Goal: Task Accomplishment & Management: Use online tool/utility

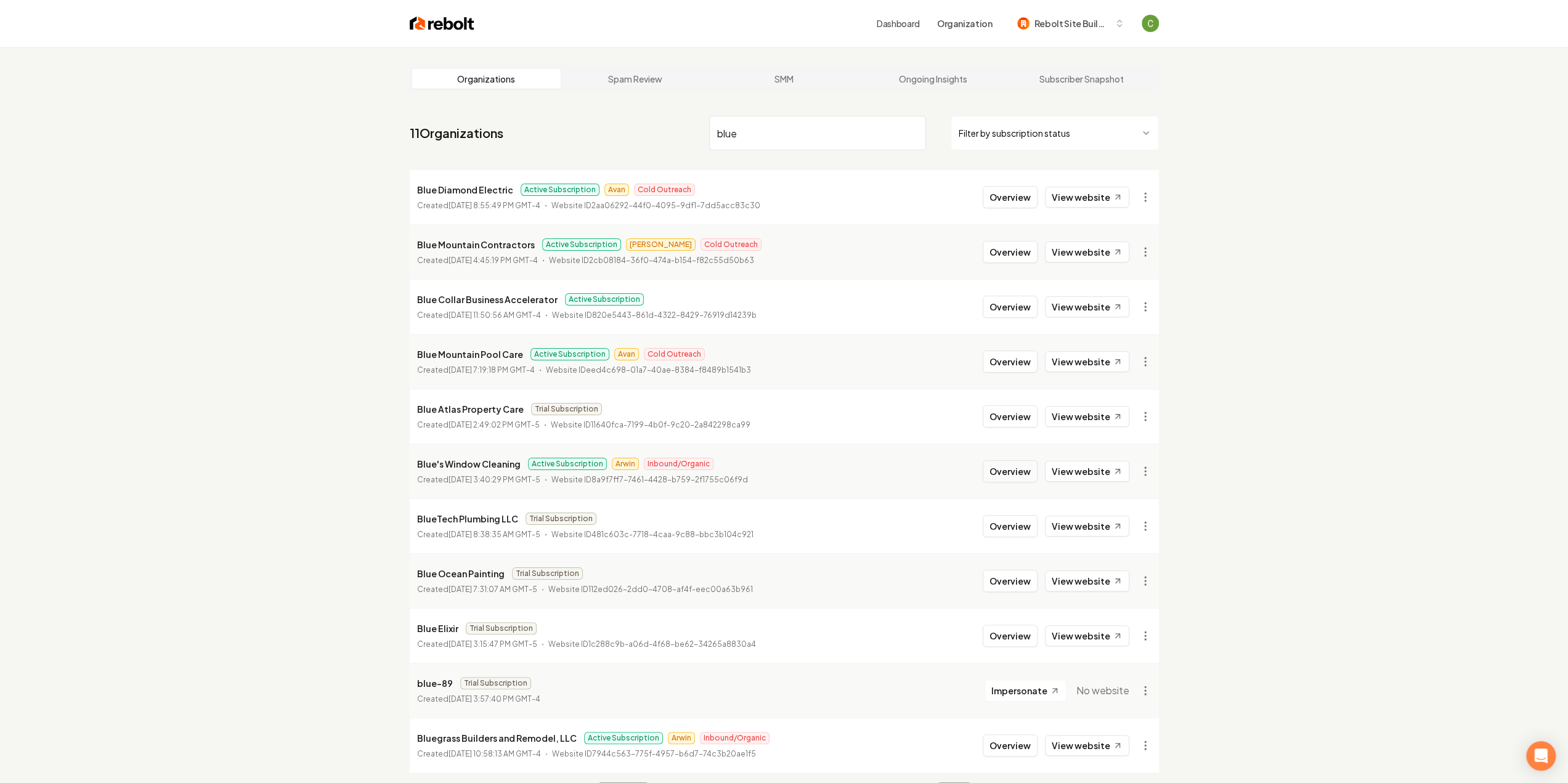
type input "blue"
click at [1021, 476] on button "Overview" at bounding box center [1010, 471] width 55 height 22
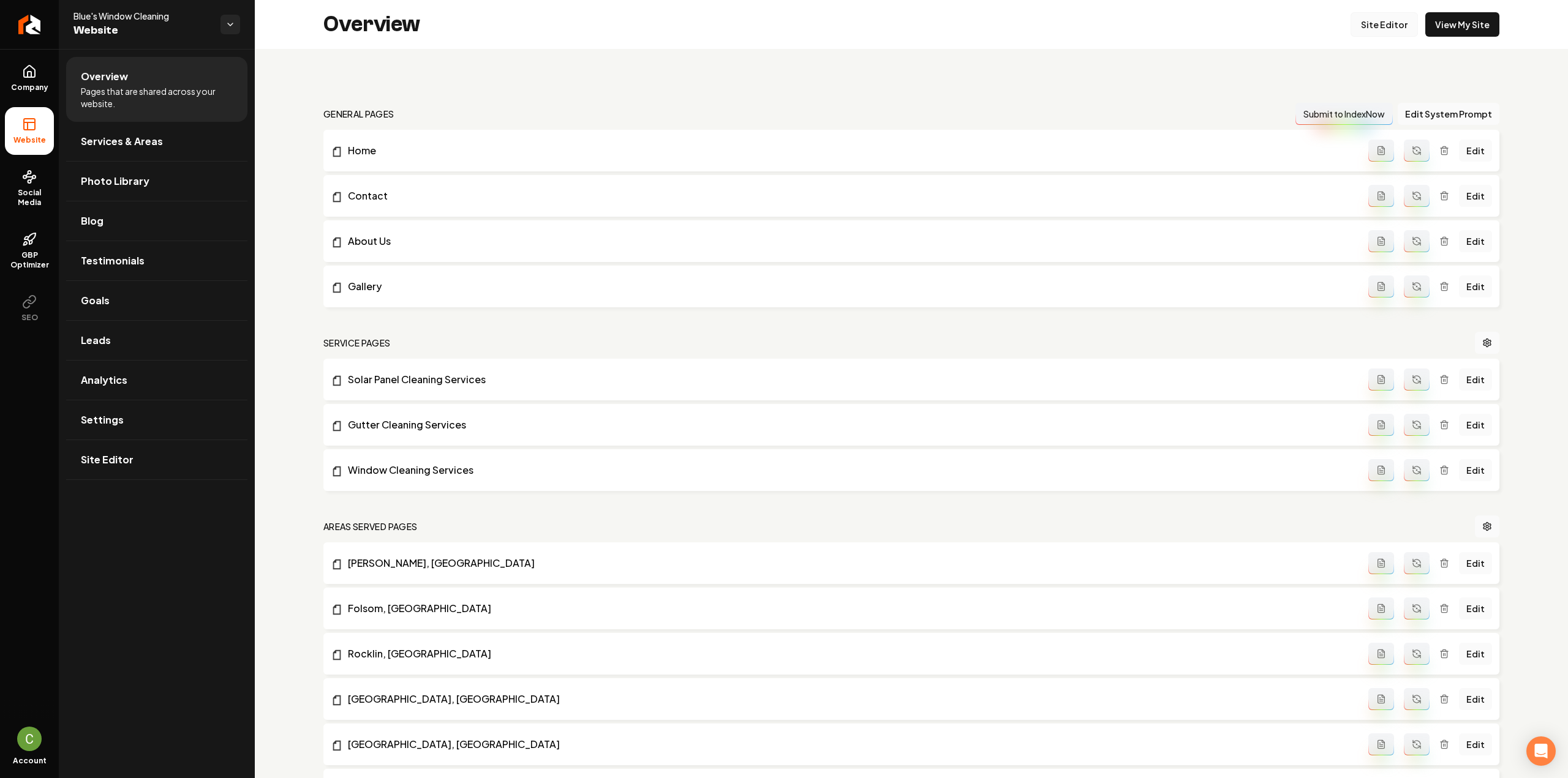
click at [1365, 27] on link "Site Editor" at bounding box center [1384, 24] width 68 height 25
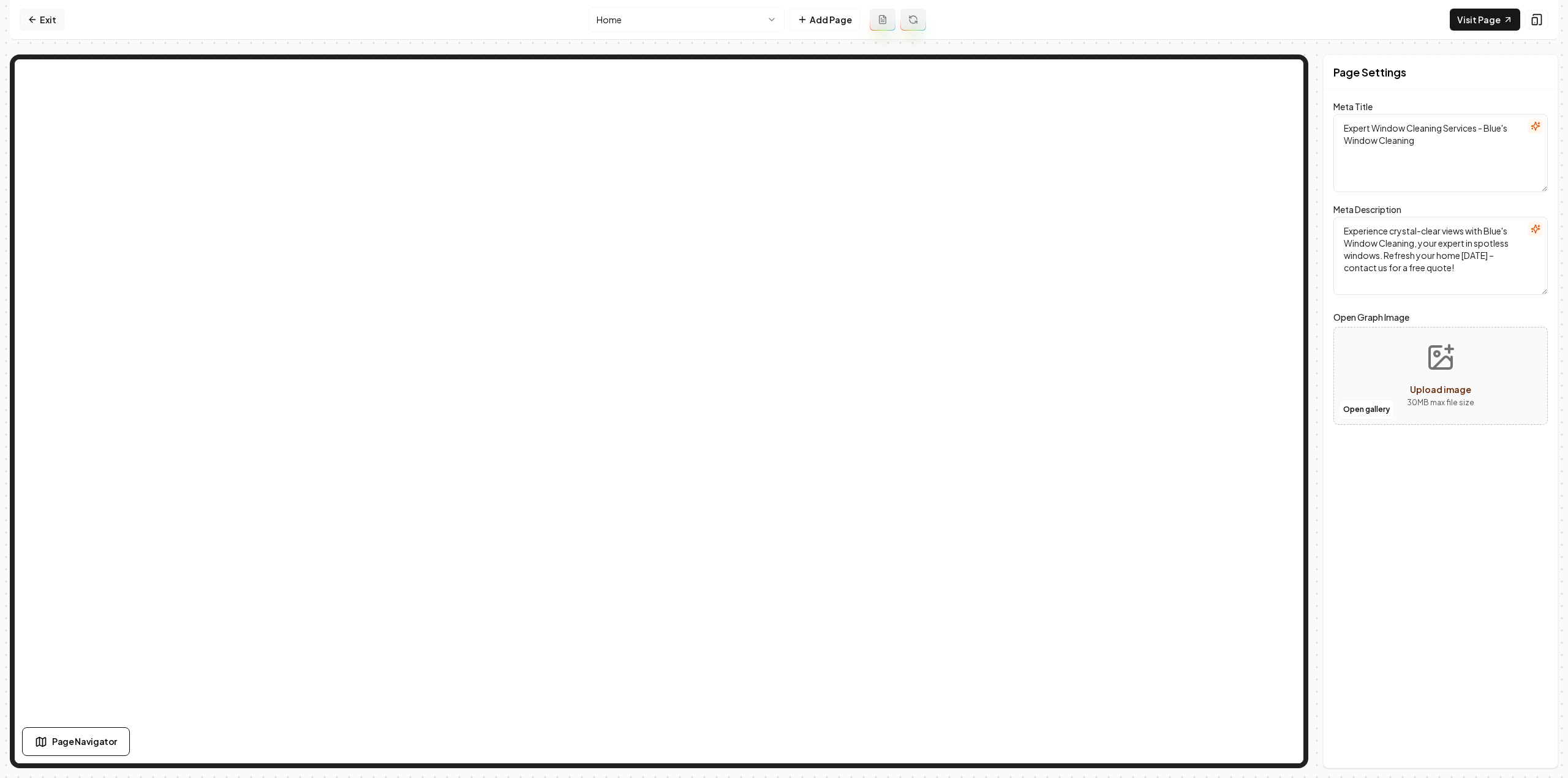
click at [49, 25] on link "Exit" at bounding box center [41, 19] width 45 height 22
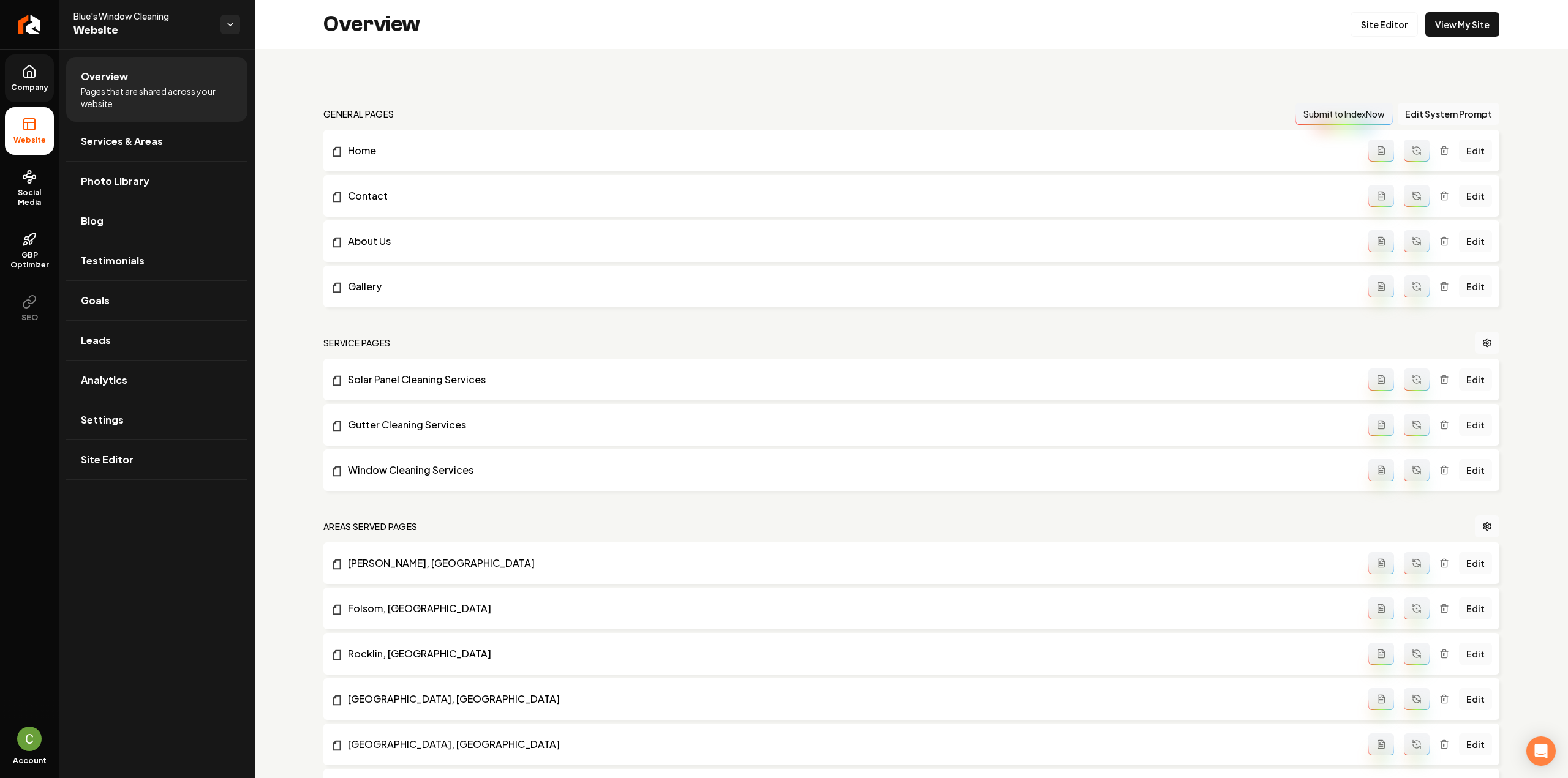
click at [31, 73] on icon at bounding box center [29, 74] width 4 height 5
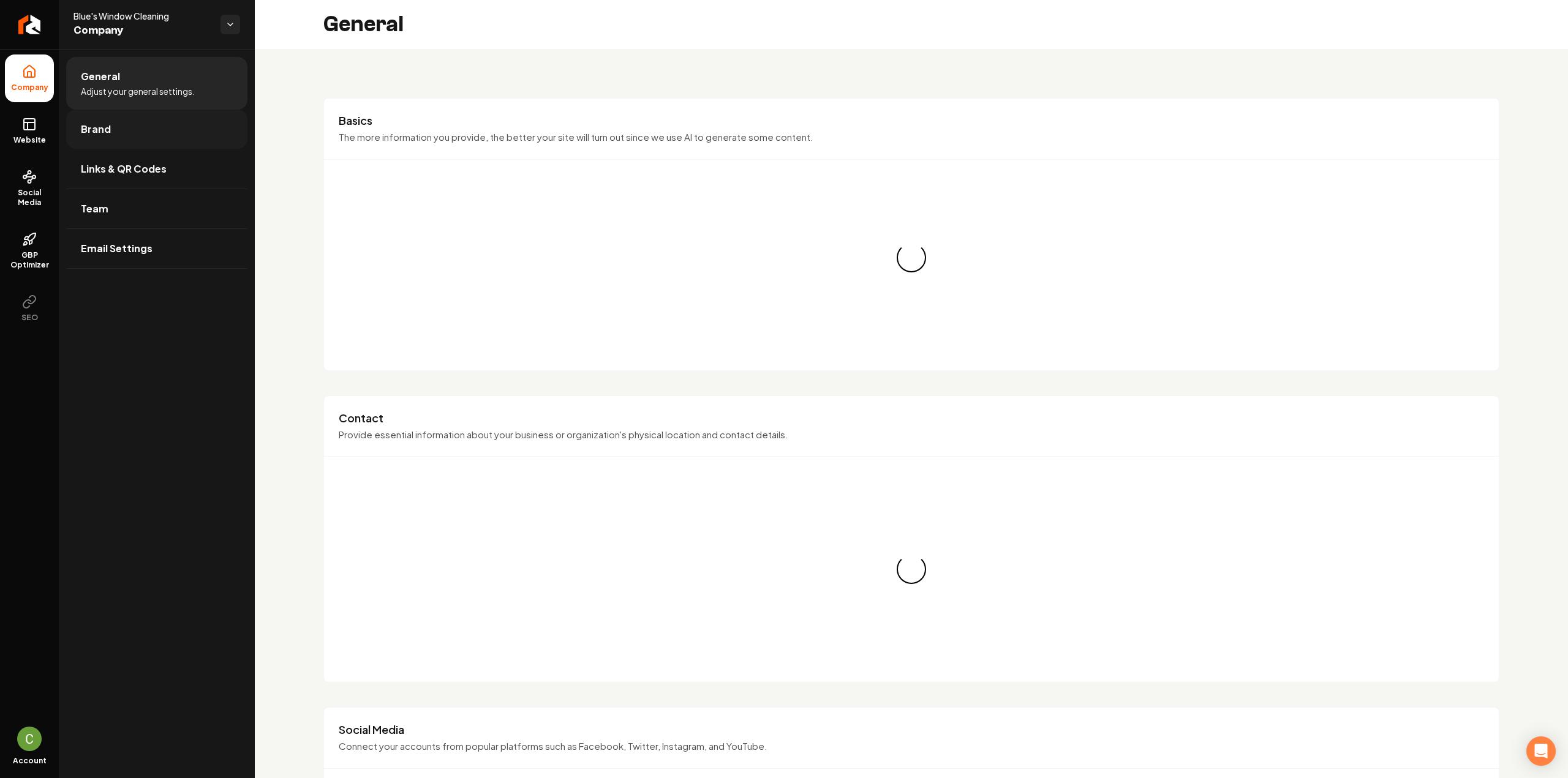
click at [124, 129] on link "Brand" at bounding box center [156, 129] width 181 height 39
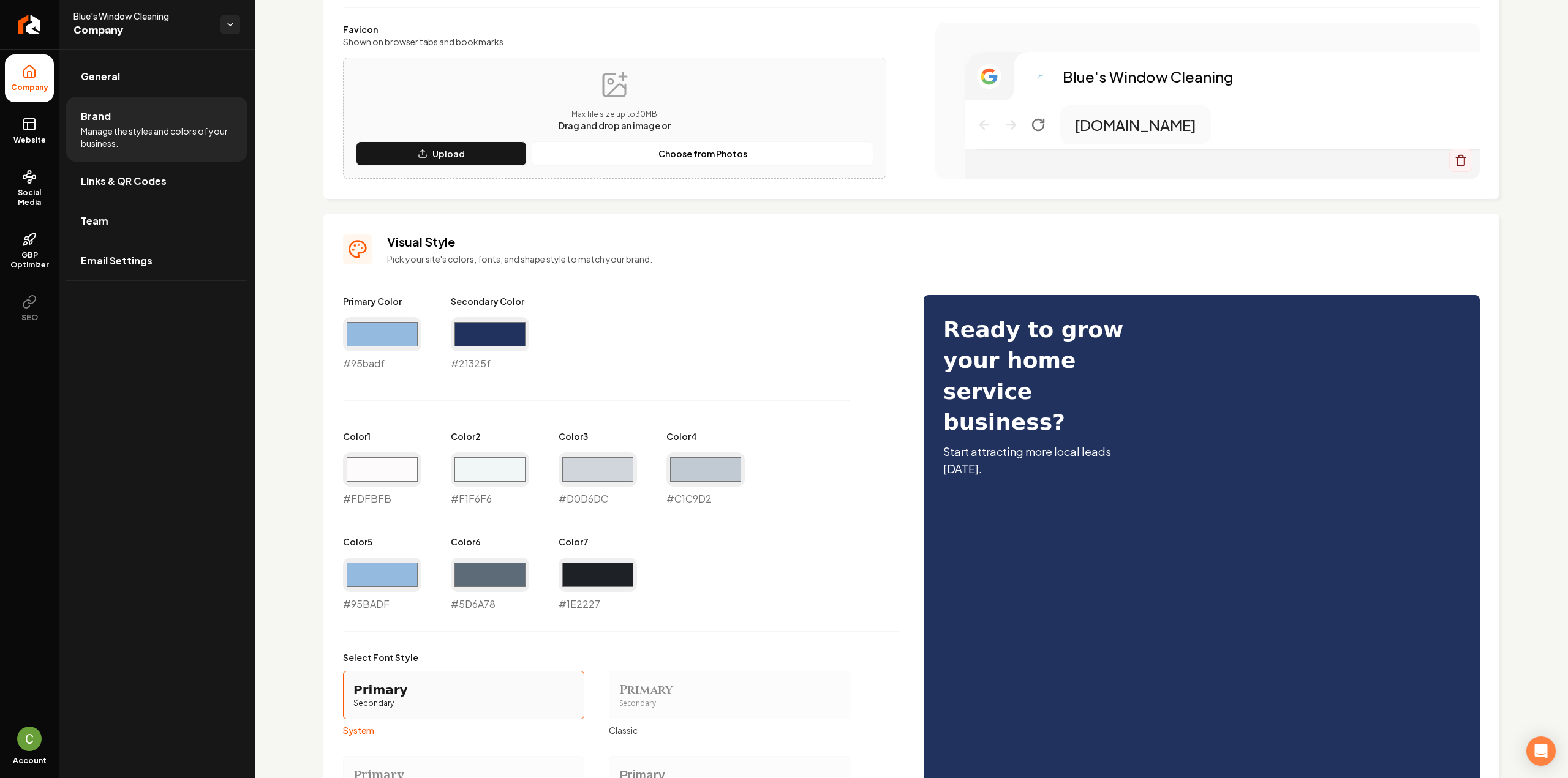
scroll to position [530, 0]
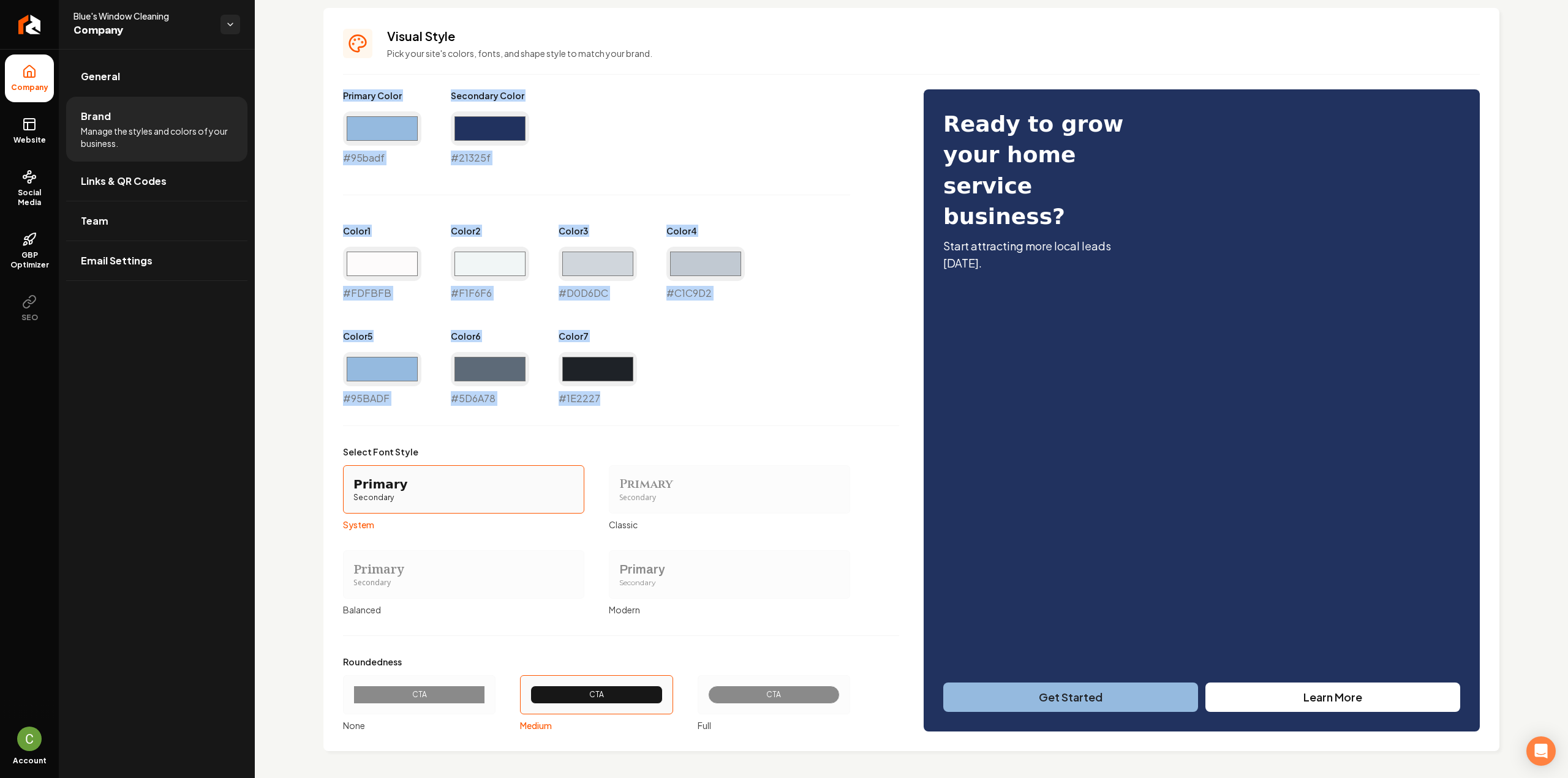
drag, startPoint x: 340, startPoint y: 94, endPoint x: 627, endPoint y: 401, distance: 420.3
click at [627, 401] on div "Visual Style Pick your site's colors, fonts, and shape style to match your bran…" at bounding box center [910, 380] width 1175 height 743
copy div "Primary Color #95badf Secondary Color #21325f Color 1 #FDFBFB Color 2 #F1F6F6 C…"
click at [789, 378] on div "Primary Color #95badf #95badf Secondary Color #21325f #21325f Color 1 #fdfbfb #…" at bounding box center [621, 247] width 556 height 317
drag, startPoint x: 30, startPoint y: 118, endPoint x: 0, endPoint y: 152, distance: 45.3
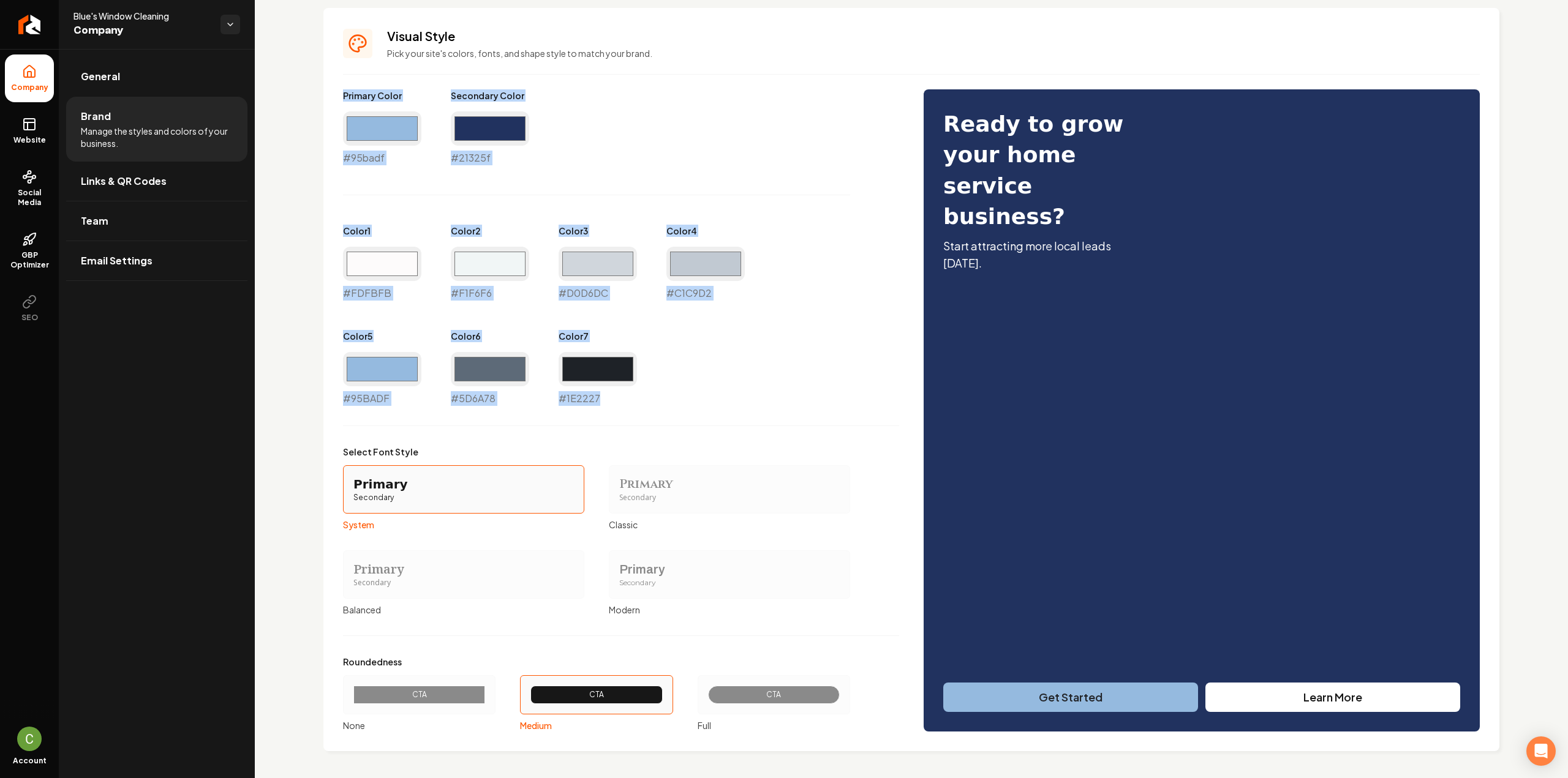
click at [30, 118] on icon at bounding box center [29, 124] width 15 height 15
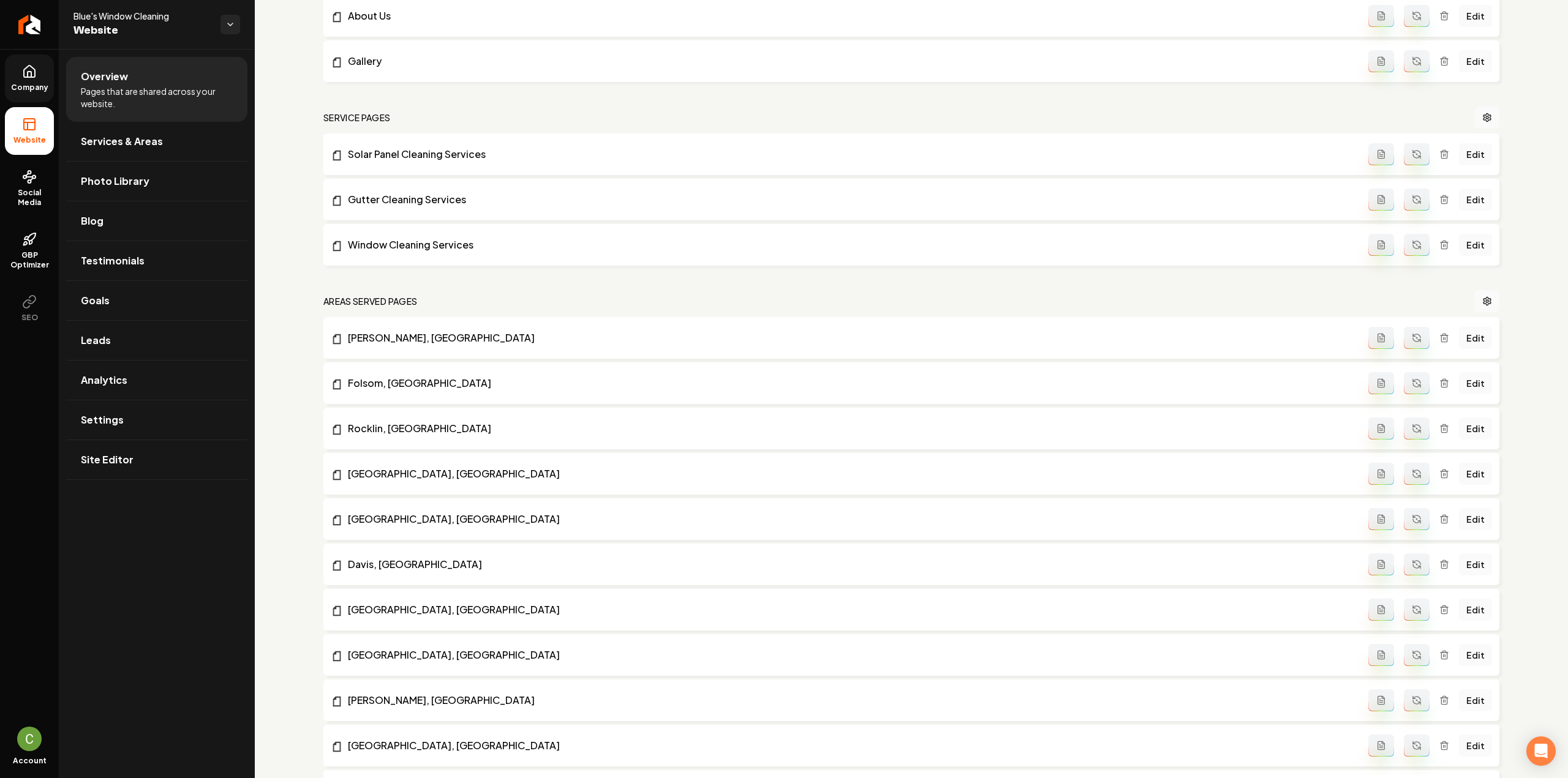
scroll to position [163, 0]
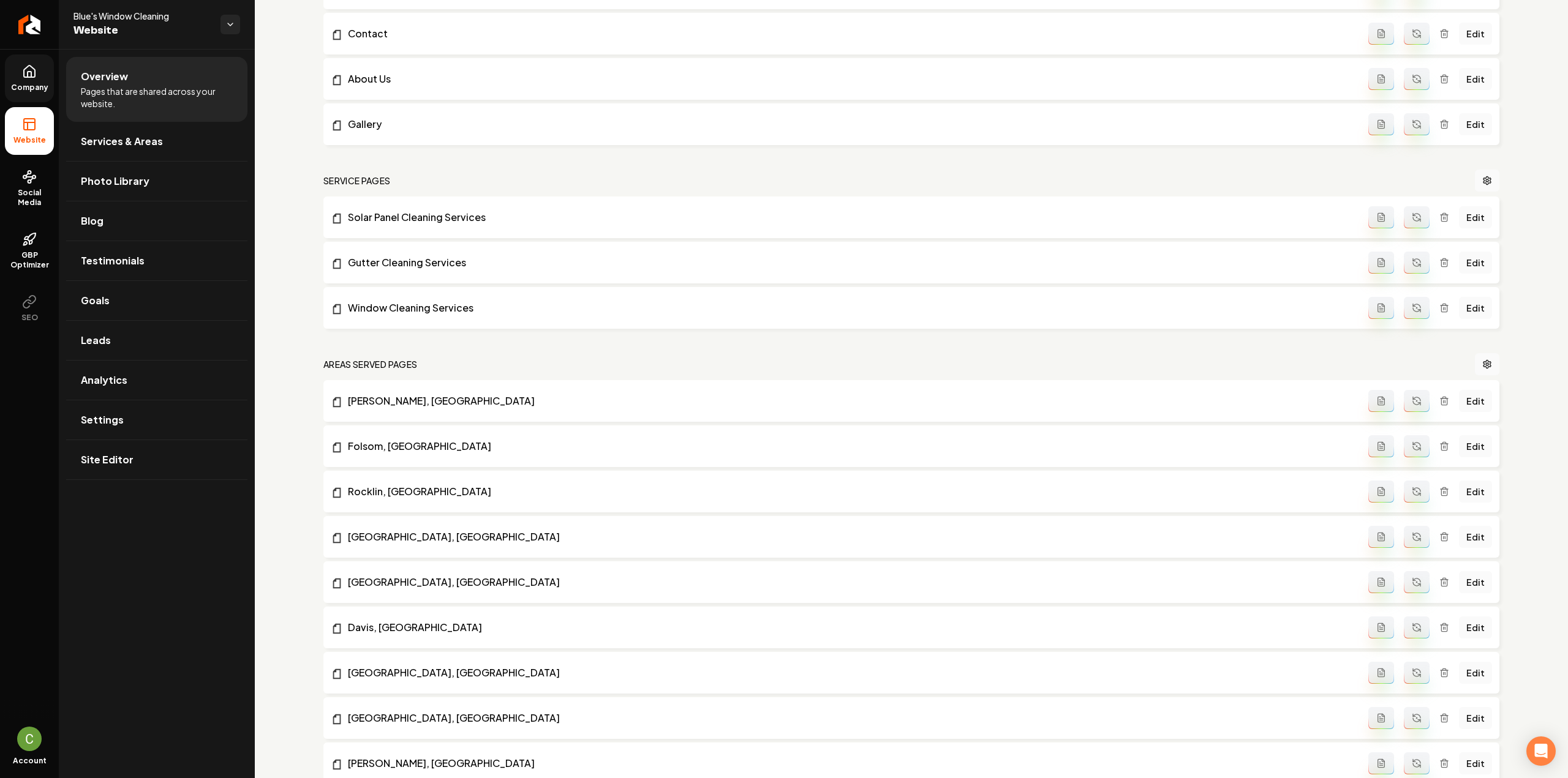
click at [31, 83] on span "Company" at bounding box center [30, 88] width 47 height 10
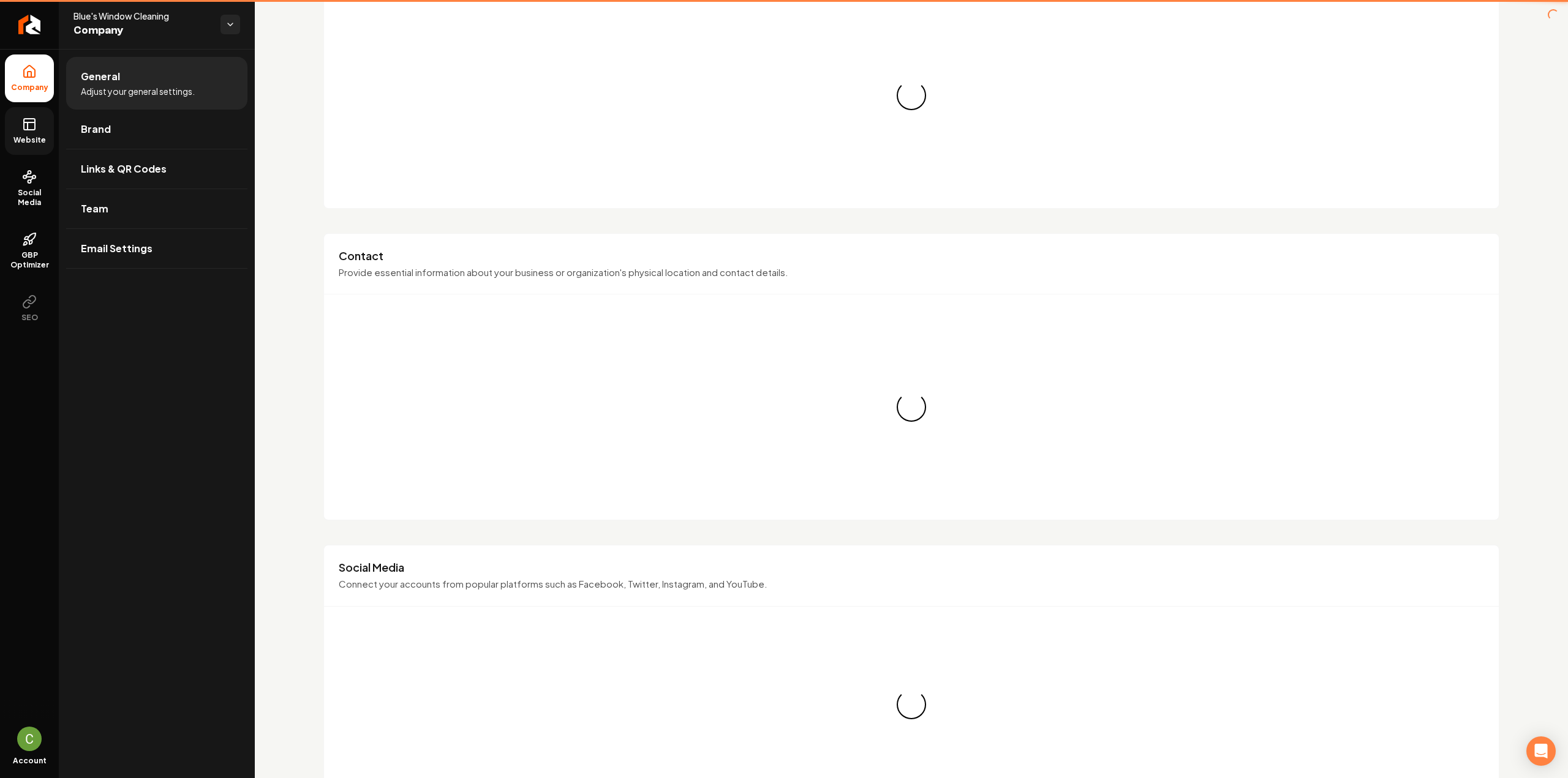
click at [29, 135] on span "Website" at bounding box center [29, 140] width 42 height 10
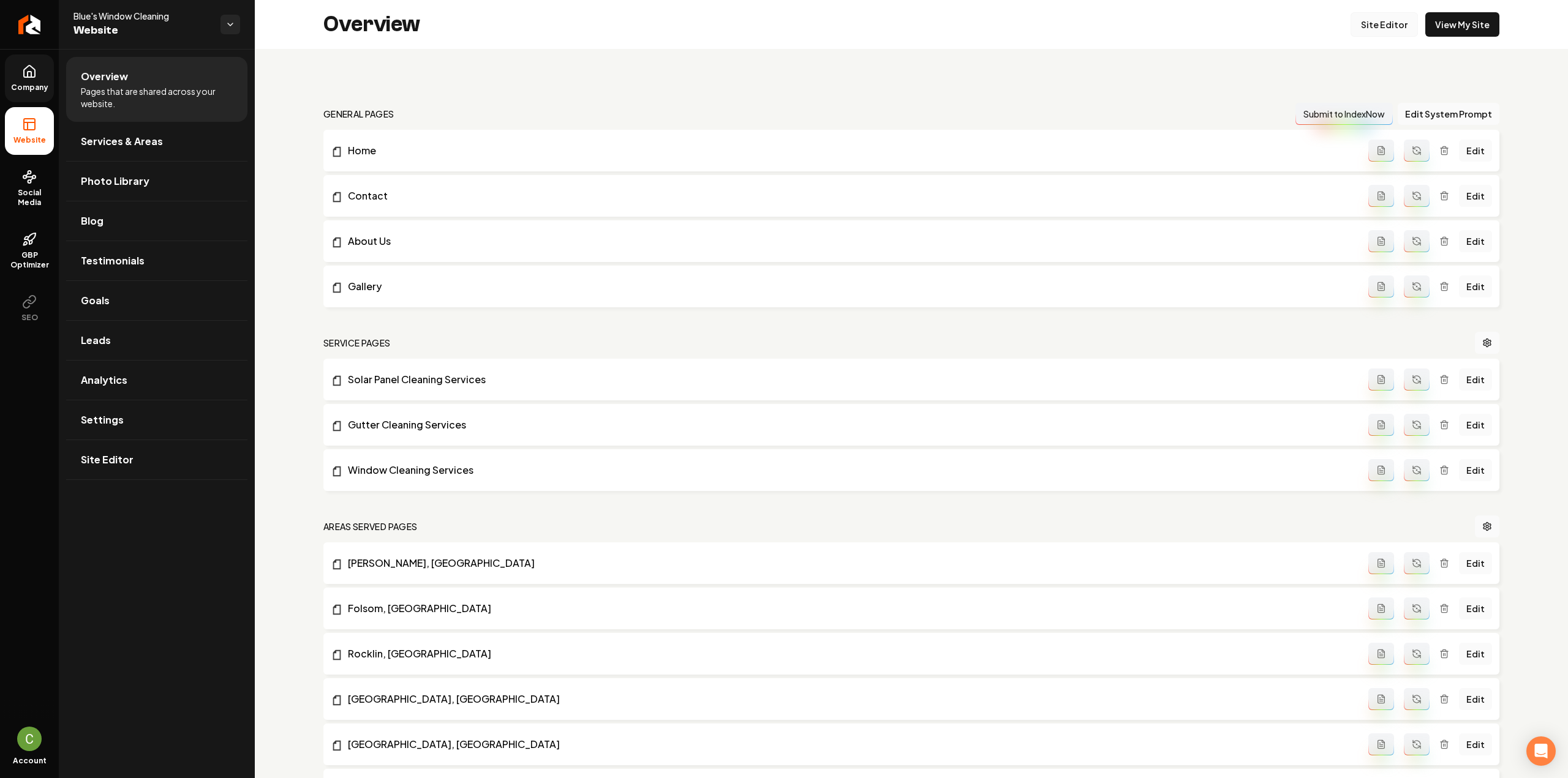
click at [1374, 19] on link "Site Editor" at bounding box center [1384, 24] width 68 height 25
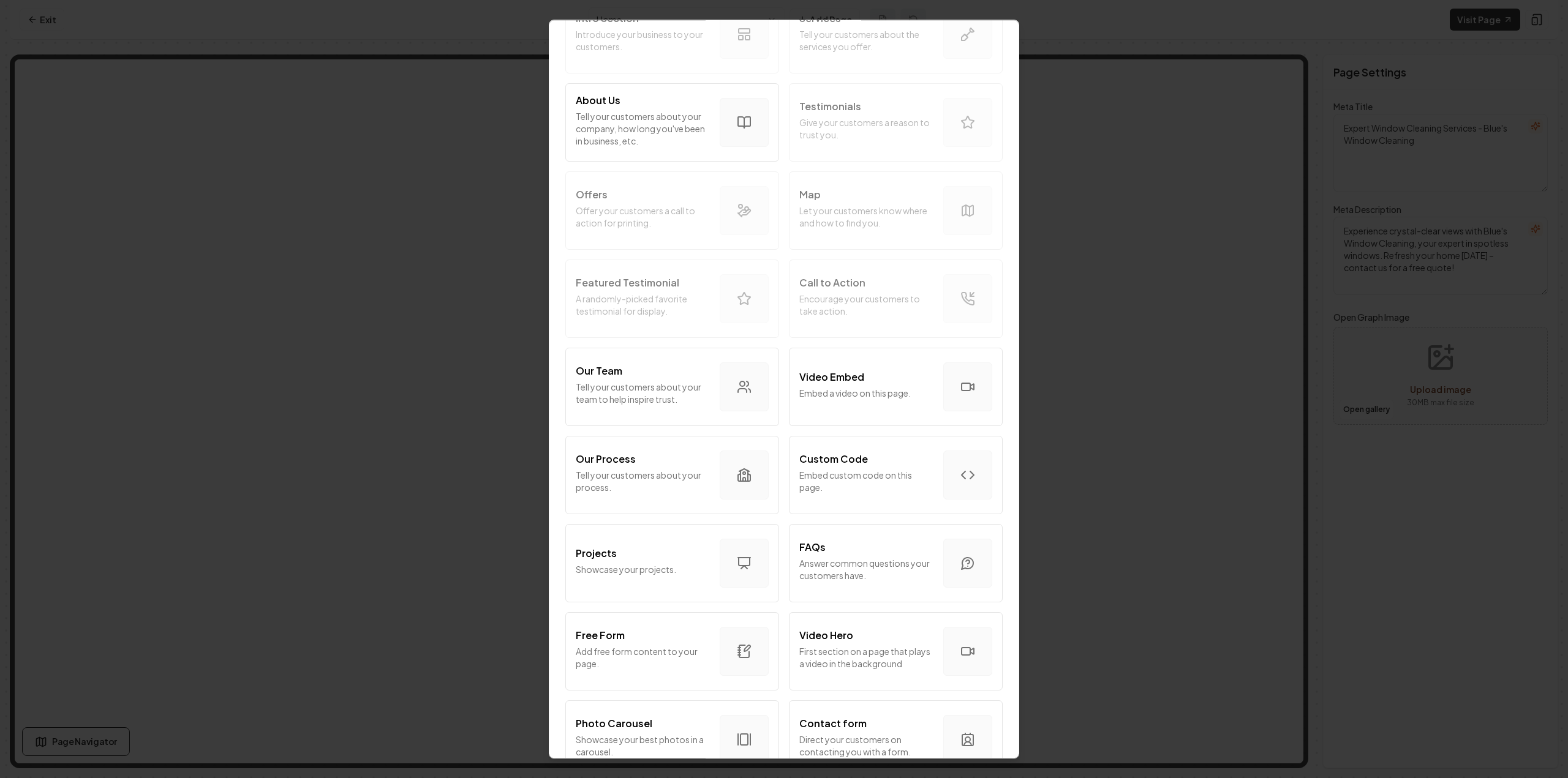
scroll to position [122, 0]
click at [868, 464] on p "Embed custom code on this page." at bounding box center [866, 475] width 134 height 25
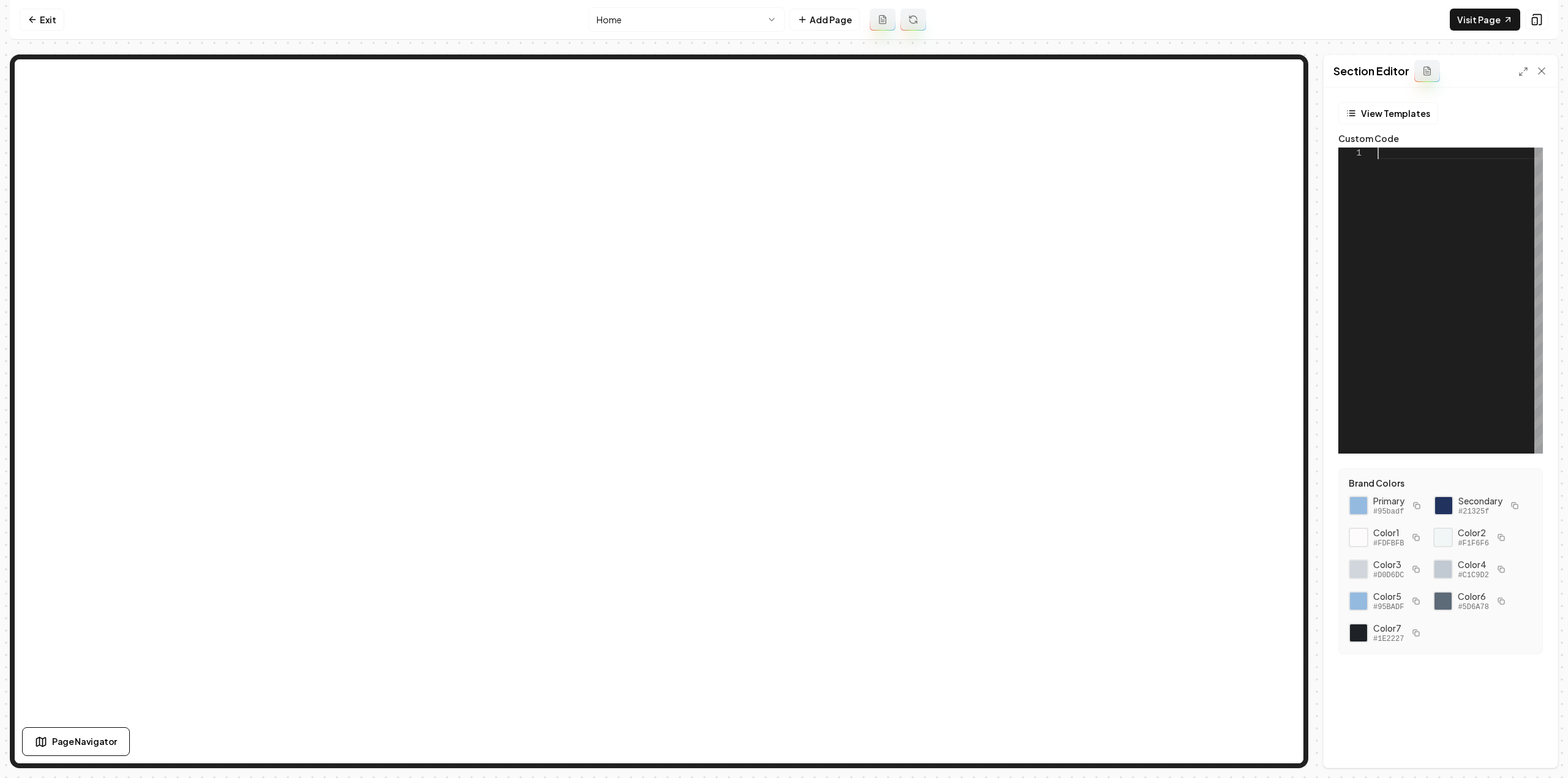
click at [1464, 375] on div at bounding box center [1459, 300] width 165 height 306
click at [1538, 747] on button "Save" at bounding box center [1530, 747] width 37 height 22
type textarea "**********"
click at [1521, 67] on icon at bounding box center [1522, 71] width 10 height 10
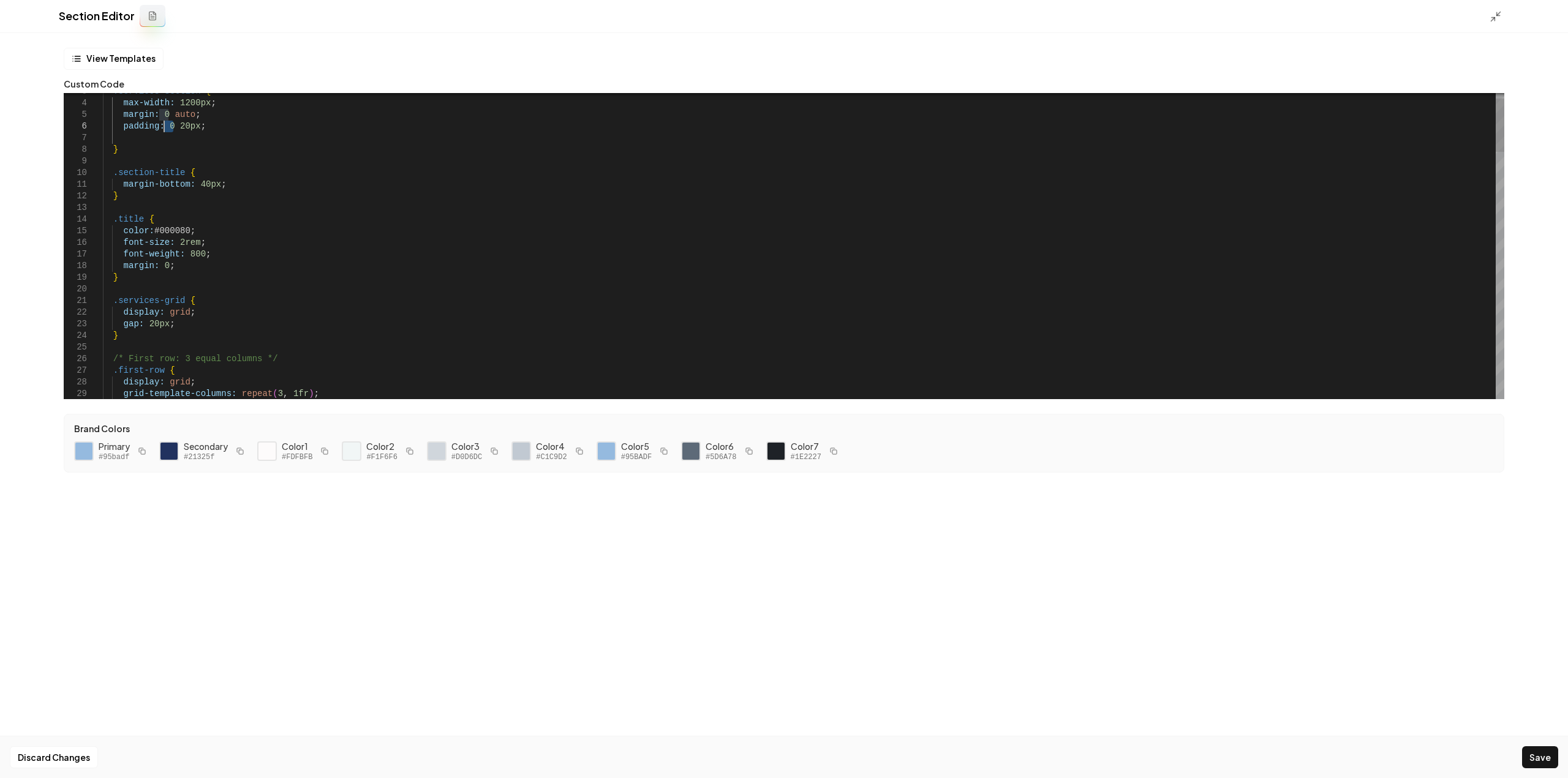
drag, startPoint x: 174, startPoint y: 124, endPoint x: 162, endPoint y: 122, distance: 12.2
drag, startPoint x: 192, startPoint y: 123, endPoint x: 163, endPoint y: 123, distance: 29.0
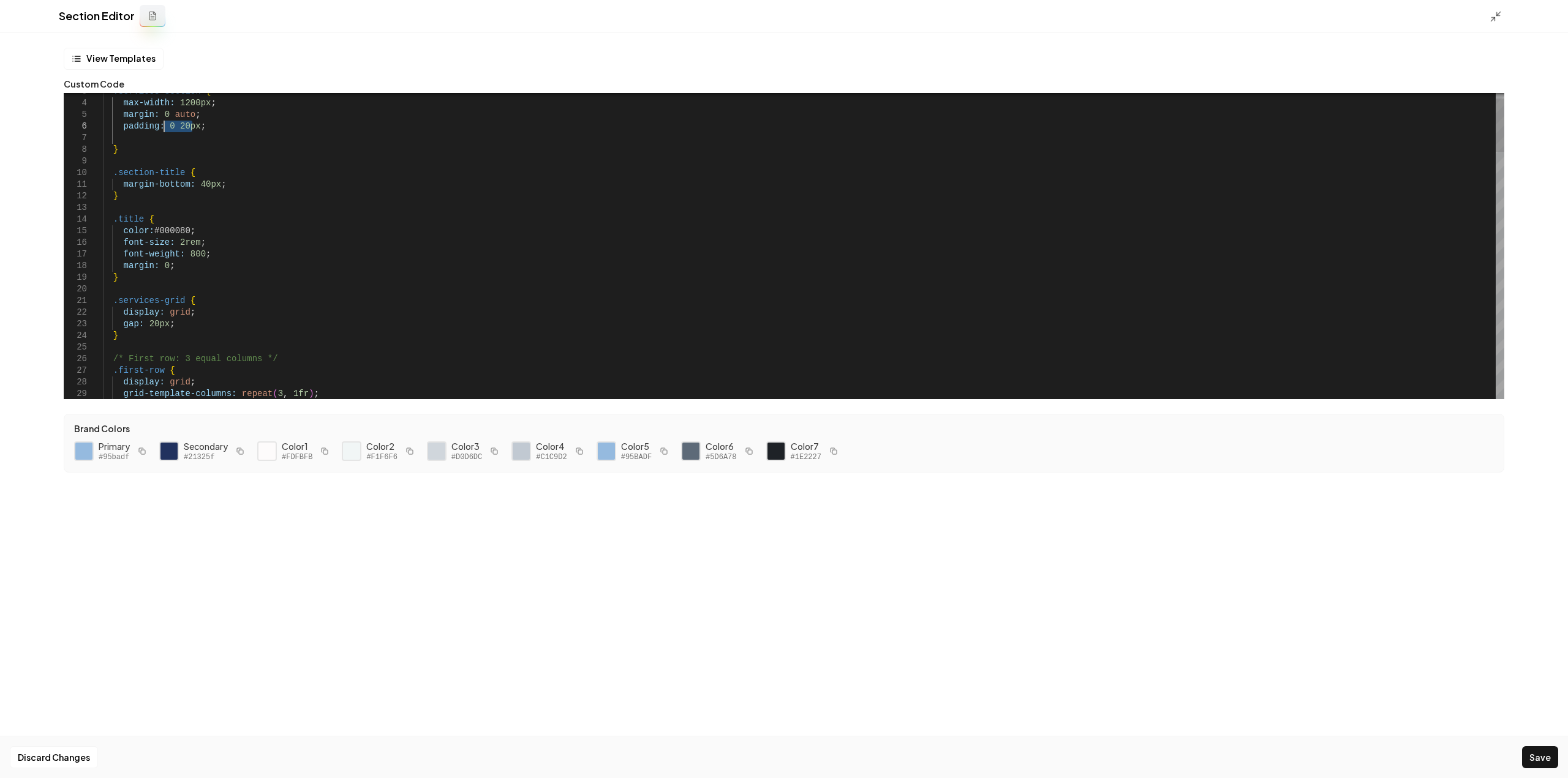
type textarea "**********"
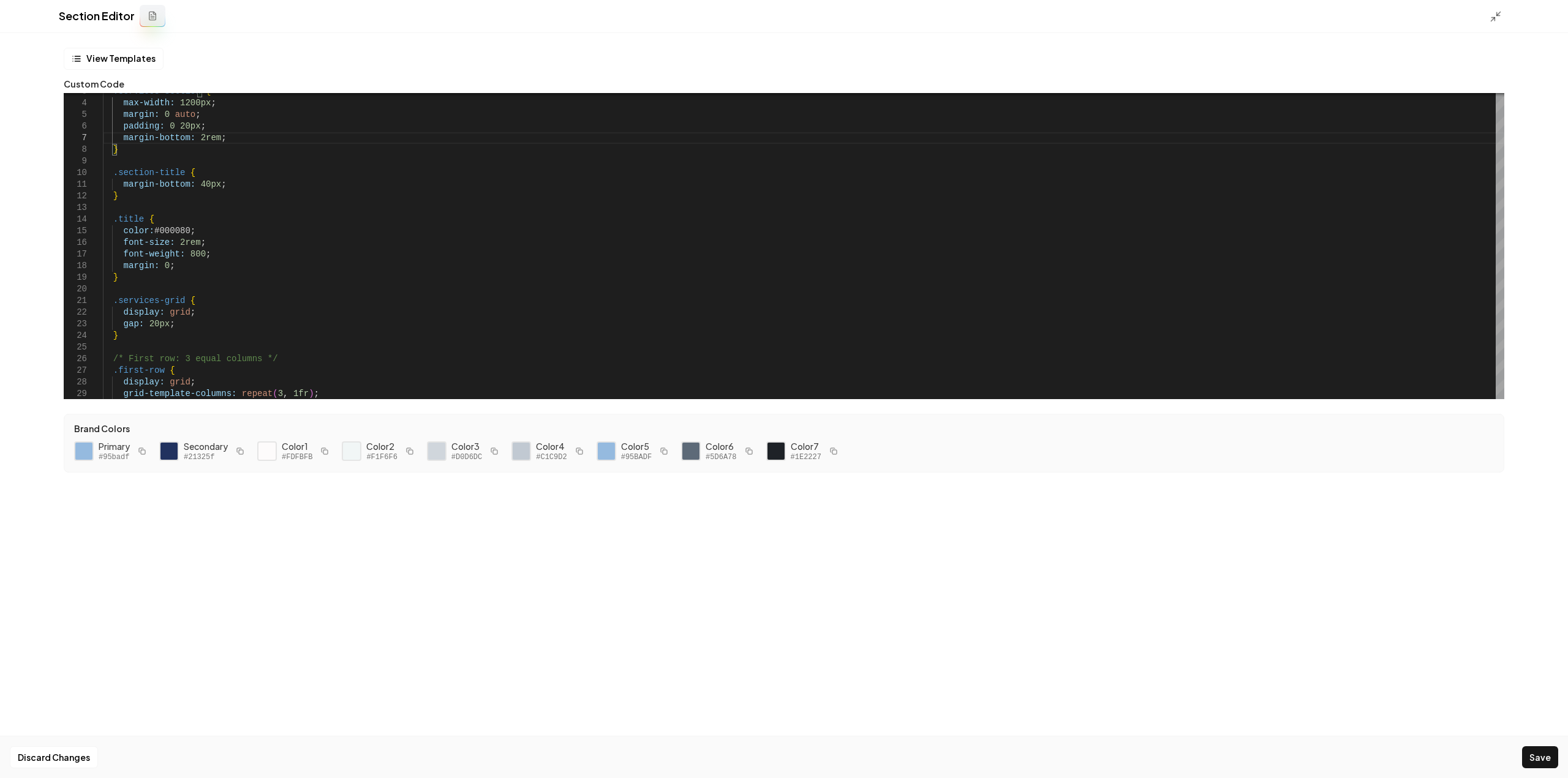
click at [1543, 755] on button "Save" at bounding box center [1540, 757] width 37 height 22
click at [1503, 21] on div at bounding box center [1499, 16] width 19 height 14
click at [1497, 18] on icon at bounding box center [1495, 16] width 12 height 12
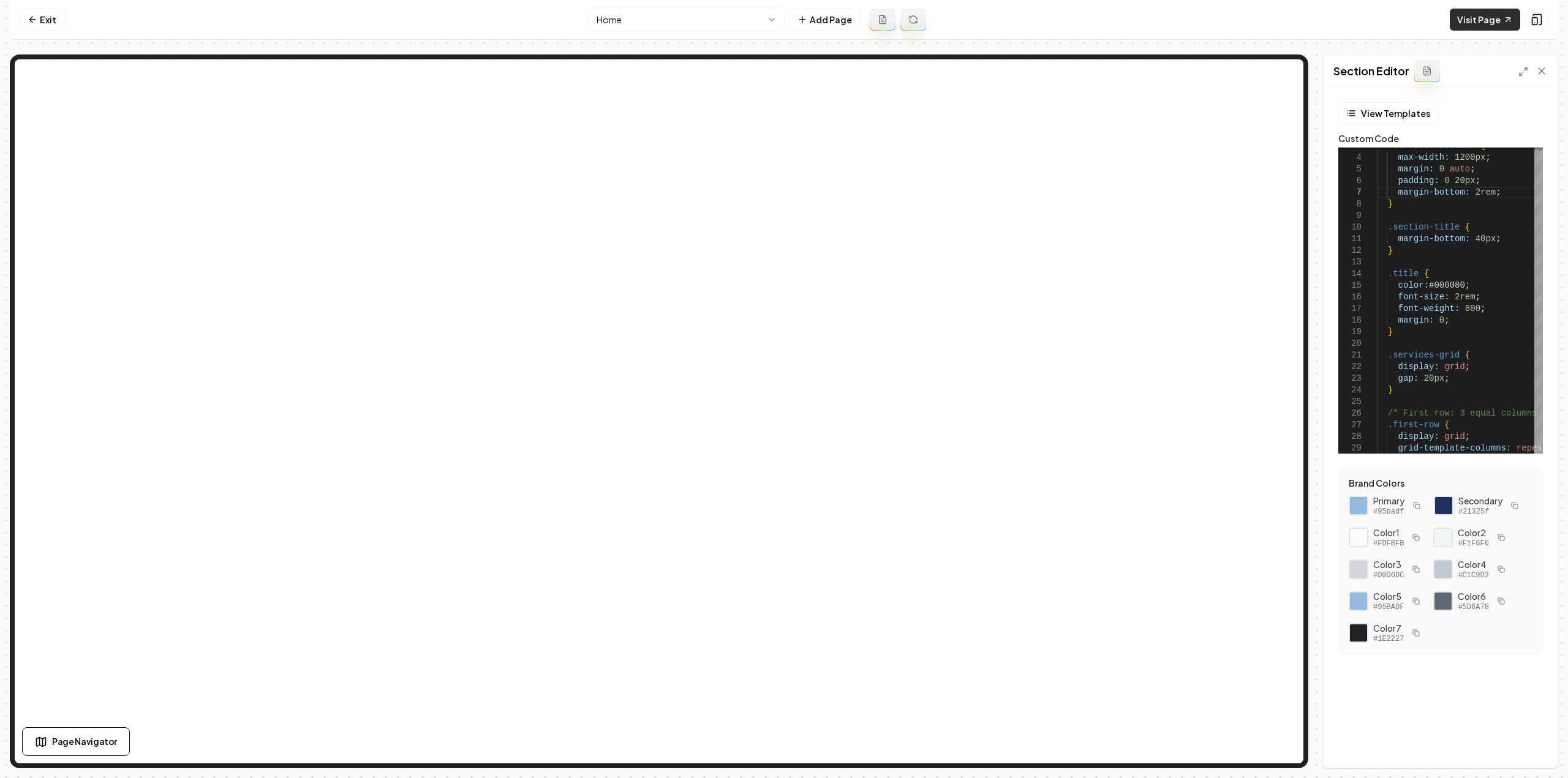
click at [1479, 20] on link "Visit Page" at bounding box center [1484, 19] width 70 height 22
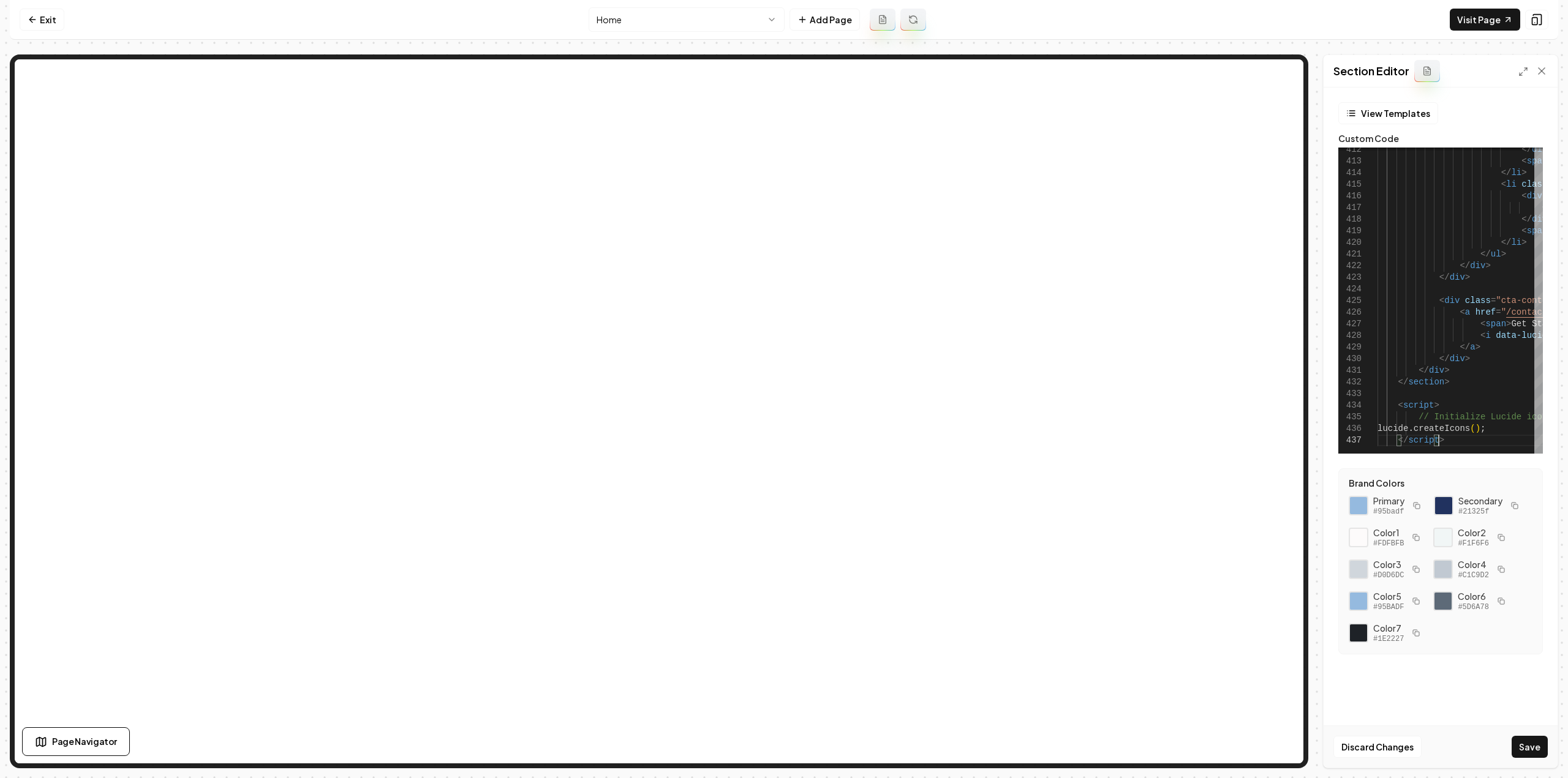
click at [1531, 748] on button "Save" at bounding box center [1530, 747] width 37 height 22
click at [1529, 743] on button "Save" at bounding box center [1530, 747] width 37 height 22
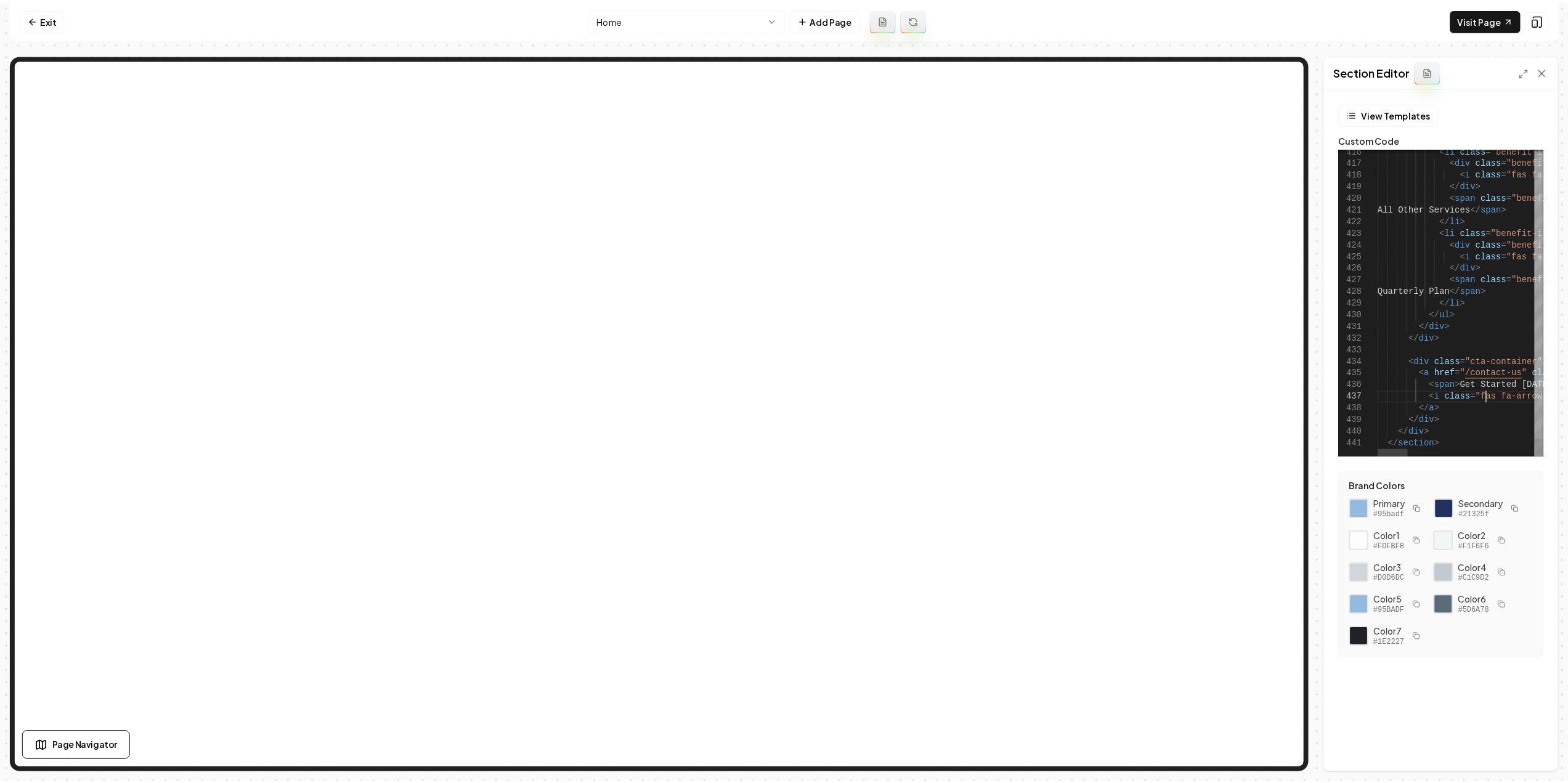
scroll to position [0, 56]
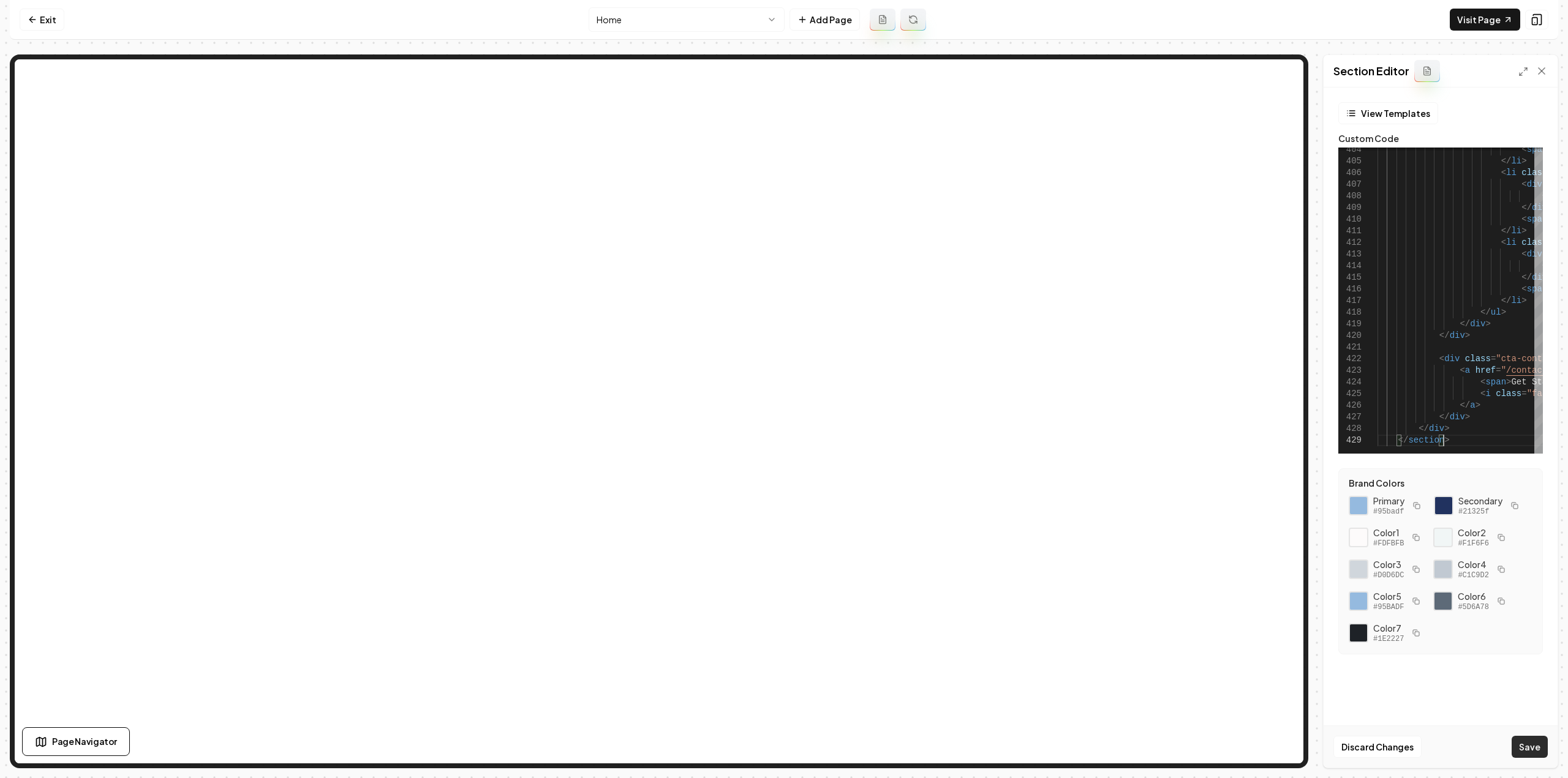
click at [1527, 745] on button "Save" at bounding box center [1530, 747] width 37 height 22
type textarea "**********"
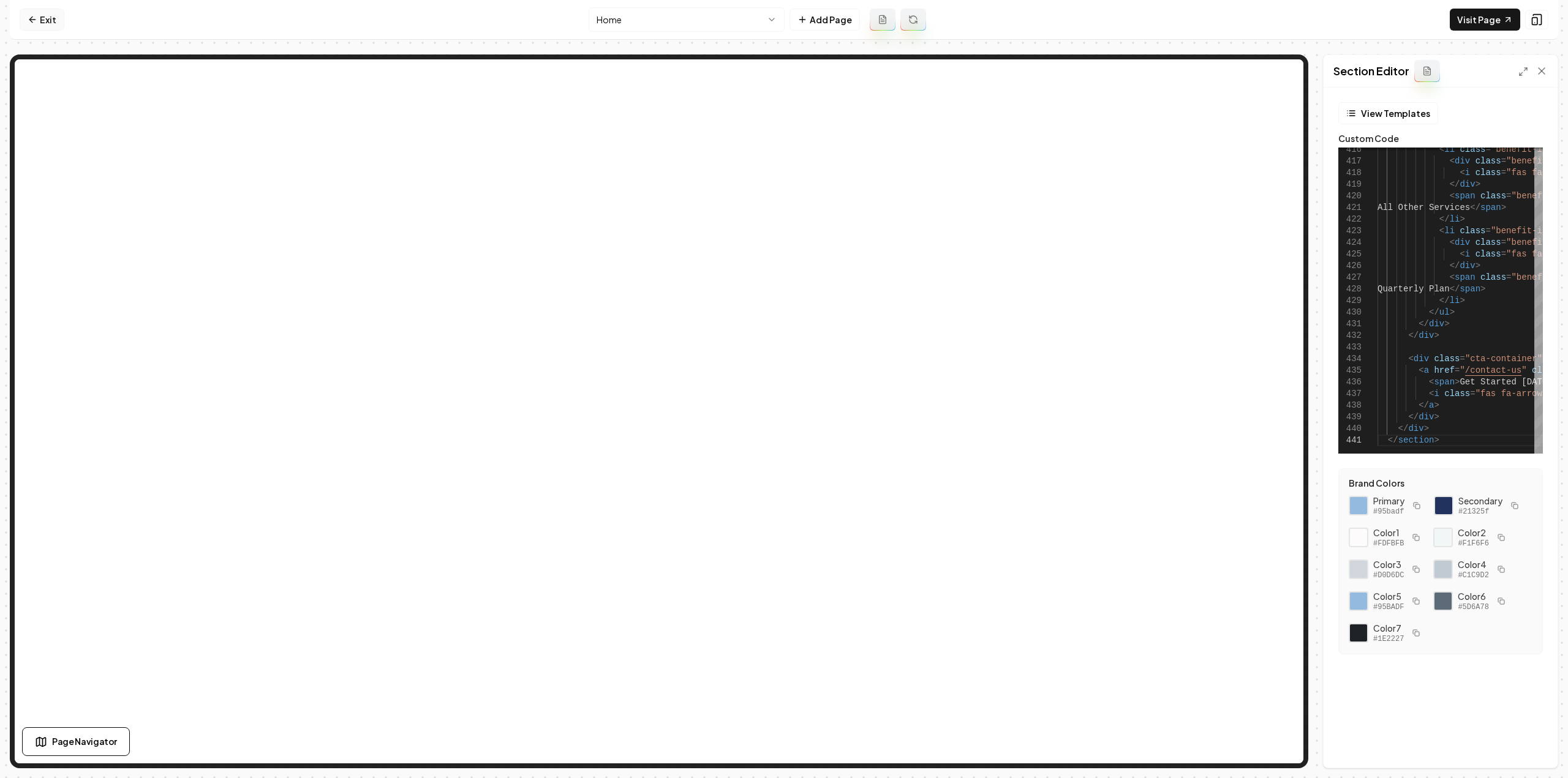
click at [42, 16] on link "Exit" at bounding box center [41, 19] width 45 height 22
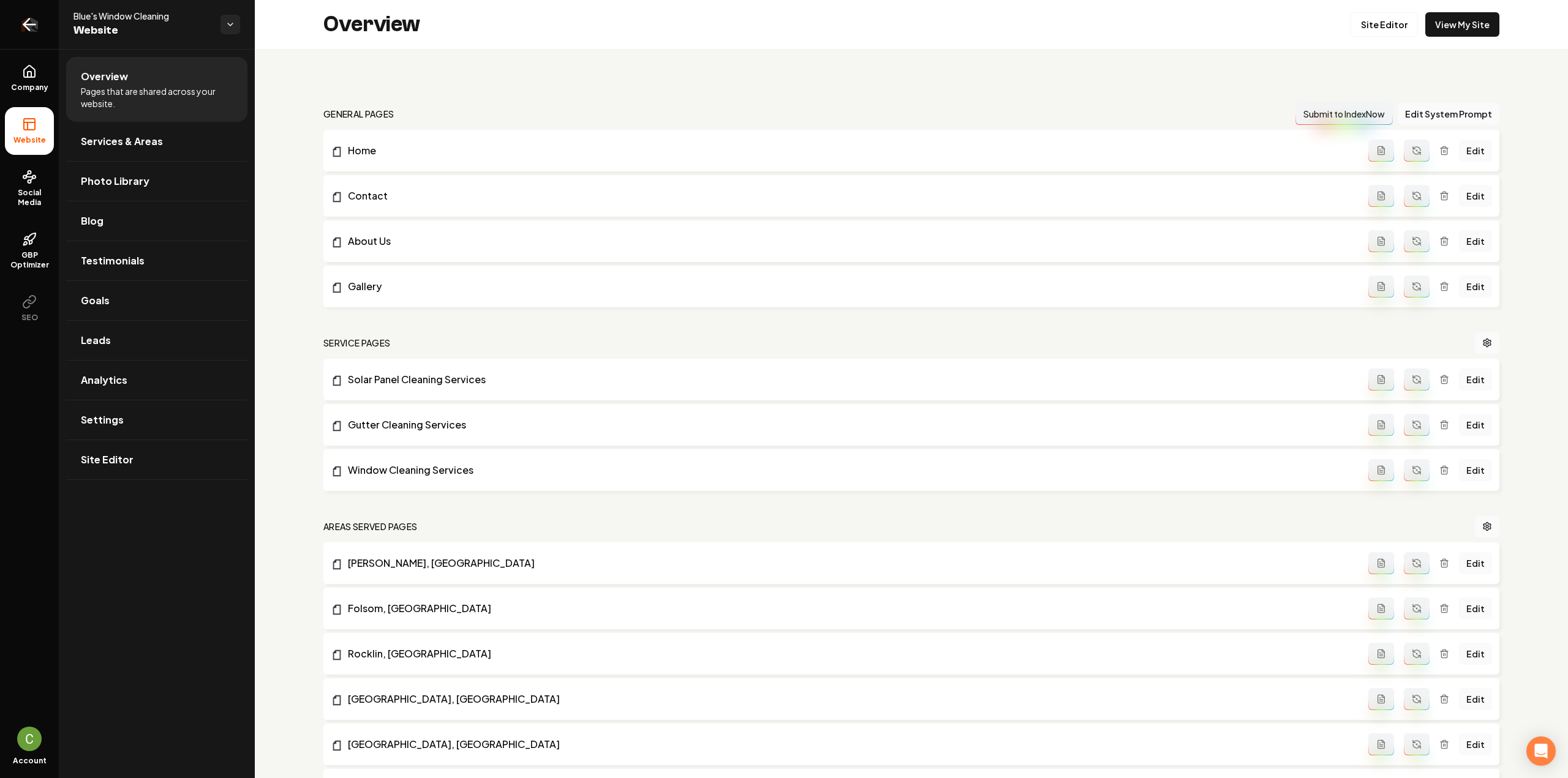
drag, startPoint x: 12, startPoint y: 24, endPoint x: 21, endPoint y: 27, distance: 9.5
click at [12, 24] on link "Return to dashboard" at bounding box center [29, 25] width 58 height 49
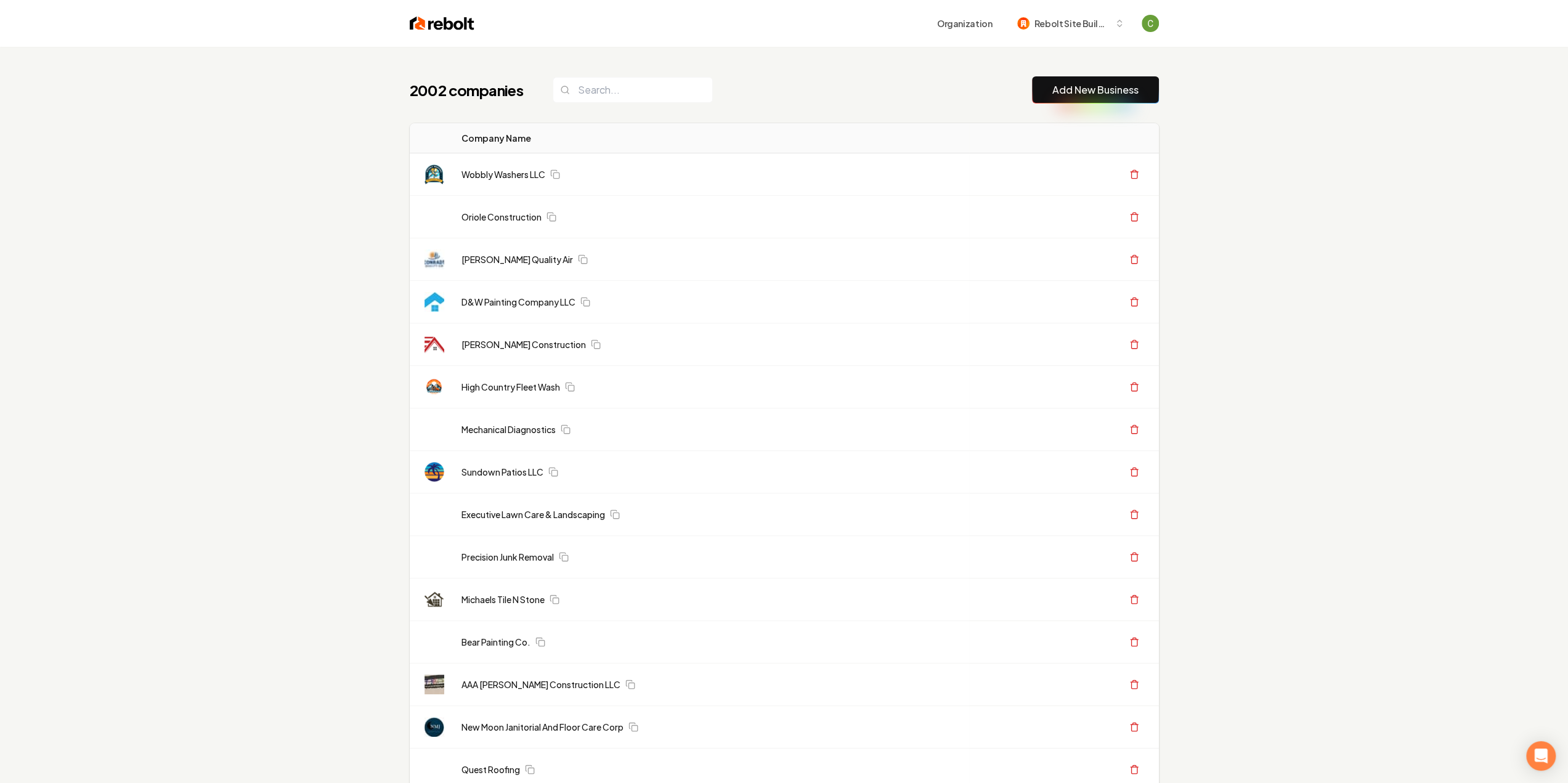
click at [318, 2] on header "Organization Rebolt Site Builder" at bounding box center [784, 23] width 1568 height 47
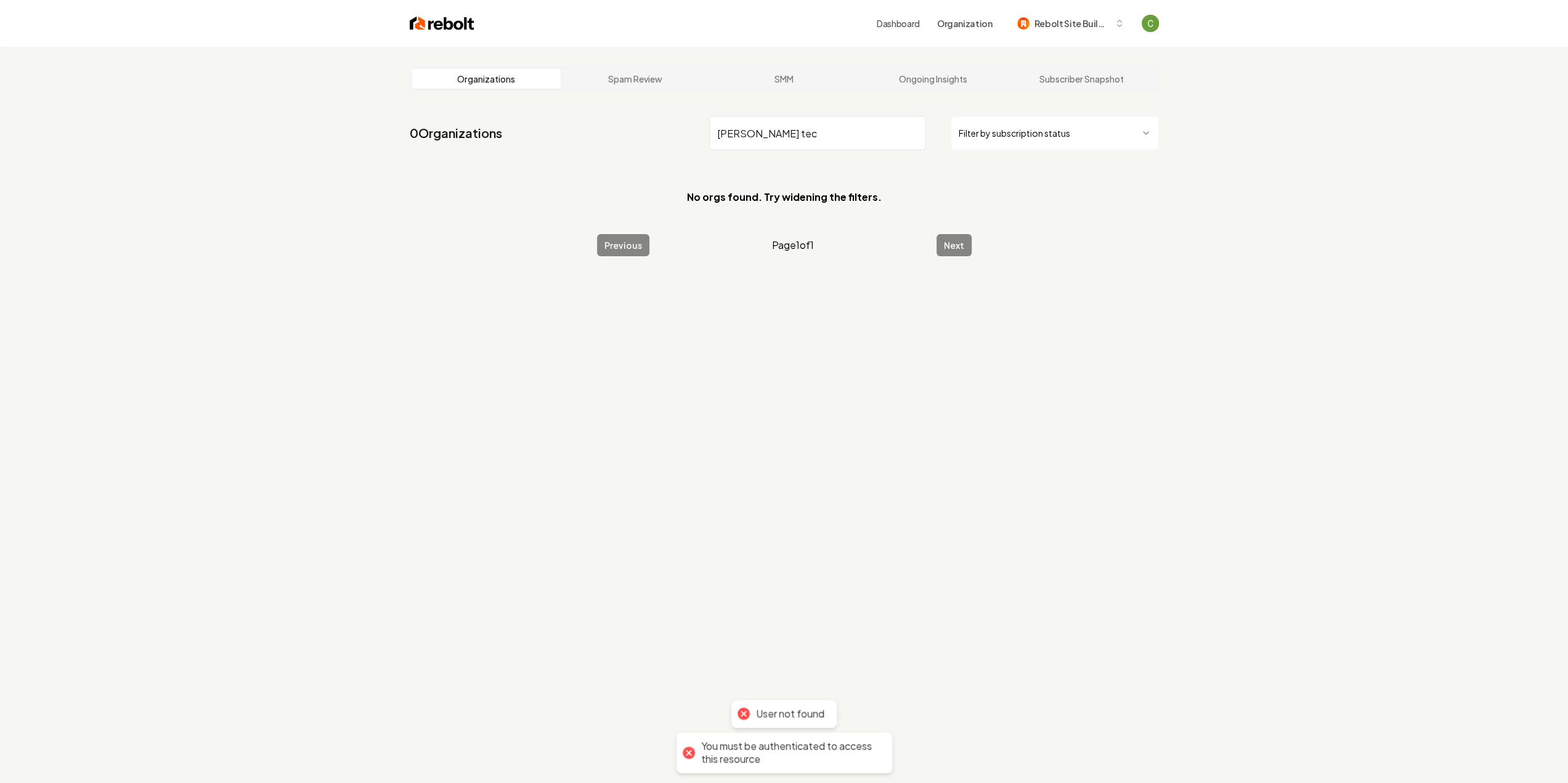
type input "brech tech"
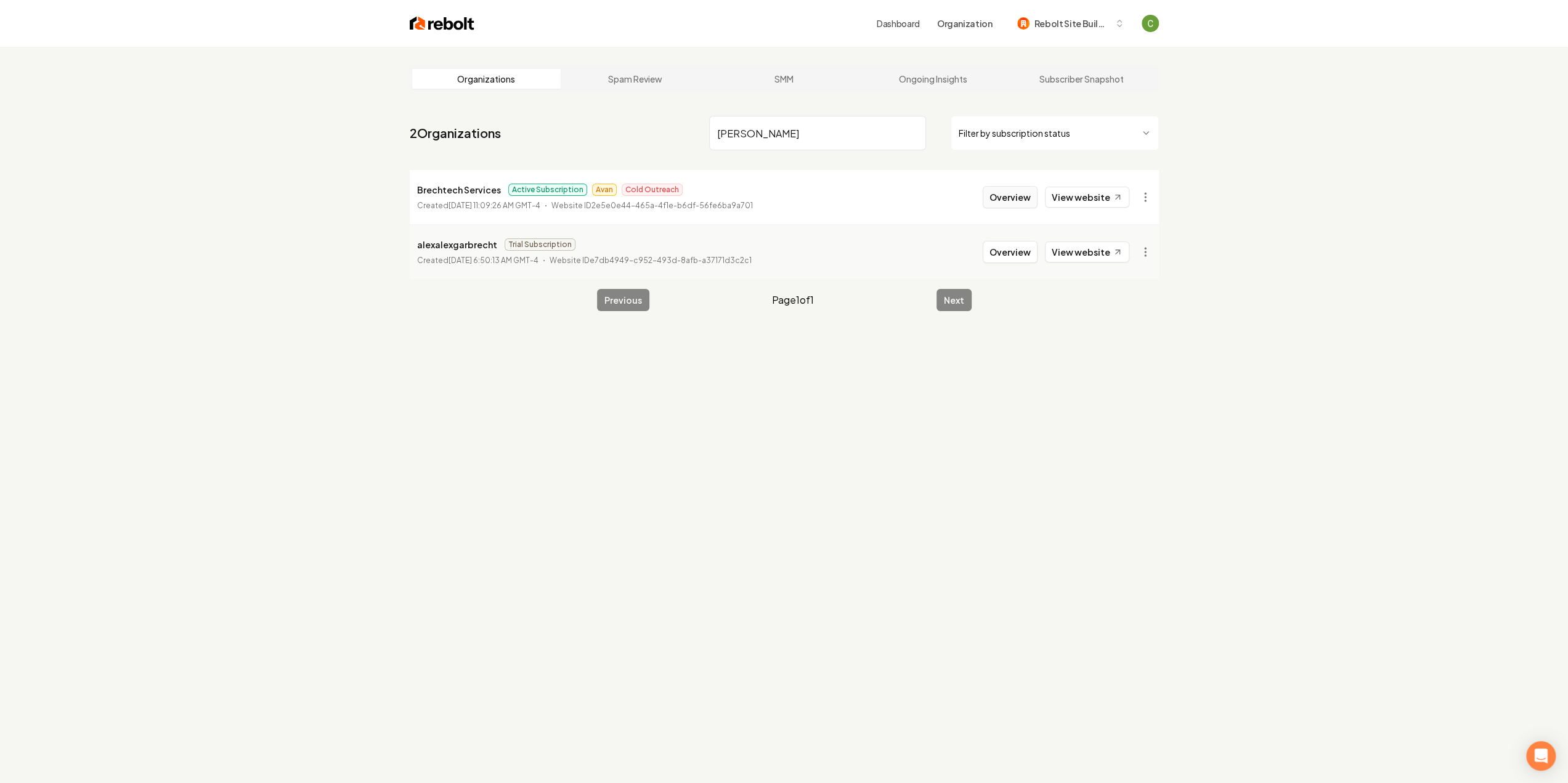
type input "[PERSON_NAME]"
click at [1019, 198] on button "Overview" at bounding box center [1010, 198] width 55 height 22
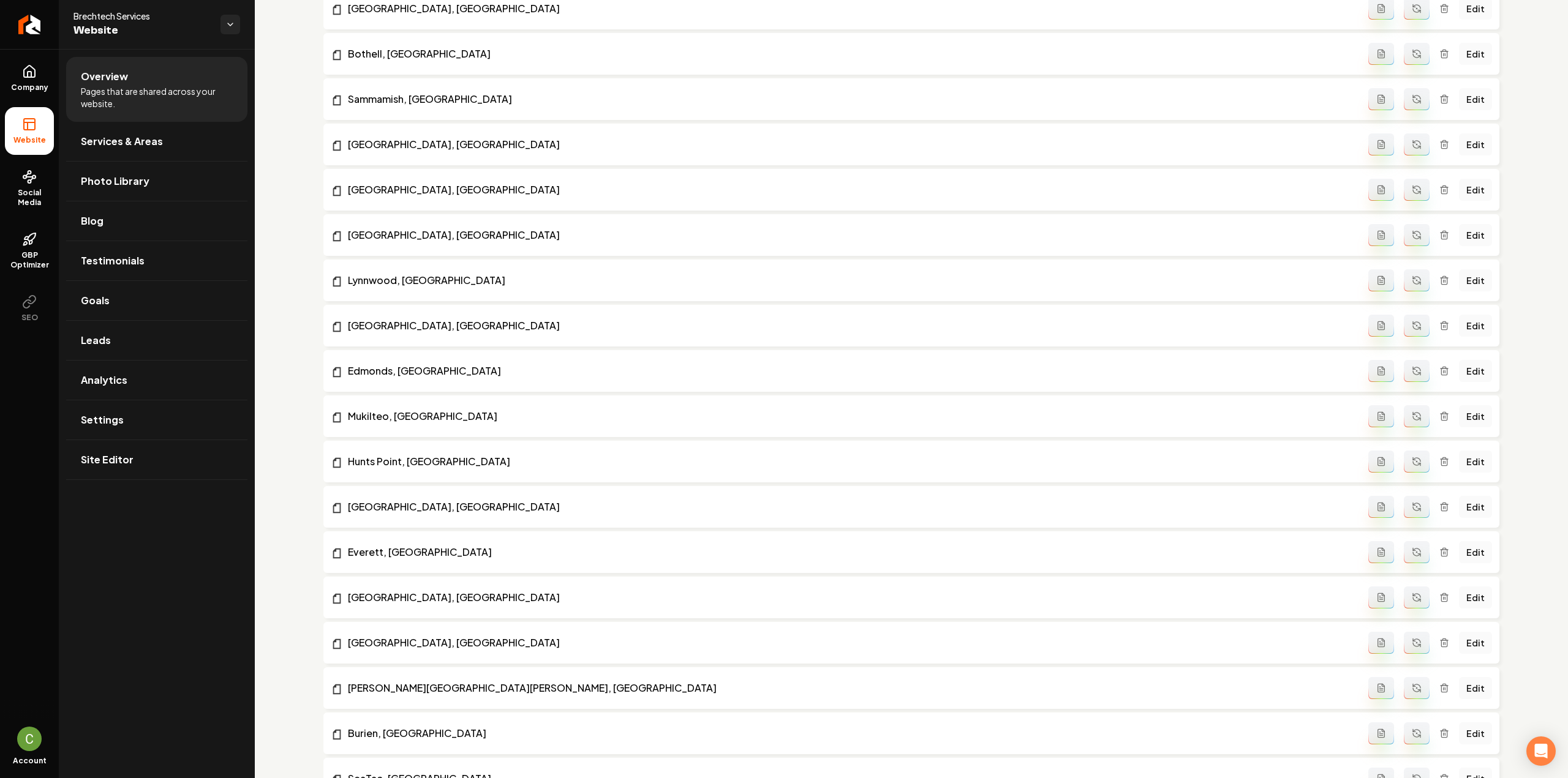
scroll to position [5087, 0]
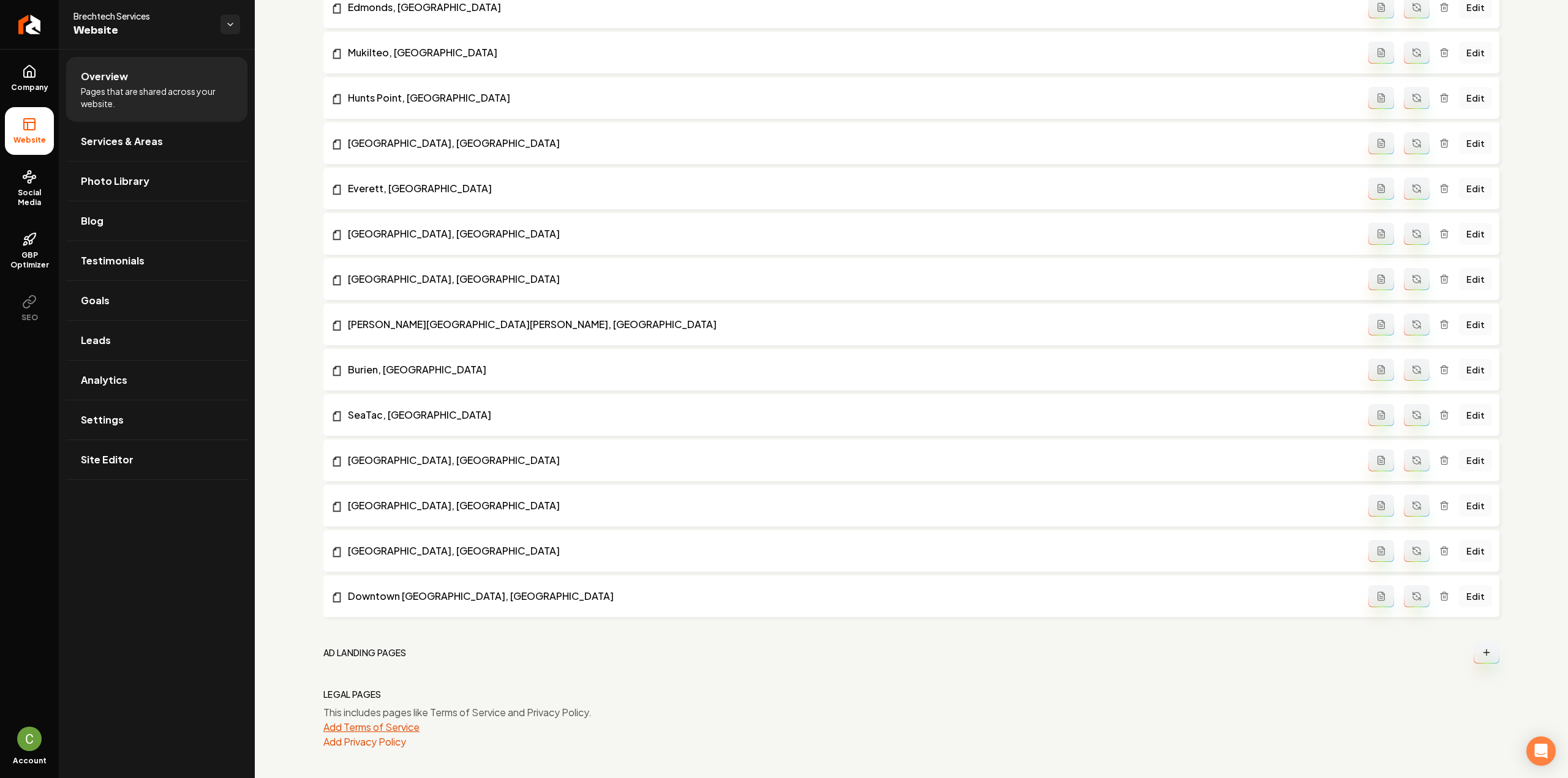
click at [362, 726] on button "Add Terms of Service" at bounding box center [371, 728] width 96 height 15
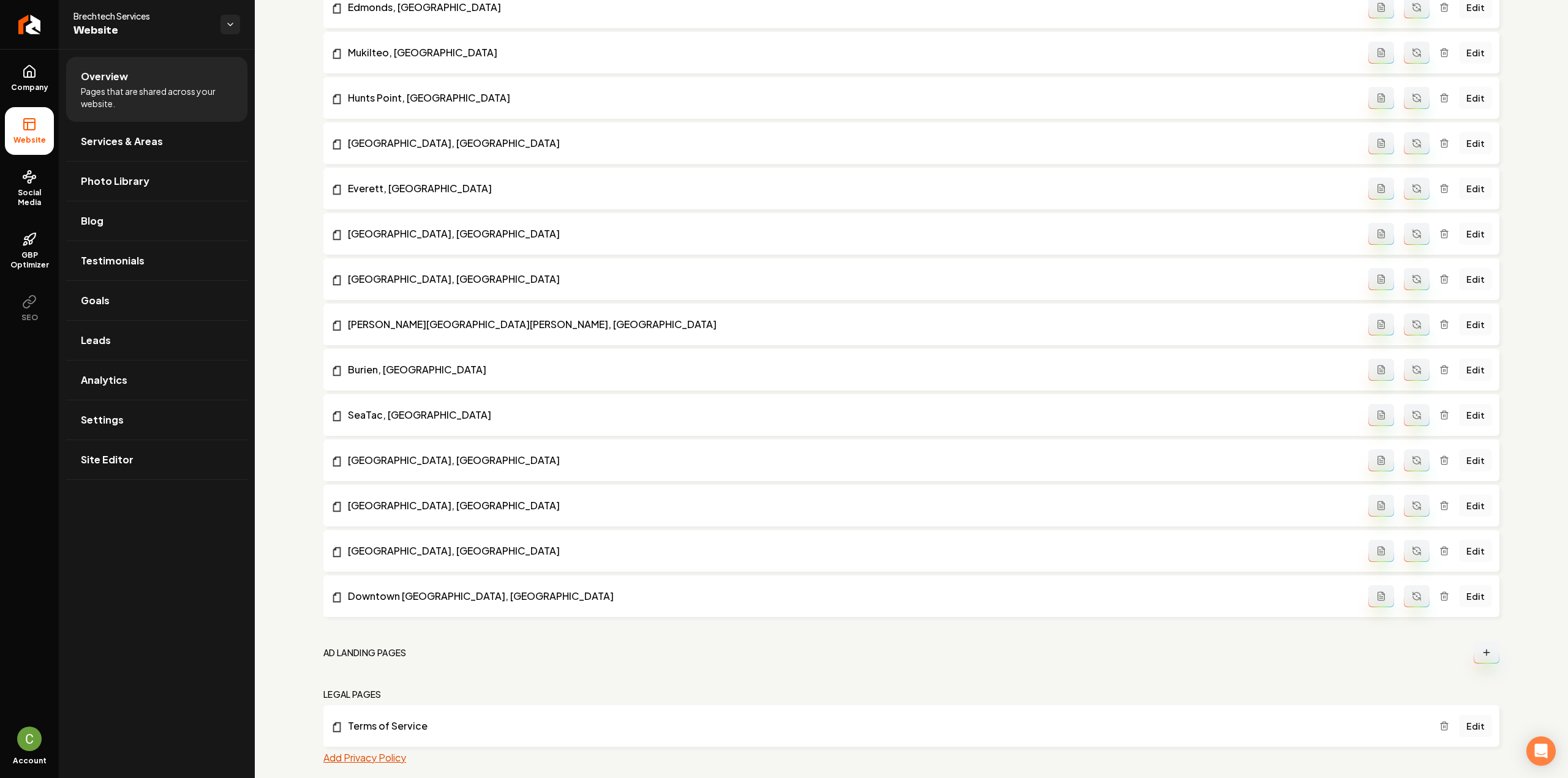
click at [380, 756] on button "Add Privacy Policy" at bounding box center [364, 758] width 83 height 15
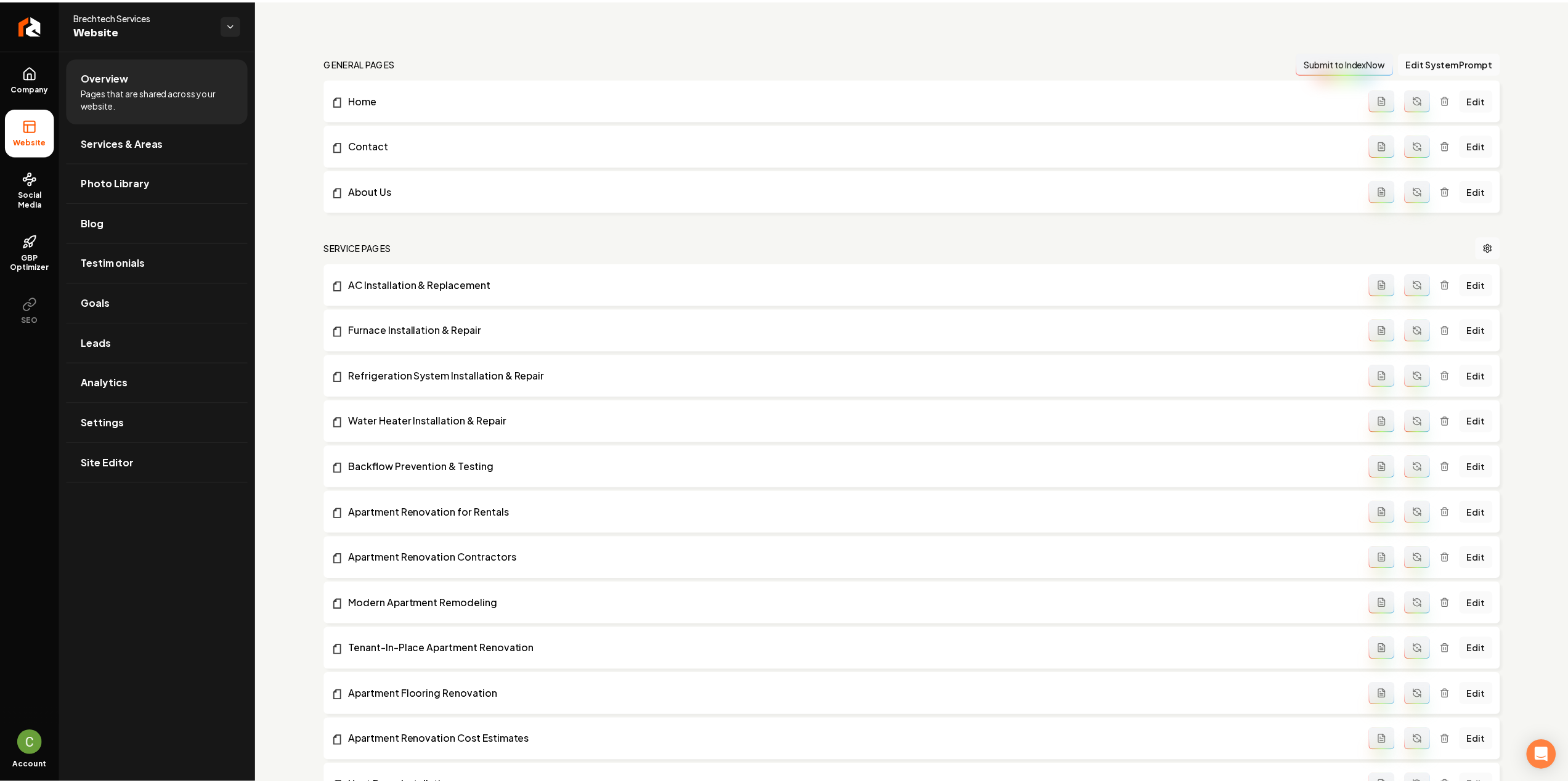
scroll to position [0, 0]
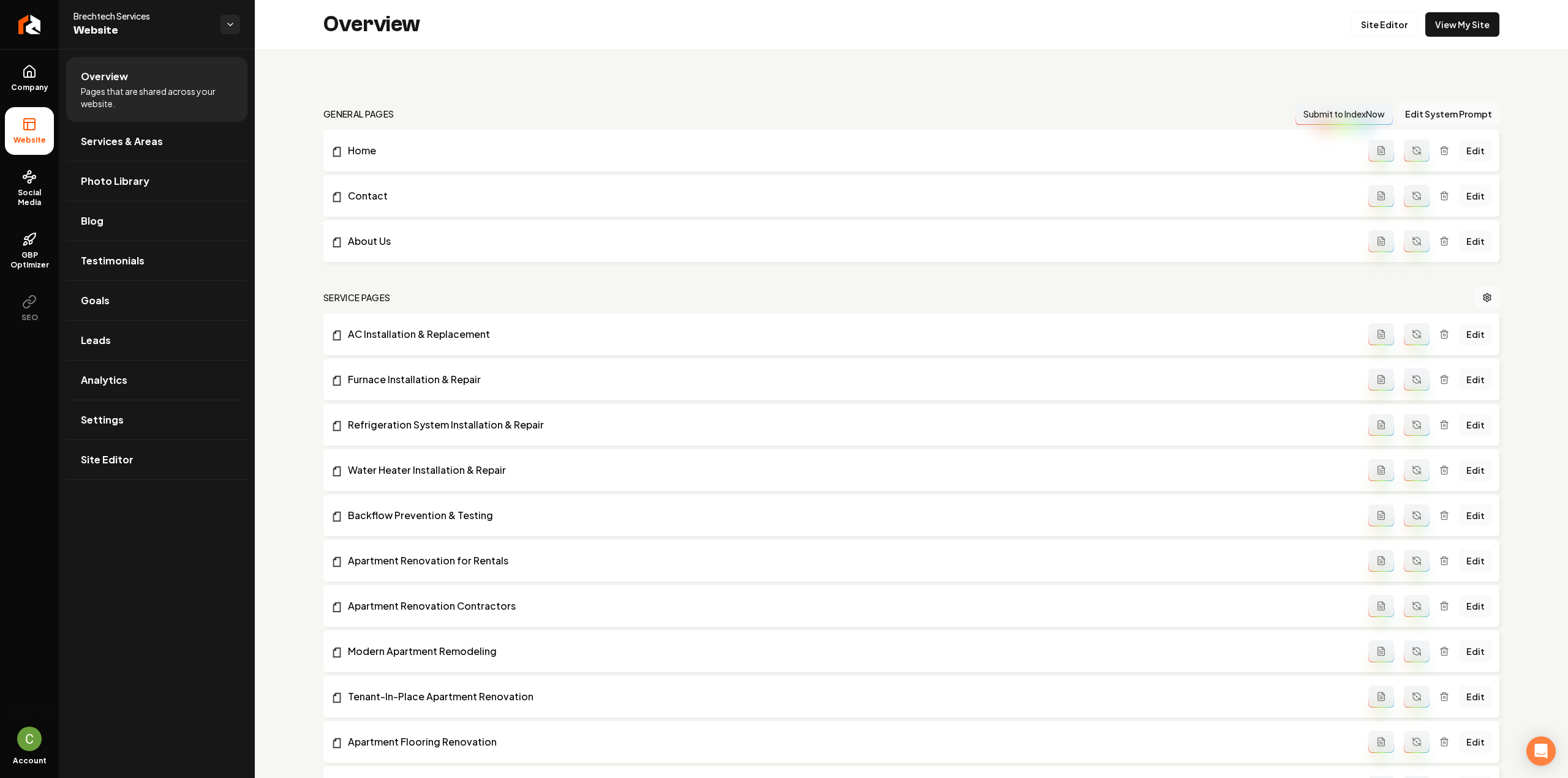
click at [35, 27] on icon "Return to dashboard" at bounding box center [29, 24] width 10 height 10
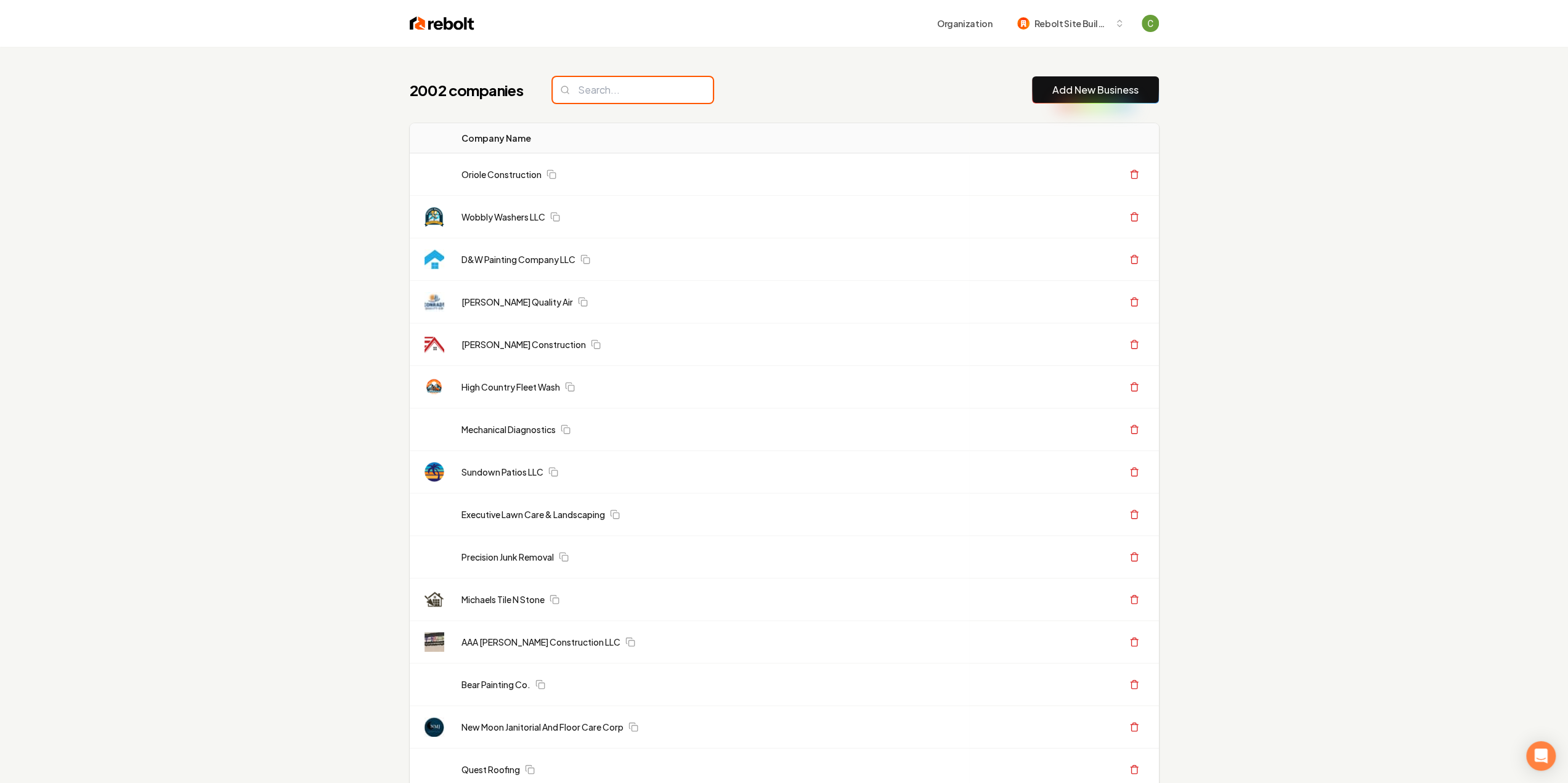
click at [599, 88] on input "search" at bounding box center [632, 90] width 160 height 26
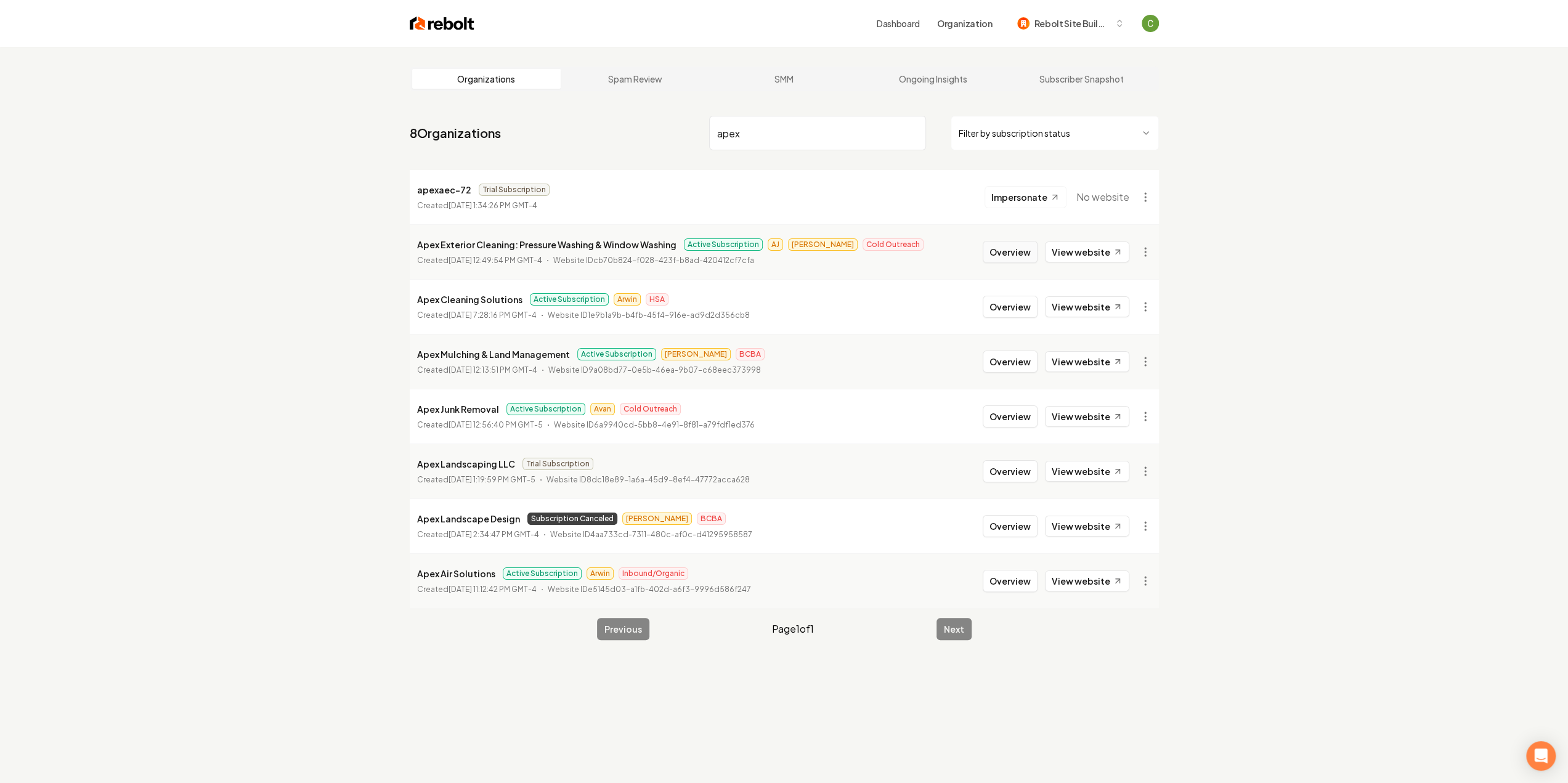
type input "apex"
click at [1016, 254] on button "Overview" at bounding box center [1010, 252] width 55 height 22
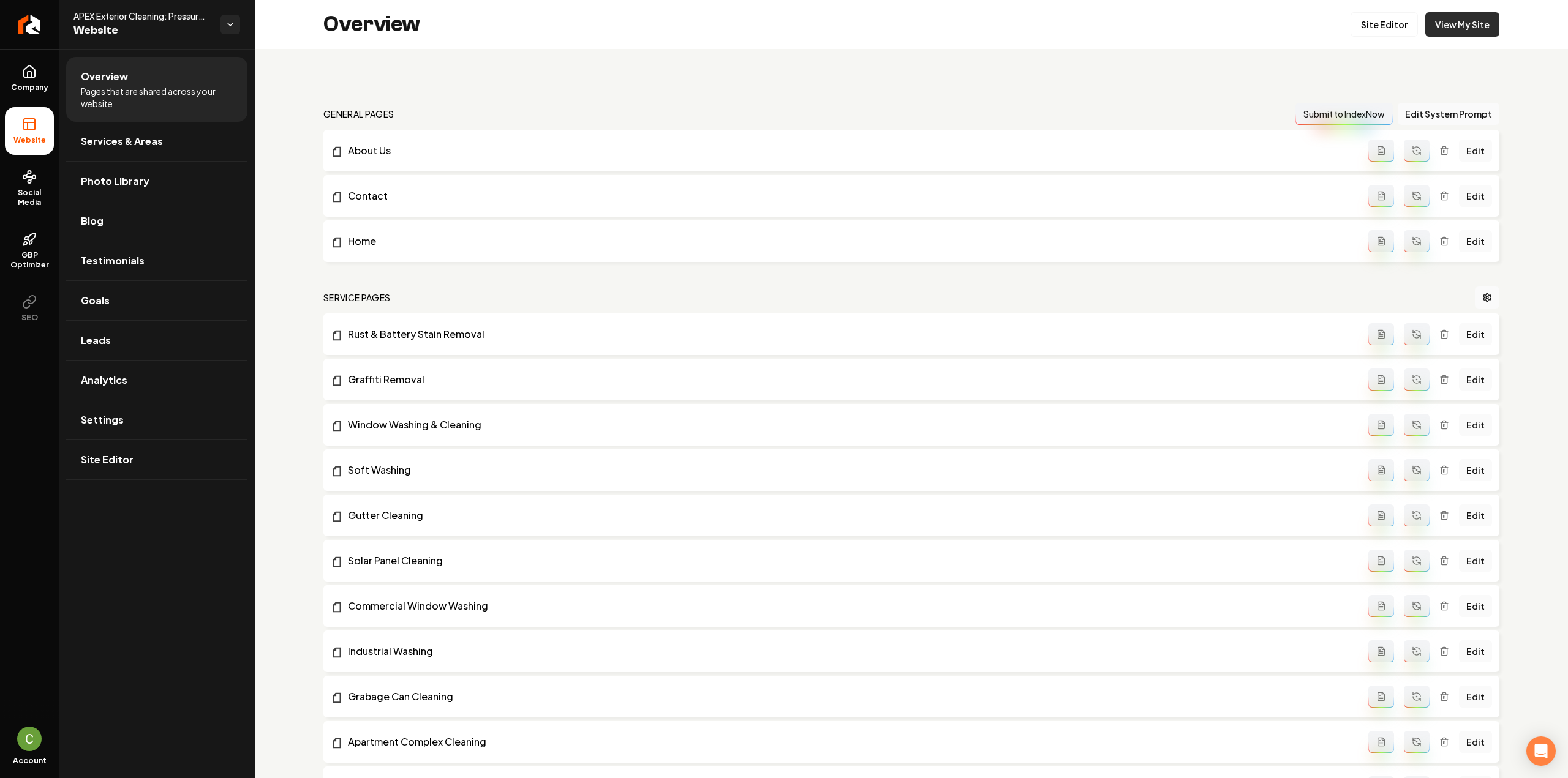
click at [1456, 25] on link "View My Site" at bounding box center [1461, 24] width 74 height 25
click at [105, 423] on span "Settings" at bounding box center [102, 420] width 43 height 15
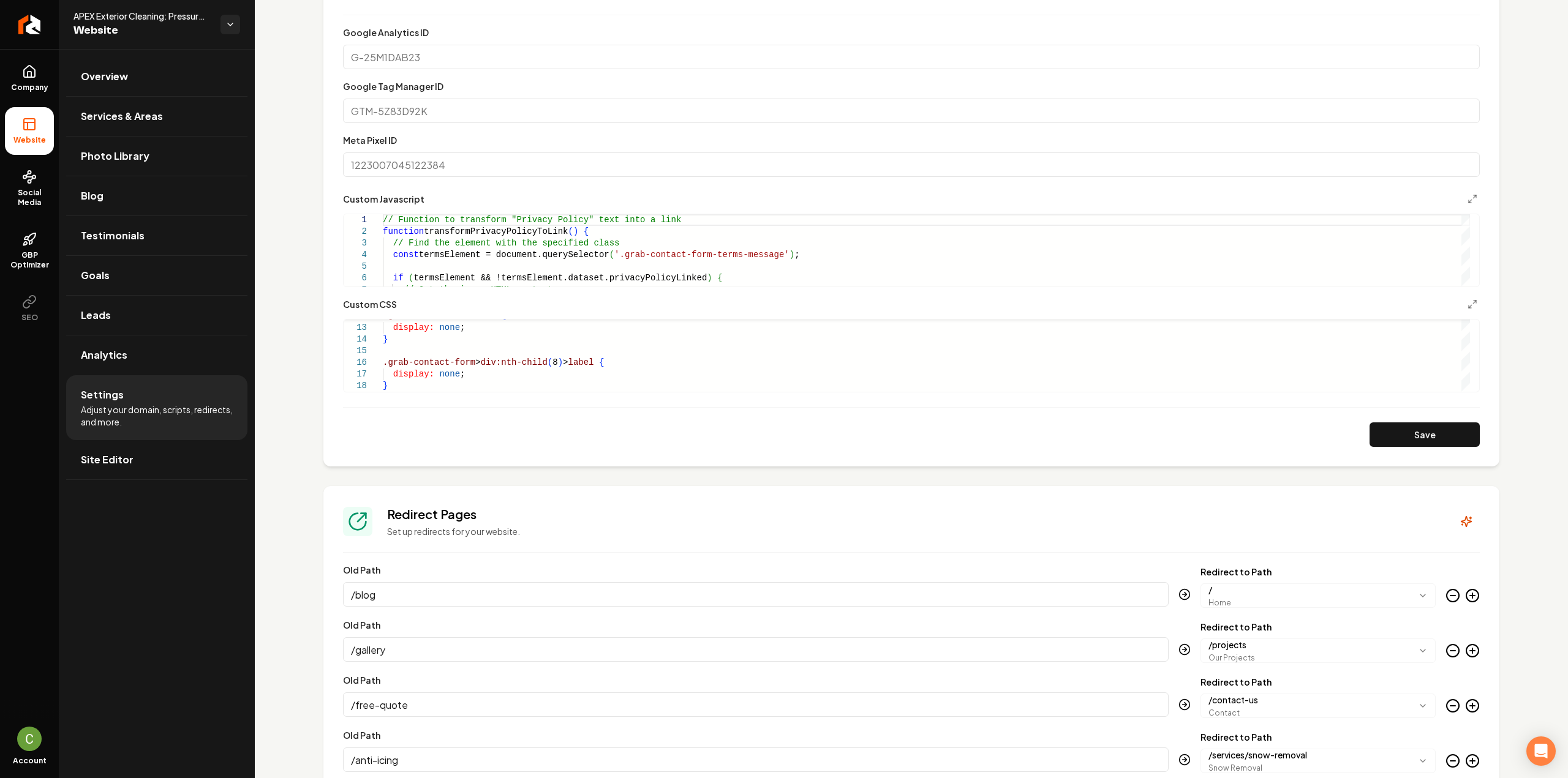
scroll to position [552, 0]
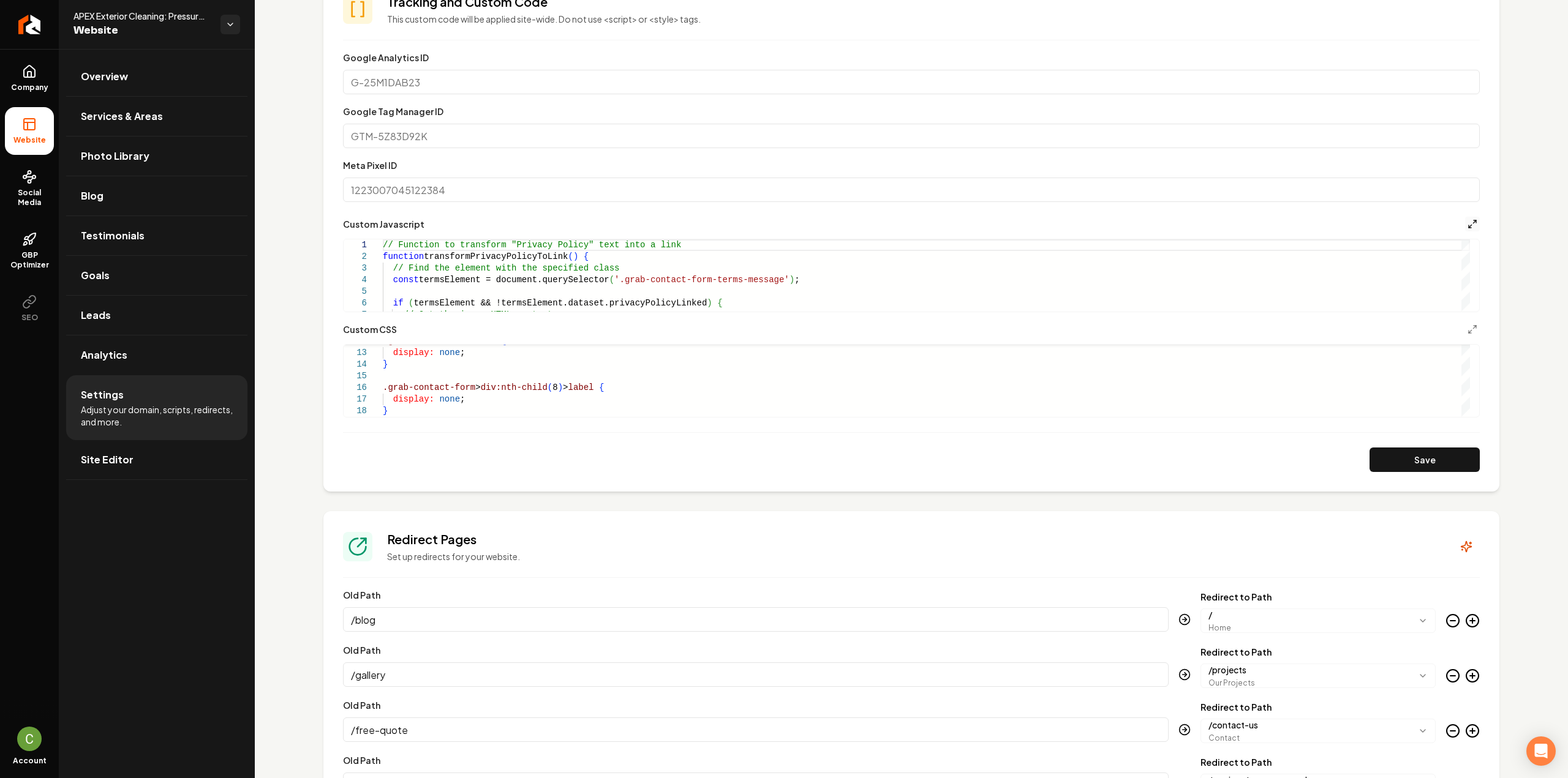
click at [1468, 224] on icon "Main content area" at bounding box center [1472, 224] width 10 height 10
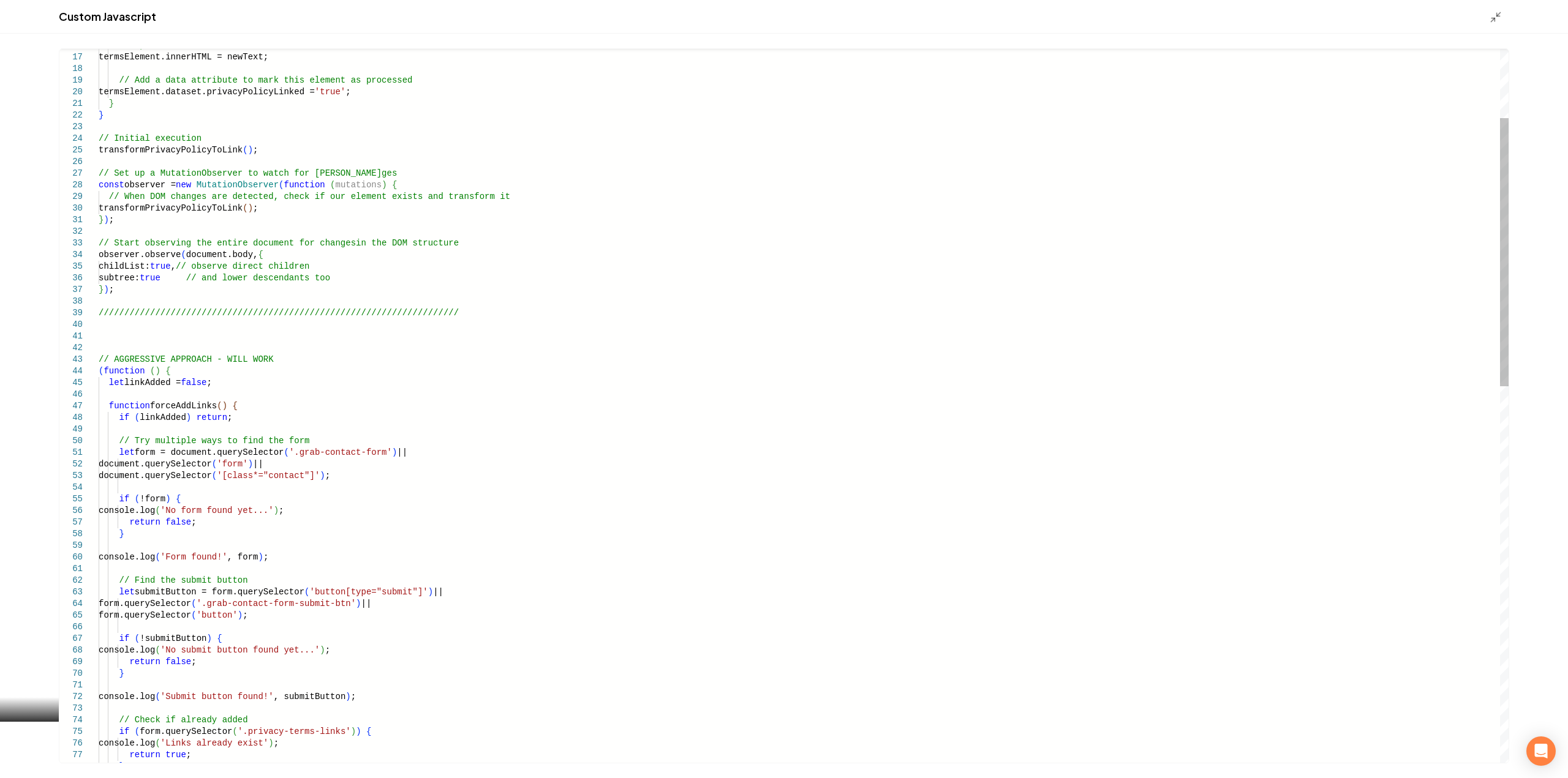
click at [100, 373] on div "27 28 29 30 31 32 33 34 35 36 37 38 39 40 41 42 43 44 45 46 47 48 49 50 51 52 5…" at bounding box center [784, 406] width 1449 height 714
drag, startPoint x: 98, startPoint y: 367, endPoint x: 198, endPoint y: 411, distance: 109.3
click at [200, 412] on div "27 28 29 30 31 32 33 34 35 36 37 38 39 40 41 42 43 44 45 46 47 48 49 50 51 52 5…" at bounding box center [784, 406] width 1449 height 714
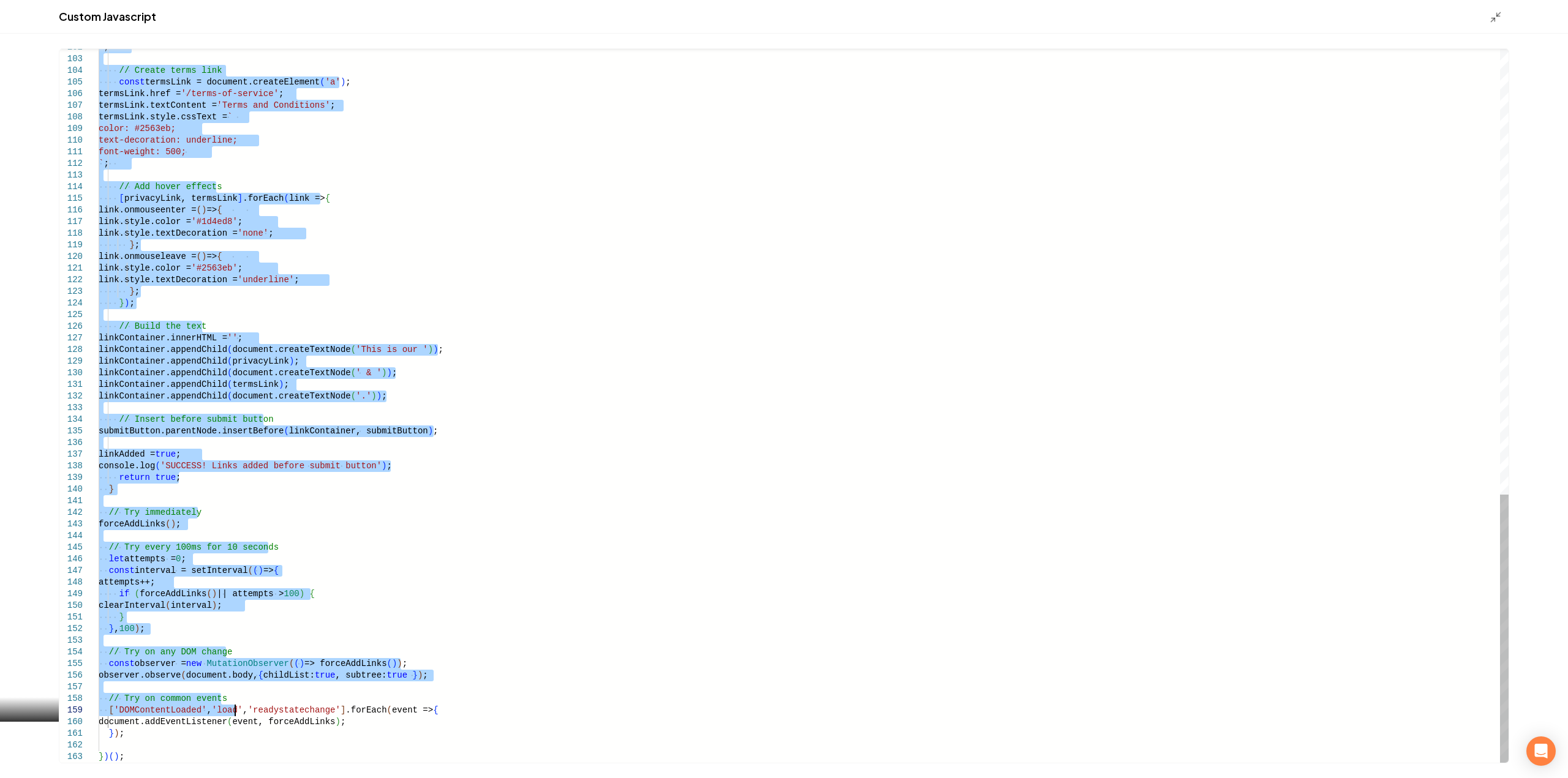
type textarea "**********"
drag, startPoint x: 132, startPoint y: 413, endPoint x: 224, endPoint y: 783, distance: 381.3
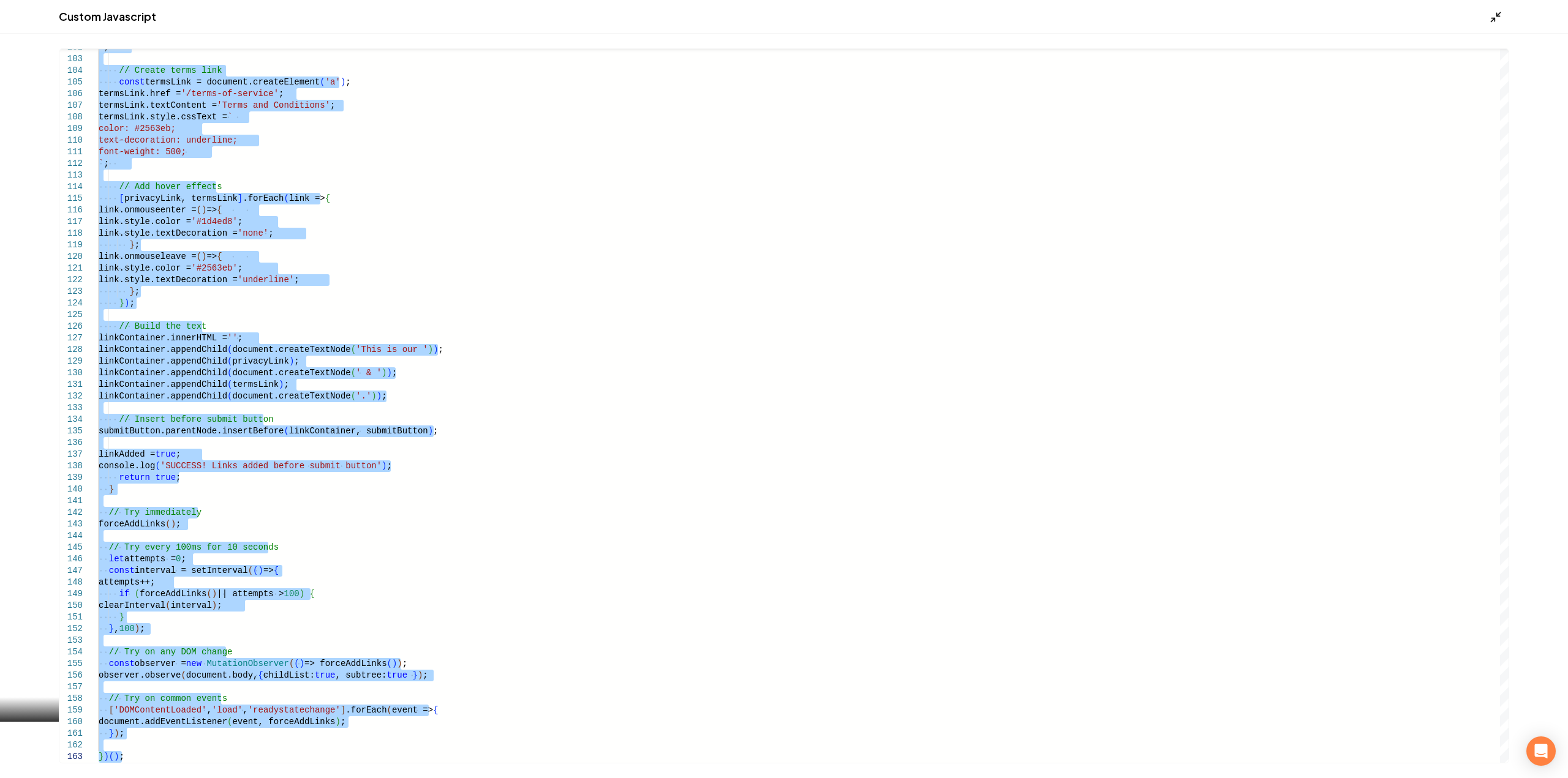
click at [1500, 21] on icon "Main content area" at bounding box center [1495, 16] width 12 height 12
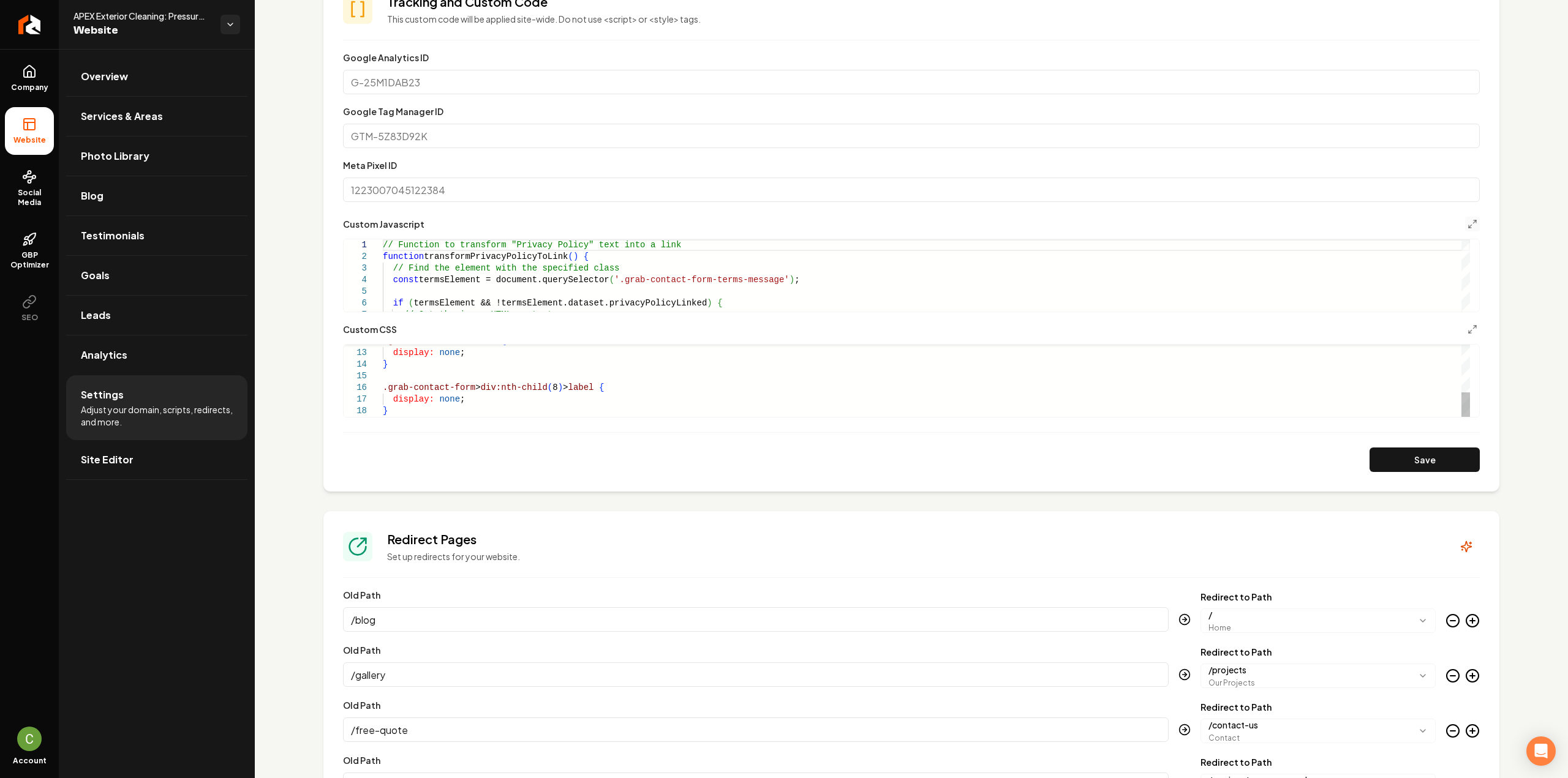
type textarea "**********"
drag, startPoint x: 391, startPoint y: 405, endPoint x: 365, endPoint y: 381, distance: 35.4
click at [383, 381] on div ".grab-hero-accent-wave { display: none ; } .grab-contact-form > div:nth-child (…" at bounding box center [926, 311] width 1087 height 209
click at [1468, 226] on button "Main content area" at bounding box center [1472, 224] width 15 height 15
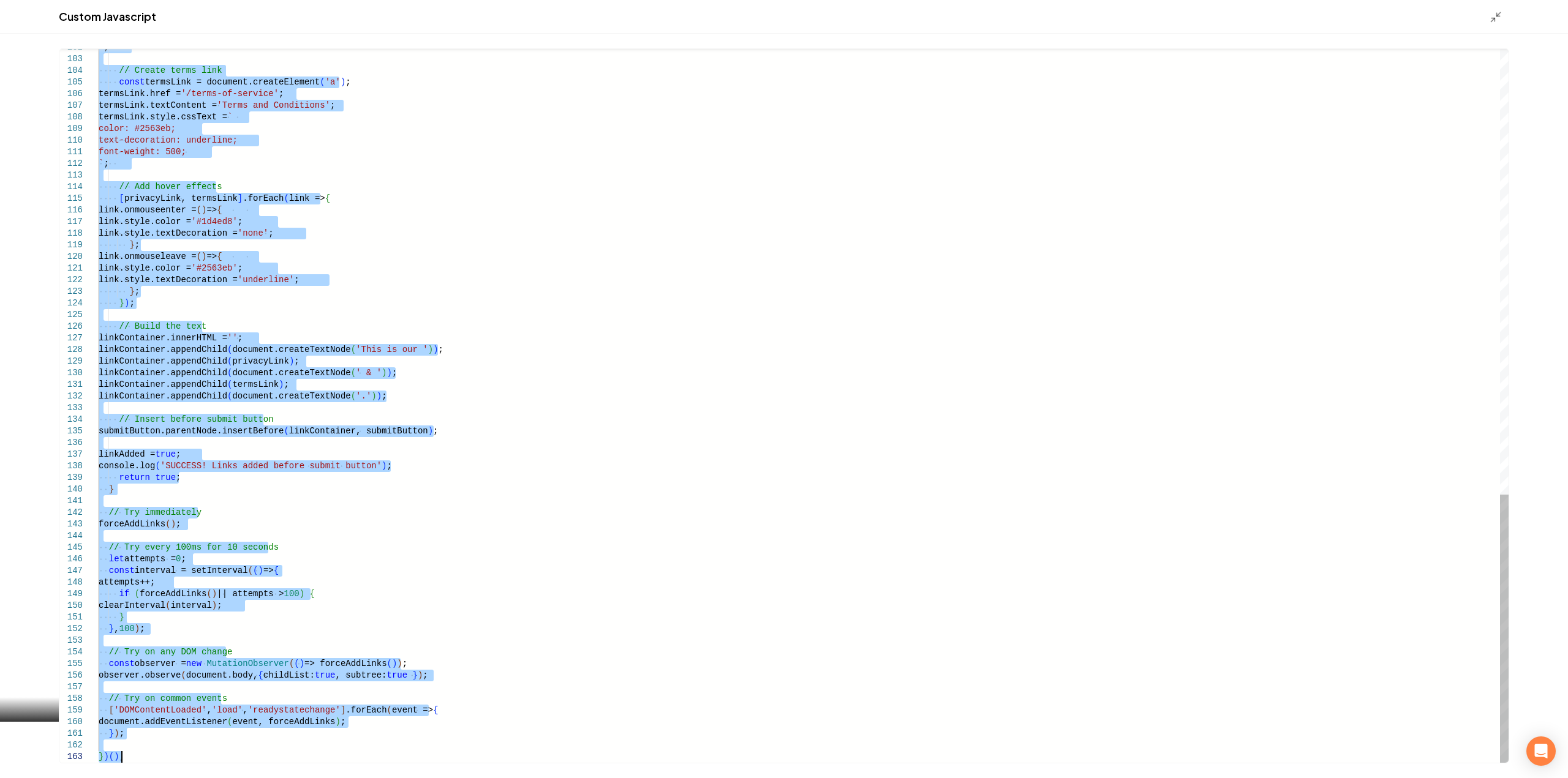
drag, startPoint x: 100, startPoint y: 421, endPoint x: 327, endPoint y: 807, distance: 447.8
type textarea "*****"
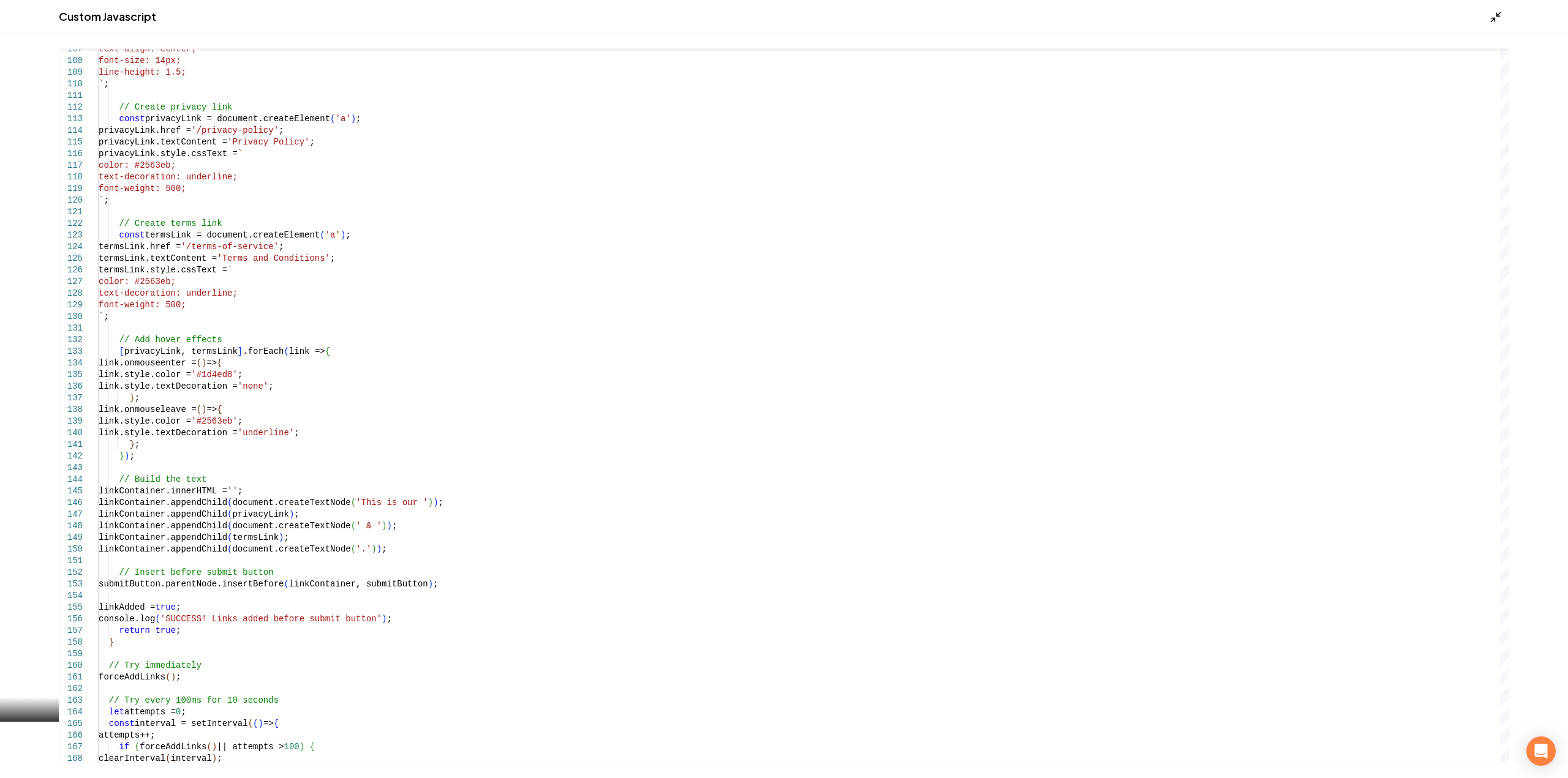
click at [1490, 23] on icon "Main content area" at bounding box center [1495, 16] width 12 height 12
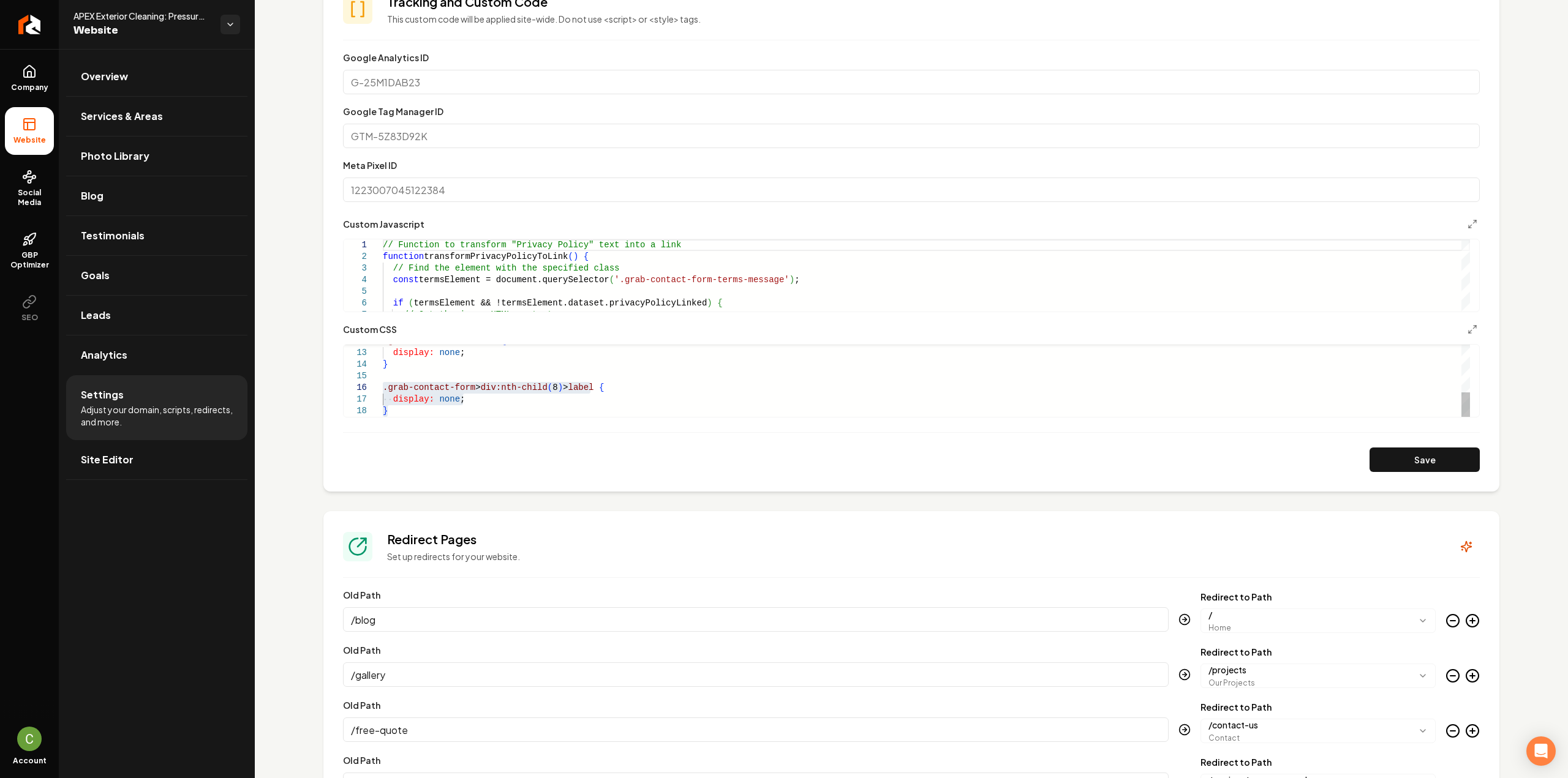
drag, startPoint x: 460, startPoint y: 410, endPoint x: 441, endPoint y: 417, distance: 20.2
click at [459, 410] on div ".grab-hero-accent-wave { display: none ; } .grab-contact-form > div:nth-child (…" at bounding box center [926, 311] width 1087 height 209
drag, startPoint x: 431, startPoint y: 417, endPoint x: 380, endPoint y: 395, distance: 55.5
click at [373, 393] on form "**********" at bounding box center [911, 261] width 1137 height 422
click at [394, 405] on div ".grab-hero-accent-wave { display: none ; } .grab-contact-form > div:nth-child (…" at bounding box center [926, 311] width 1087 height 209
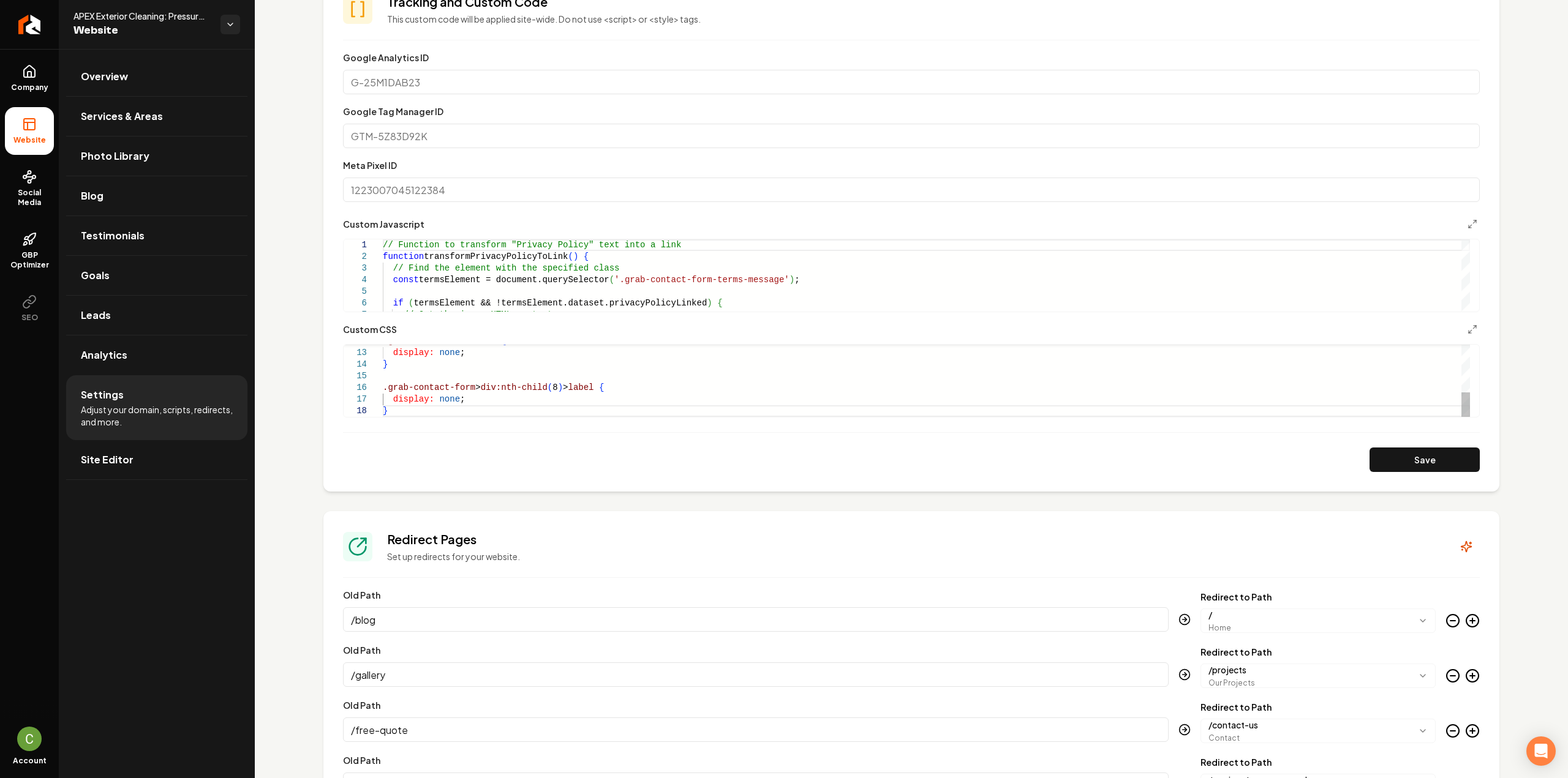
scroll to position [0, 4]
drag, startPoint x: 392, startPoint y: 412, endPoint x: 370, endPoint y: 386, distance: 34.1
click at [383, 389] on div ".grab-hero-accent-wave { display: none ; } .grab-contact-form > div:nth-child (…" at bounding box center [926, 311] width 1087 height 209
click at [1399, 464] on button "Save" at bounding box center [1424, 459] width 110 height 25
type textarea "**********"
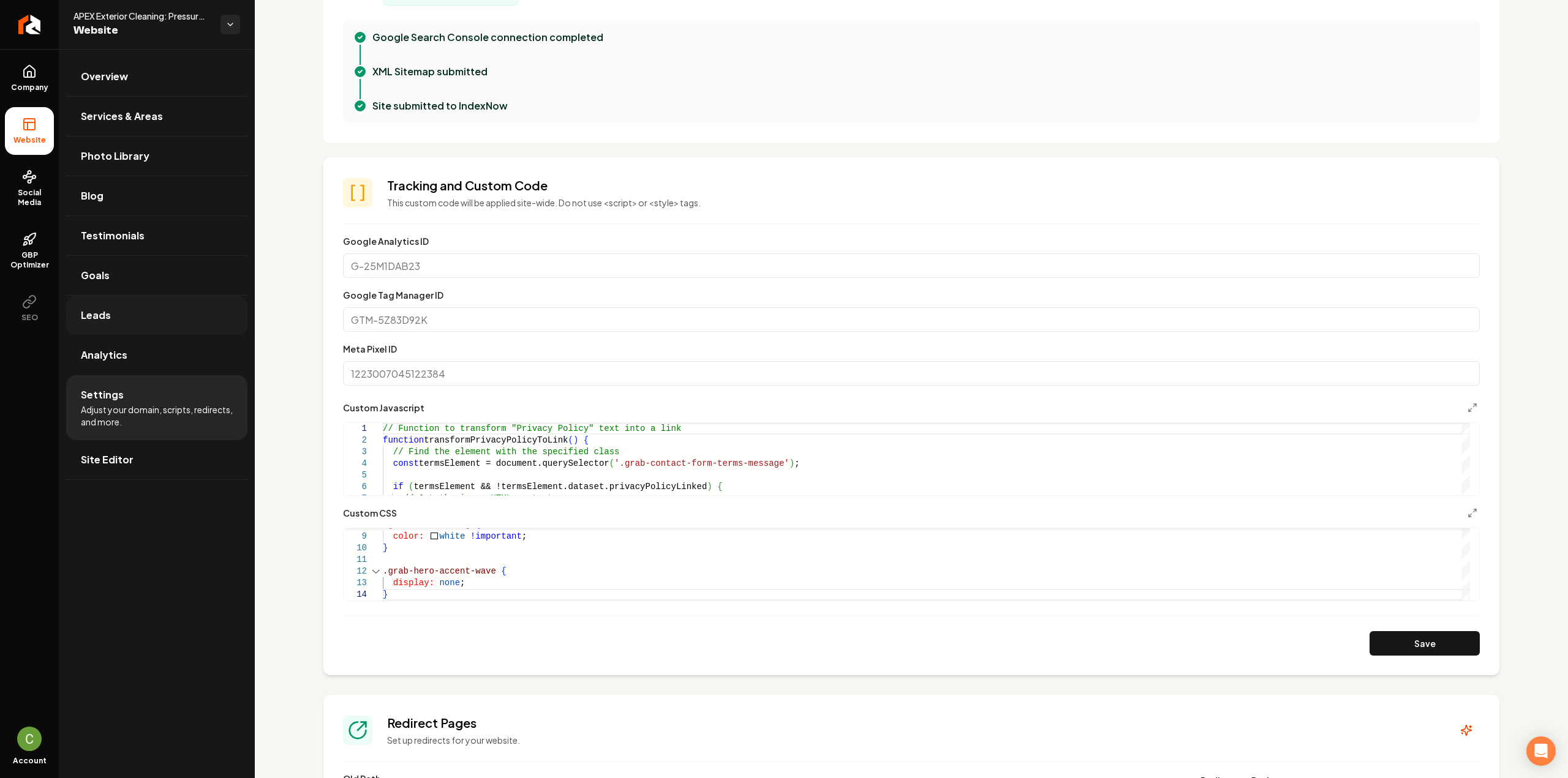
scroll to position [0, 0]
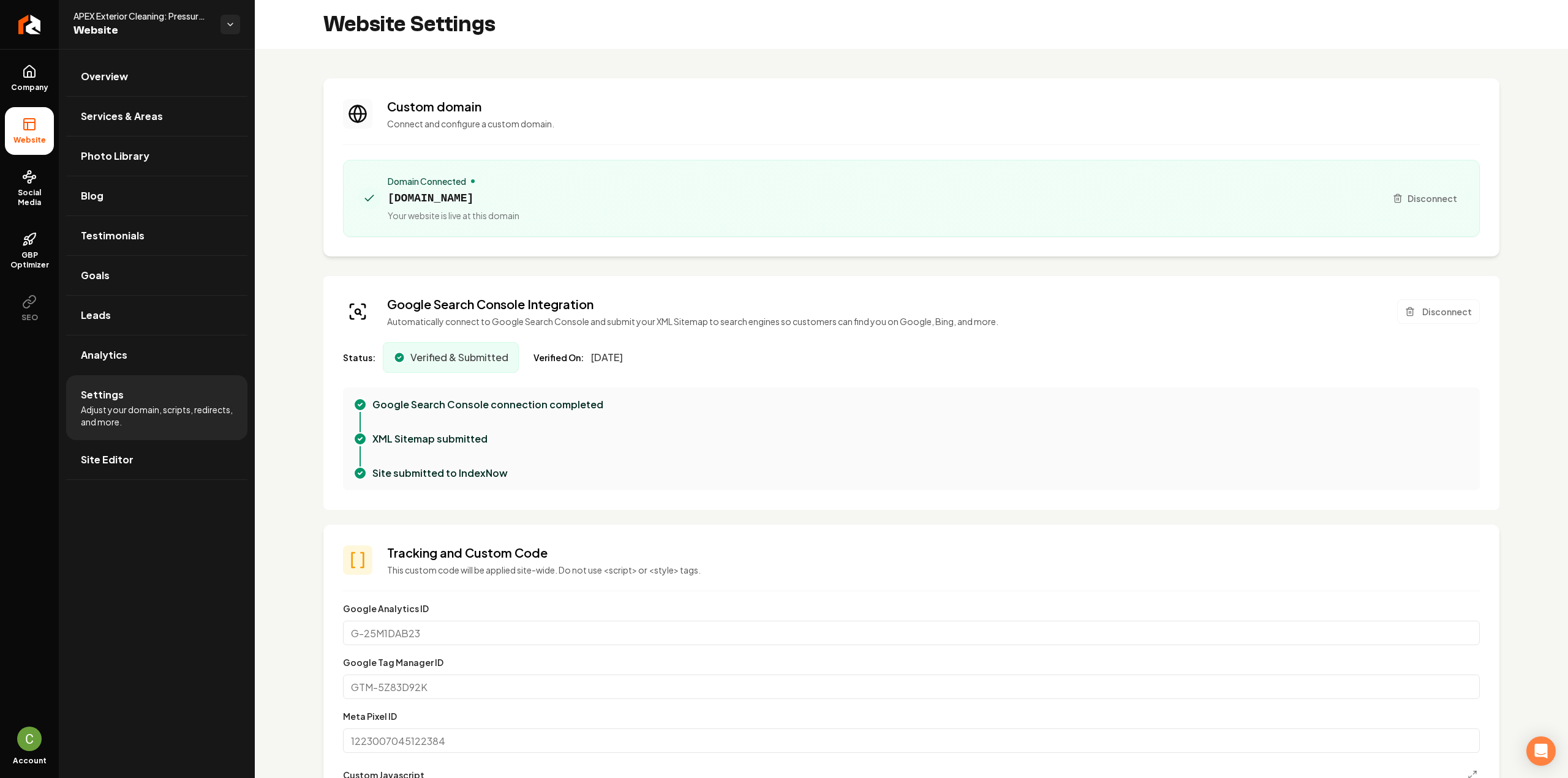
drag, startPoint x: 18, startPoint y: 94, endPoint x: 20, endPoint y: 109, distance: 15.1
click at [18, 94] on link "Company" at bounding box center [29, 79] width 49 height 47
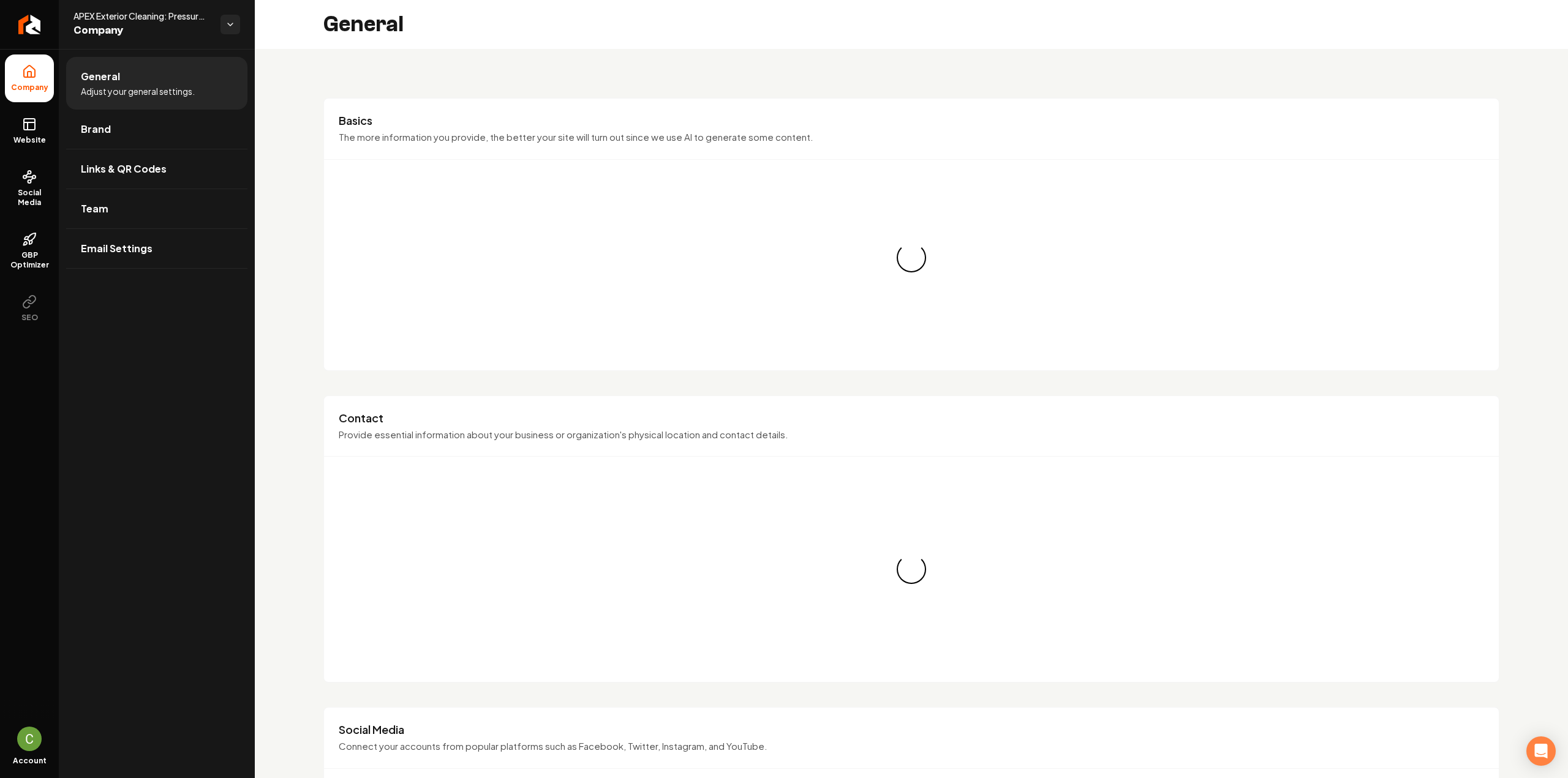
click at [25, 125] on rect at bounding box center [29, 124] width 11 height 11
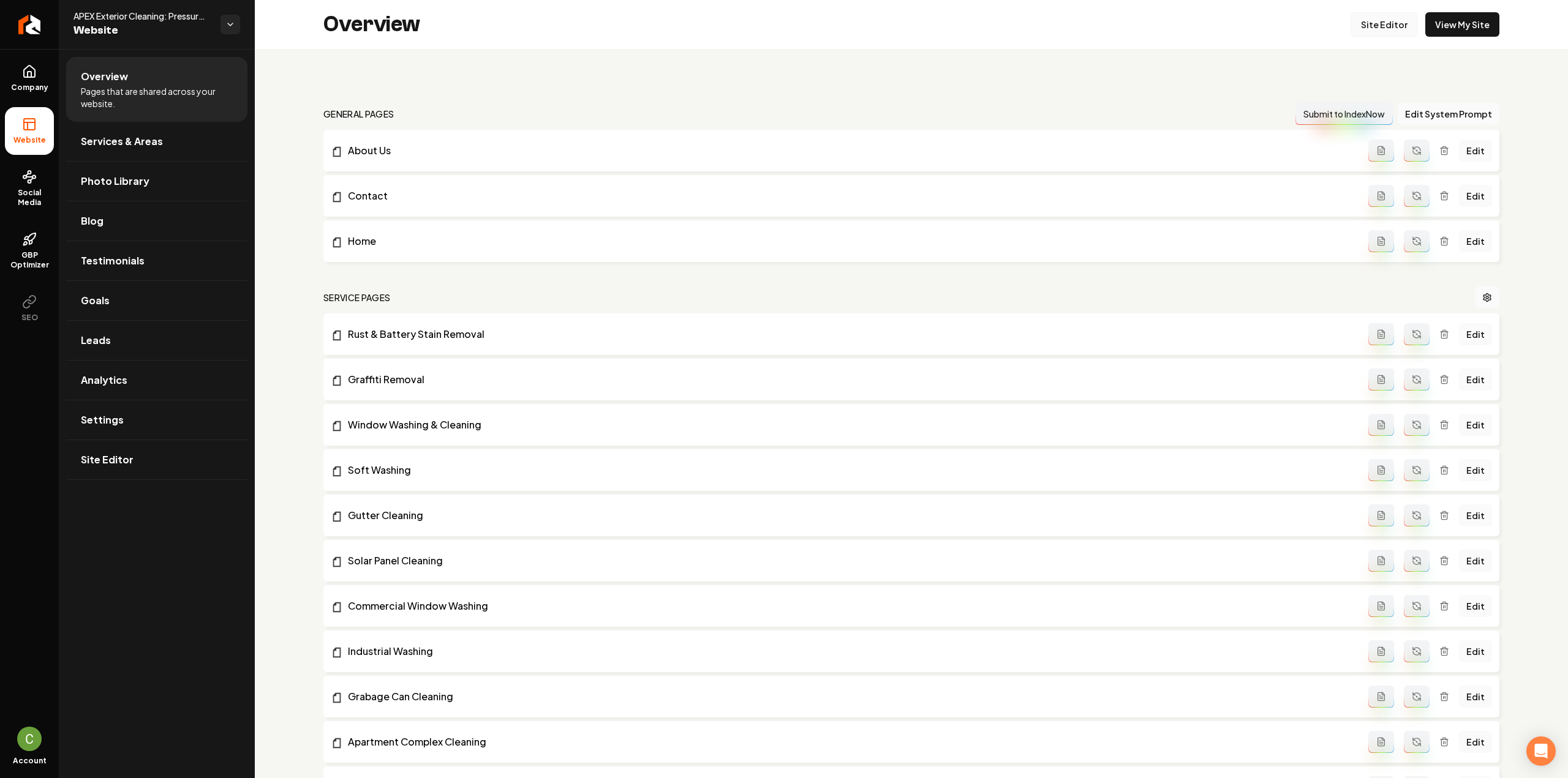
click at [1396, 19] on link "Site Editor" at bounding box center [1384, 24] width 68 height 25
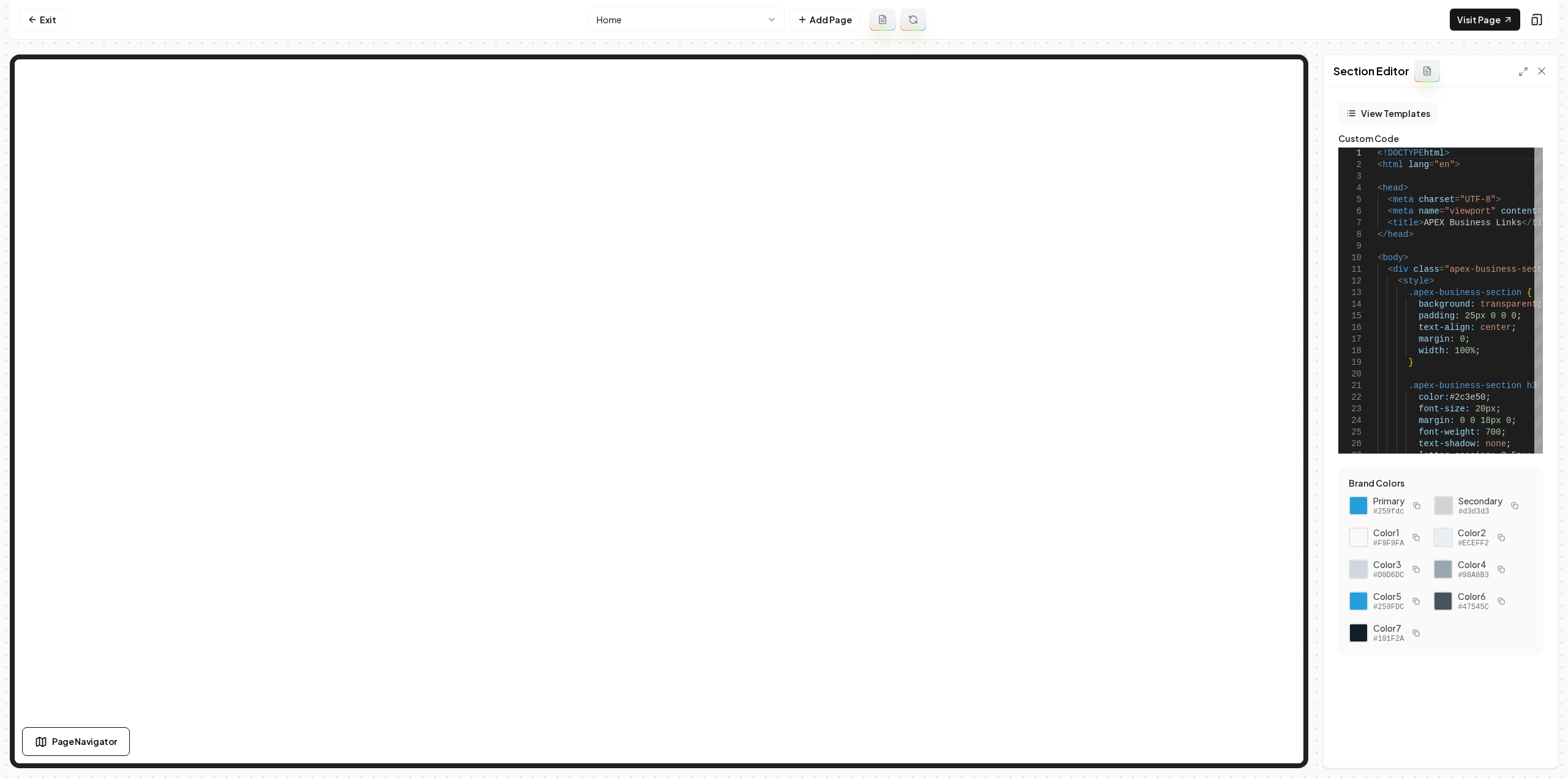
click at [1414, 118] on button "View Templates" at bounding box center [1387, 113] width 100 height 22
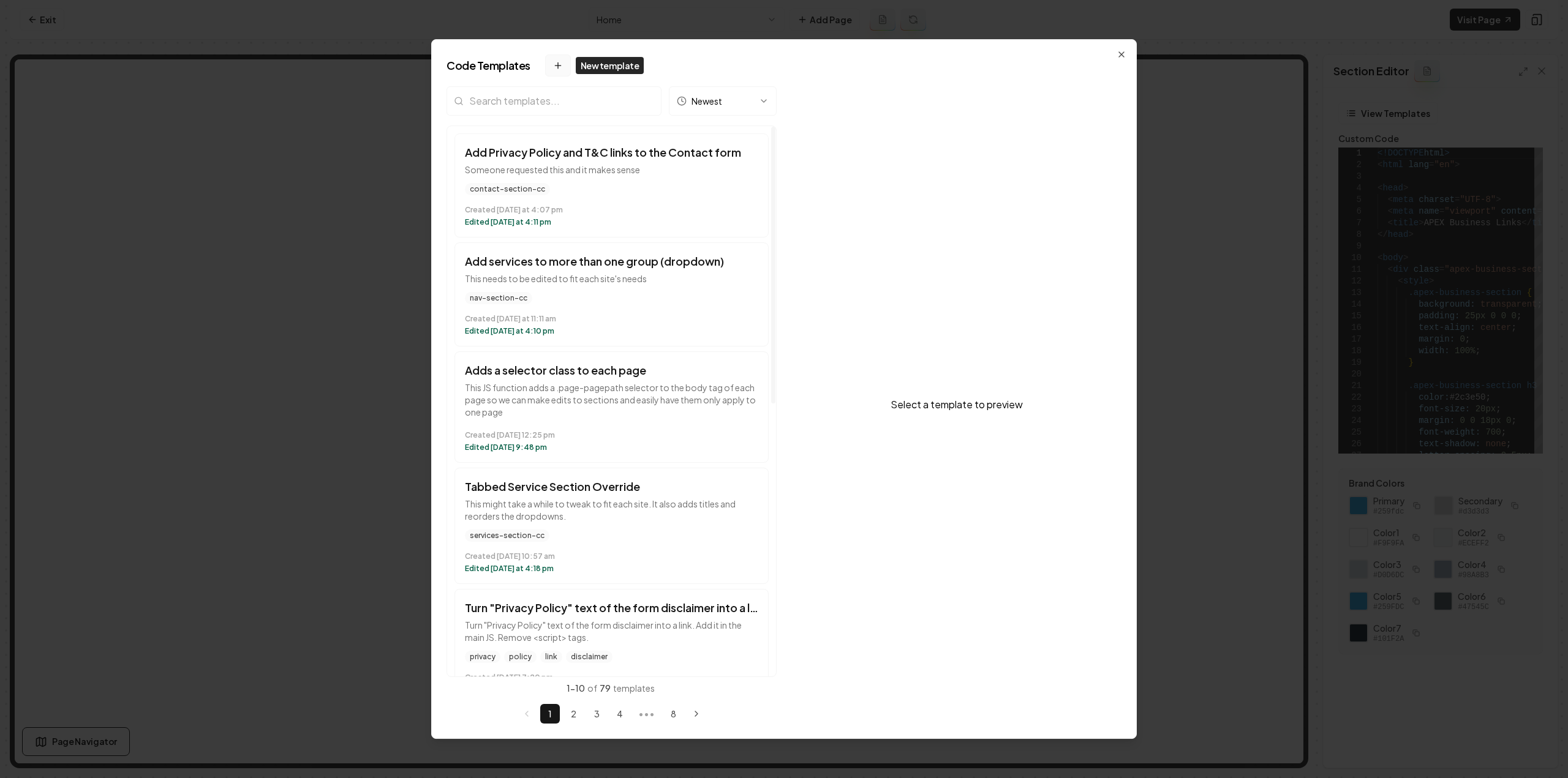
click at [553, 60] on icon at bounding box center [558, 65] width 10 height 10
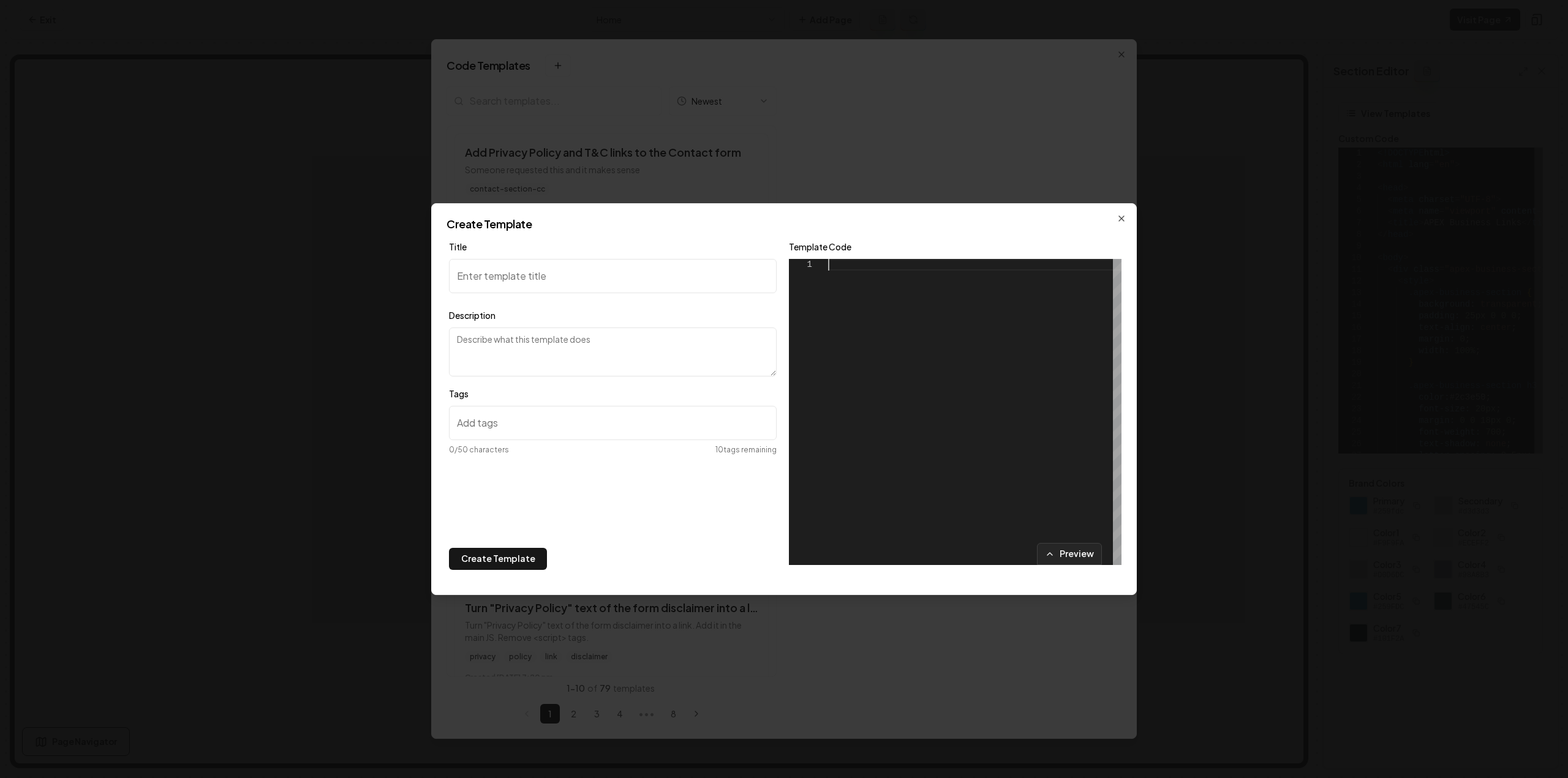
click at [881, 286] on div at bounding box center [974, 412] width 293 height 306
type textarea "**********"
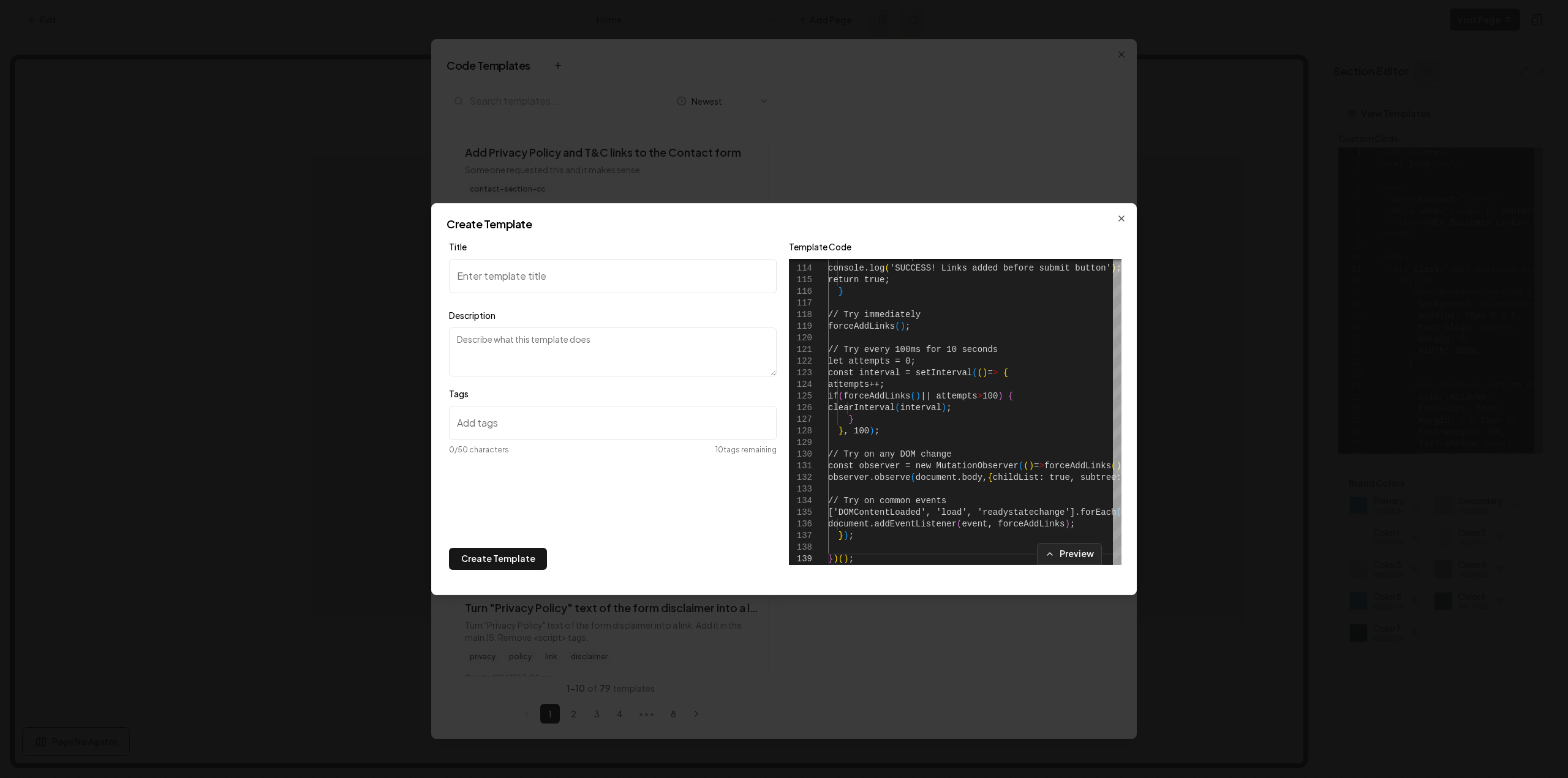
click at [497, 272] on input "Title" at bounding box center [613, 277] width 328 height 35
type input "SMS consent, PP & ToS on contact form"
type textarea "Adds an optional SMS consent checkbox and a link to the PP and the ToS pages."
drag, startPoint x: 514, startPoint y: 445, endPoint x: 509, endPoint y: 432, distance: 13.9
click at [513, 443] on div "0 /50 characters 10 tags remaining" at bounding box center [613, 435] width 328 height 57
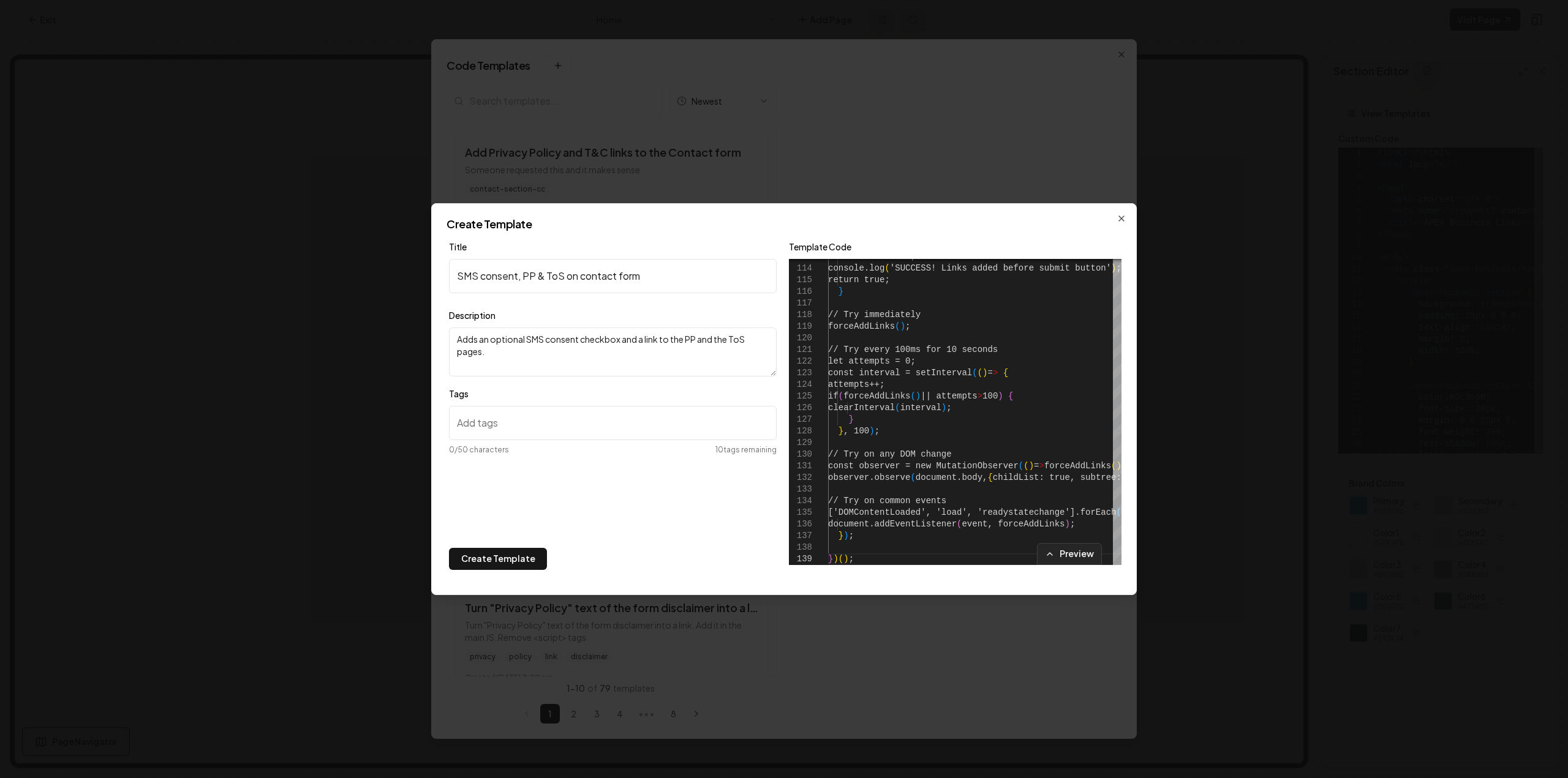
click at [509, 432] on input "Tags" at bounding box center [613, 424] width 328 height 35
type input "contact-form-section-cc"
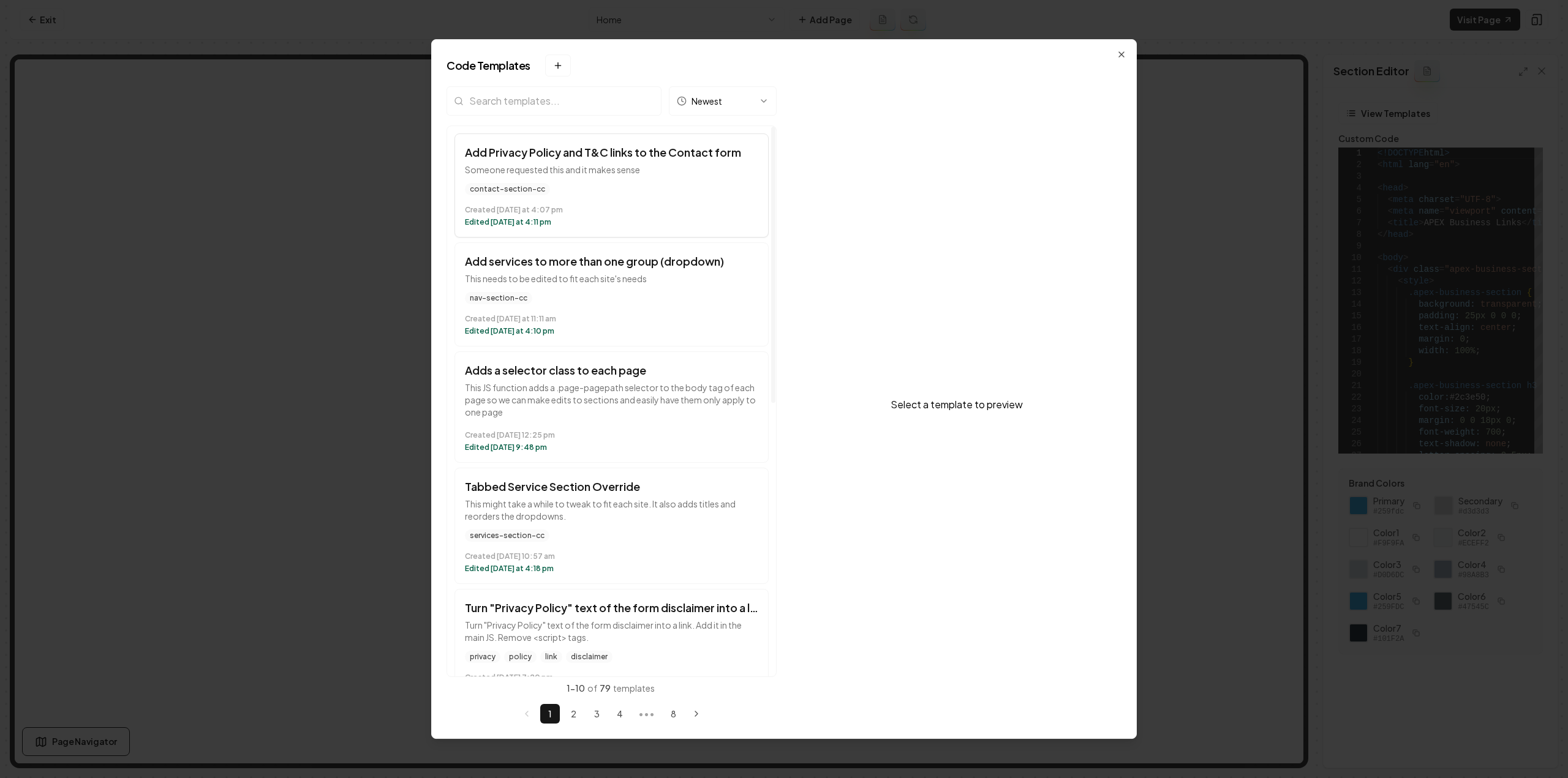
click at [659, 181] on button "Add Privacy Policy and T&C links to the Contact form Someone requested this and…" at bounding box center [612, 185] width 314 height 104
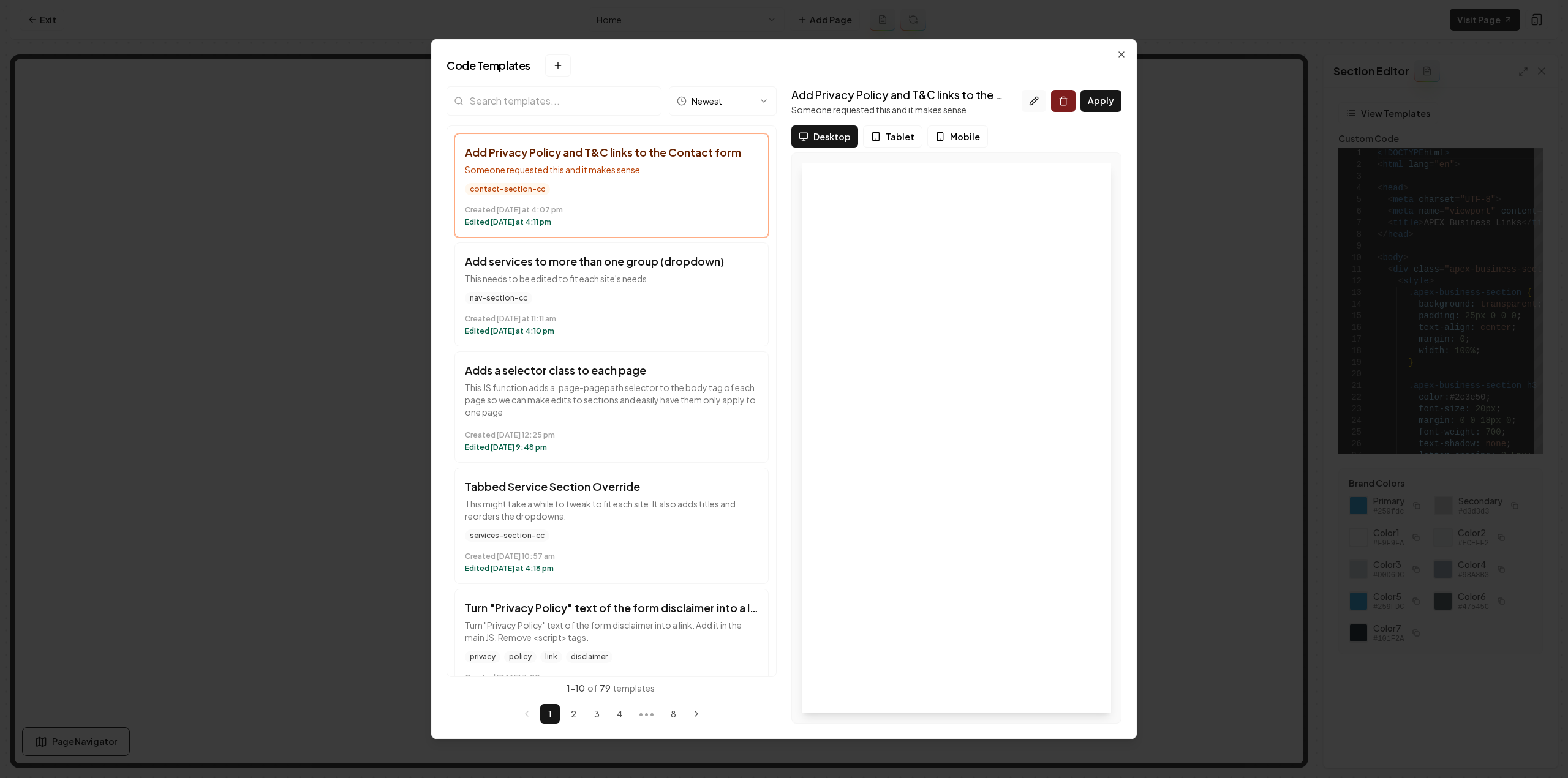
click at [1037, 99] on icon at bounding box center [1033, 100] width 8 height 8
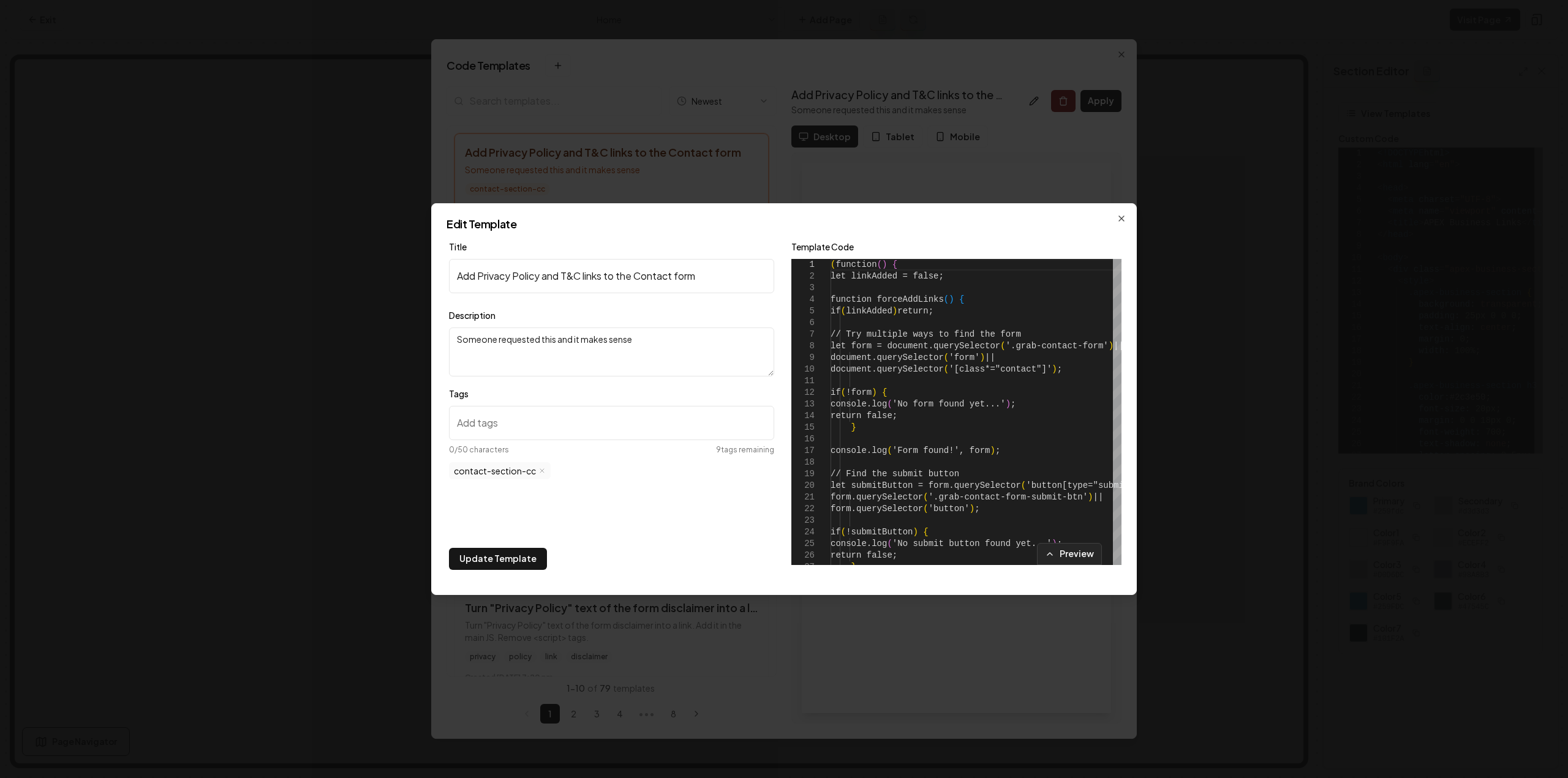
click at [556, 353] on textarea "Someone requested this and it makes sense" at bounding box center [612, 352] width 325 height 49
paste textarea "(function () { let linkAdded = false; let styleAdded = false; function addCusto…"
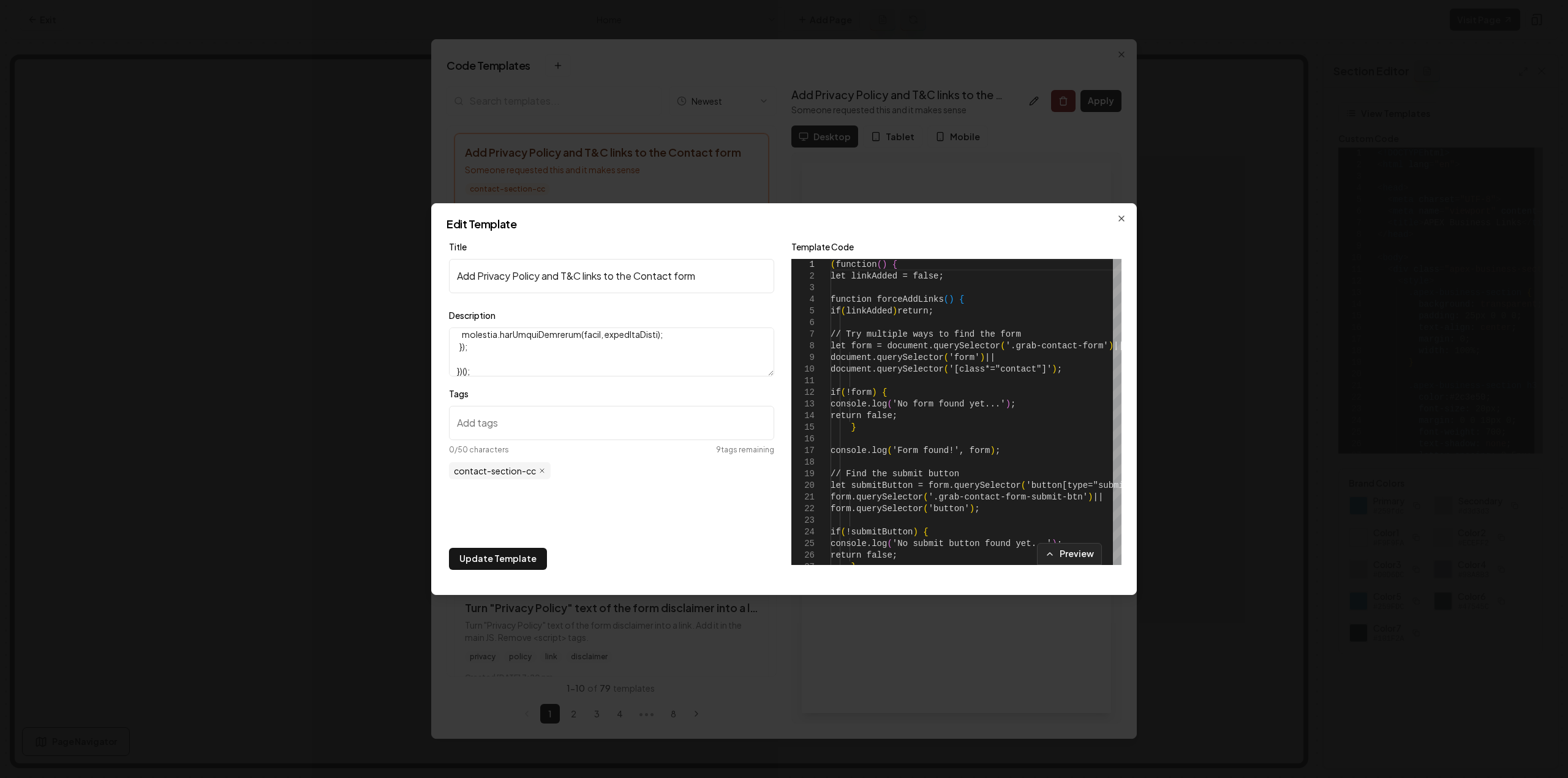
click at [540, 468] on icon "button" at bounding box center [542, 471] width 7 height 7
click at [532, 343] on textarea "Description" at bounding box center [612, 352] width 325 height 49
type textarea "Someone requested this and it makes sense"
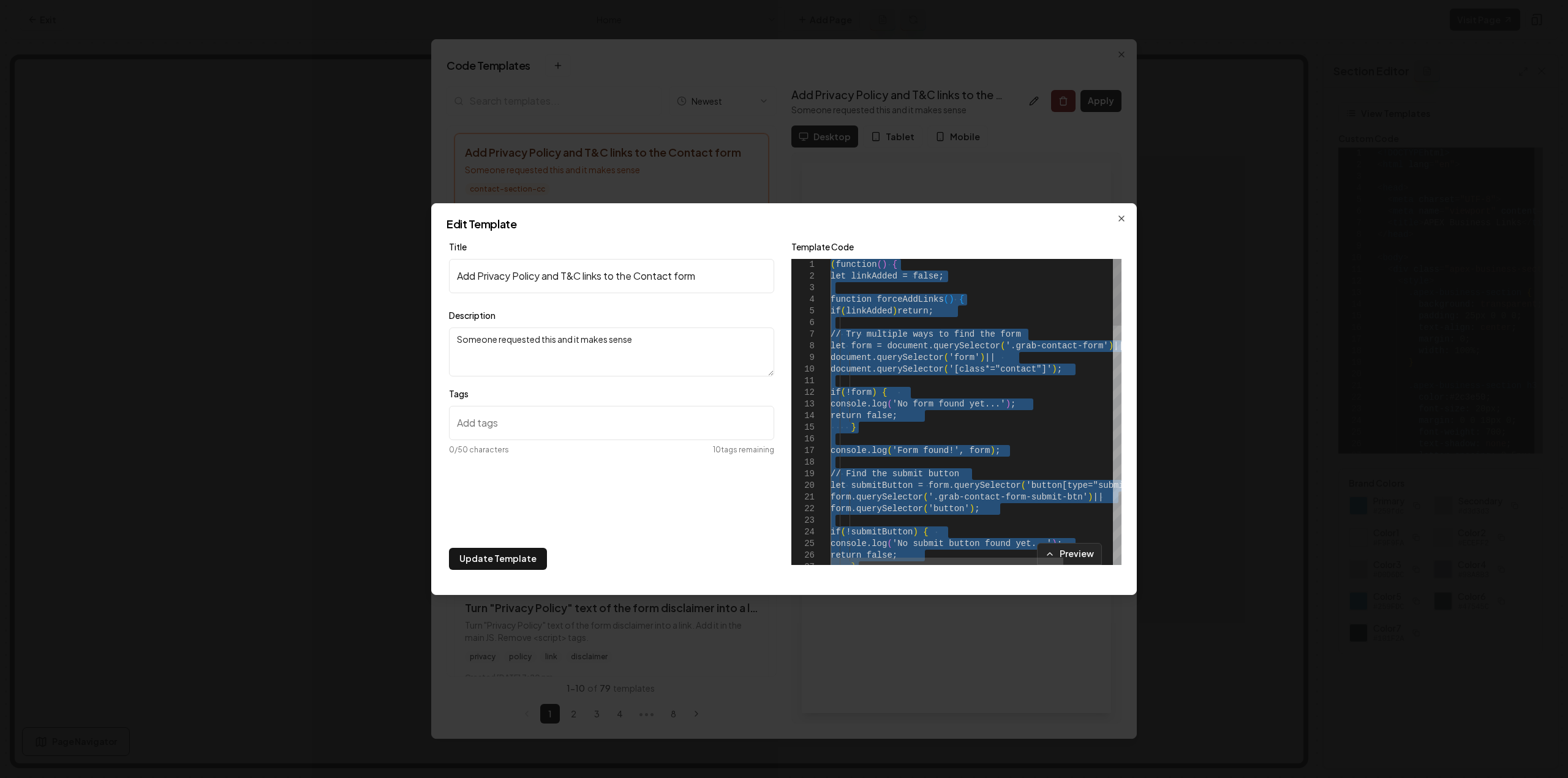
type textarea "**********"
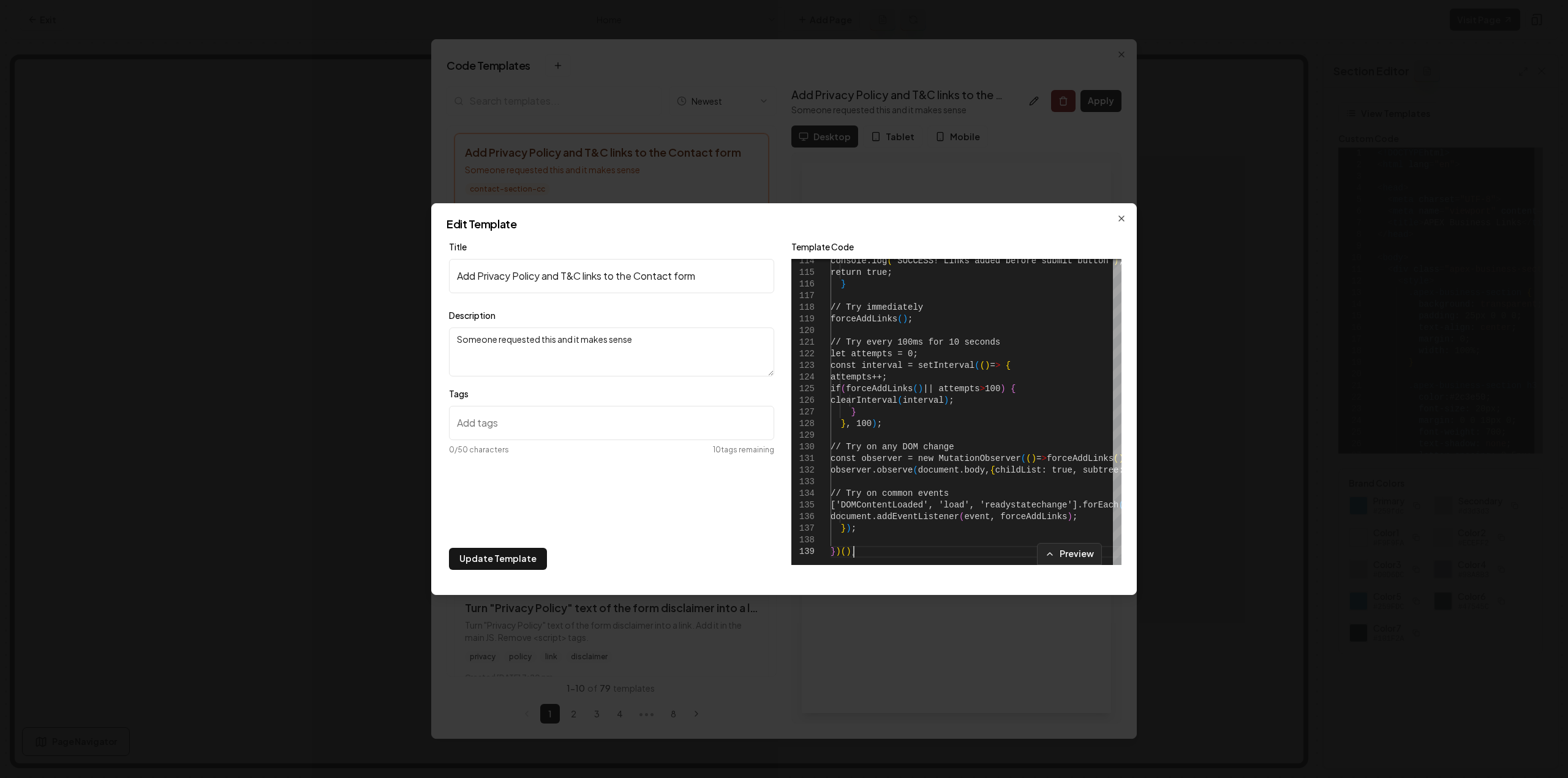
click at [475, 274] on input "Add Privacy Policy and T&C links to the Contact form" at bounding box center [612, 277] width 325 height 35
type input "Adds SMS consent, Privacy Policy and T&C links to the Contact form"
drag, startPoint x: 647, startPoint y: 345, endPoint x: 421, endPoint y: 330, distance: 226.5
click at [421, 330] on body "Computer Required This feature is only available on a computer. Please switch t…" at bounding box center [784, 389] width 1568 height 778
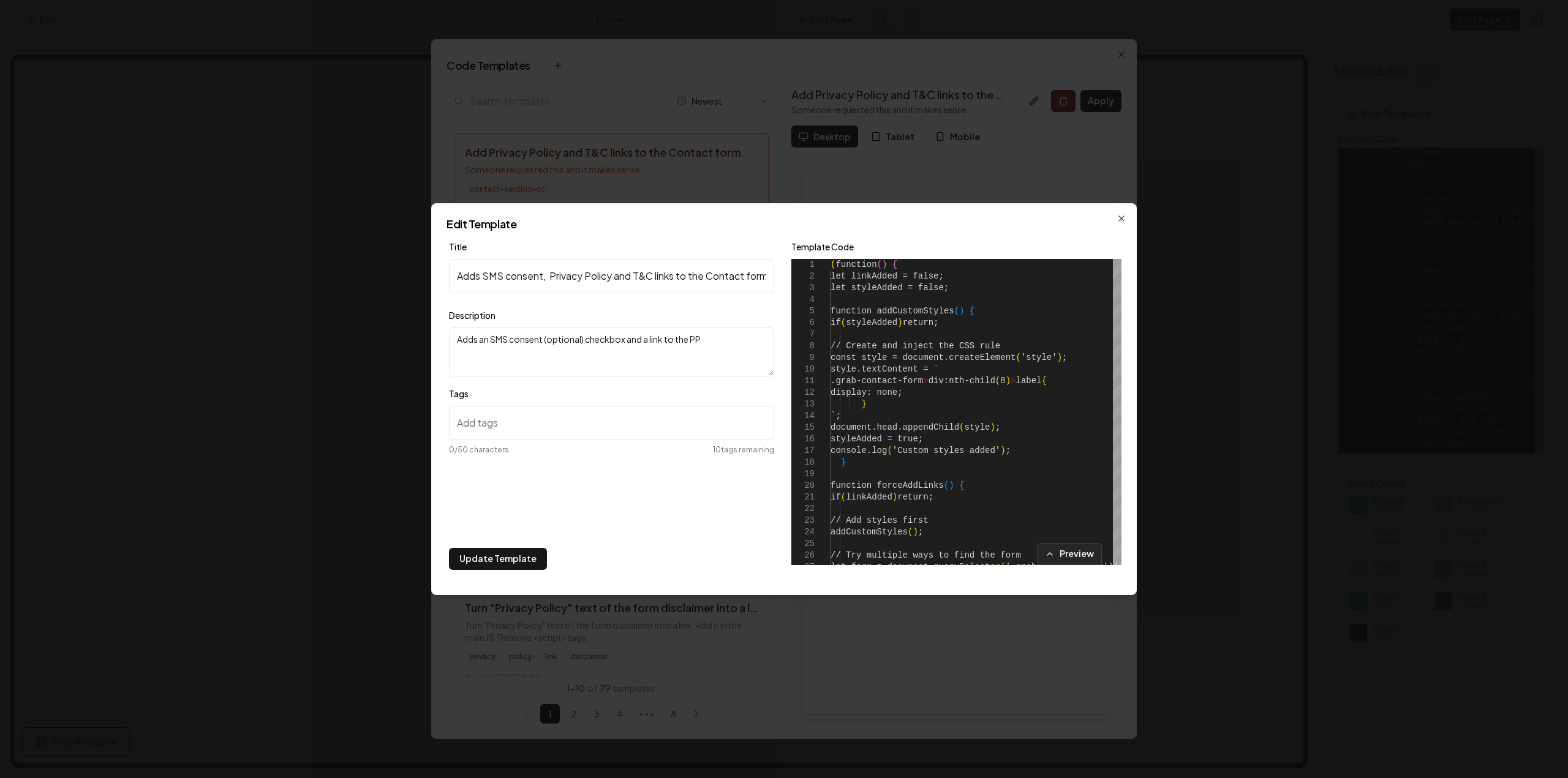
type textarea "Adds an SMS consent (optional) checkbox and a link to the PP"
click at [603, 276] on input "Adds SMS consent, Privacy Policy and T&C links to the Contact form" at bounding box center [612, 277] width 325 height 35
drag, startPoint x: 613, startPoint y: 275, endPoint x: 553, endPoint y: 275, distance: 60.0
click at [553, 275] on input "Adds SMS consent, Privacy Policy and T&C links to the Contact form" at bounding box center [612, 277] width 325 height 35
type input "Adds SMS consent, PP and T&C links to the Contact form"
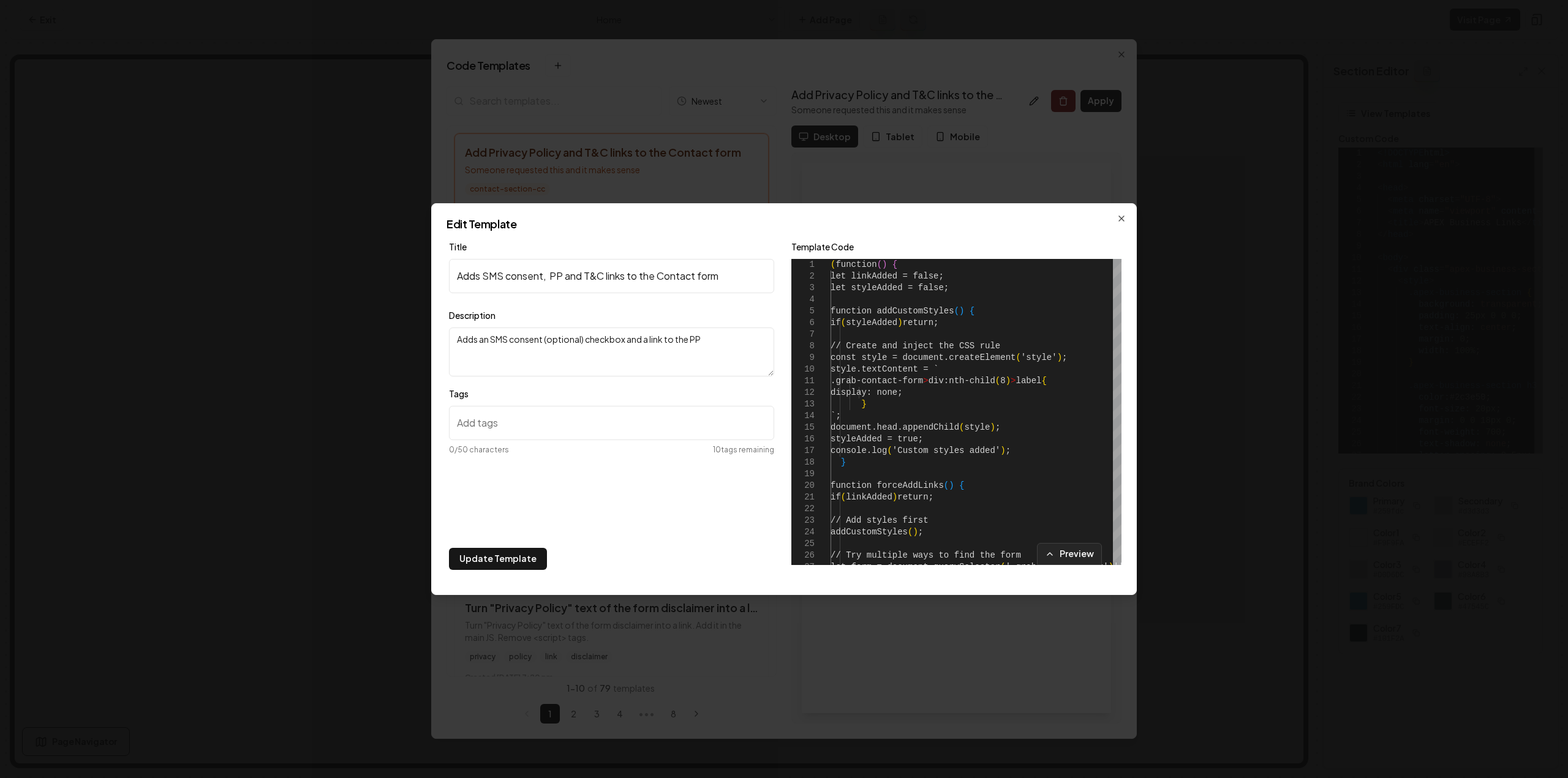
click at [722, 352] on textarea "Adds an SMS consent (optional) checkbox and a link to the PP" at bounding box center [612, 352] width 325 height 49
type textarea "Adds an SMS consent (optional) checkbox and a link to the PP and T&C pages."
click at [597, 417] on input "Tags" at bounding box center [612, 424] width 325 height 35
click at [500, 373] on textarea "Adds an SMS consent (optional) checkbox and a link to the PP and T&C pages." at bounding box center [612, 352] width 325 height 49
click at [545, 413] on input "Tags" at bounding box center [612, 424] width 325 height 35
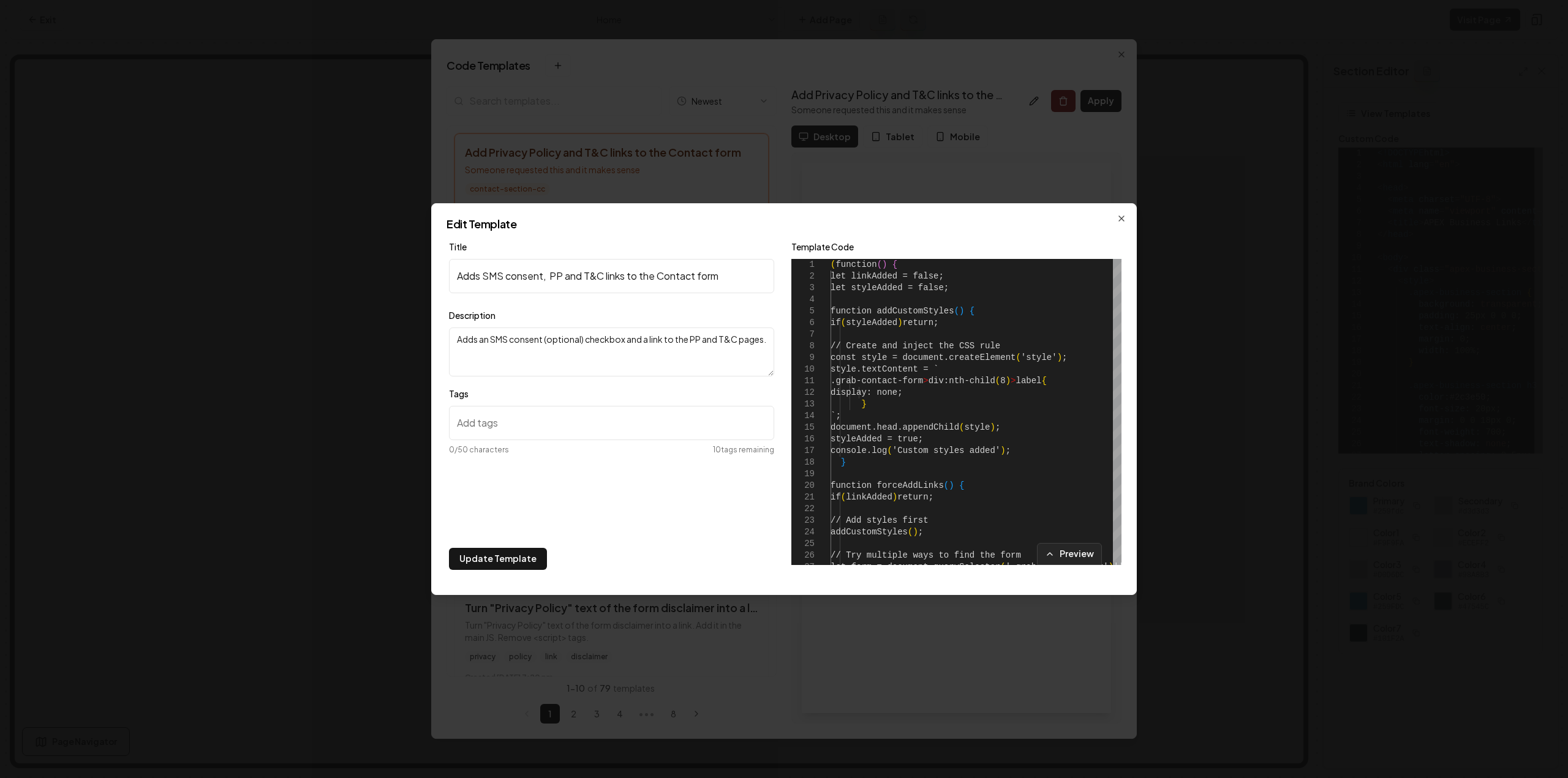
paste input "contact-form-section-cc"
type input "contact-form-section-cc"
drag, startPoint x: 567, startPoint y: 449, endPoint x: 629, endPoint y: 457, distance: 62.5
click at [531, 559] on button "Update Template" at bounding box center [498, 559] width 98 height 22
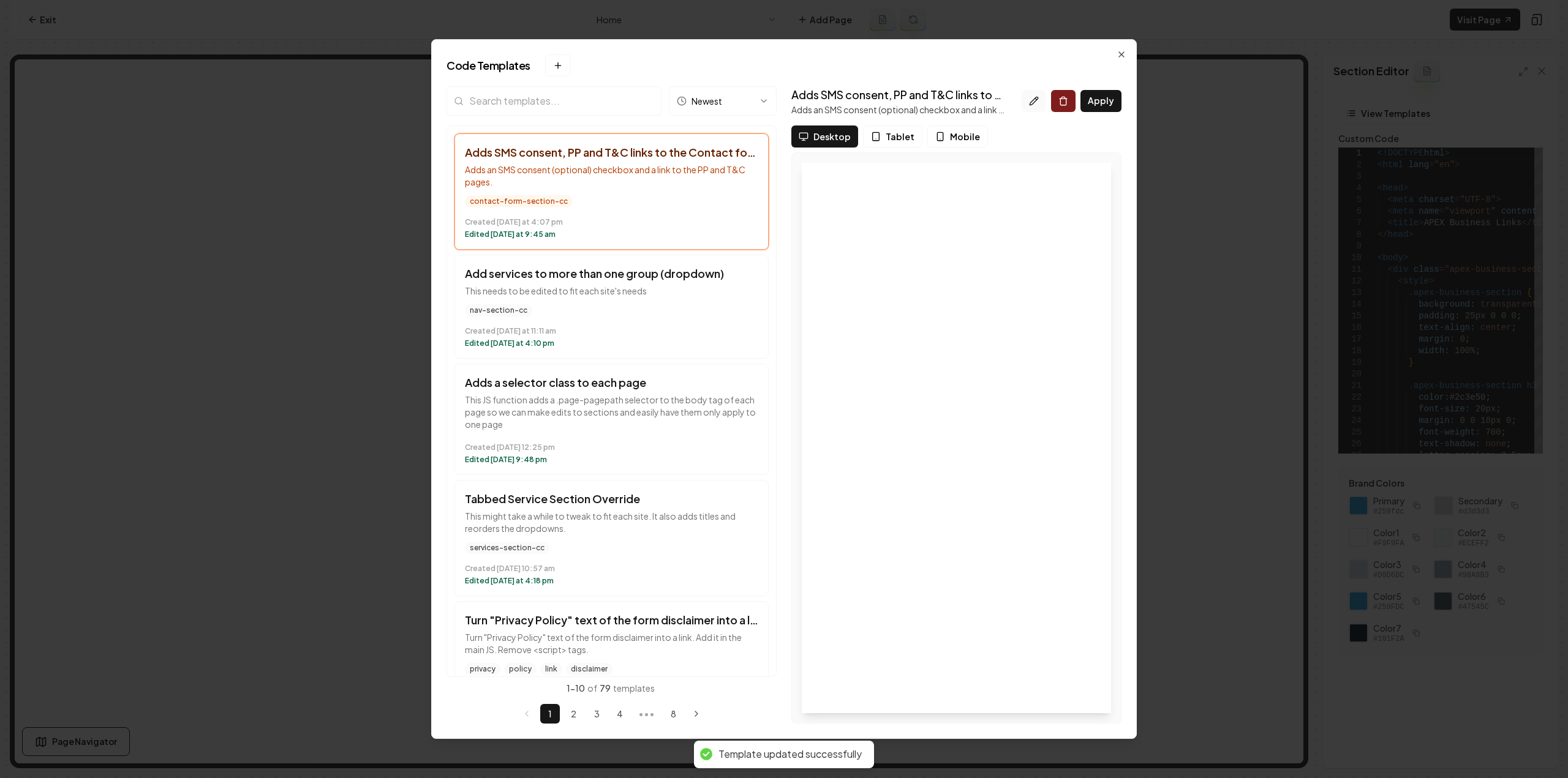
click at [1035, 102] on icon at bounding box center [1034, 100] width 10 height 10
click at [1026, 100] on button at bounding box center [1033, 101] width 25 height 22
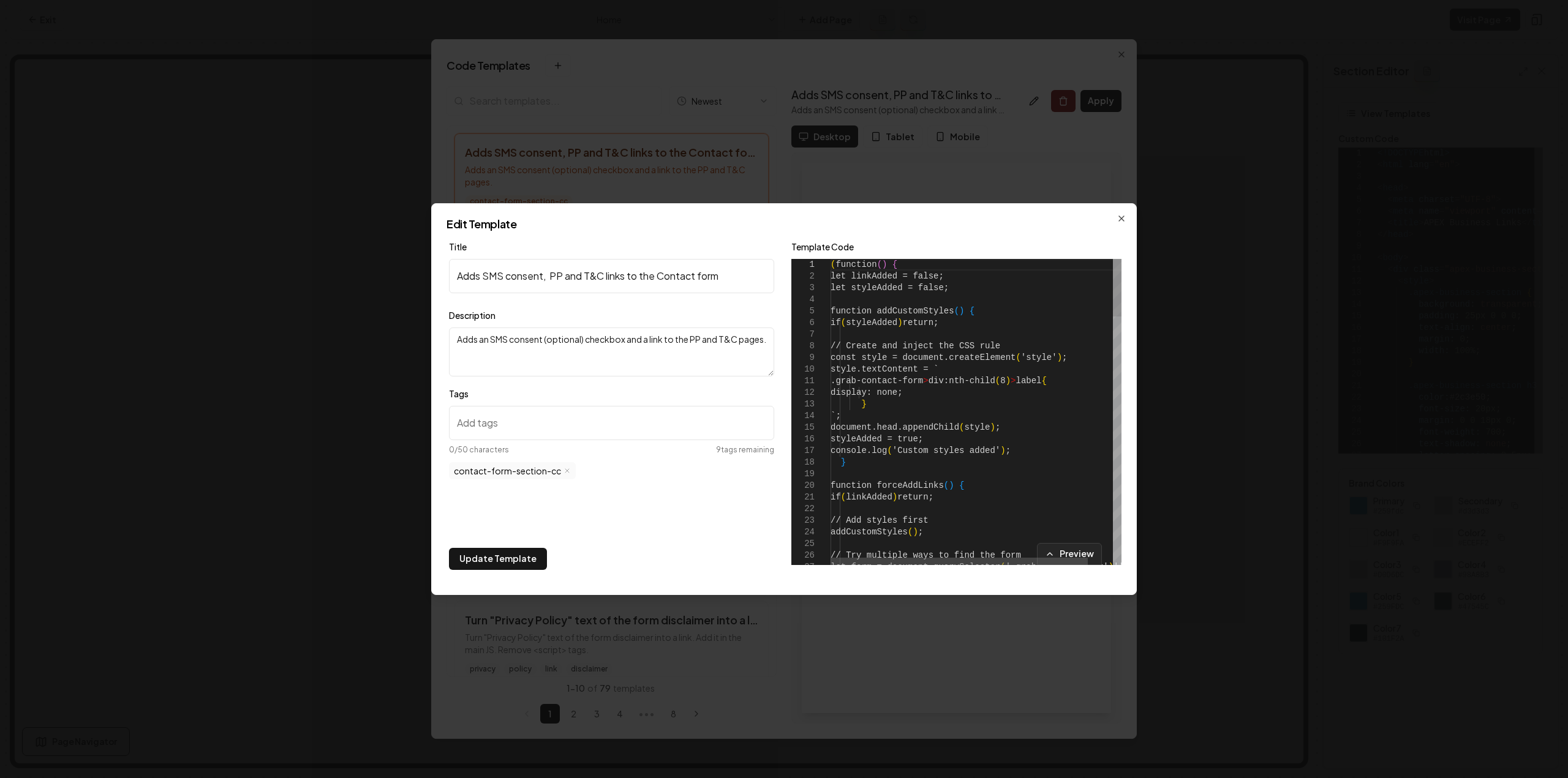
type textarea "**********"
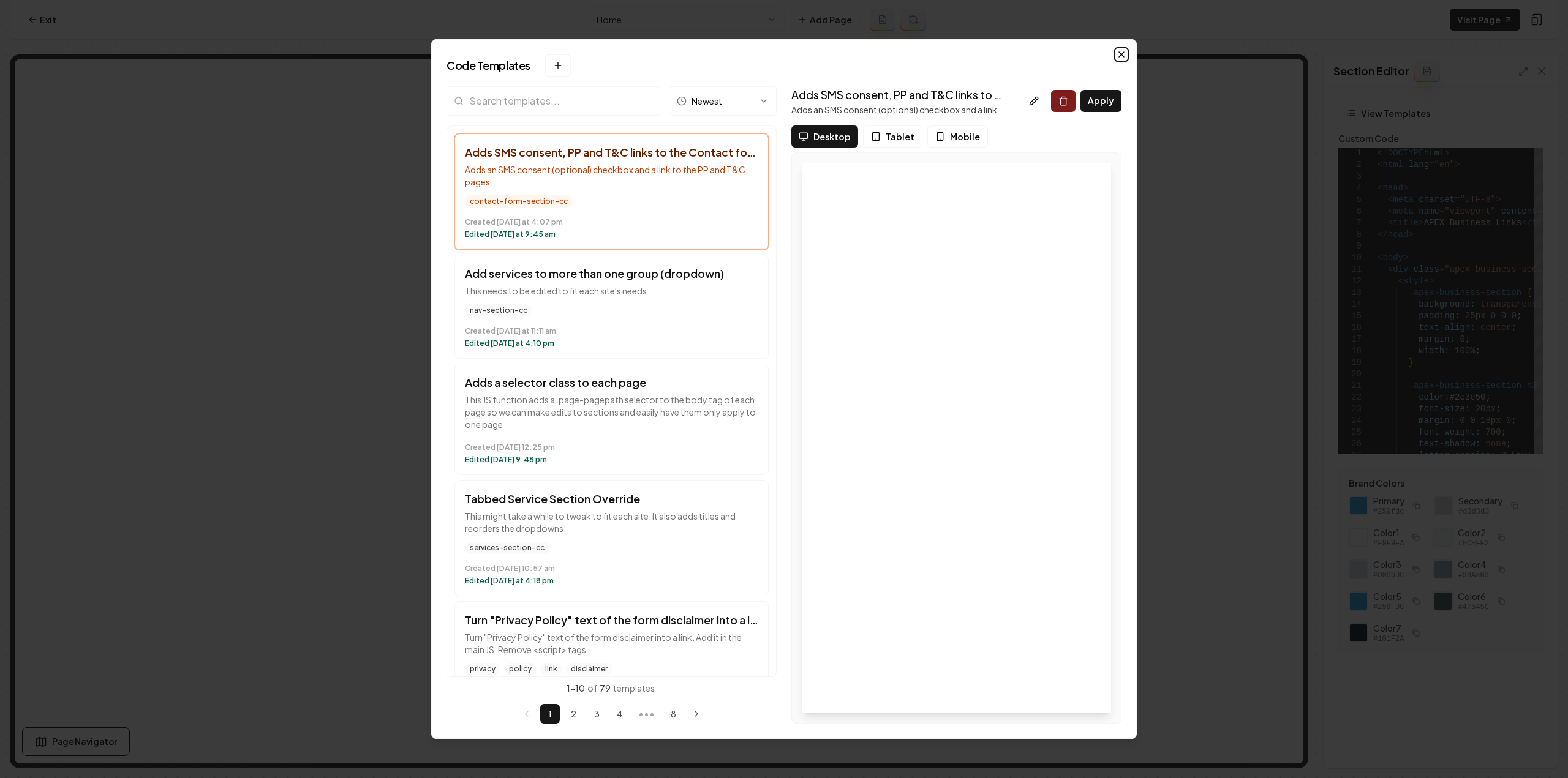
click at [1121, 56] on icon "button" at bounding box center [1121, 54] width 10 height 10
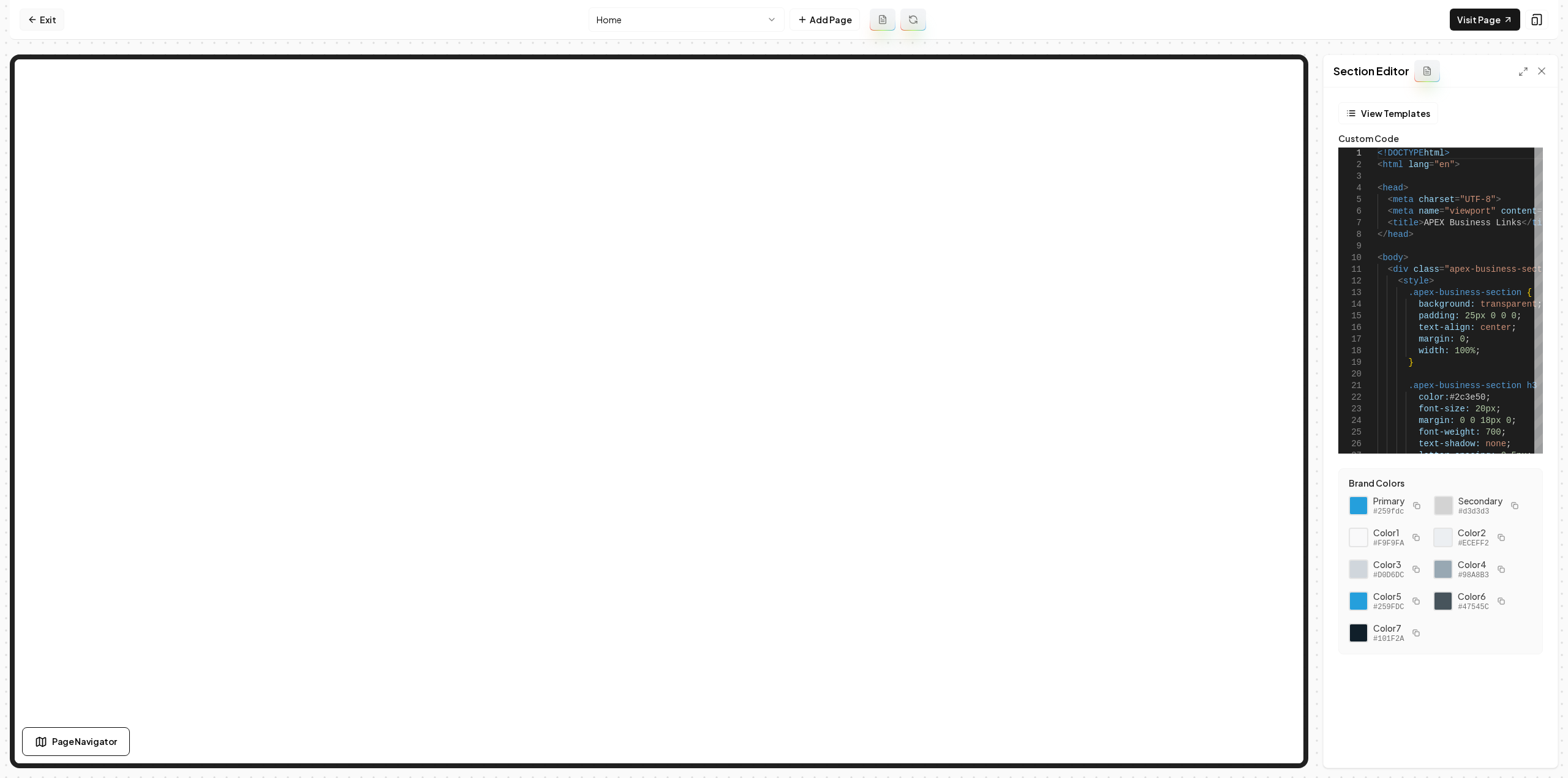
click at [33, 21] on icon at bounding box center [32, 19] width 10 height 10
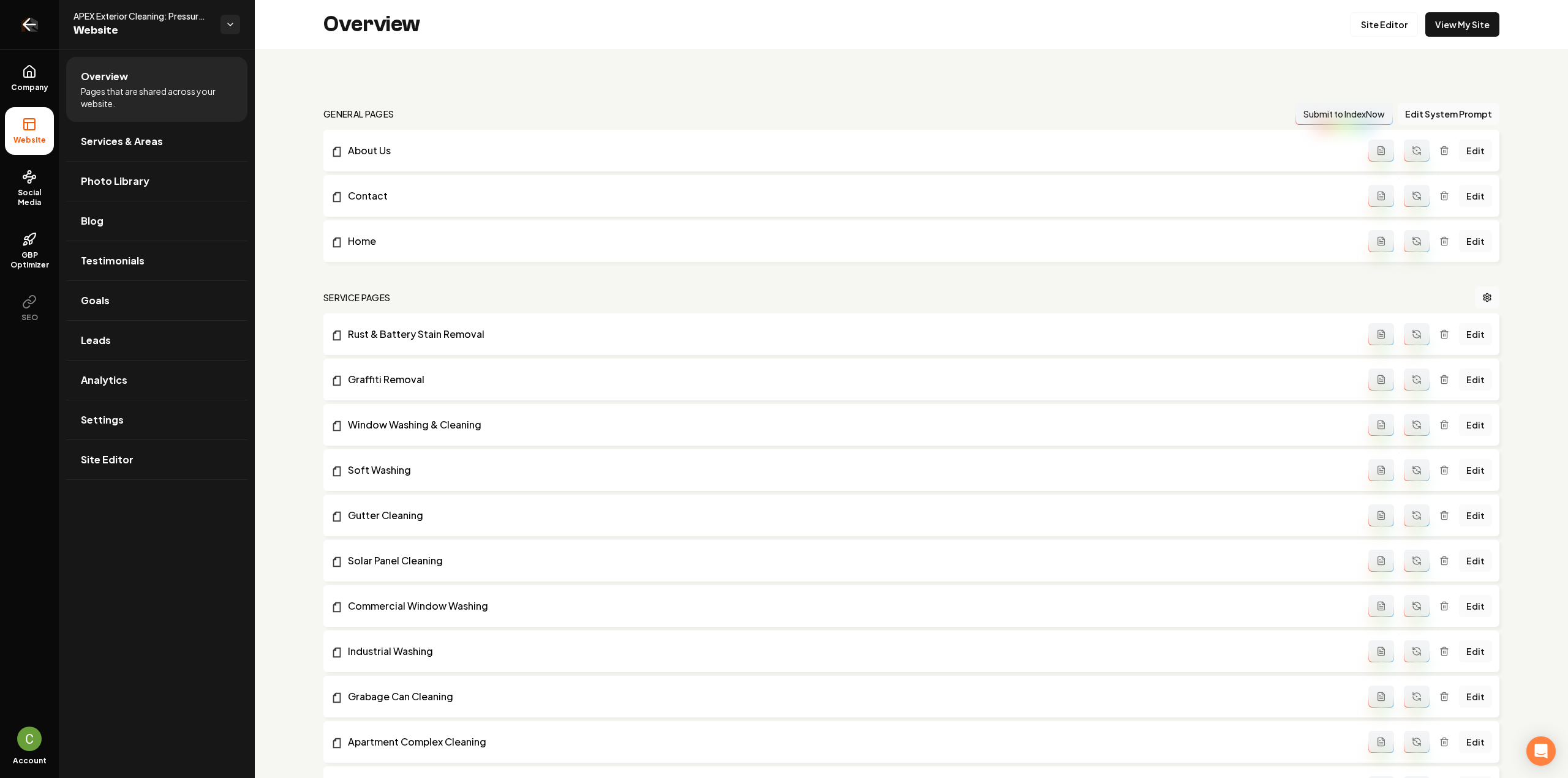
click at [22, 19] on icon "Return to dashboard" at bounding box center [28, 24] width 19 height 19
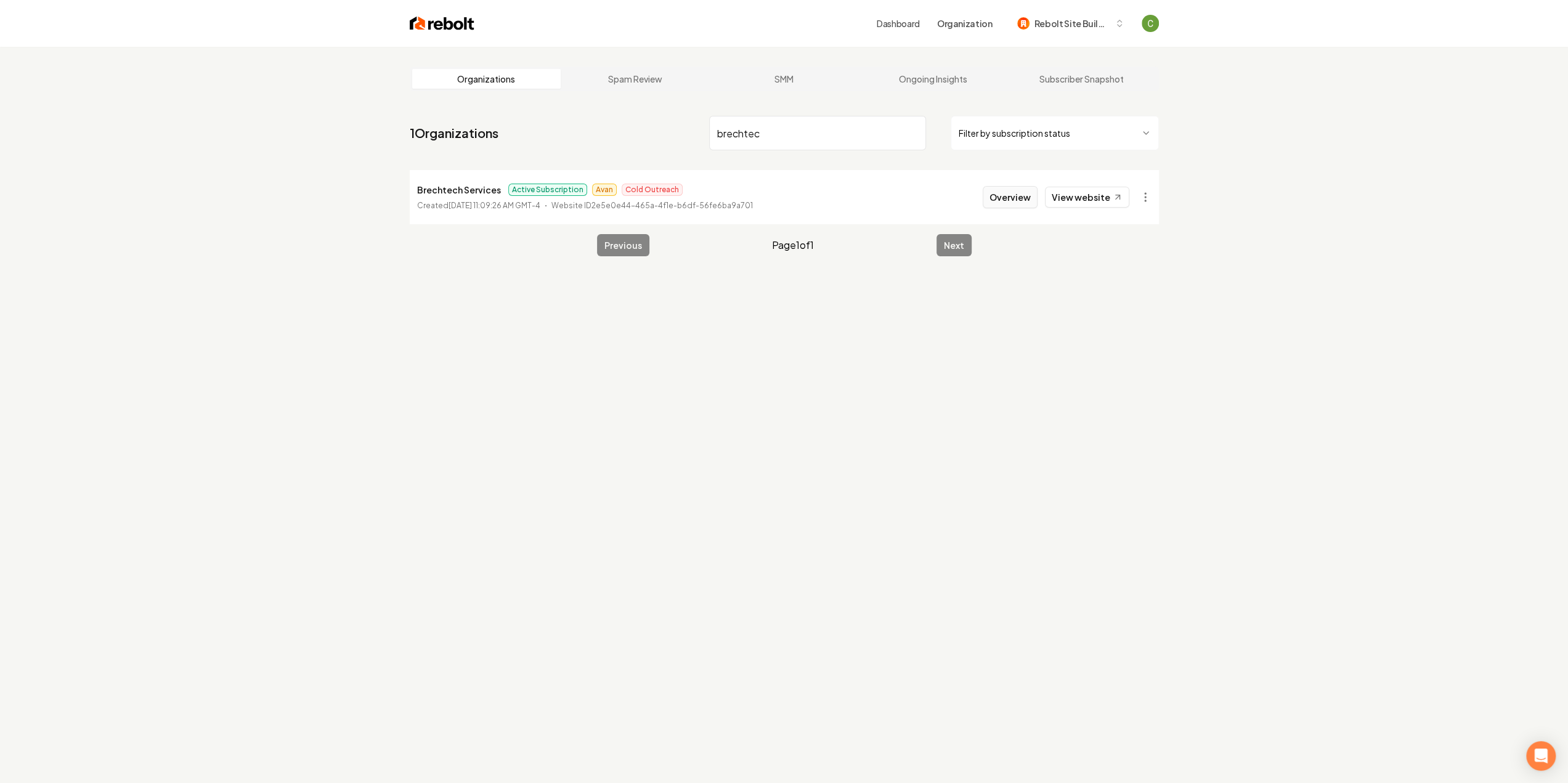
type input "brechtec"
click at [1032, 194] on button "Overview" at bounding box center [1010, 198] width 55 height 22
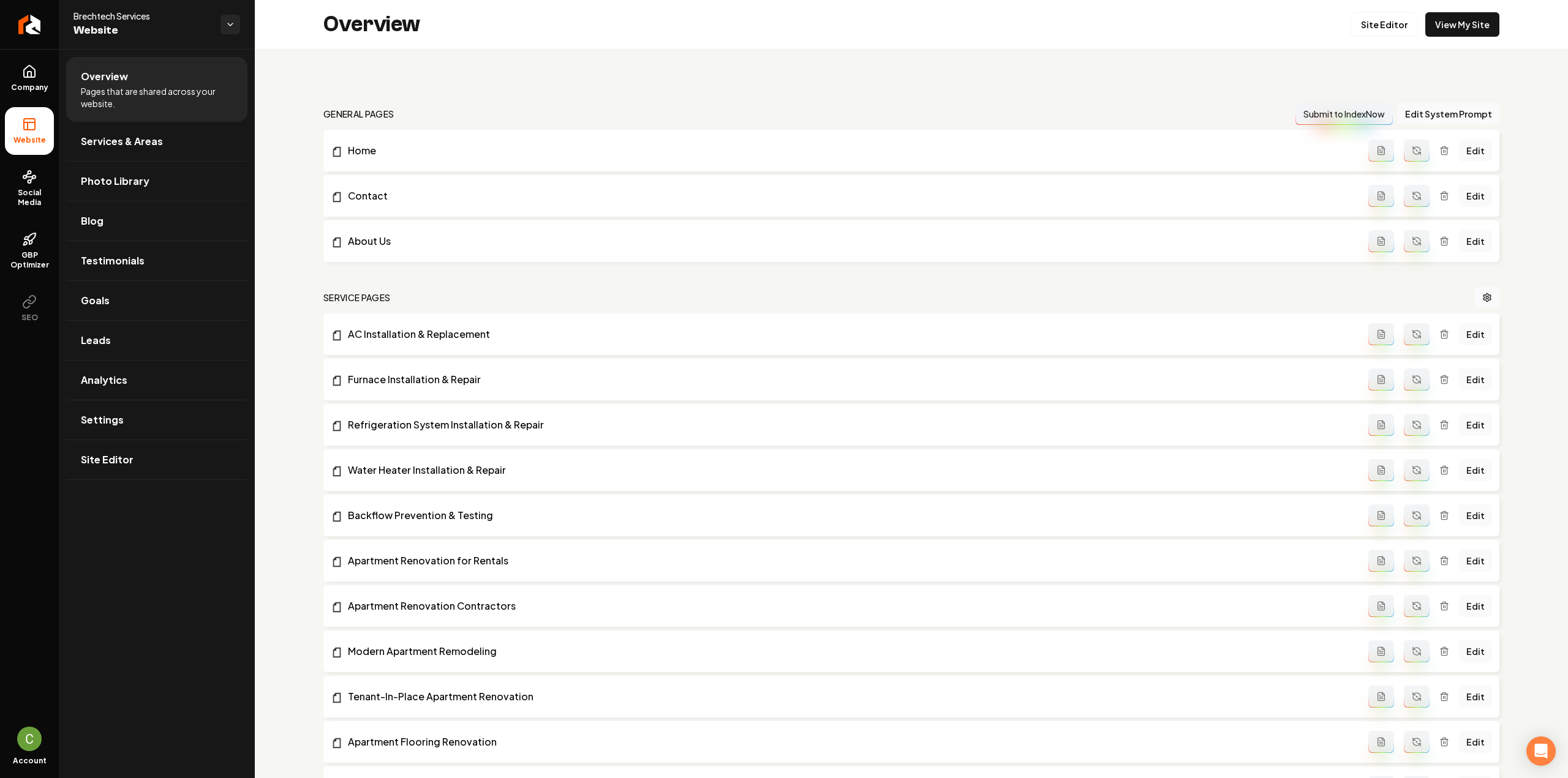
drag, startPoint x: 1384, startPoint y: 32, endPoint x: 1346, endPoint y: 27, distance: 38.3
click at [1384, 31] on link "Site Editor" at bounding box center [1384, 24] width 68 height 25
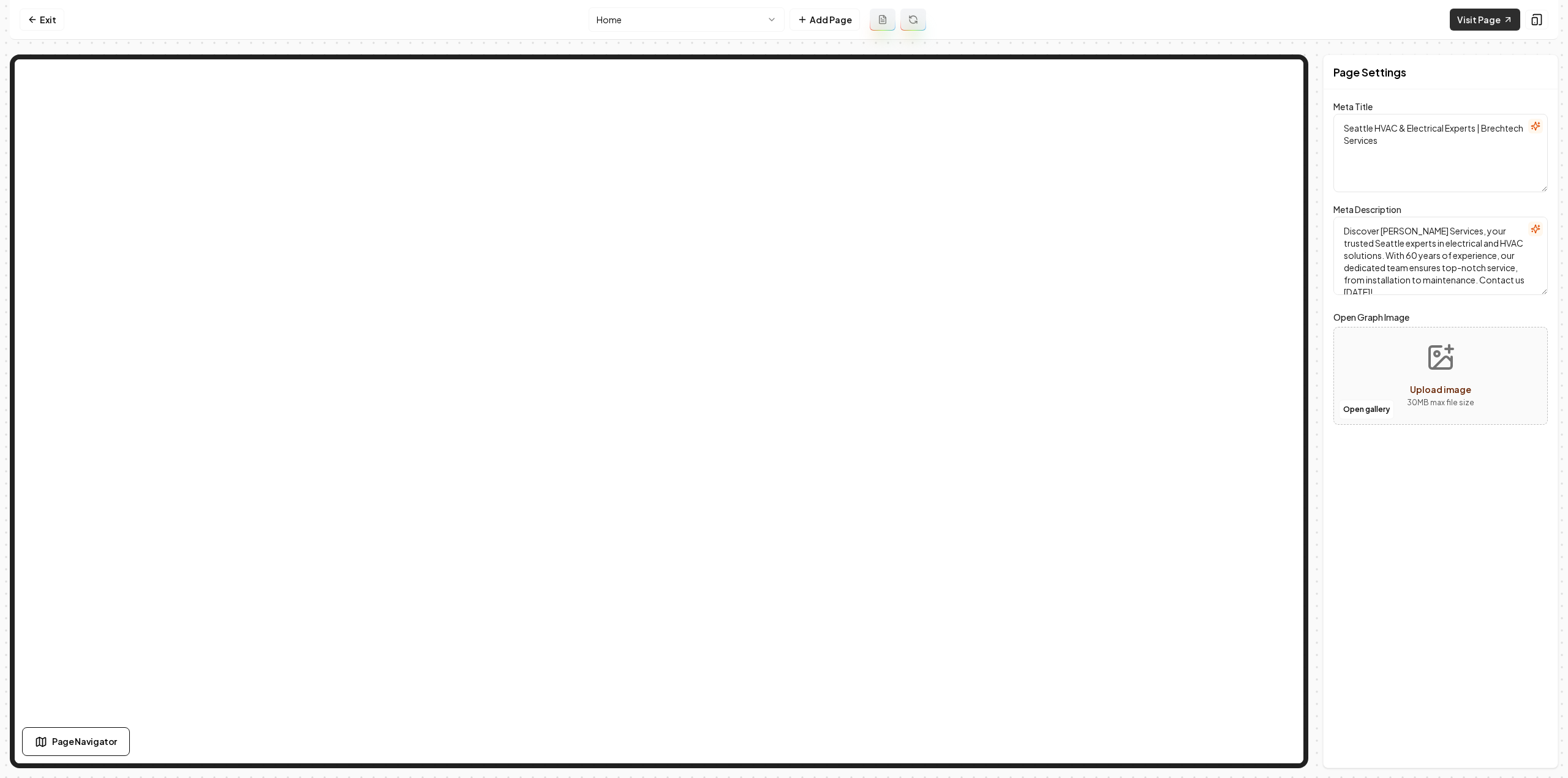
click at [1466, 20] on link "Visit Page" at bounding box center [1484, 19] width 70 height 22
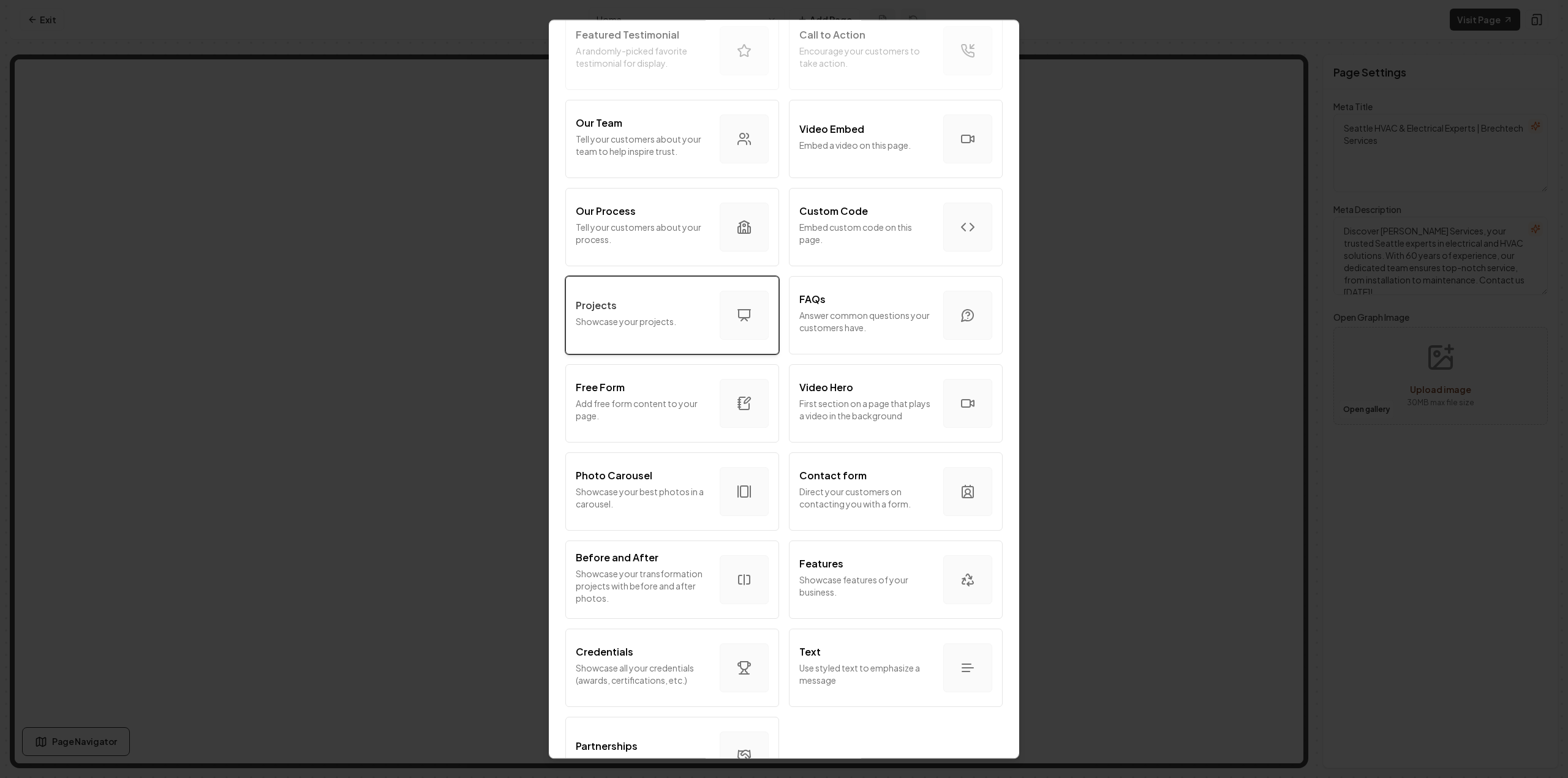
scroll to position [415, 0]
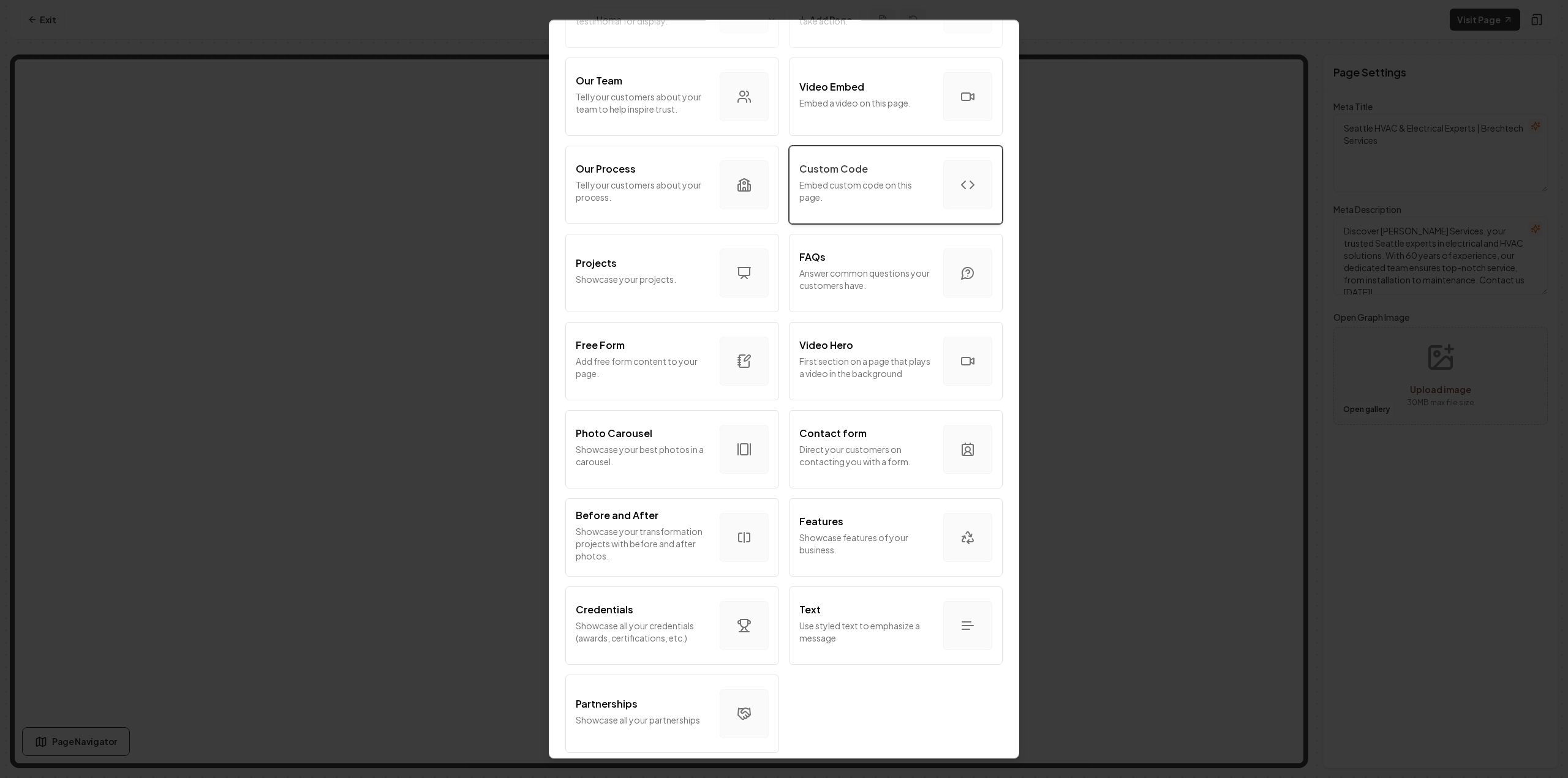
click at [851, 167] on p "Custom Code" at bounding box center [833, 169] width 68 height 15
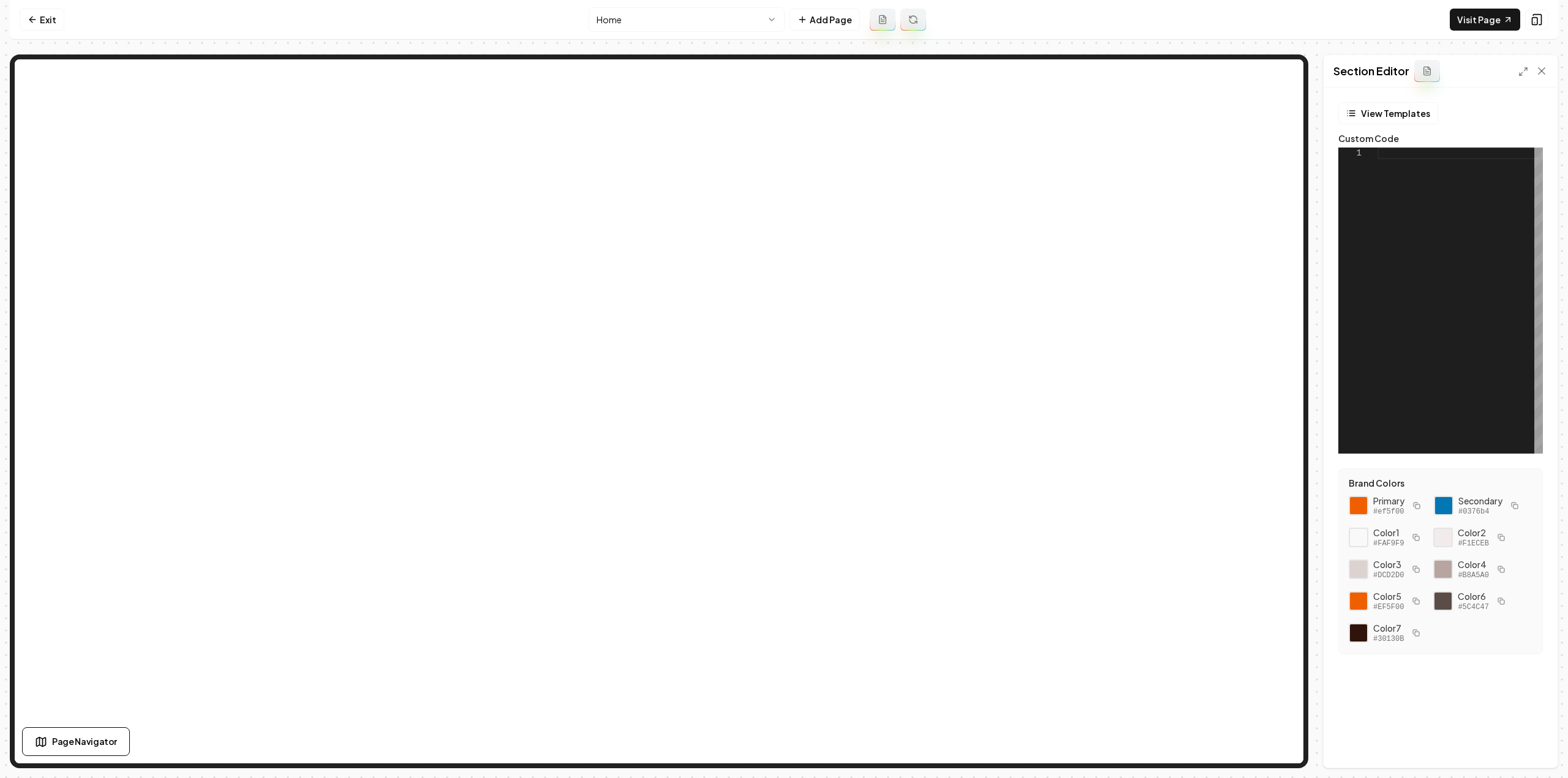
click at [1422, 76] on button at bounding box center [1426, 71] width 26 height 22
click at [1378, 116] on button "View Templates" at bounding box center [1387, 113] width 100 height 22
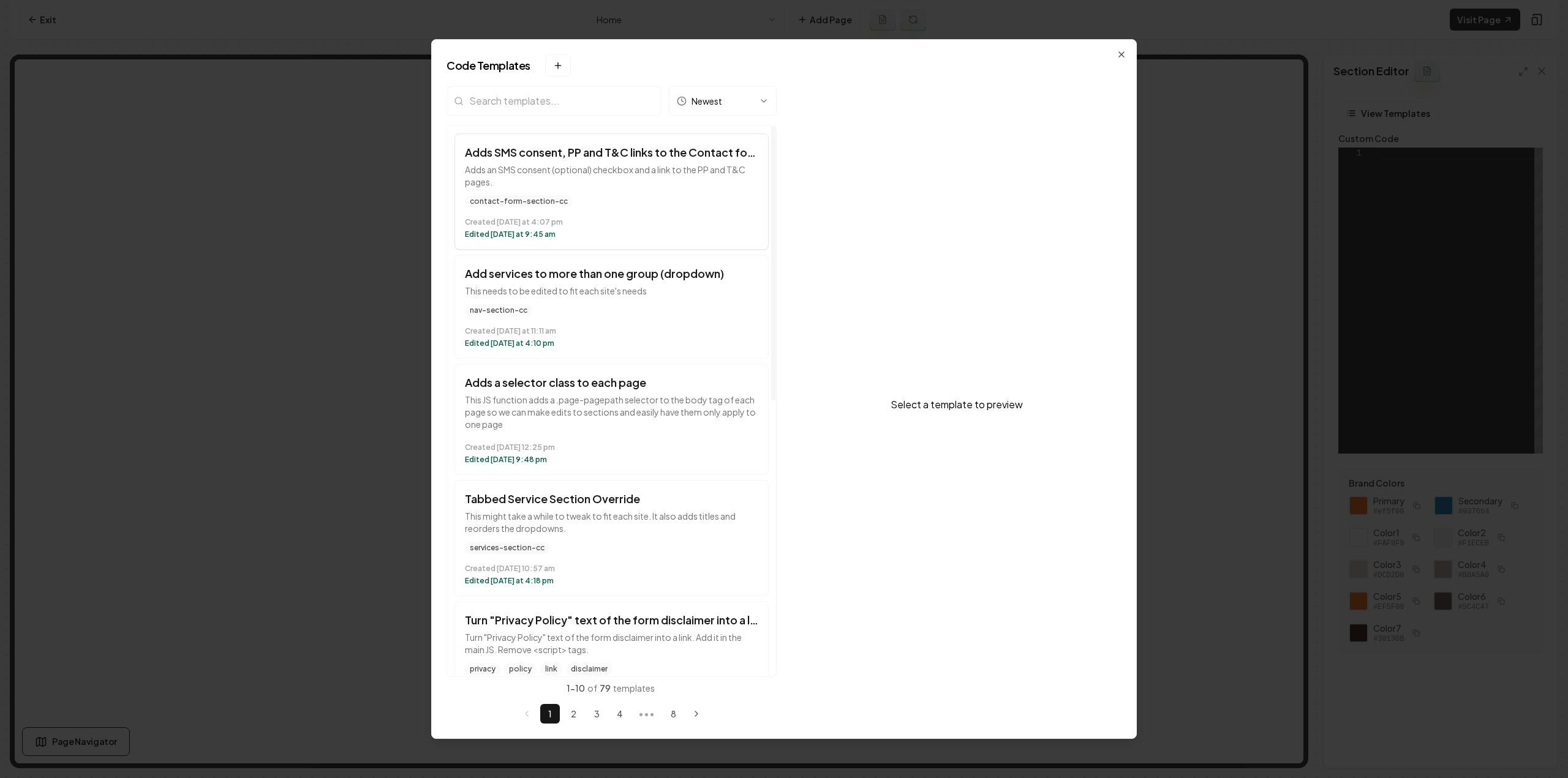
drag, startPoint x: 549, startPoint y: 291, endPoint x: 555, endPoint y: 226, distance: 65.3
click at [553, 250] on div "Adds SMS consent, PP and T&C links to the Contact form Adds an SMS consent (opt…" at bounding box center [612, 684] width 329 height 1117
click at [555, 177] on p "Adds an SMS consent (optional) checkbox and a link to the PP and T&C pages." at bounding box center [611, 175] width 293 height 25
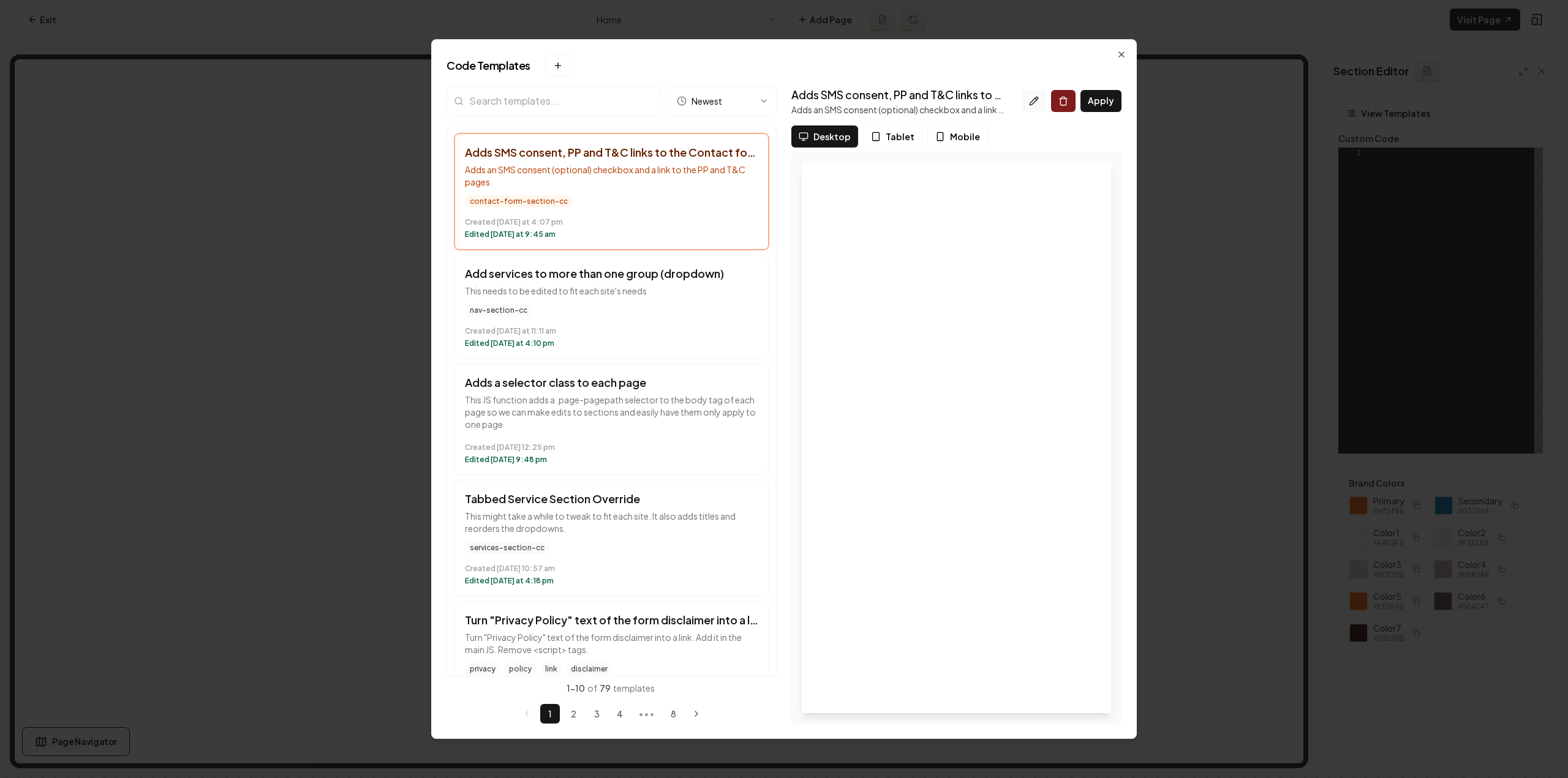
click at [1026, 99] on button at bounding box center [1033, 101] width 25 height 22
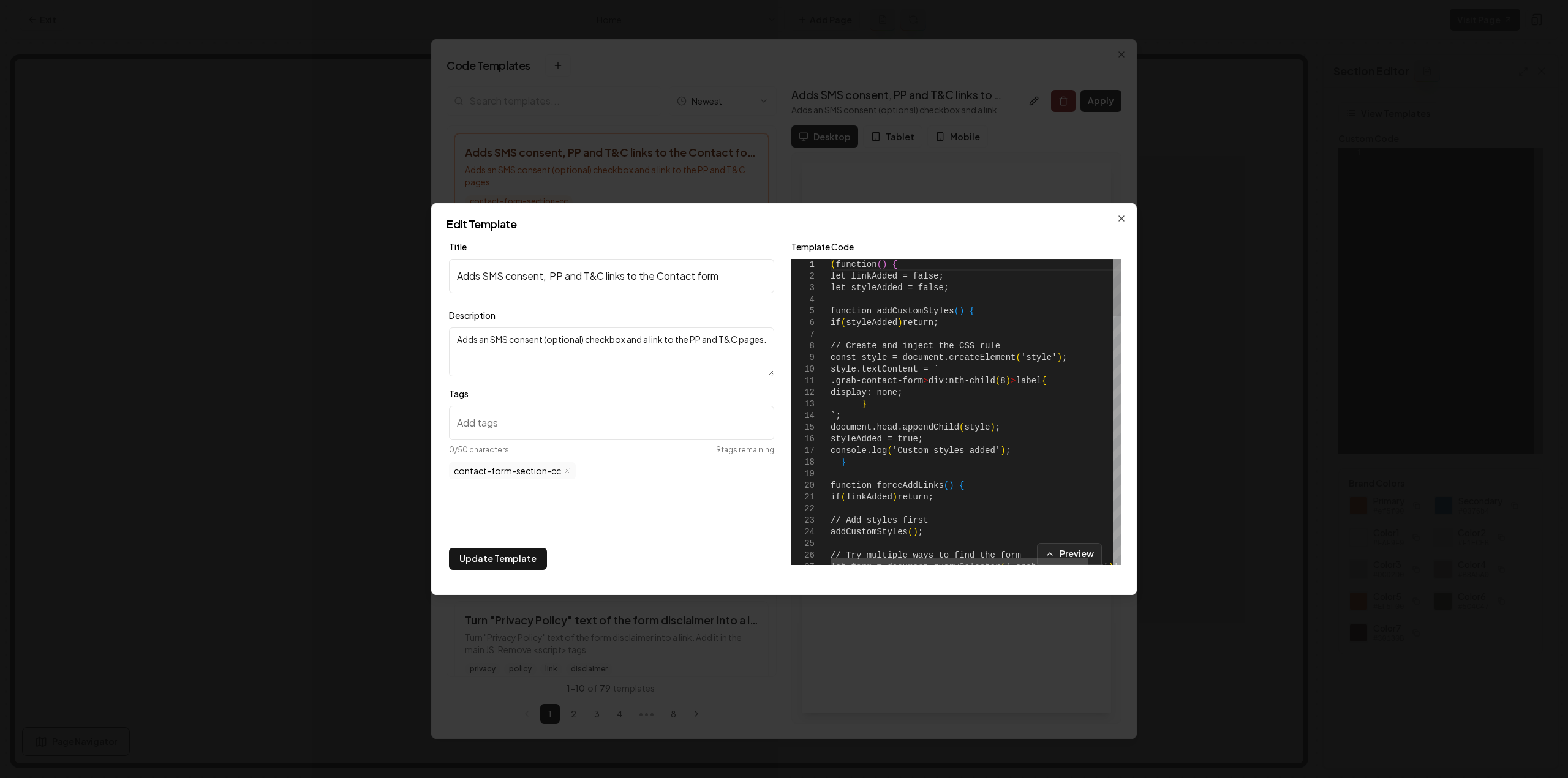
type textarea "**********"
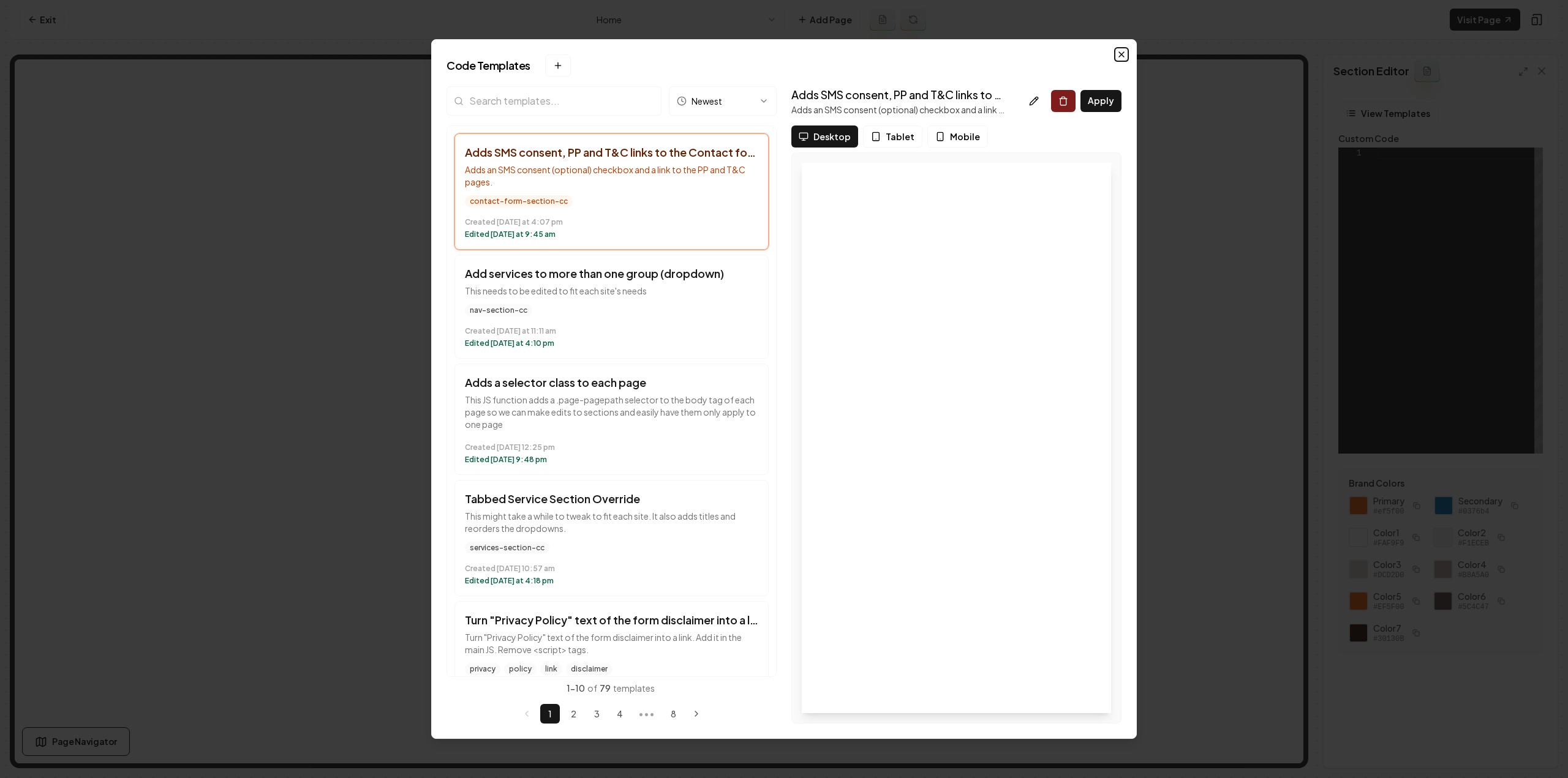
click at [1121, 49] on icon "button" at bounding box center [1121, 54] width 10 height 10
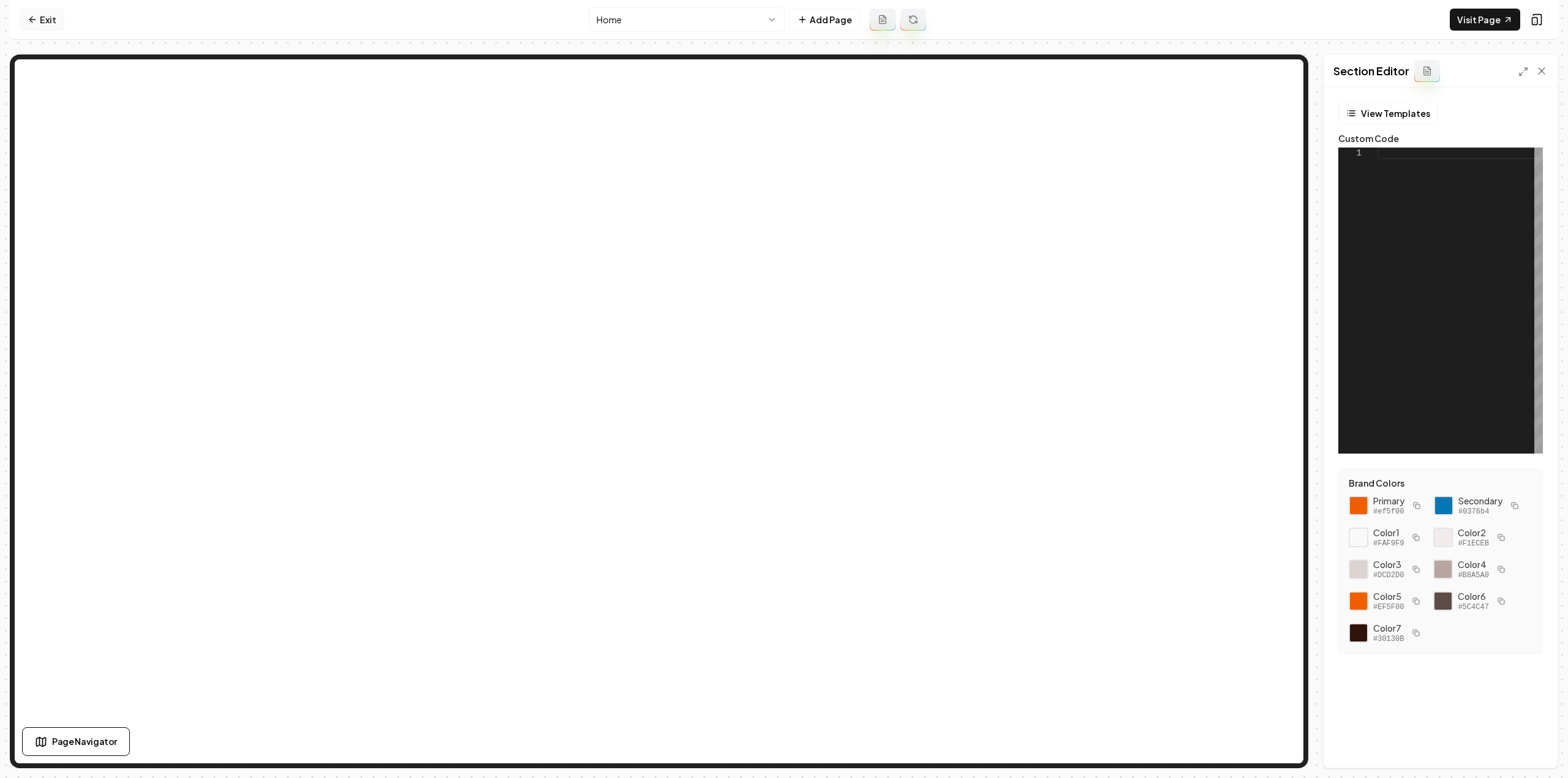
click at [35, 16] on icon at bounding box center [32, 19] width 10 height 10
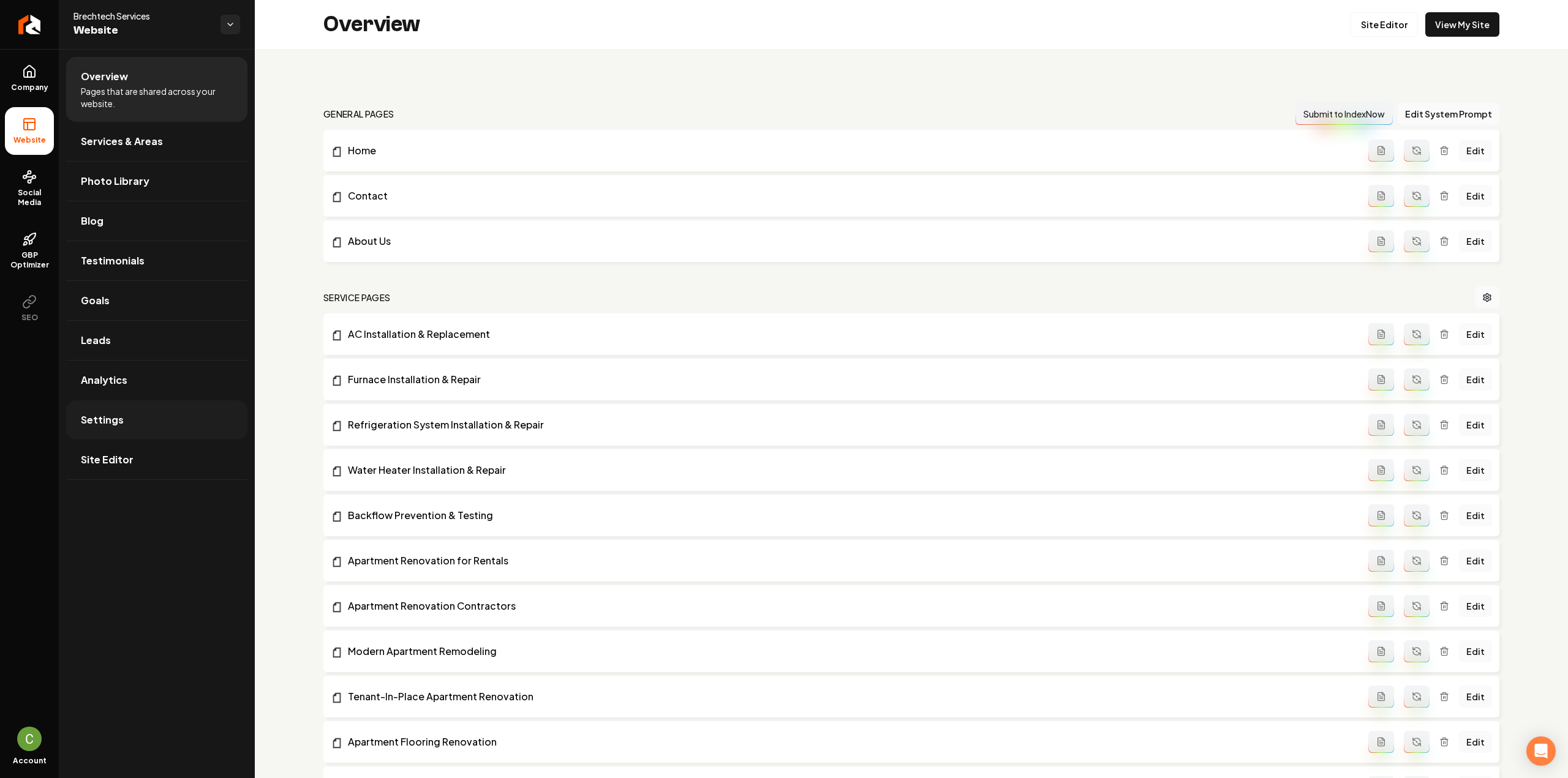
click at [120, 406] on link "Settings" at bounding box center [156, 420] width 181 height 39
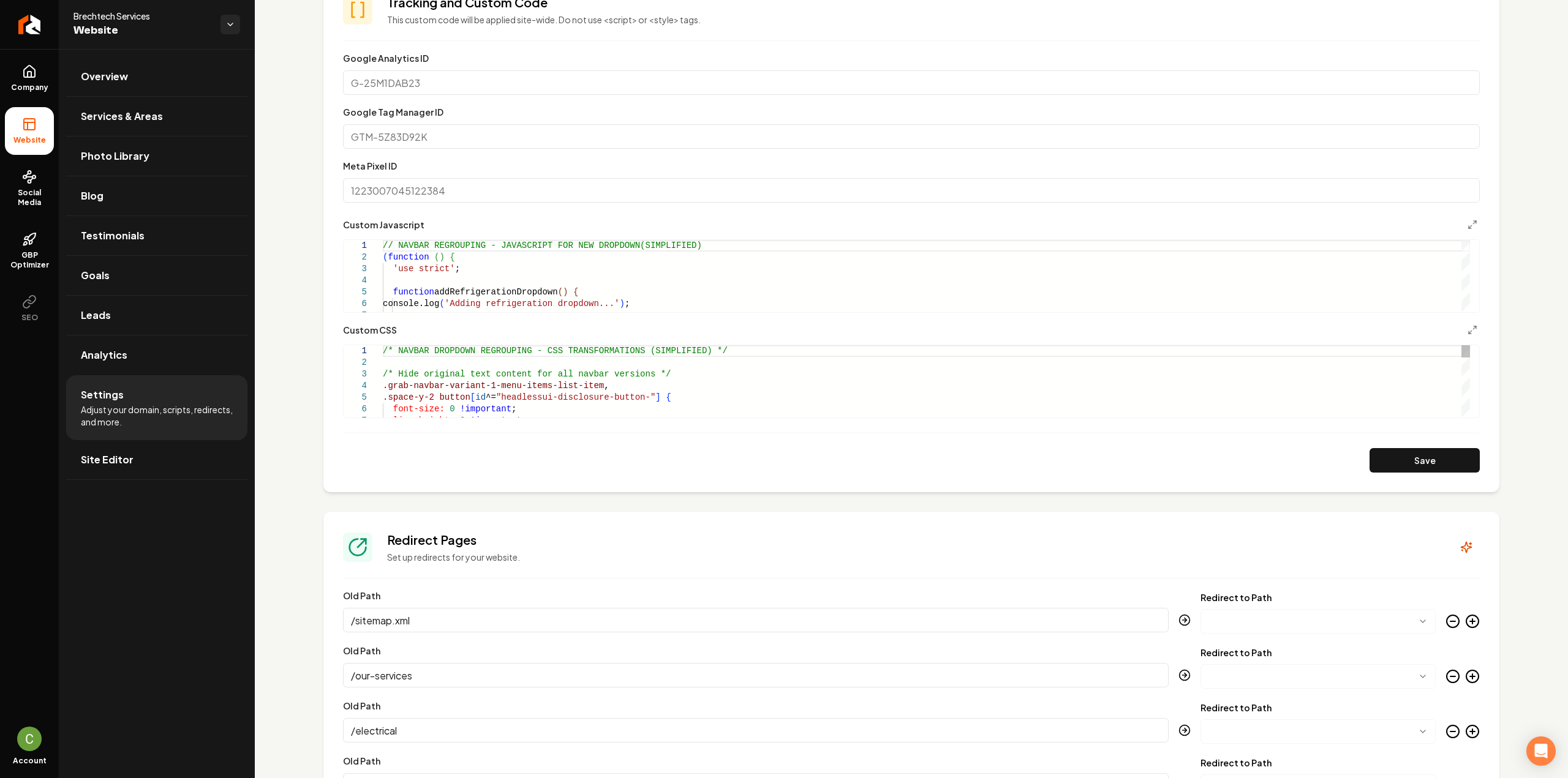
scroll to position [552, 0]
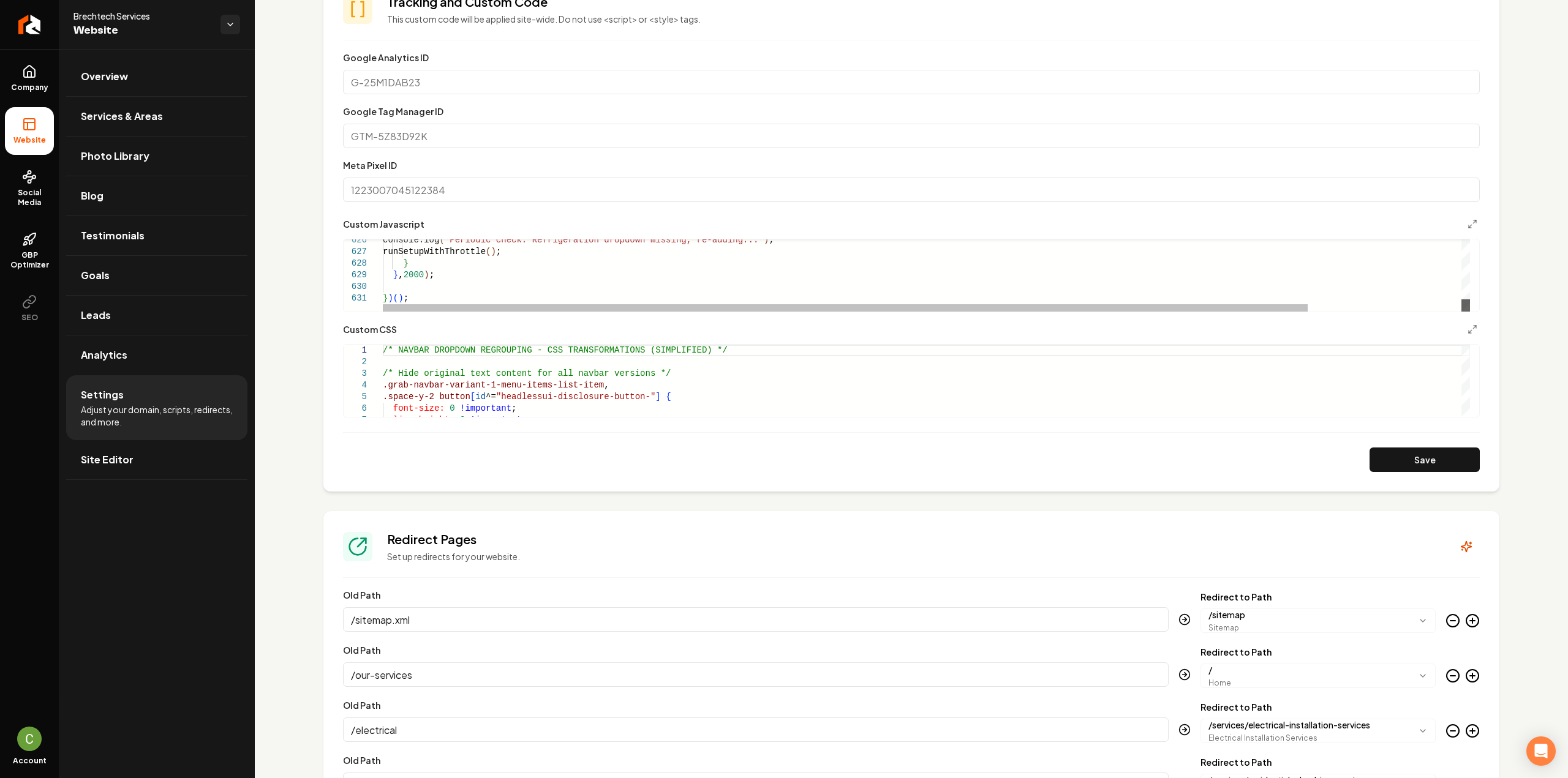
click at [1469, 311] on div "Main content area" at bounding box center [1465, 305] width 8 height 12
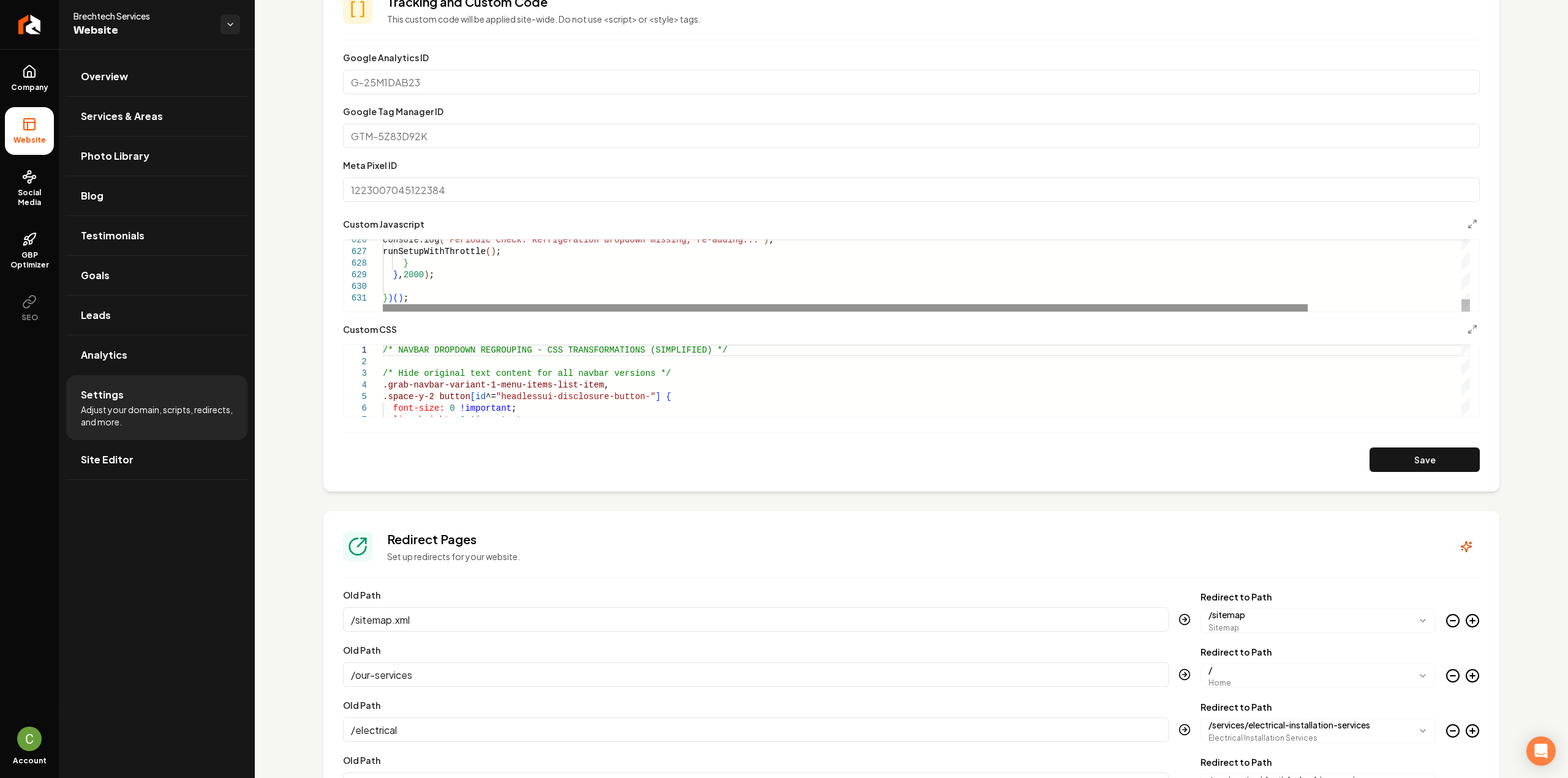
click at [595, 304] on div "Main content area" at bounding box center [845, 308] width 925 height 7
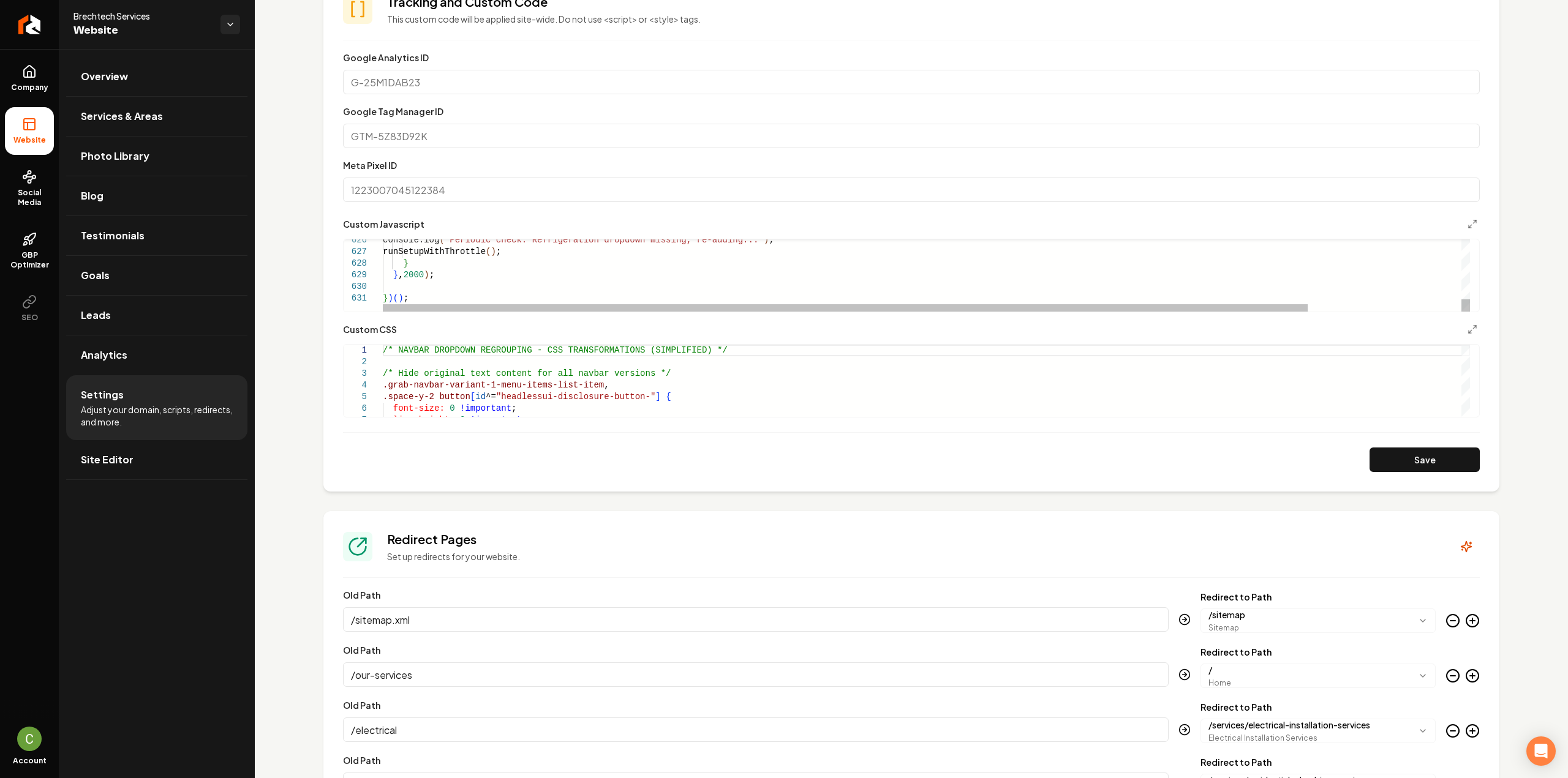
type textarea "*****"
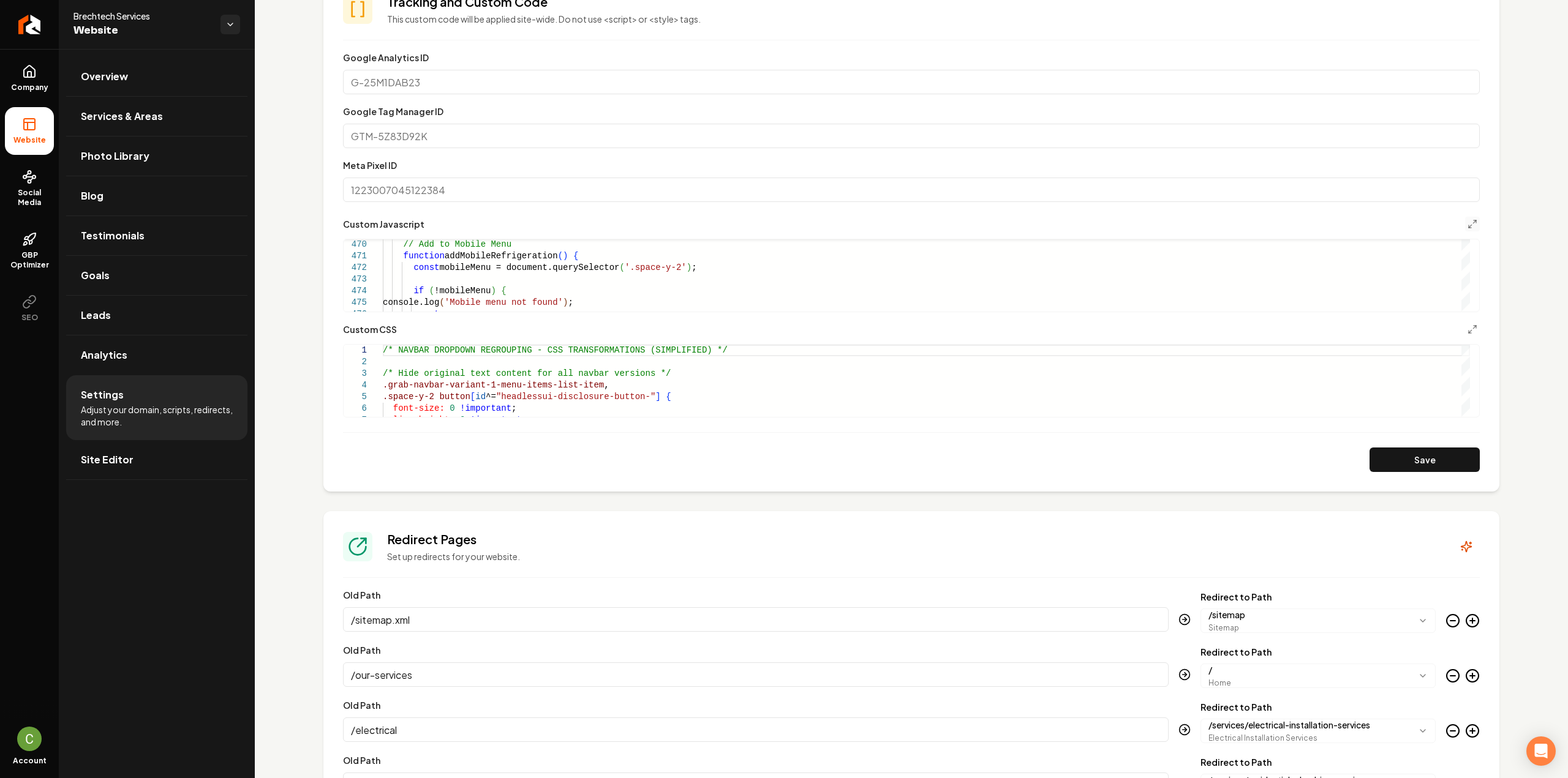
click at [1465, 228] on button "Main content area" at bounding box center [1472, 224] width 15 height 15
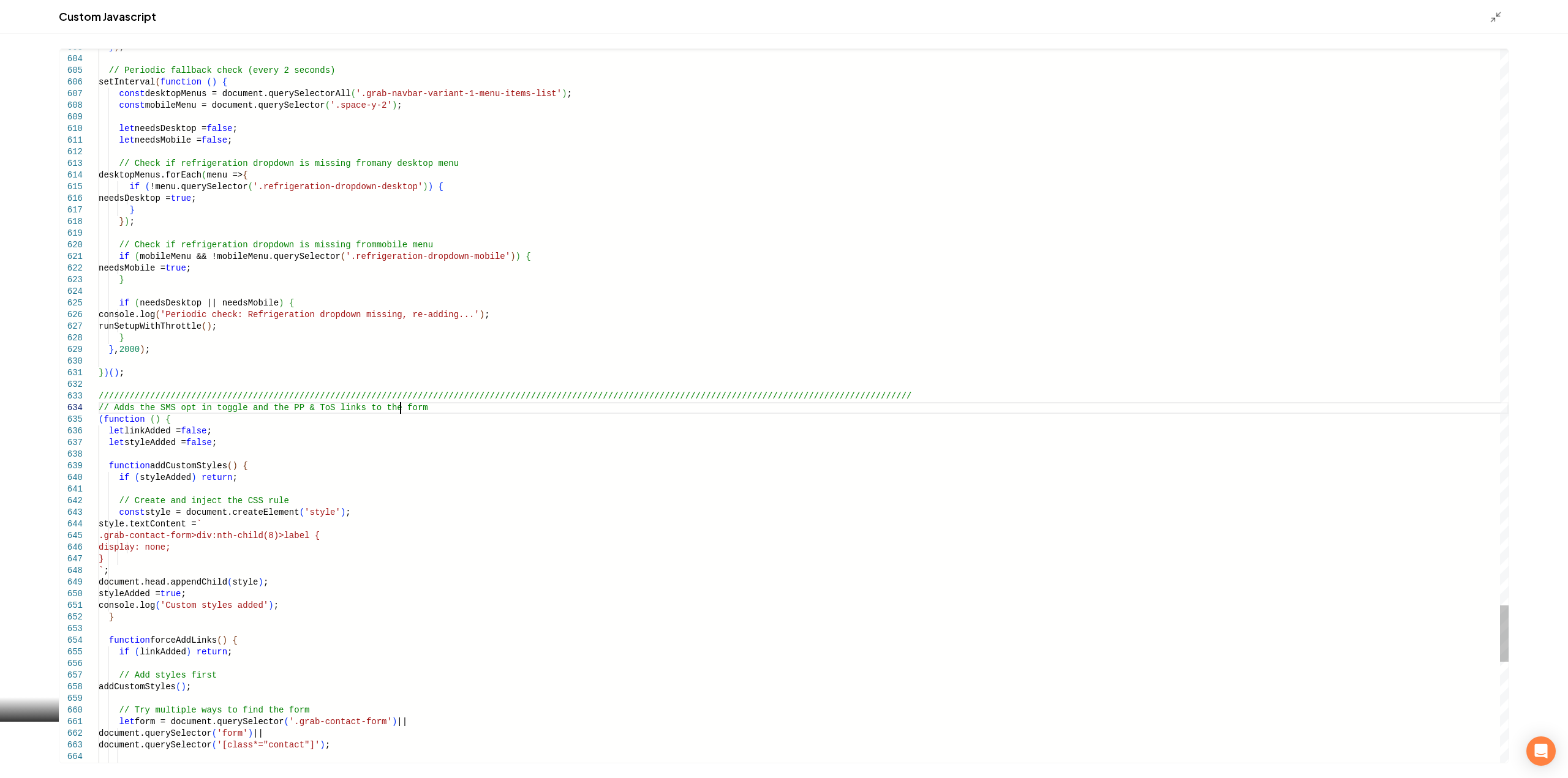
scroll to position [36, 305]
type textarea "**********"
click at [1500, 14] on icon "Main content area" at bounding box center [1495, 16] width 12 height 12
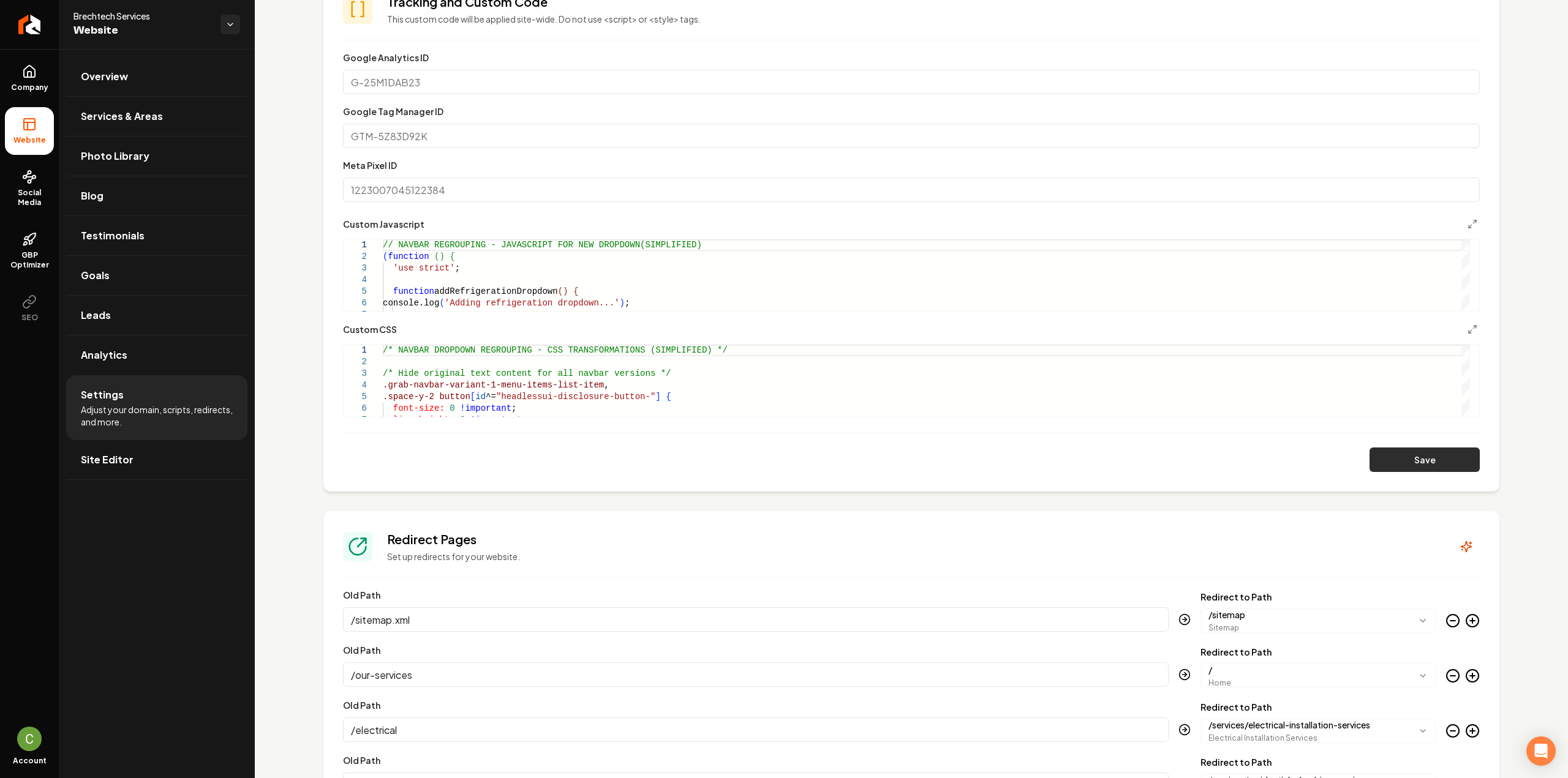
click at [1408, 461] on button "Save" at bounding box center [1424, 459] width 110 height 25
click at [1400, 468] on button "Save" at bounding box center [1424, 459] width 110 height 25
click at [33, 67] on icon at bounding box center [29, 71] width 15 height 15
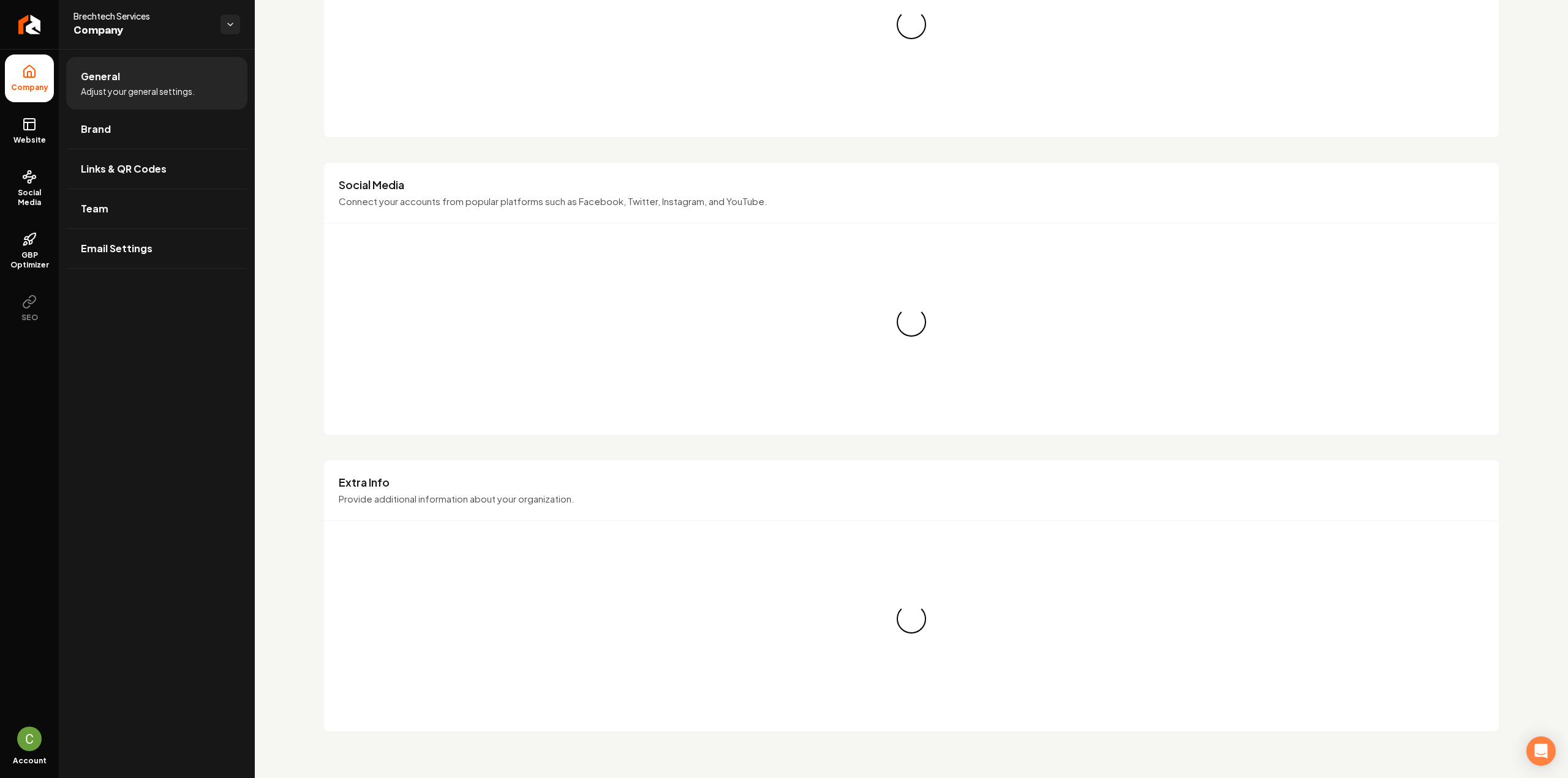
click at [27, 123] on icon at bounding box center [29, 124] width 15 height 15
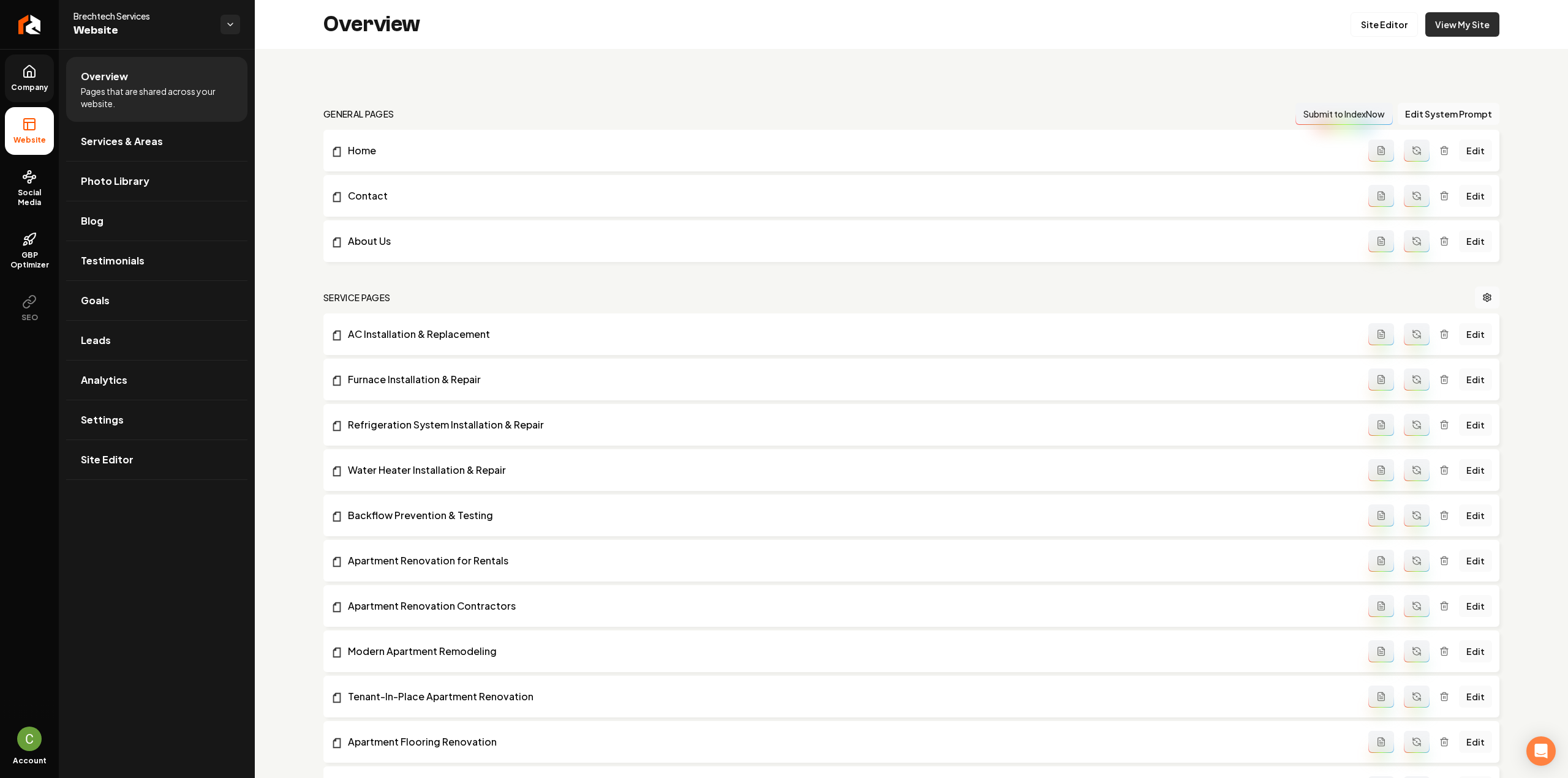
click at [1458, 21] on link "View My Site" at bounding box center [1461, 24] width 74 height 25
click at [1373, 29] on link "Site Editor" at bounding box center [1384, 24] width 68 height 25
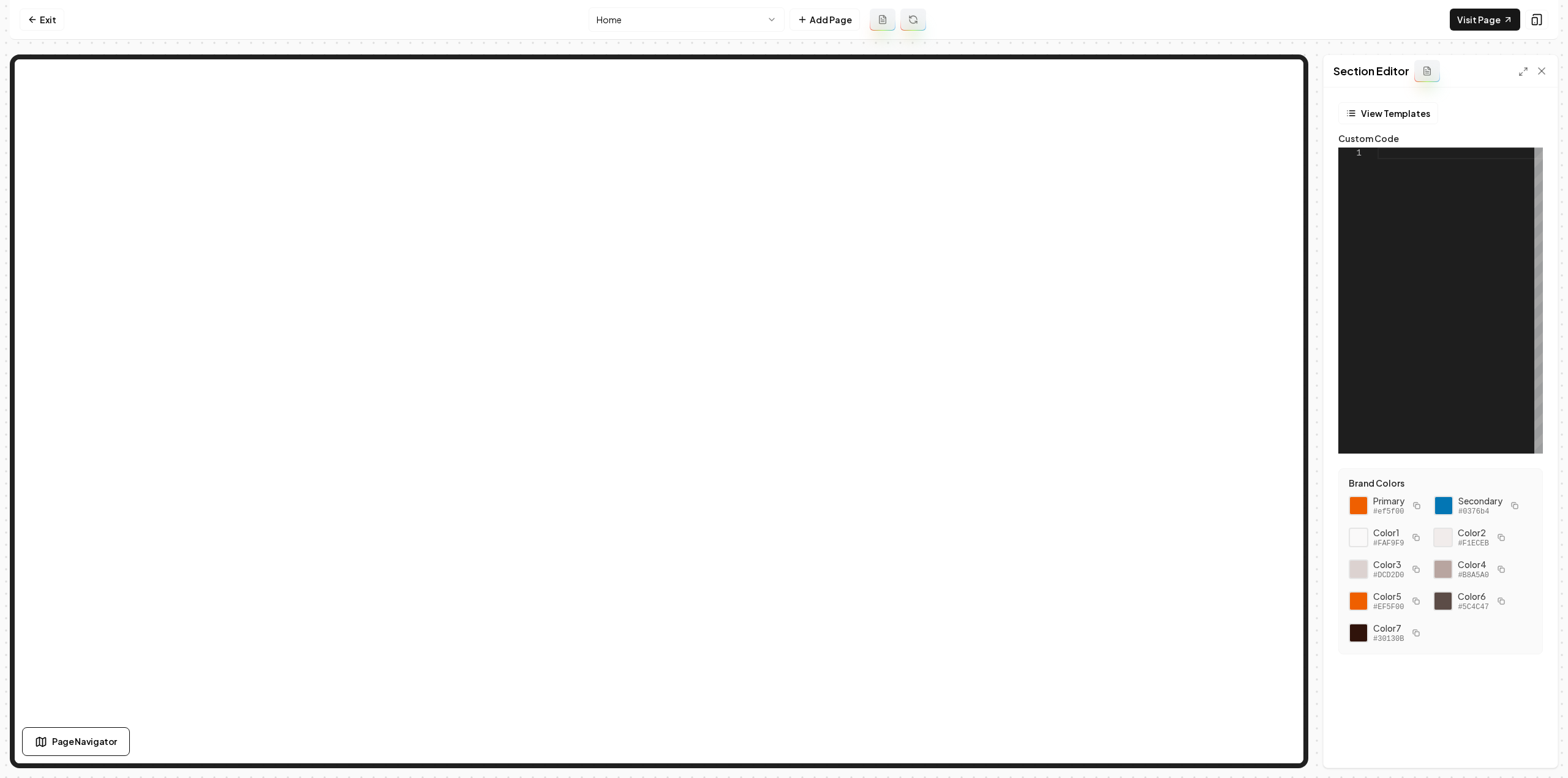
click at [1424, 73] on icon at bounding box center [1426, 70] width 10 height 10
click at [1362, 114] on button "View Templates" at bounding box center [1387, 113] width 100 height 22
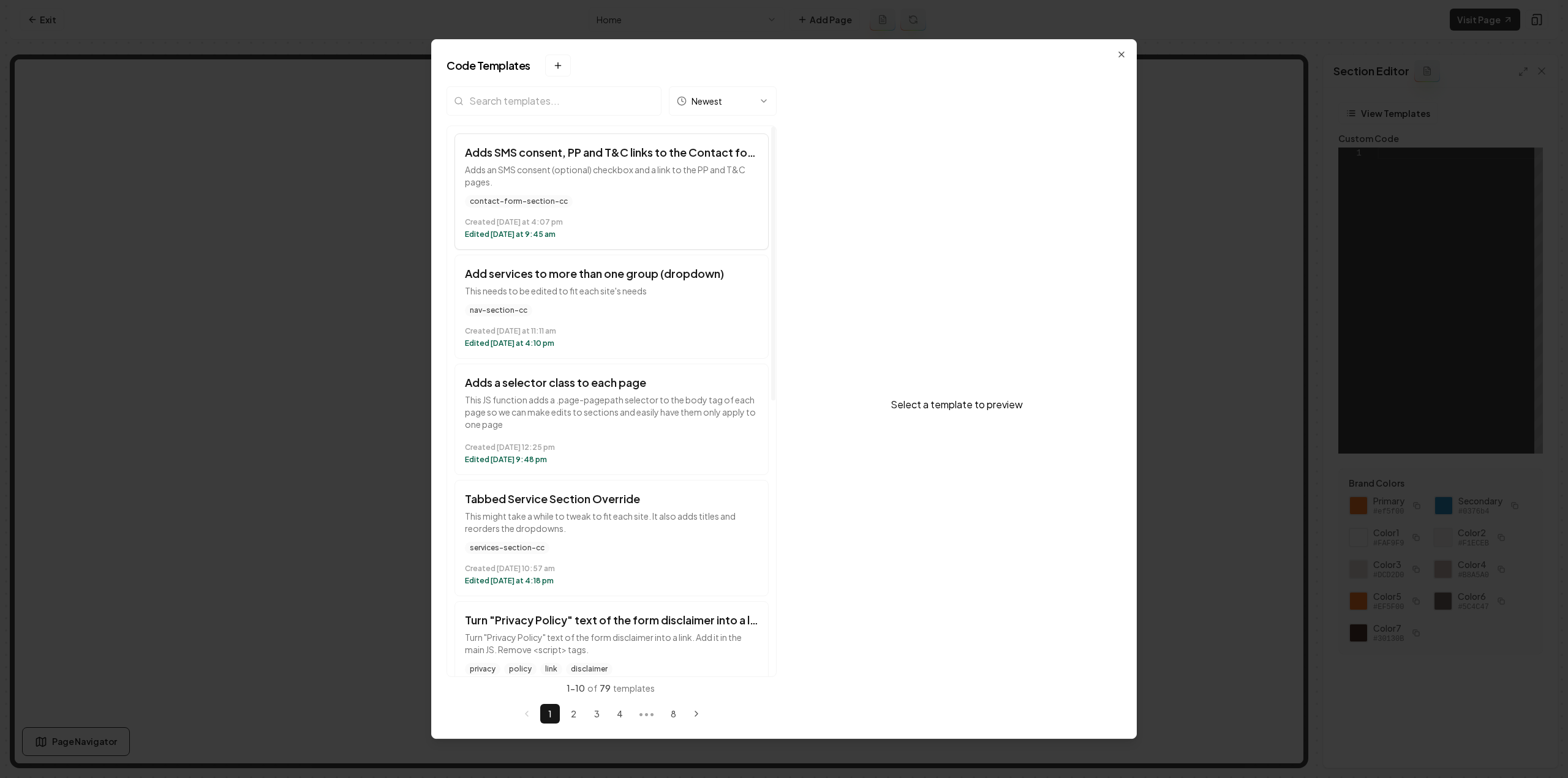
click at [550, 167] on p "Adds an SMS consent (optional) checkbox and a link to the PP and T&C pages." at bounding box center [611, 175] width 293 height 25
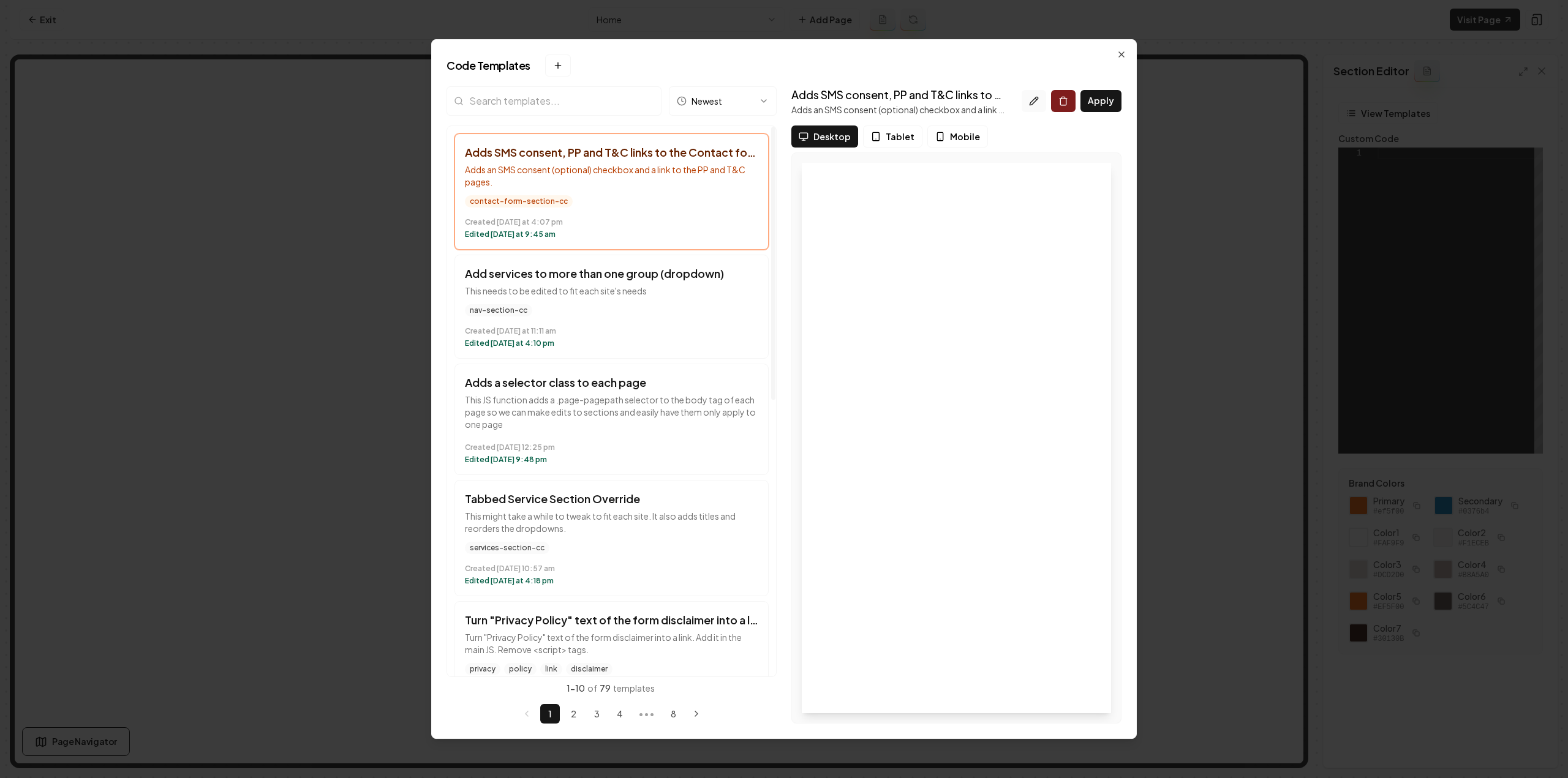
click at [1037, 96] on icon at bounding box center [1034, 100] width 10 height 10
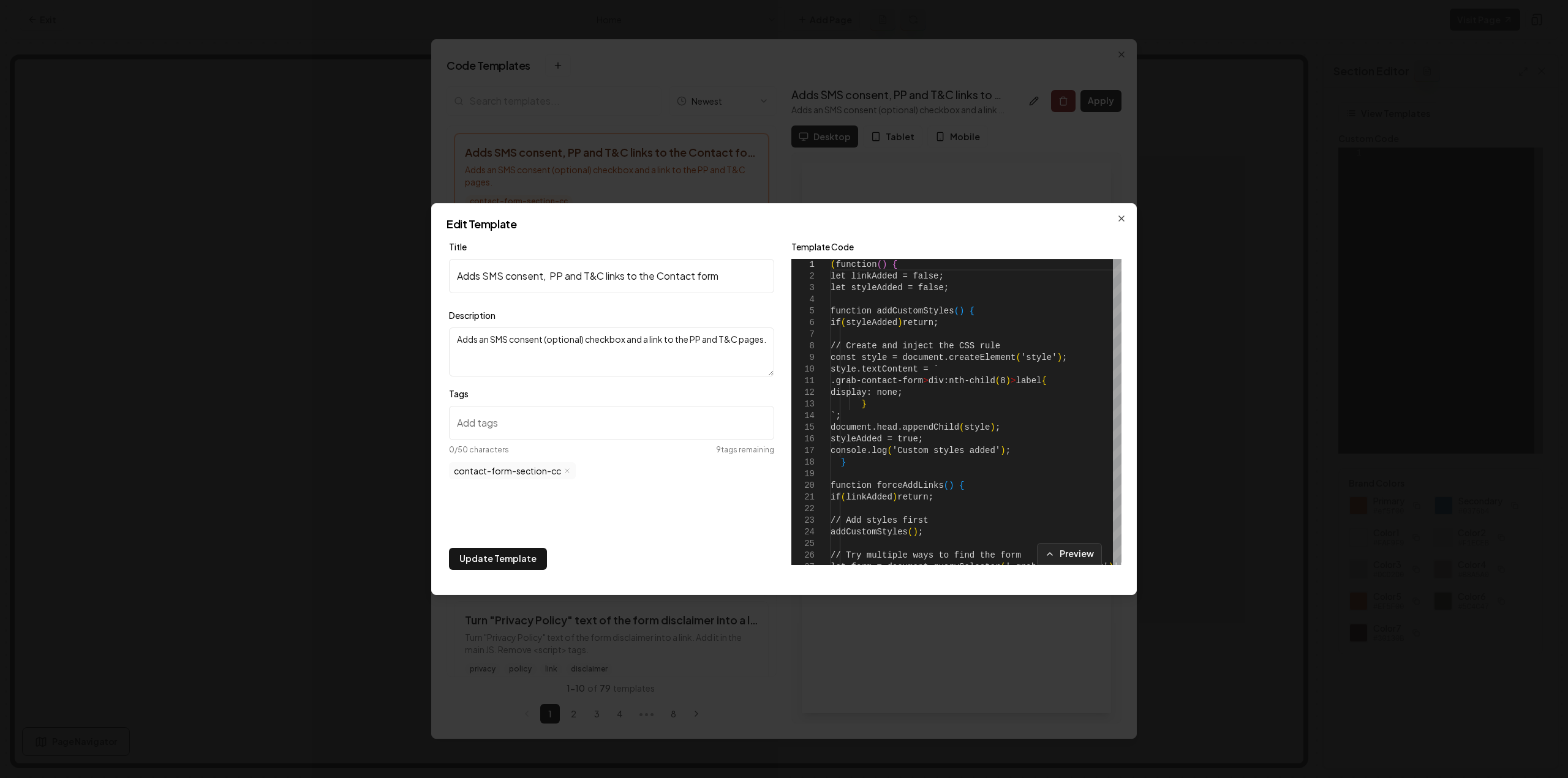
click at [539, 291] on input "Adds SMS consent, PP and T&C links to the Contact form" at bounding box center [612, 277] width 325 height 35
click at [540, 279] on input "Adds SMS consent, PP and T&C links to the Contact form" at bounding box center [612, 277] width 325 height 35
drag, startPoint x: 545, startPoint y: 279, endPoint x: 479, endPoint y: 274, distance: 66.2
click at [479, 274] on input "Adds SMS consent, PP and T&C links to the Contact form" at bounding box center [612, 277] width 325 height 35
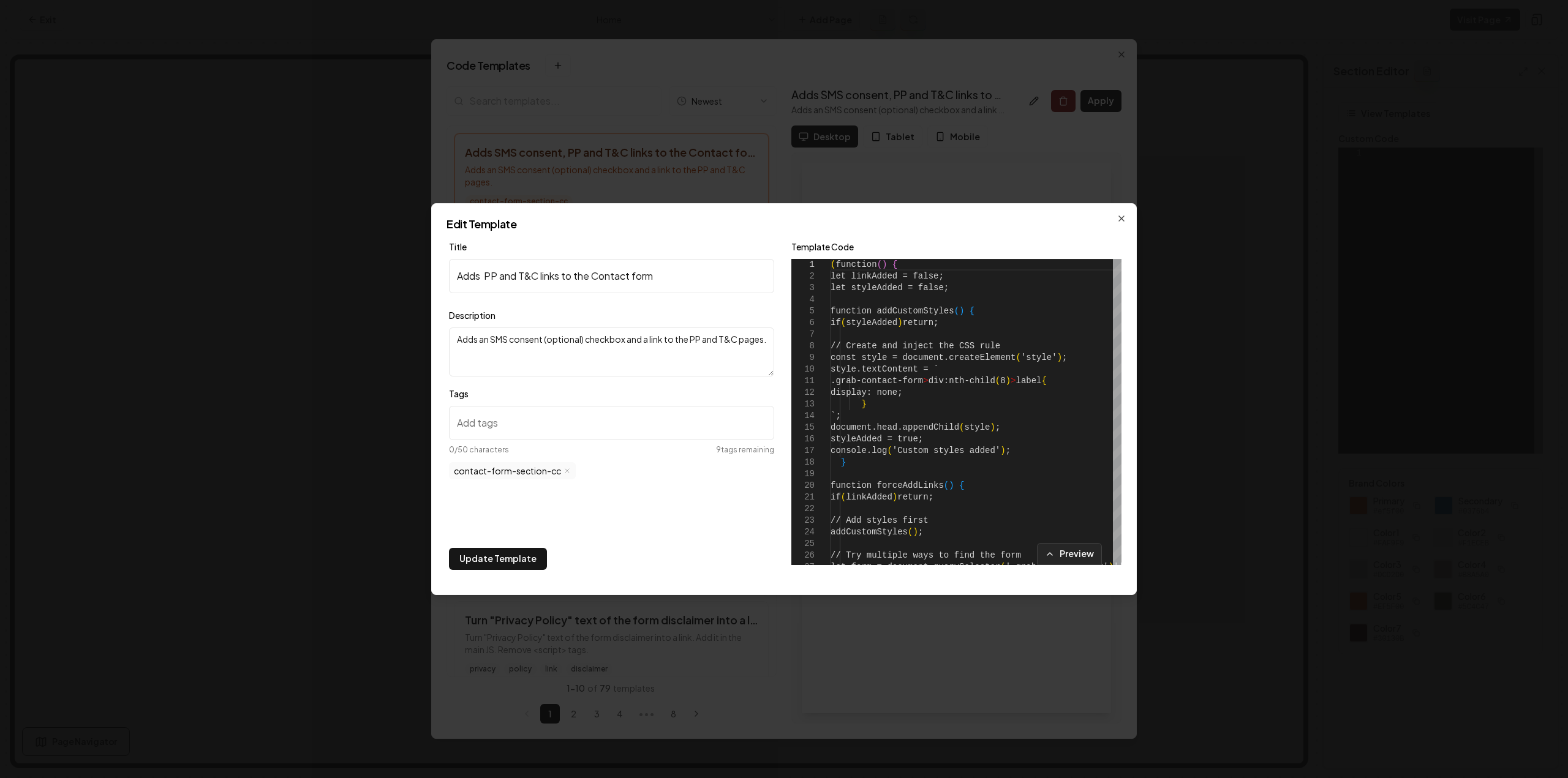
type input "Adds PP and T&C links to the Contact form"
click at [625, 350] on textarea "Adds an SMS consent (optional) checkbox and a link to the PP and T&C pages." at bounding box center [612, 352] width 325 height 49
drag, startPoint x: 584, startPoint y: 339, endPoint x: 532, endPoint y: 338, distance: 52.0
click at [527, 342] on textarea "Adds an SMS consent (optional) checkbox and a link to the PP and T&C pages." at bounding box center [612, 352] width 325 height 49
click at [636, 331] on textarea "Adds an SMS consent (optional) checkbox and a link to the PP and T&C pages." at bounding box center [612, 352] width 325 height 49
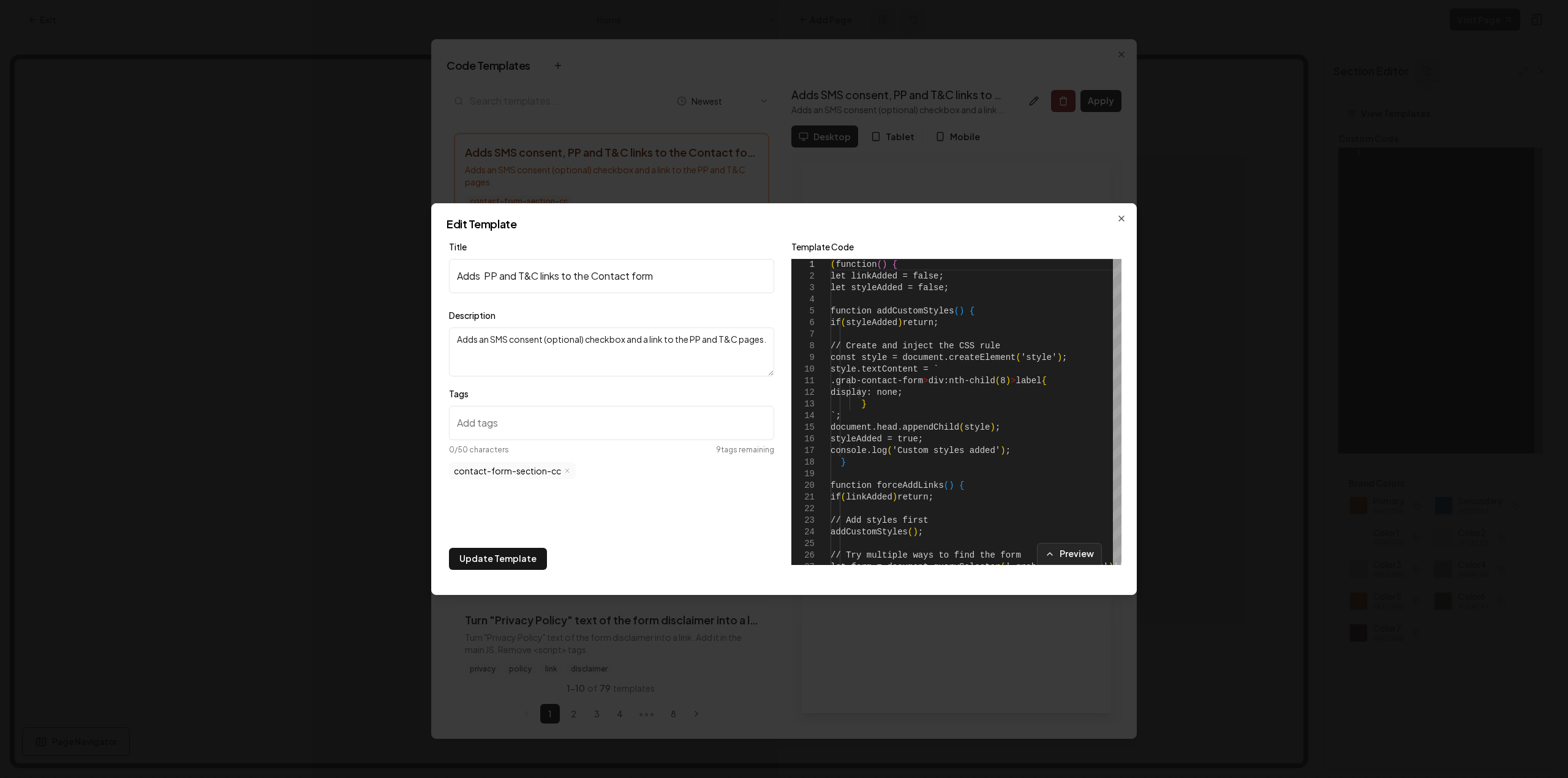
drag, startPoint x: 648, startPoint y: 339, endPoint x: 376, endPoint y: 348, distance: 272.1
click at [376, 347] on body "Computer Required This feature is only available on a computer. Please switch t…" at bounding box center [784, 389] width 1568 height 778
click at [683, 342] on textarea "Adds a link to the PP and T&C pages." at bounding box center [612, 352] width 325 height 49
click at [542, 356] on textarea "Adds a link to the PP and T&C pages. You should also add an SMS opt-in checkbox…" at bounding box center [612, 352] width 325 height 49
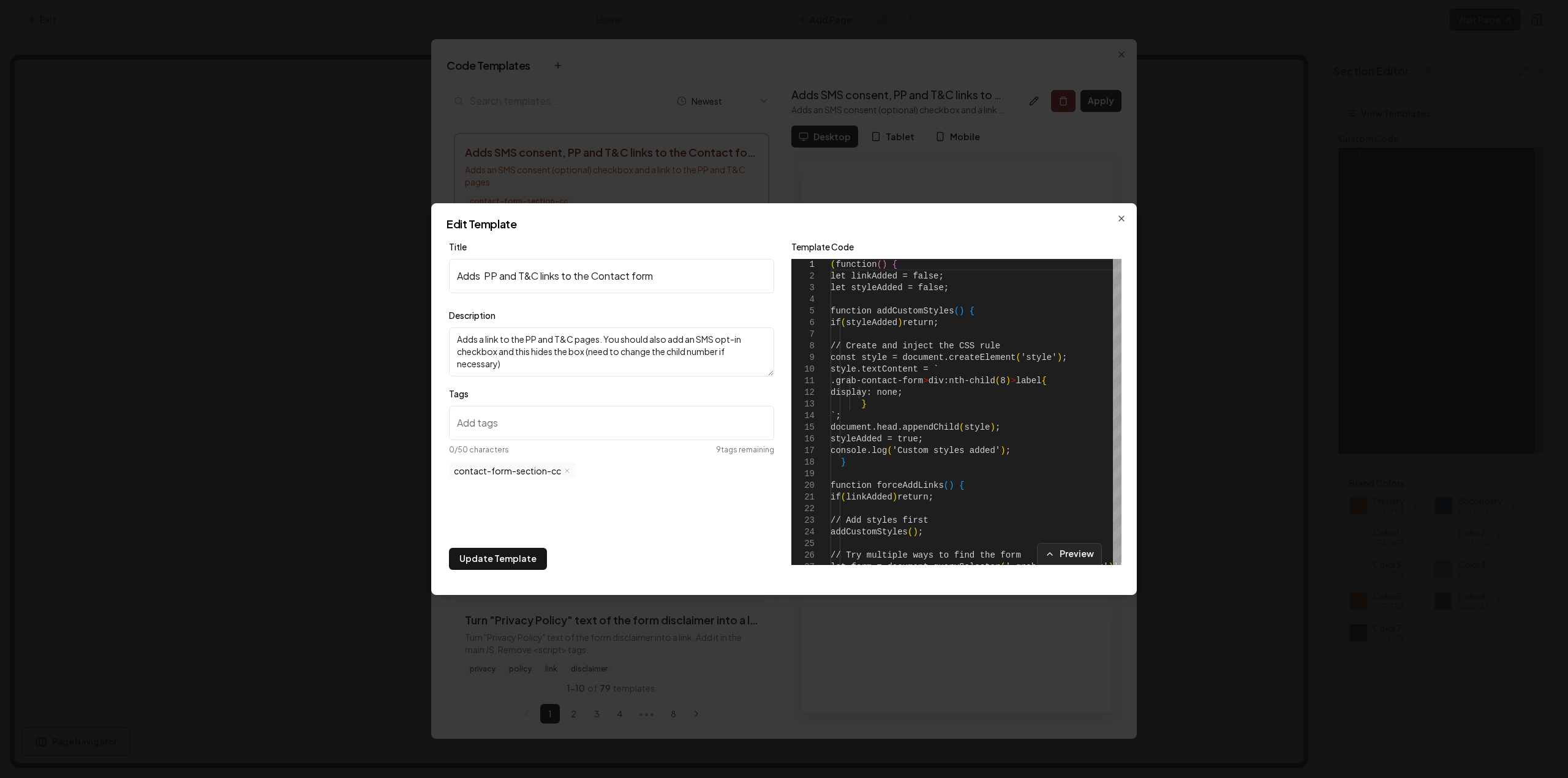
click at [572, 353] on textarea "Adds a link to the PP and T&C pages. You should also add an SMS opt-in checkbox…" at bounding box center [612, 352] width 325 height 49
type textarea "Adds a link to the PP and T&C pages. You should also add an SMS opt-in checkbox…"
click at [521, 558] on button "Update Template" at bounding box center [498, 559] width 98 height 22
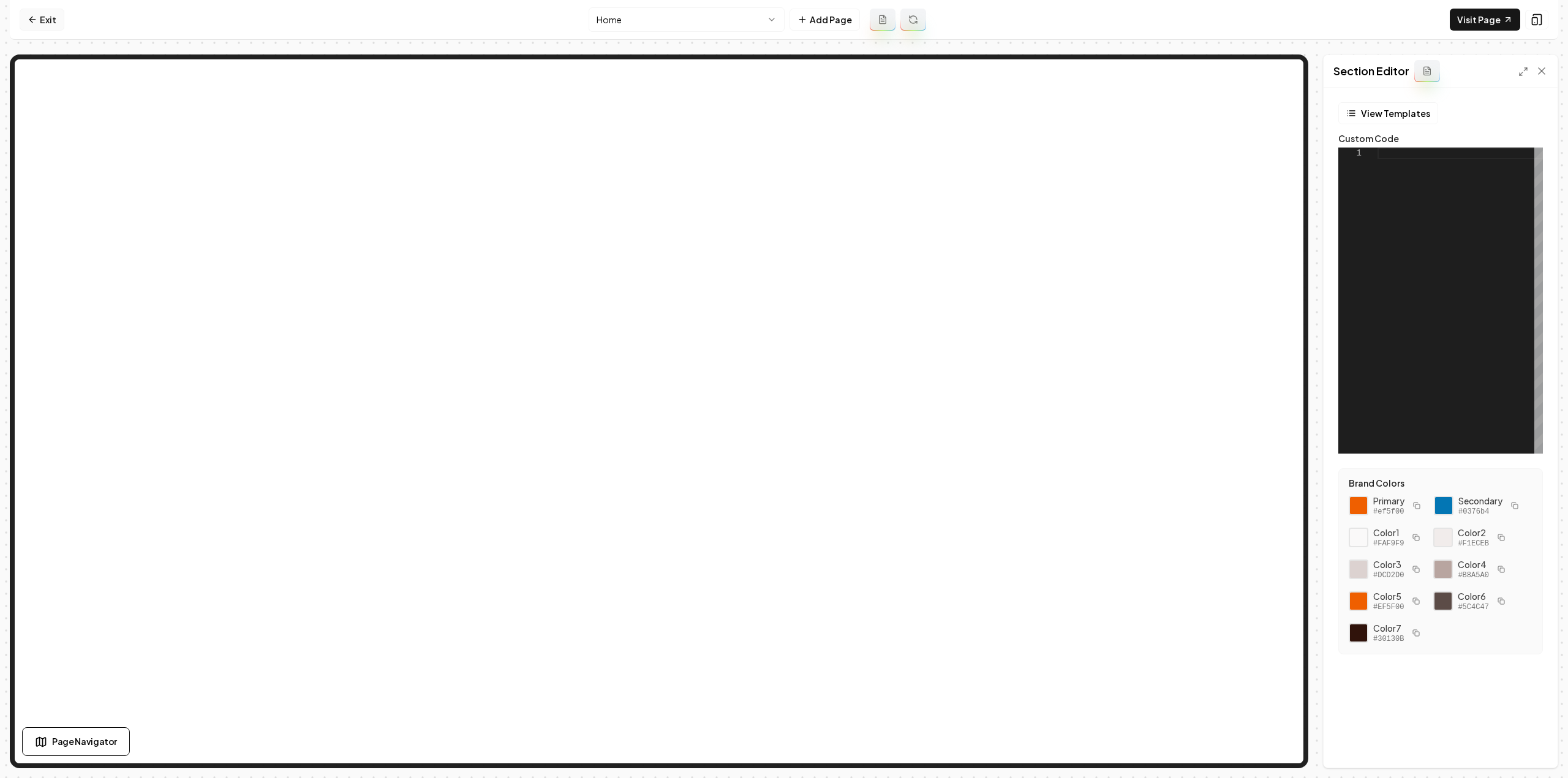
click at [61, 21] on nav "Exit Home Add Page Visit Page" at bounding box center [784, 20] width 1548 height 40
drag, startPoint x: 54, startPoint y: 21, endPoint x: 71, endPoint y: 21, distance: 17.0
click at [53, 21] on link "Exit" at bounding box center [41, 19] width 45 height 22
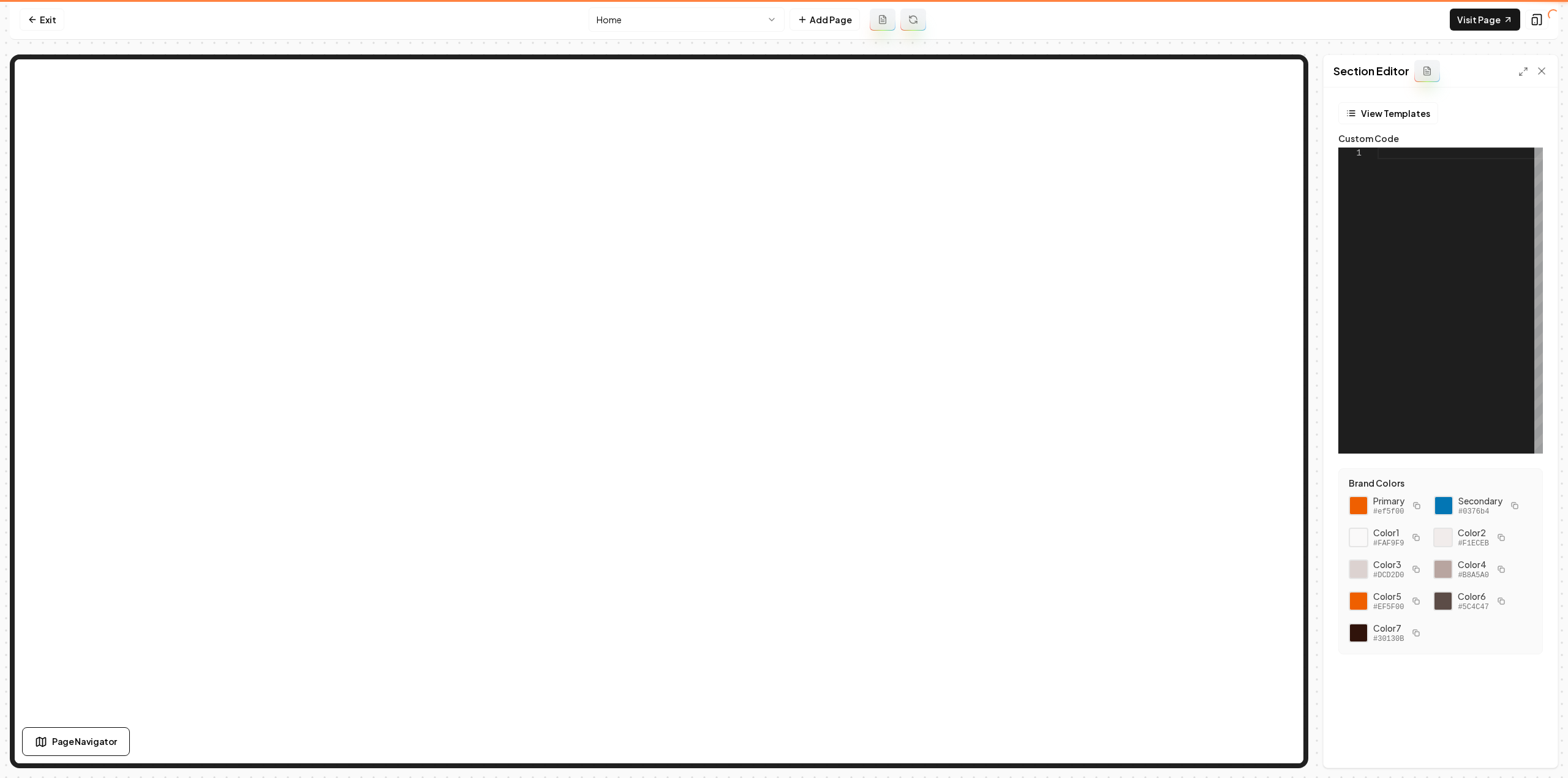
click at [135, 14] on nav "Exit Home Add Page Visit Page" at bounding box center [784, 20] width 1548 height 40
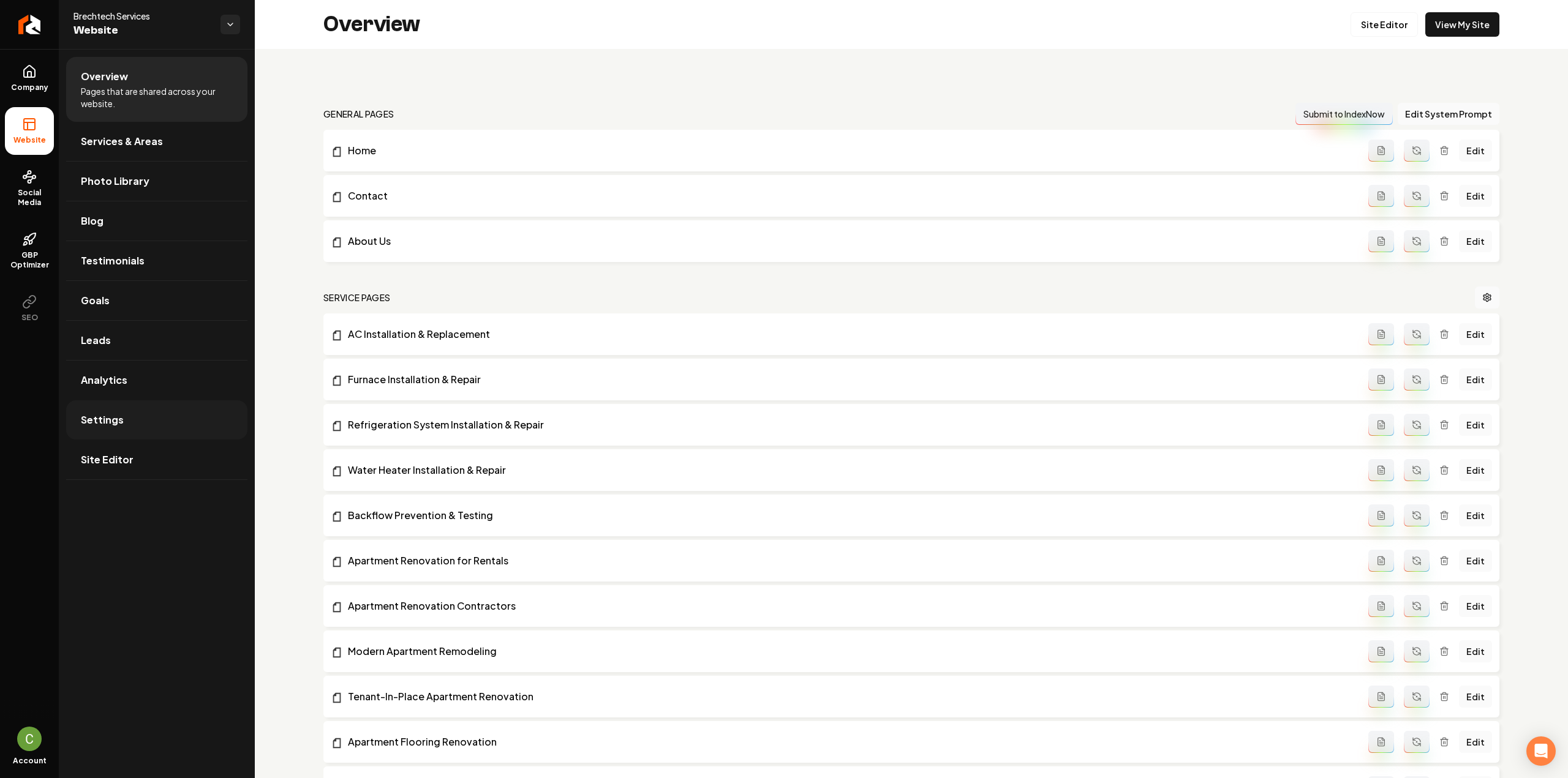
click at [161, 411] on link "Settings" at bounding box center [156, 420] width 181 height 39
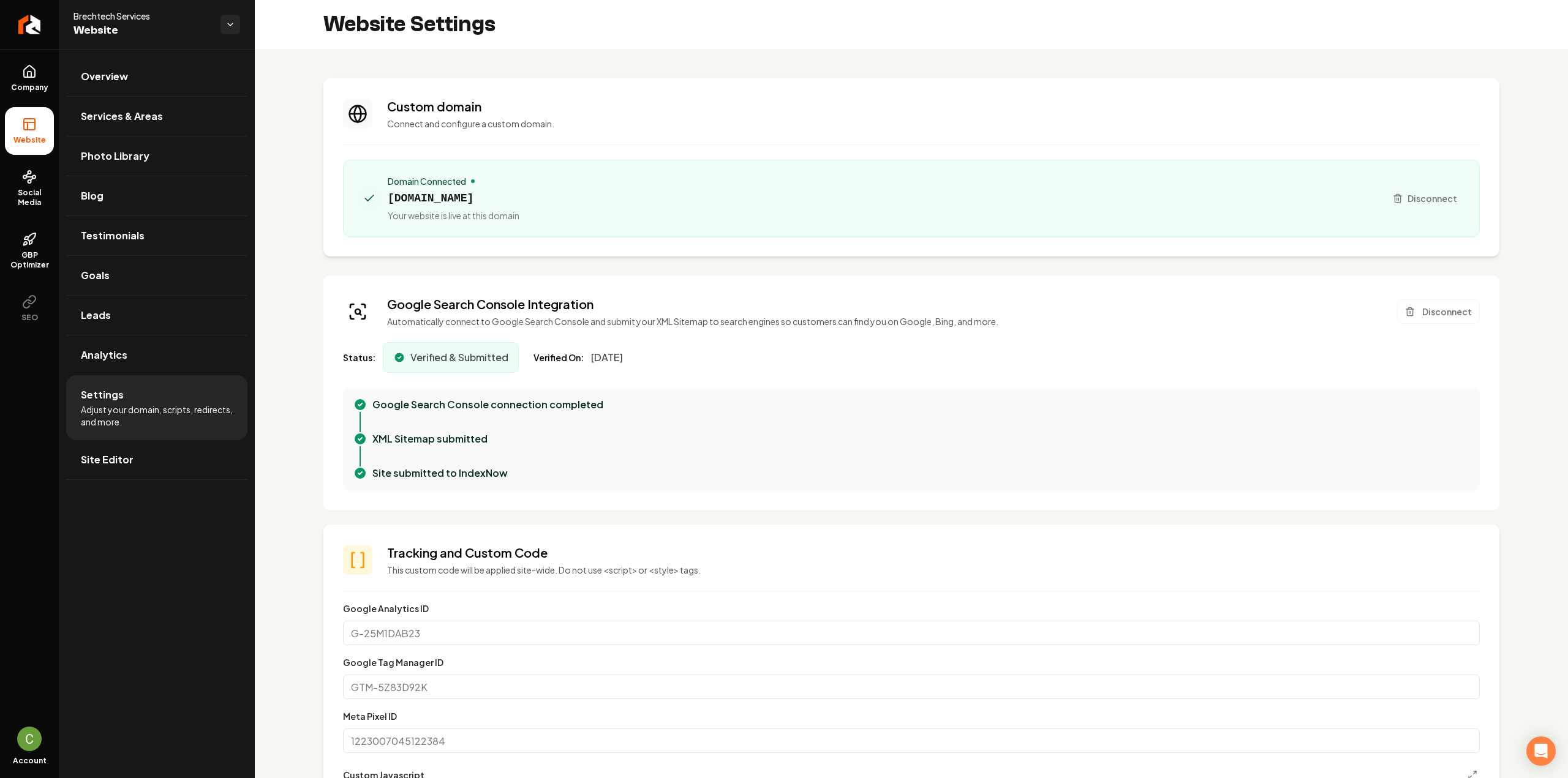
scroll to position [367, 0]
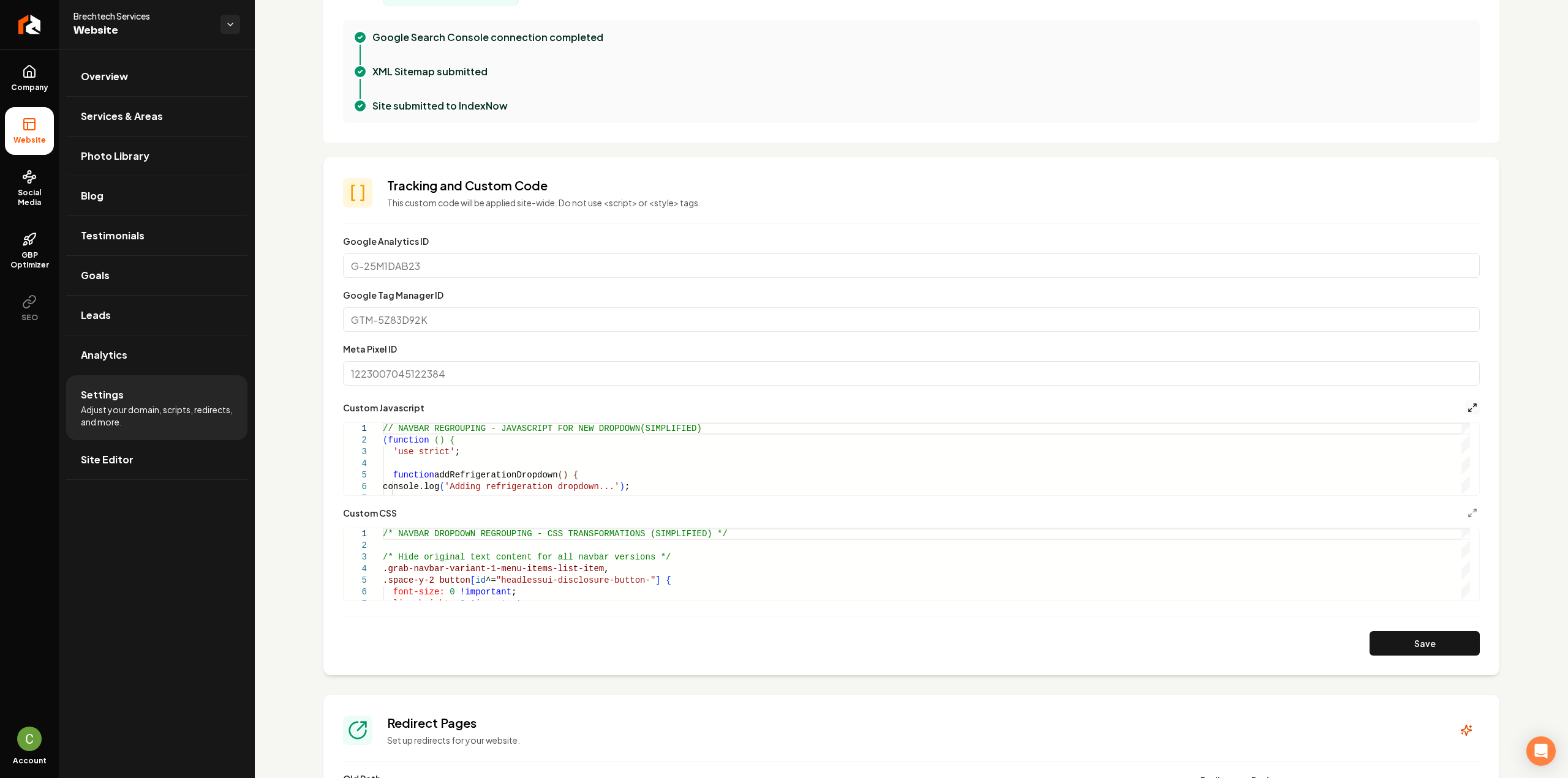
click at [1468, 406] on icon "Main content area" at bounding box center [1472, 407] width 10 height 10
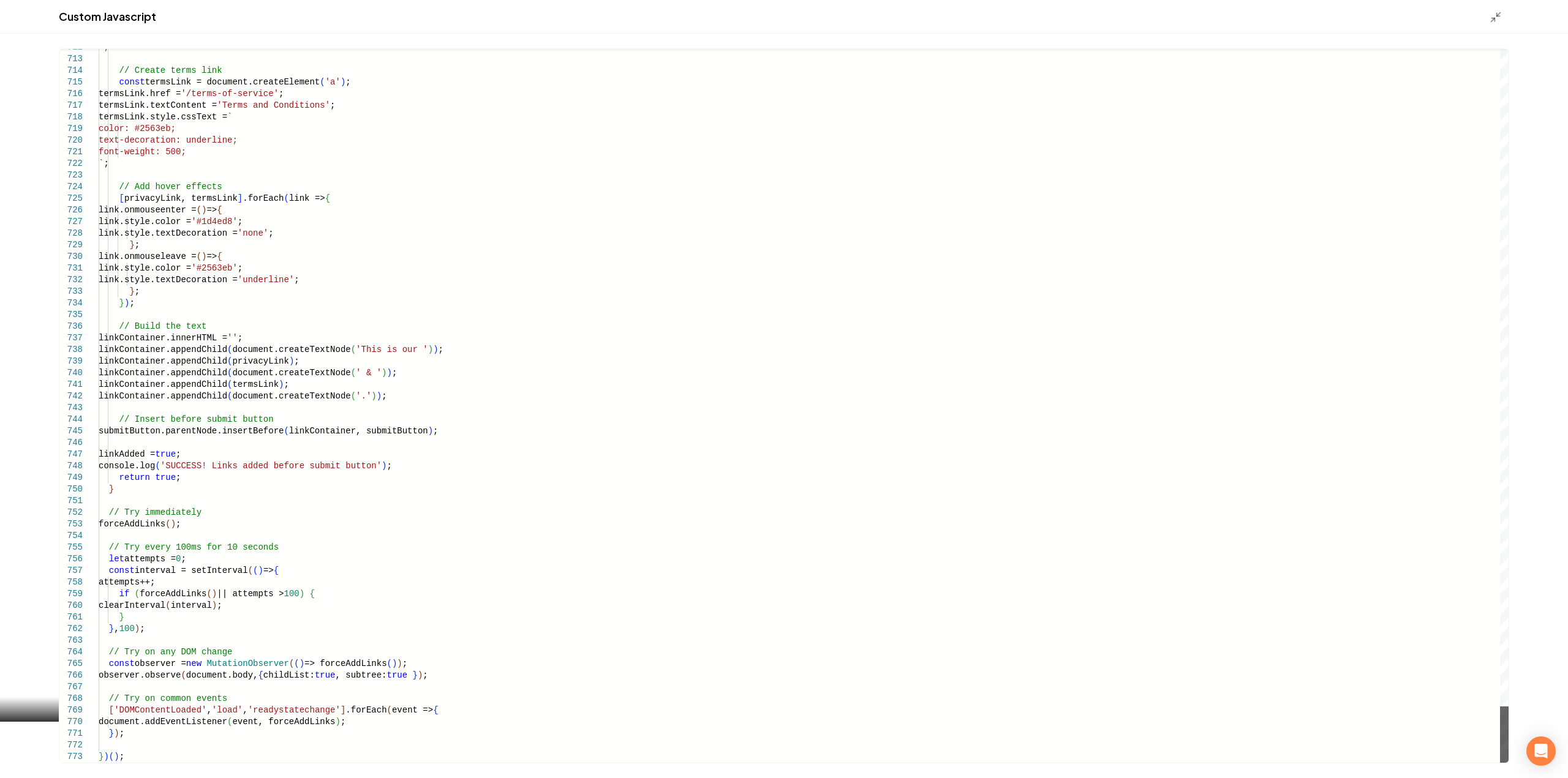
click at [1500, 746] on div "Main content area" at bounding box center [1503, 735] width 8 height 57
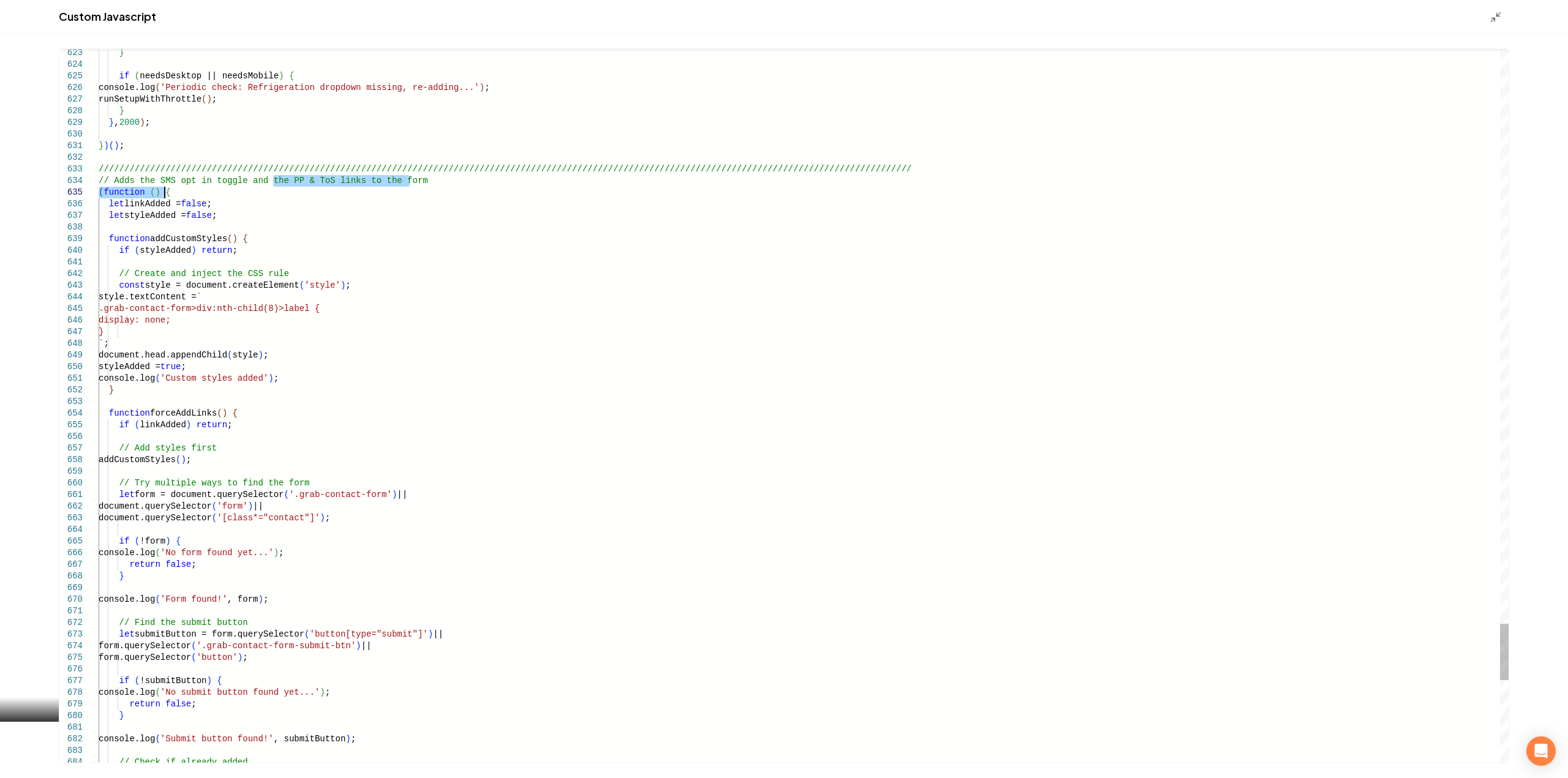
scroll to position [0, 0]
drag, startPoint x: 274, startPoint y: 184, endPoint x: 153, endPoint y: 183, distance: 121.0
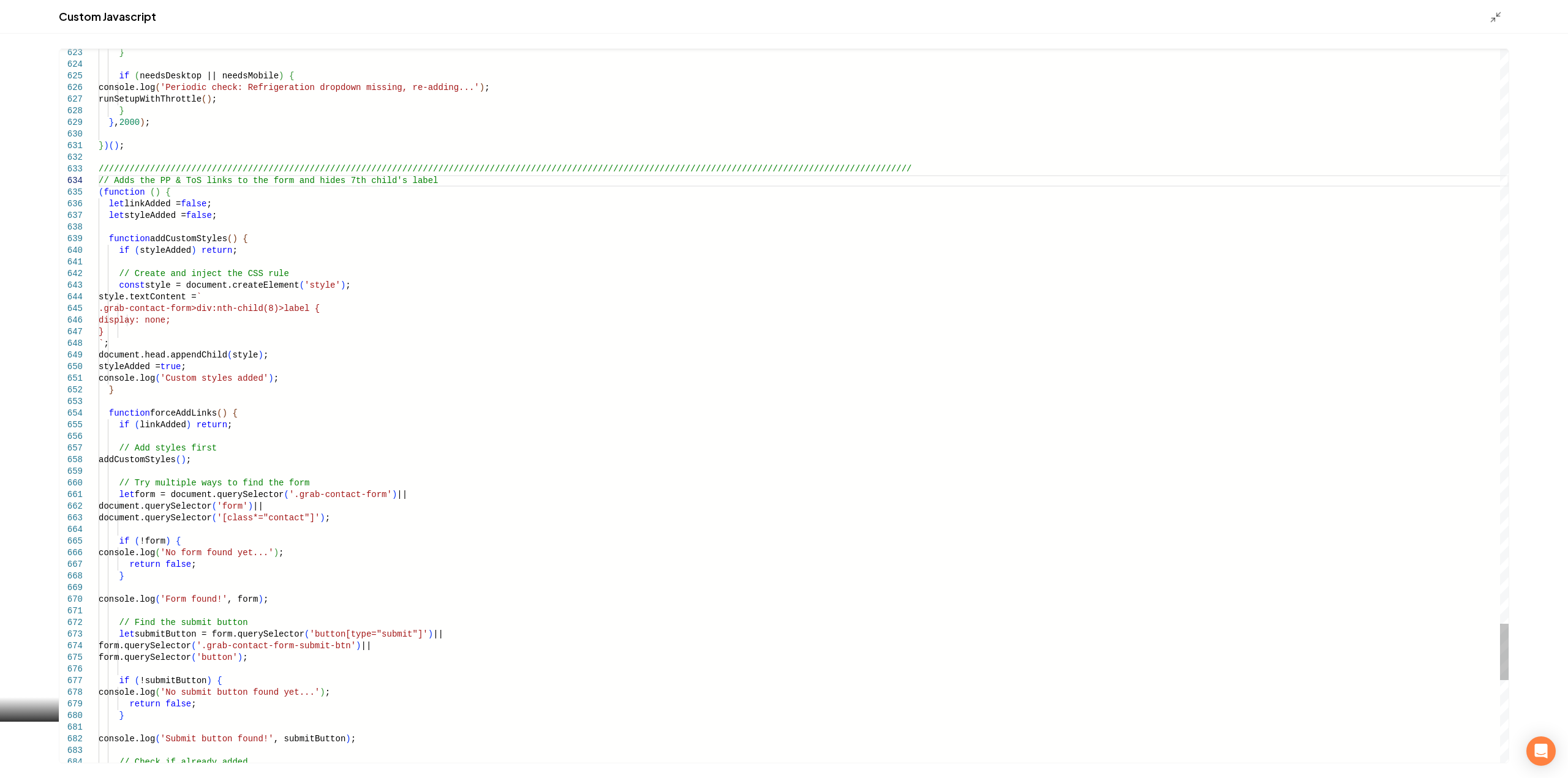
type textarea "**********"
type textarea "***"
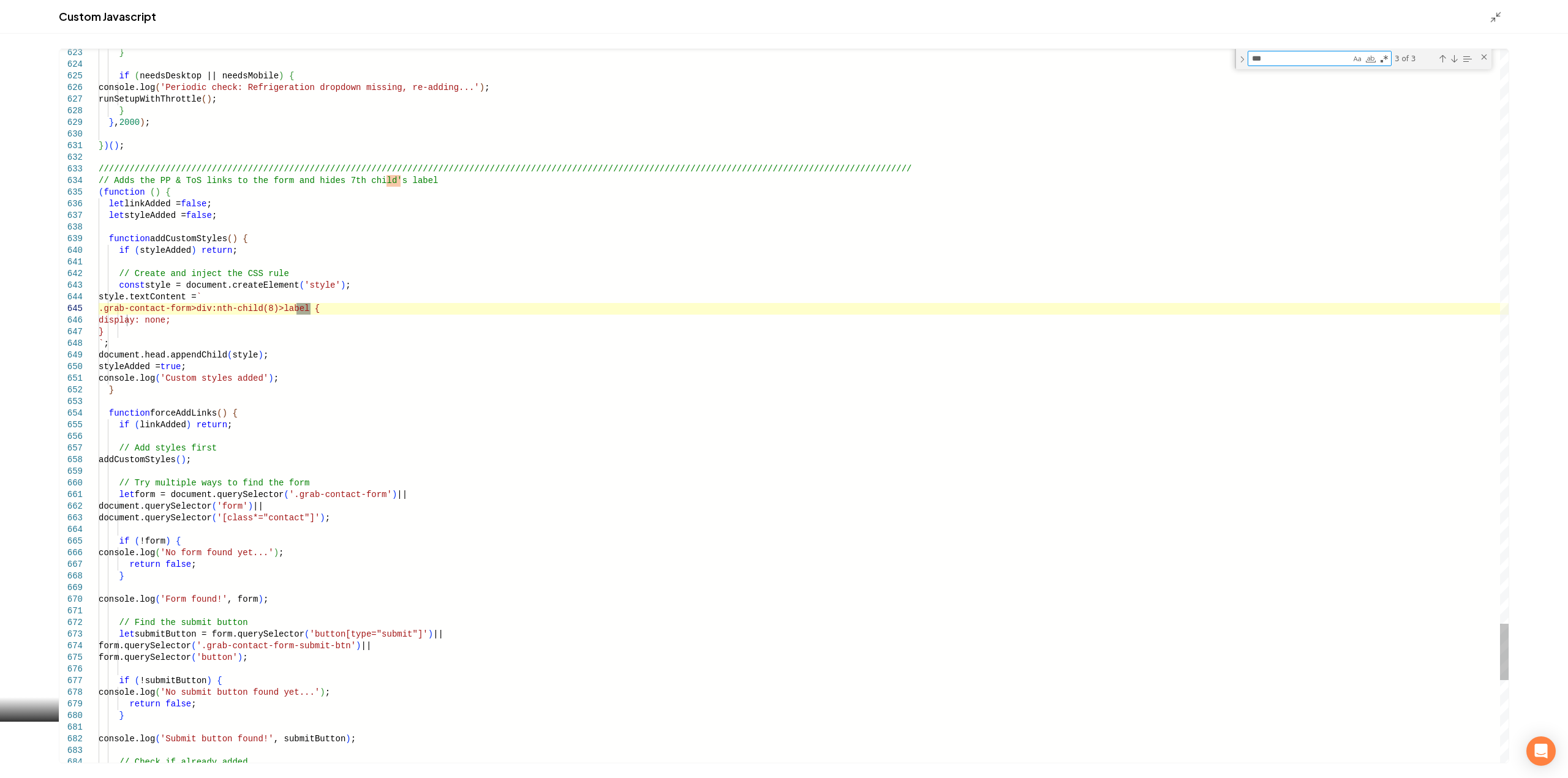
type textarea "**********"
type textarea "*****"
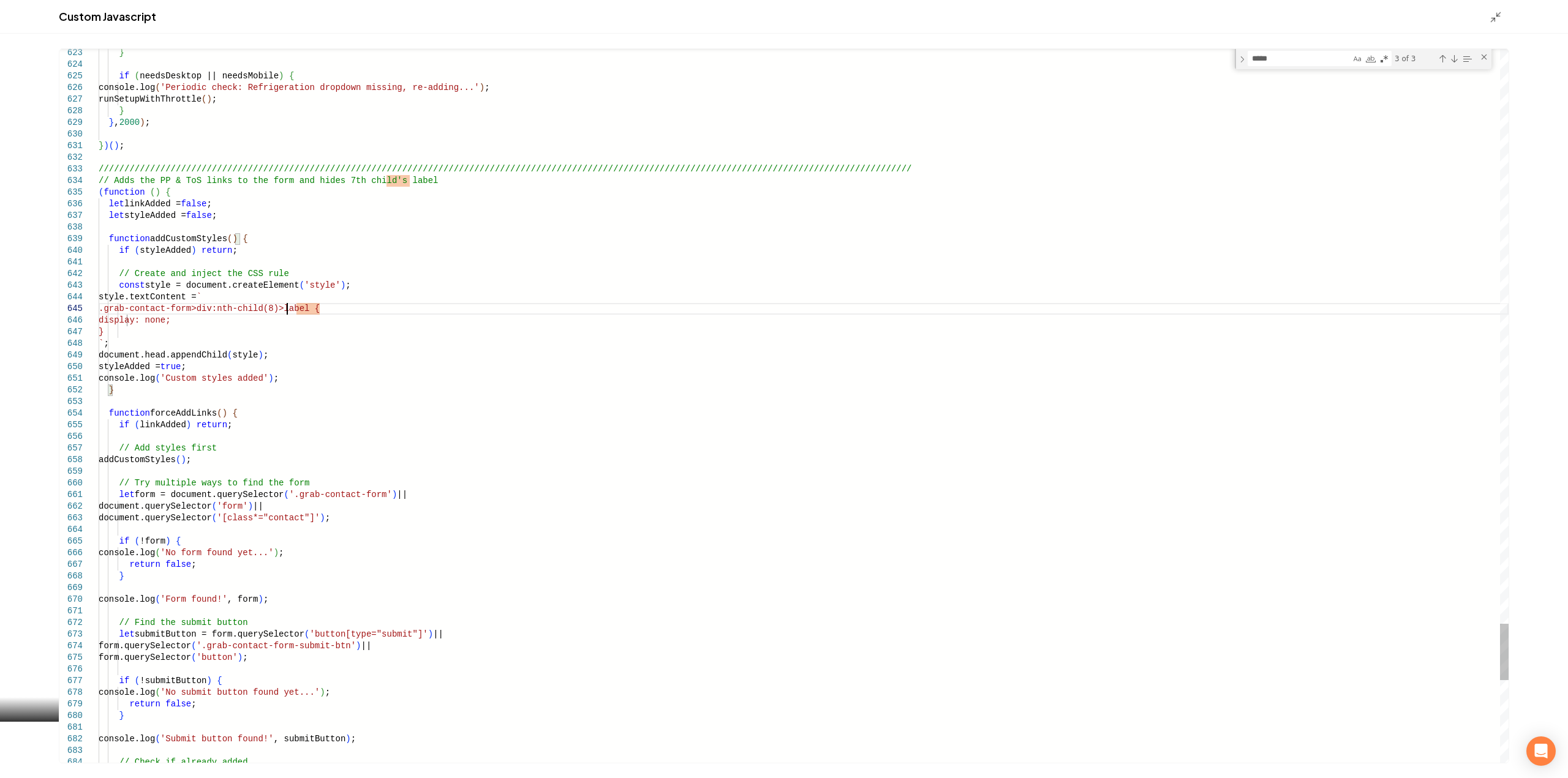
scroll to position [36, 0]
type textarea "**********"
click at [1494, 23] on icon "Main content area" at bounding box center [1495, 16] width 12 height 12
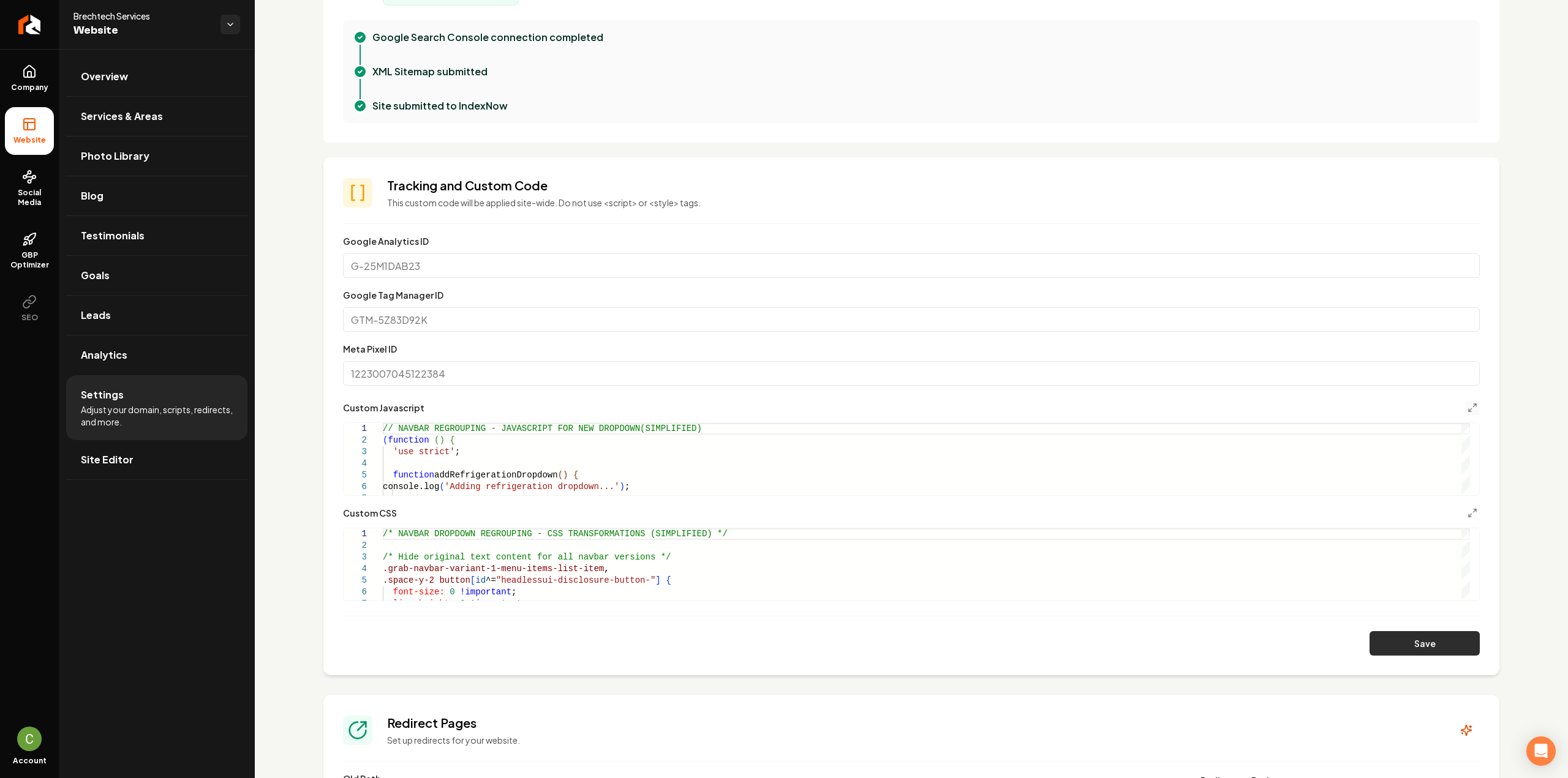
click at [1403, 649] on button "Save" at bounding box center [1424, 643] width 110 height 25
click at [116, 281] on link "Goals" at bounding box center [156, 275] width 181 height 39
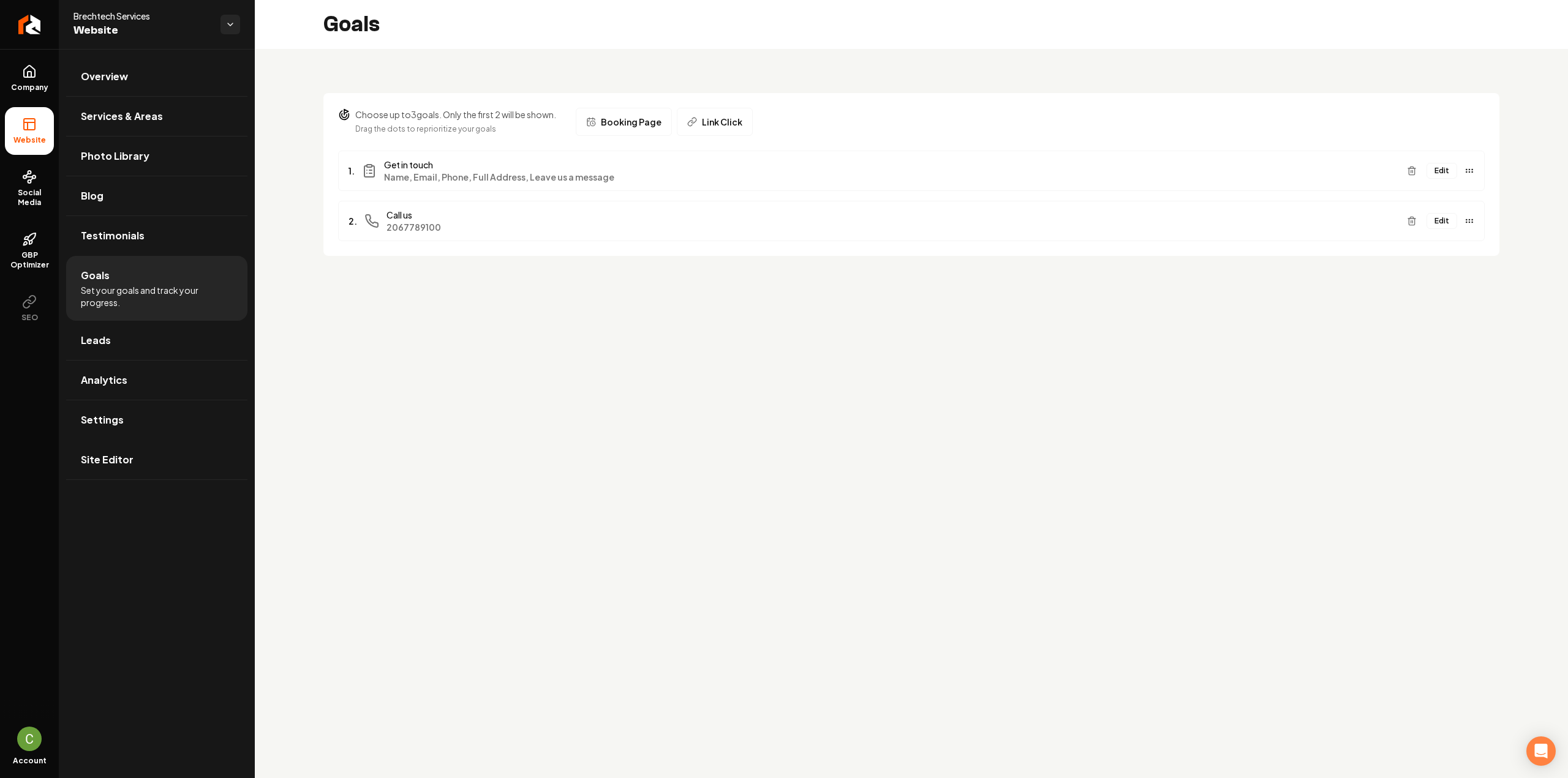
click at [1447, 171] on button "Edit" at bounding box center [1442, 170] width 31 height 16
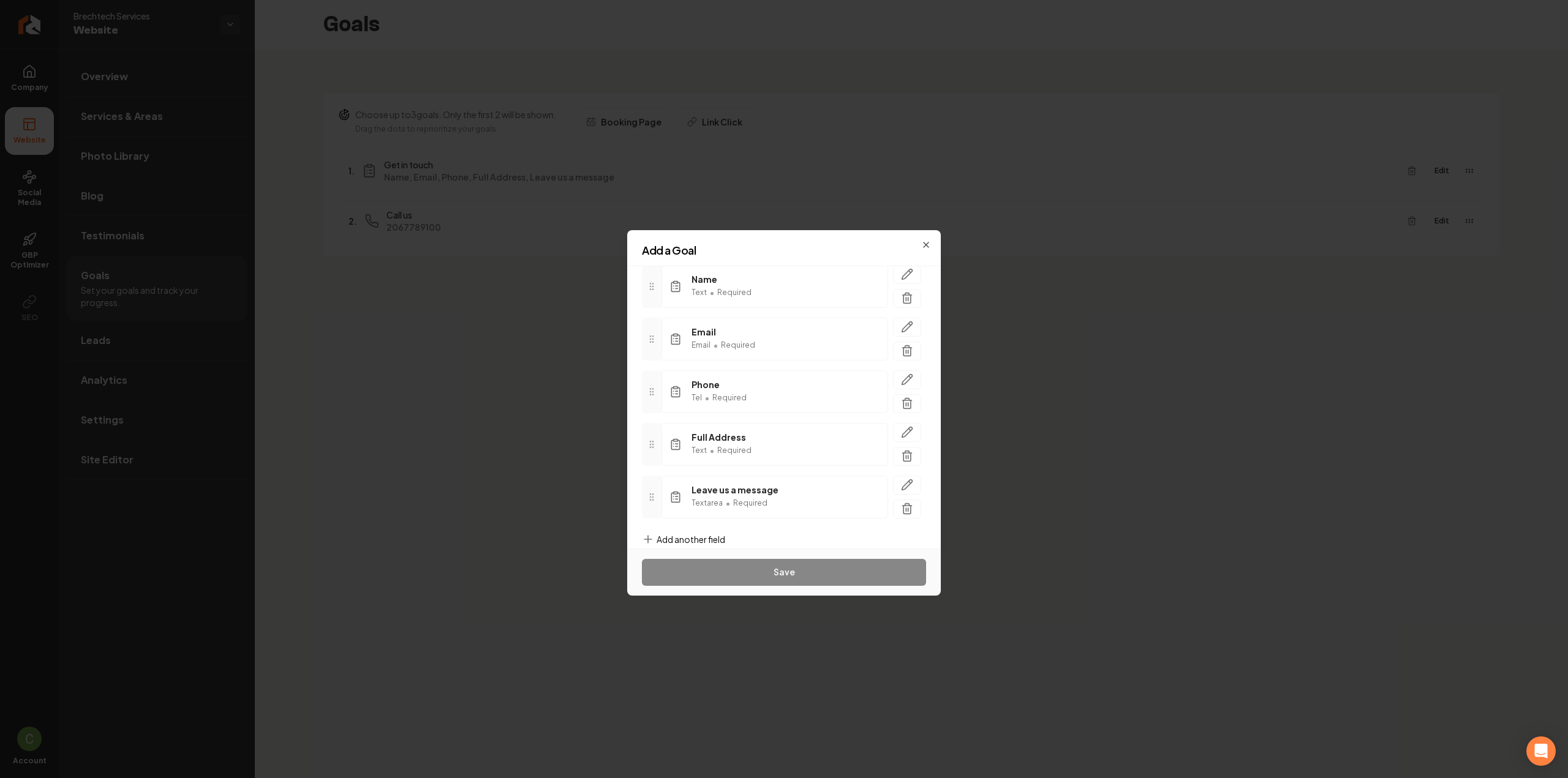
scroll to position [109, 0]
click at [681, 515] on div "Call to Action Get in touch Fields Name Text • Required Email Email • Required …" at bounding box center [784, 407] width 313 height 282
click at [673, 525] on span "Add another field" at bounding box center [690, 525] width 68 height 12
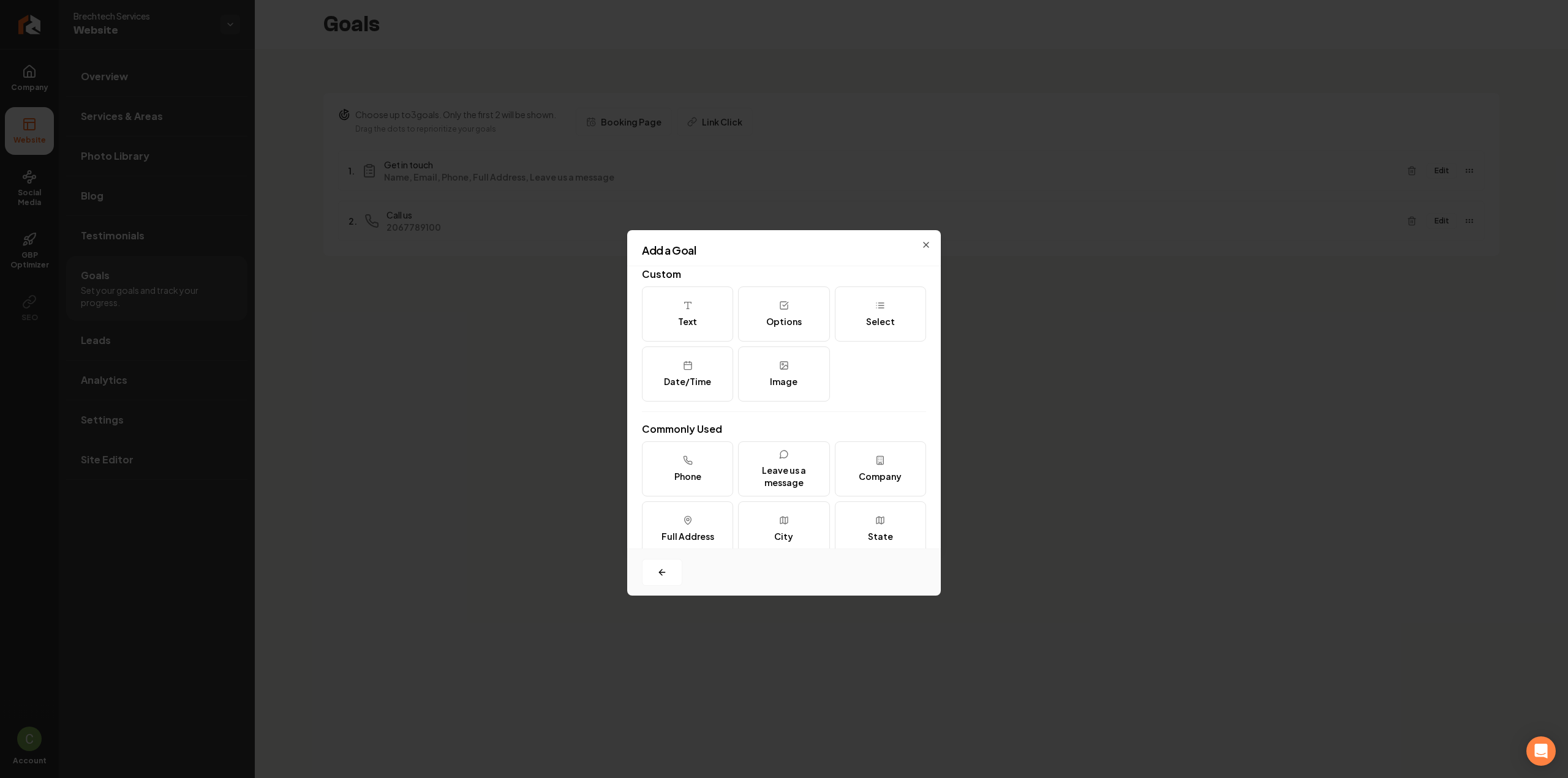
scroll to position [0, 0]
click at [798, 326] on button "Options" at bounding box center [784, 323] width 91 height 55
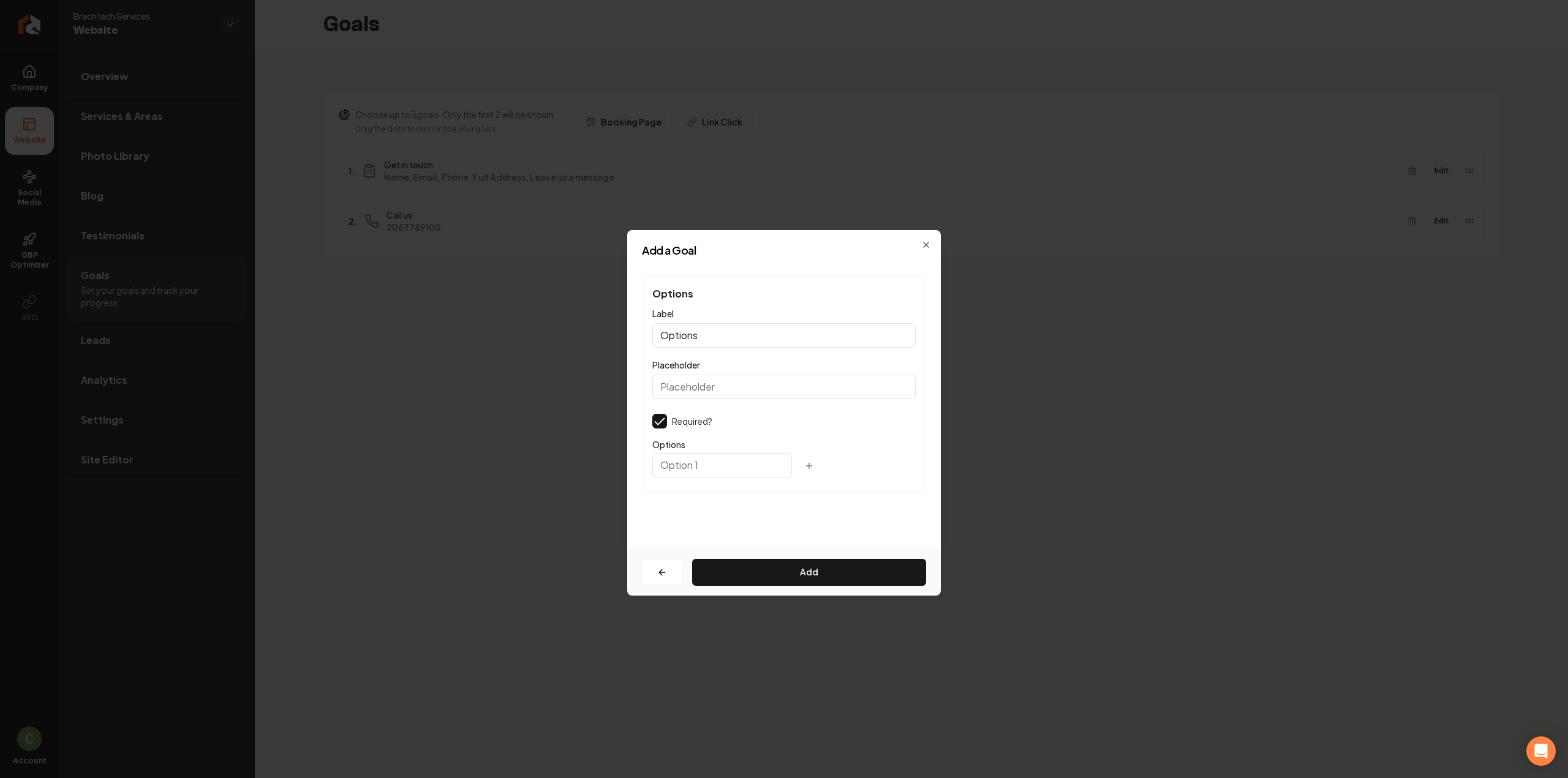
click at [671, 468] on input "text" at bounding box center [721, 465] width 140 height 25
paste input "I agree to receive text messages about updates and promotions (optional). Msg &…"
type input "I agree to receive text messages about updates and promotions (optional). Msg &…"
click at [746, 571] on button "Add" at bounding box center [809, 573] width 234 height 27
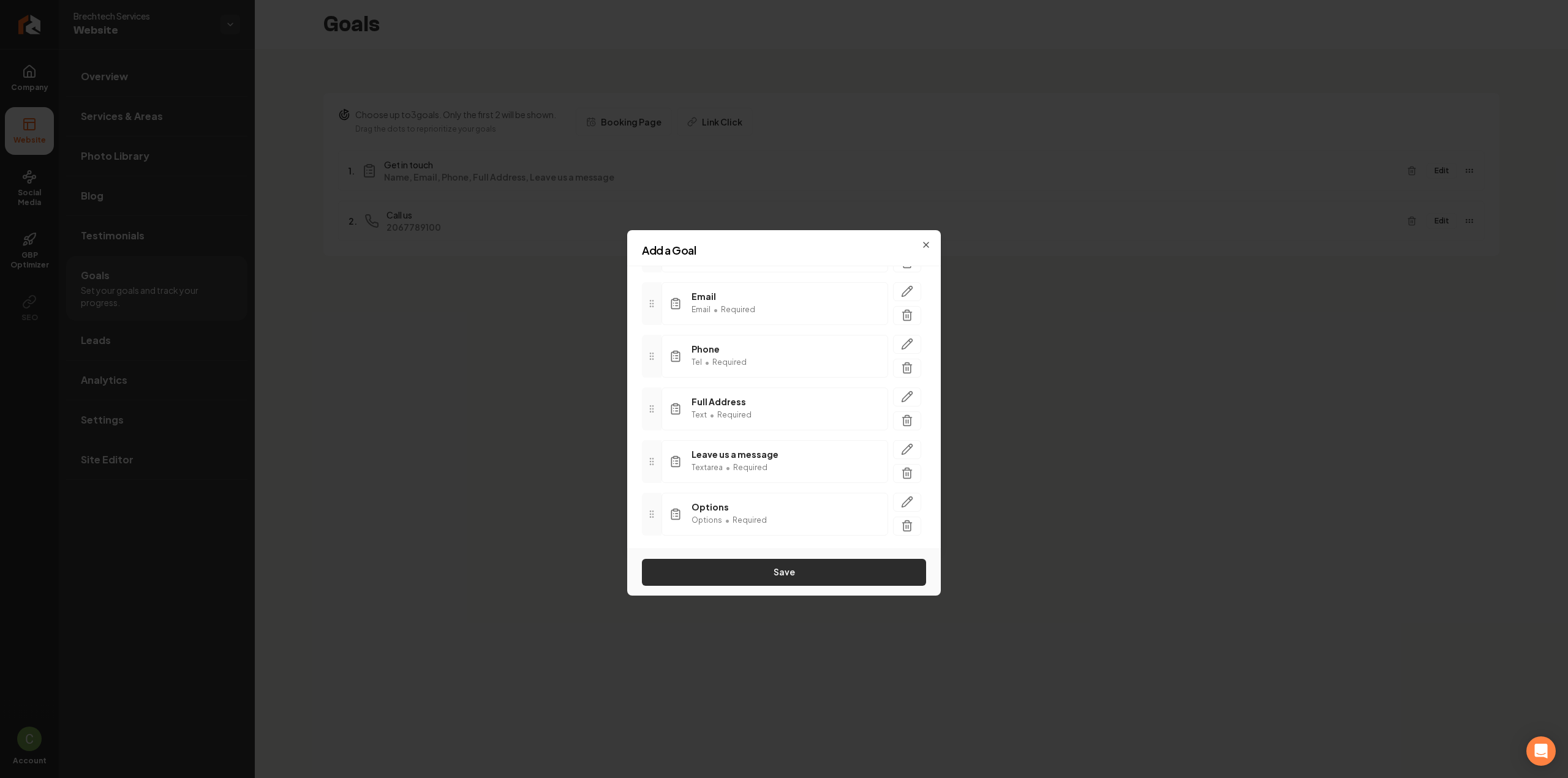
scroll to position [161, 0]
click at [742, 566] on button "Save" at bounding box center [784, 573] width 284 height 27
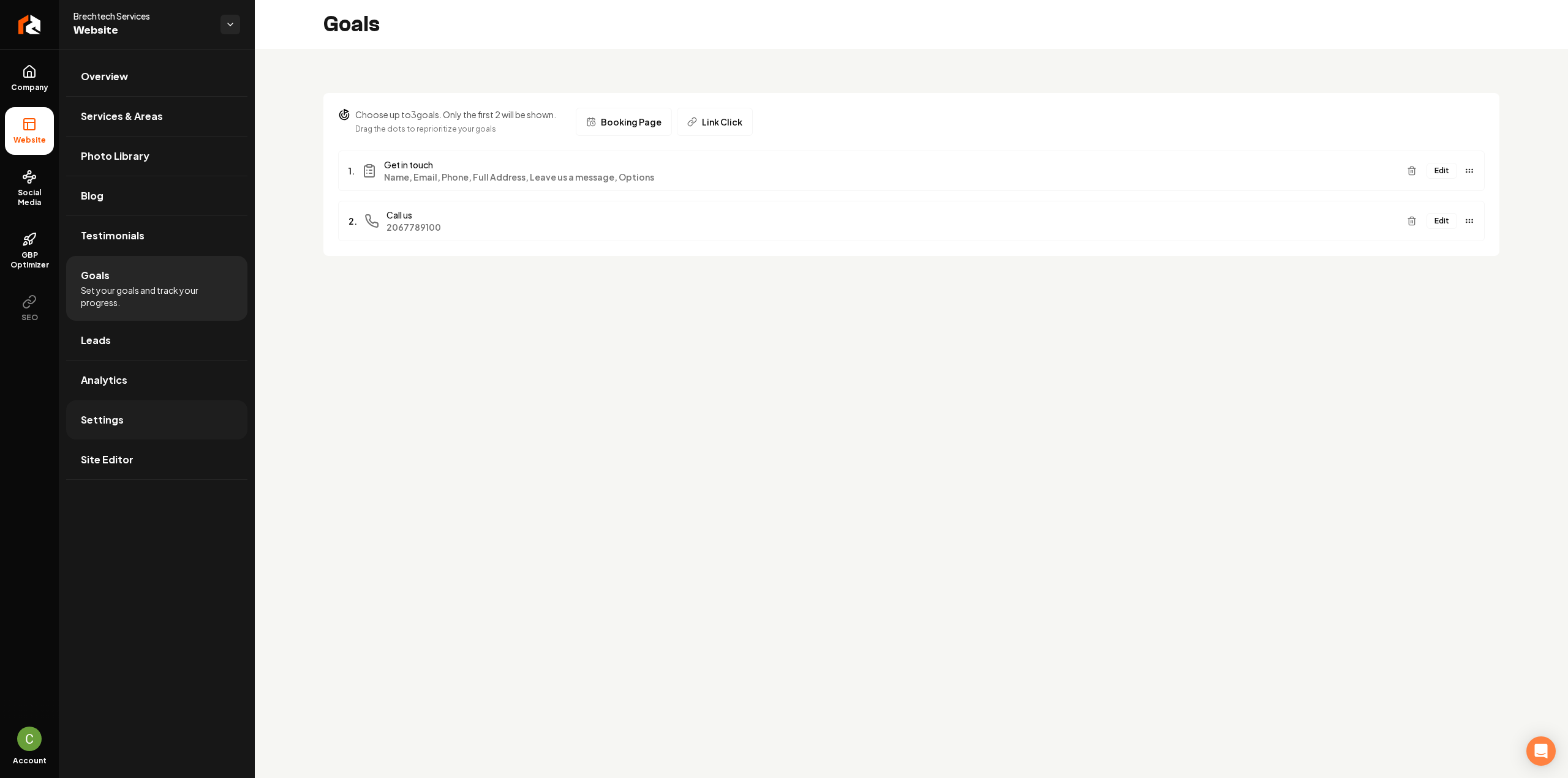
click at [127, 417] on link "Settings" at bounding box center [156, 420] width 181 height 39
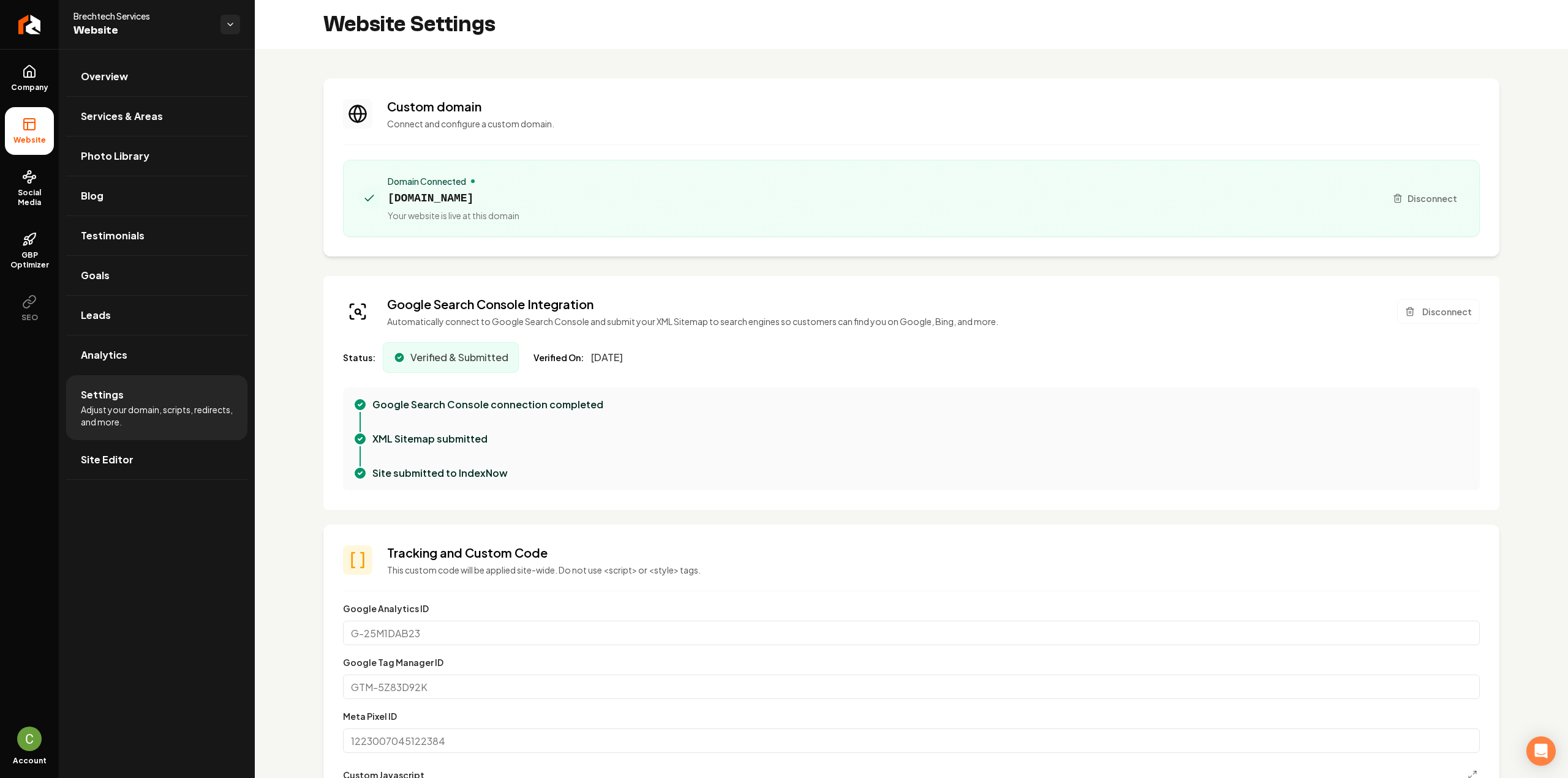
scroll to position [367, 0]
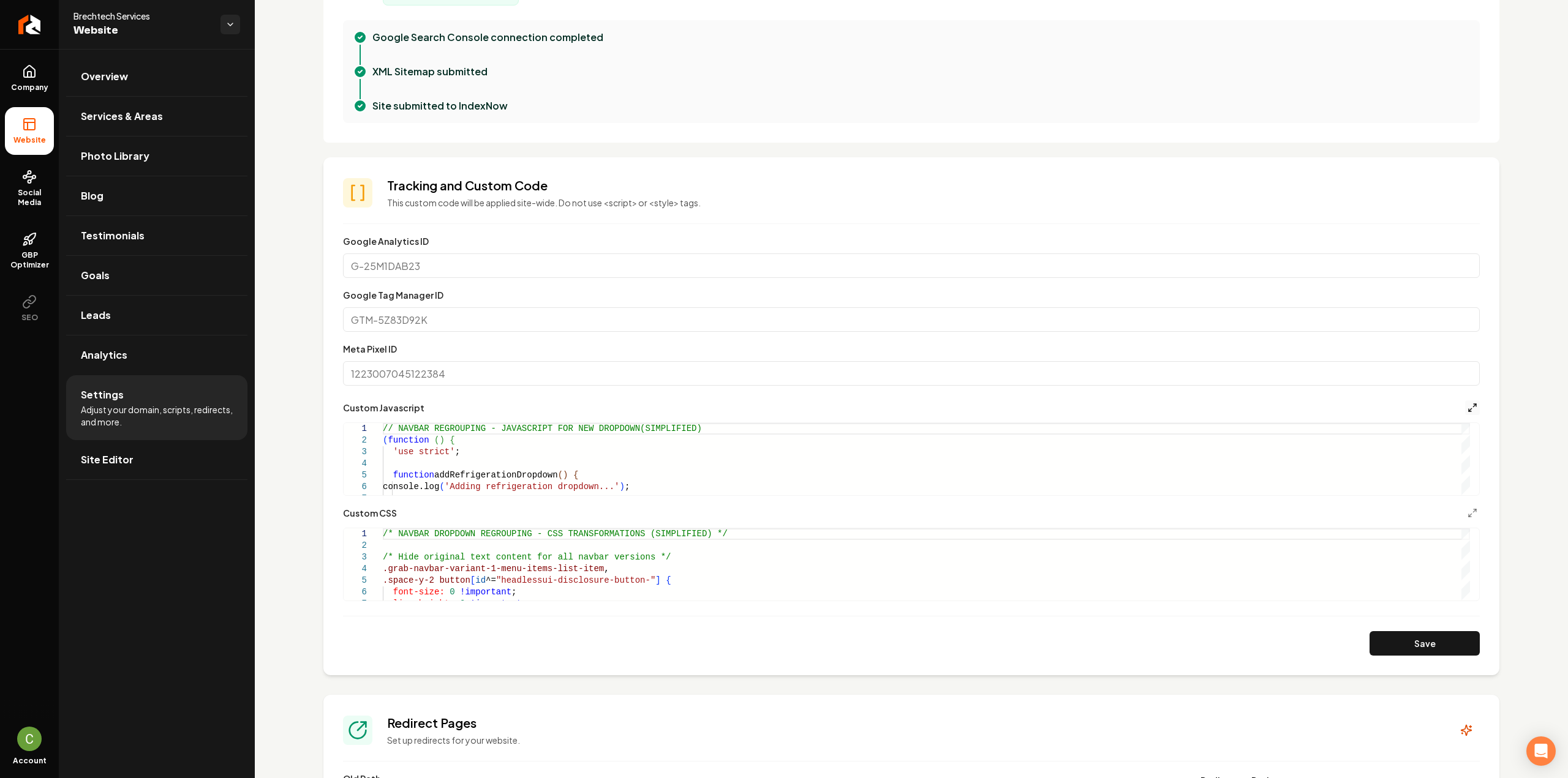
click at [1468, 405] on icon "Main content area" at bounding box center [1472, 407] width 10 height 10
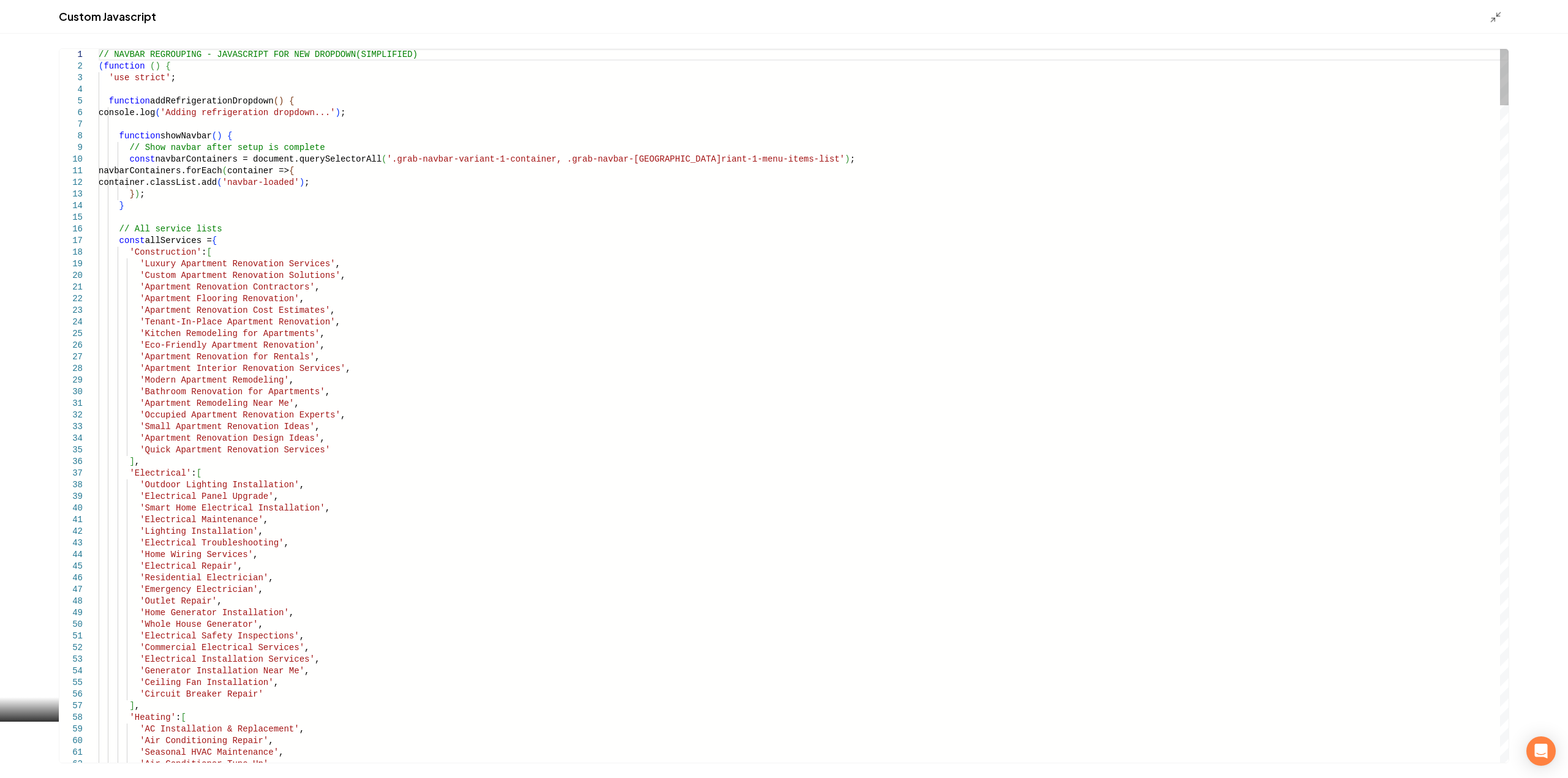
type textarea "**********"
type textarea "**"
type textarea "**********"
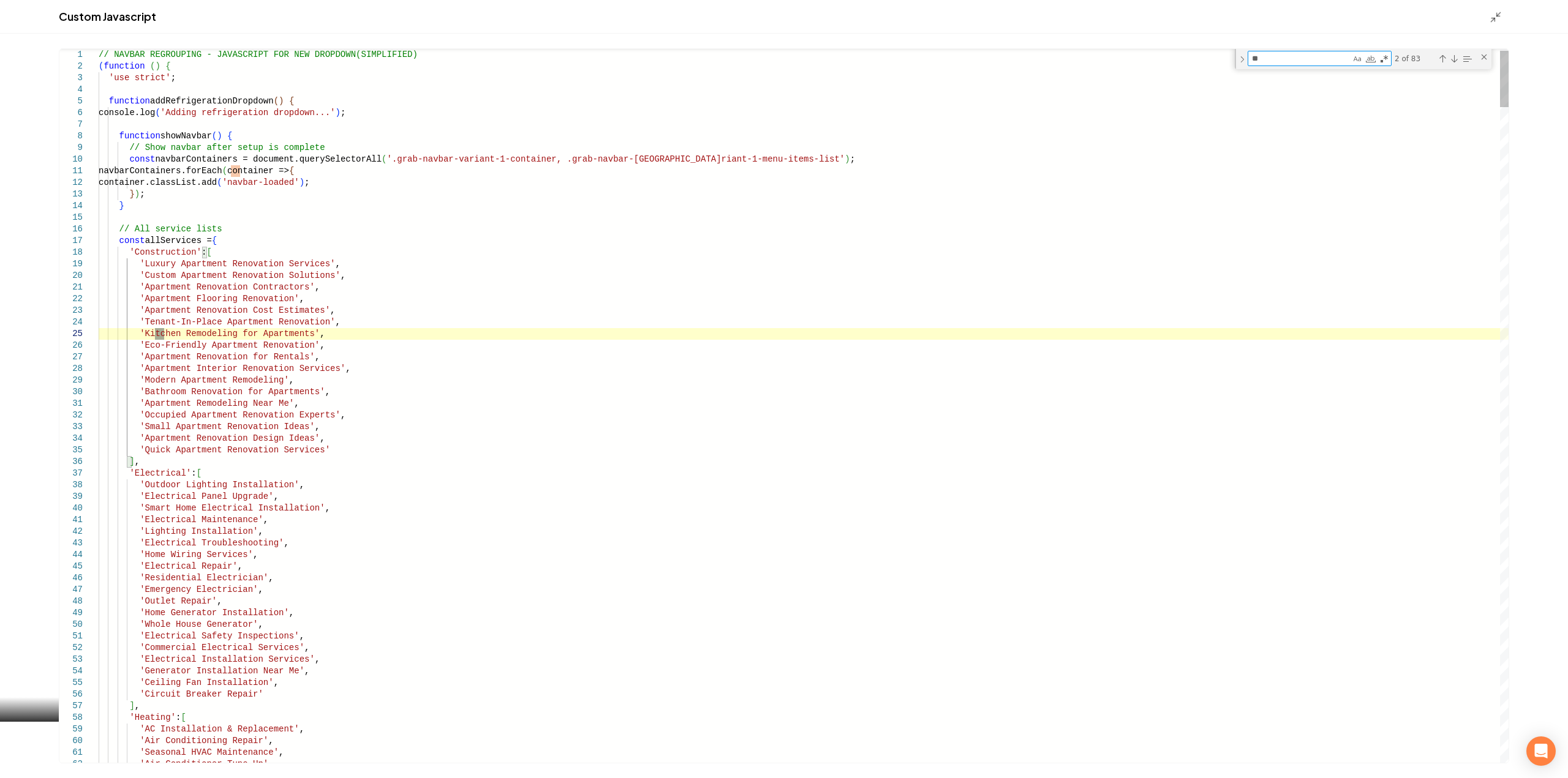
type textarea "***"
type textarea "**********"
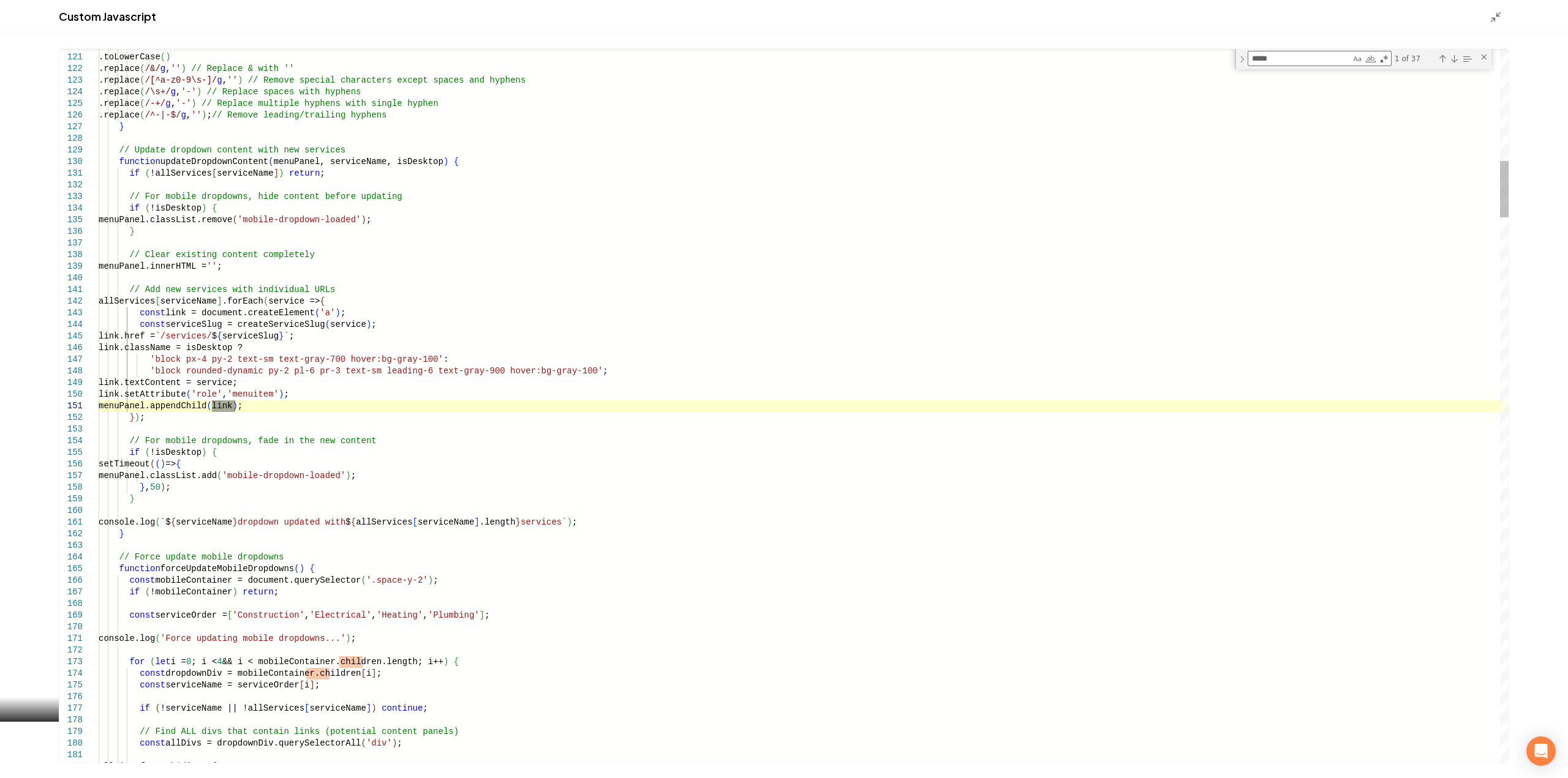
click at [1292, 64] on textarea "*****" at bounding box center [1300, 58] width 102 height 14
click at [1291, 64] on textarea "*****" at bounding box center [1300, 58] width 102 height 14
type textarea "*"
type textarea "**********"
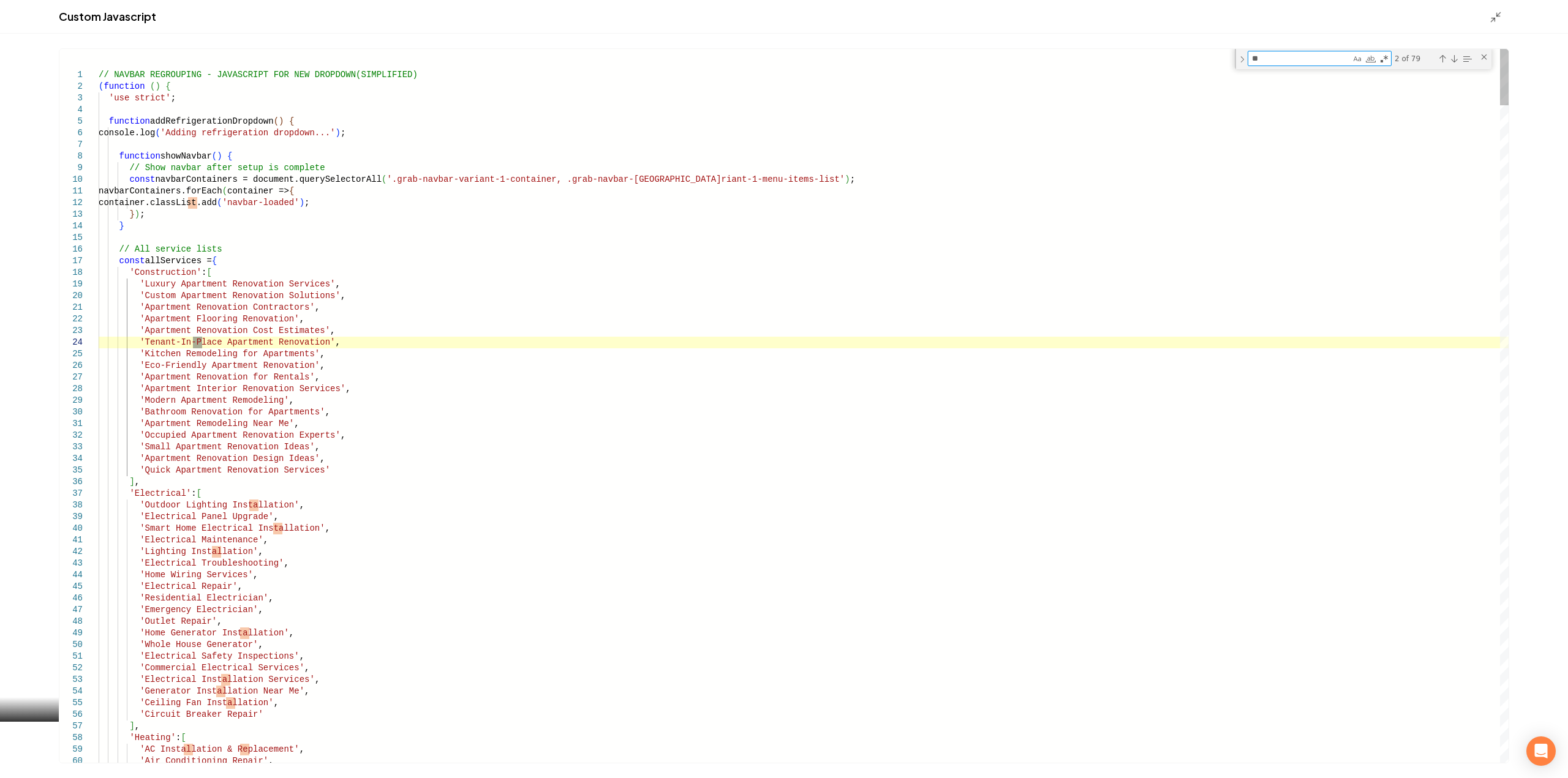
type textarea "***"
type textarea "**********"
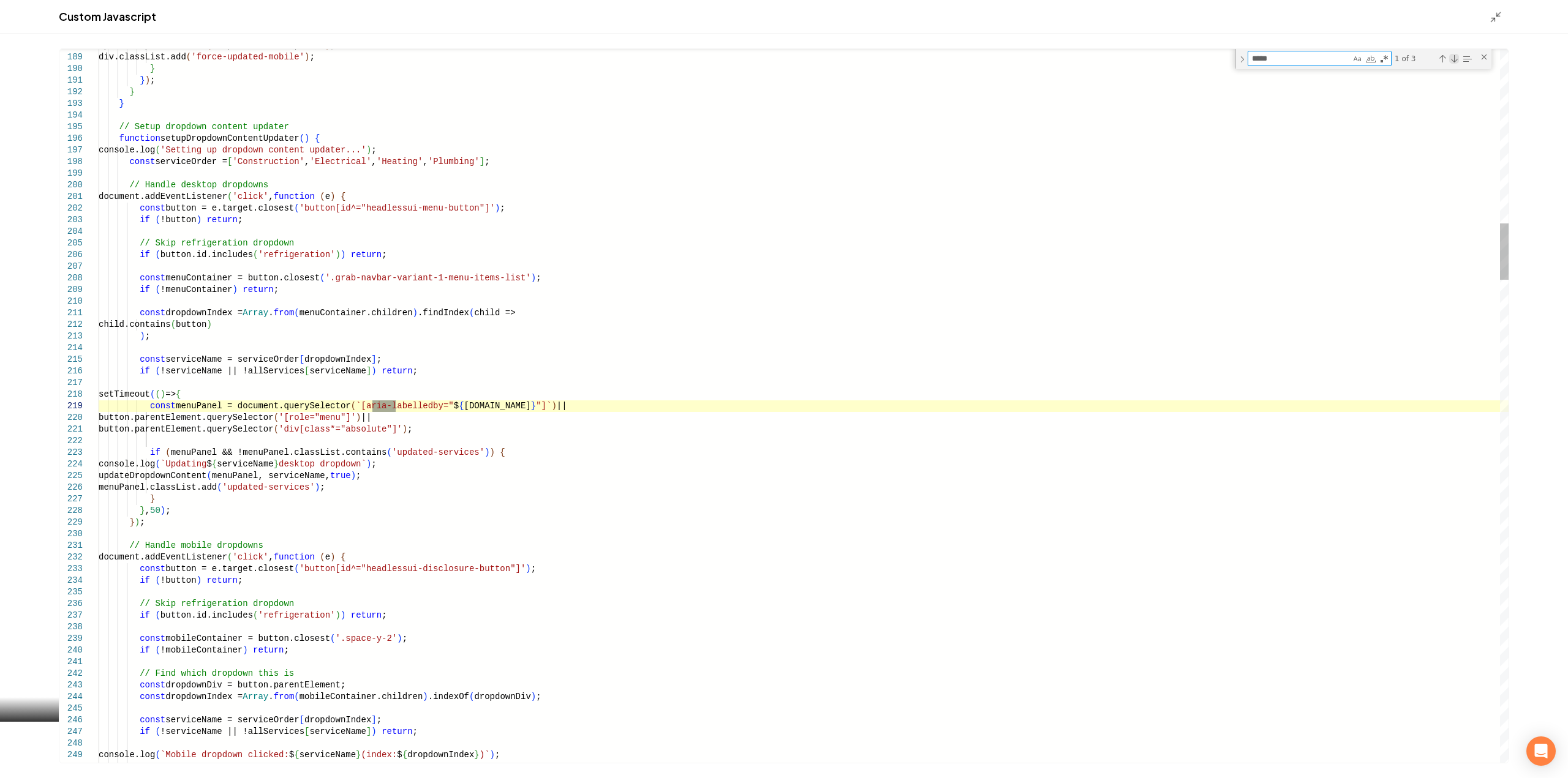
type textarea "*****"
click at [1457, 57] on div "Next Match (Enter)" at bounding box center [1454, 58] width 10 height 10
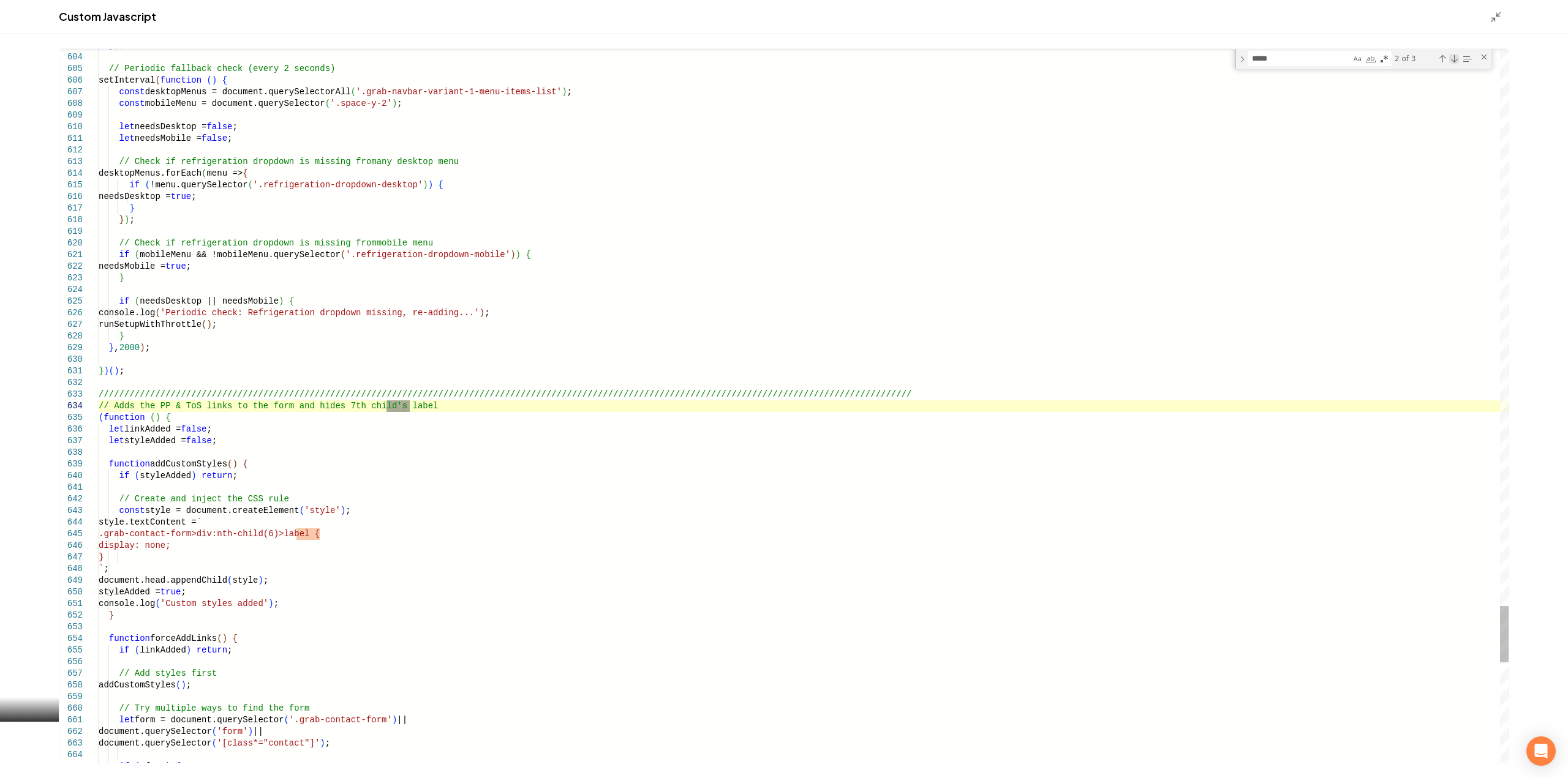
click at [1457, 57] on div "Next Match (Enter)" at bounding box center [1454, 58] width 10 height 10
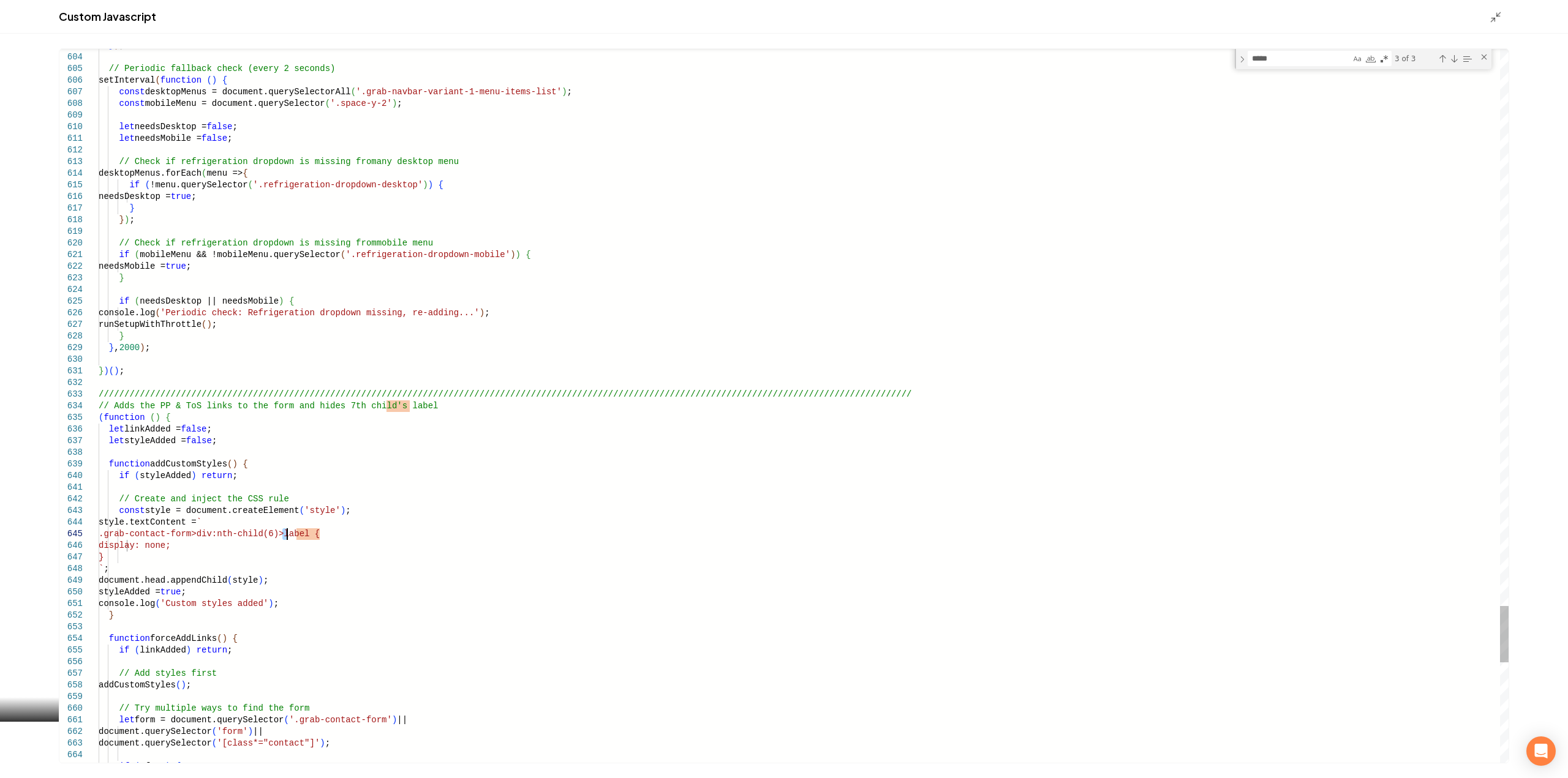
type textarea "**********"
click at [1488, 16] on div "Custom Javascript" at bounding box center [784, 16] width 1568 height 34
click at [1494, 18] on line "Main content area" at bounding box center [1493, 20] width 4 height 4
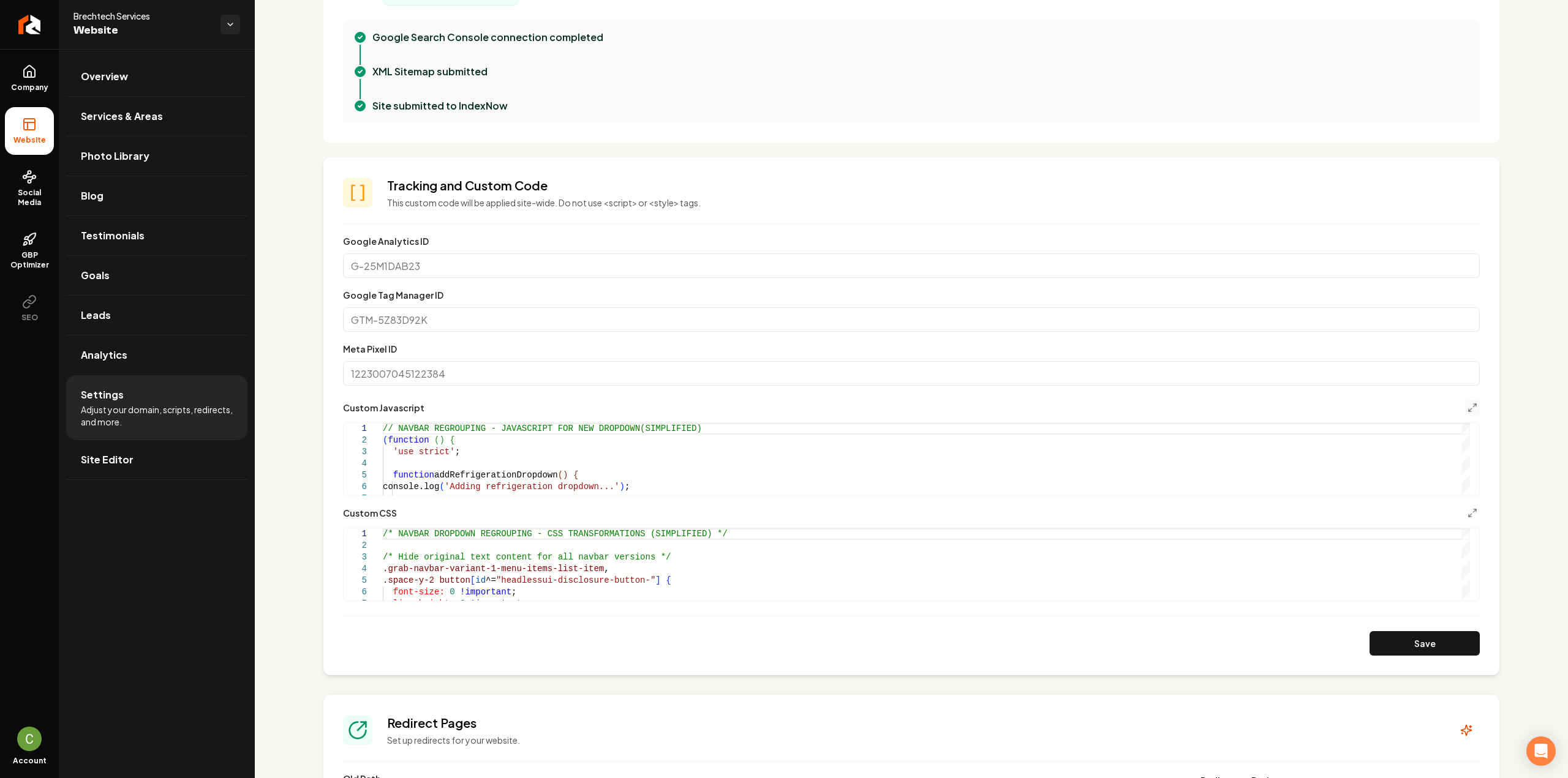
click at [1369, 643] on button "Save" at bounding box center [1424, 643] width 110 height 25
drag, startPoint x: 100, startPoint y: 110, endPoint x: 55, endPoint y: 88, distance: 50.1
click at [100, 110] on span "Services & Areas" at bounding box center [122, 116] width 82 height 15
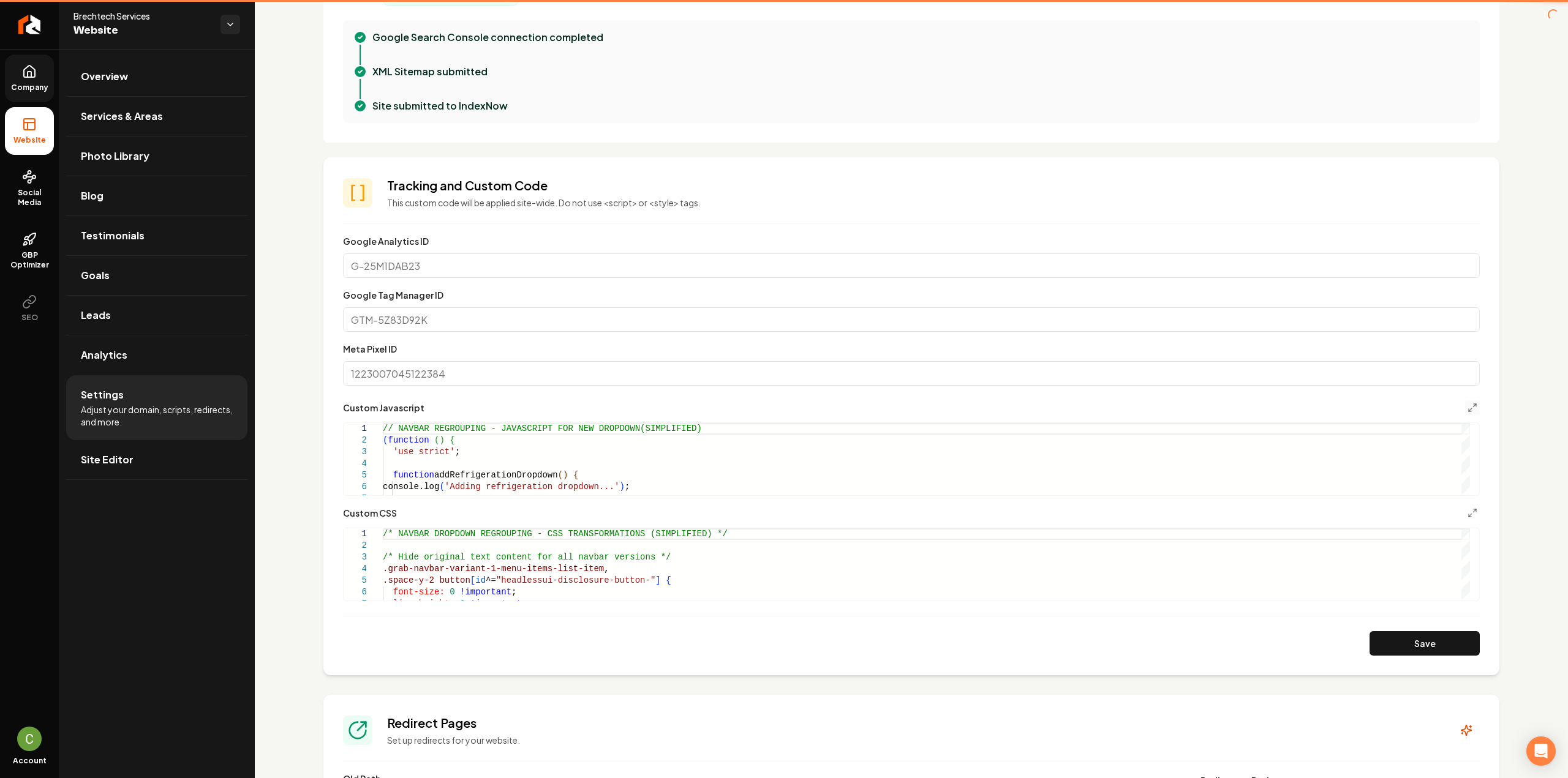
click at [43, 79] on link "Company" at bounding box center [29, 79] width 49 height 47
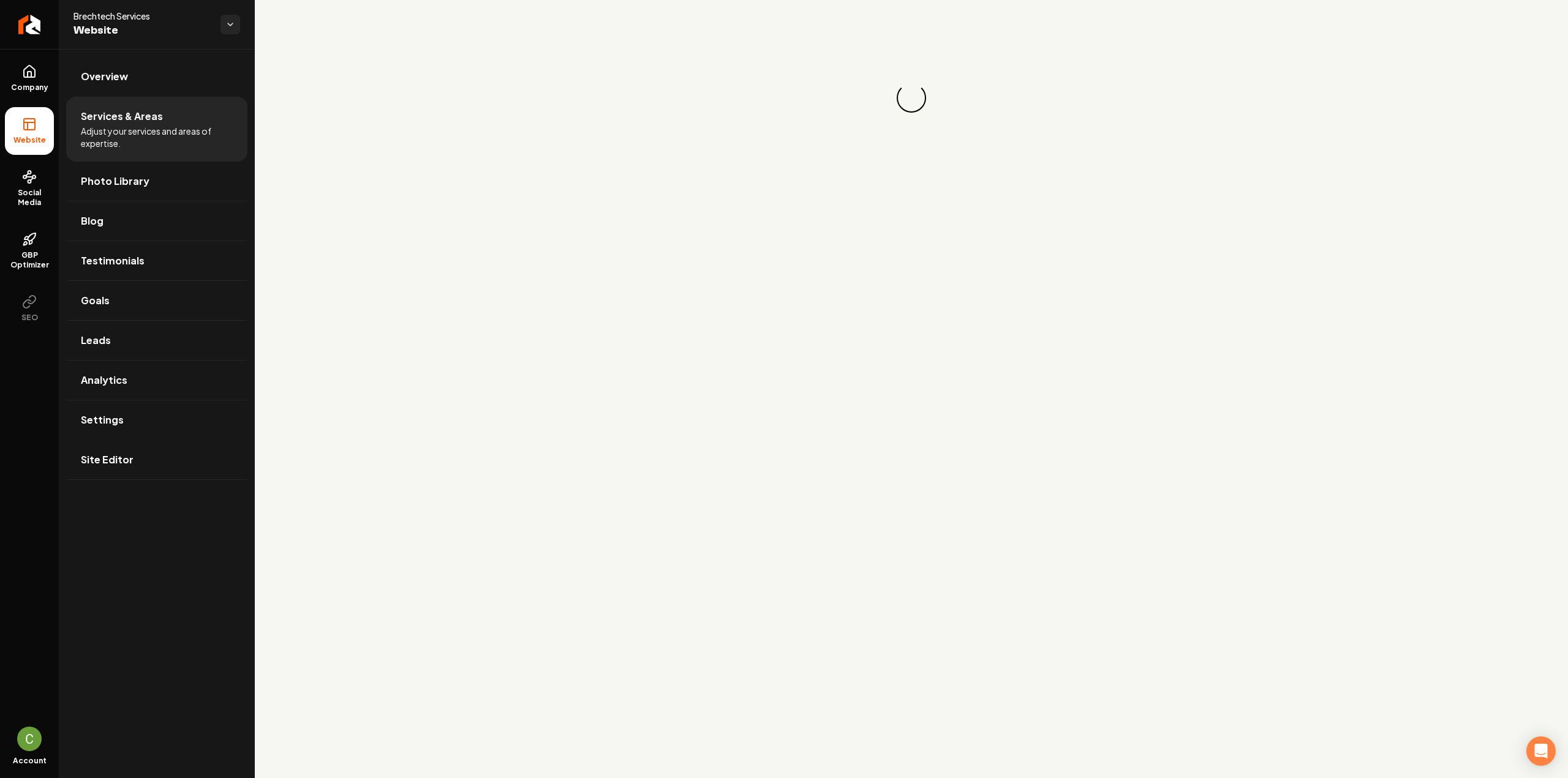
click at [27, 130] on icon at bounding box center [27, 126] width 0 height 7
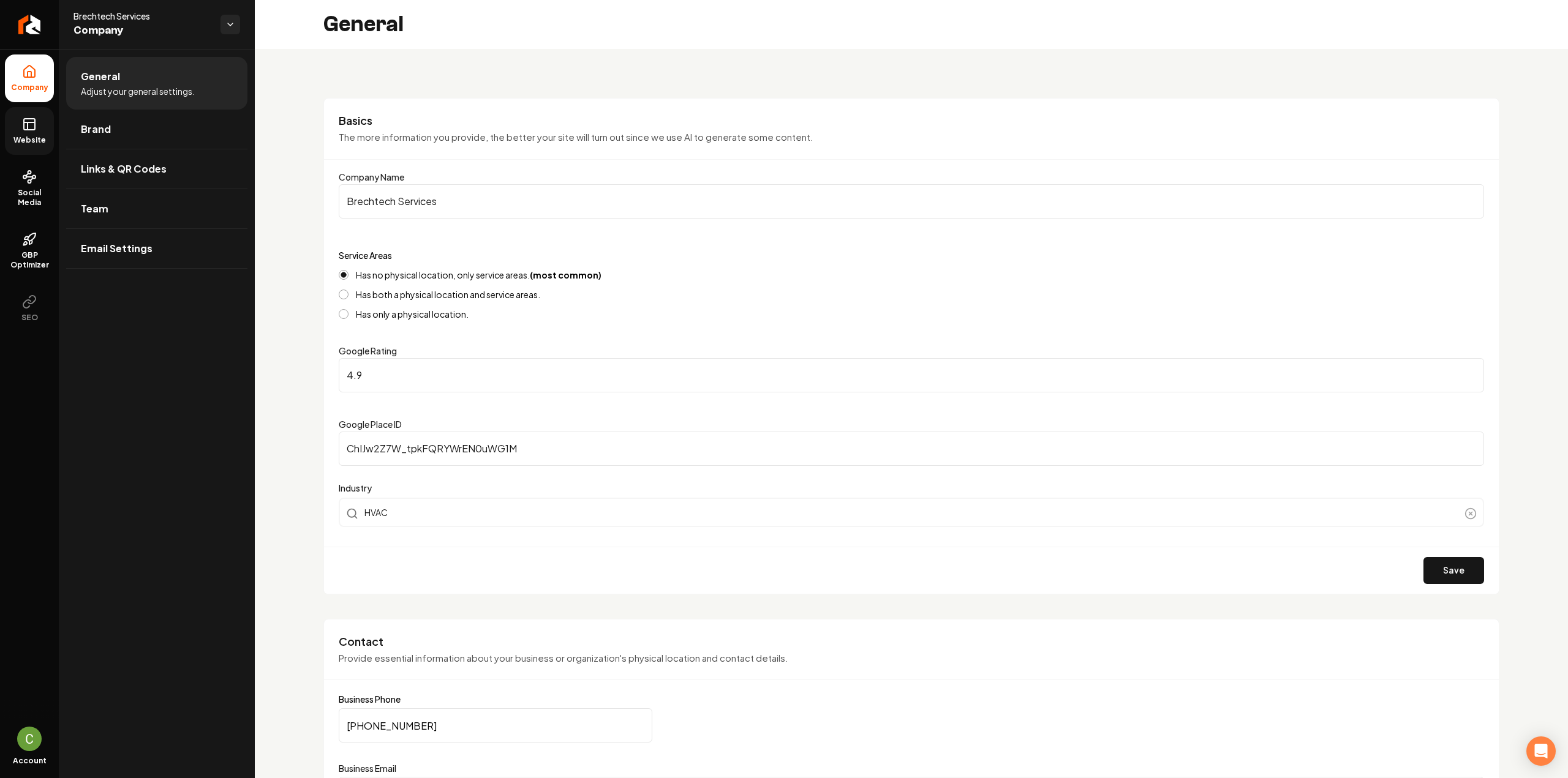
click at [19, 138] on span "Website" at bounding box center [29, 140] width 42 height 10
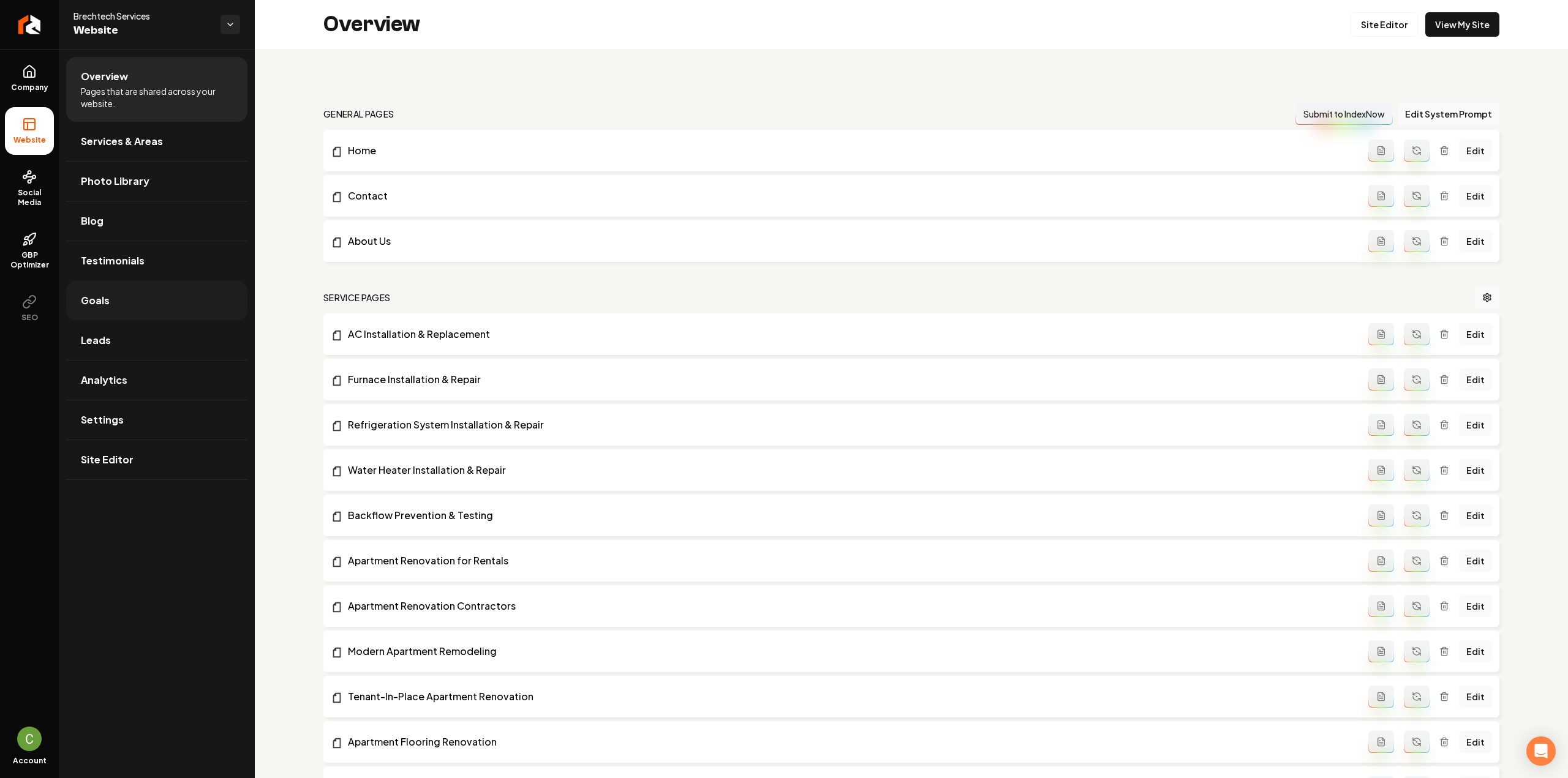
click at [153, 319] on link "Goals" at bounding box center [156, 300] width 181 height 39
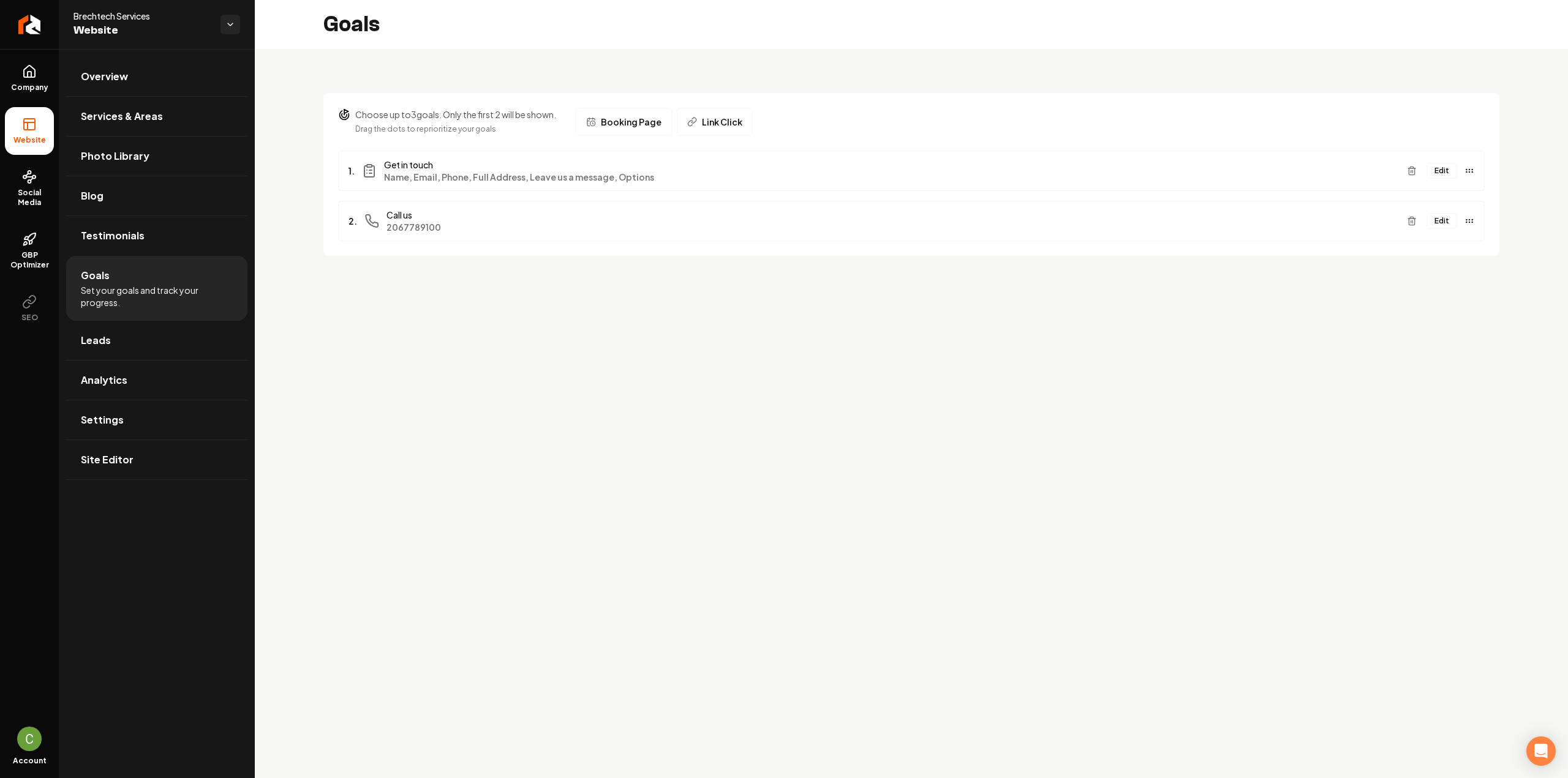
click at [1437, 166] on button "Edit" at bounding box center [1442, 170] width 31 height 16
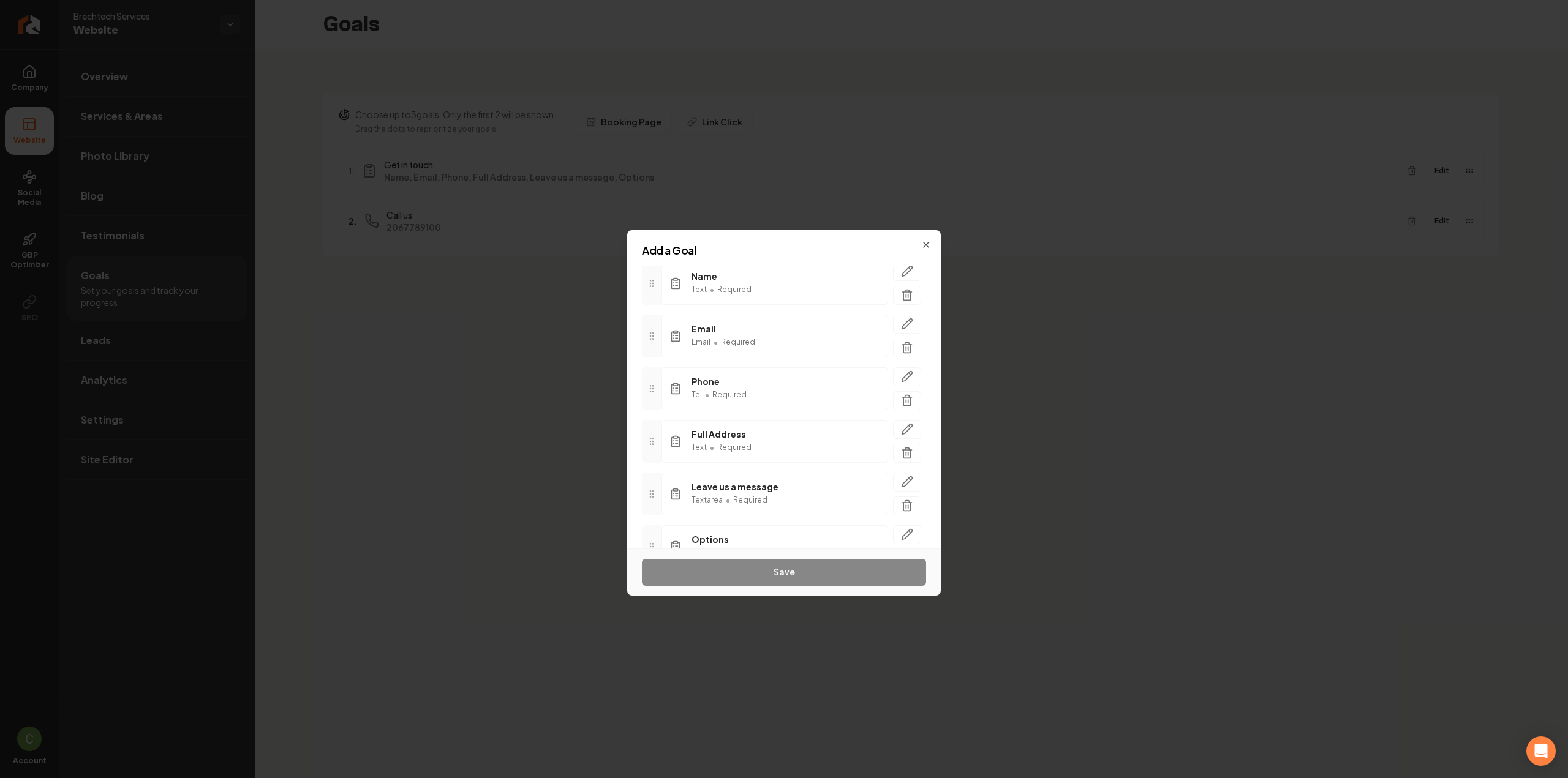
scroll to position [161, 0]
click at [900, 469] on icon "button" at bounding box center [906, 471] width 12 height 12
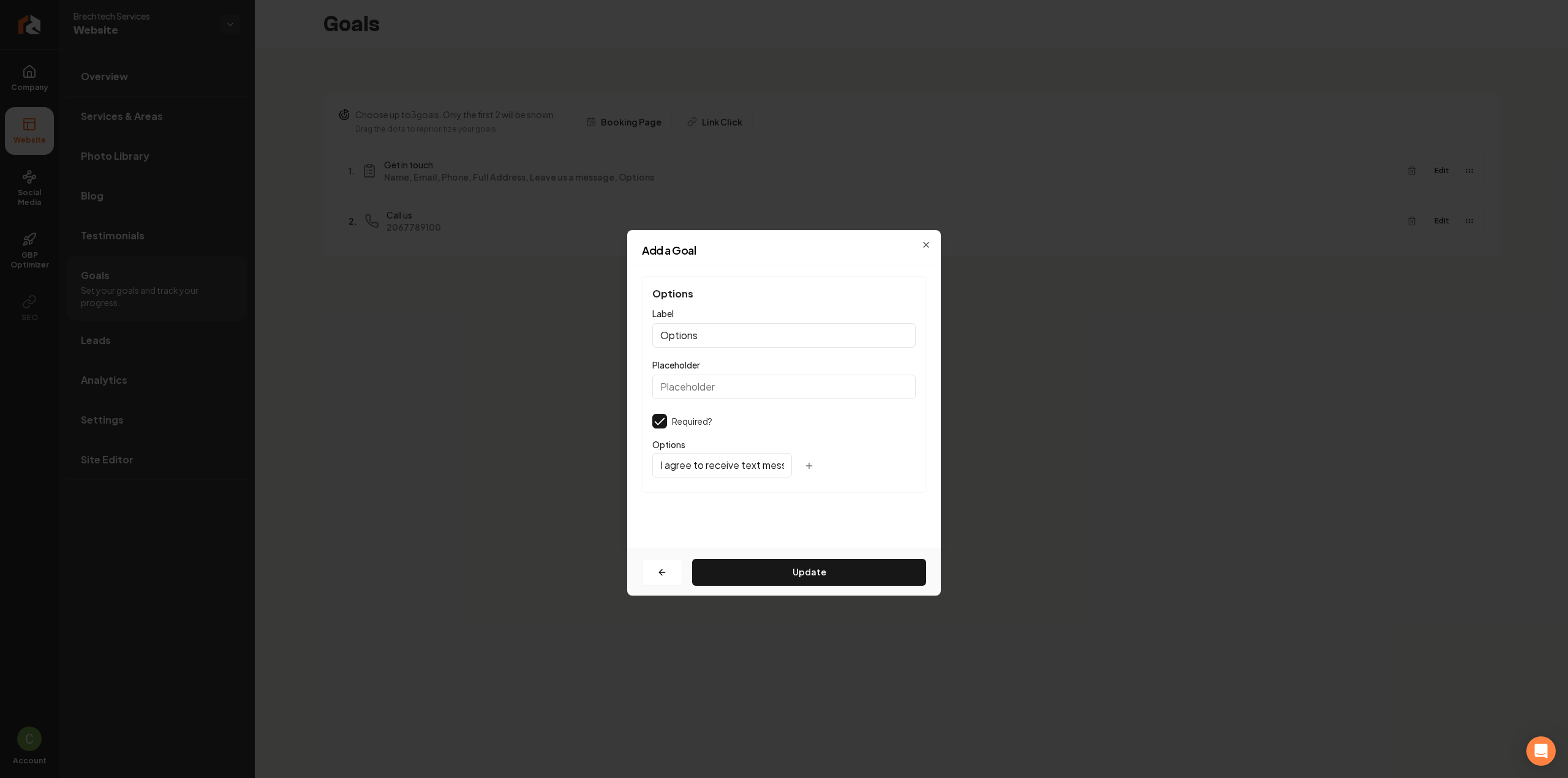
scroll to position [0, 0]
click at [659, 423] on button "button" at bounding box center [659, 421] width 15 height 15
click at [733, 561] on button "Update" at bounding box center [809, 573] width 234 height 27
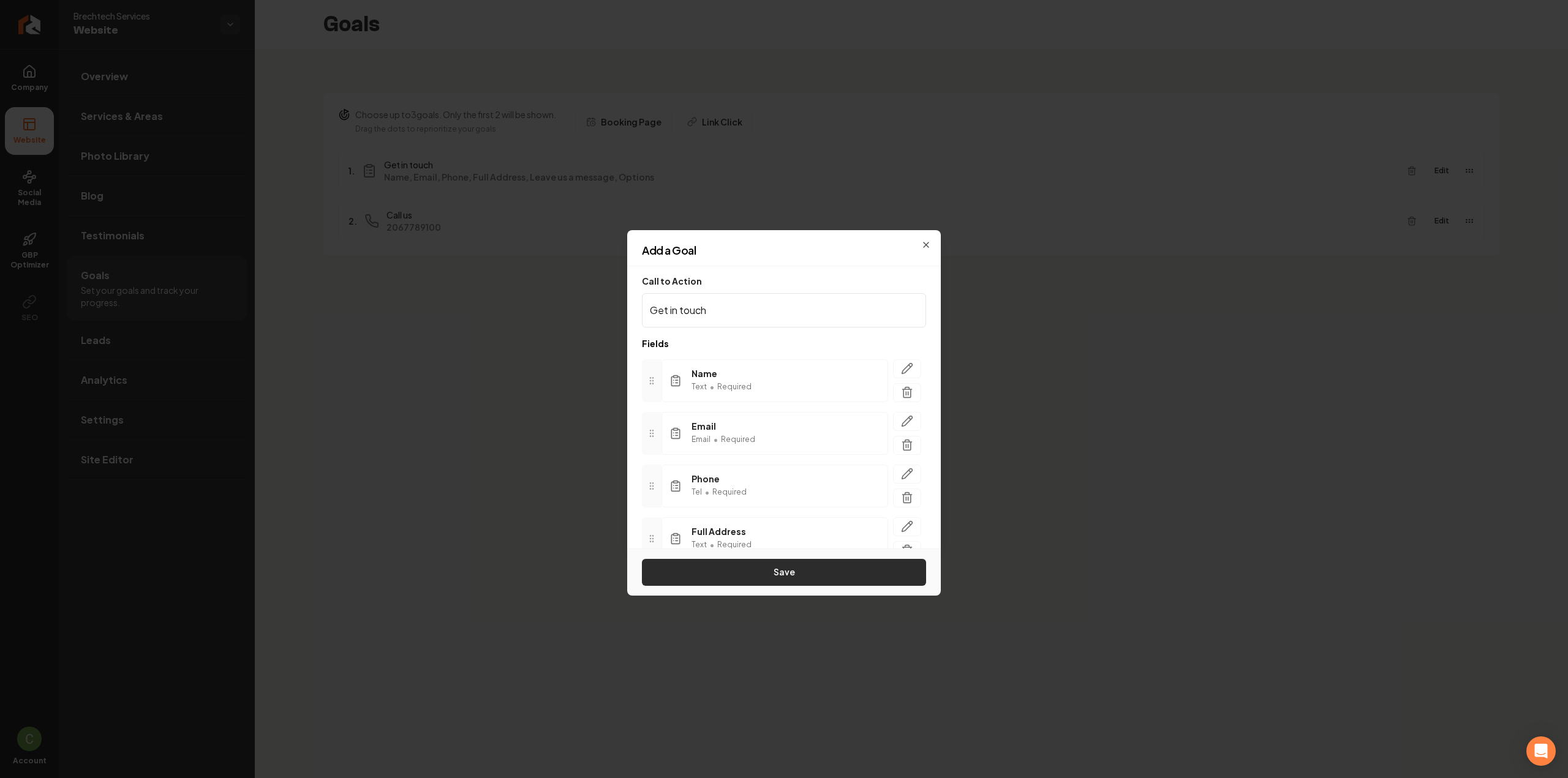
click at [837, 580] on button "Save" at bounding box center [784, 573] width 284 height 27
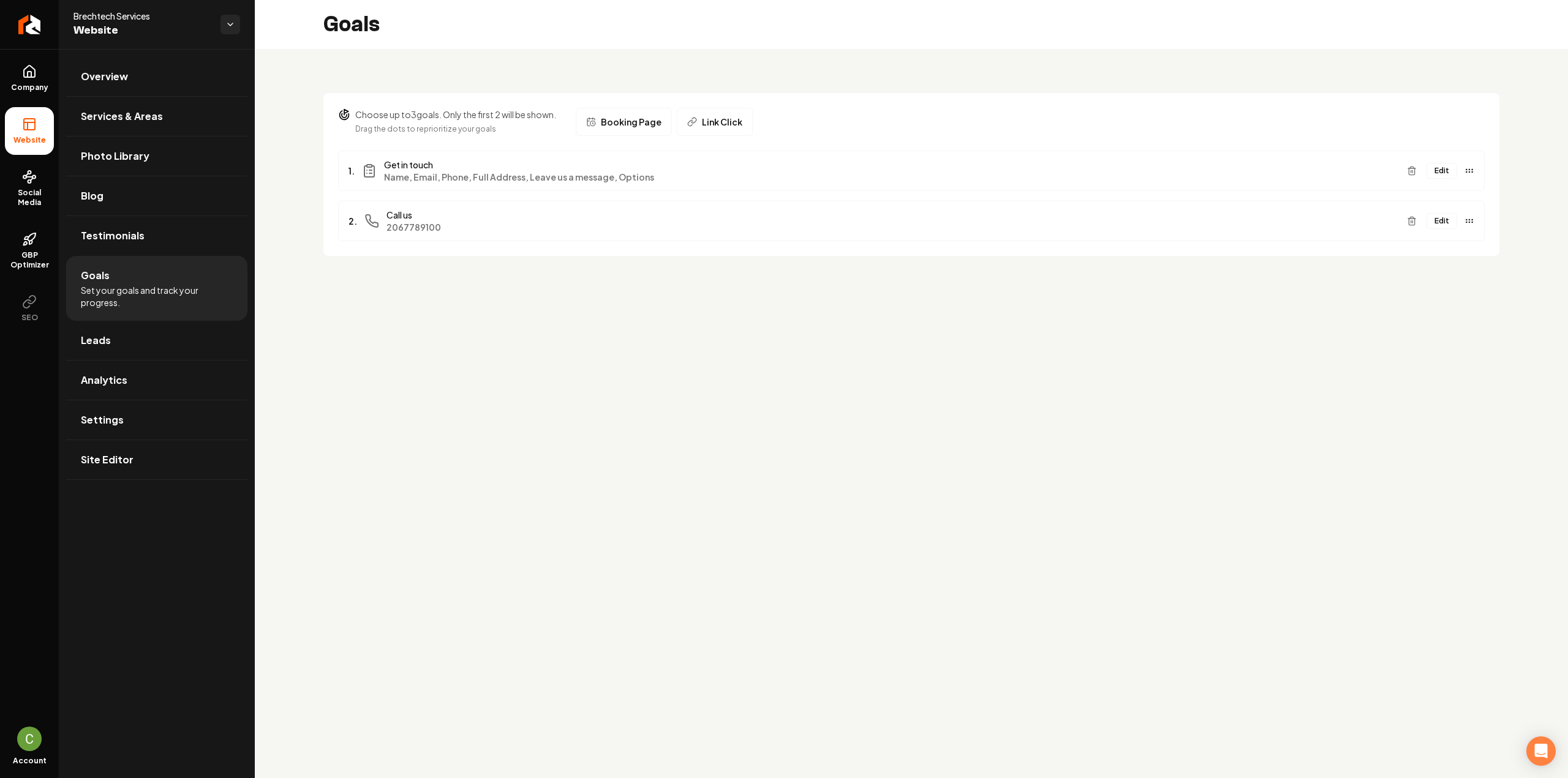
drag, startPoint x: 1009, startPoint y: 604, endPoint x: 918, endPoint y: 601, distance: 91.0
click at [1009, 604] on main "Goals Choose up to 3 goals. Only the first 2 will be shown. Drag the dots to re…" at bounding box center [911, 389] width 1313 height 778
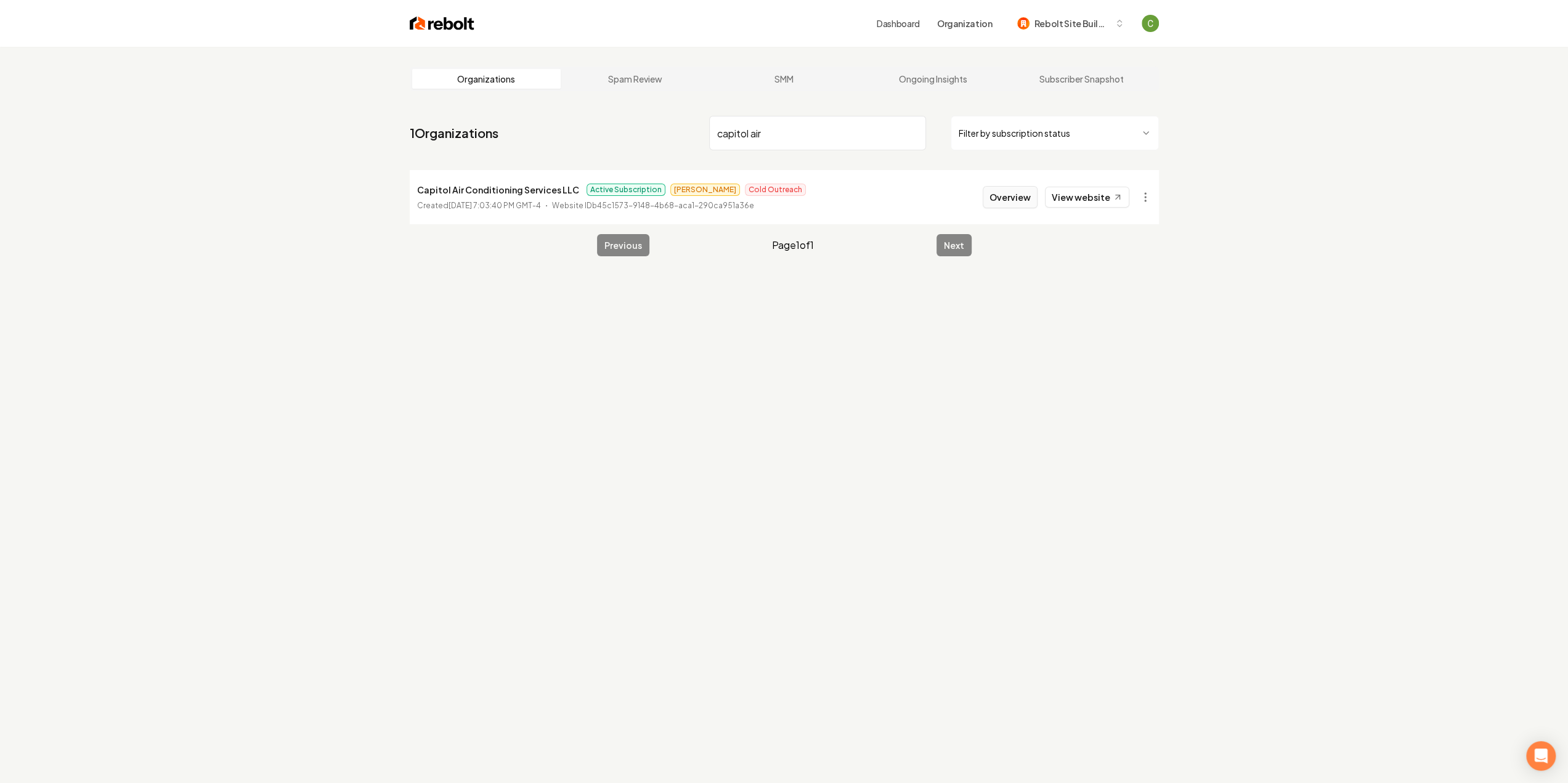
type input "capitol air"
click at [1021, 194] on button "Overview" at bounding box center [1010, 198] width 55 height 22
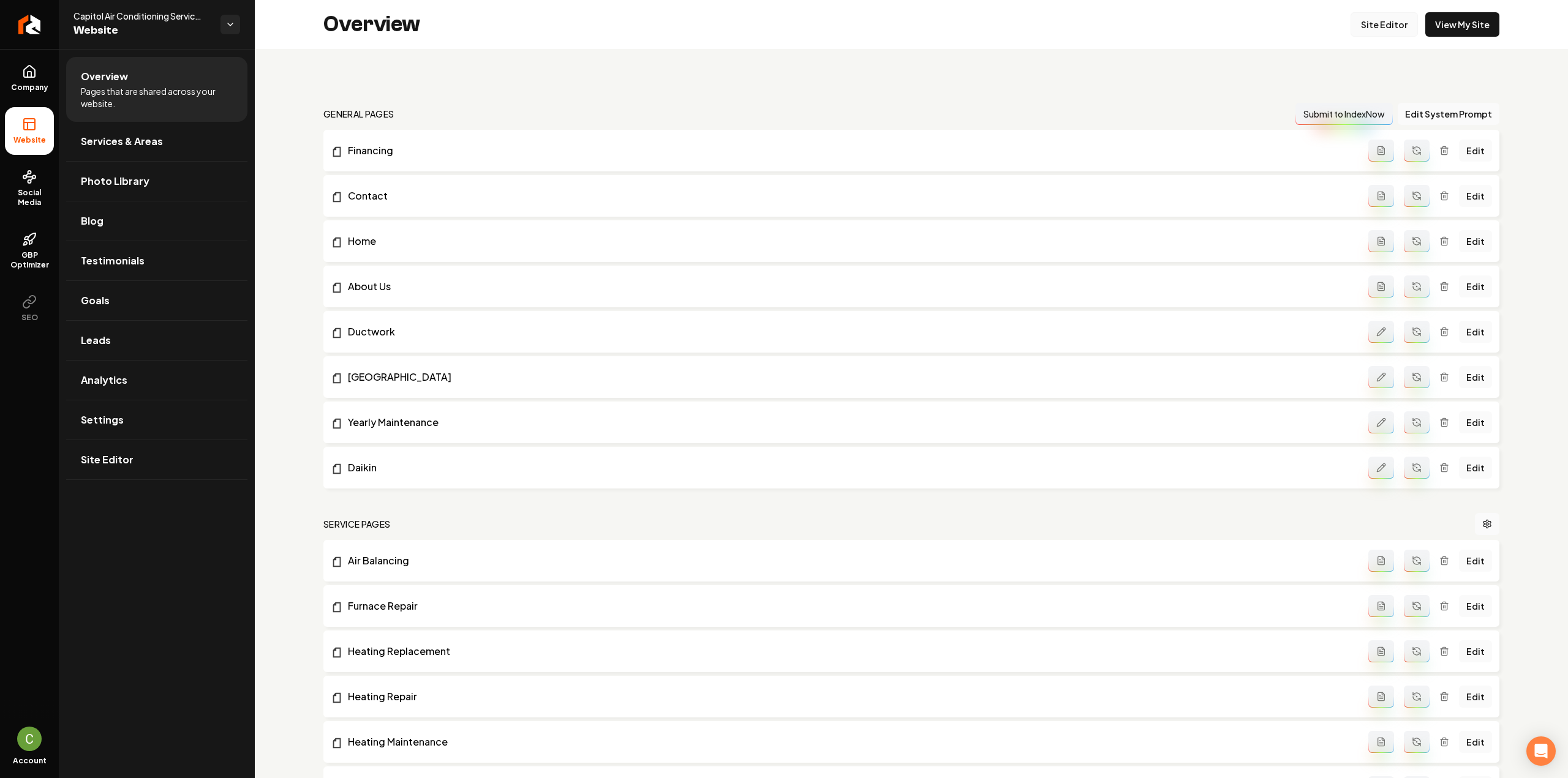
click at [1381, 23] on link "Site Editor" at bounding box center [1384, 24] width 68 height 25
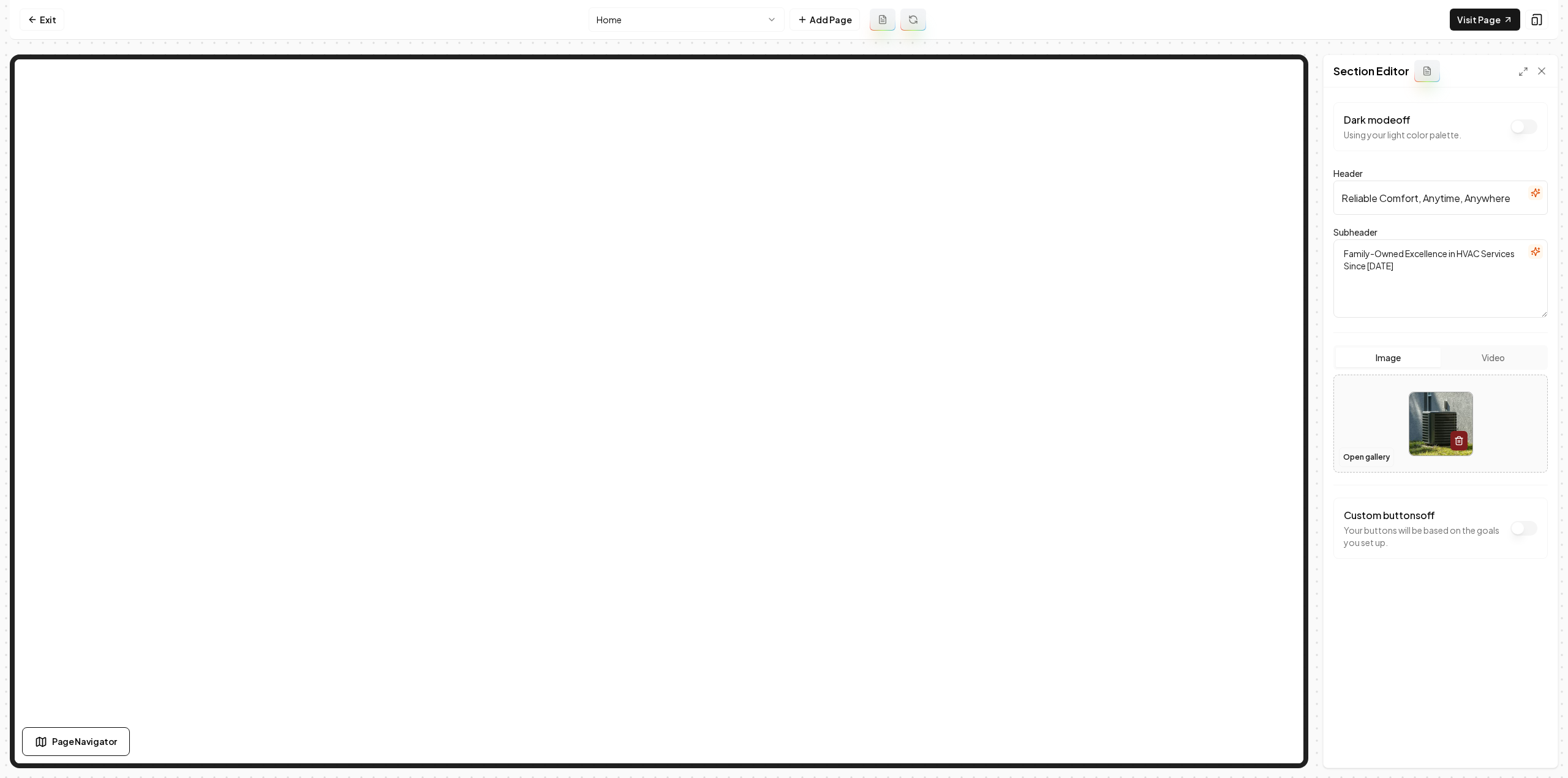
click at [1382, 453] on button "Open gallery" at bounding box center [1366, 457] width 55 height 19
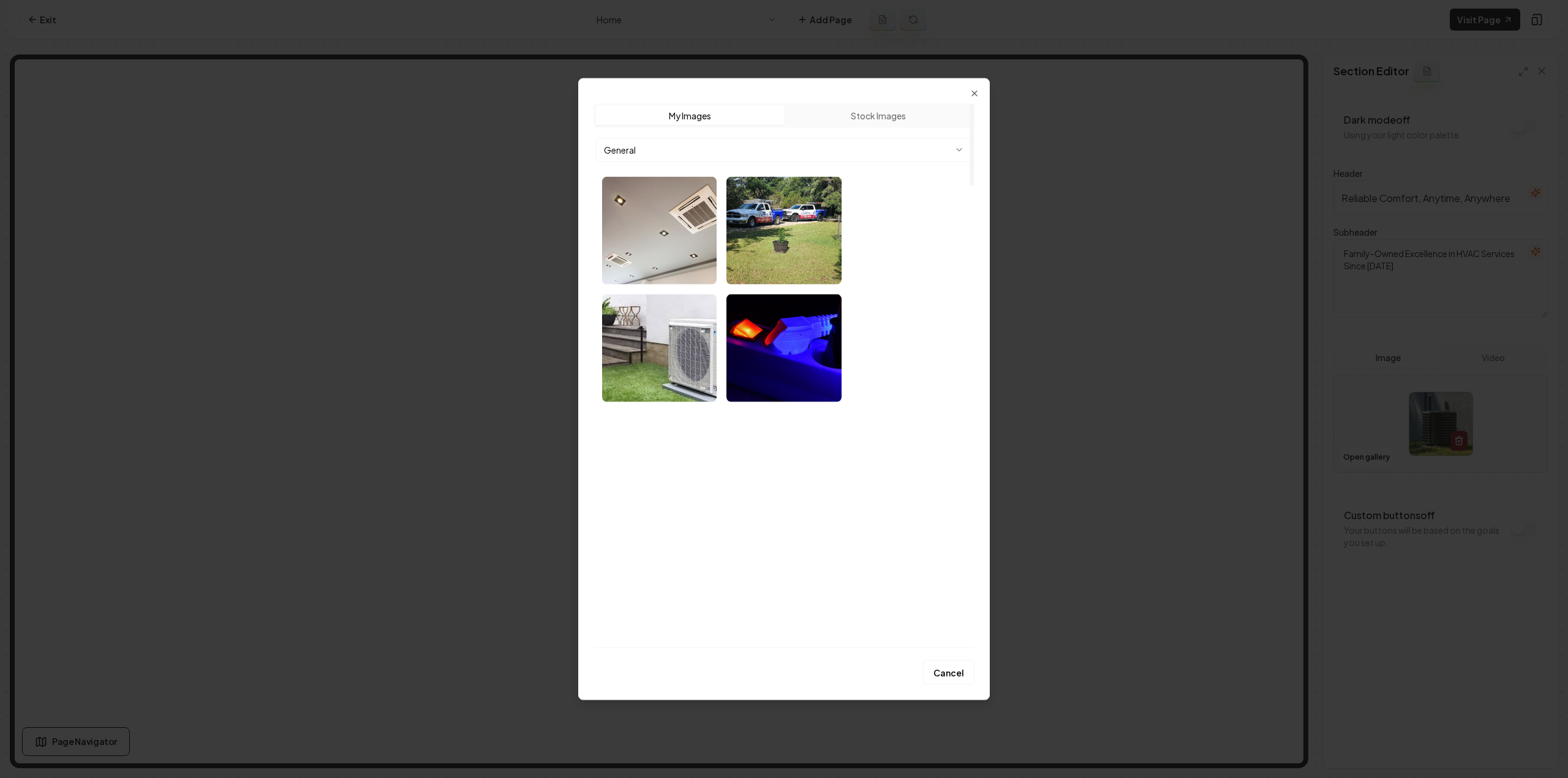
click at [731, 144] on body "Computer Required This feature is only available on a computer. Please switch t…" at bounding box center [784, 389] width 1568 height 778
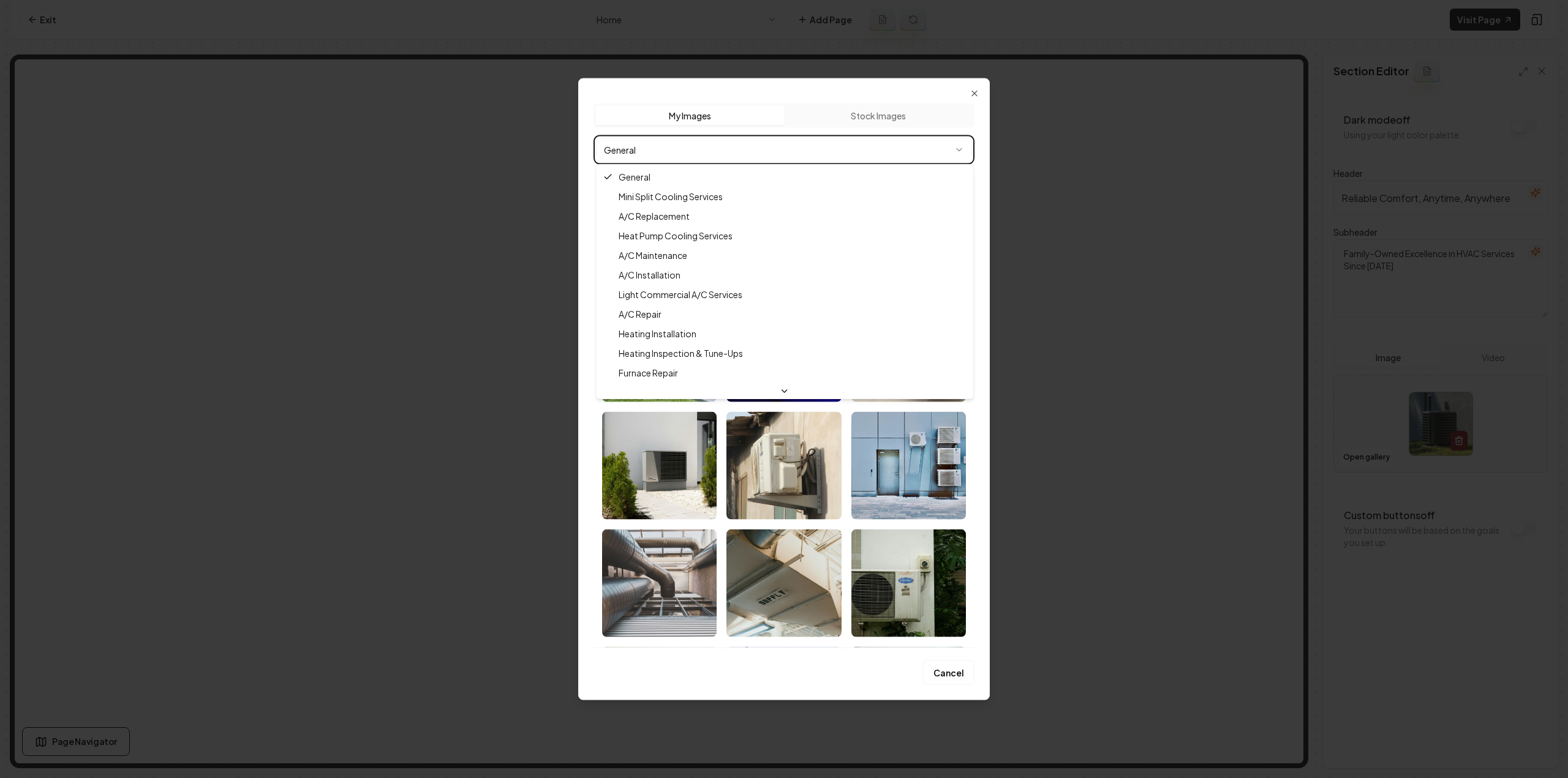
click at [731, 150] on body "Computer Required This feature is only available on a computer. Please switch t…" at bounding box center [784, 389] width 1568 height 778
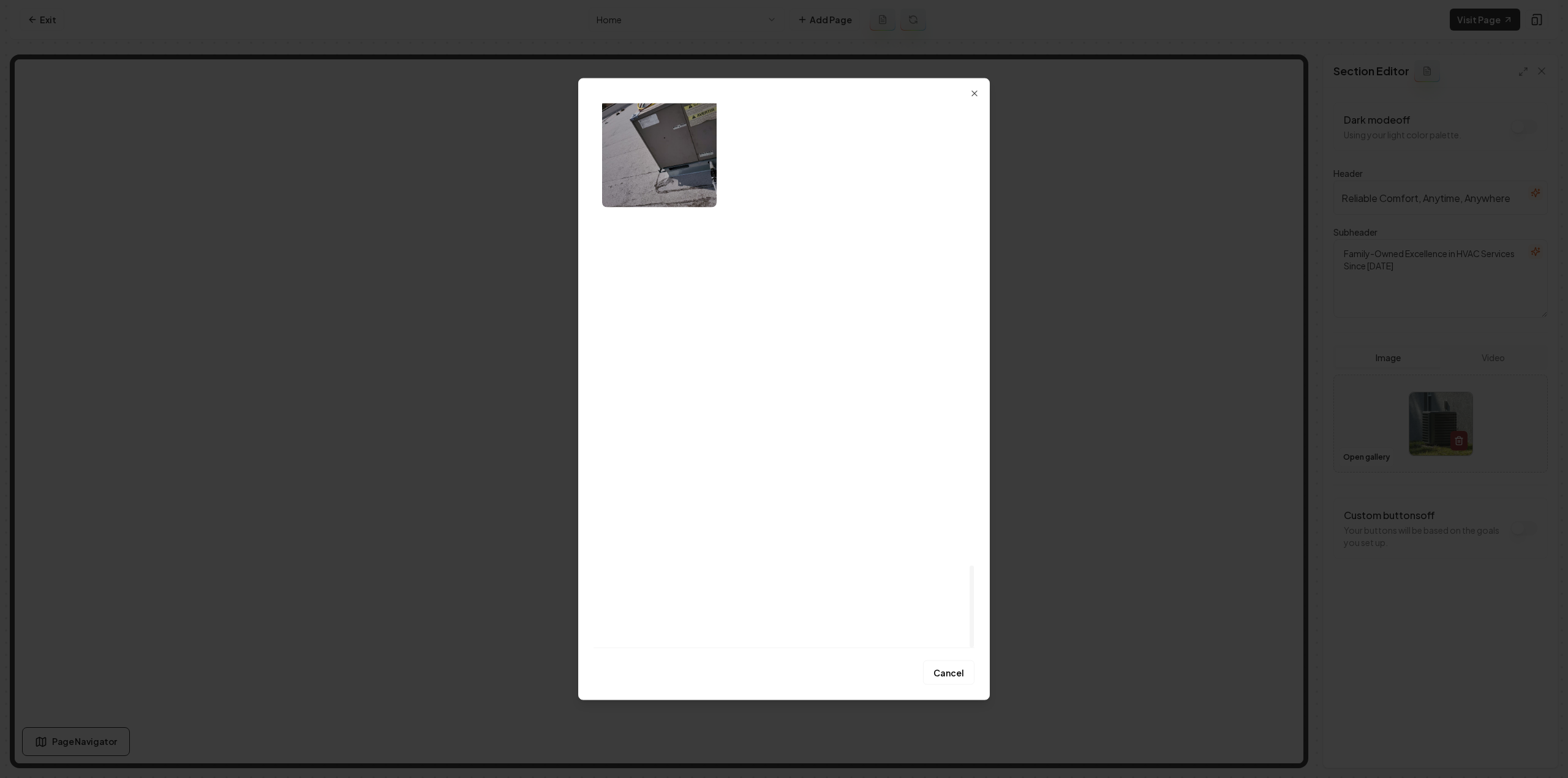
scroll to position [3049, 0]
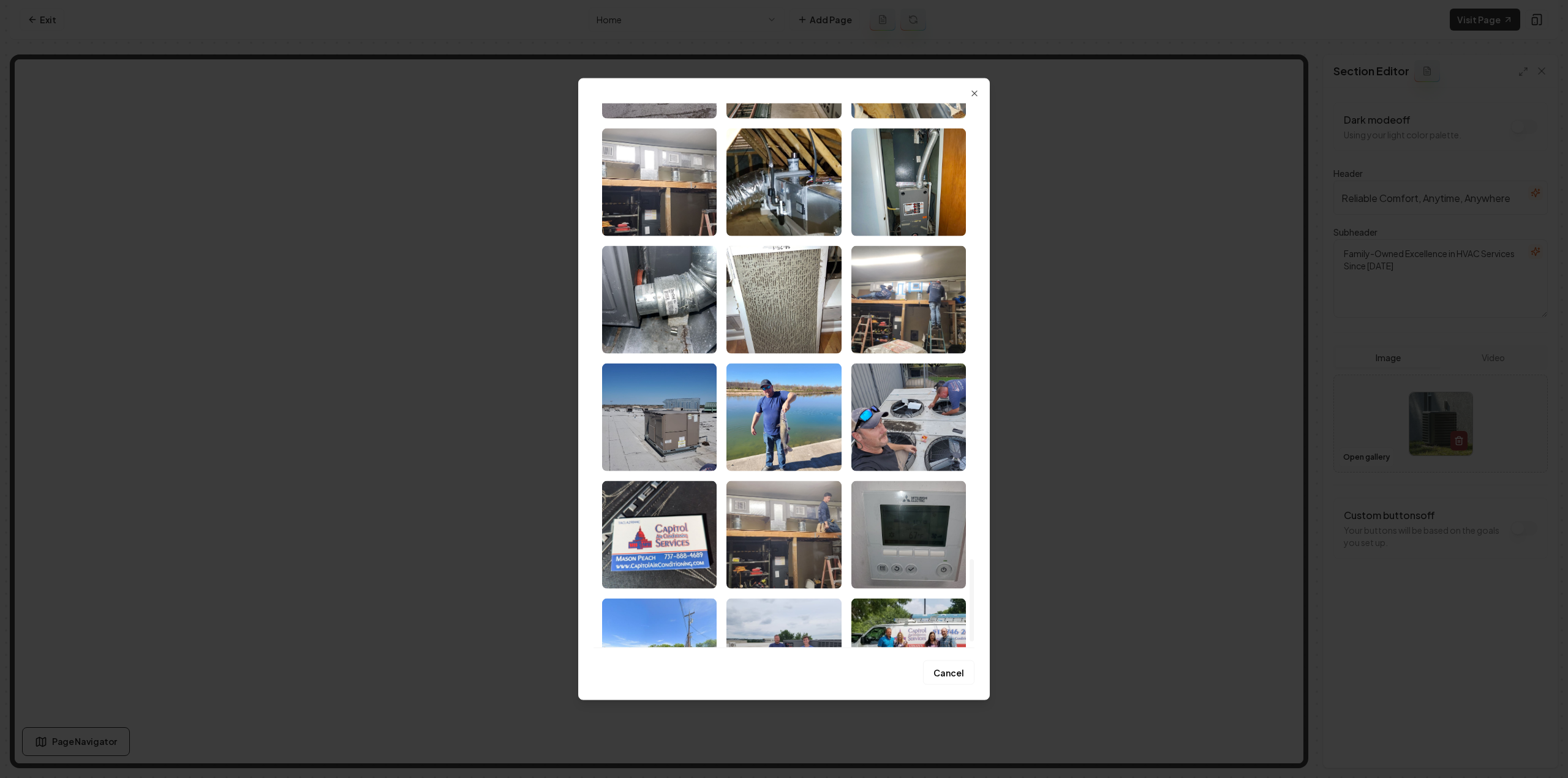
drag, startPoint x: 972, startPoint y: 598, endPoint x: 972, endPoint y: 590, distance: 8.0
click at [972, 590] on div at bounding box center [972, 600] width 5 height 83
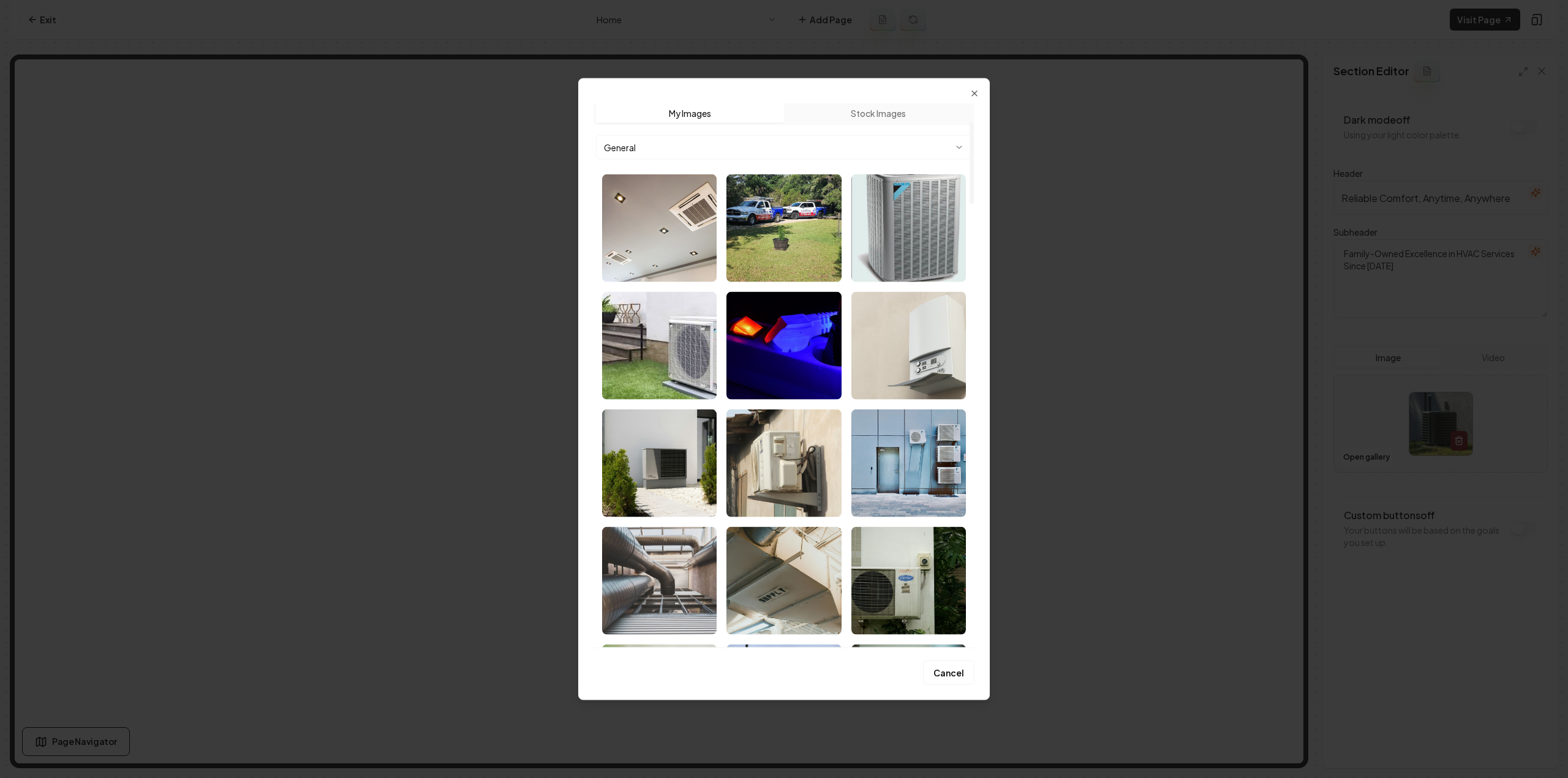
scroll to position [0, 0]
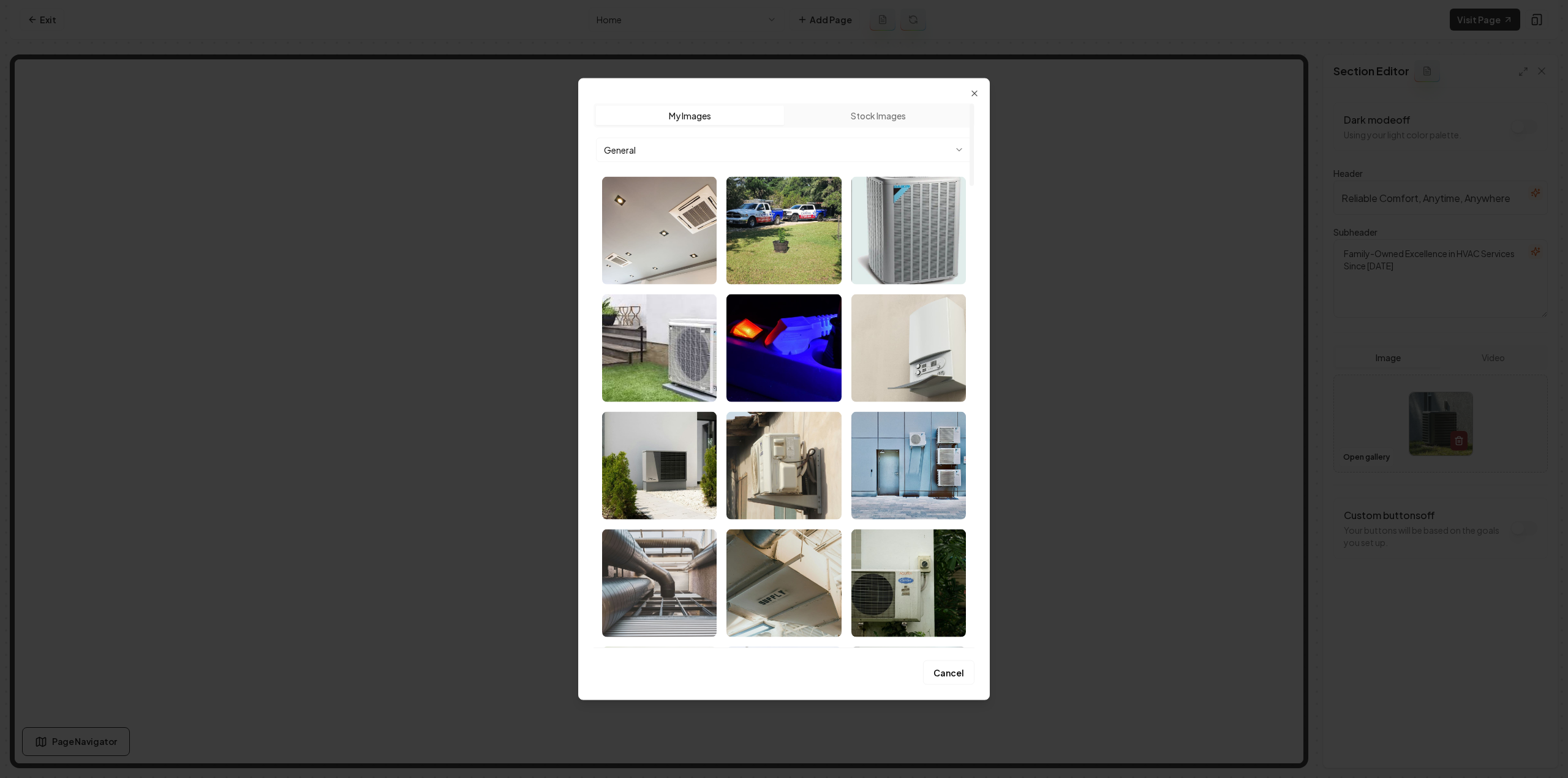
drag, startPoint x: 972, startPoint y: 590, endPoint x: 996, endPoint y: 82, distance: 508.6
click at [973, 103] on div at bounding box center [972, 144] width 5 height 83
click at [748, 142] on body "Computer Required This feature is only available on a computer. Please switch t…" at bounding box center [784, 389] width 1568 height 778
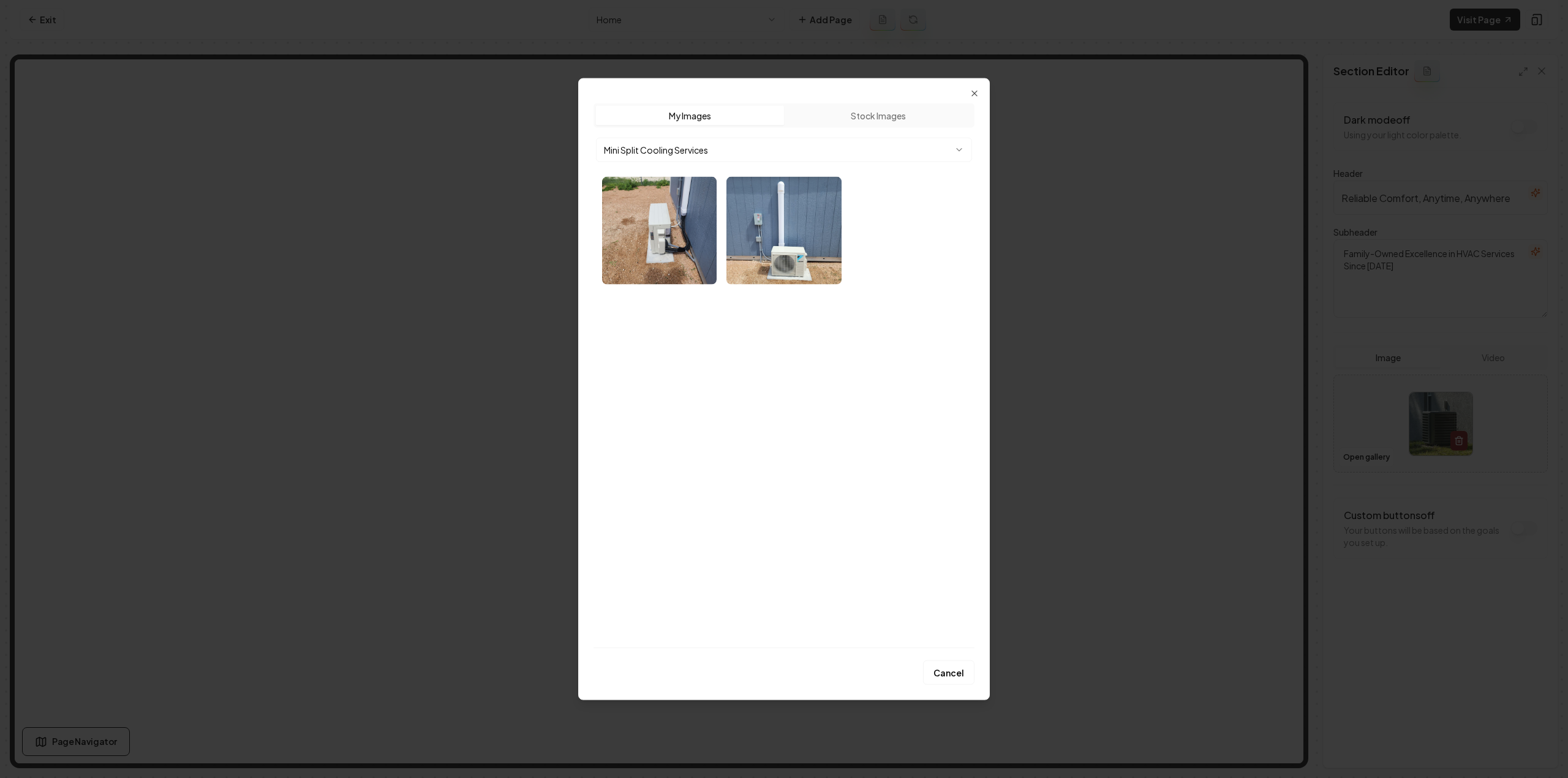
click at [718, 148] on body "Computer Required This feature is only available on a computer. Please switch t…" at bounding box center [784, 389] width 1568 height 778
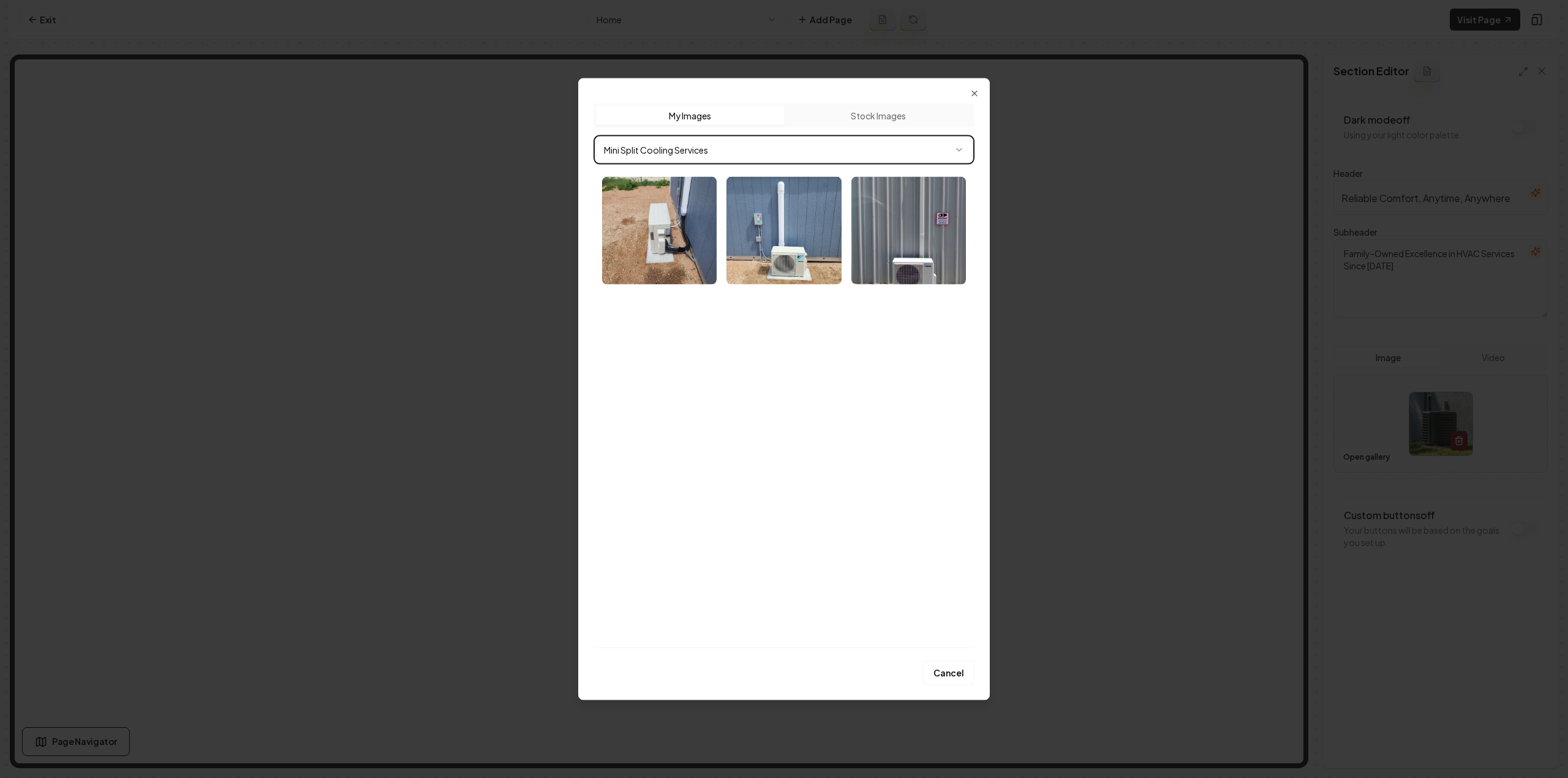
click at [718, 148] on body "Computer Required This feature is only available on a computer. Please switch t…" at bounding box center [784, 389] width 1568 height 778
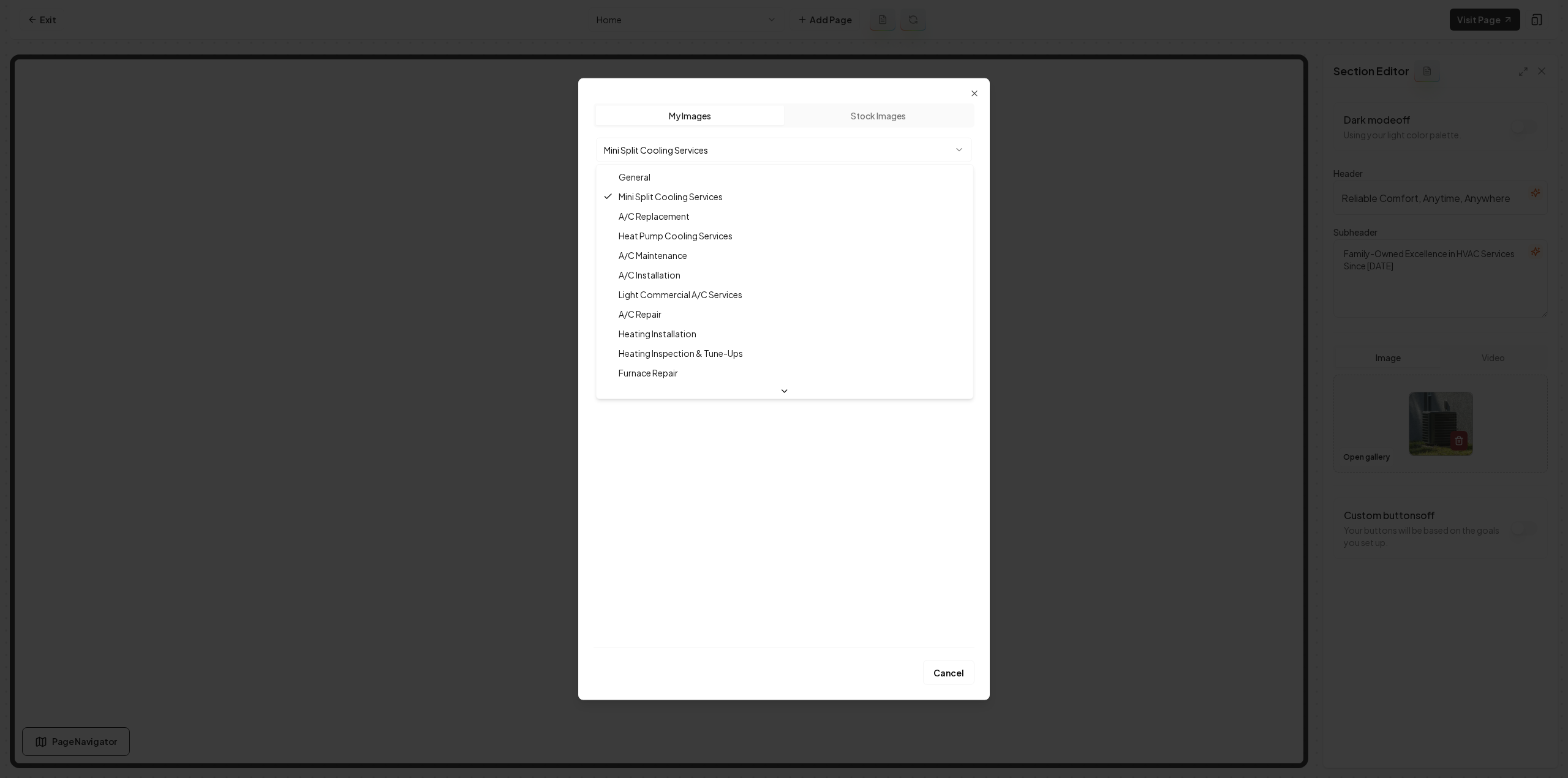
click at [721, 141] on body "Computer Required This feature is only available on a computer. Please switch t…" at bounding box center [784, 389] width 1568 height 778
click at [717, 157] on body "Computer Required This feature is only available on a computer. Please switch t…" at bounding box center [784, 389] width 1568 height 778
click at [732, 148] on body "Computer Required This feature is only available on a computer. Please switch t…" at bounding box center [784, 389] width 1568 height 778
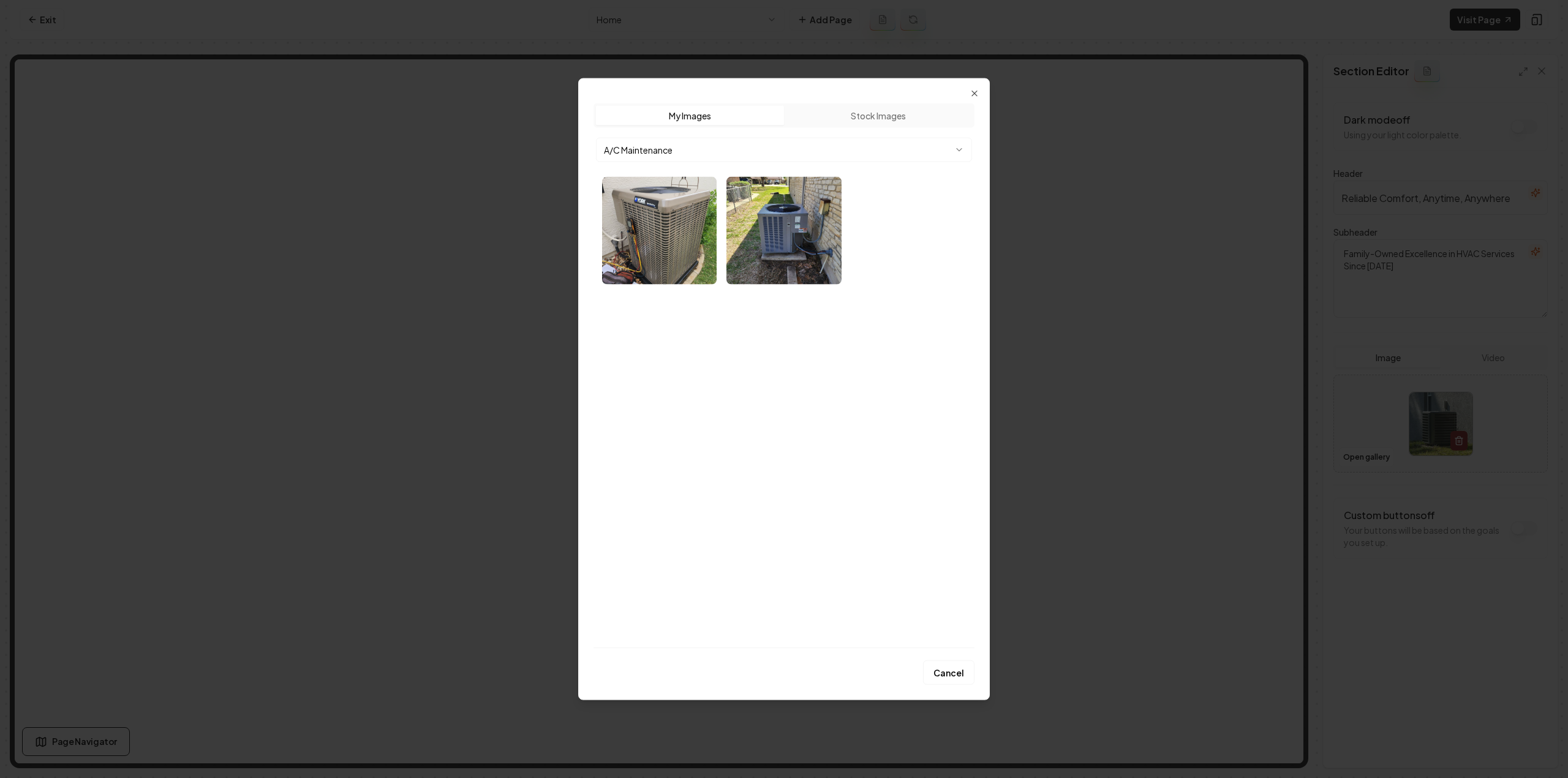
click at [667, 148] on body "Computer Required This feature is only available on a computer. Please switch t…" at bounding box center [784, 389] width 1568 height 778
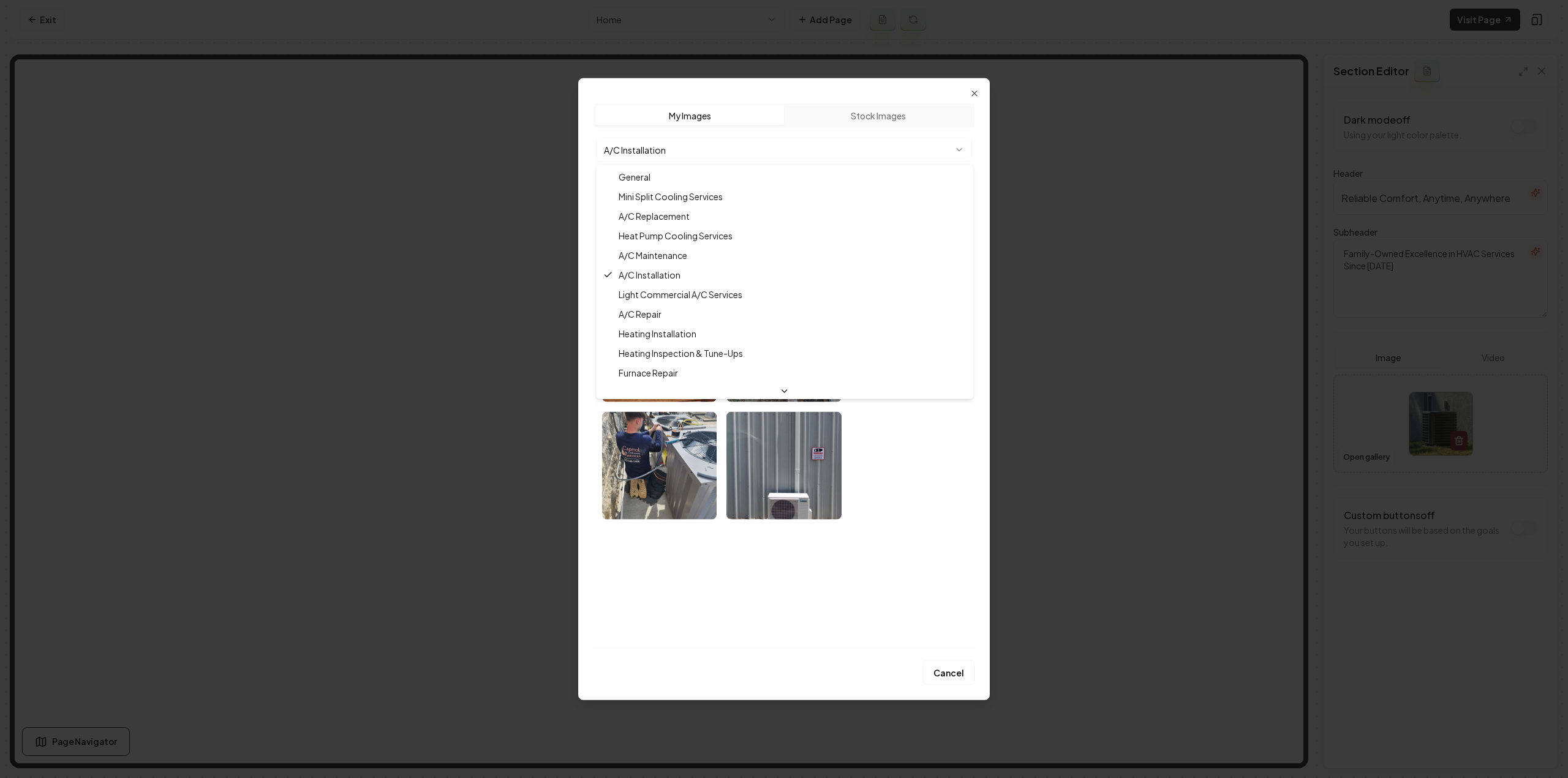
click at [681, 152] on body "Computer Required This feature is only available on a computer. Please switch t…" at bounding box center [784, 389] width 1568 height 778
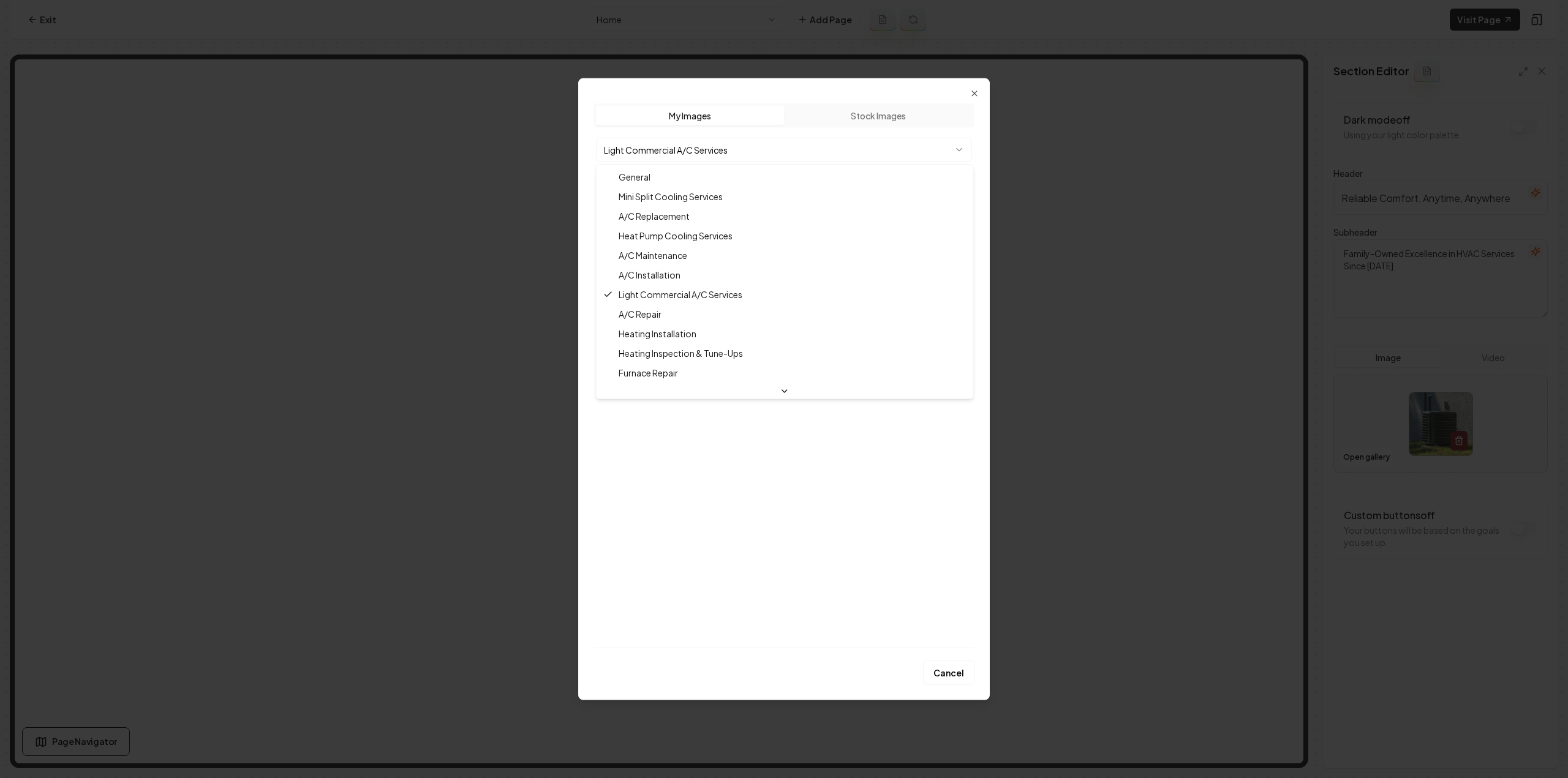
click at [673, 152] on body "Computer Required This feature is only available on a computer. Please switch t…" at bounding box center [784, 389] width 1568 height 778
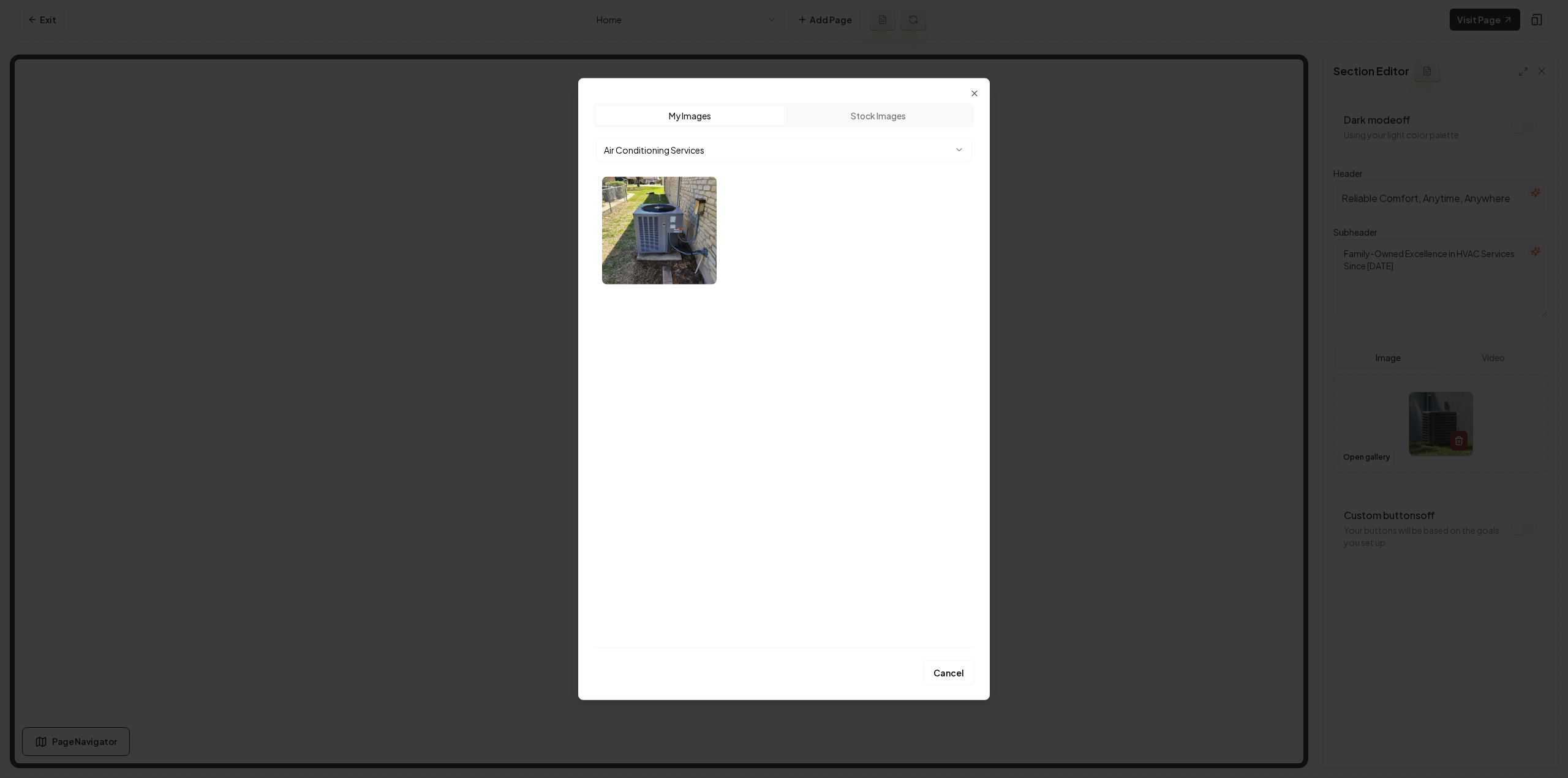
click at [710, 145] on body "Computer Required This feature is only available on a computer. Please switch t…" at bounding box center [784, 389] width 1568 height 778
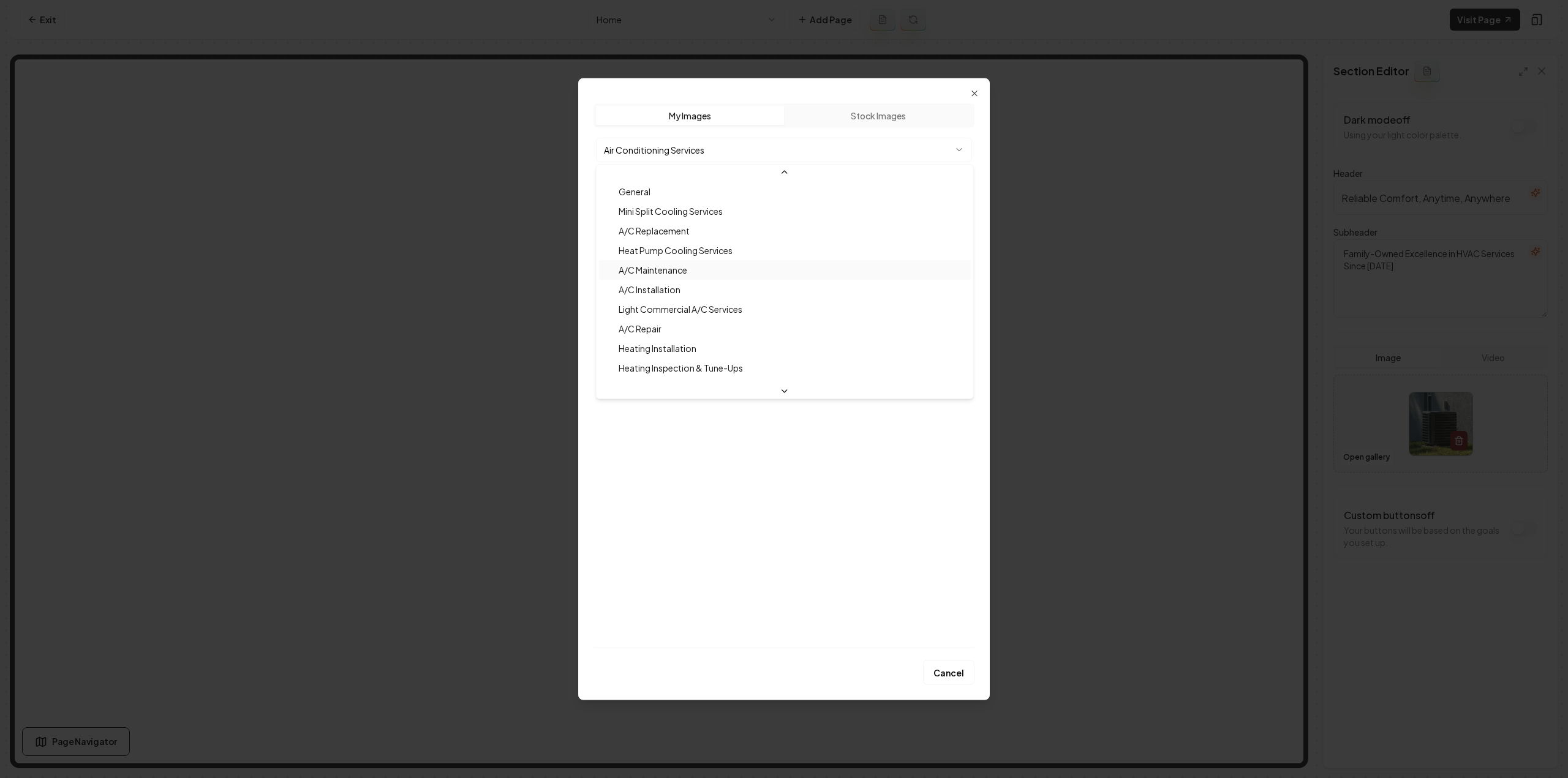
scroll to position [91, 0]
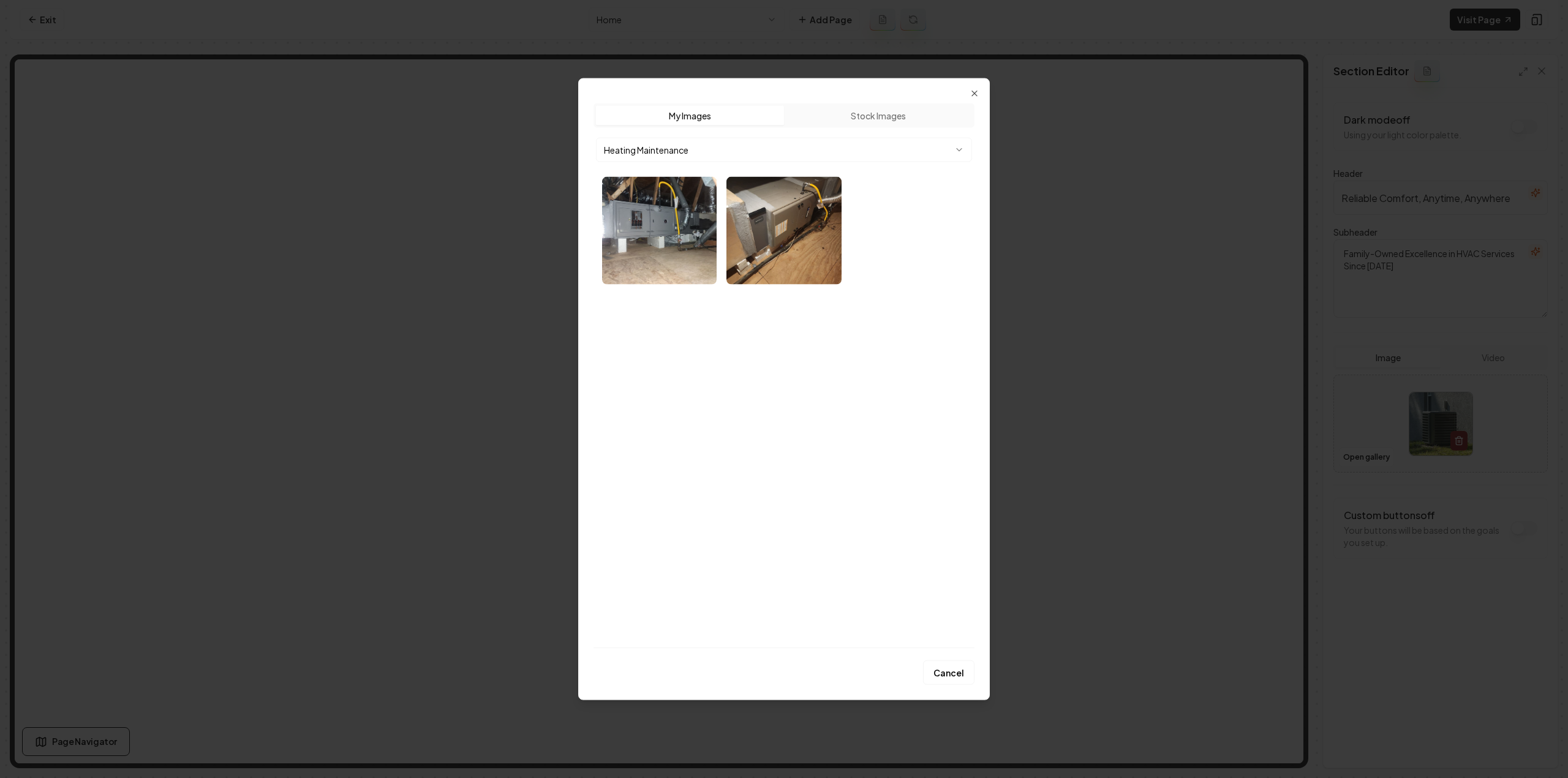
click at [685, 149] on body "Computer Required This feature is only available on a computer. Please switch t…" at bounding box center [784, 389] width 1568 height 778
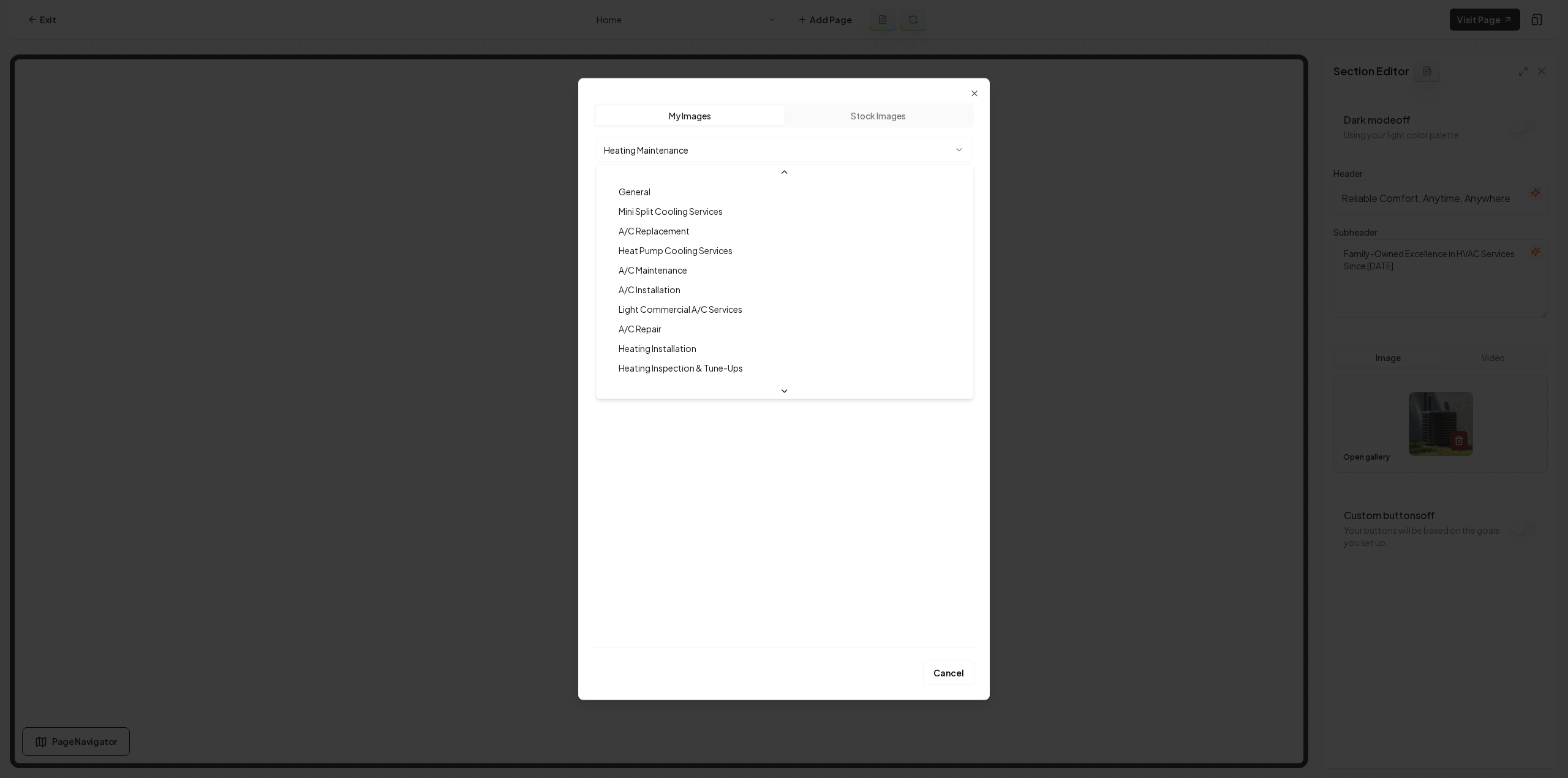
scroll to position [71, 0]
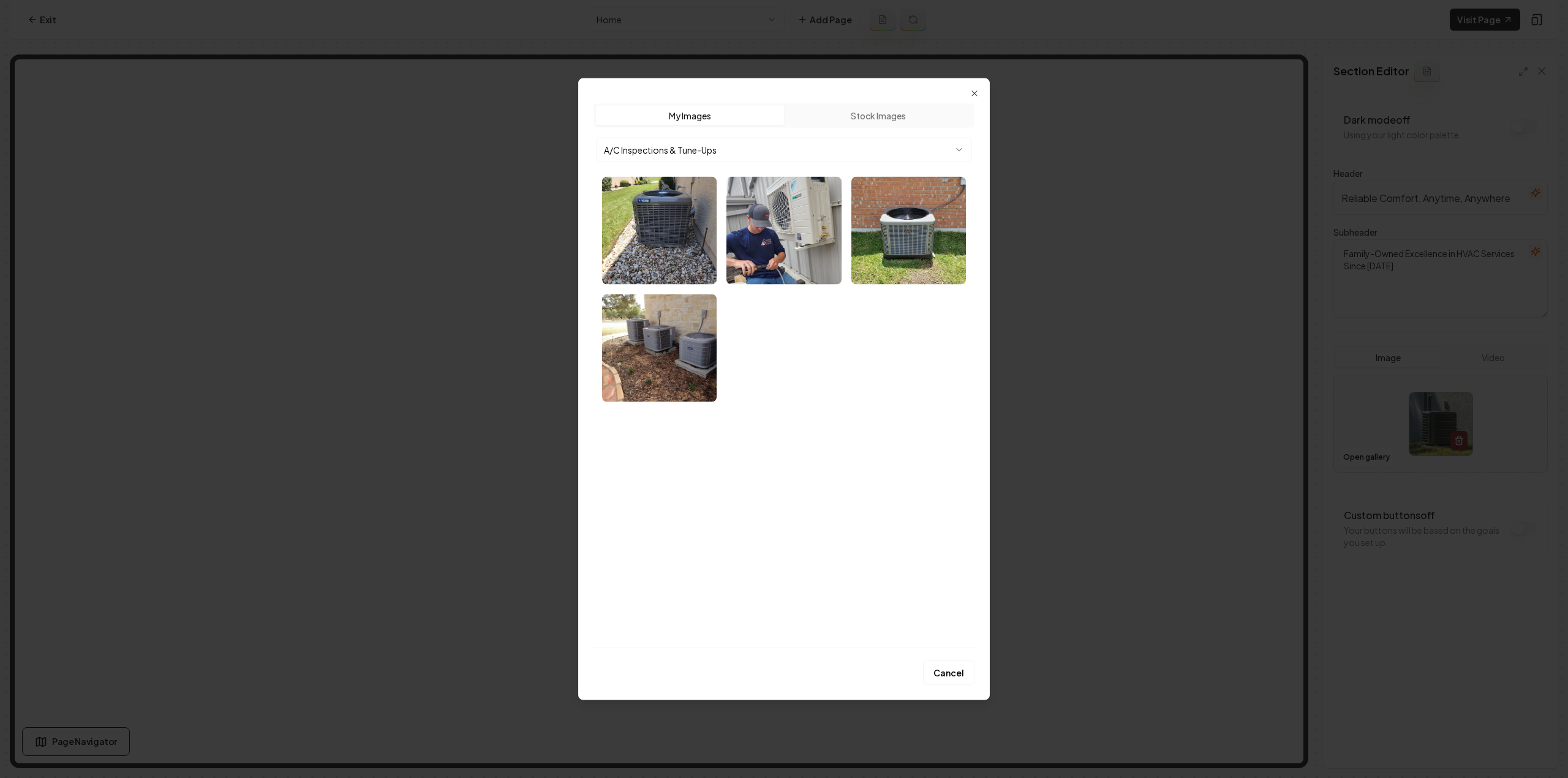
click at [676, 344] on img "Select image image_689cb38a5c7cd75eb81dafb3.webp" at bounding box center [658, 348] width 114 height 108
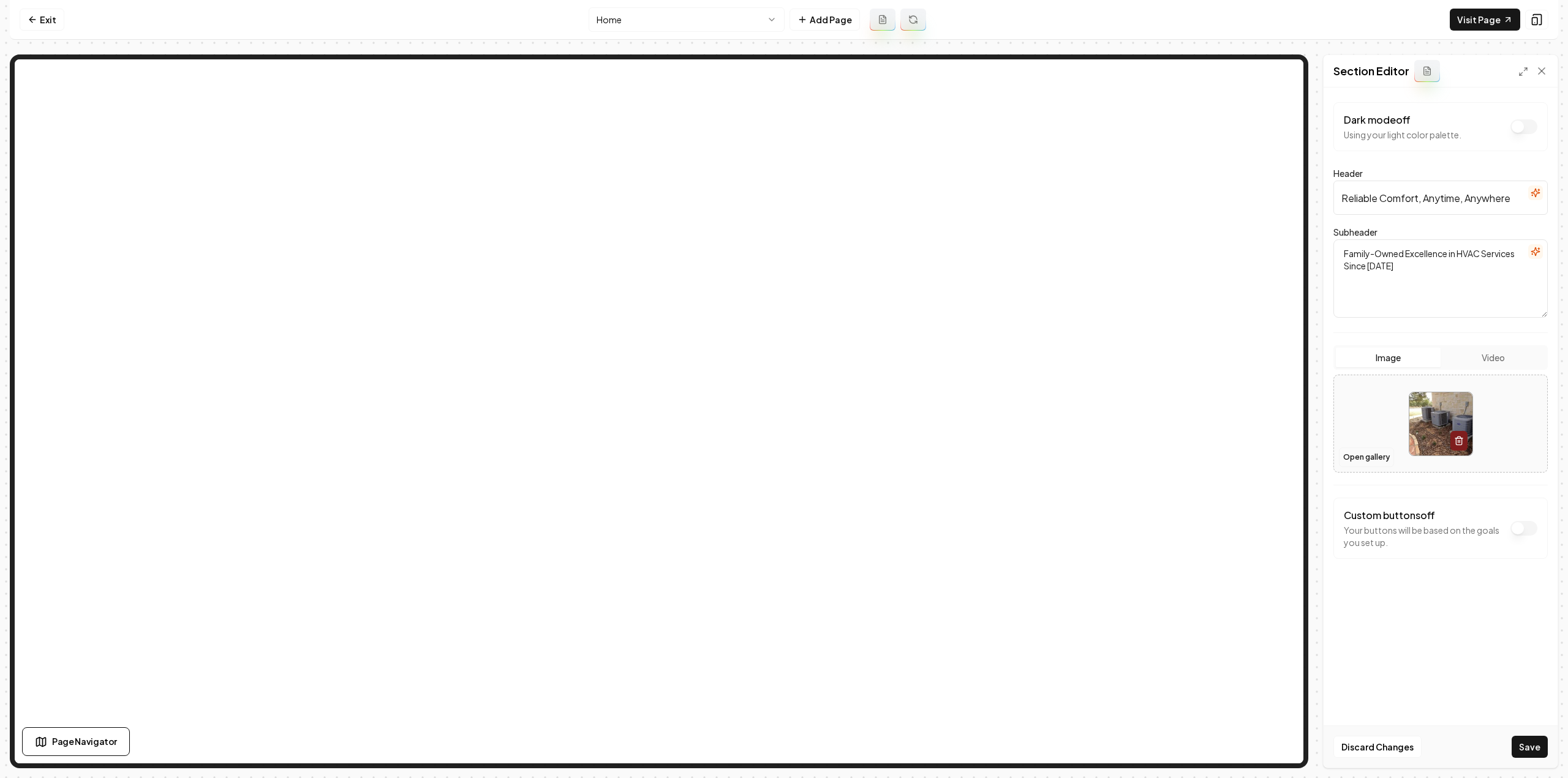
click at [1361, 458] on button "Open gallery" at bounding box center [1366, 457] width 55 height 19
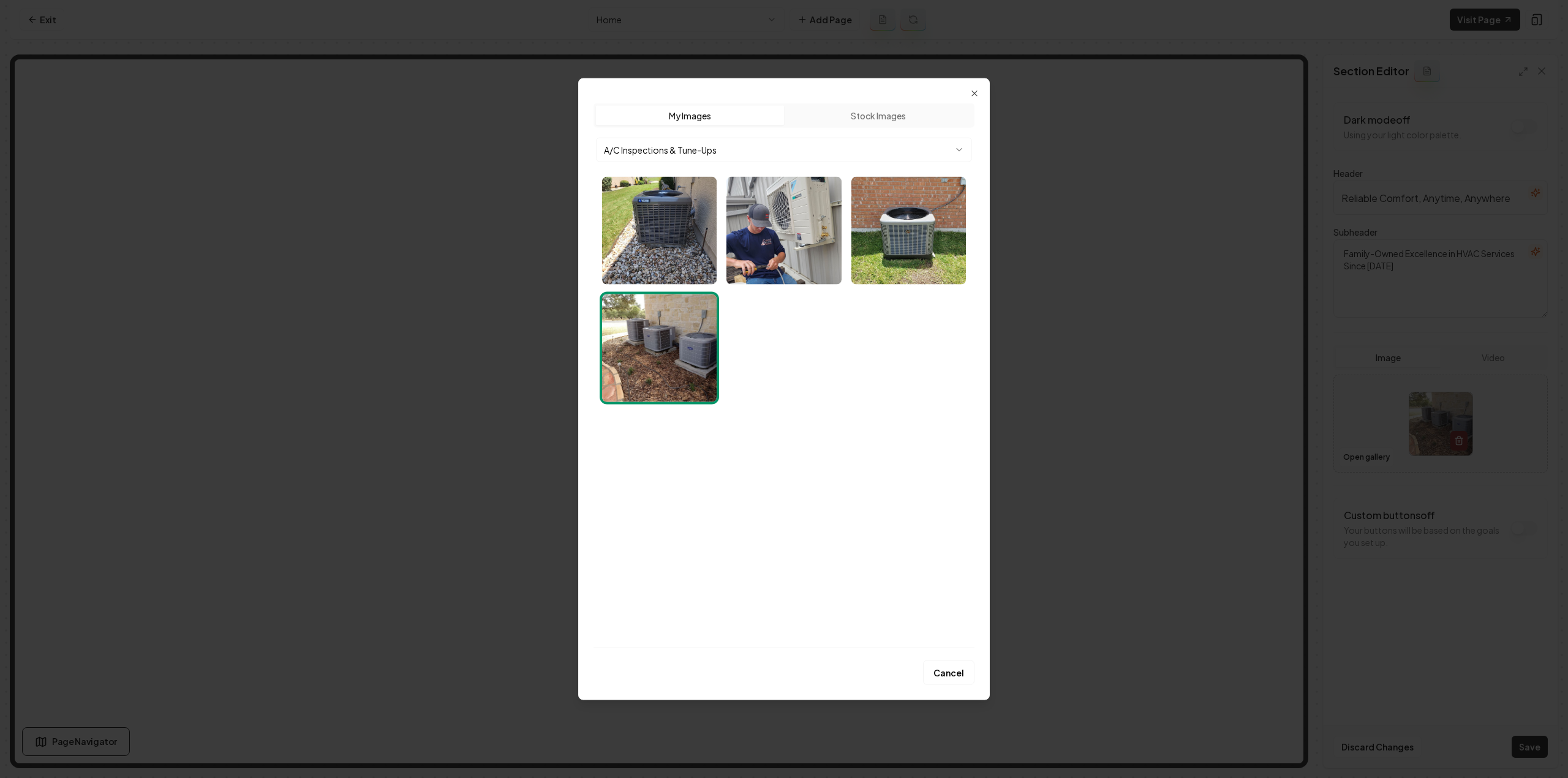
click at [793, 154] on body "Computer Required This feature is only available on a computer. Please switch t…" at bounding box center [784, 389] width 1568 height 778
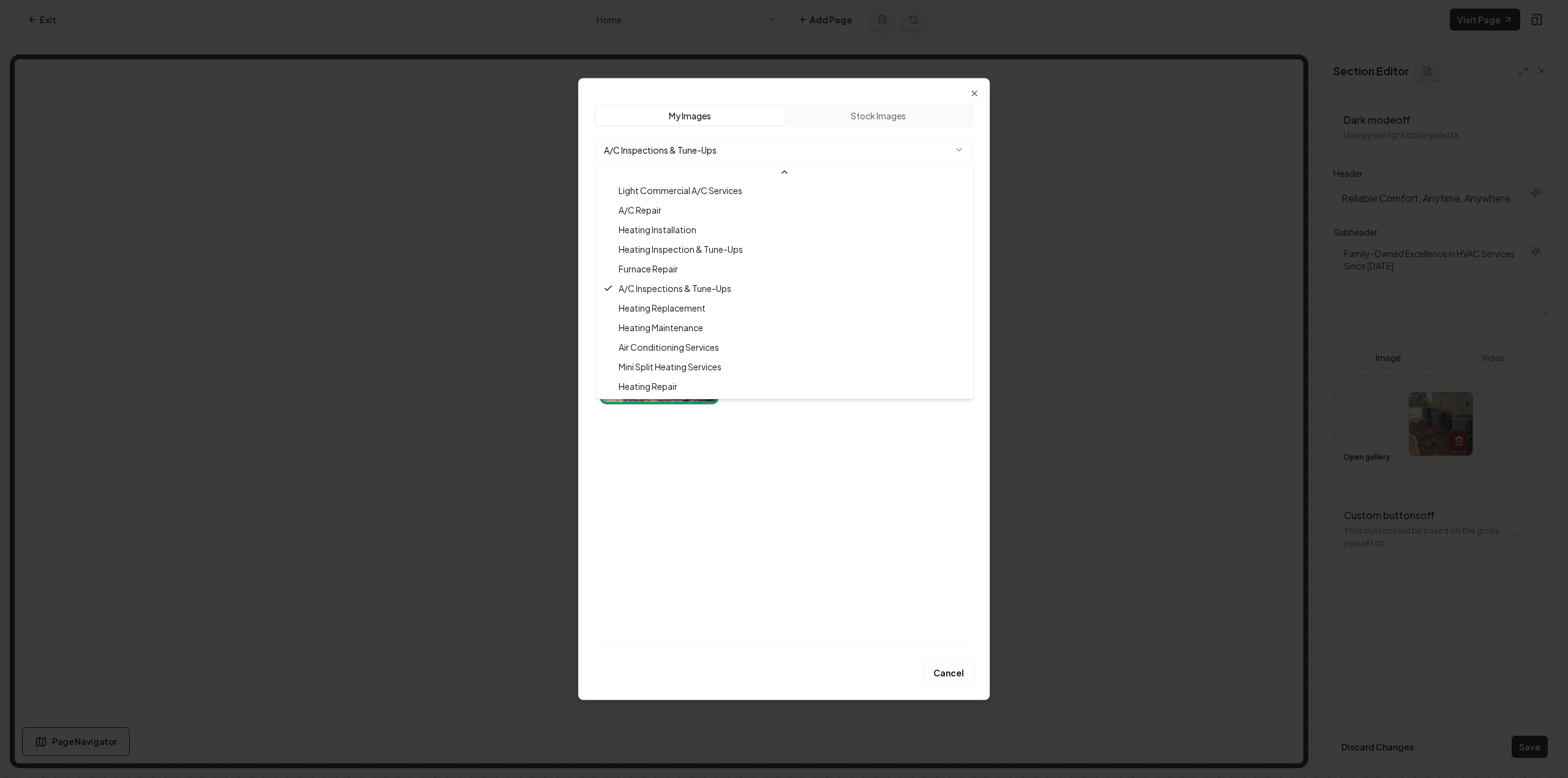
scroll to position [118, 0]
drag, startPoint x: 705, startPoint y: 270, endPoint x: 743, endPoint y: 476, distance: 209.5
click at [741, 475] on body "Computer Required This feature is only available on a computer. Please switch t…" at bounding box center [784, 389] width 1568 height 778
click at [744, 476] on body "Computer Required This feature is only available on a computer. Please switch t…" at bounding box center [784, 389] width 1568 height 778
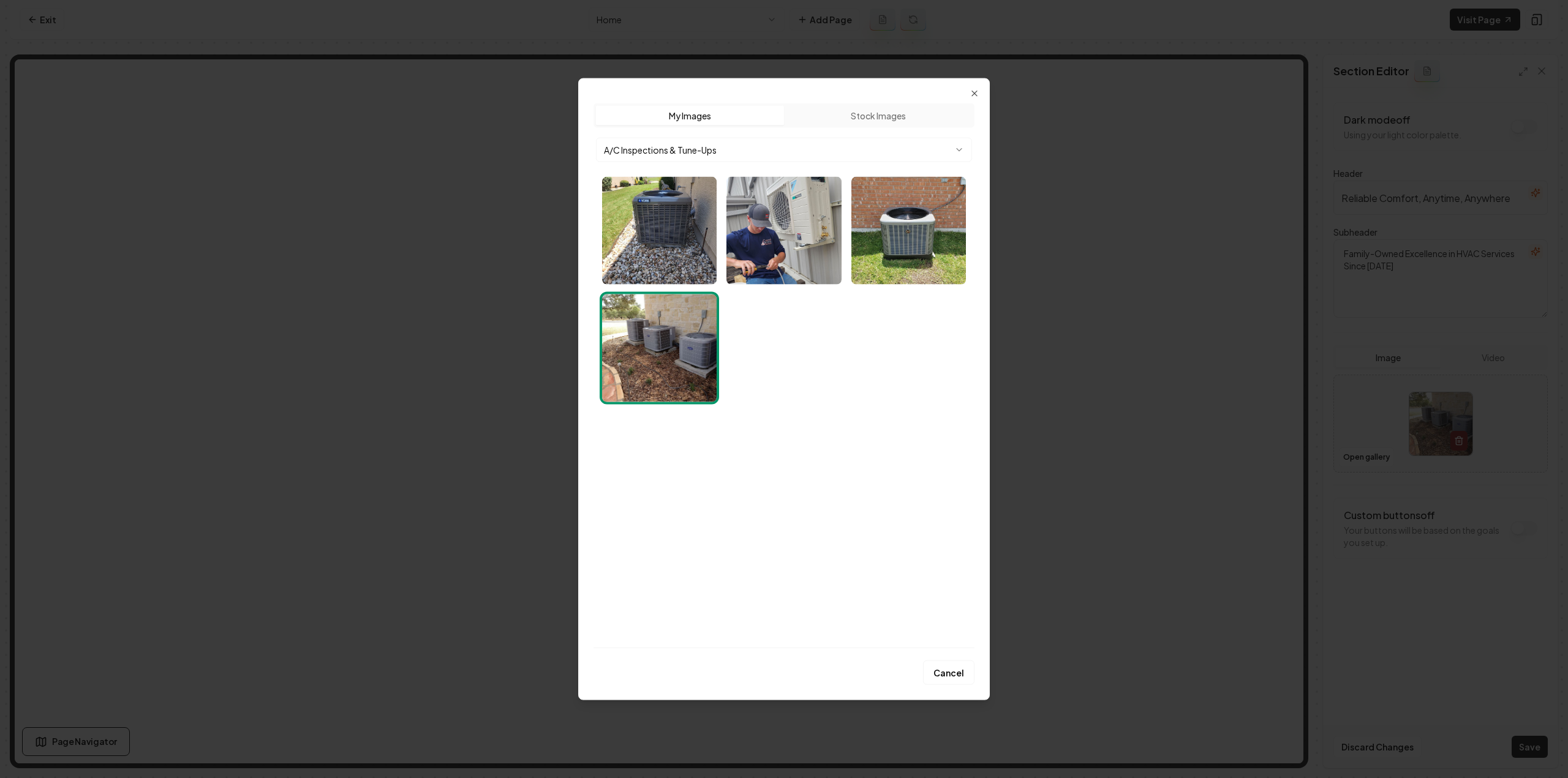
click at [748, 233] on img "Select image image_689cb3825c7cd75eb81d888c.webp" at bounding box center [783, 230] width 114 height 108
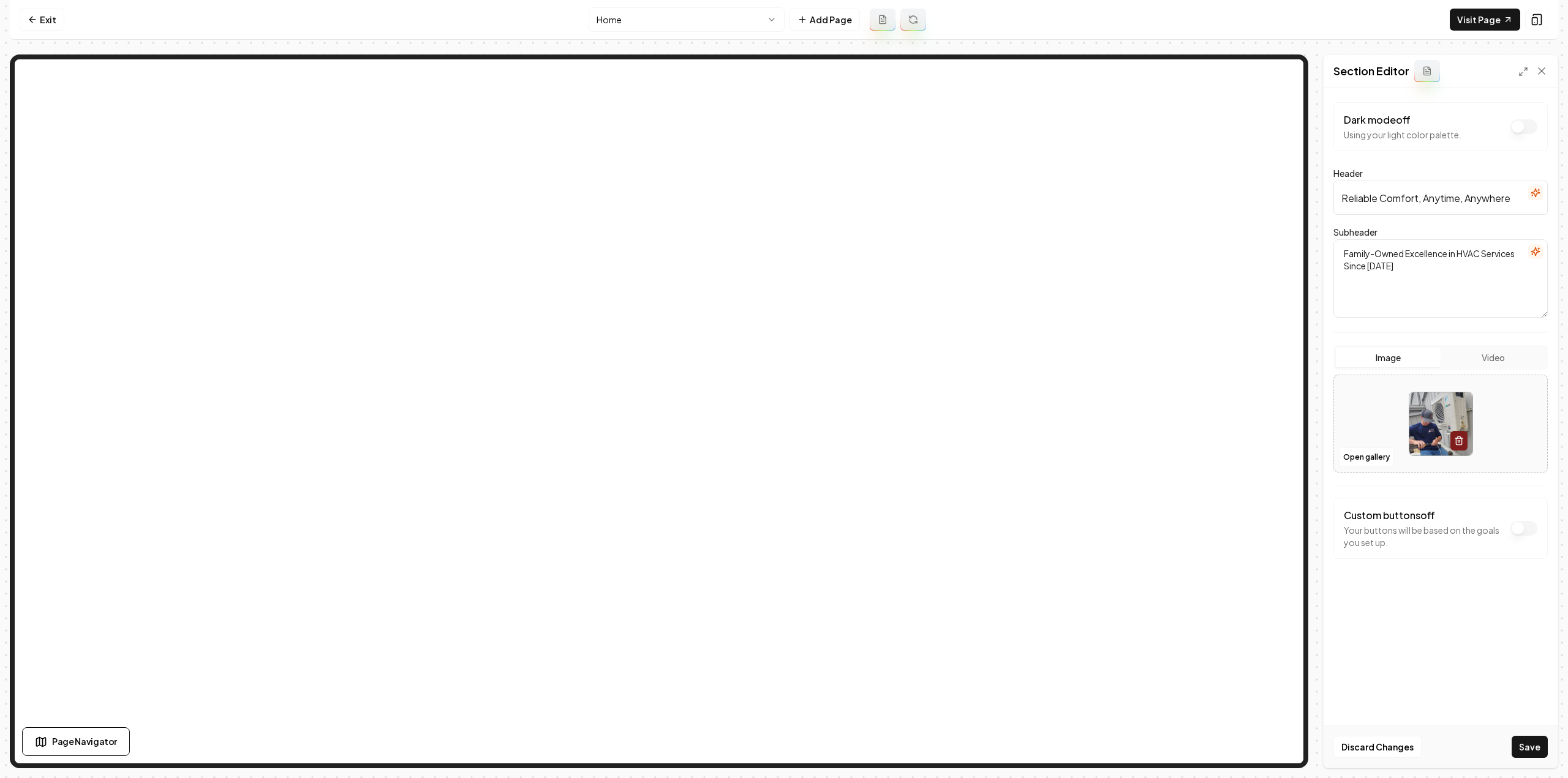
click at [1531, 756] on button "Save" at bounding box center [1530, 747] width 37 height 22
click at [1370, 455] on button "Open gallery" at bounding box center [1366, 457] width 55 height 19
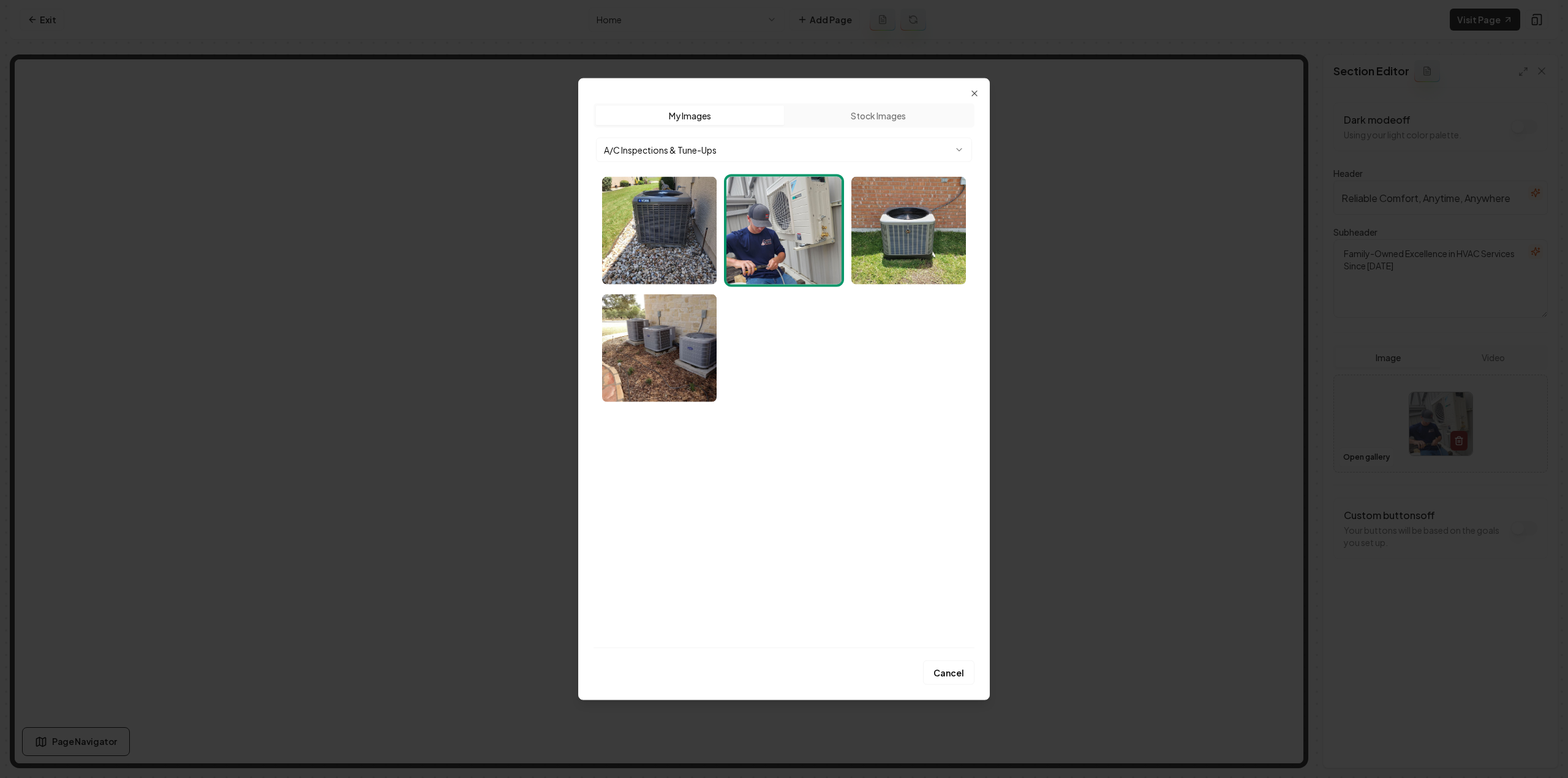
click at [823, 141] on body "Computer Required This feature is only available on a computer. Please switch t…" at bounding box center [784, 389] width 1568 height 778
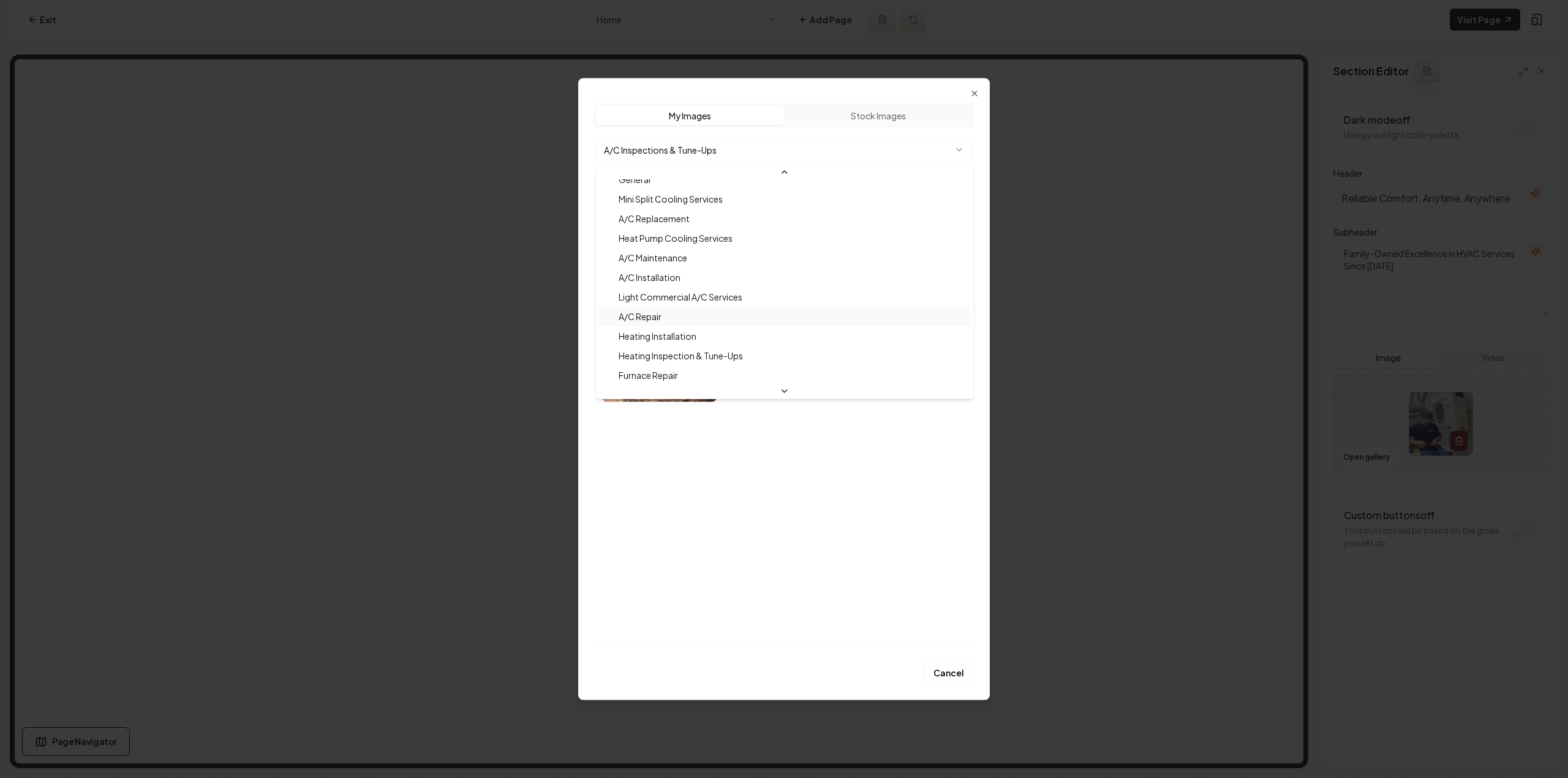
scroll to position [0, 0]
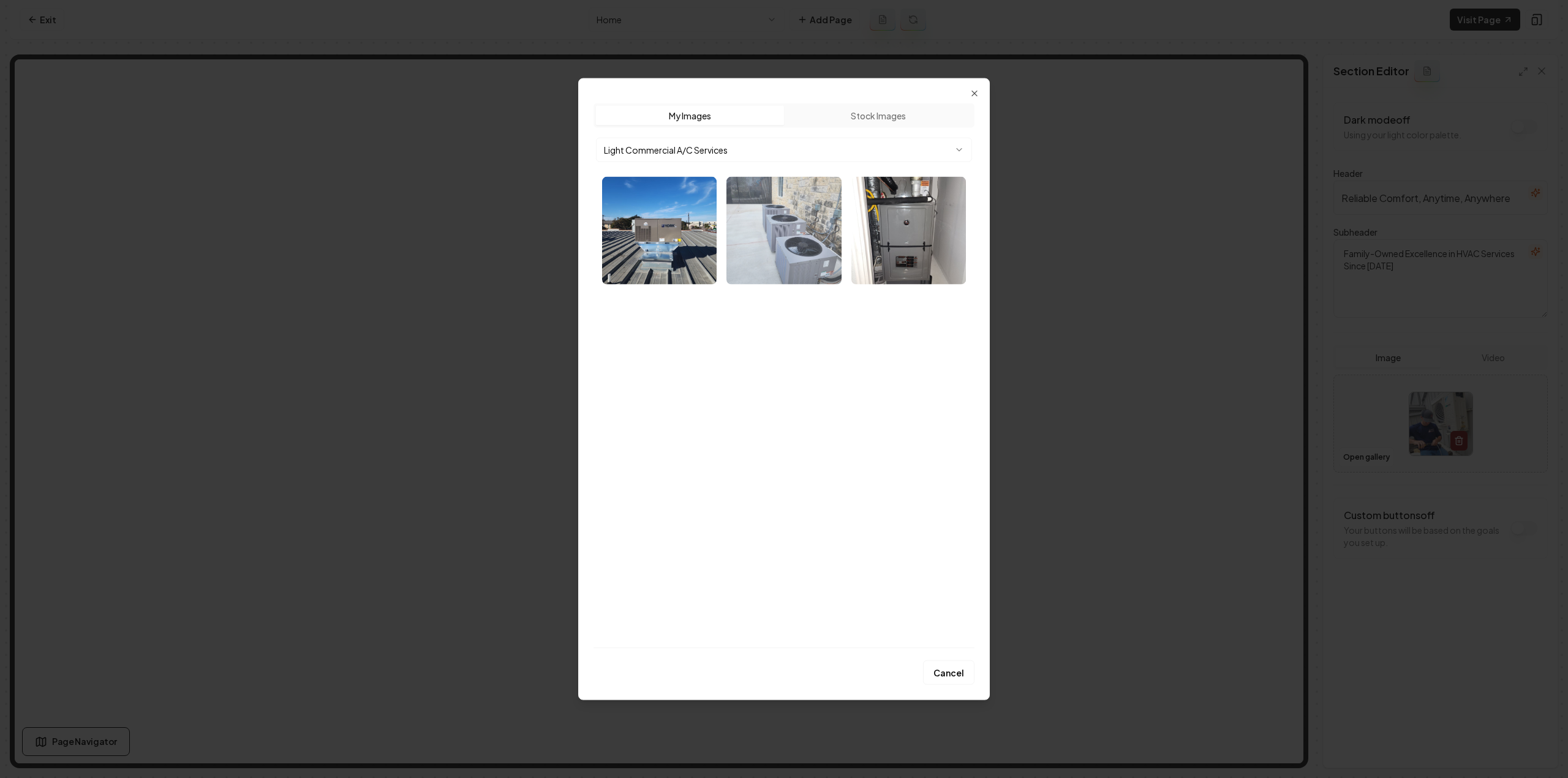
click at [805, 258] on img "Select image image_689cb3945c7cd75eb81dea70.webp" at bounding box center [783, 230] width 114 height 108
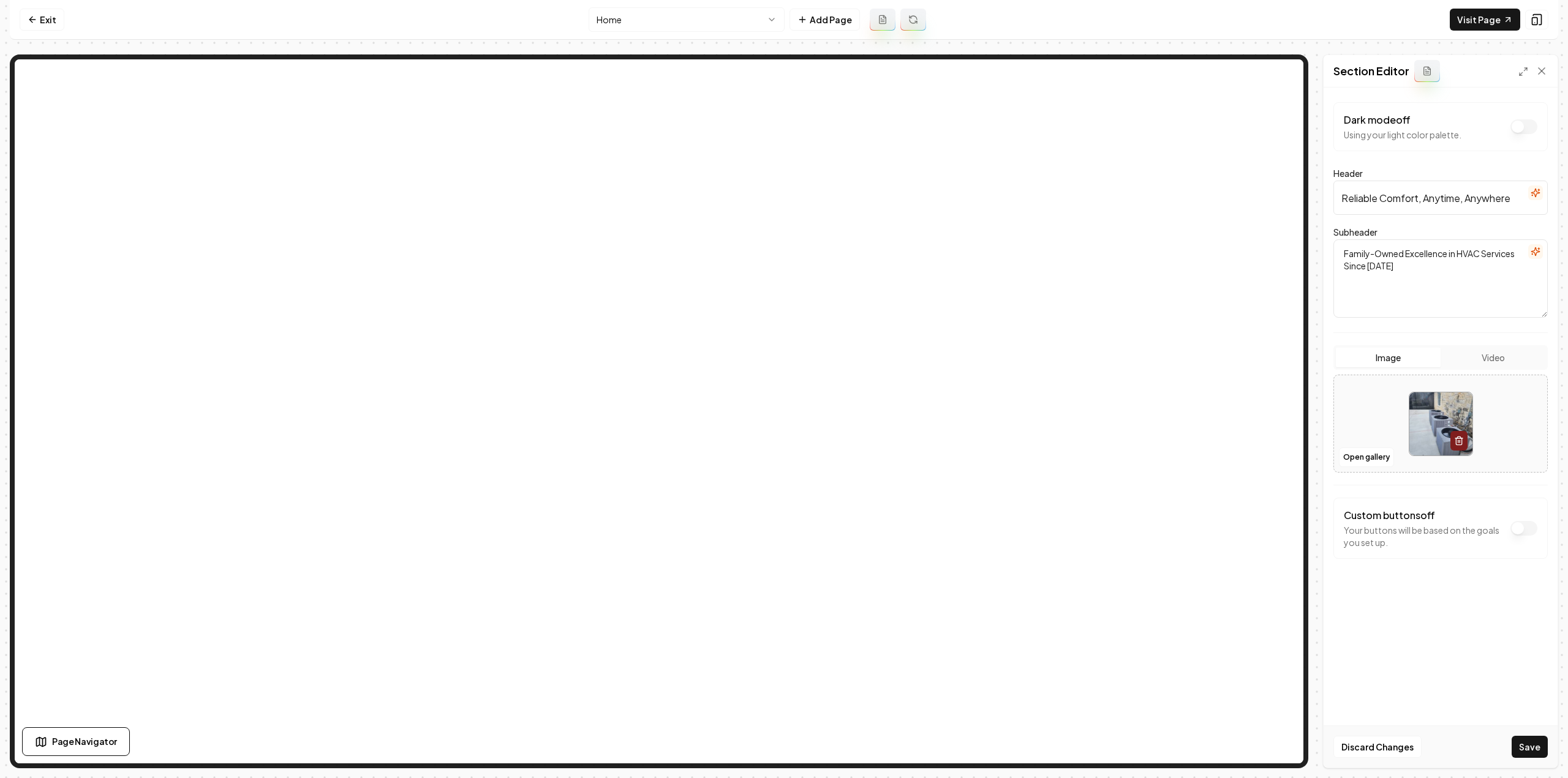
drag, startPoint x: 1523, startPoint y: 755, endPoint x: 1511, endPoint y: 737, distance: 21.6
click at [1523, 755] on button "Save" at bounding box center [1530, 747] width 37 height 22
click at [607, 11] on html "Computer Required This feature is only available on a computer. Please switch t…" at bounding box center [784, 389] width 1568 height 778
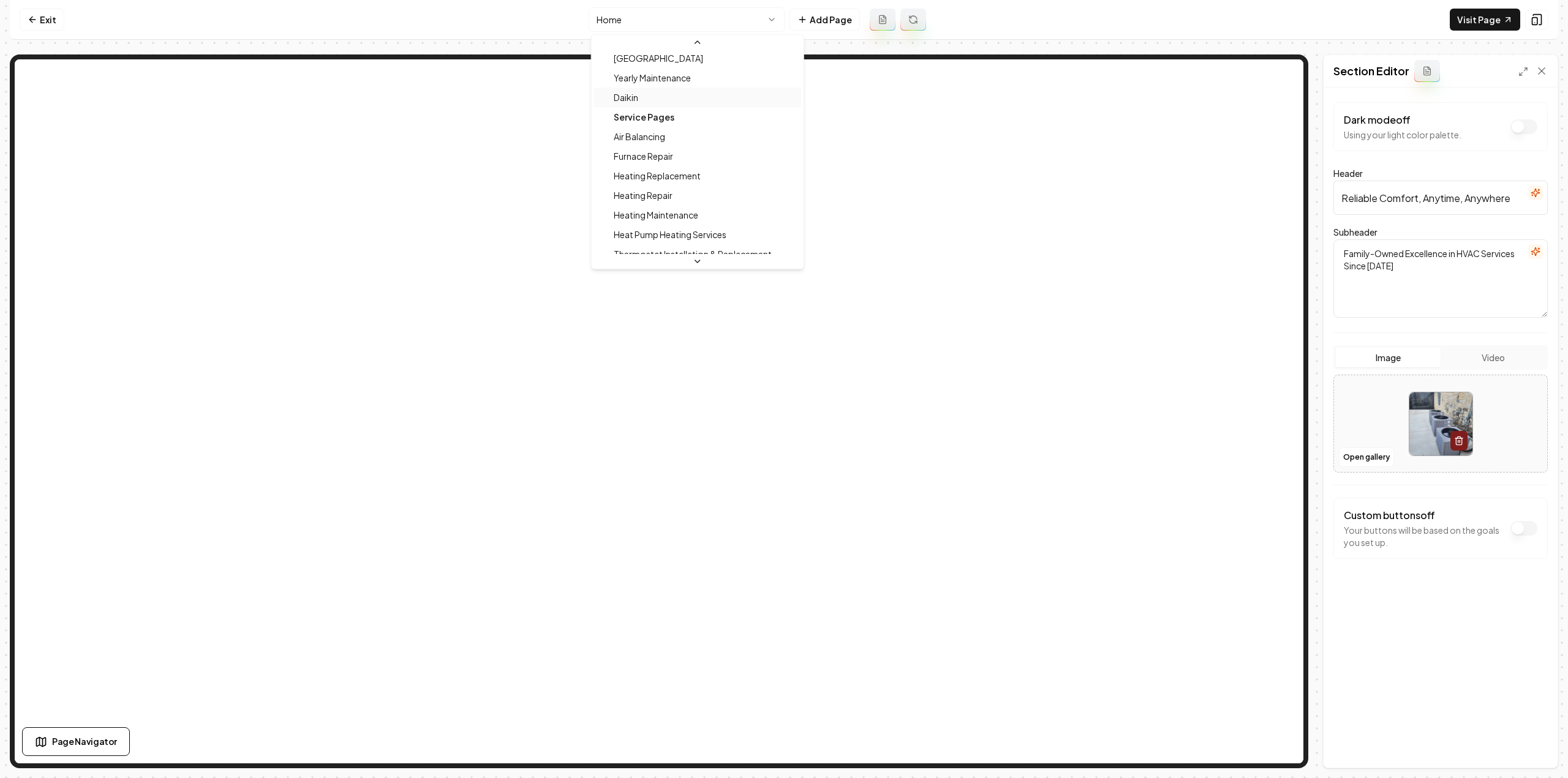
scroll to position [122, 0]
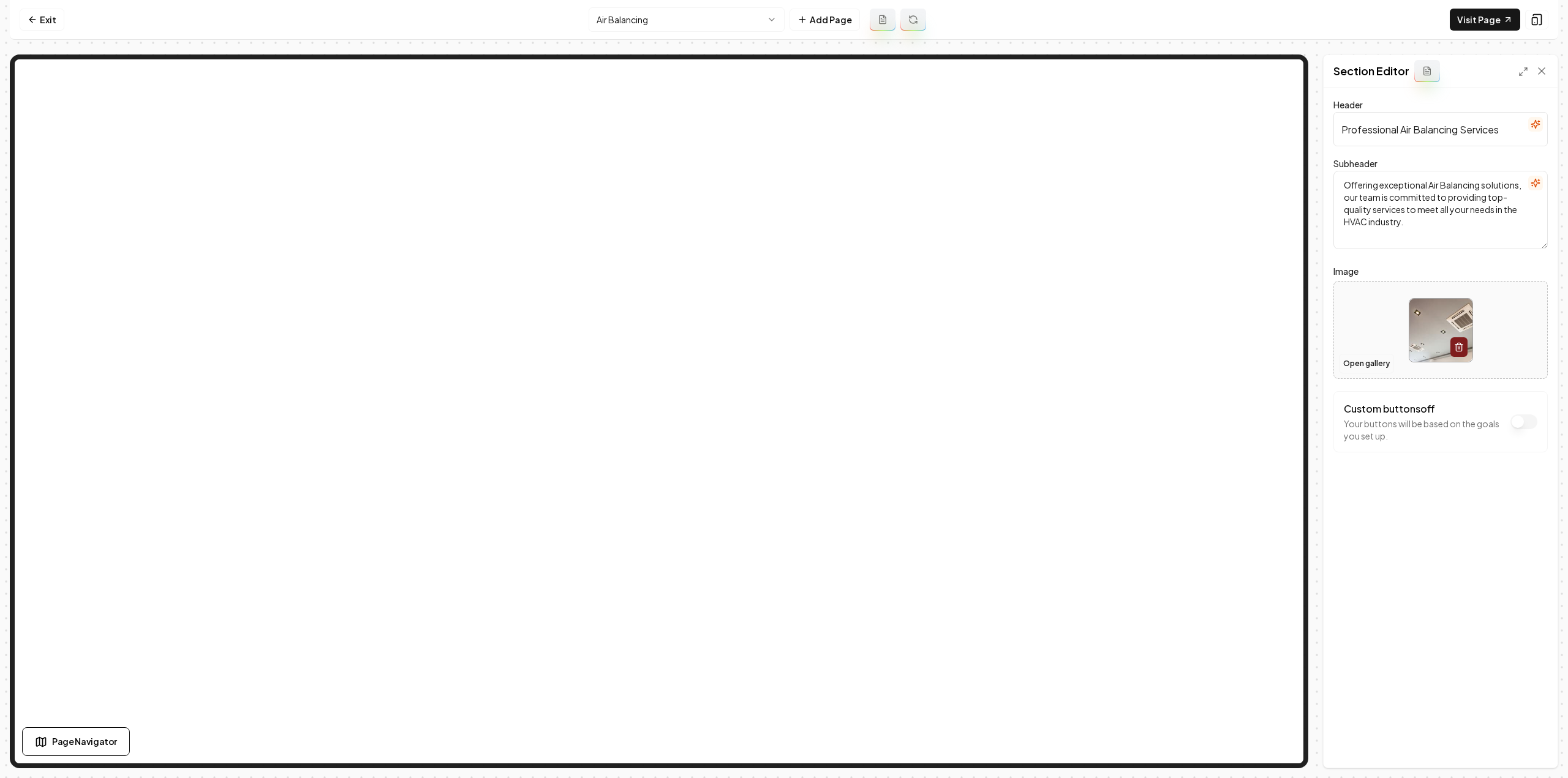
click at [1387, 362] on button "Open gallery" at bounding box center [1366, 363] width 55 height 19
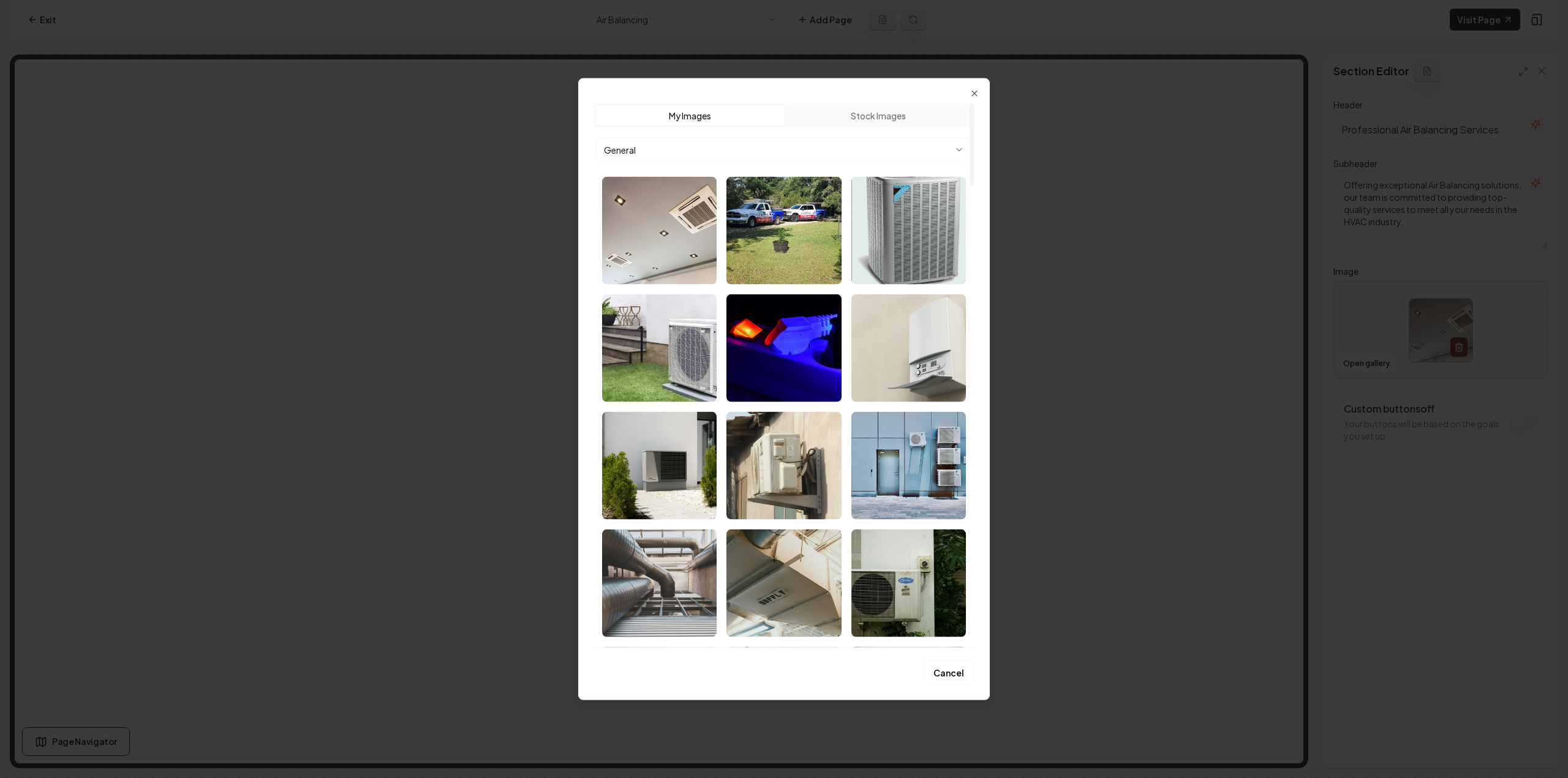
click at [733, 141] on body "Computer Required This feature is only available on a computer. Please switch t…" at bounding box center [784, 389] width 1568 height 778
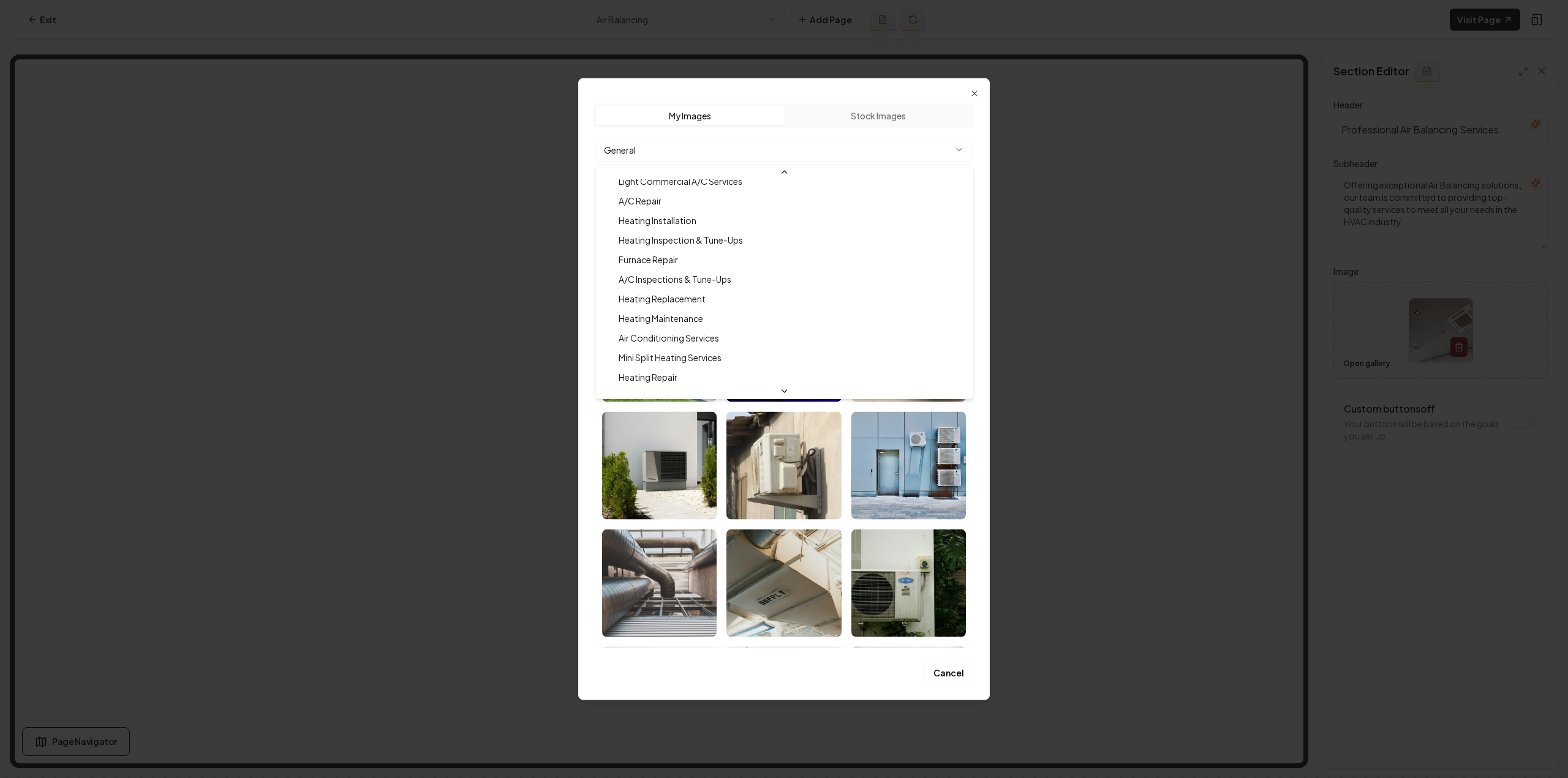
scroll to position [118, 0]
click at [752, 159] on body "Computer Required This feature is only available on a computer. Please switch t…" at bounding box center [784, 389] width 1568 height 778
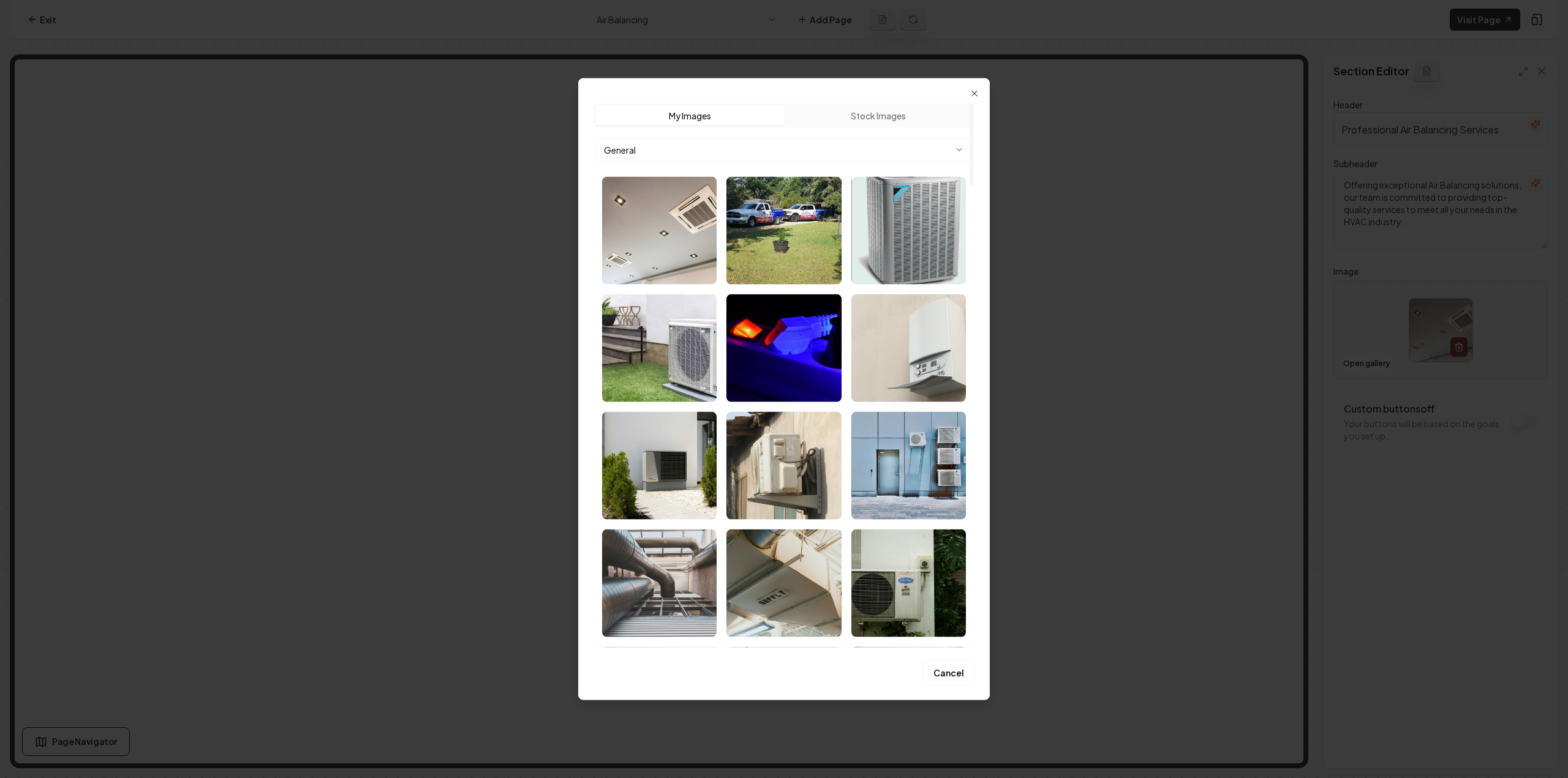
click at [751, 152] on button "General" at bounding box center [784, 149] width 376 height 25
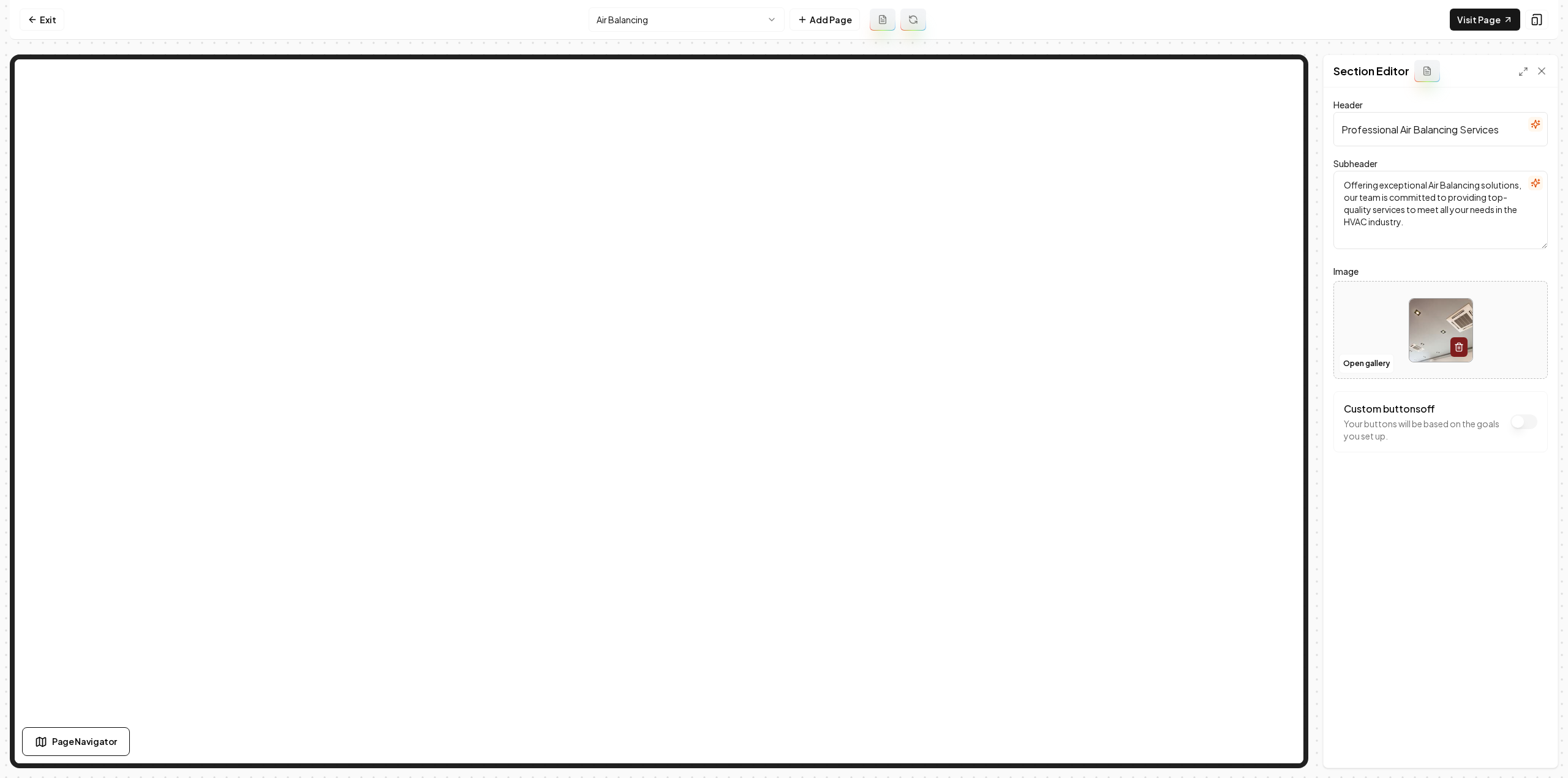
click at [647, 17] on html "Computer Required This feature is only available on a computer. Please switch t…" at bounding box center [784, 389] width 1568 height 778
click at [1365, 364] on button "Open gallery" at bounding box center [1366, 363] width 55 height 19
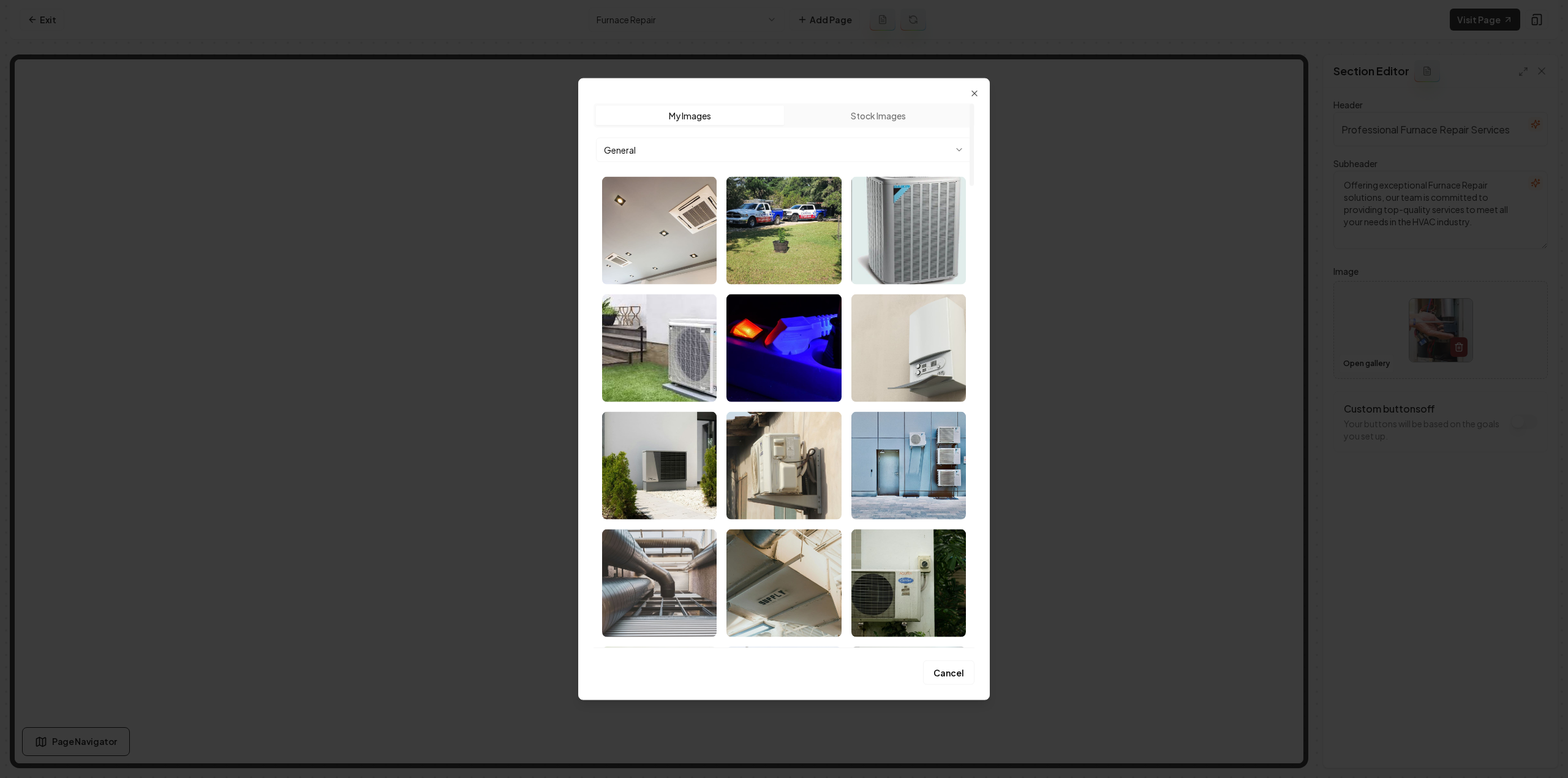
click at [819, 146] on body "Computer Required This feature is only available on a computer. Please switch t…" at bounding box center [784, 389] width 1568 height 778
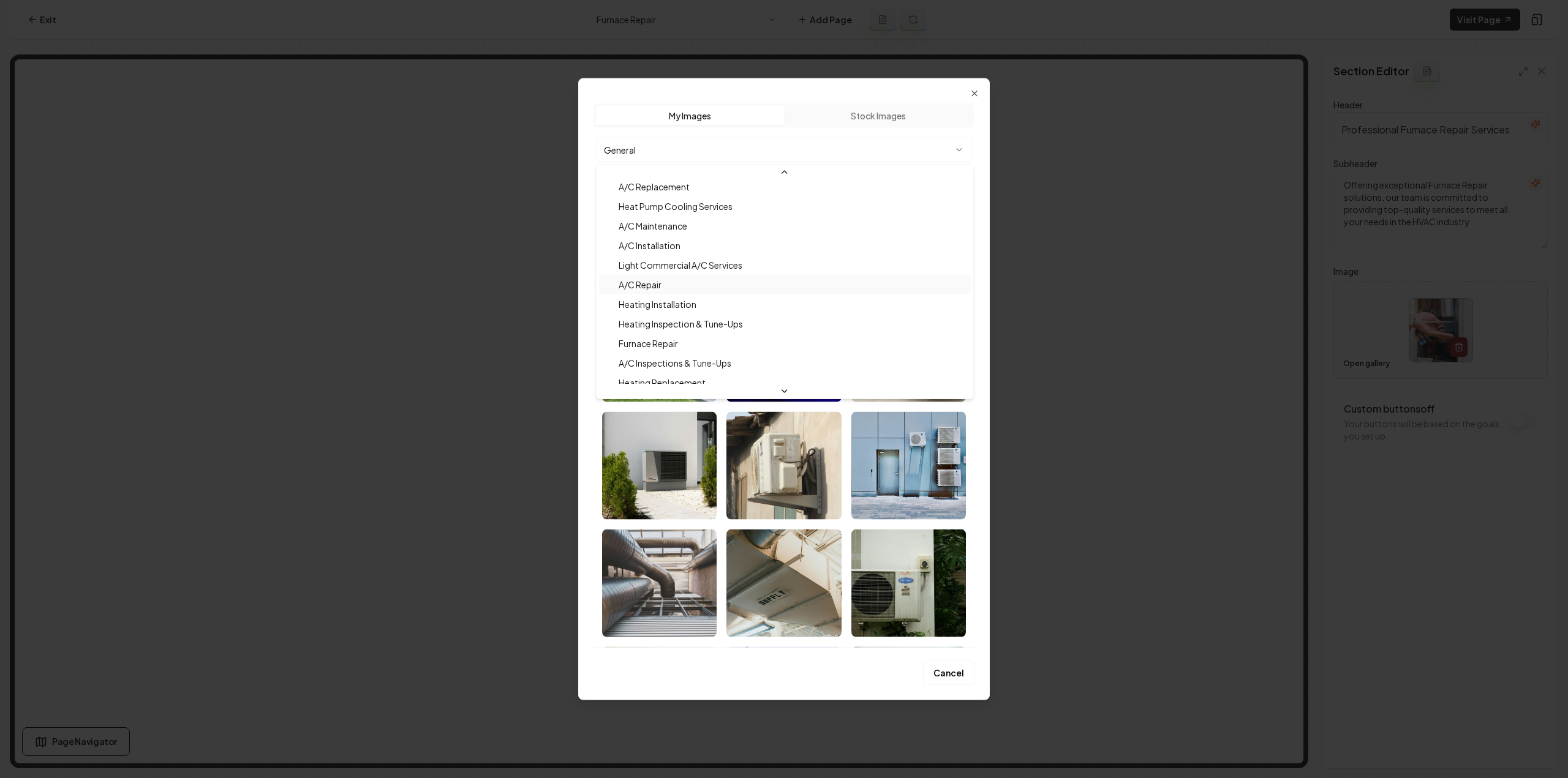
scroll to position [61, 0]
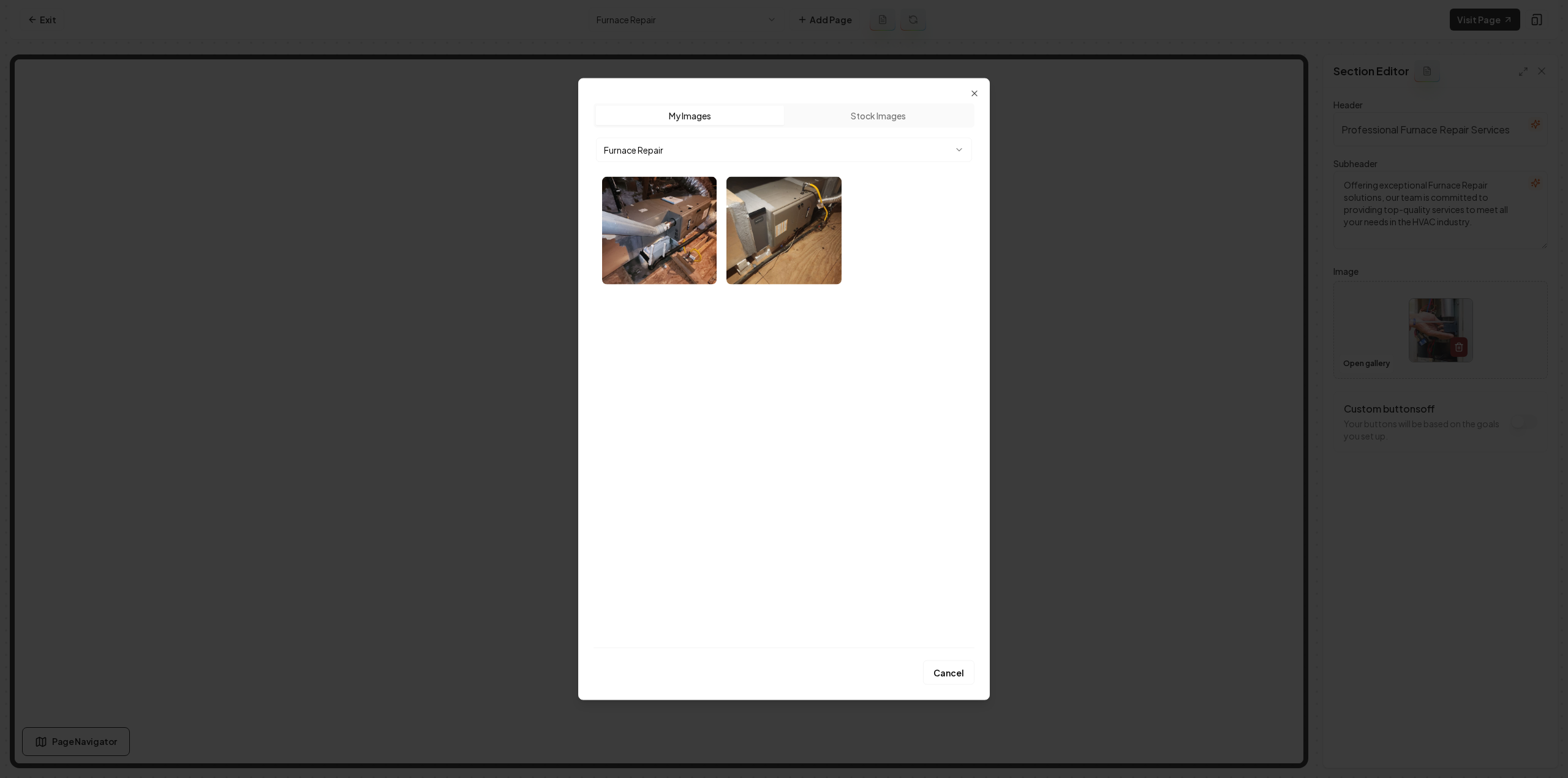
click at [674, 252] on img "Select image image_689cb3945c7cd75eb81deb6a.webp" at bounding box center [658, 230] width 114 height 108
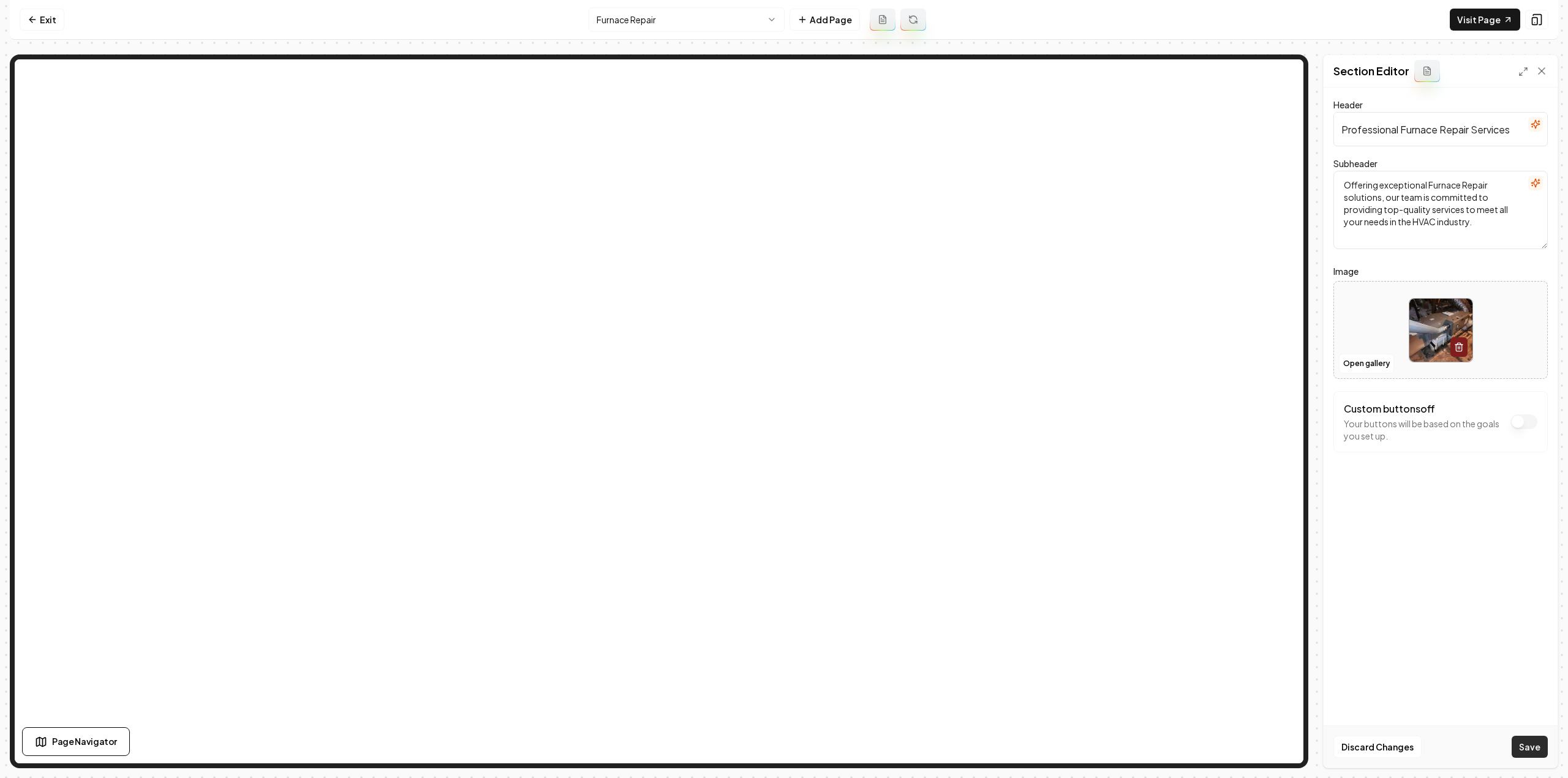
click at [1522, 749] on button "Save" at bounding box center [1530, 747] width 37 height 22
click at [642, 10] on html "Computer Required This feature is only available on a computer. Please switch t…" at bounding box center [784, 389] width 1568 height 778
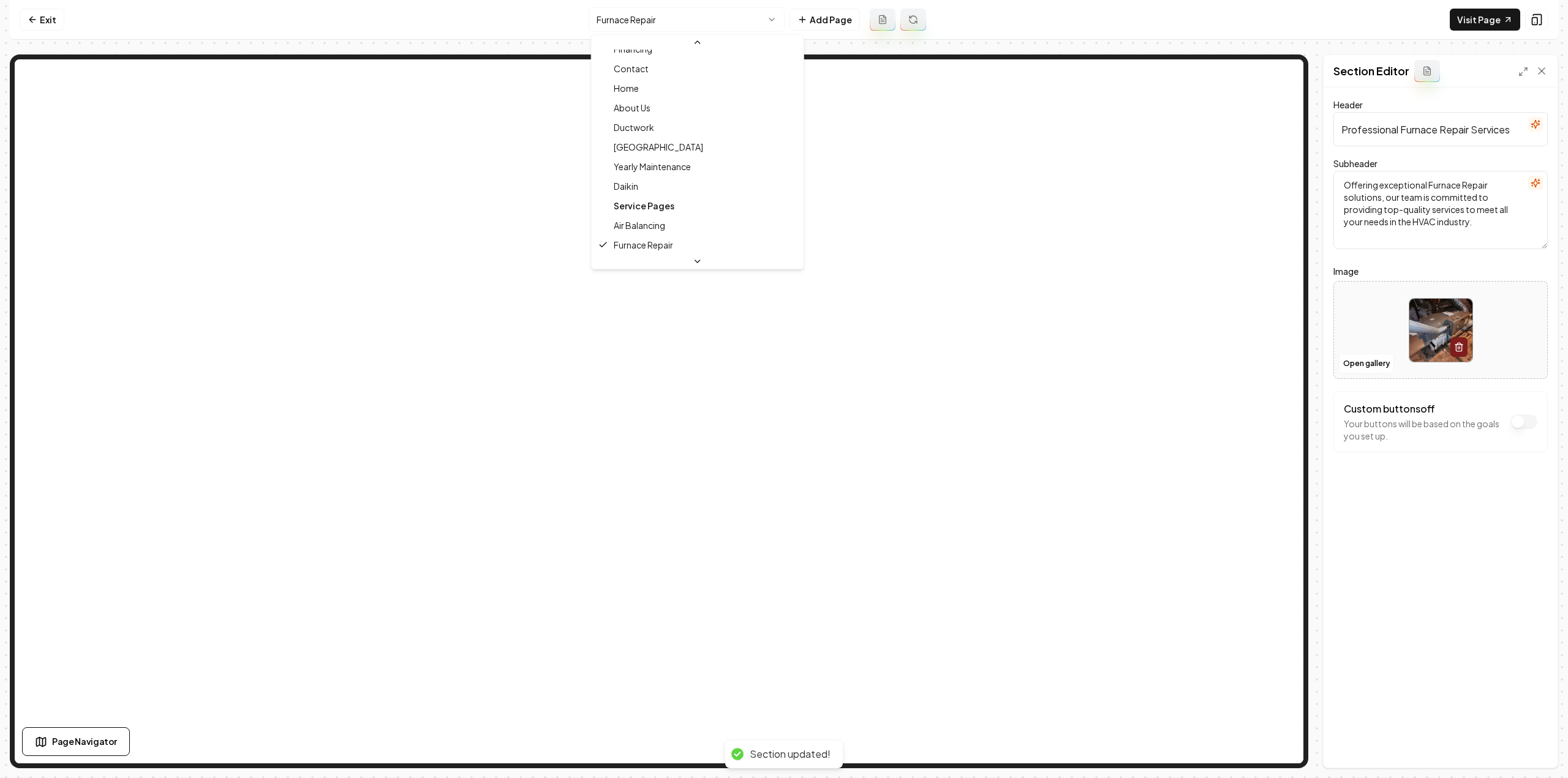
scroll to position [155, 0]
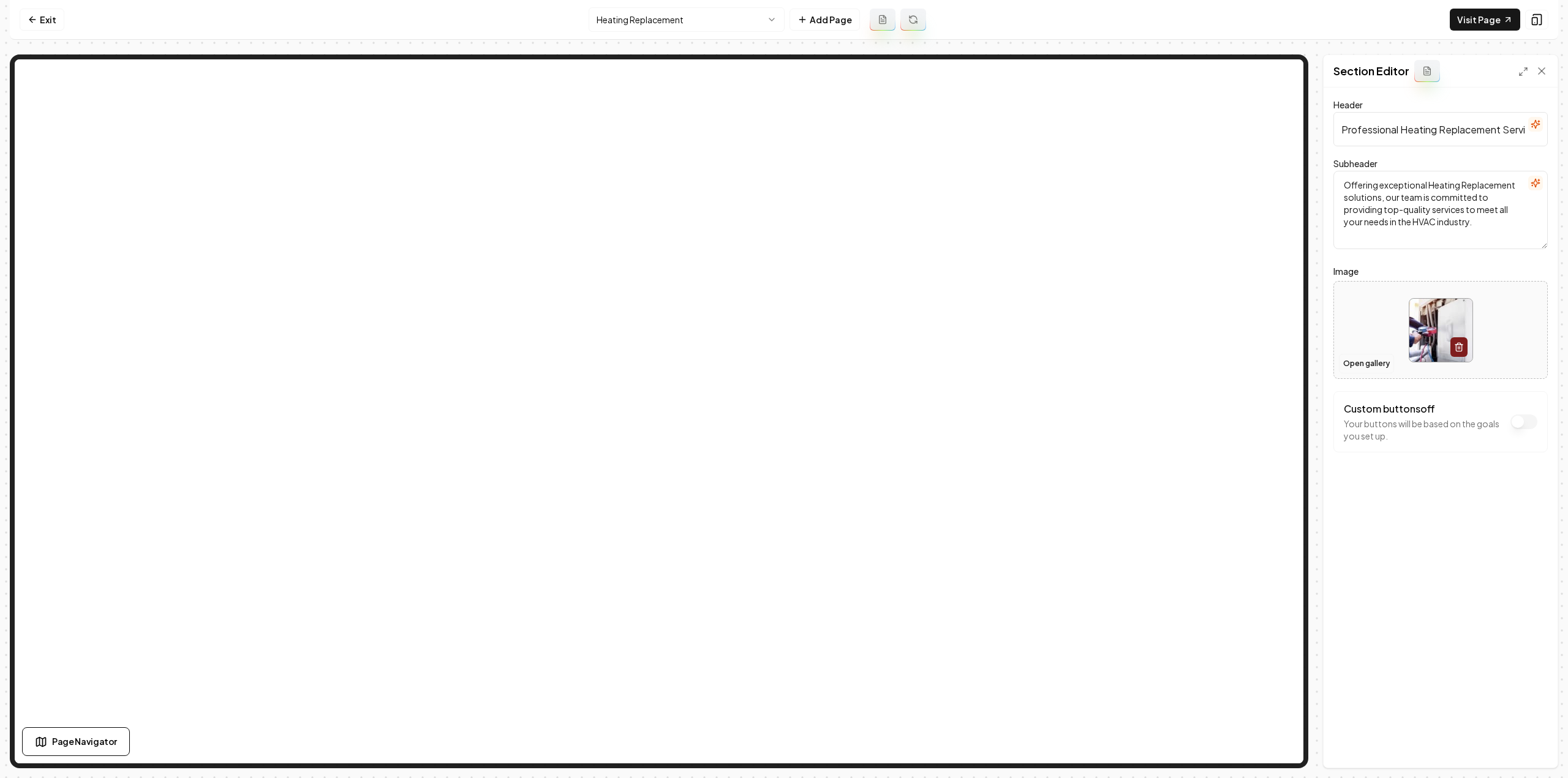
click at [1345, 365] on button "Open gallery" at bounding box center [1366, 363] width 55 height 19
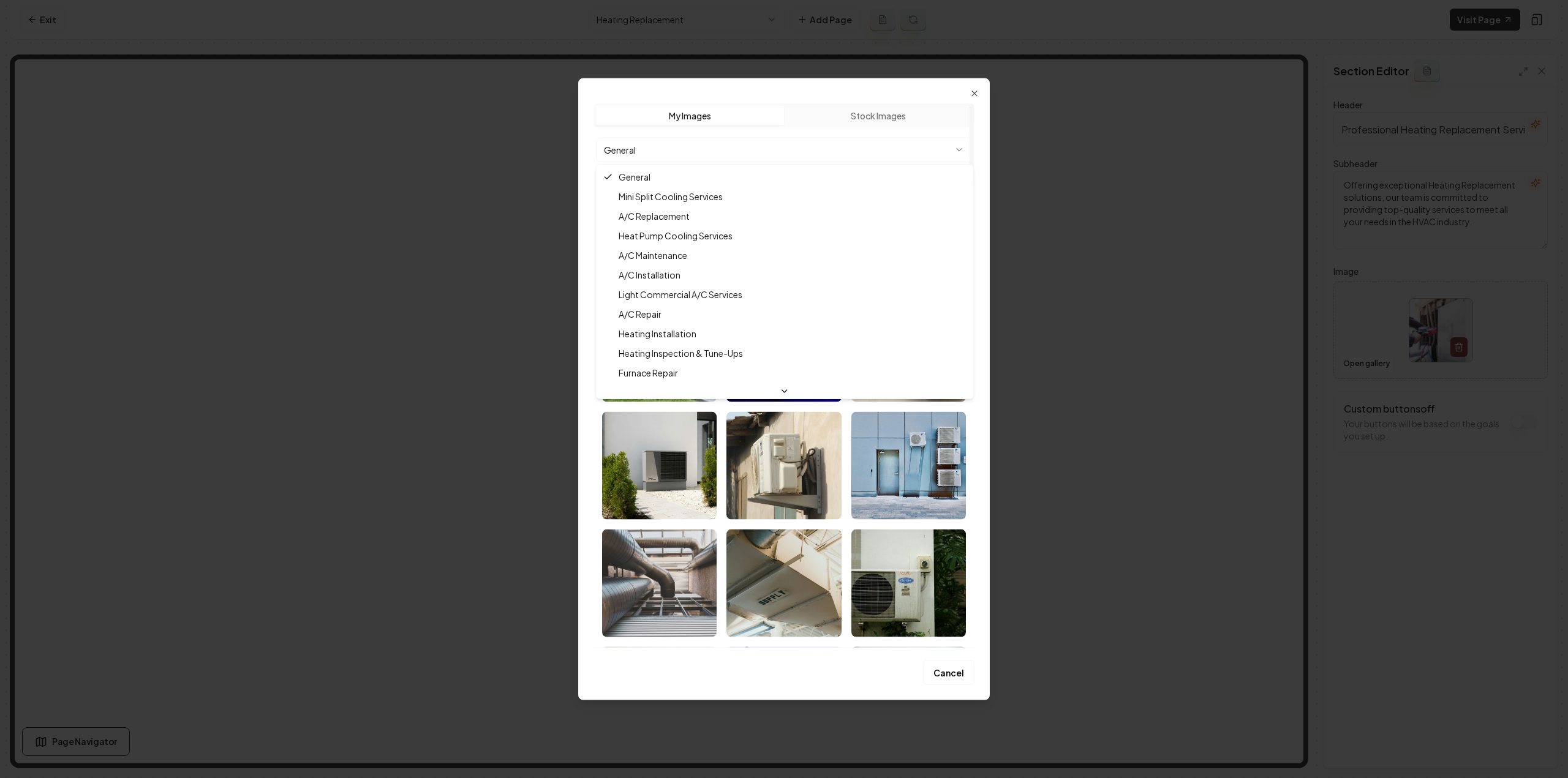
click at [646, 151] on body "Computer Required This feature is only available on a computer. Please switch t…" at bounding box center [784, 389] width 1568 height 778
click at [521, 351] on div at bounding box center [784, 389] width 1568 height 778
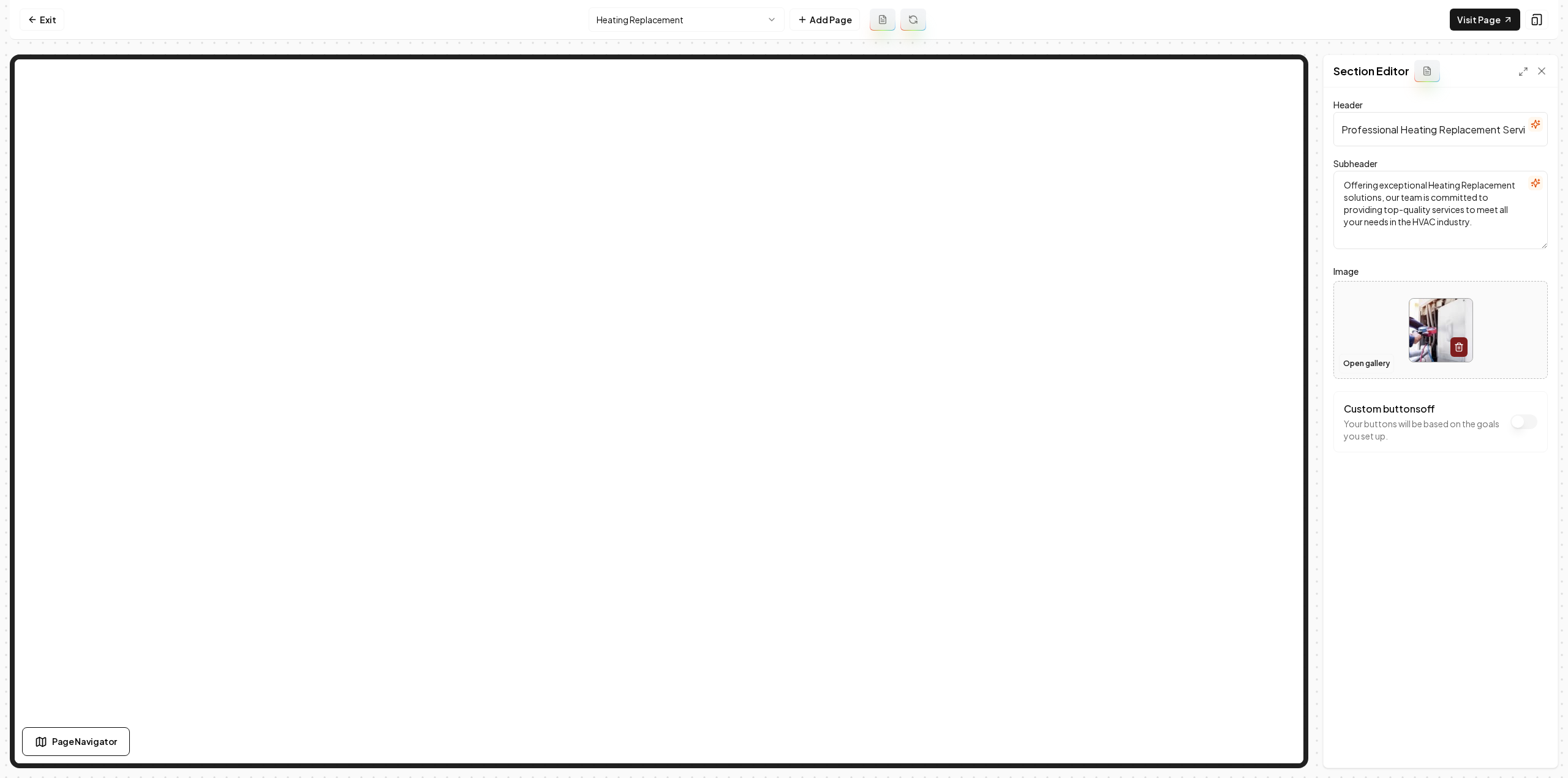
click at [1376, 367] on button "Open gallery" at bounding box center [1366, 363] width 55 height 19
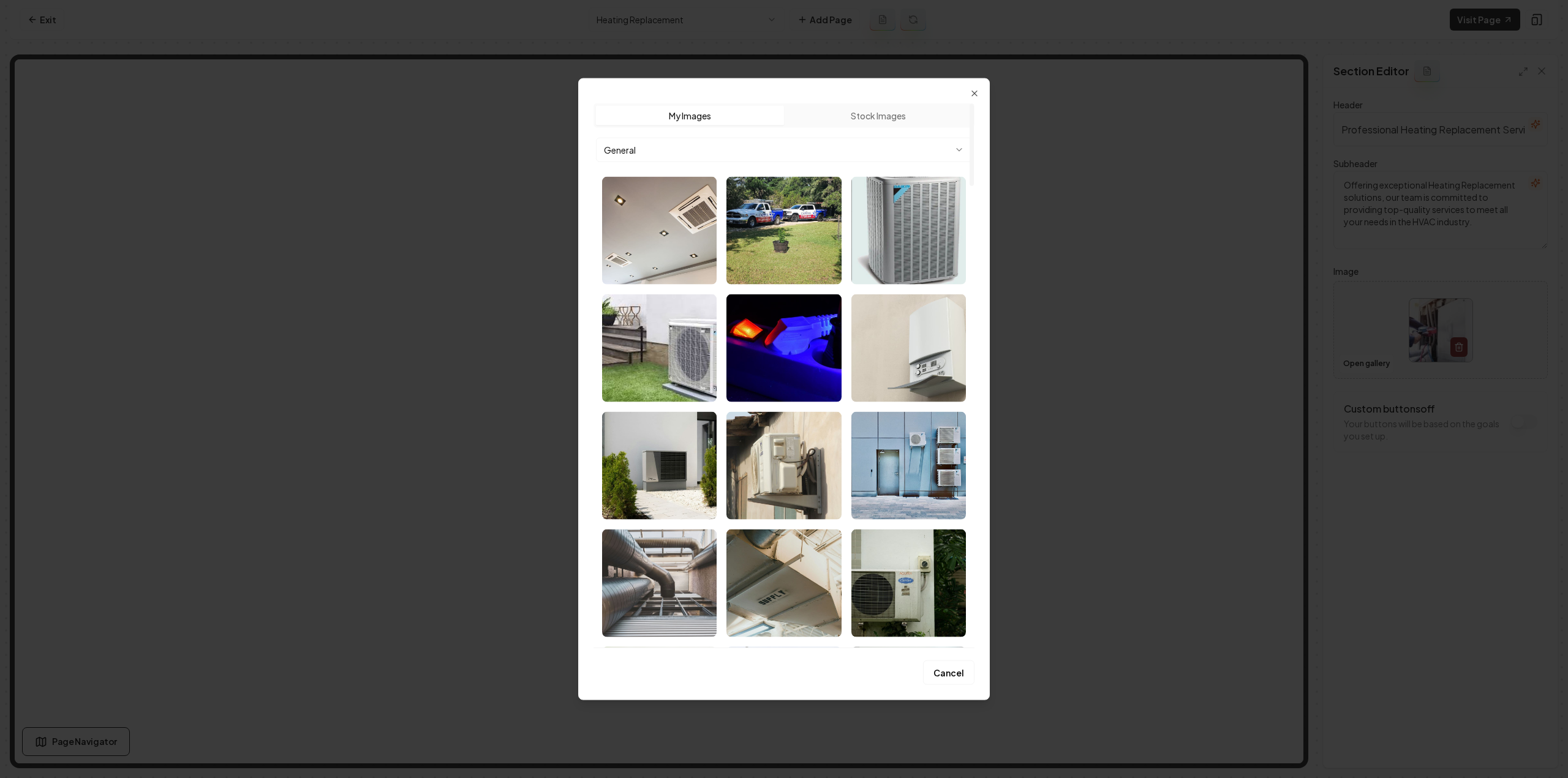
click at [625, 149] on body "Computer Required This feature is only available on a computer. Please switch t…" at bounding box center [784, 389] width 1568 height 778
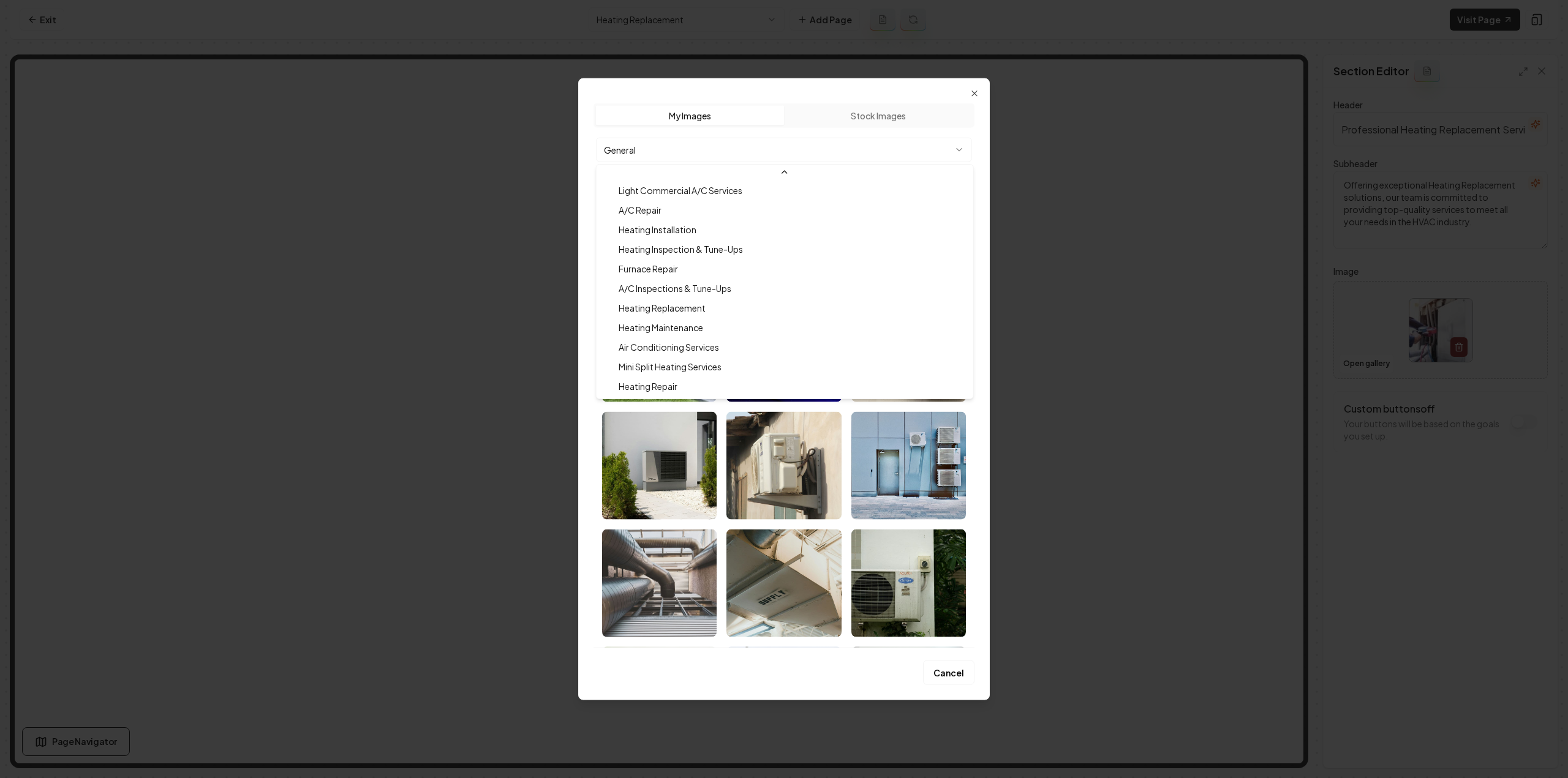
scroll to position [118, 0]
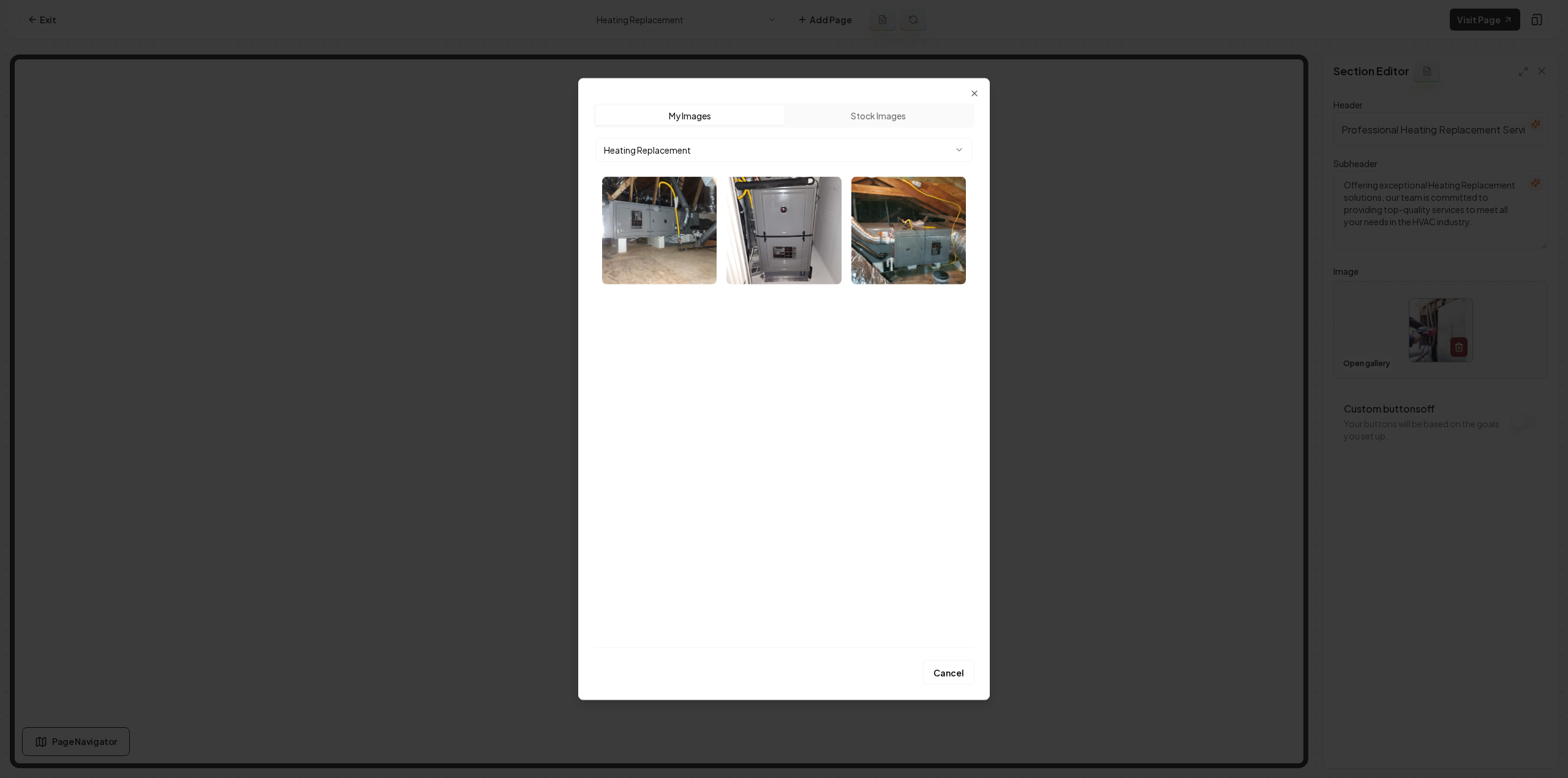
click at [683, 226] on img "Select image image_689cb3905c7cd75eb81dd982.webp" at bounding box center [658, 230] width 114 height 108
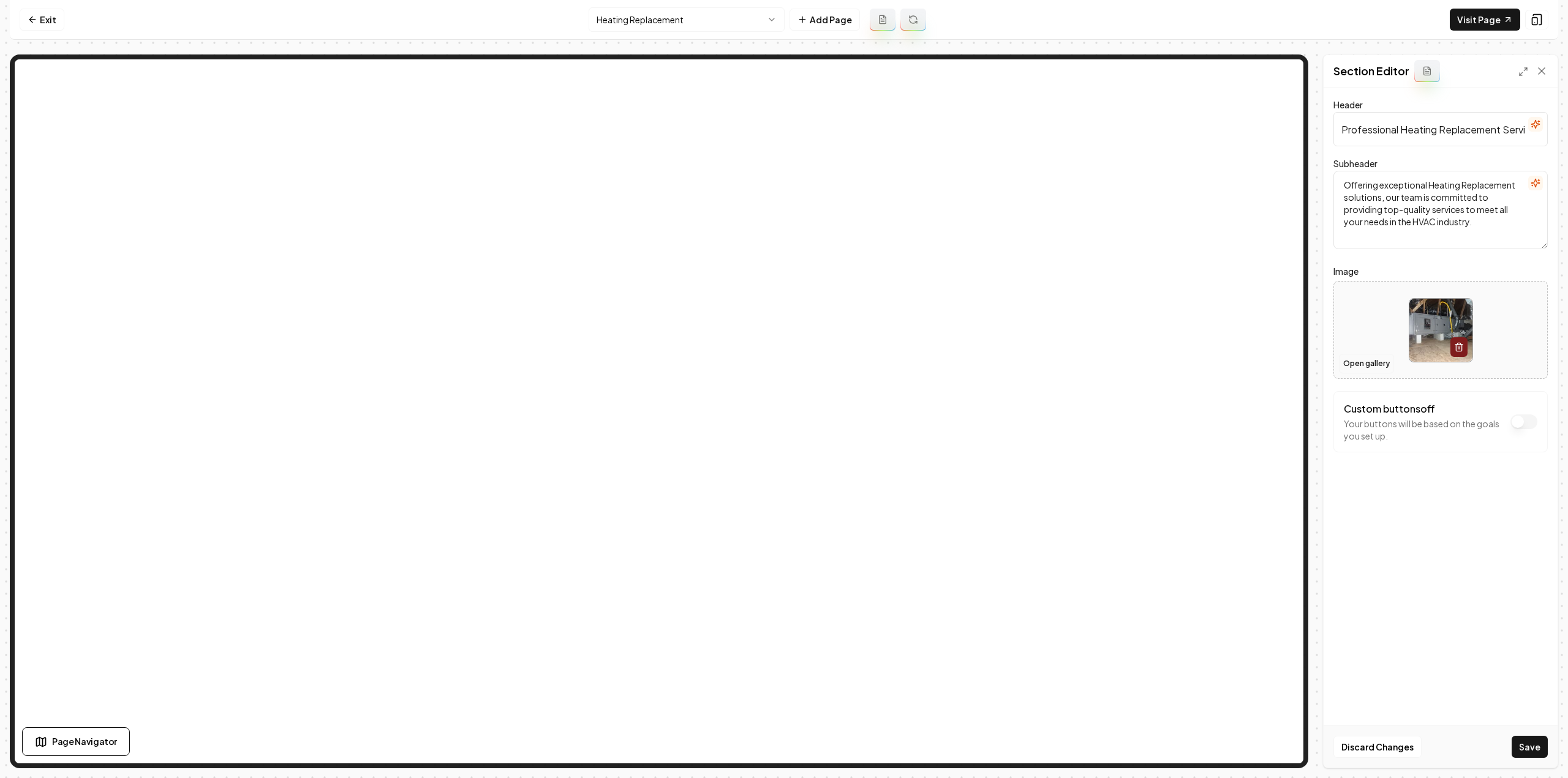
click at [1358, 356] on button "Open gallery" at bounding box center [1366, 363] width 55 height 19
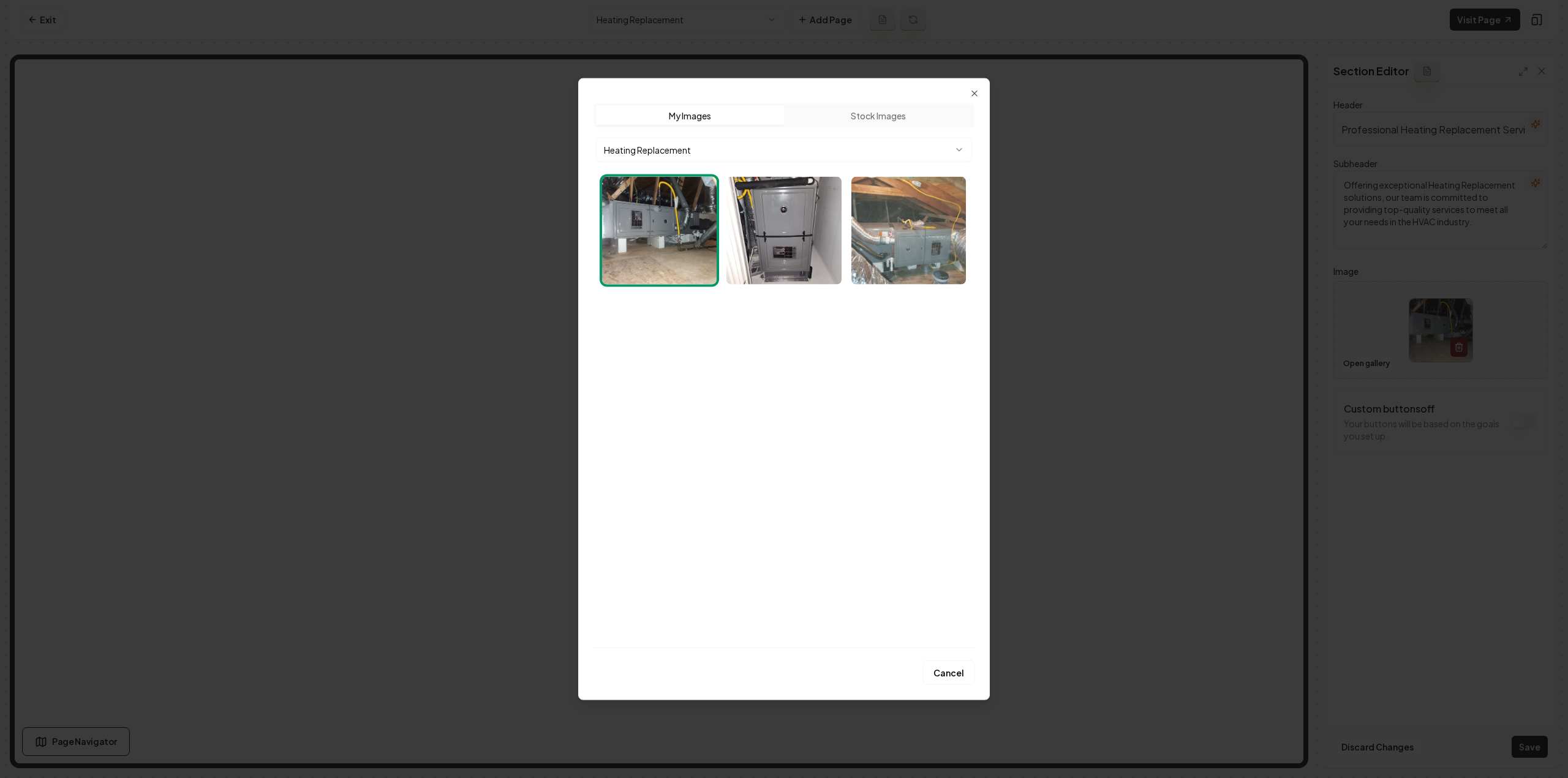
click at [880, 260] on img "Select image image_689cb3995c7cd75eb81e0649.webp" at bounding box center [908, 230] width 114 height 108
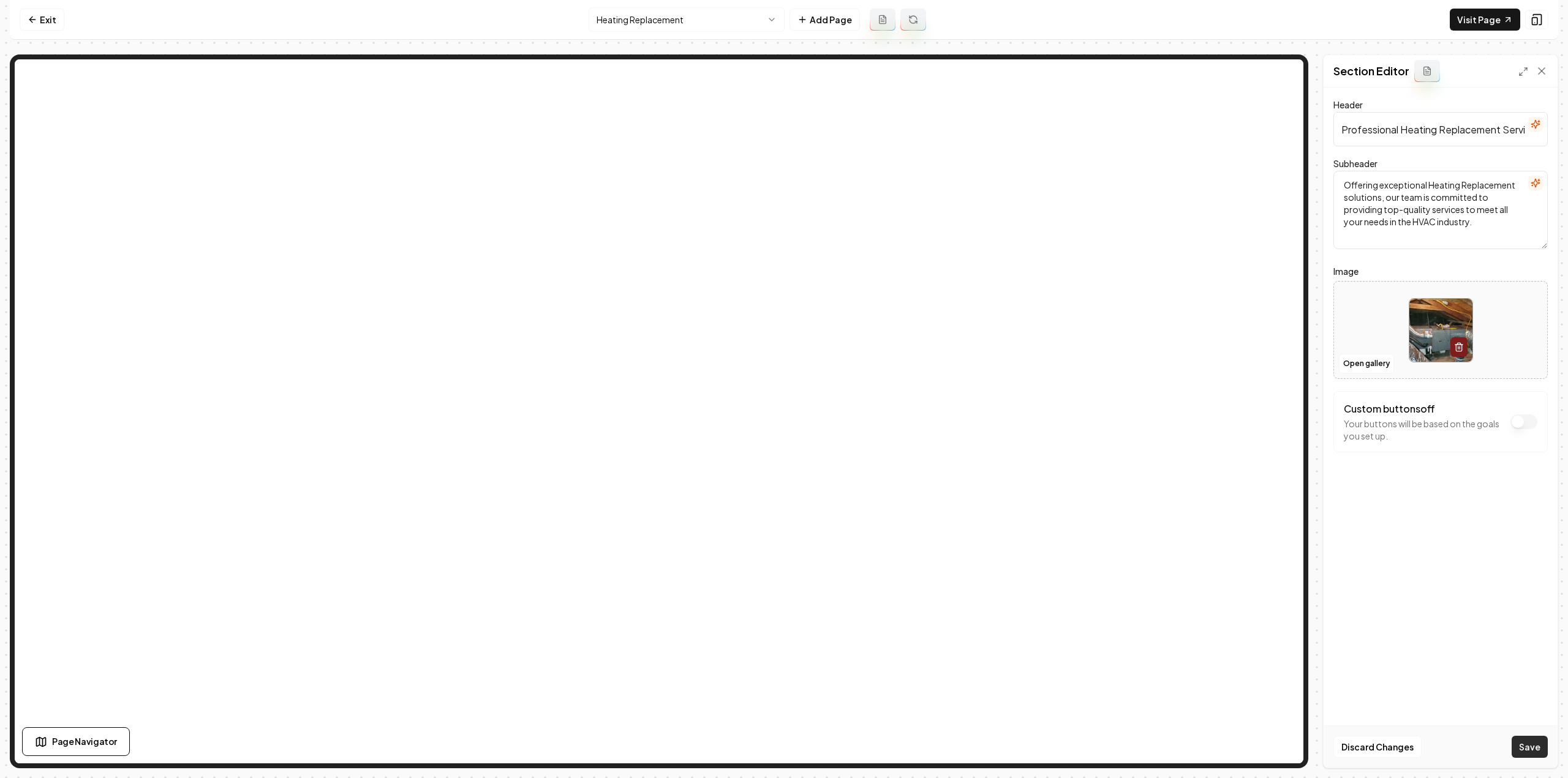
click at [1520, 745] on button "Save" at bounding box center [1530, 747] width 37 height 22
click at [689, 16] on html "Computer Required This feature is only available on a computer. Please switch t…" at bounding box center [784, 389] width 1568 height 778
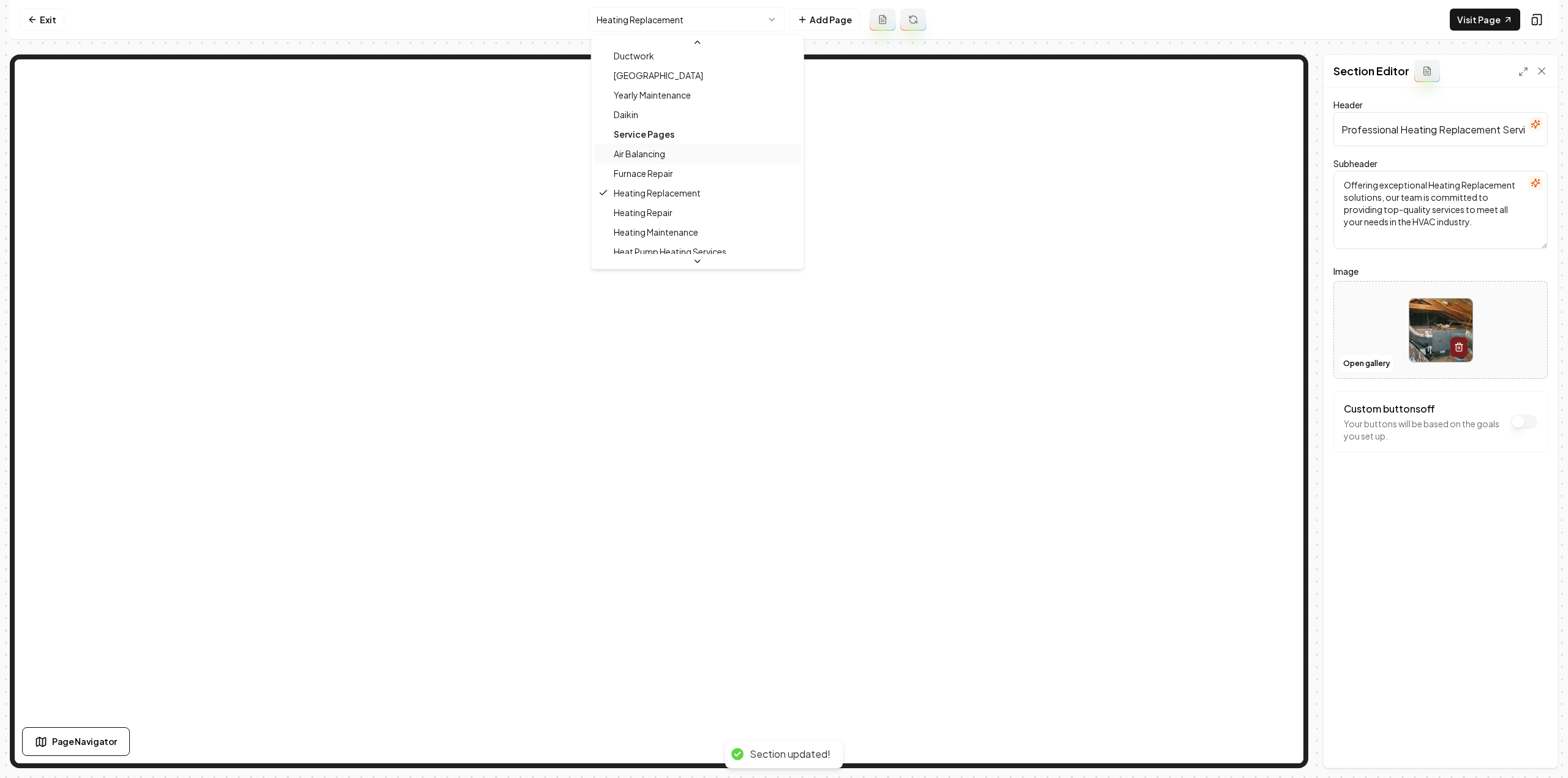
scroll to position [113, 0]
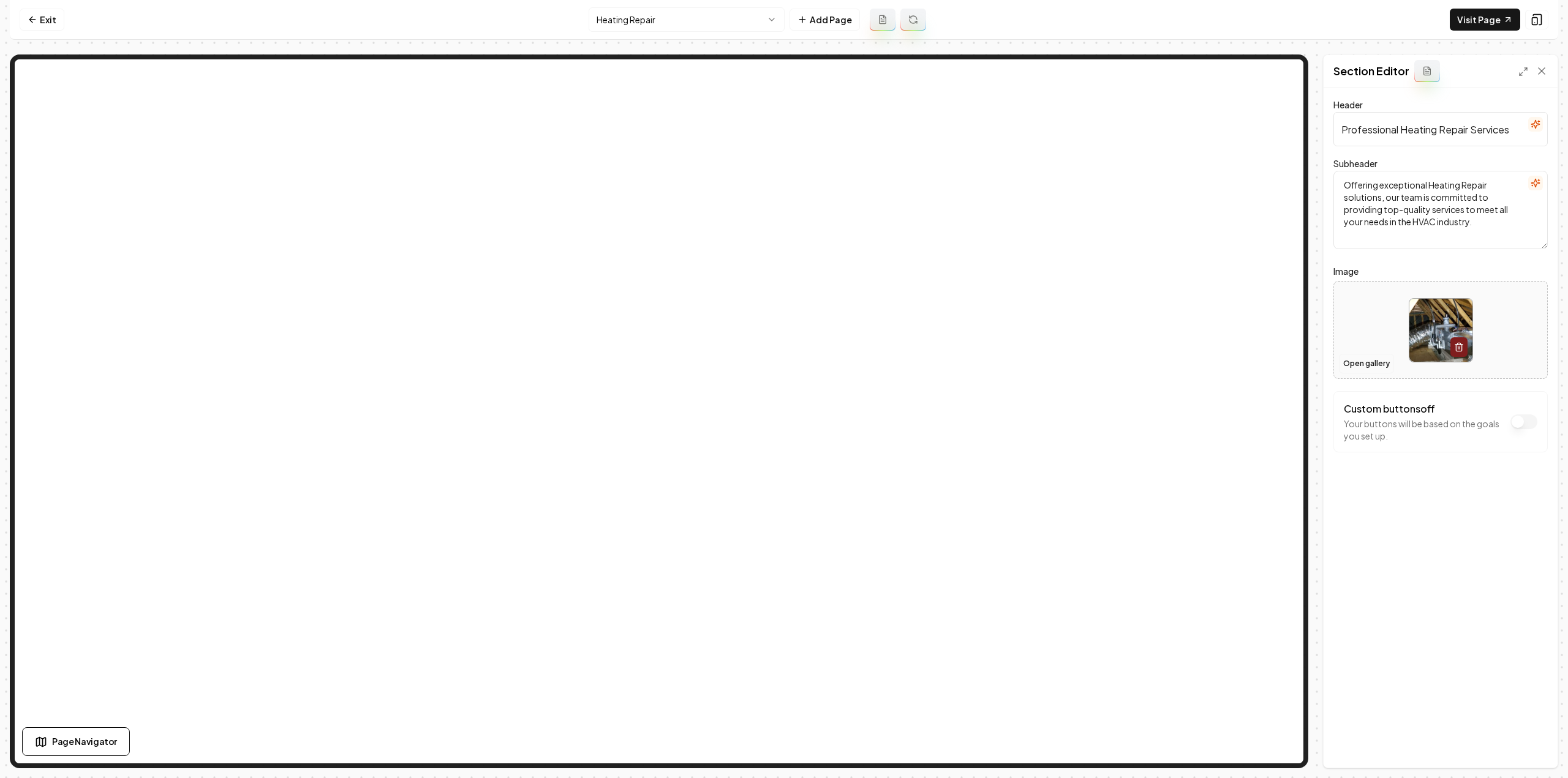
click at [1368, 359] on button "Open gallery" at bounding box center [1366, 363] width 55 height 19
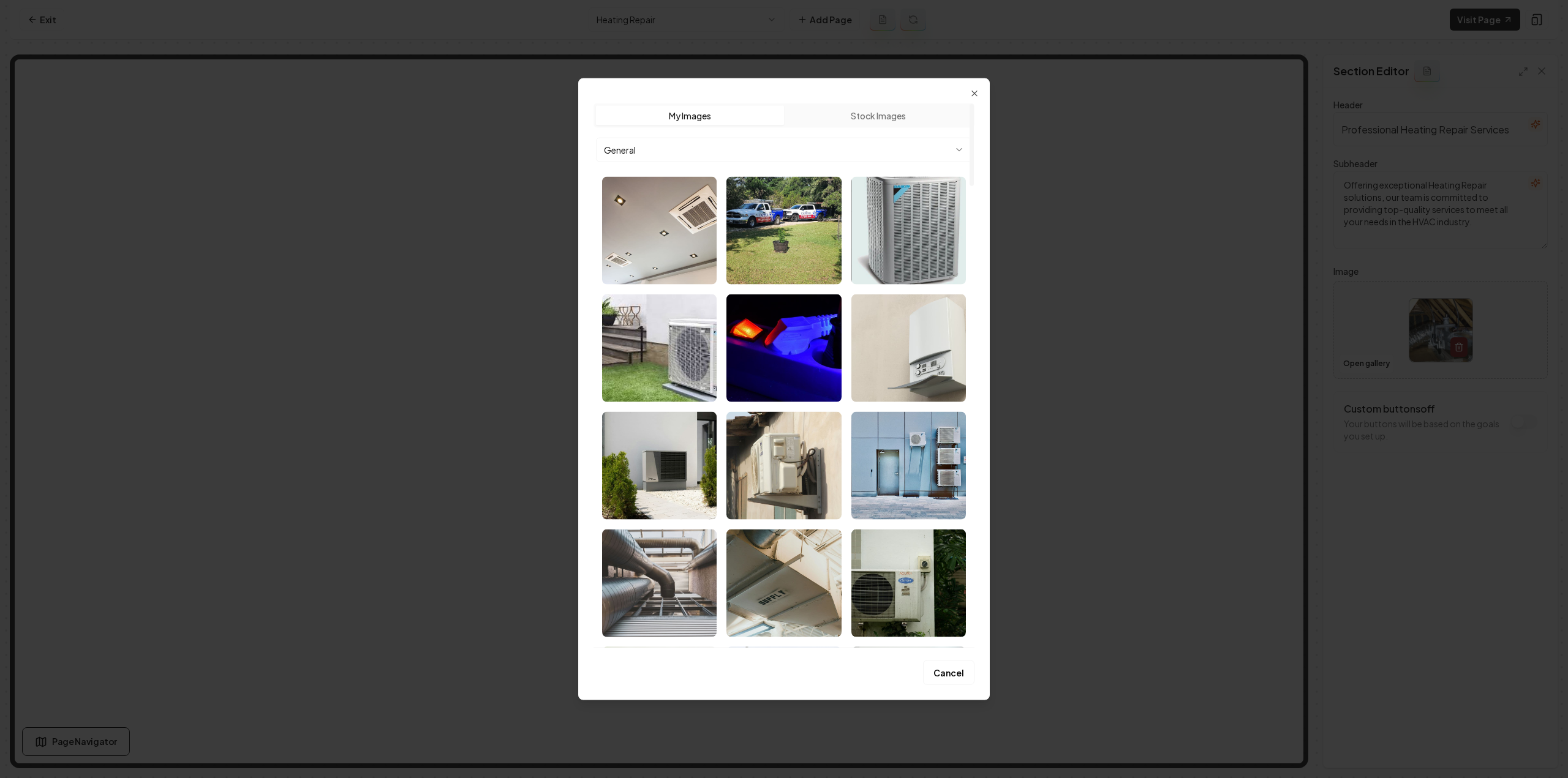
click at [725, 143] on body "Computer Required This feature is only available on a computer. Please switch t…" at bounding box center [784, 389] width 1568 height 778
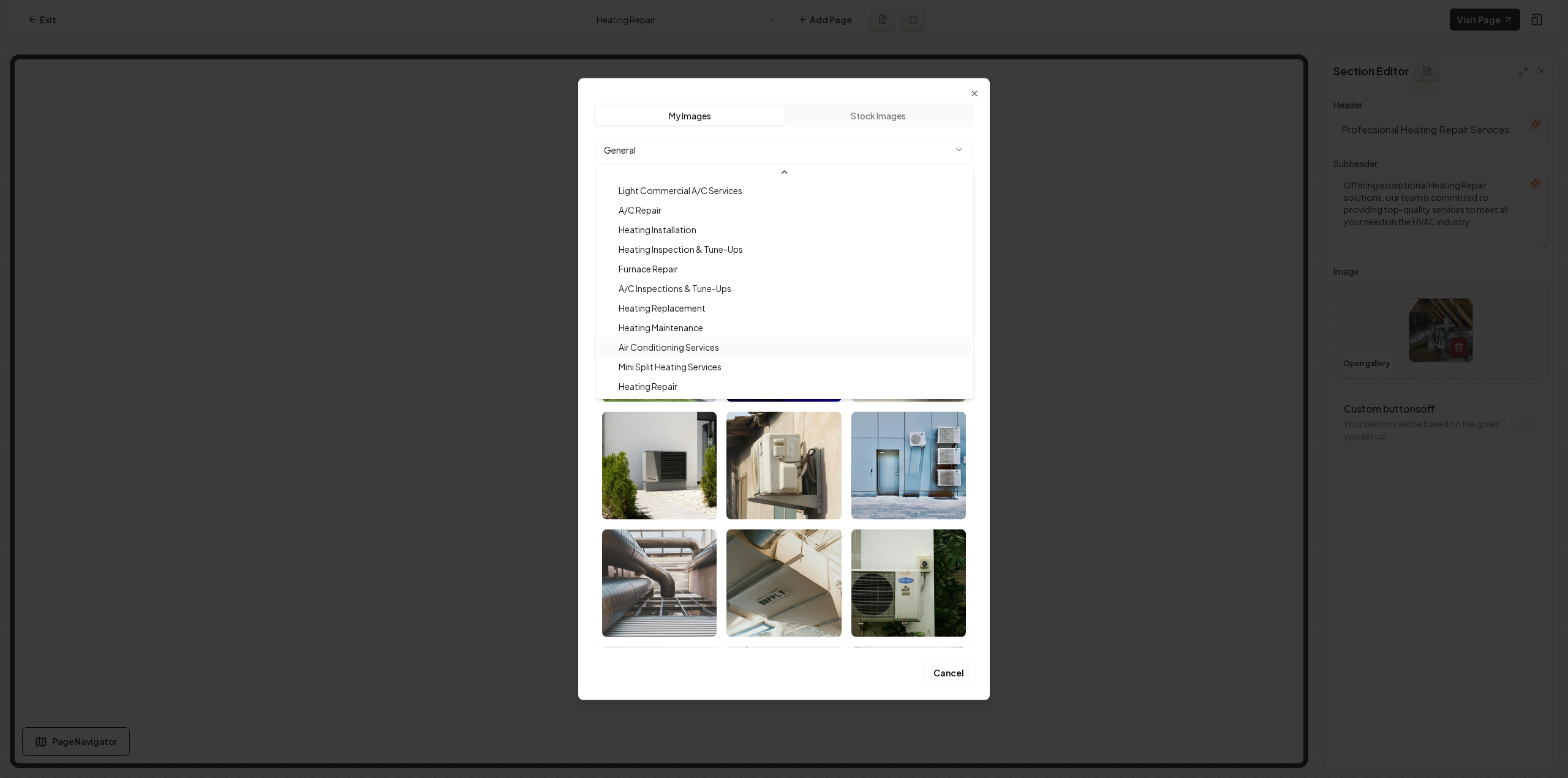
scroll to position [118, 0]
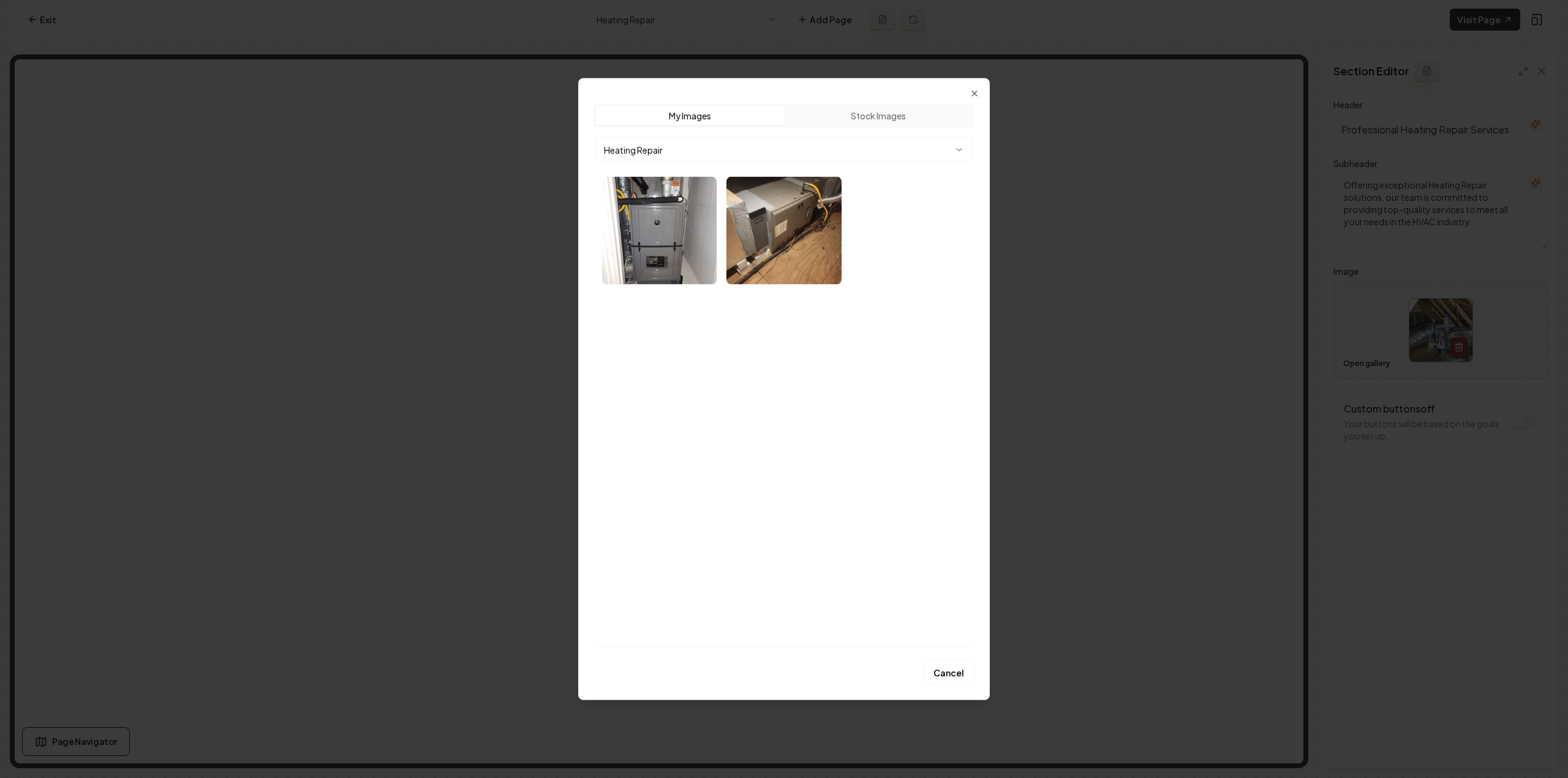
click at [730, 342] on div "Upload My Images Stock Images Heating Repair" at bounding box center [784, 375] width 381 height 545
click at [765, 220] on img "Select image image_689cb3915c7cd75eb81ddb69.webp" at bounding box center [783, 230] width 114 height 108
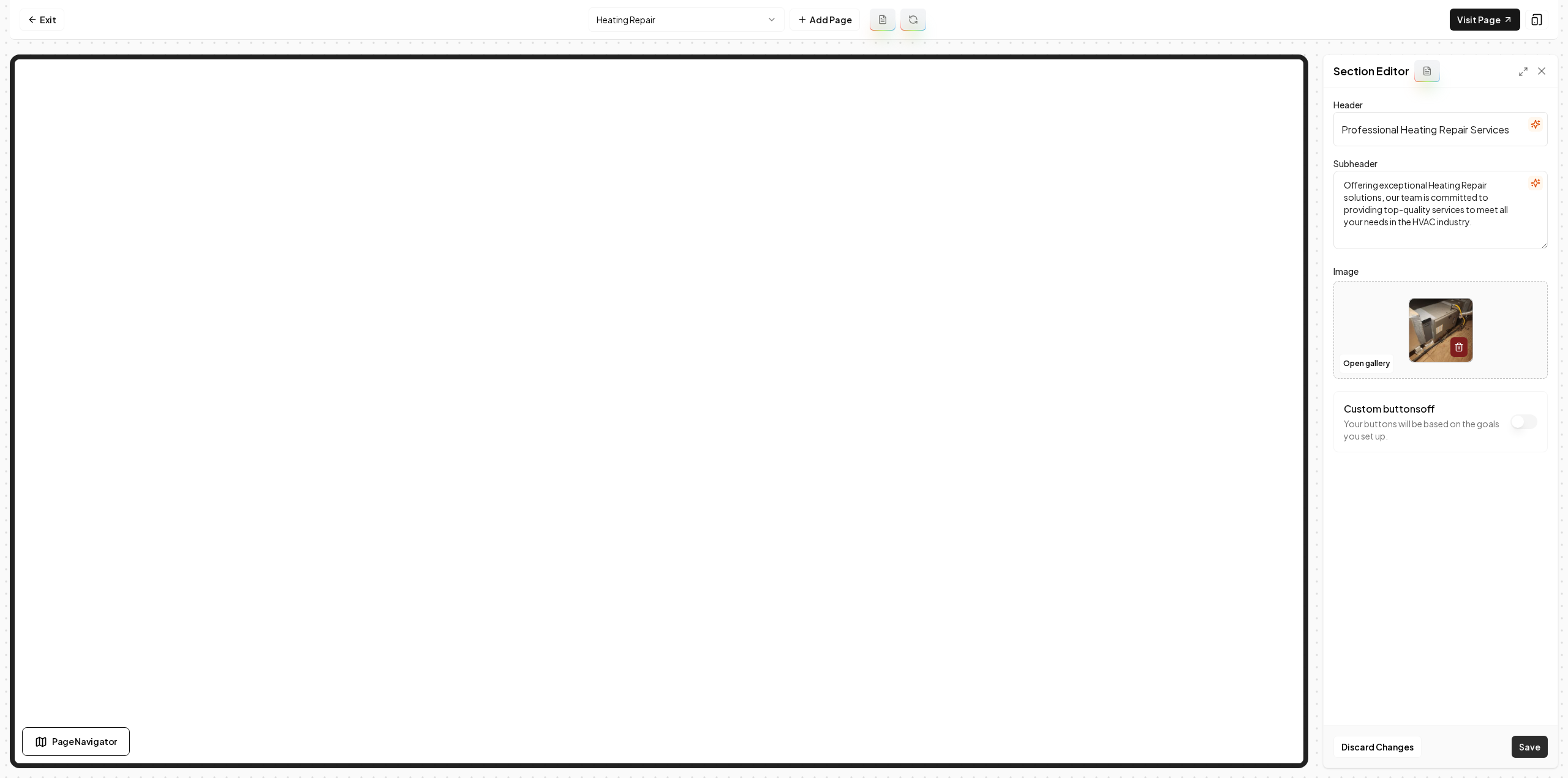
click at [1539, 744] on button "Save" at bounding box center [1530, 747] width 37 height 22
click at [629, 16] on html "Computer Required This feature is only available on a computer. Please switch t…" at bounding box center [784, 389] width 1568 height 778
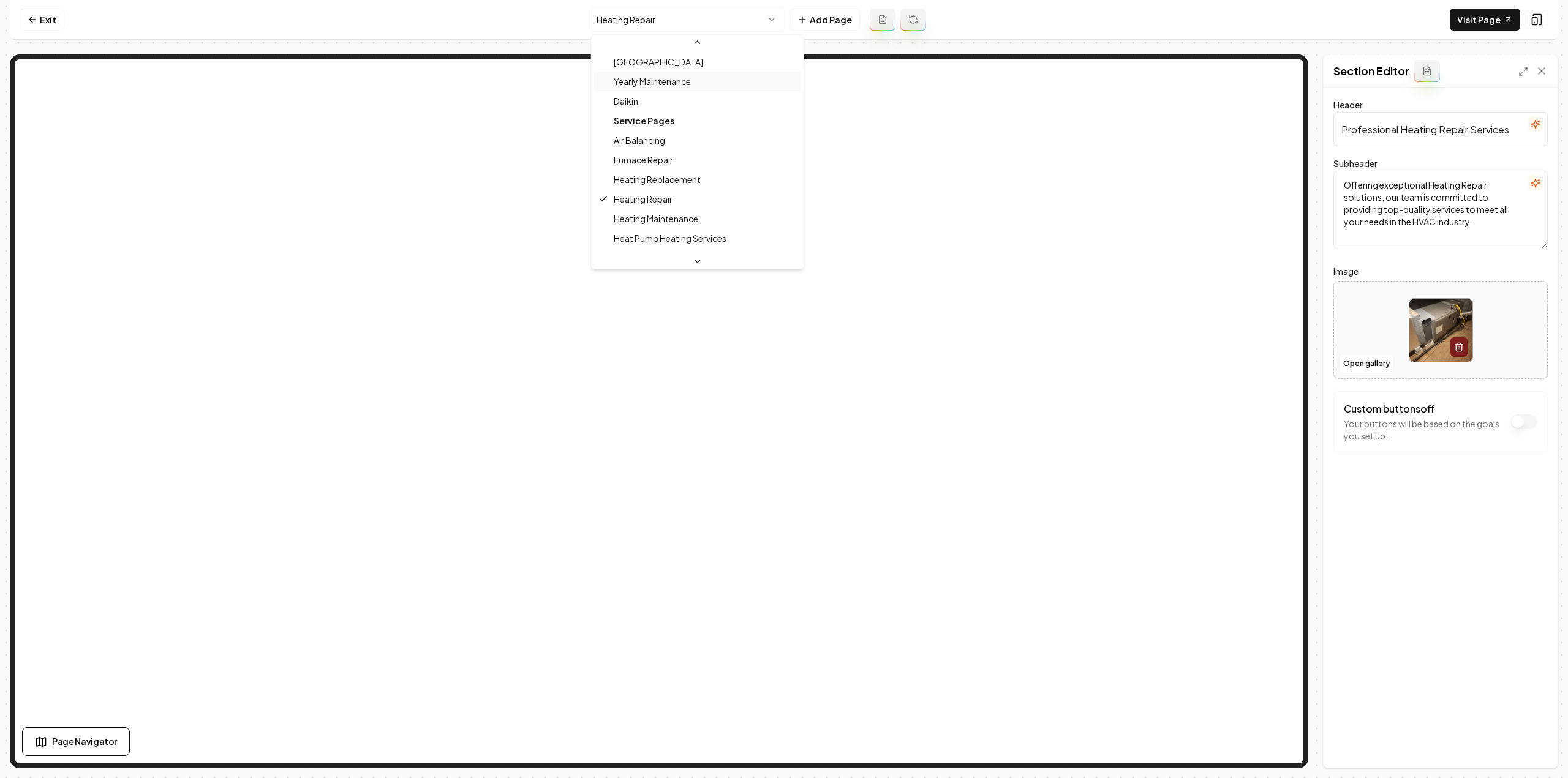
scroll to position [133, 0]
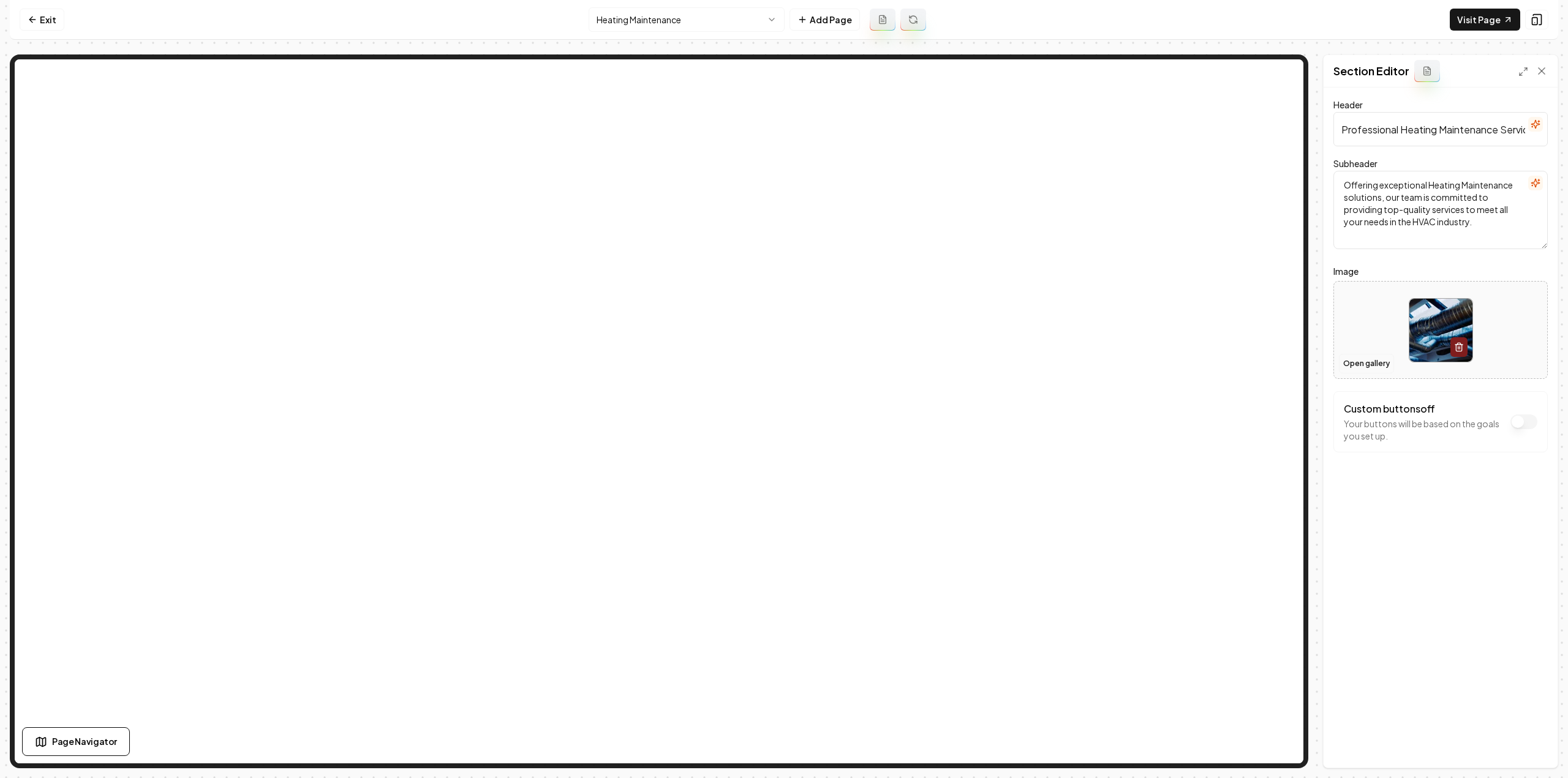
click at [1384, 363] on button "Open gallery" at bounding box center [1366, 363] width 55 height 19
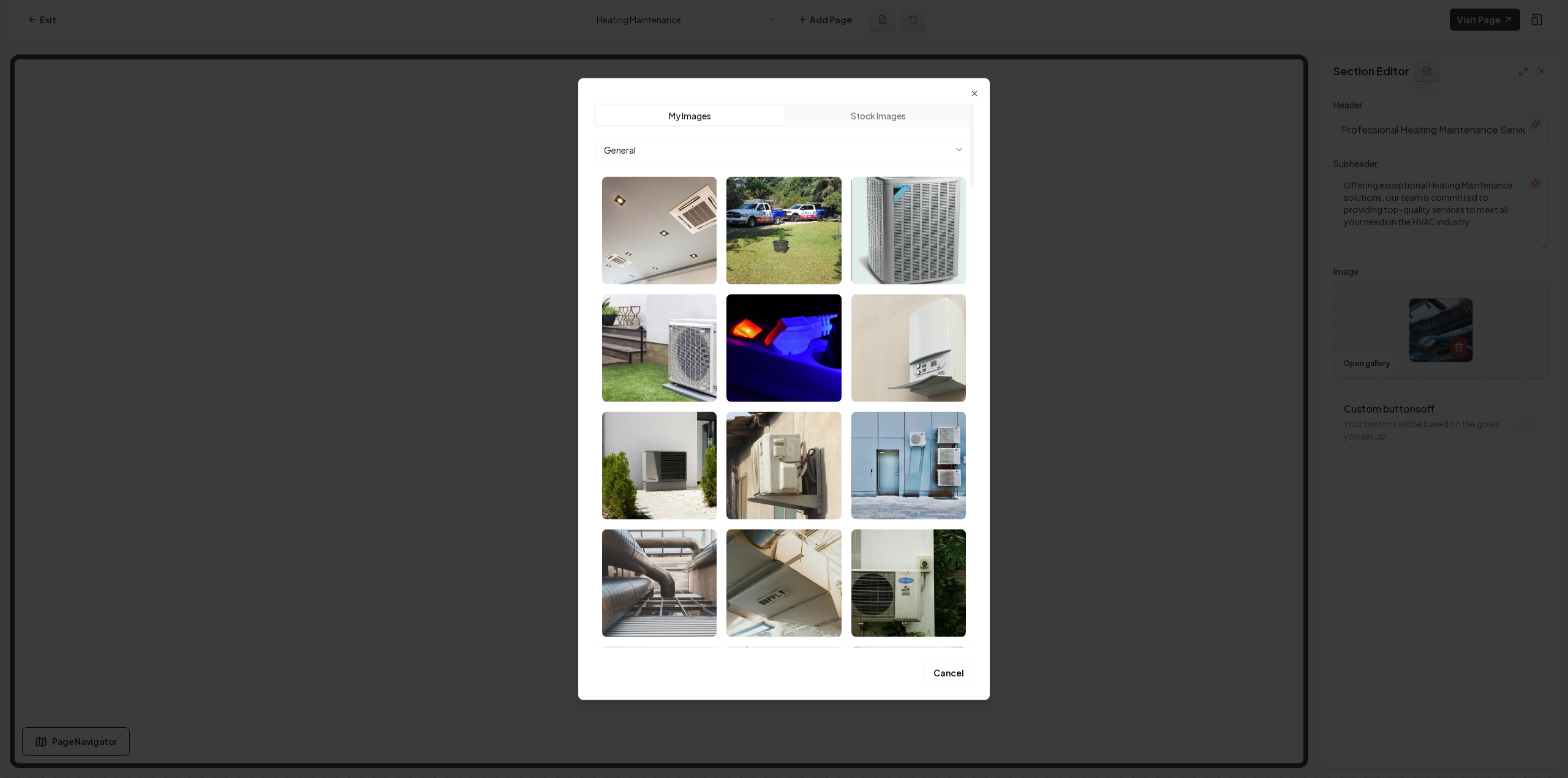
click at [717, 142] on button "General" at bounding box center [784, 149] width 376 height 25
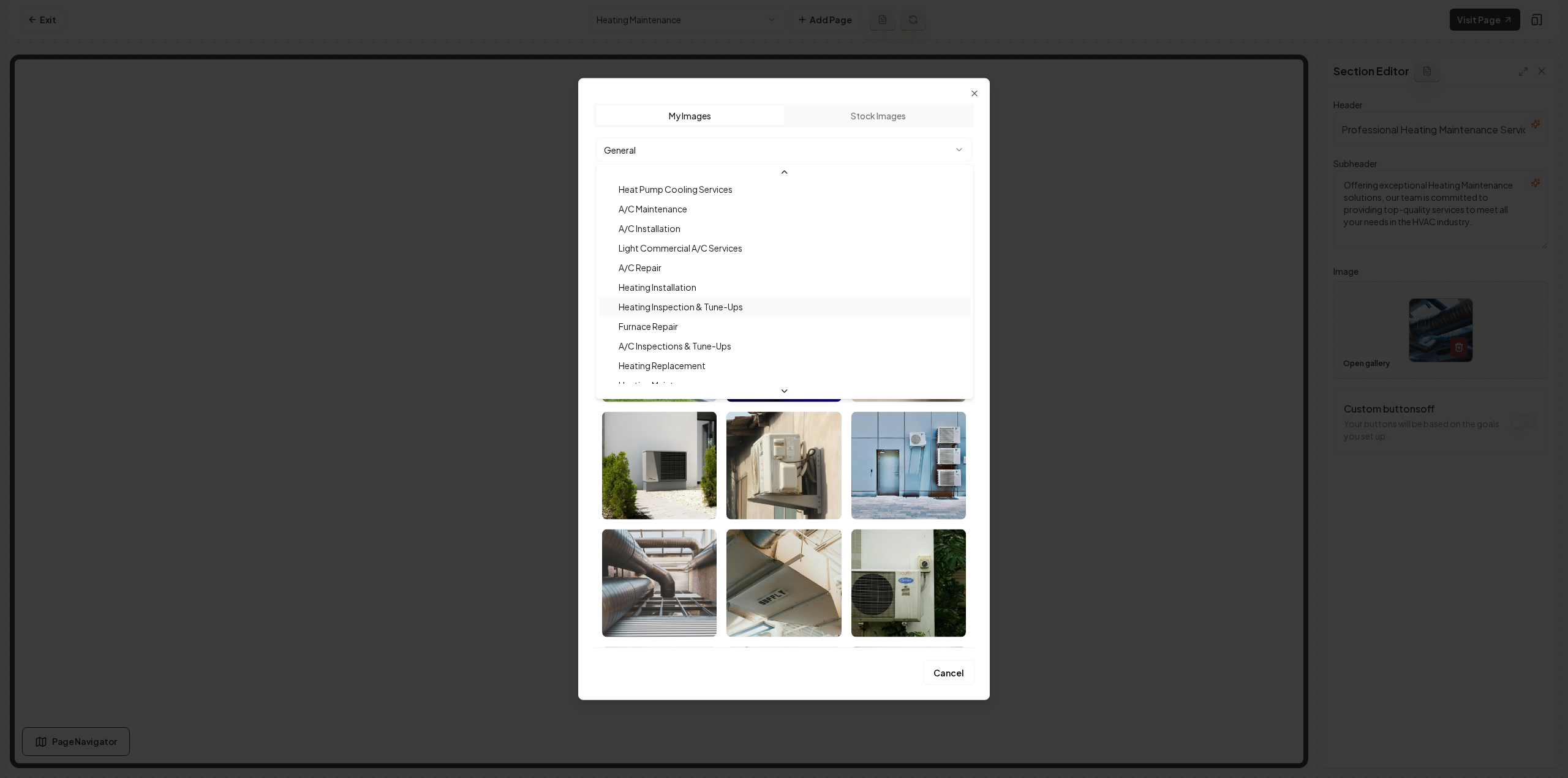
scroll to position [122, 0]
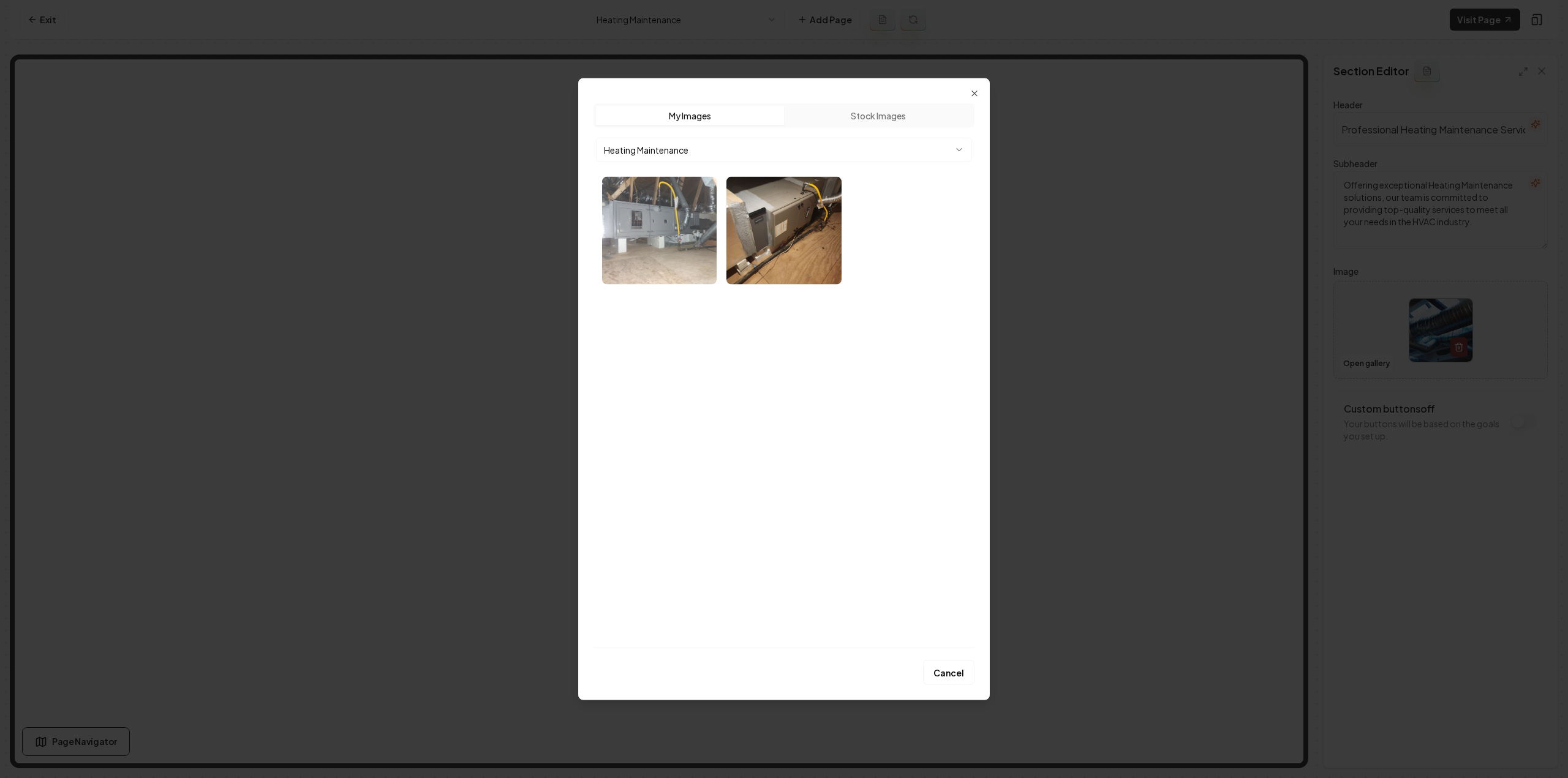
click at [689, 237] on img "Select image image_689cb3905c7cd75eb81dd982.webp" at bounding box center [658, 230] width 114 height 108
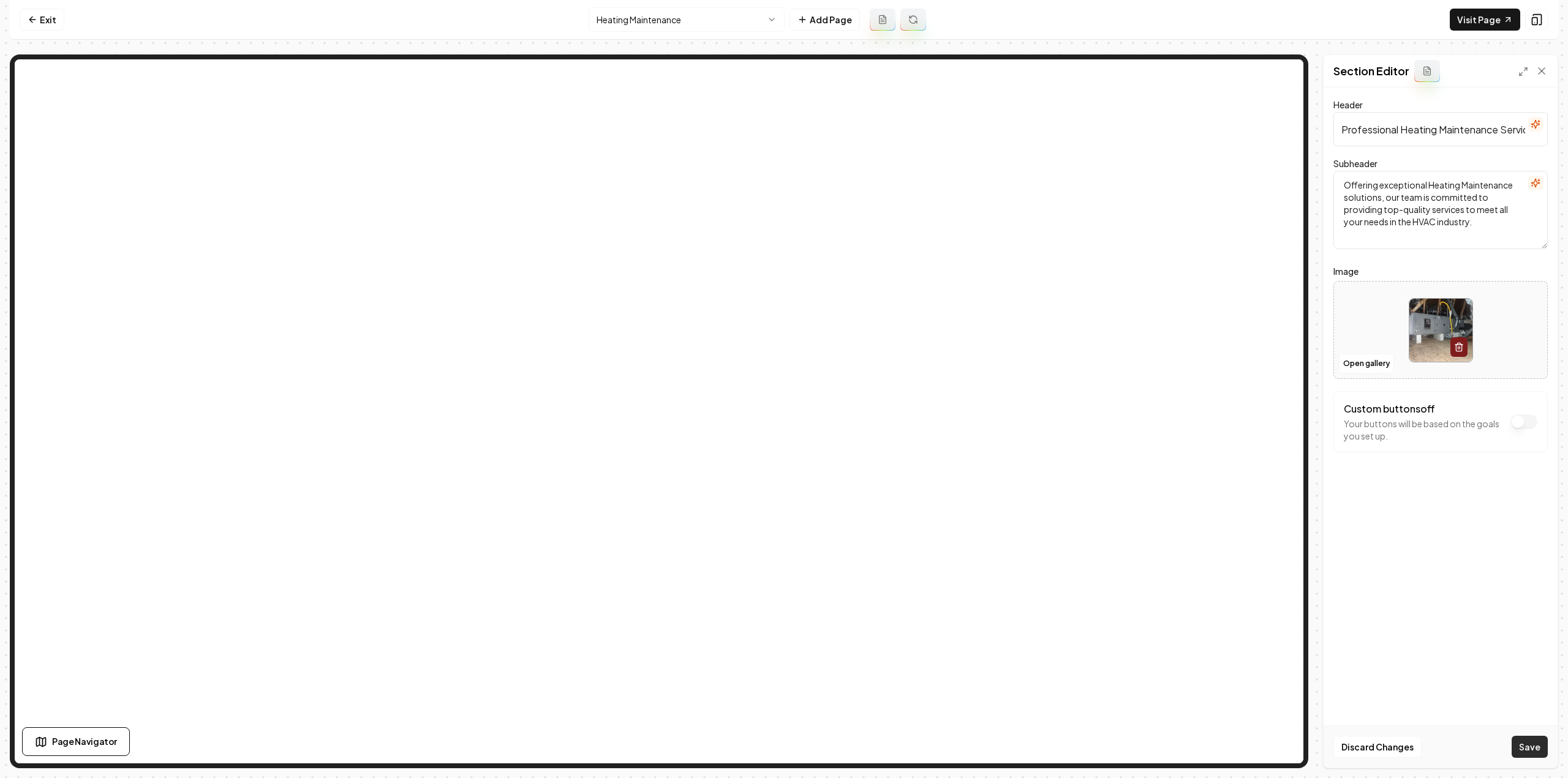
click at [1527, 742] on button "Save" at bounding box center [1530, 747] width 37 height 22
click at [707, 20] on html "Computer Required This feature is only available on a computer. Please switch t…" at bounding box center [784, 389] width 1568 height 778
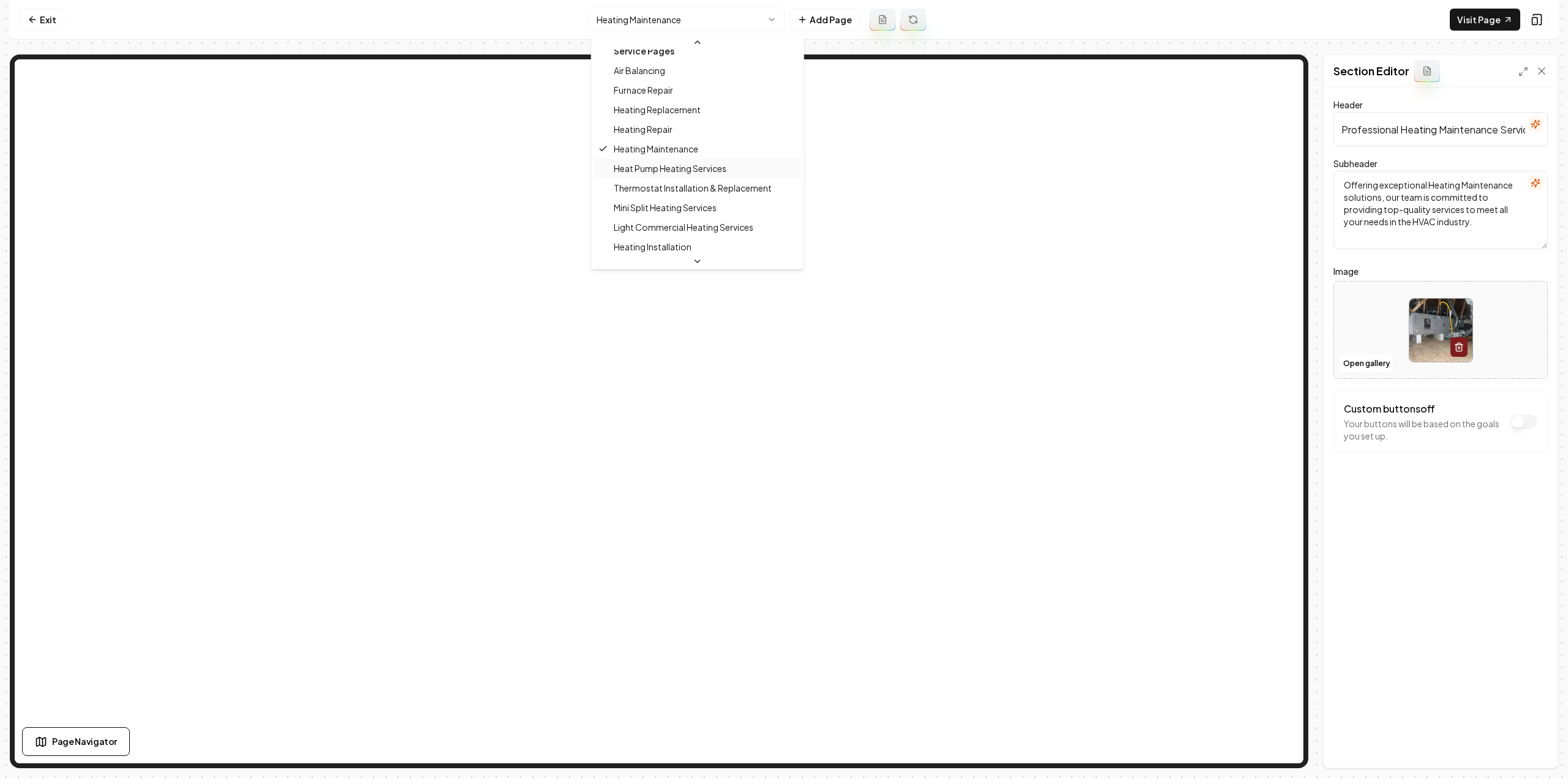
scroll to position [199, 0]
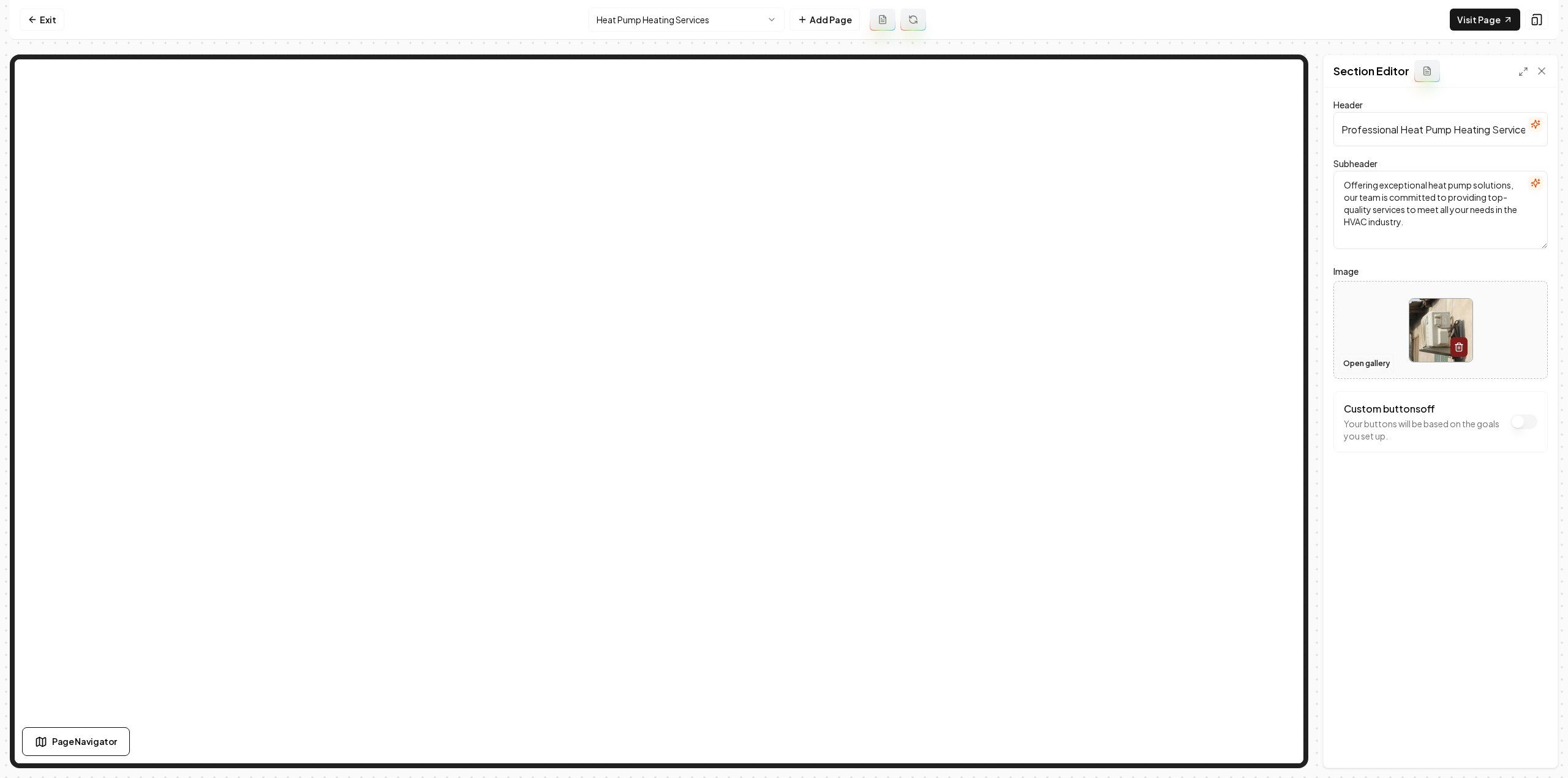
click at [1369, 360] on button "Open gallery" at bounding box center [1366, 363] width 55 height 19
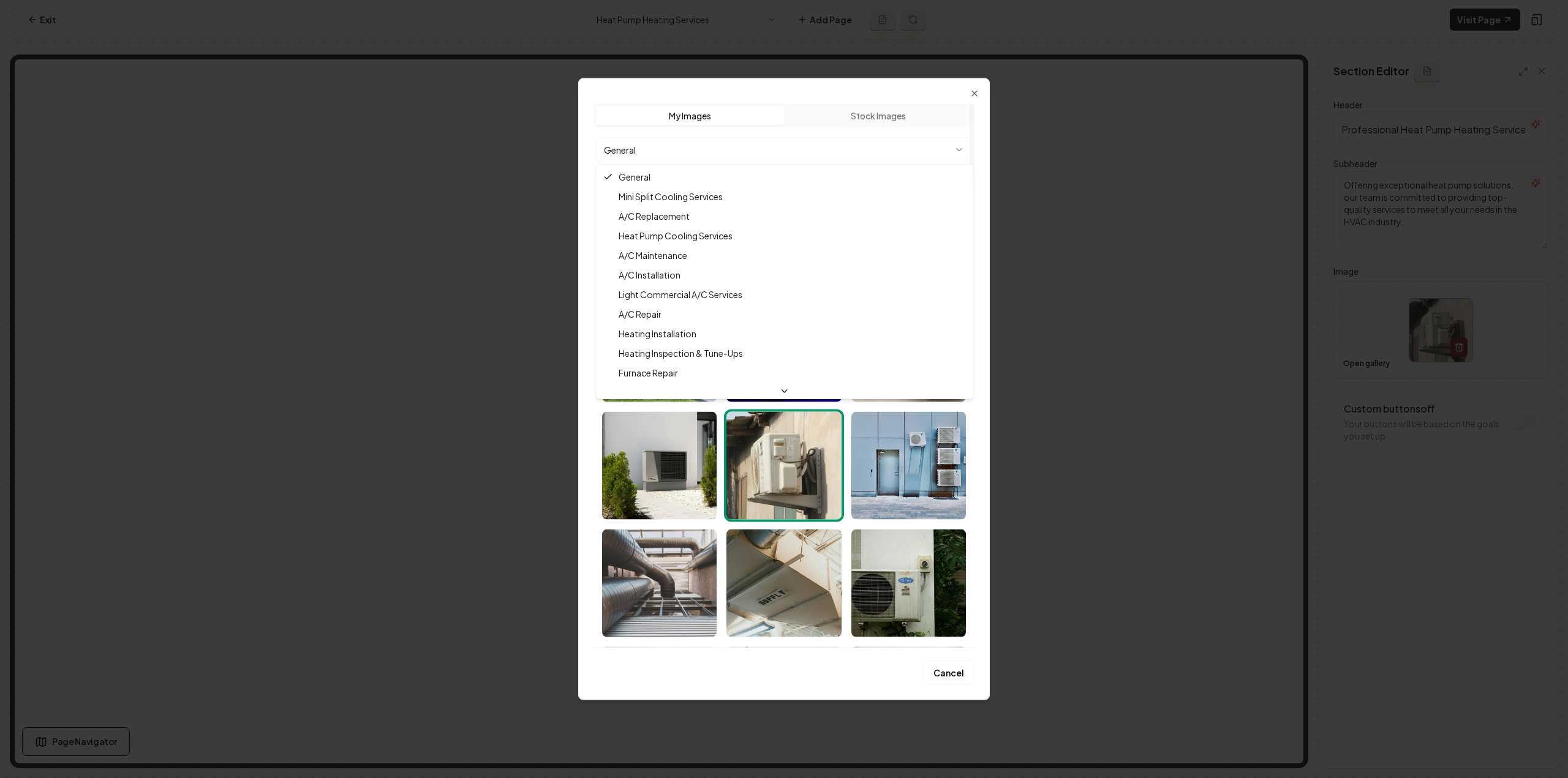
click at [679, 147] on body "Computer Required This feature is only available on a computer. Please switch t…" at bounding box center [784, 389] width 1568 height 778
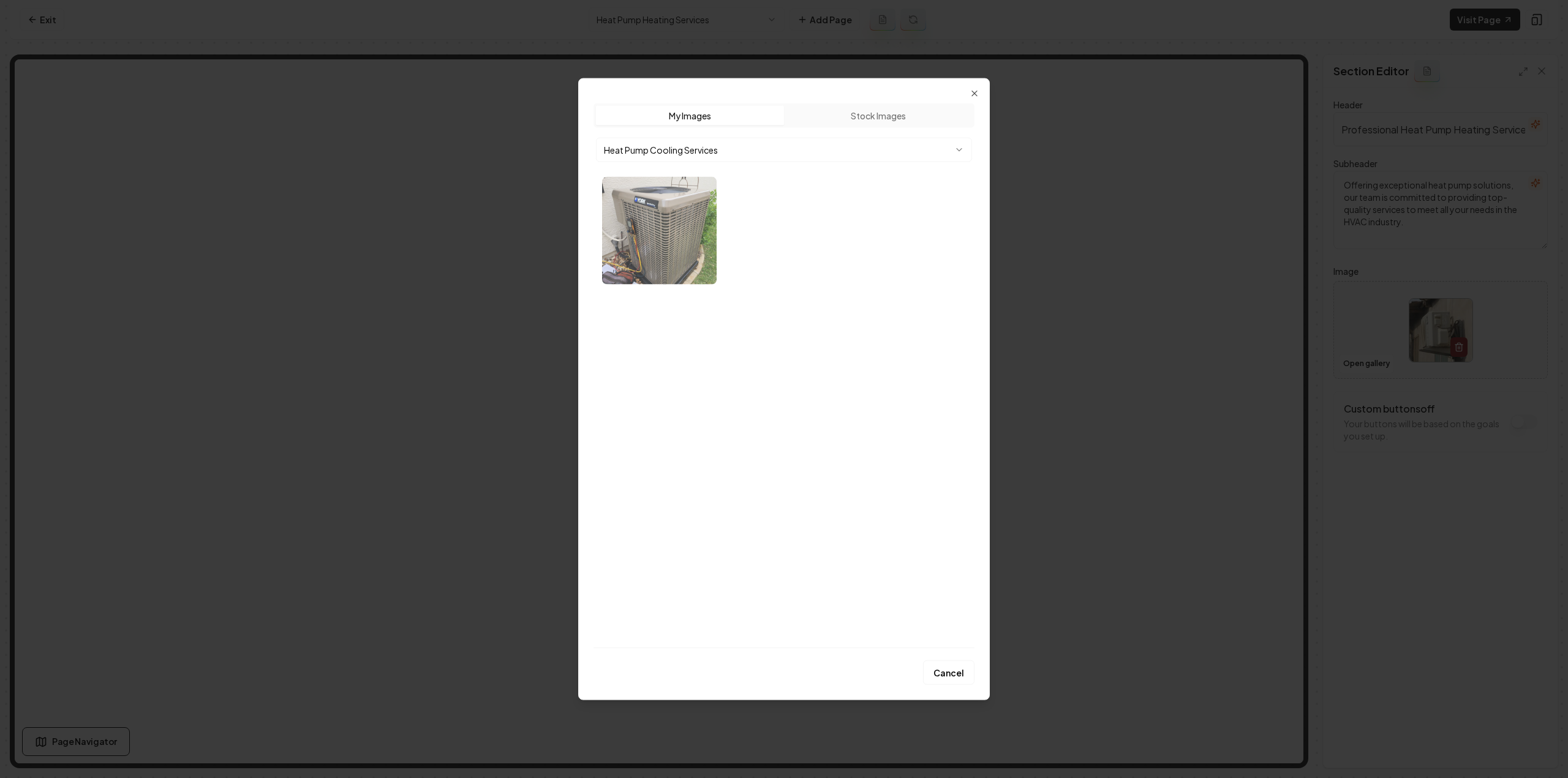
click at [634, 231] on img "Select image image_689cb3985c7cd75eb81dfe33.webp" at bounding box center [658, 230] width 114 height 108
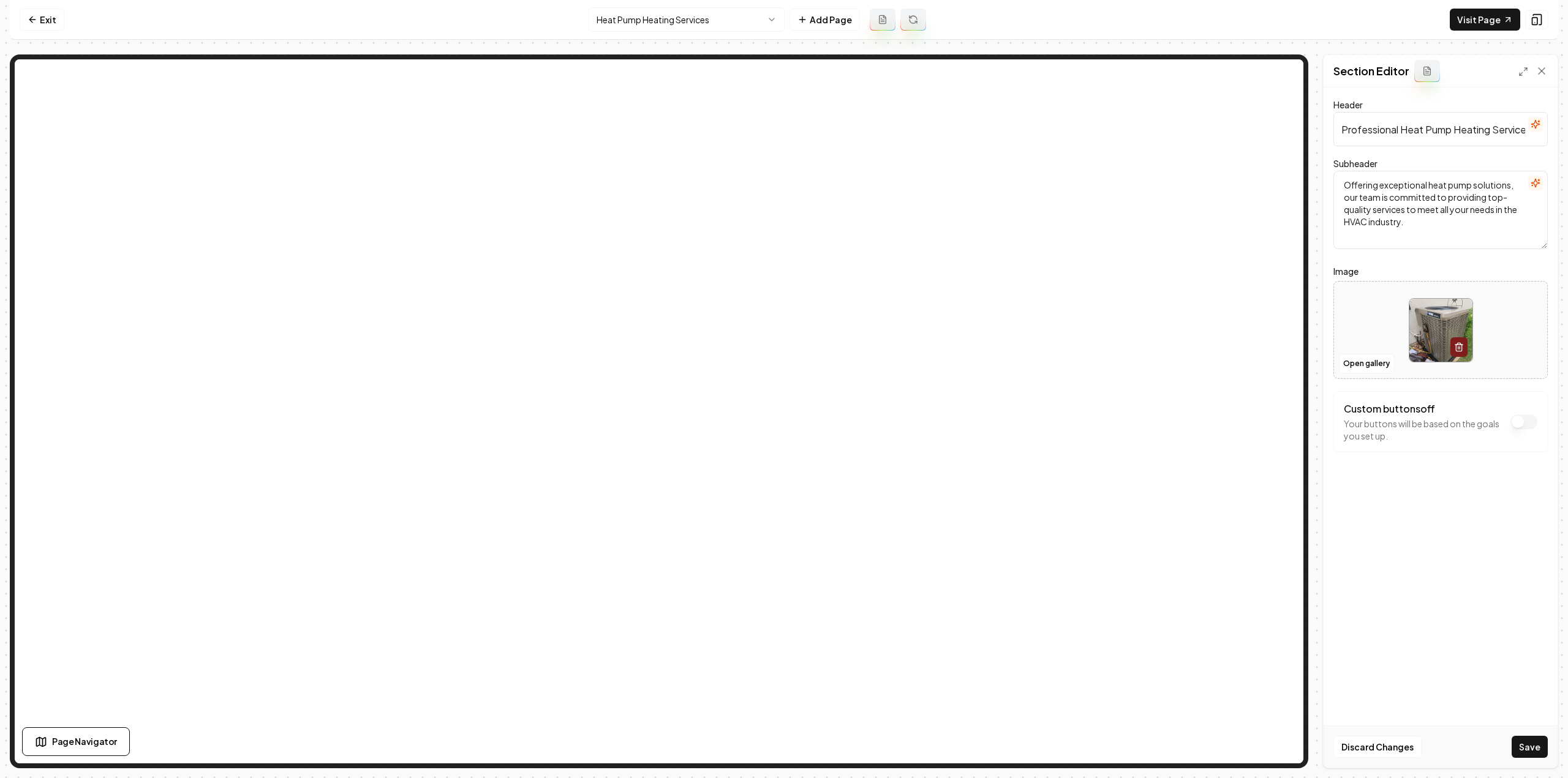
click at [666, 21] on html "Computer Required This feature is only available on a computer. Please switch t…" at bounding box center [784, 389] width 1568 height 778
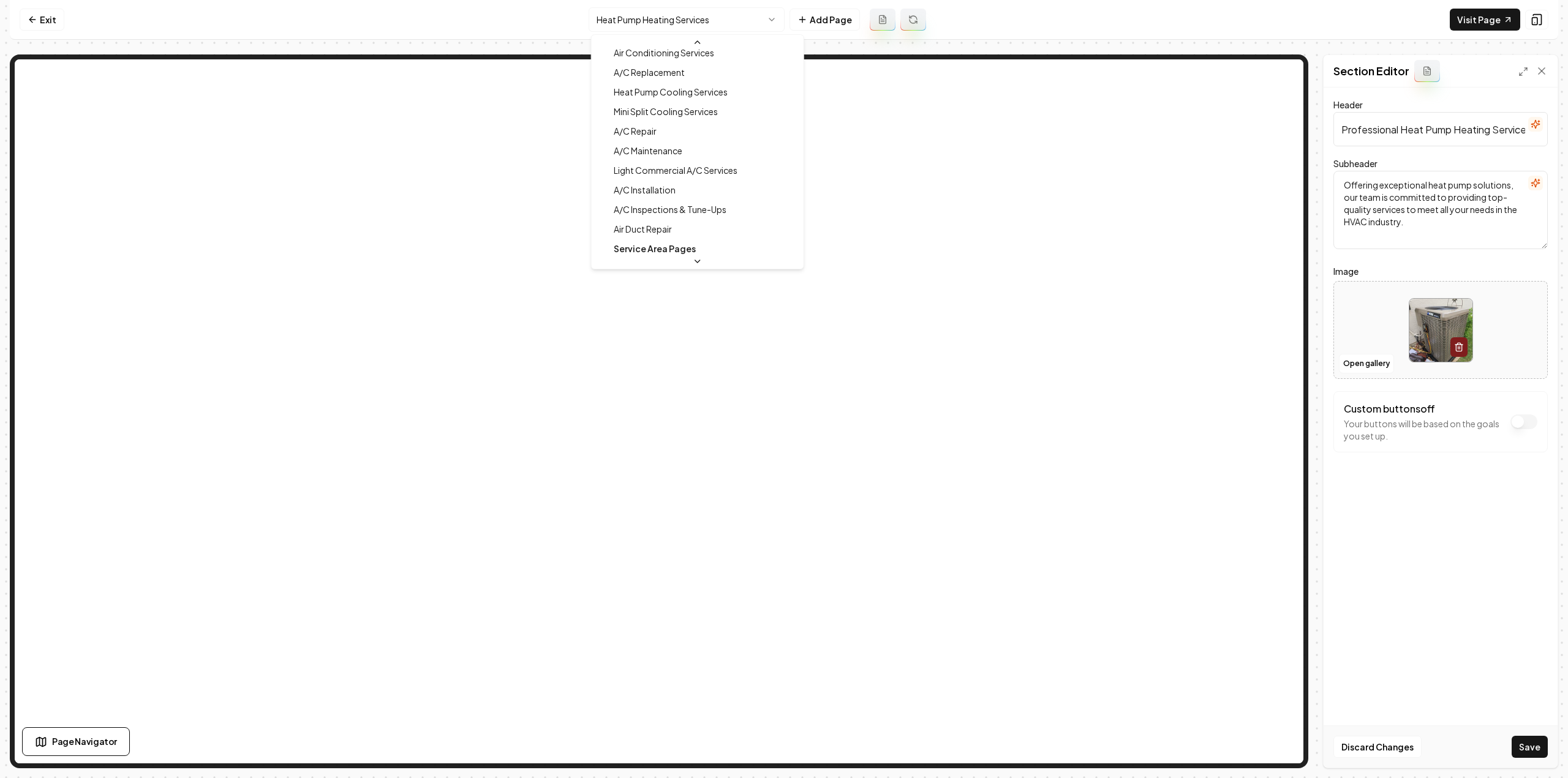
scroll to position [540, 0]
click at [1525, 759] on html "Computer Required This feature is only available on a computer. Please switch t…" at bounding box center [784, 389] width 1568 height 778
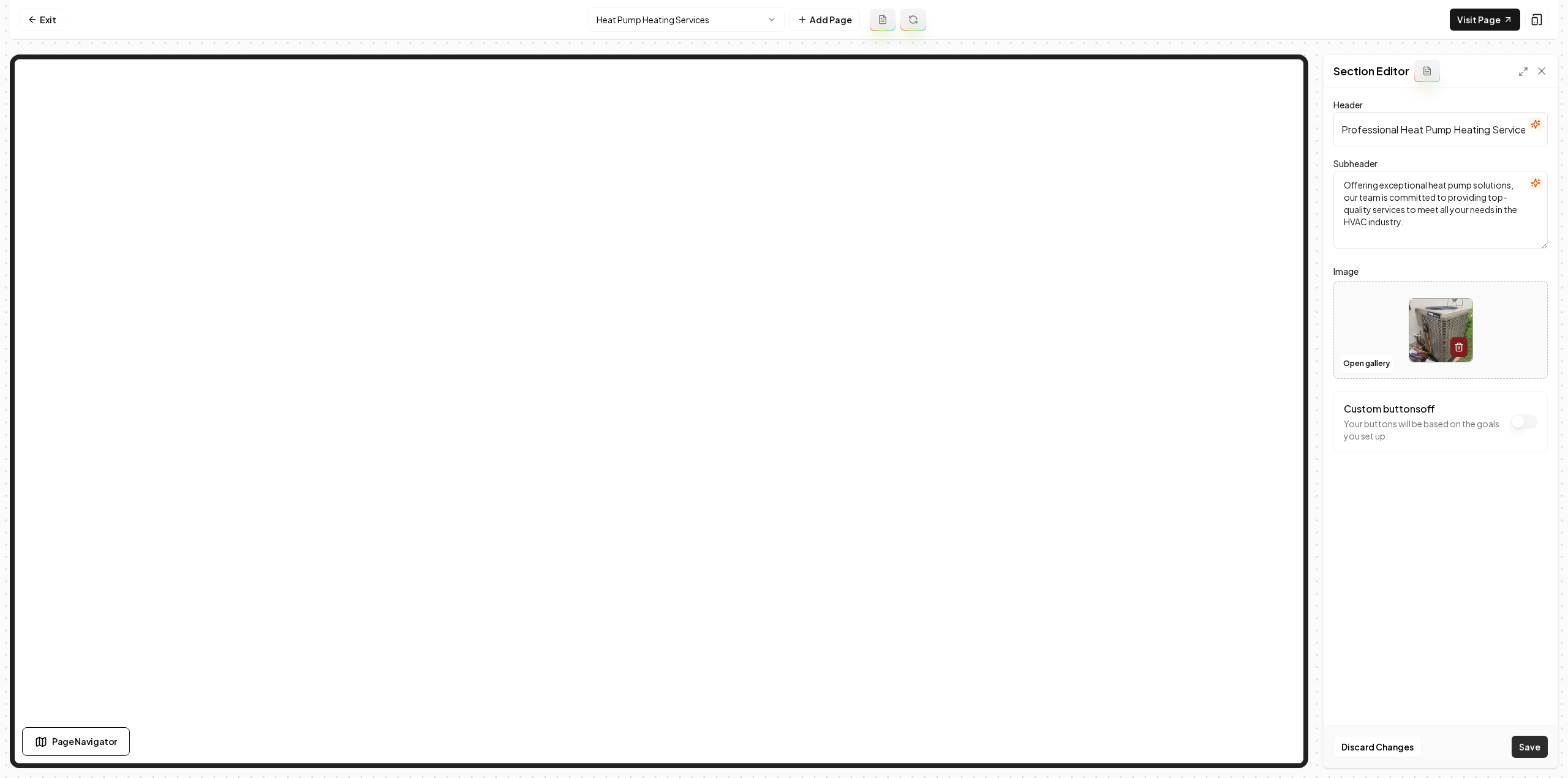
click at [1524, 750] on button "Save" at bounding box center [1530, 747] width 37 height 22
click at [661, 16] on html "Computer Required This feature is only available on a computer. Please switch t…" at bounding box center [784, 389] width 1568 height 778
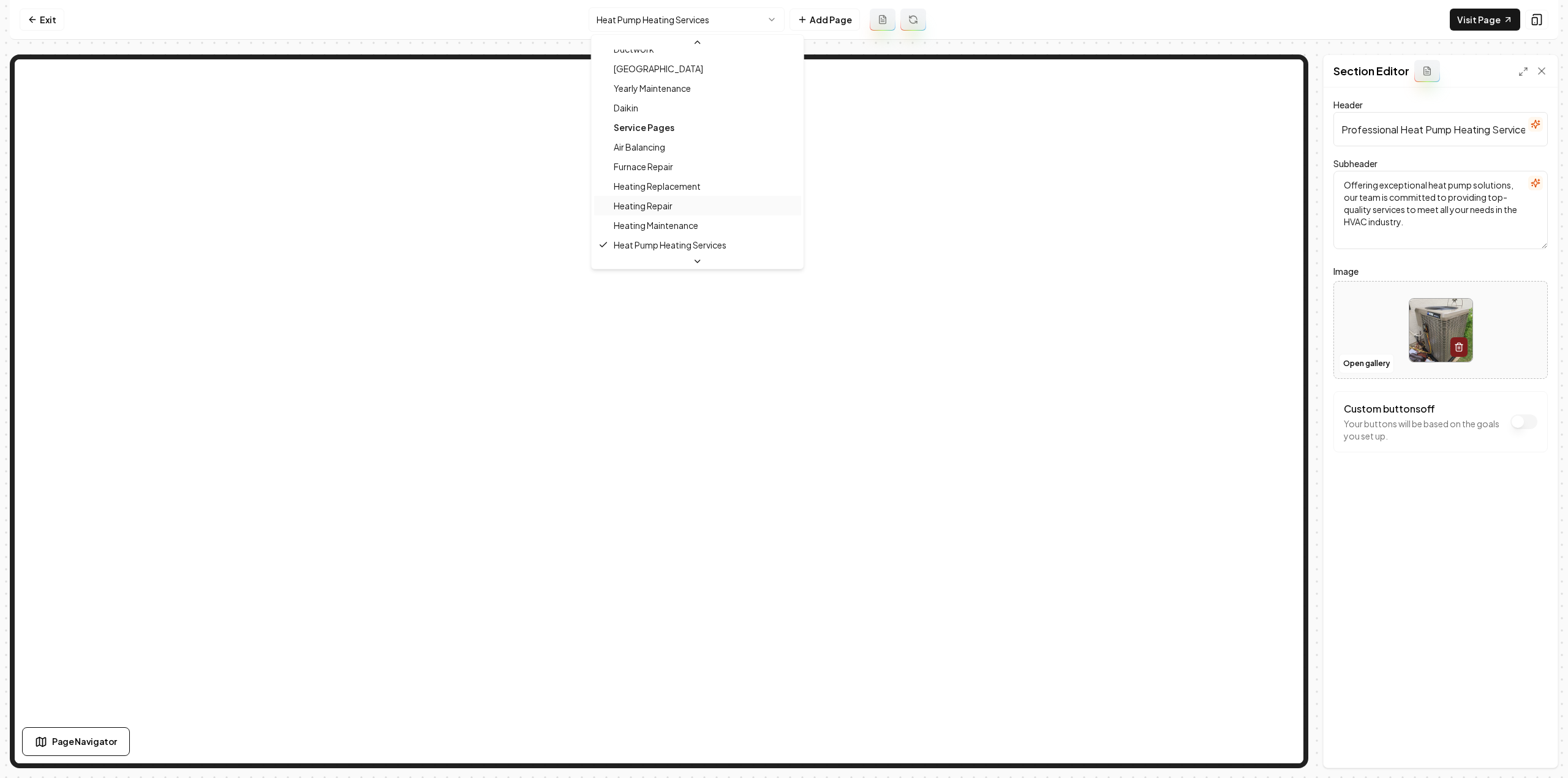
scroll to position [172, 0]
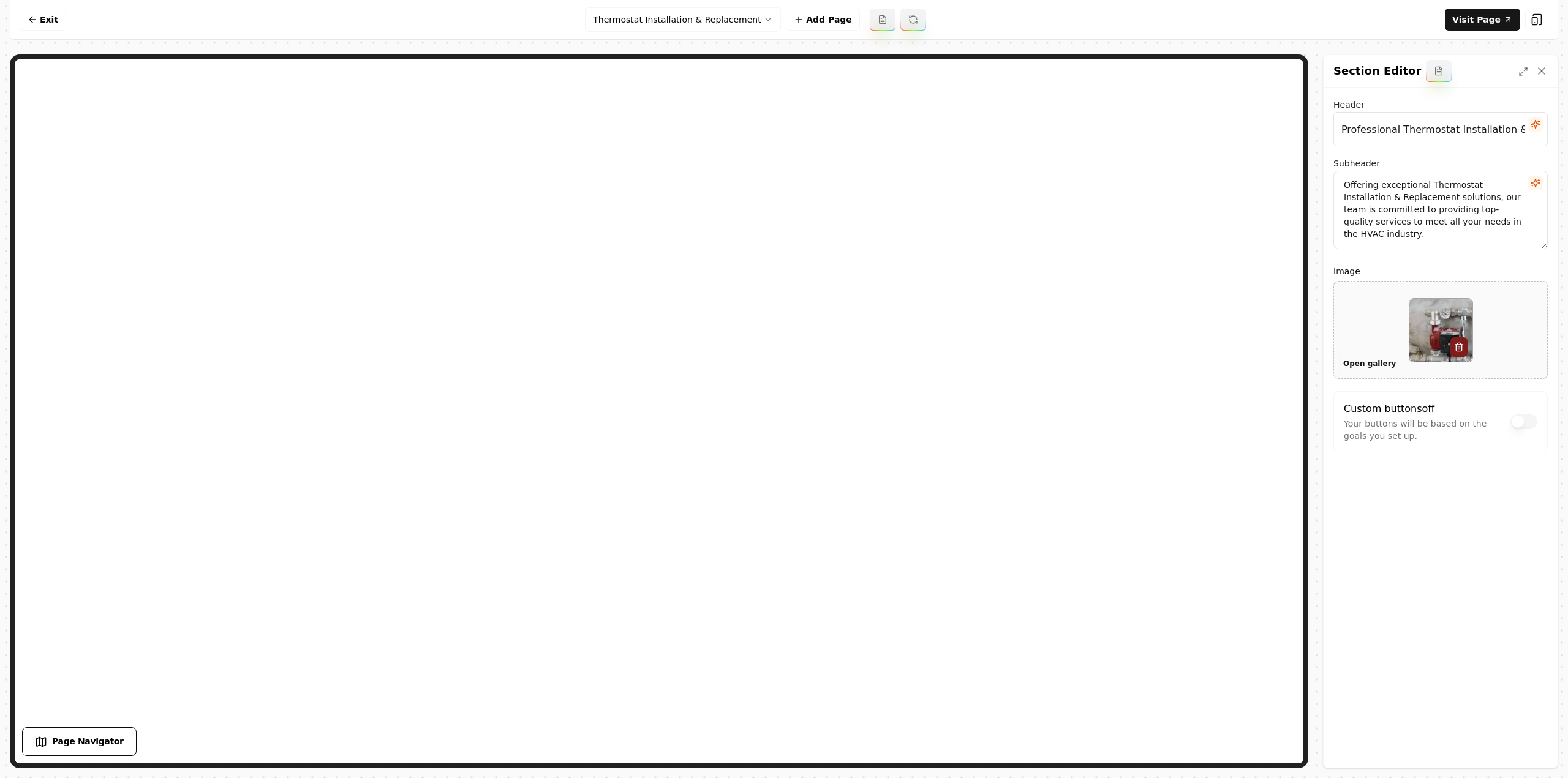
click at [1354, 364] on button "Open gallery" at bounding box center [1369, 363] width 61 height 19
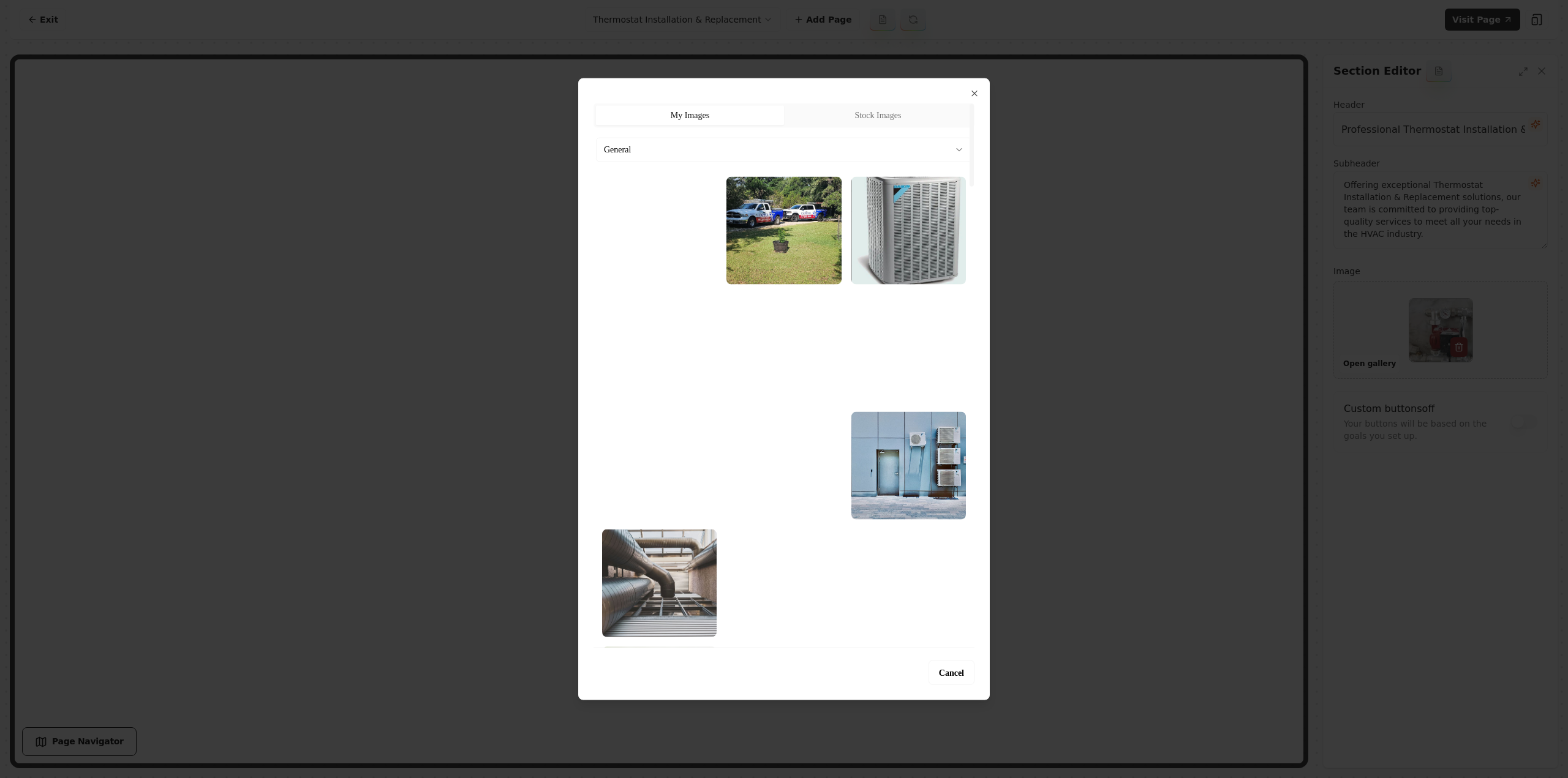
click at [739, 138] on button "General" at bounding box center [784, 149] width 376 height 25
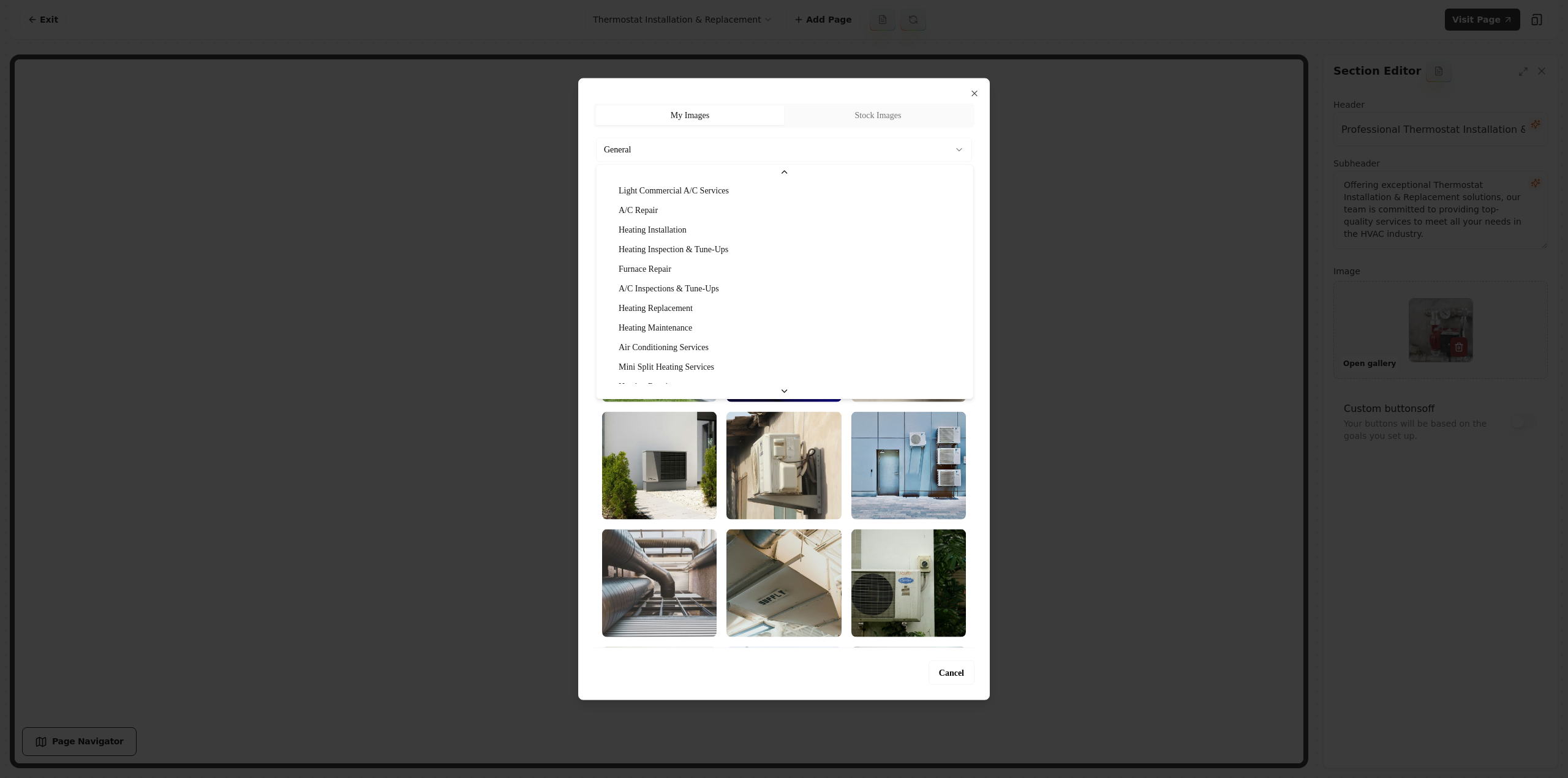
scroll to position [118, 0]
click at [1090, 382] on div at bounding box center [784, 389] width 1568 height 778
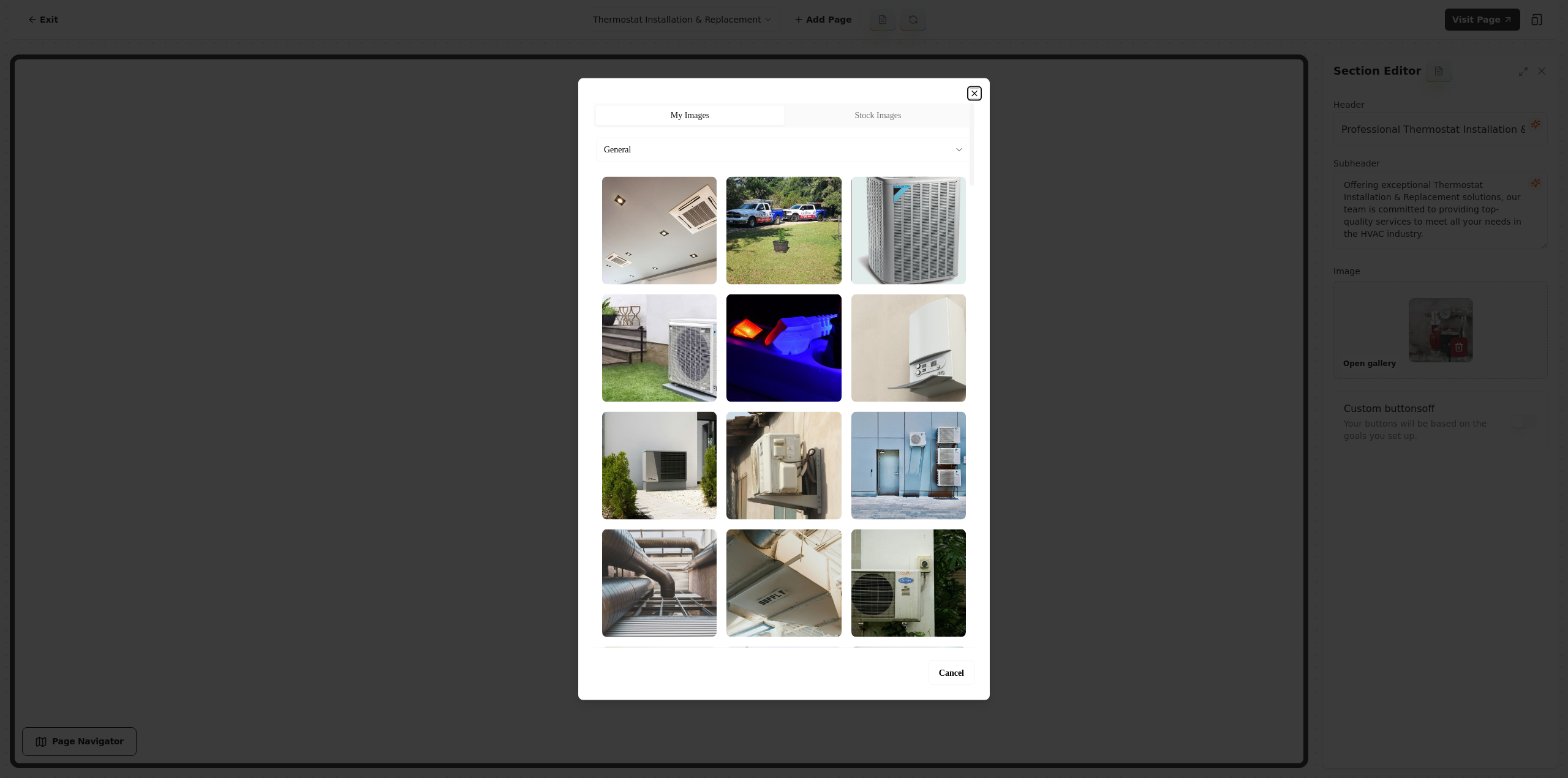
click at [973, 95] on icon "button" at bounding box center [974, 93] width 10 height 10
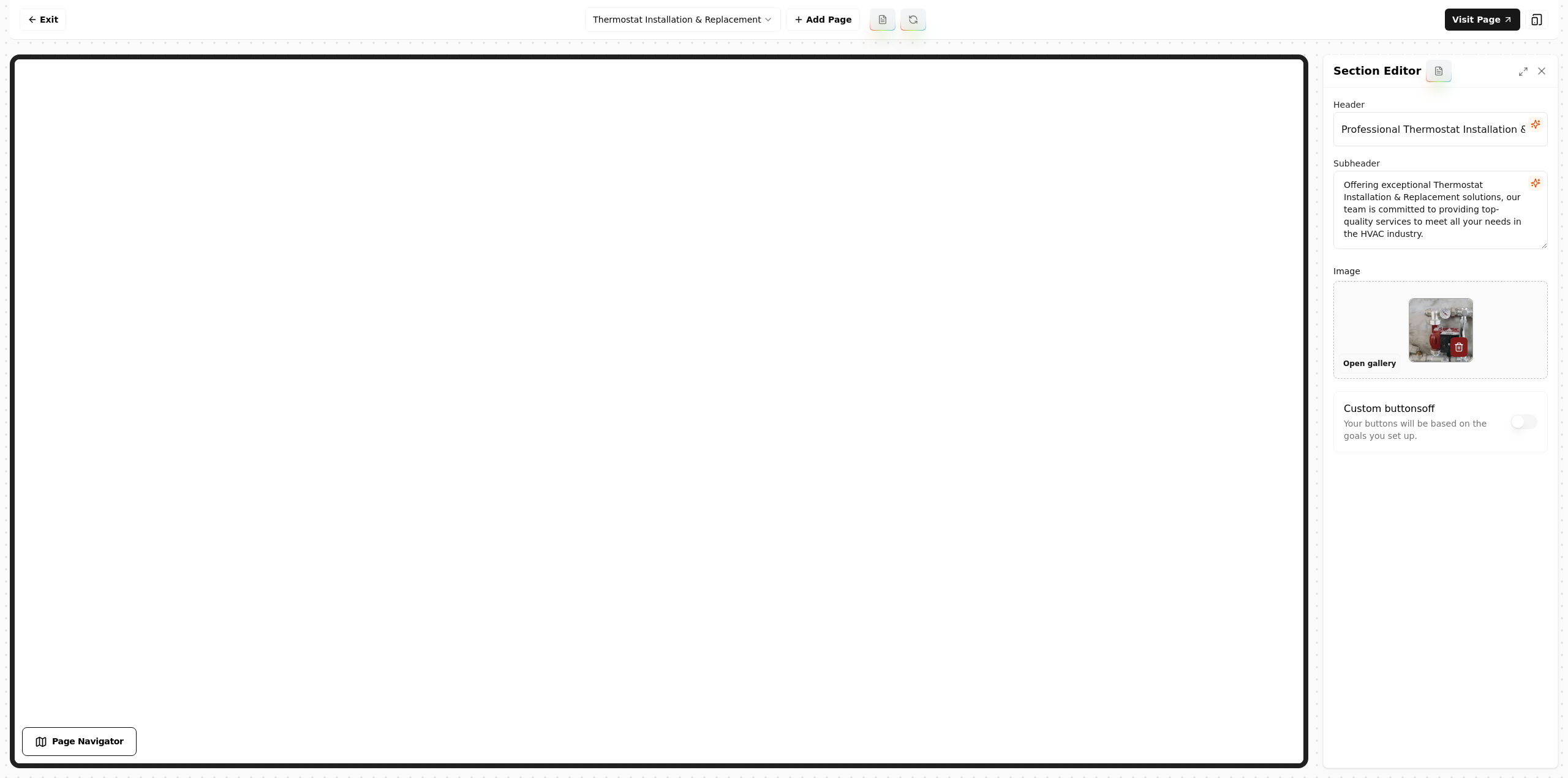
click at [1369, 363] on button "Open gallery" at bounding box center [1369, 363] width 61 height 19
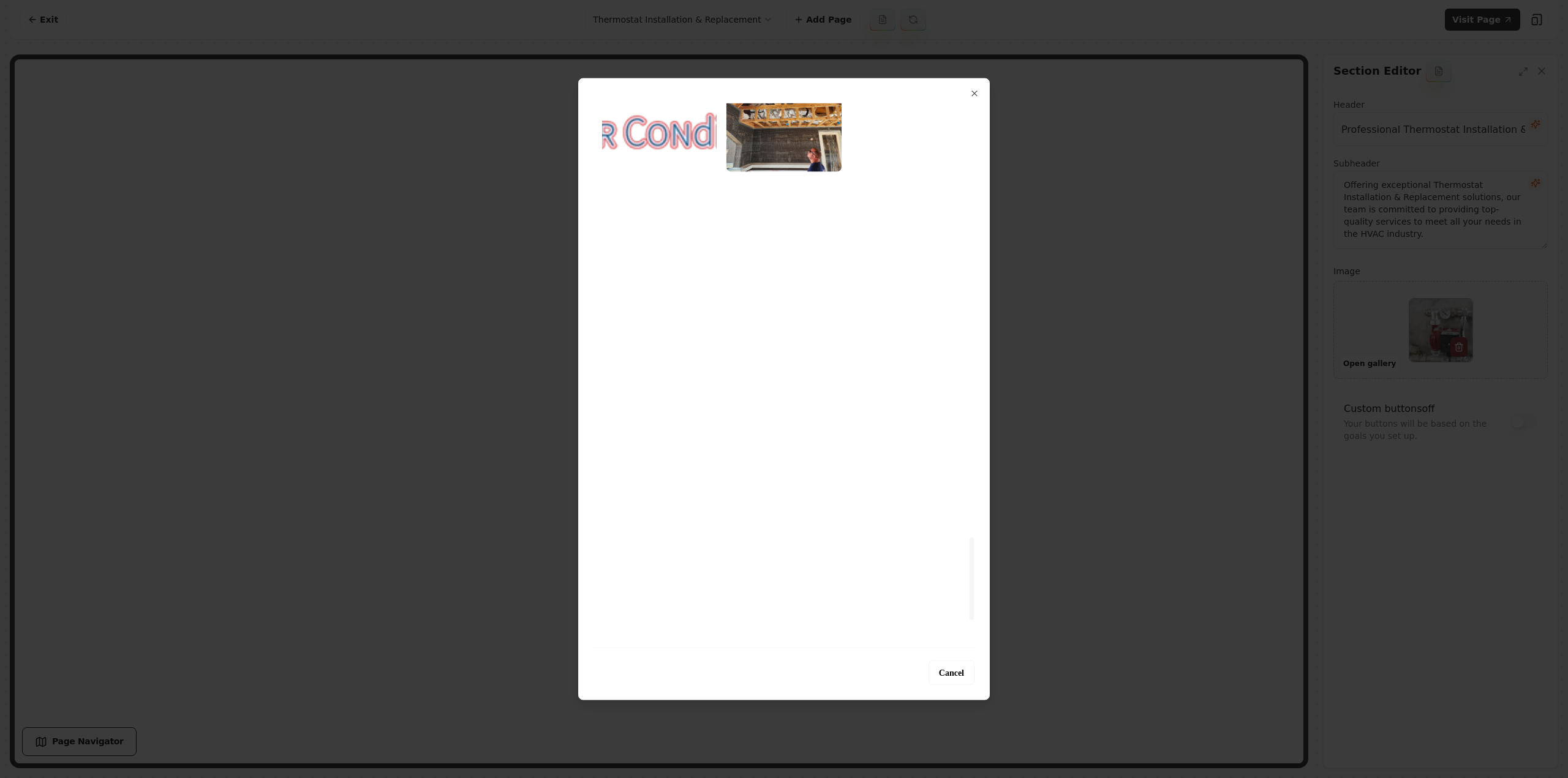
scroll to position [3049, 0]
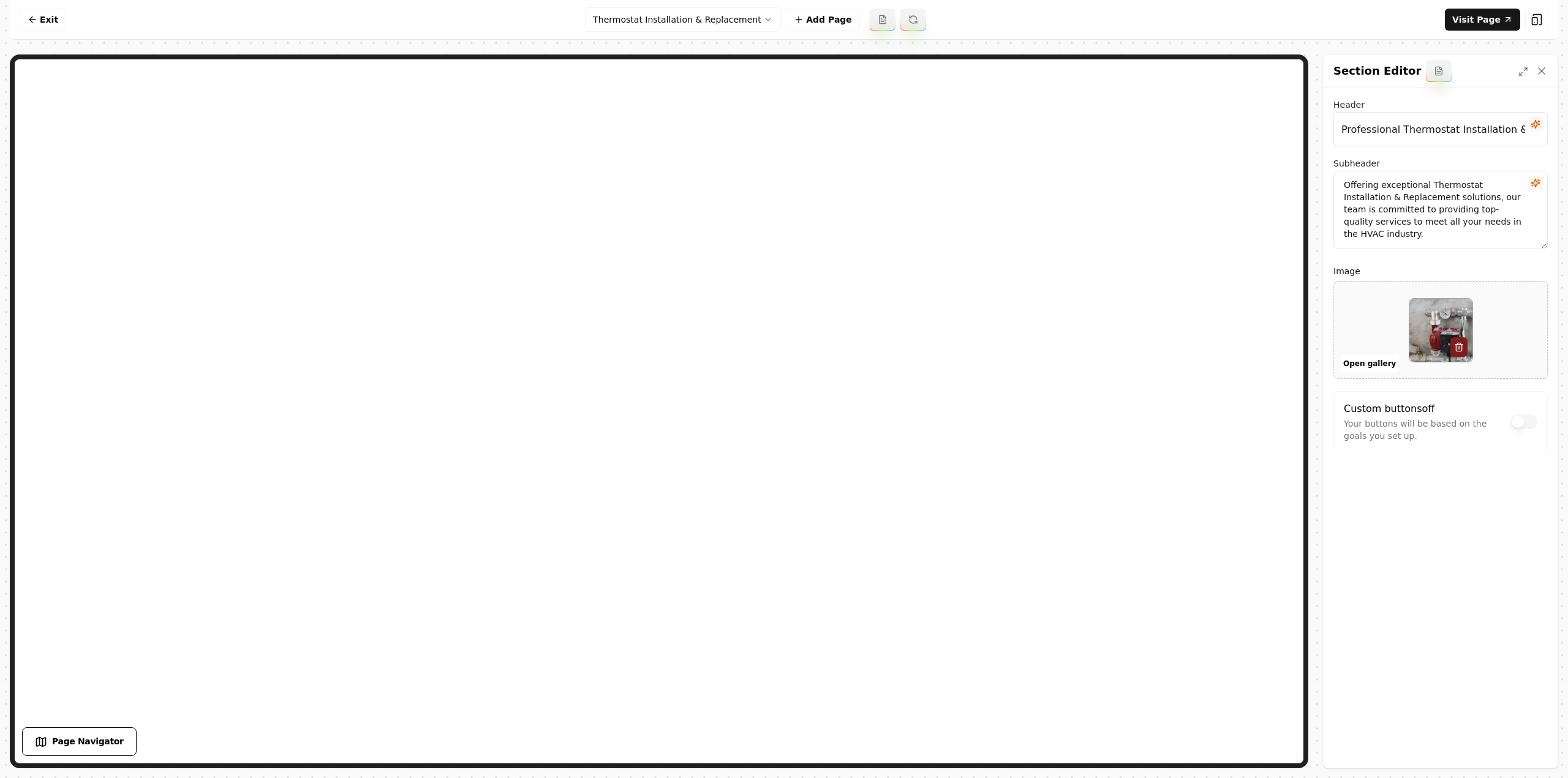
click at [647, 17] on html "Computer Required This feature is only available on a computer. Please switch t…" at bounding box center [784, 389] width 1568 height 778
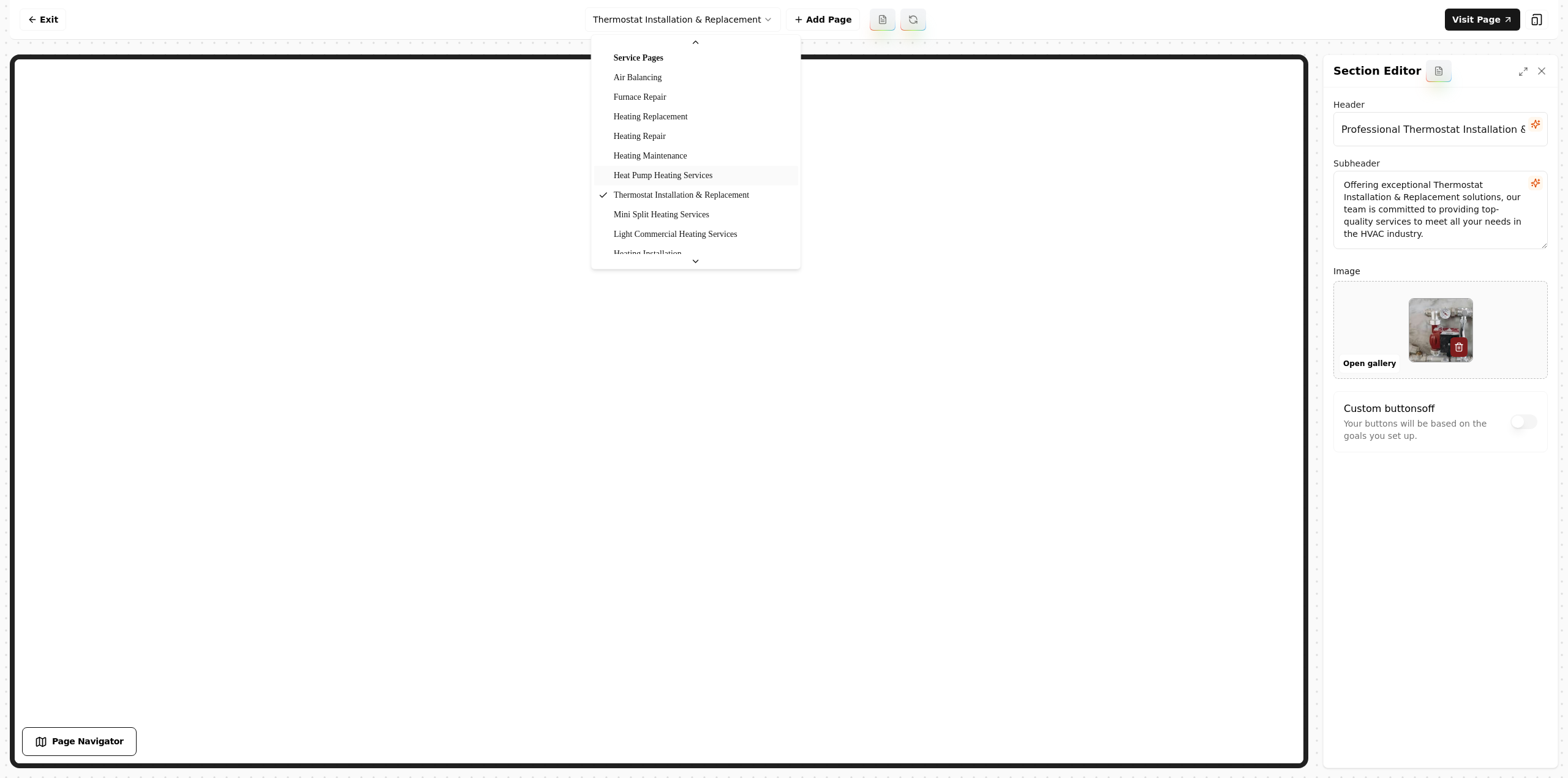
scroll to position [253, 0]
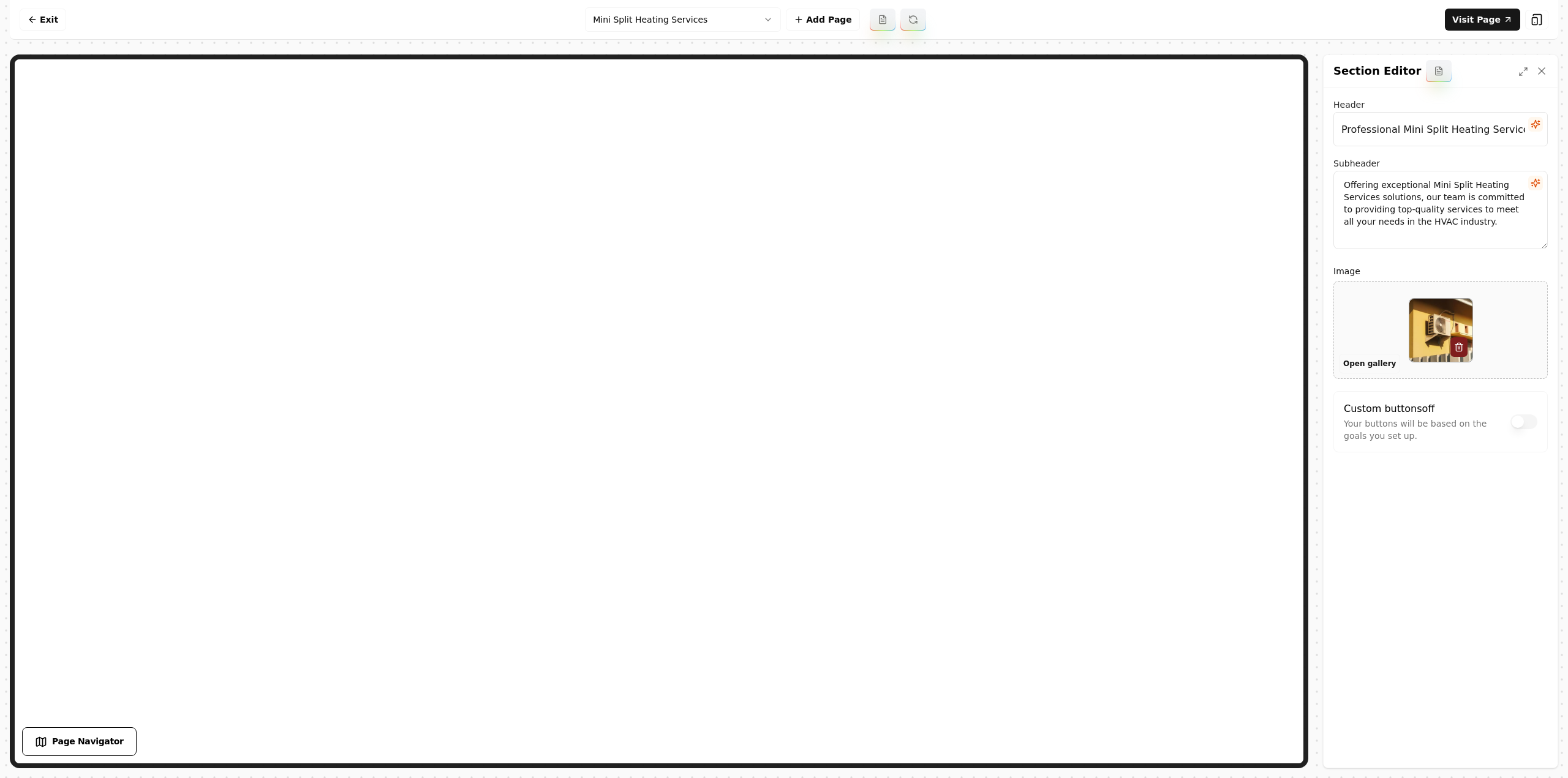
click at [1360, 363] on button "Open gallery" at bounding box center [1369, 363] width 61 height 19
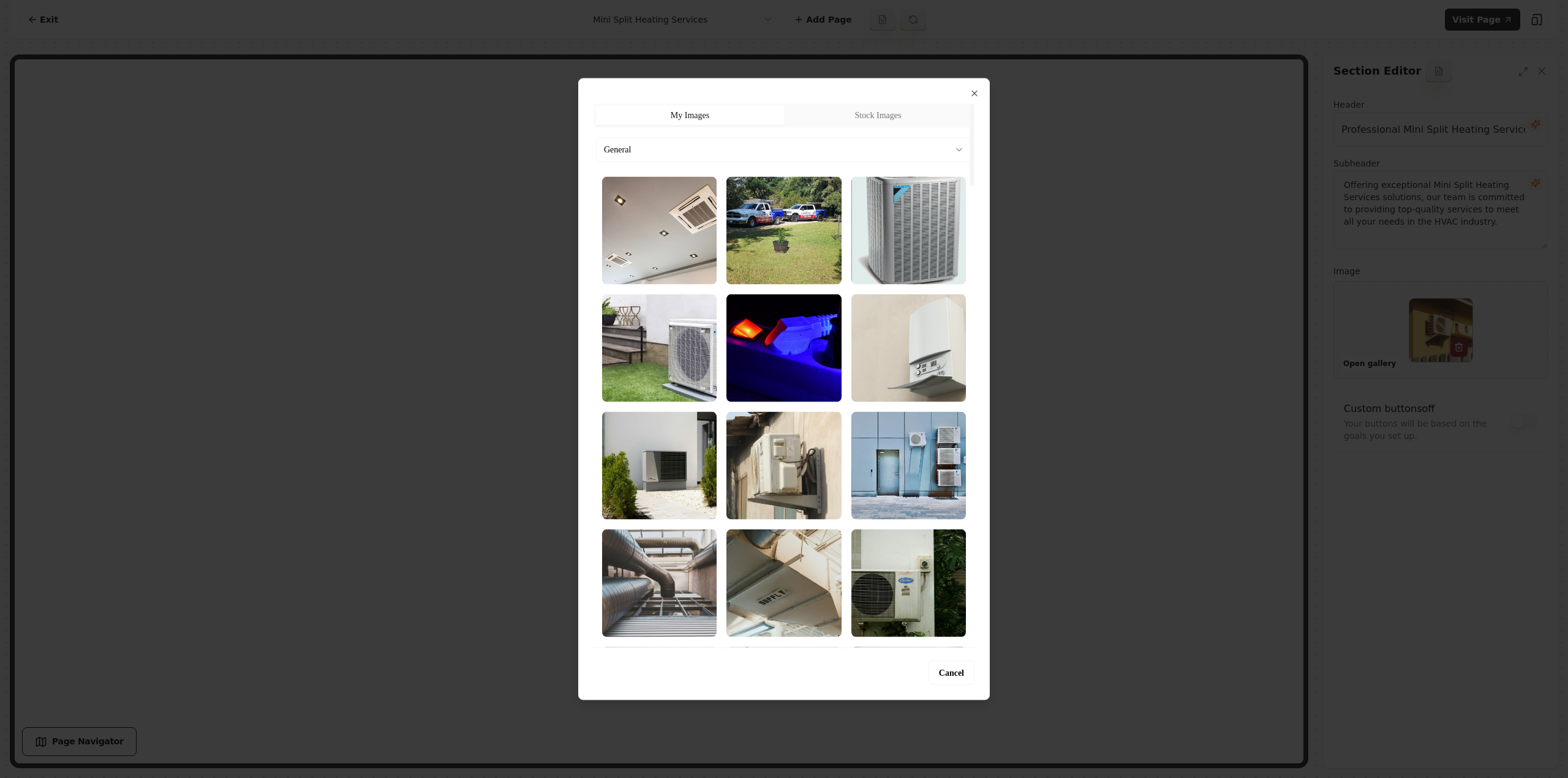
click at [790, 146] on body "Computer Required This feature is only available on a computer. Please switch t…" at bounding box center [784, 389] width 1568 height 778
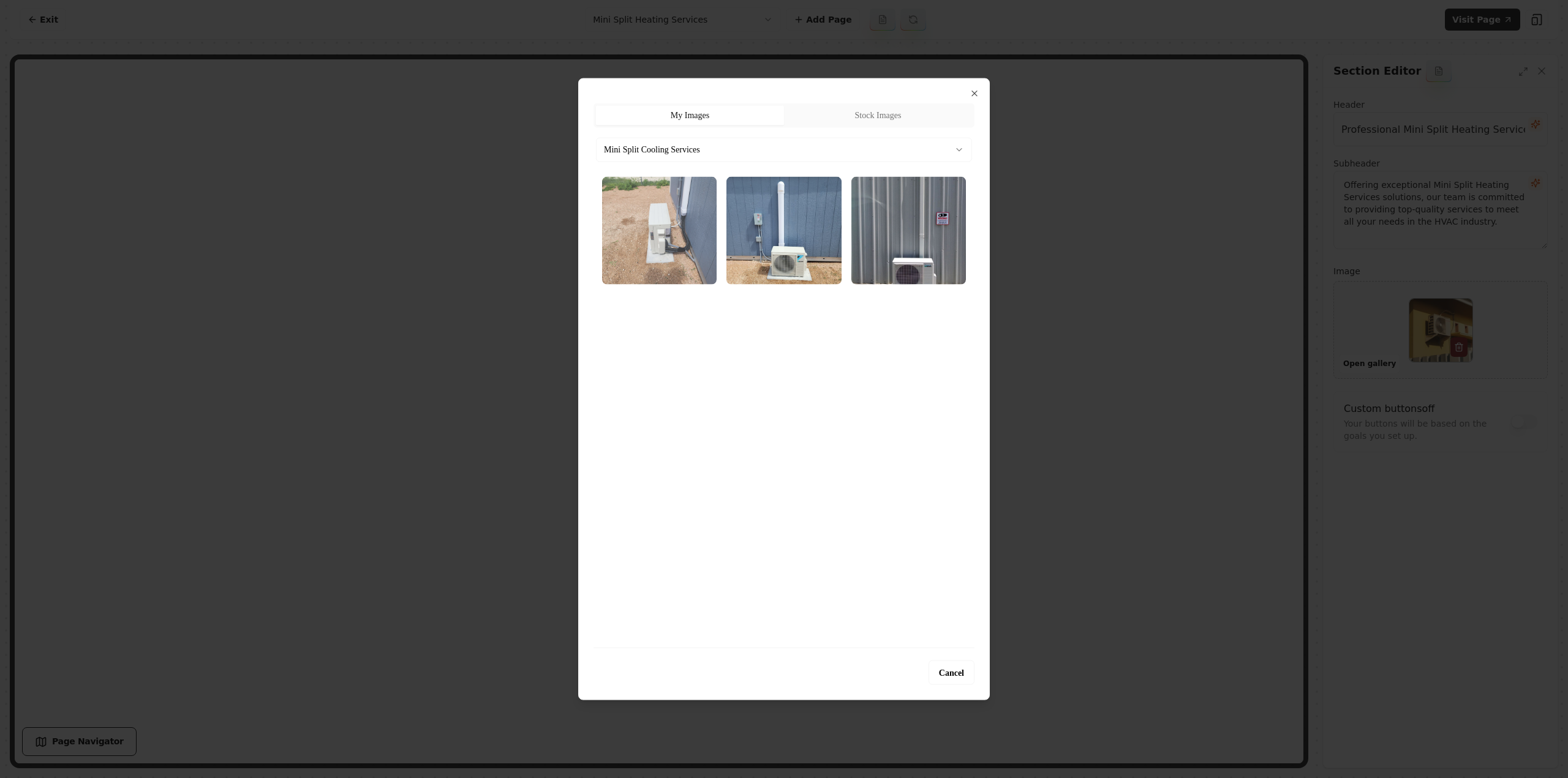
click at [647, 241] on img "Select image image_689cb39a5c7cd75eb81e08da.webp" at bounding box center [658, 230] width 114 height 108
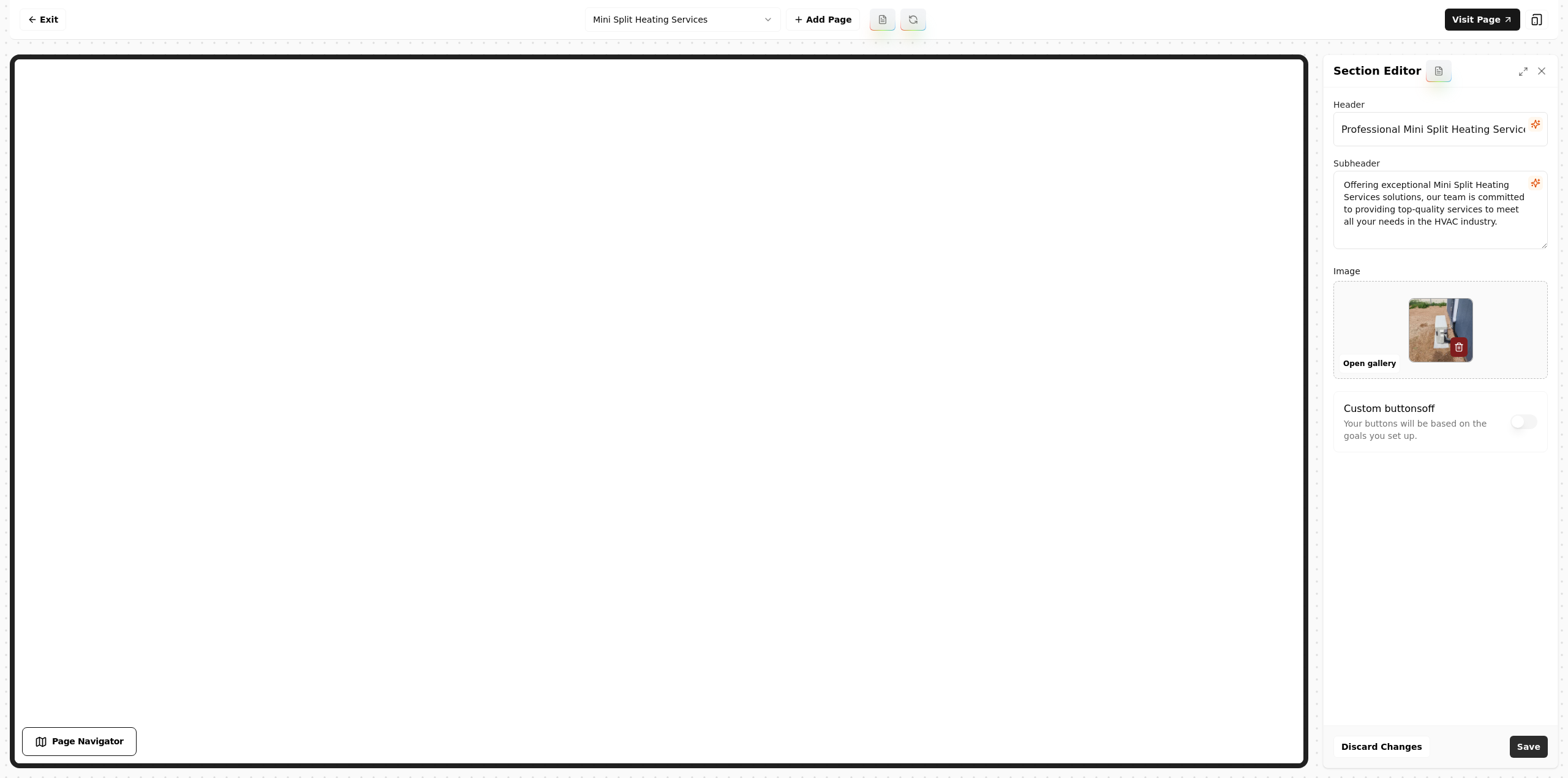
click at [1518, 748] on button "Save" at bounding box center [1529, 747] width 38 height 22
click at [627, 20] on html "Computer Required This feature is only available on a computer. Please switch t…" at bounding box center [784, 389] width 1568 height 778
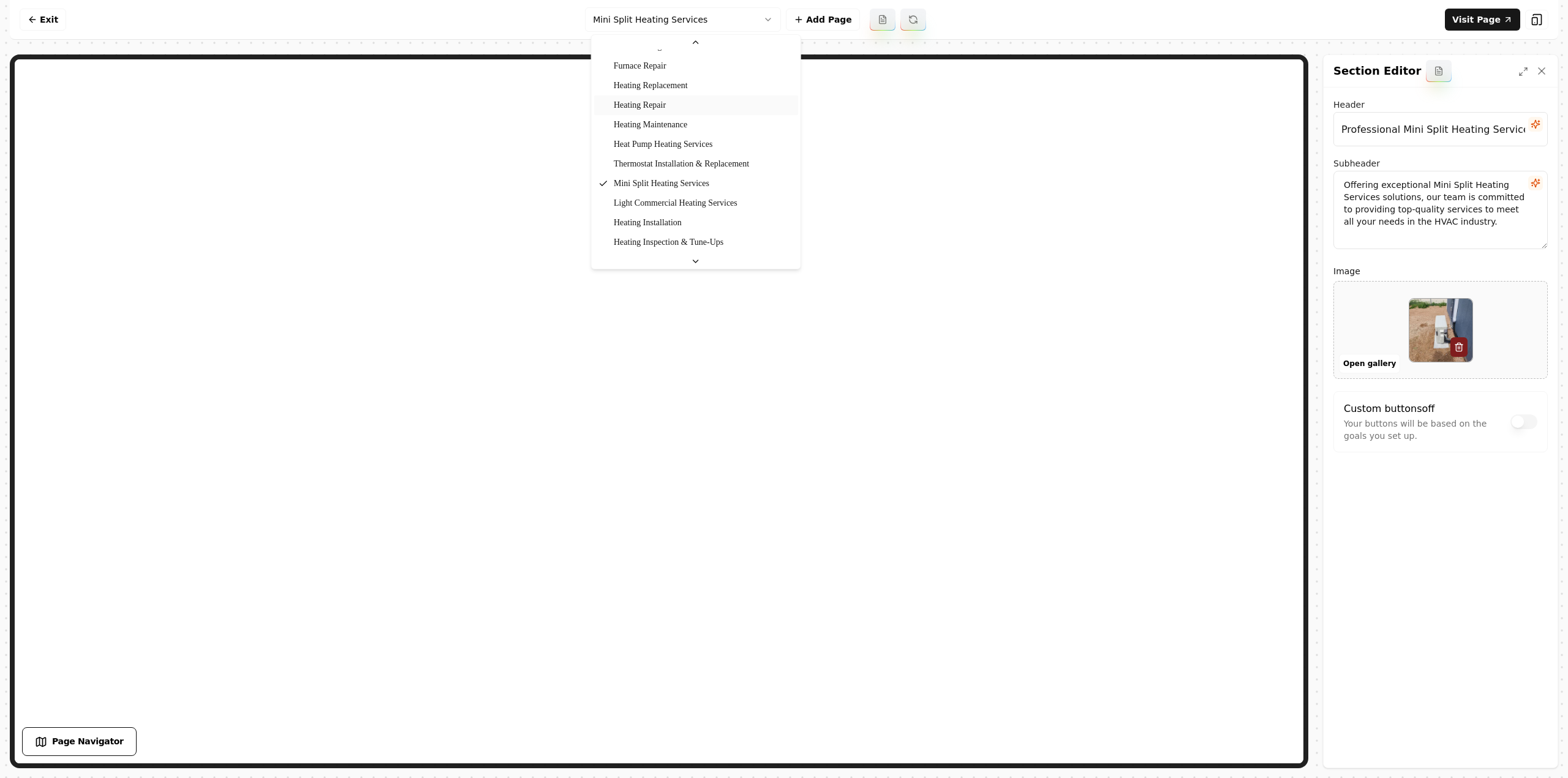
scroll to position [272, 0]
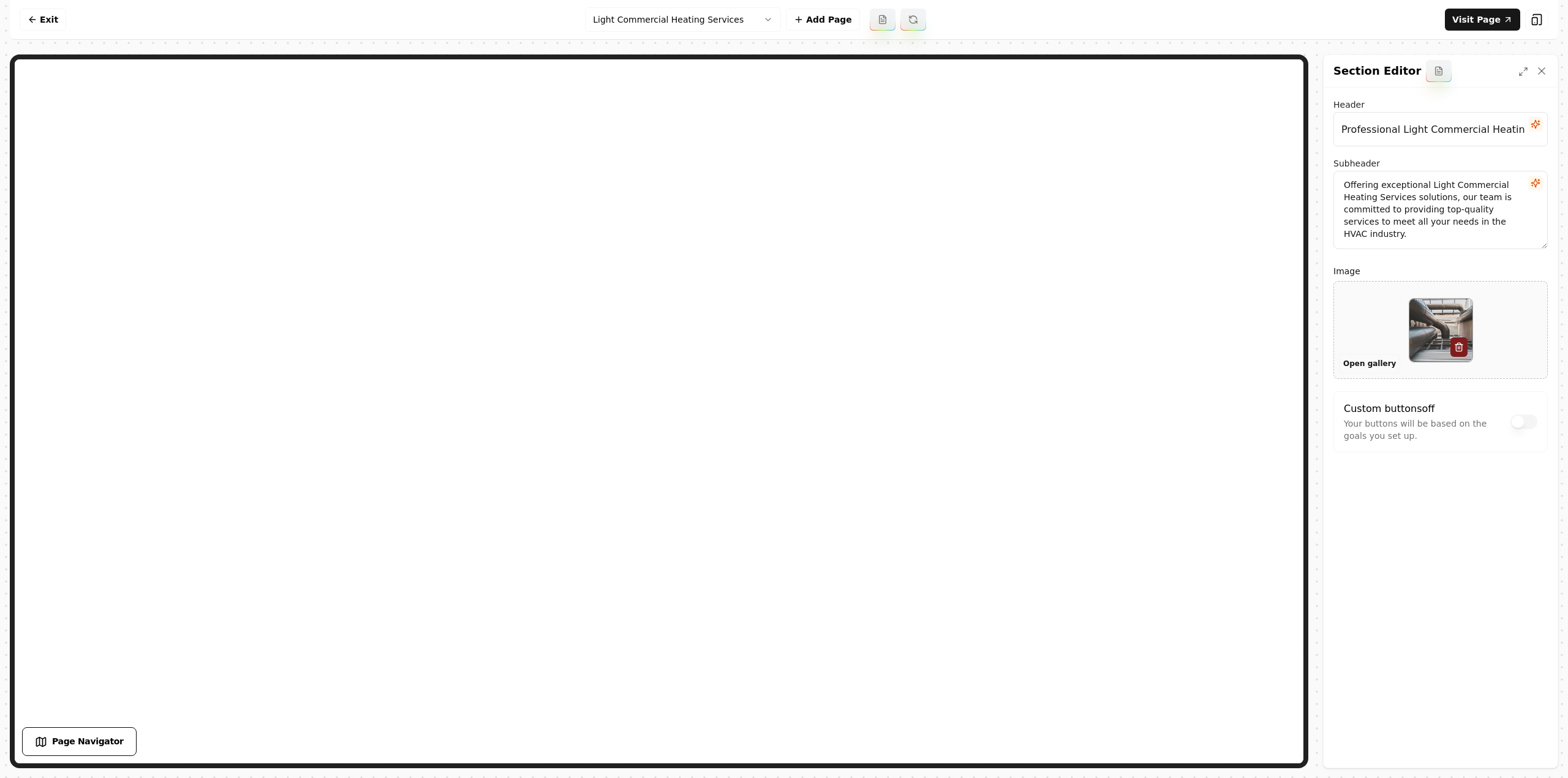
click at [1354, 366] on button "Open gallery" at bounding box center [1369, 363] width 61 height 19
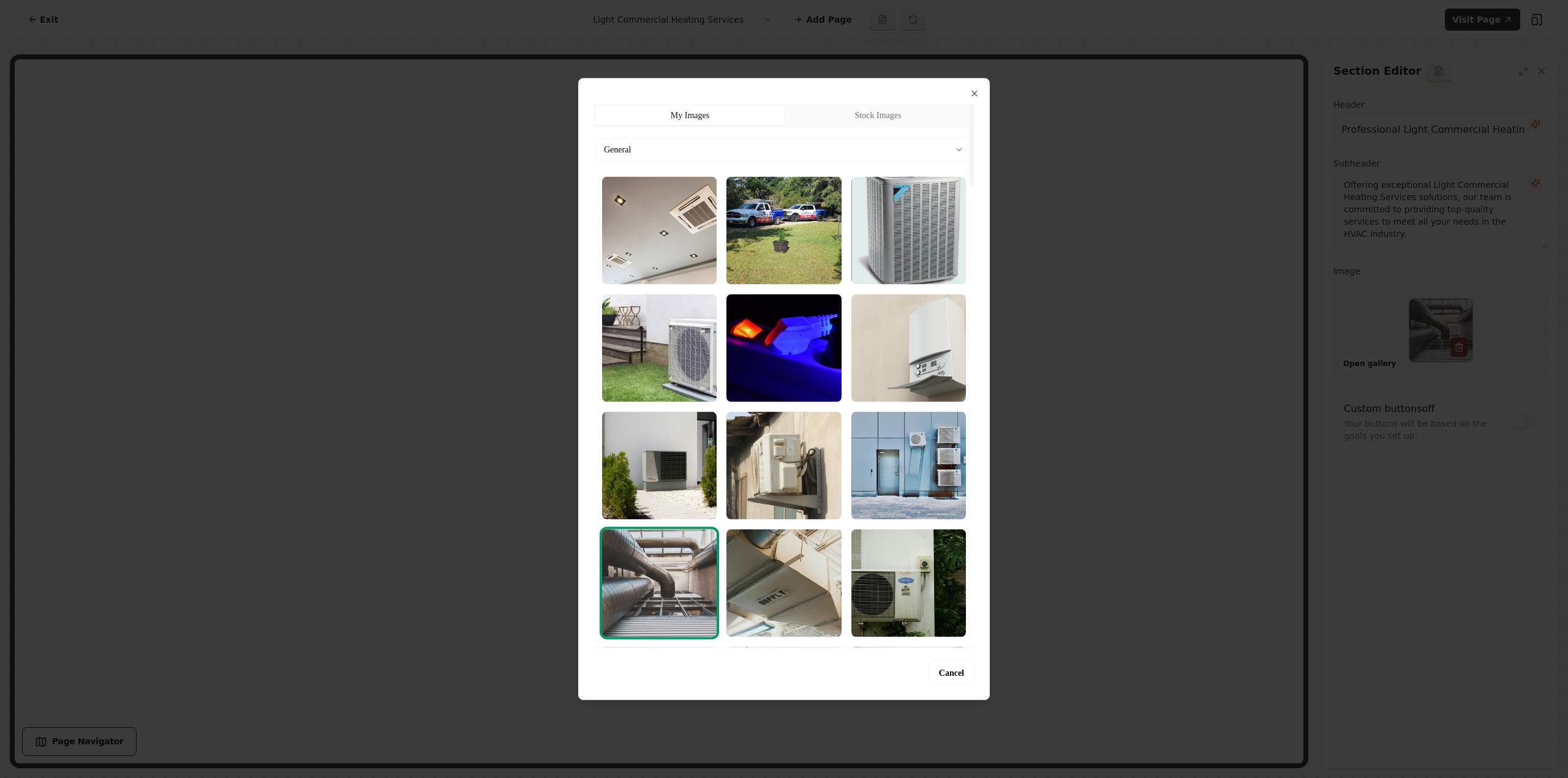
click at [670, 141] on body "Computer Required This feature is only available on a computer. Please switch t…" at bounding box center [784, 389] width 1568 height 778
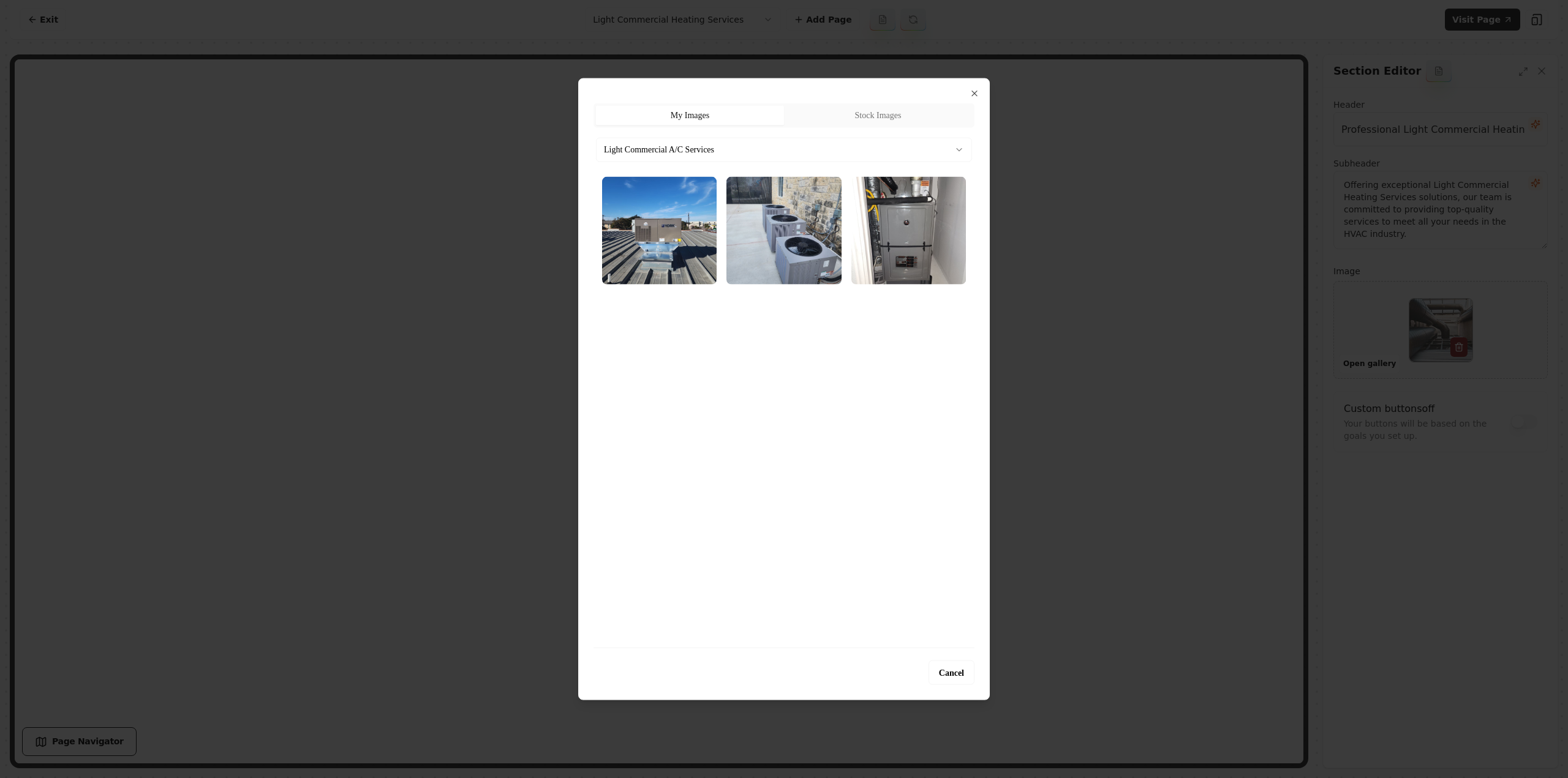
click at [651, 239] on img "Select image image_689cb38c5c7cd75eb81db882.webp" at bounding box center [658, 230] width 114 height 108
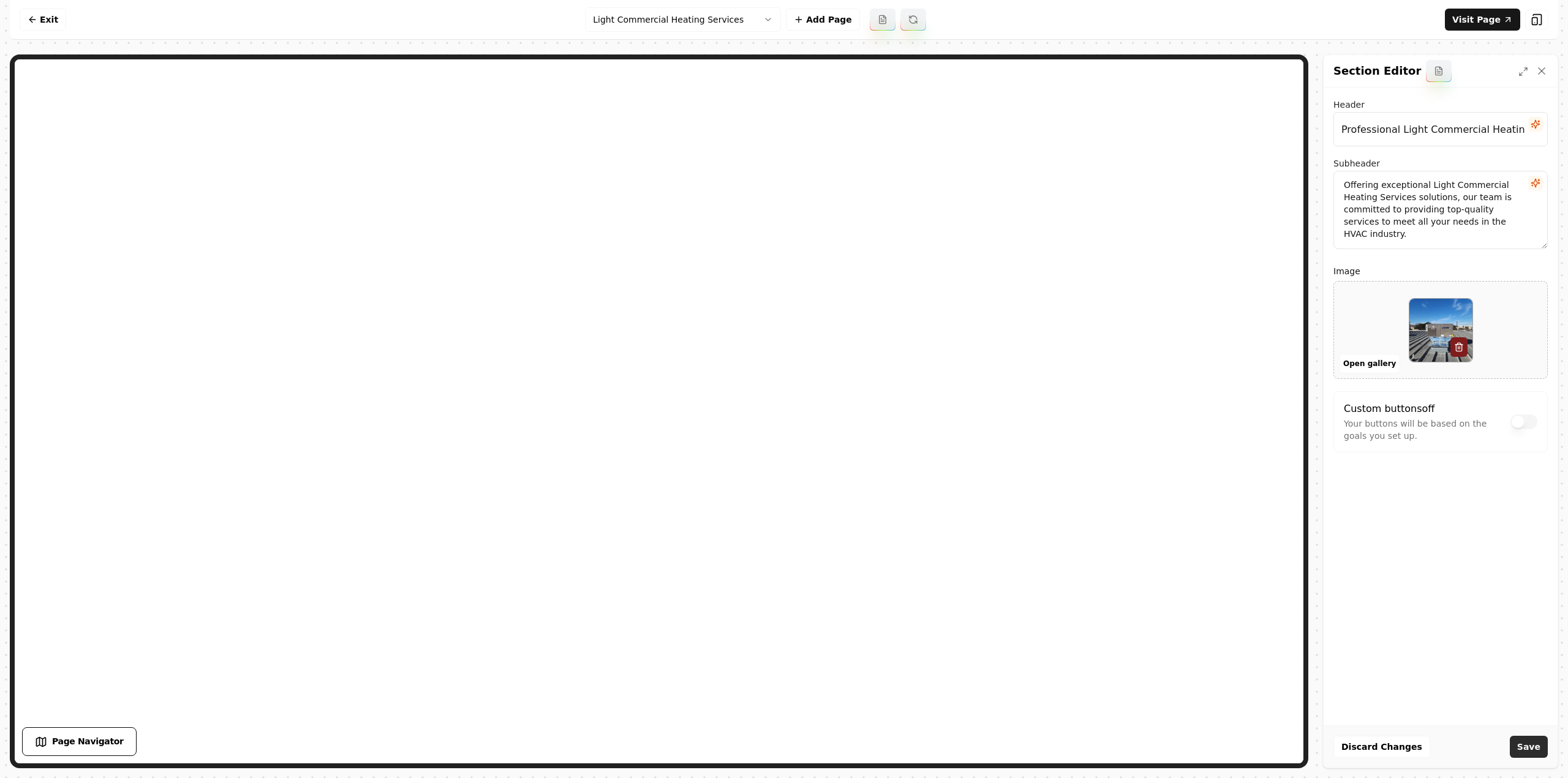
click at [1541, 747] on button "Save" at bounding box center [1529, 747] width 38 height 22
click at [642, 27] on html "Computer Required This feature is only available on a computer. Please switch t…" at bounding box center [784, 389] width 1568 height 778
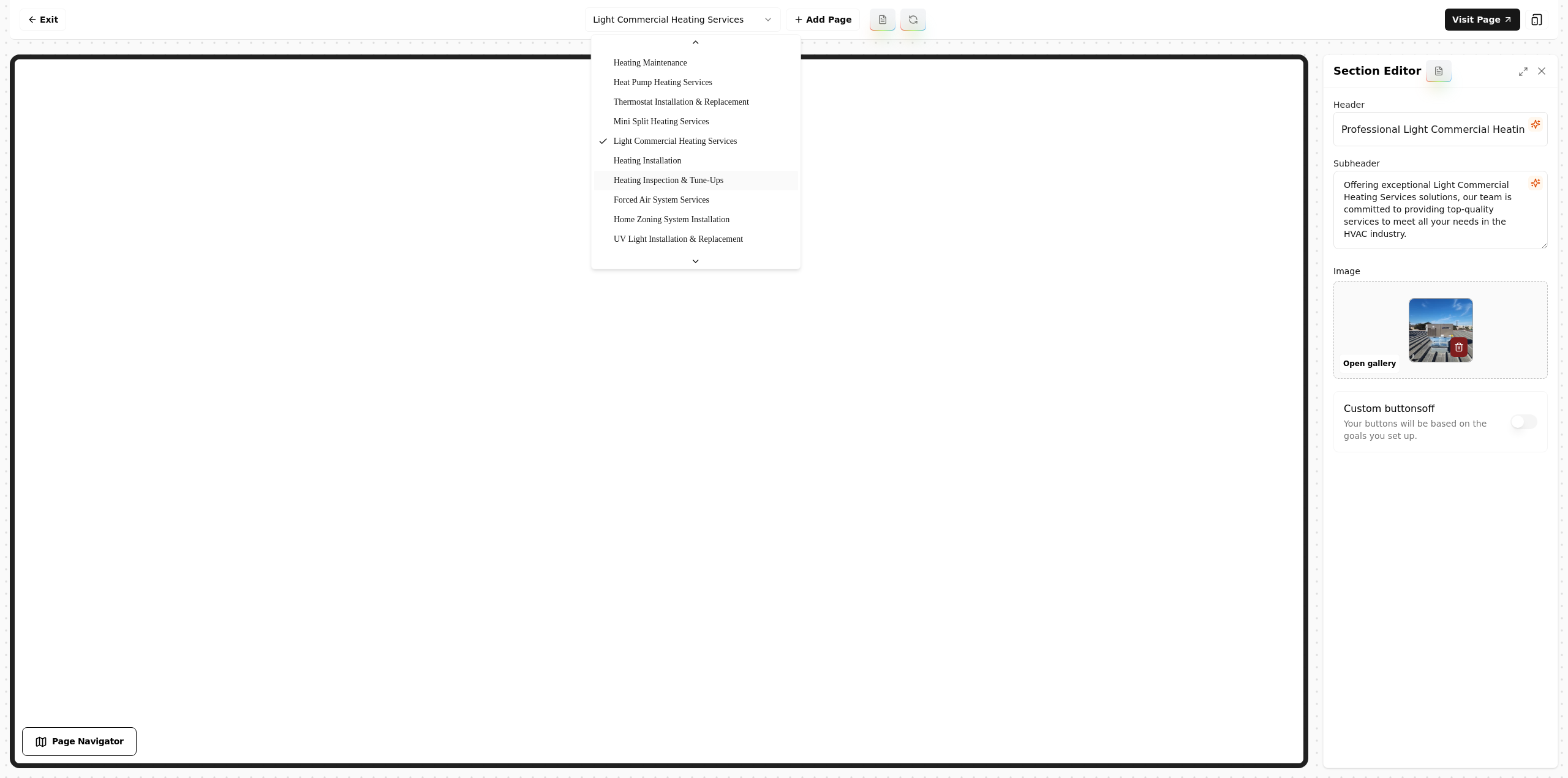
scroll to position [292, 0]
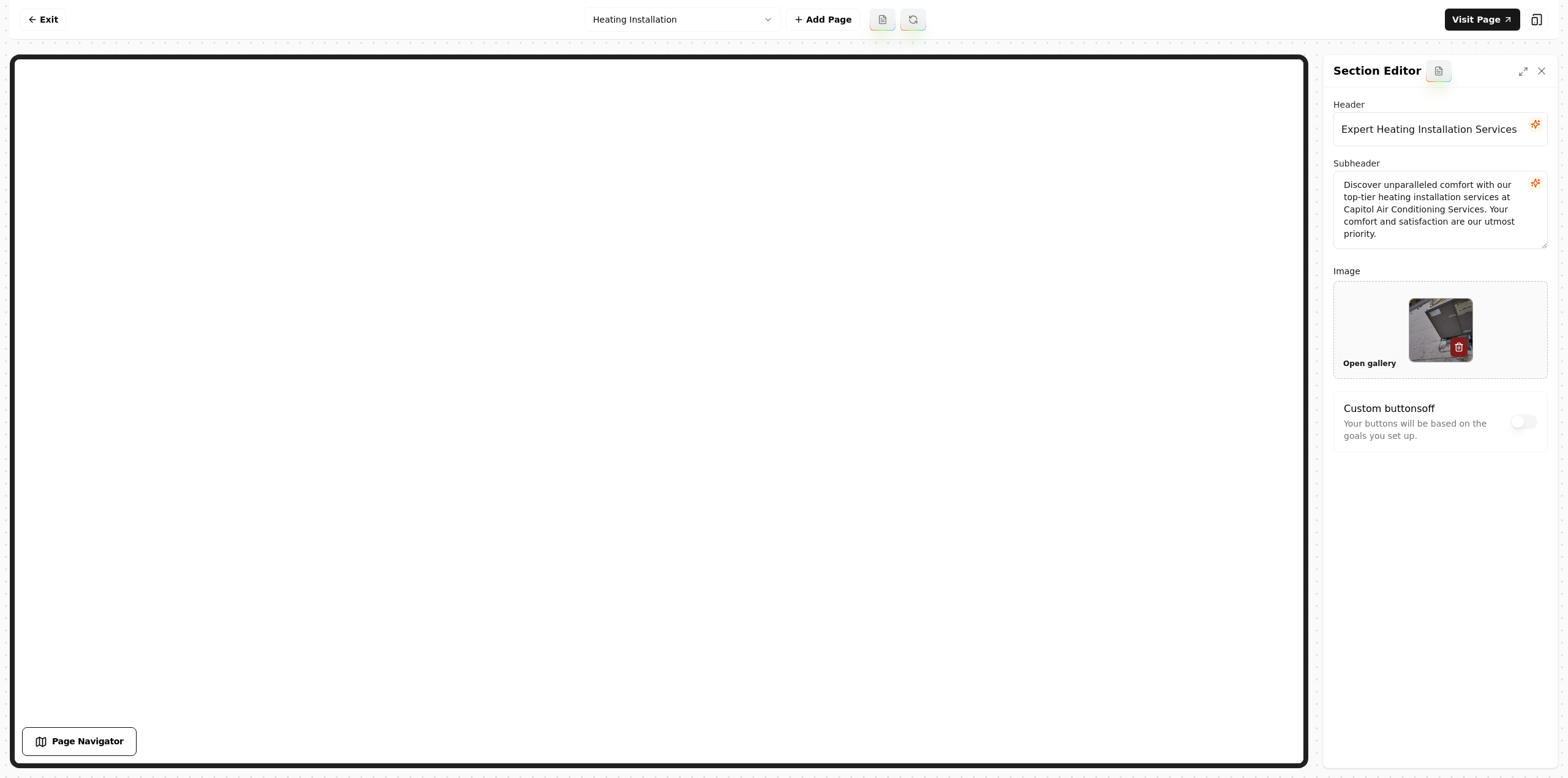
click at [1354, 363] on button "Open gallery" at bounding box center [1369, 363] width 61 height 19
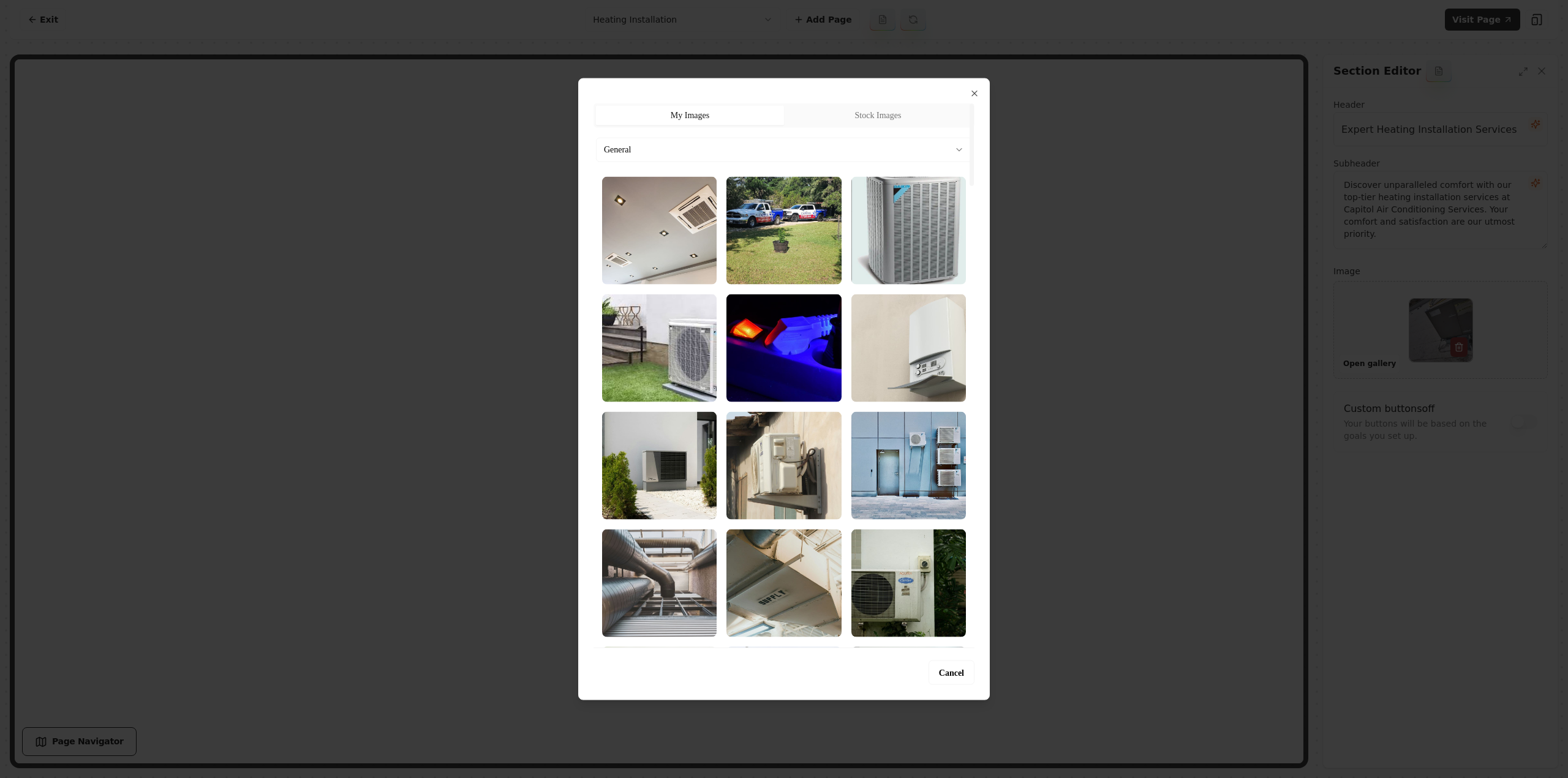
click at [725, 137] on button "General" at bounding box center [784, 149] width 376 height 25
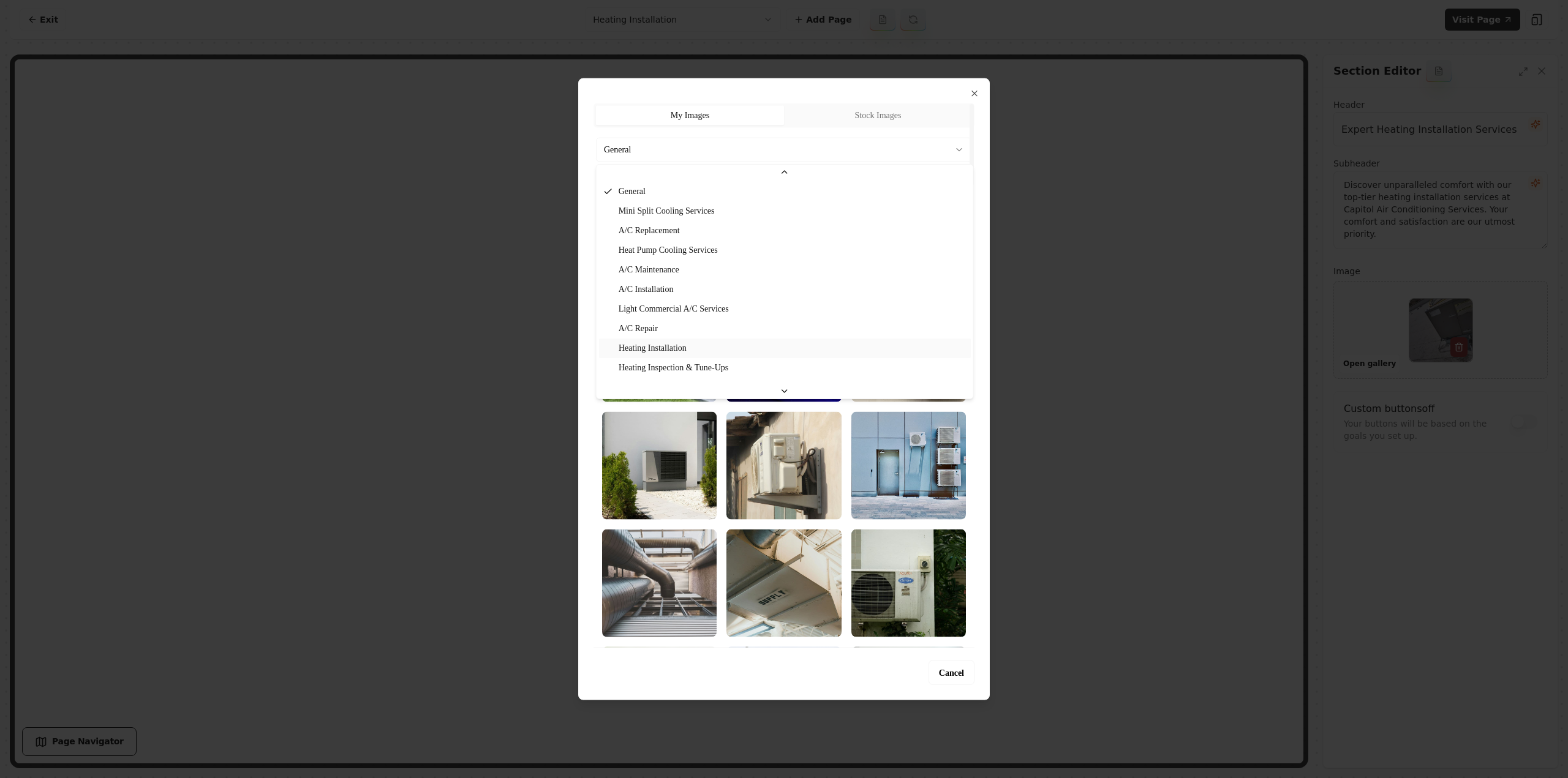
scroll to position [61, 0]
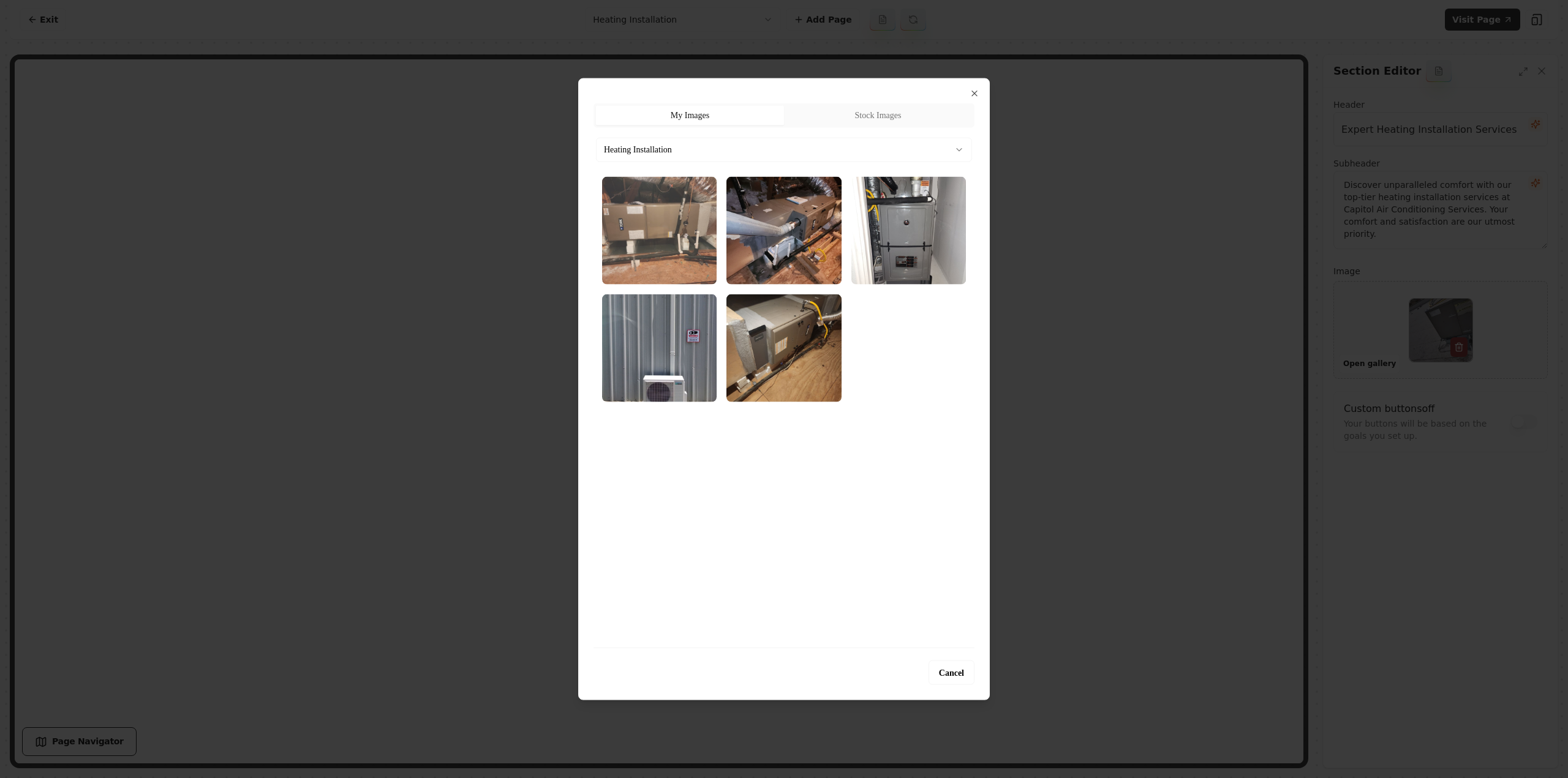
click at [652, 242] on img "Select image image_689cb3965c7cd75eb81df3b9.webp" at bounding box center [658, 230] width 114 height 108
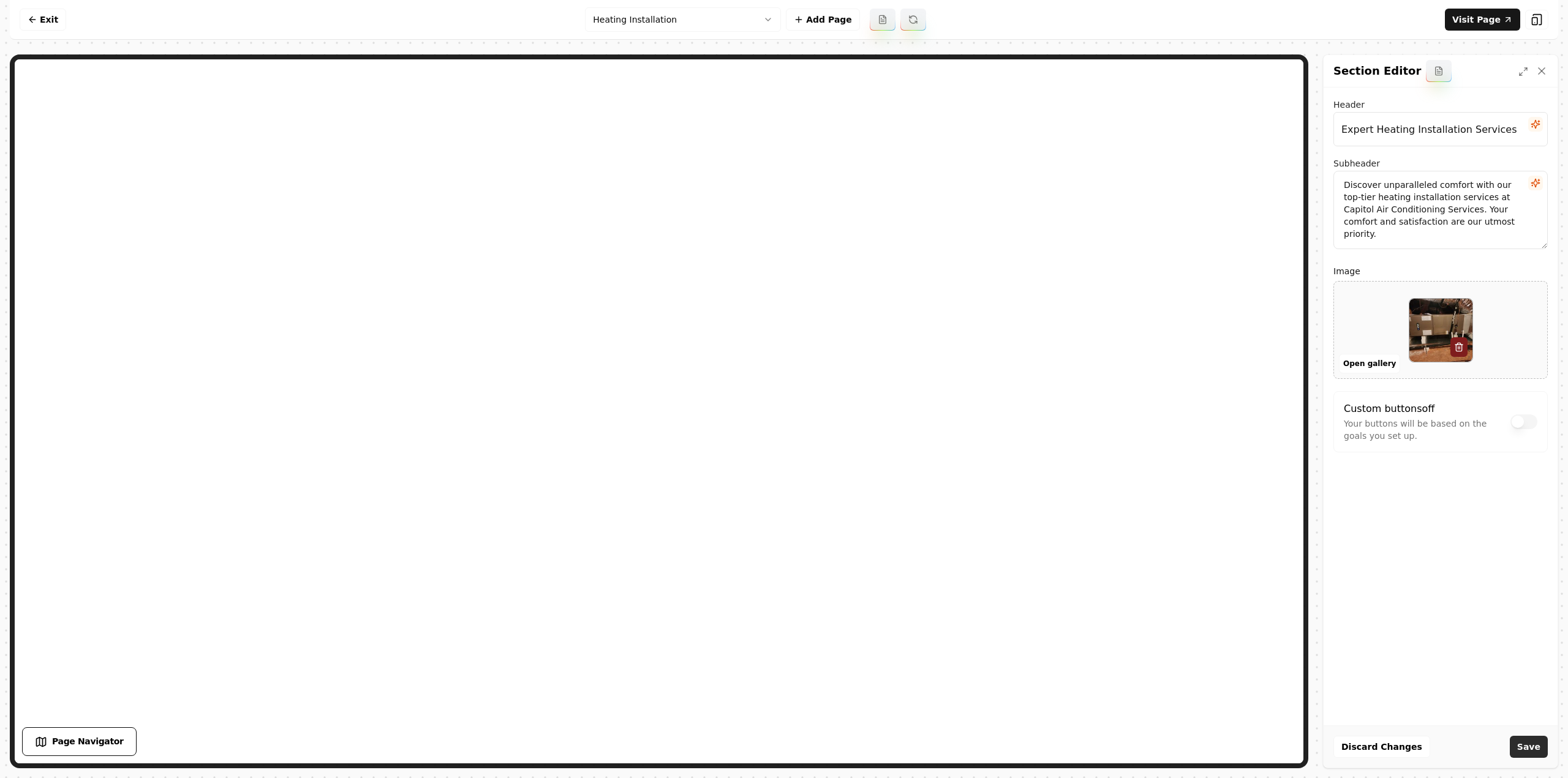
click at [1532, 744] on button "Save" at bounding box center [1529, 747] width 38 height 22
click at [670, 23] on html "Computer Required This feature is only available on a computer. Please switch t…" at bounding box center [784, 389] width 1568 height 778
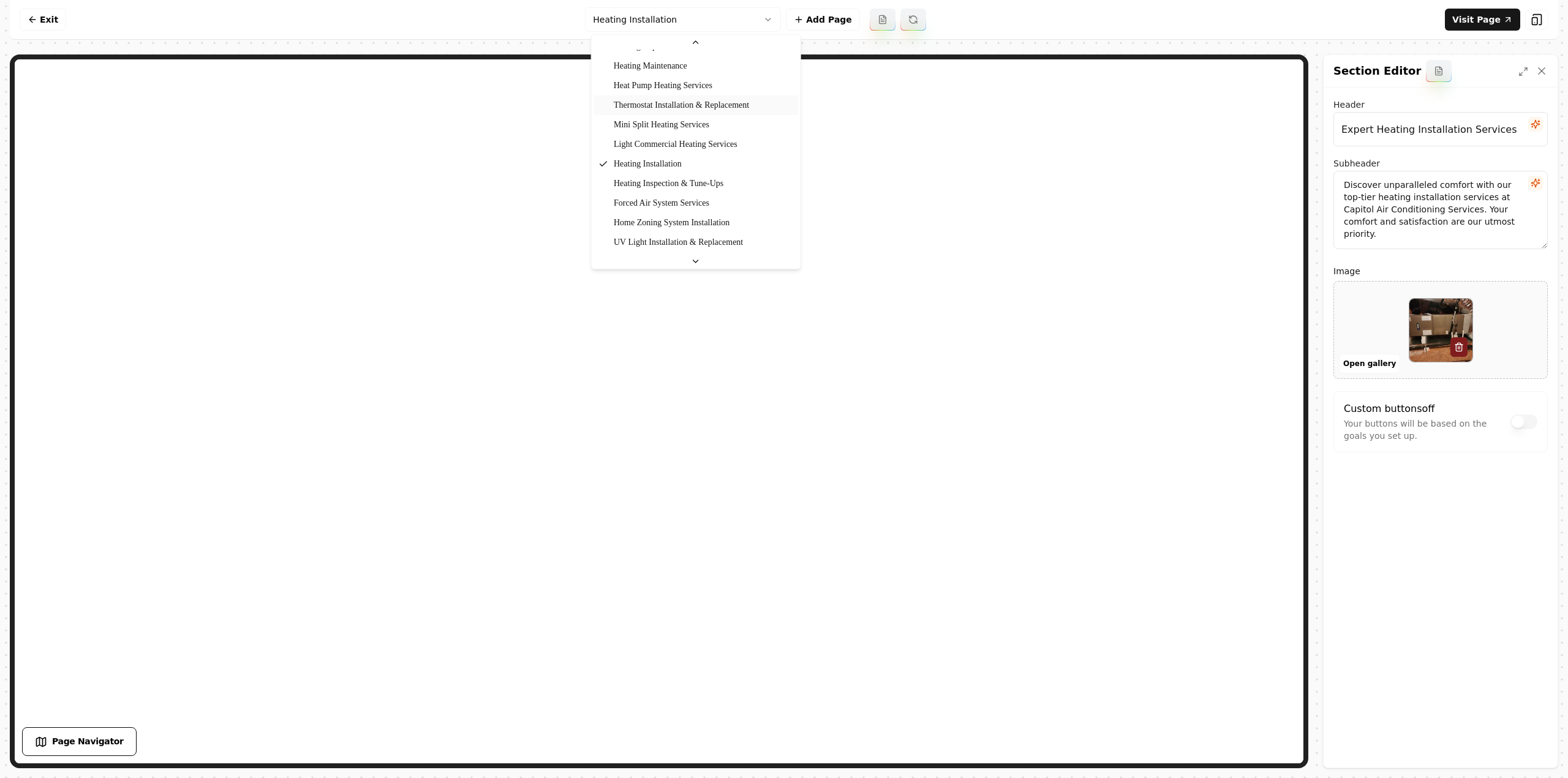
scroll to position [311, 0]
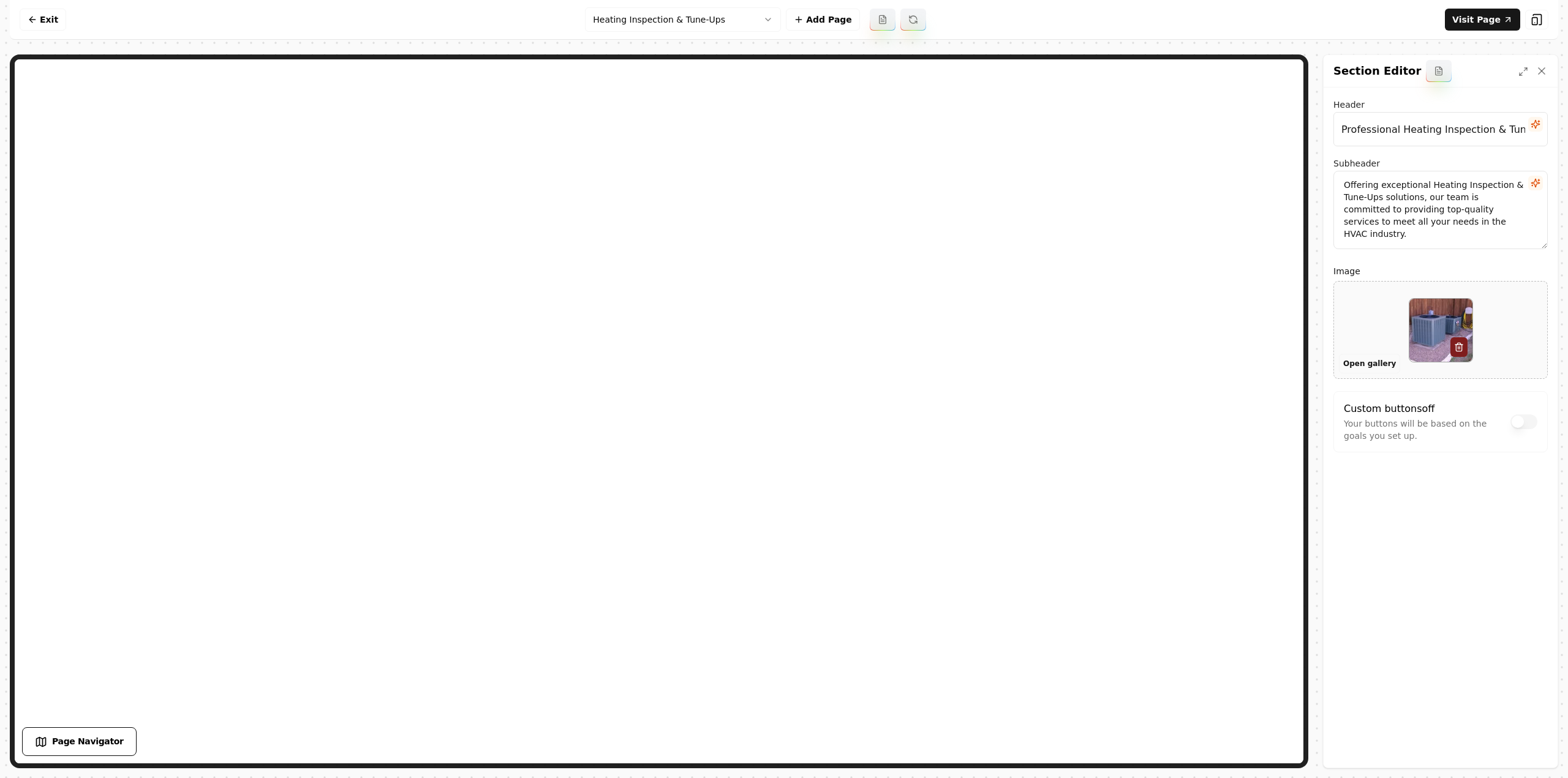
click at [1358, 365] on button "Open gallery" at bounding box center [1369, 363] width 61 height 19
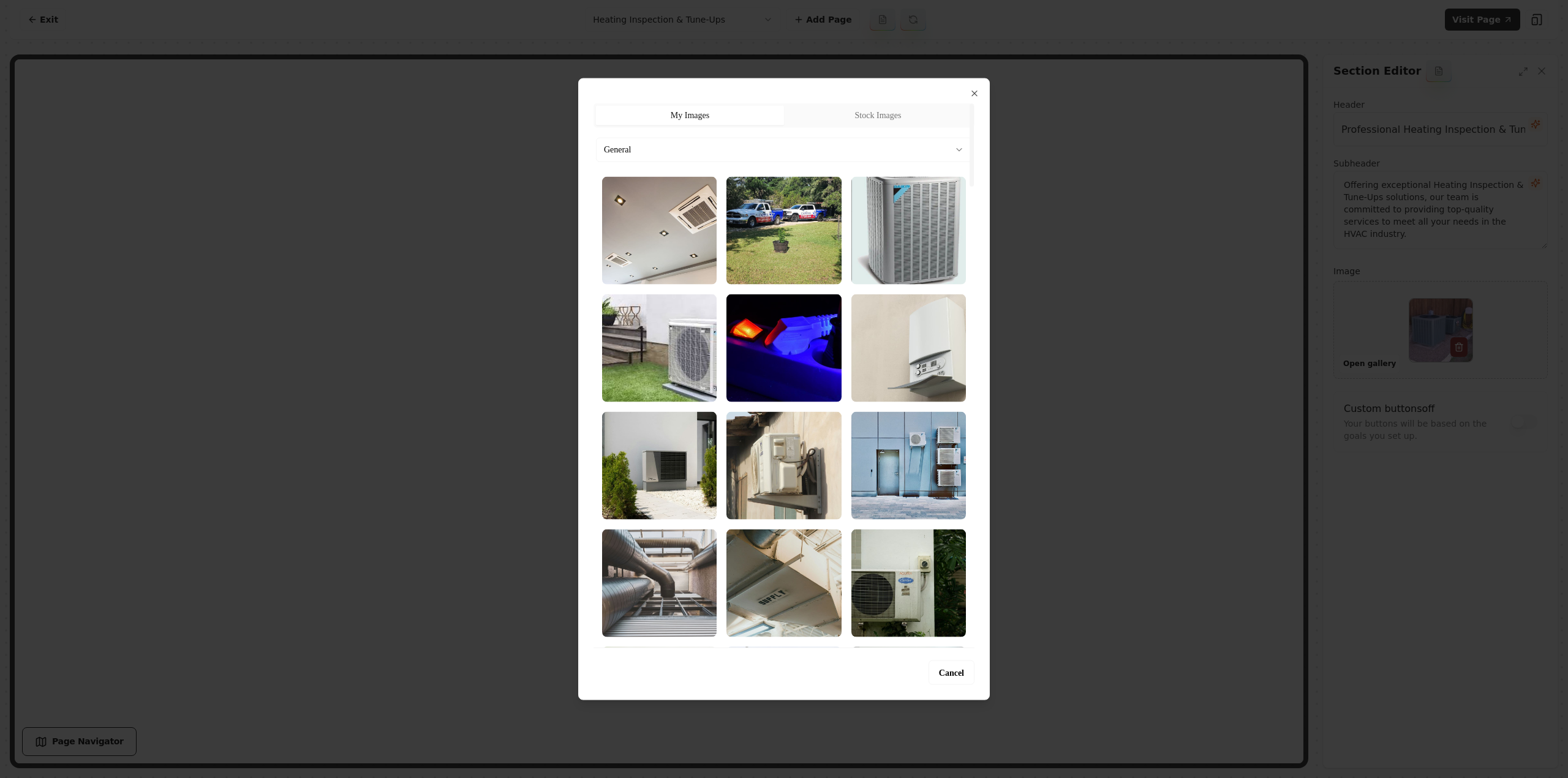
click at [750, 148] on body "Computer Required This feature is only available on a computer. Please switch t…" at bounding box center [784, 389] width 1568 height 778
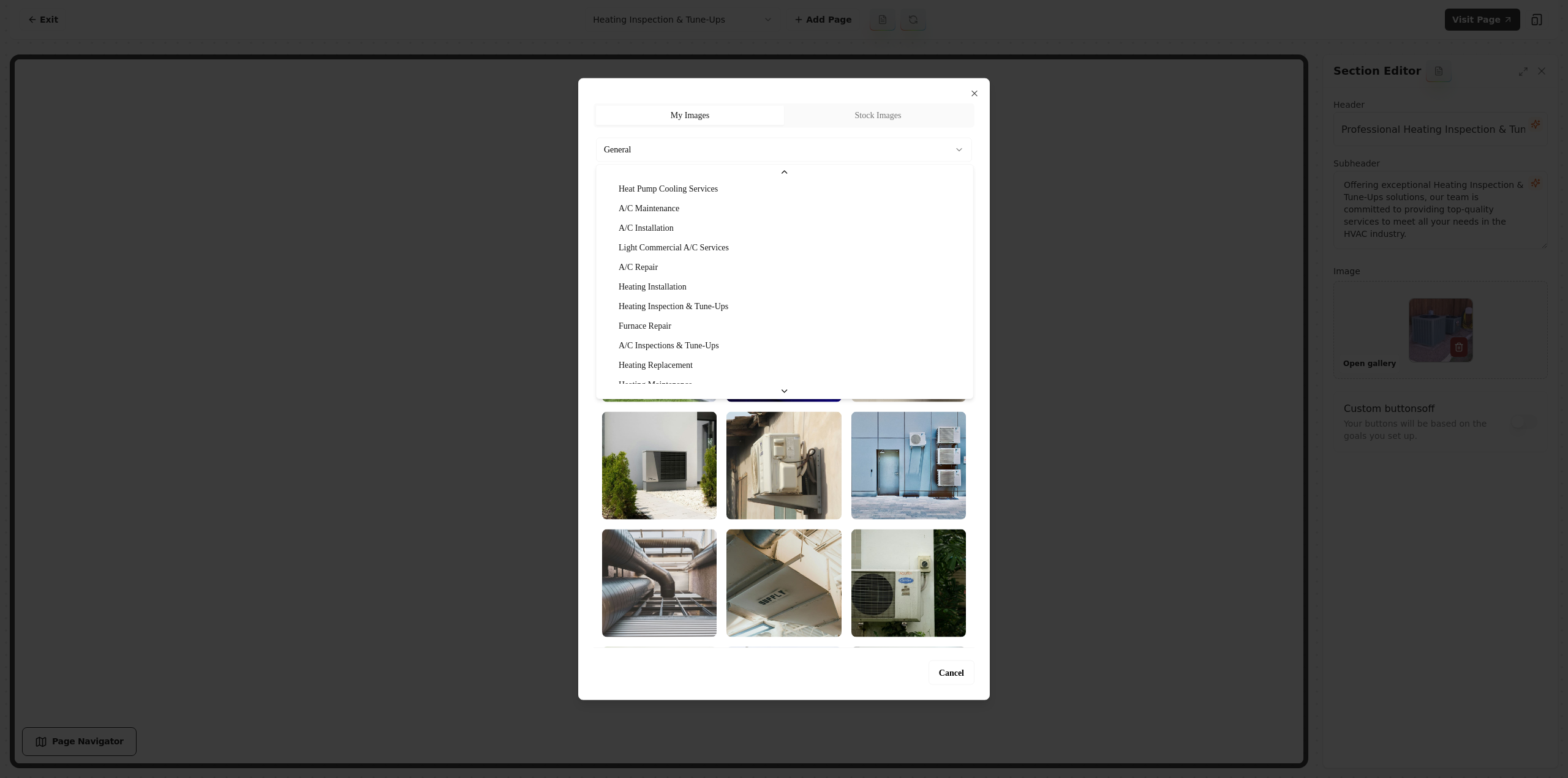
scroll to position [122, 0]
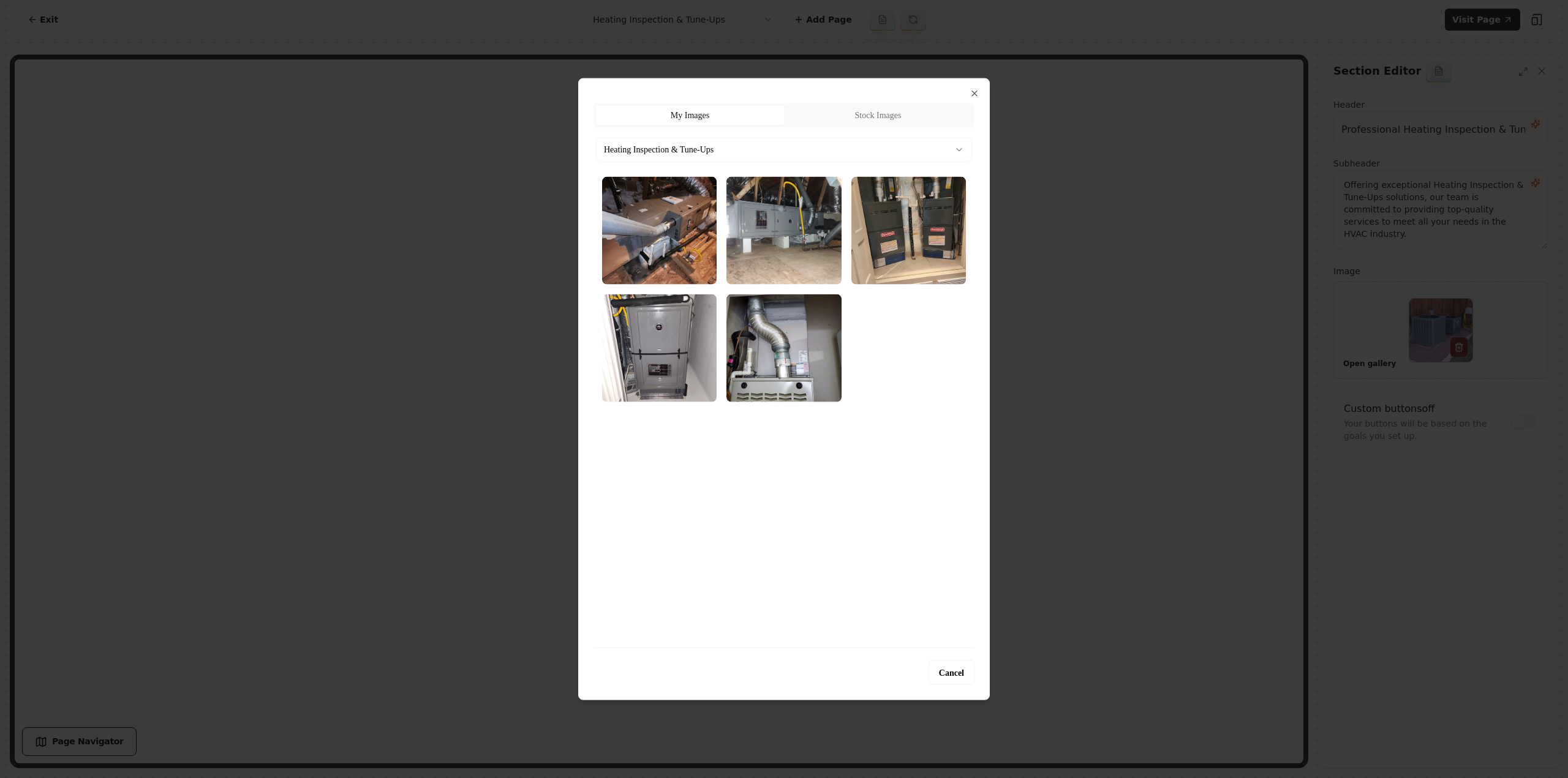
click at [899, 246] on img "Select image image_689cb3905c7cd75eb81dd53e.webp" at bounding box center [908, 230] width 114 height 108
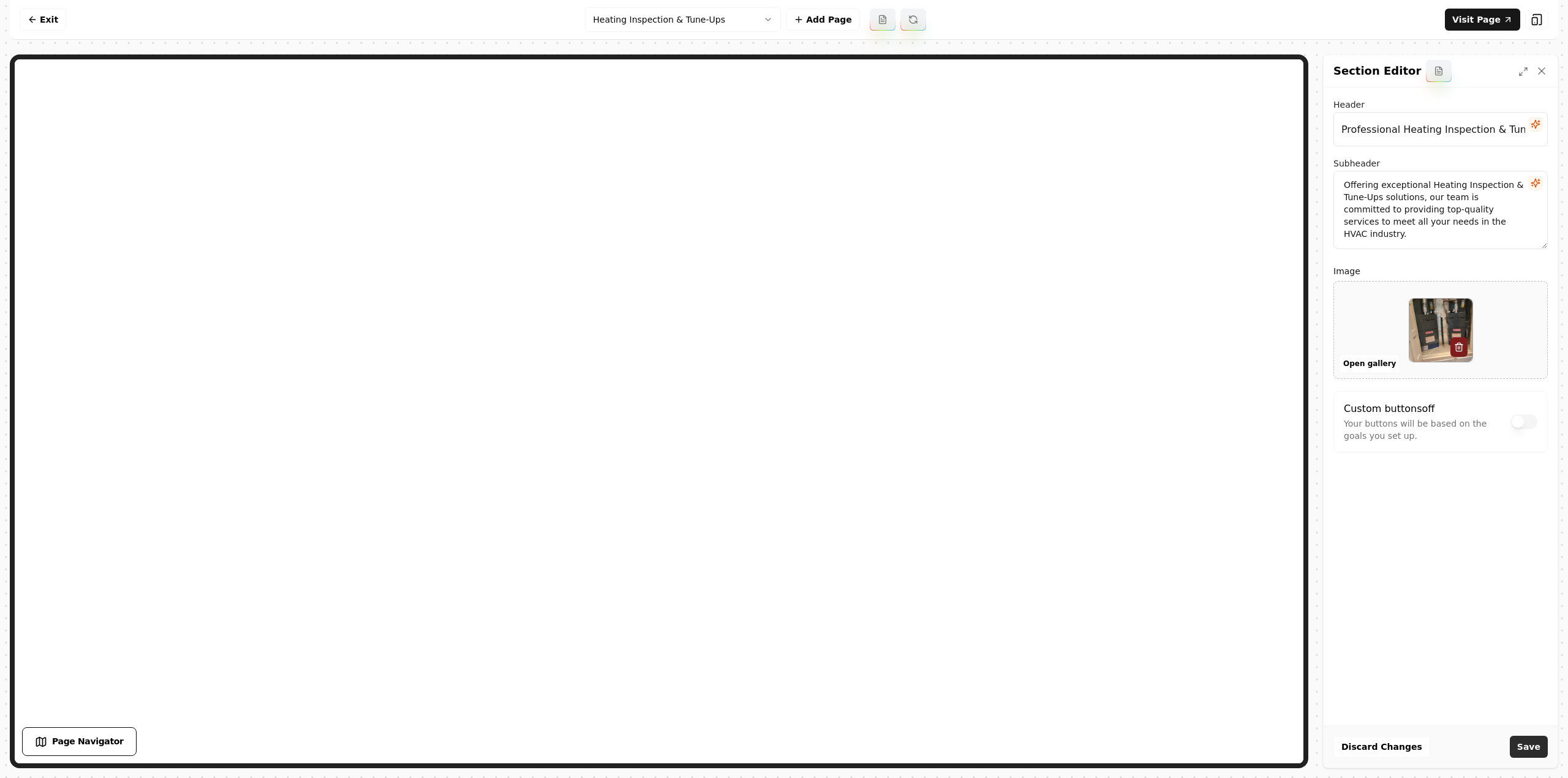
click at [1521, 744] on button "Save" at bounding box center [1529, 747] width 38 height 22
click at [742, 16] on html "Computer Required This feature is only available on a computer. Please switch t…" at bounding box center [784, 389] width 1568 height 778
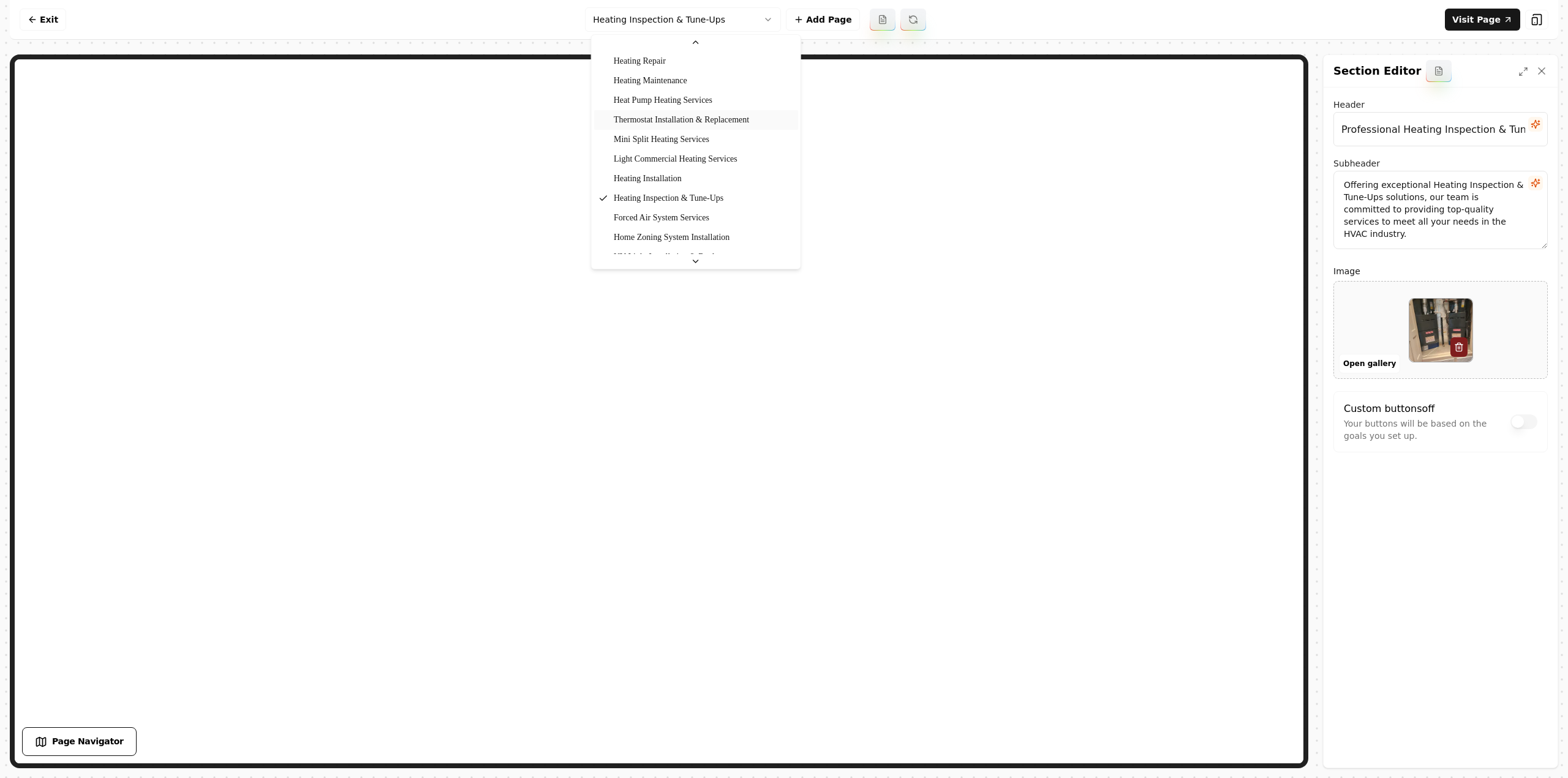
scroll to position [317, 0]
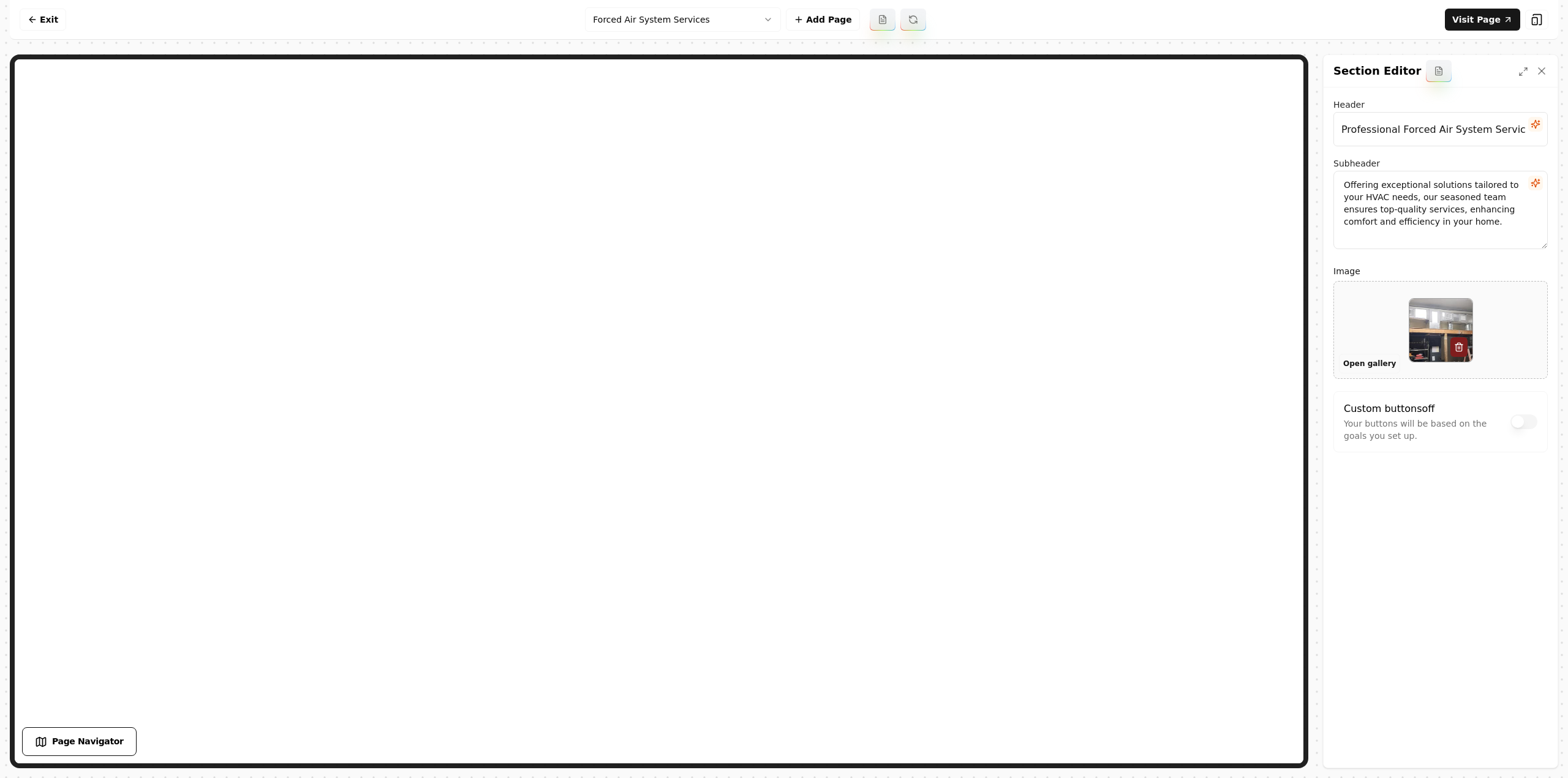
click at [1362, 360] on button "Open gallery" at bounding box center [1369, 363] width 61 height 19
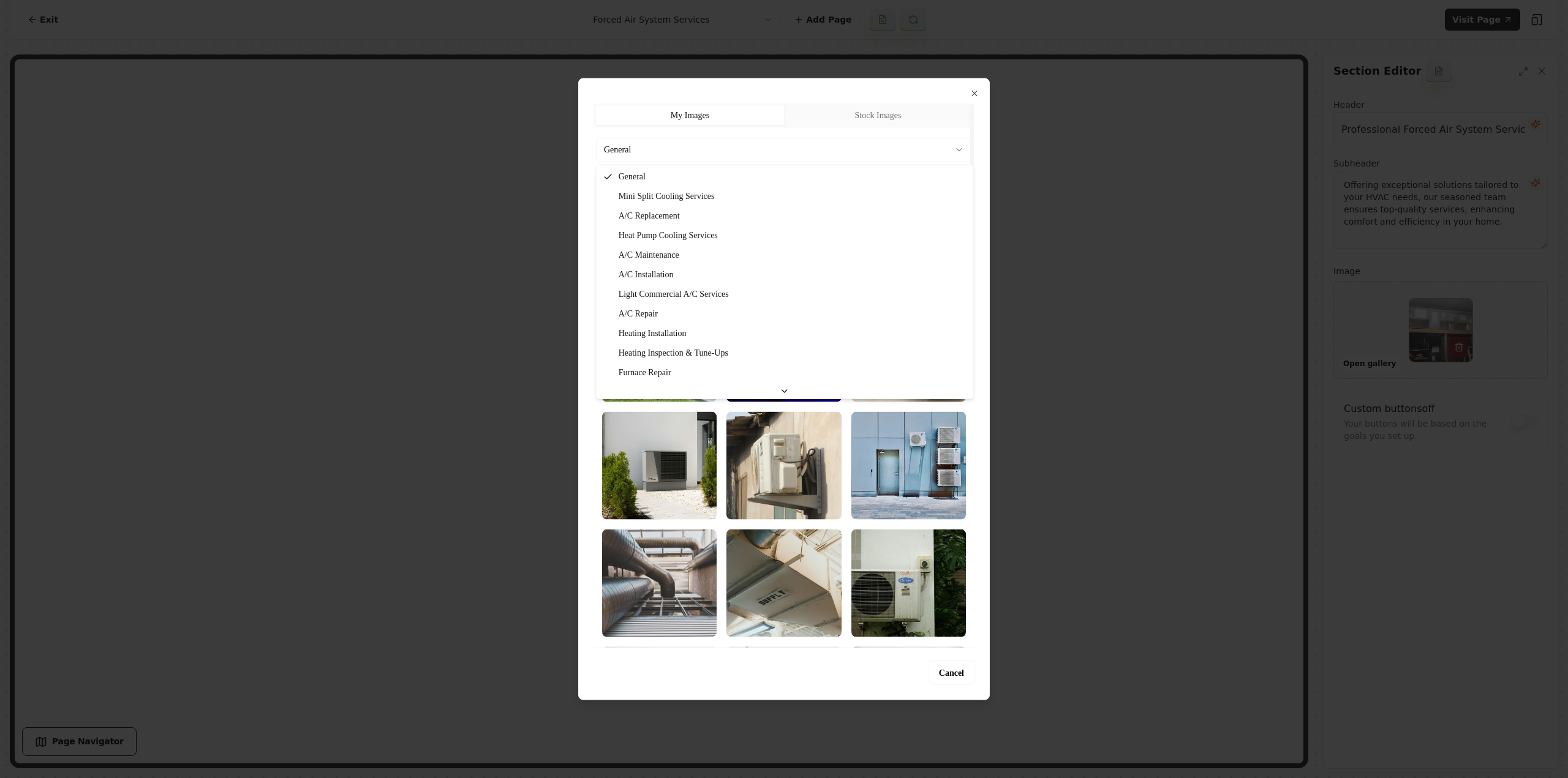
click at [671, 146] on body "Computer Required This feature is only available on a computer. Please switch t…" at bounding box center [784, 389] width 1568 height 778
click at [452, 298] on div at bounding box center [784, 389] width 1568 height 778
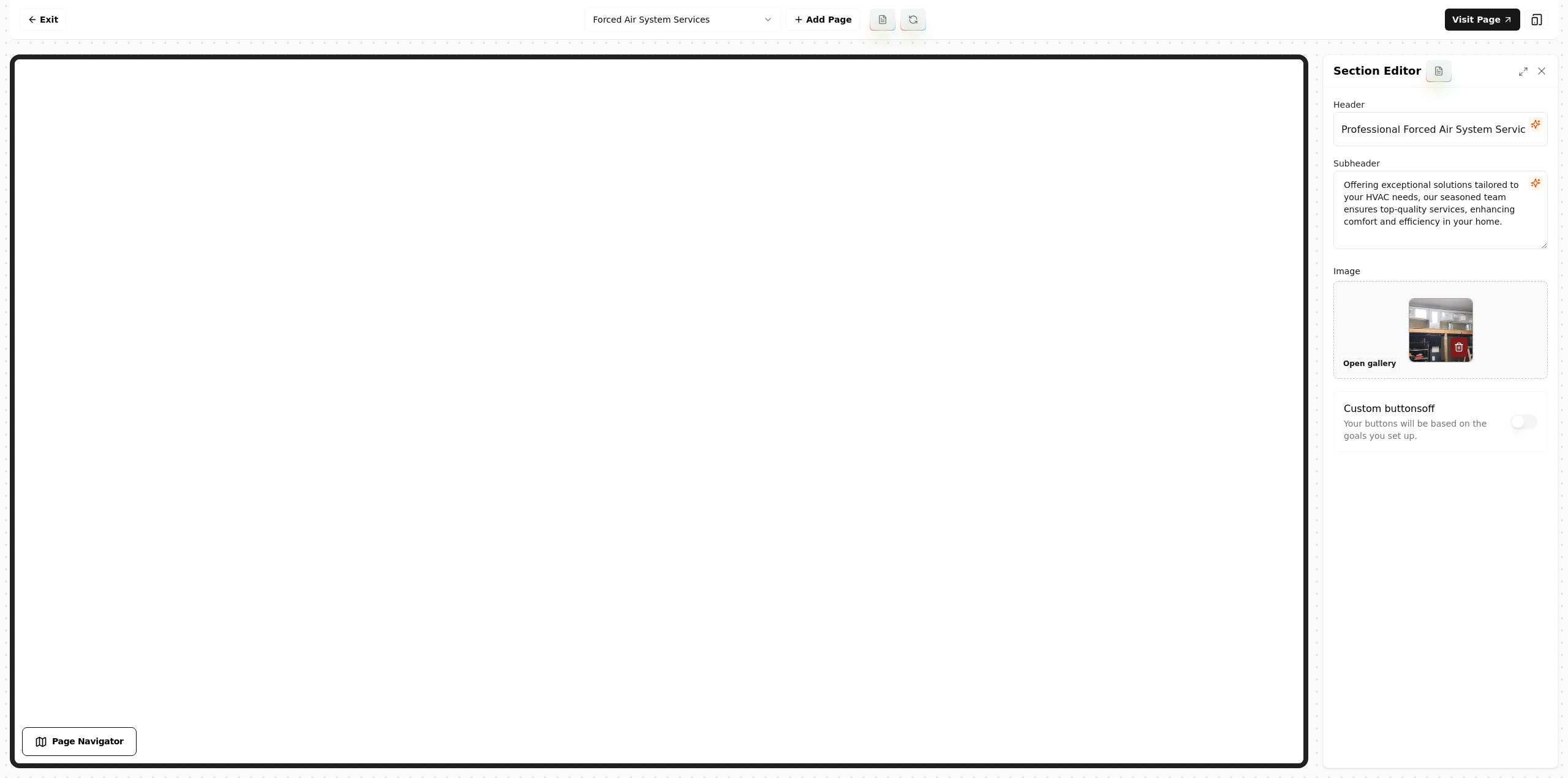
click at [1351, 362] on button "Open gallery" at bounding box center [1369, 363] width 61 height 19
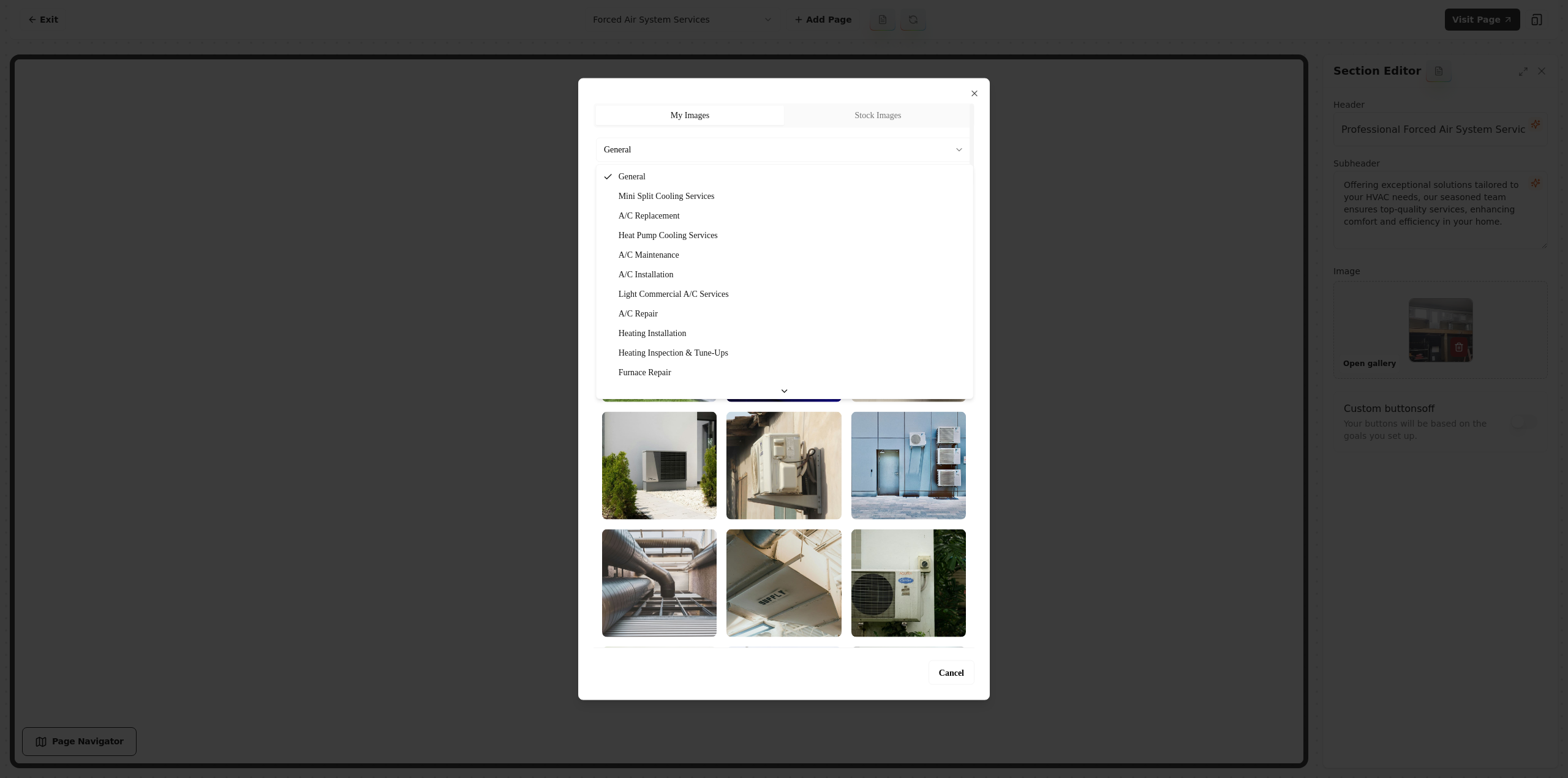
click at [795, 150] on body "Computer Required This feature is only available on a computer. Please switch t…" at bounding box center [784, 389] width 1568 height 778
click at [1163, 644] on div at bounding box center [784, 389] width 1568 height 778
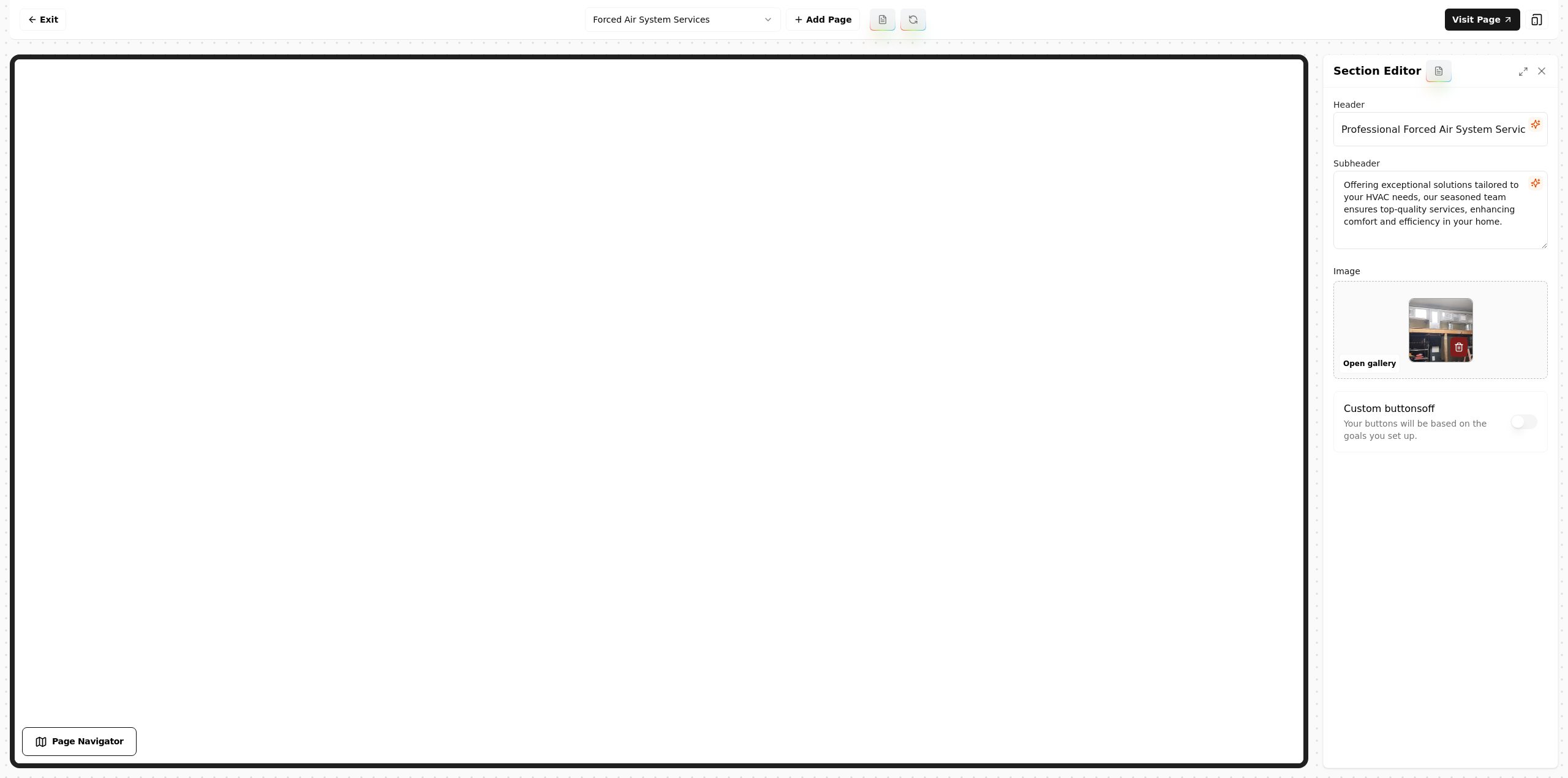
click at [717, 16] on html "Computer Required This feature is only available on a computer. Please switch t…" at bounding box center [784, 389] width 1568 height 778
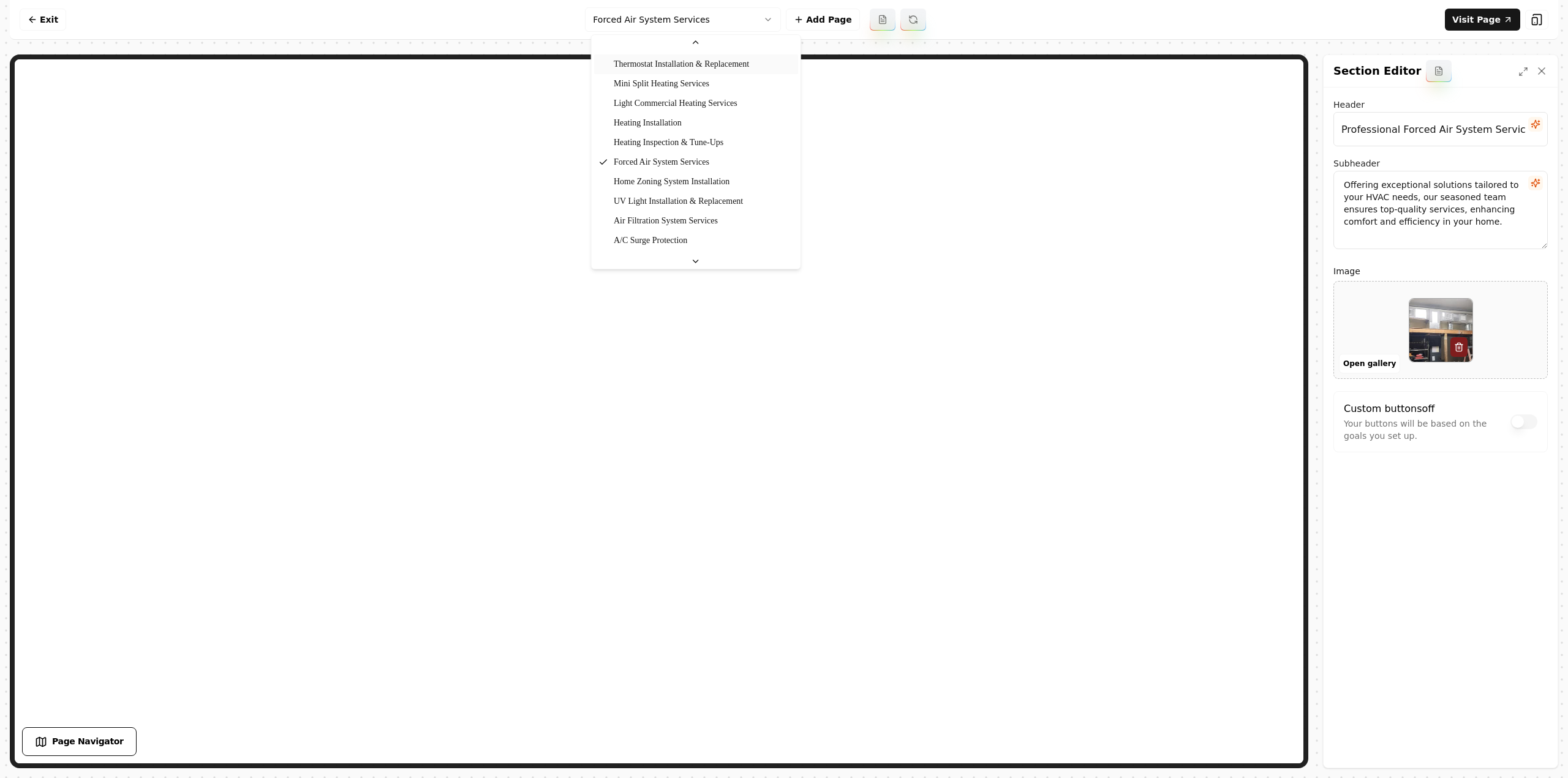
scroll to position [351, 0]
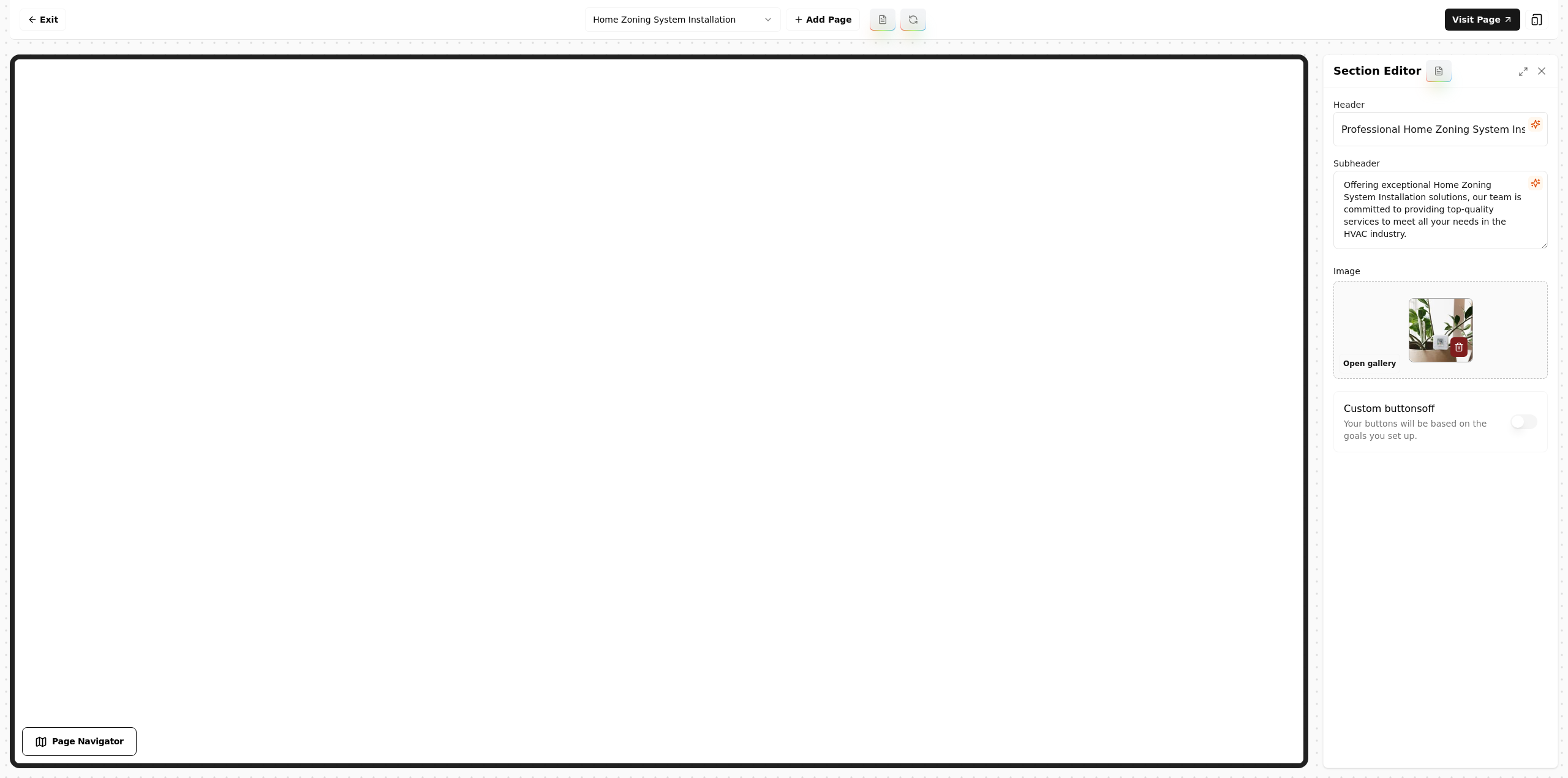
click at [1355, 358] on button "Open gallery" at bounding box center [1369, 363] width 61 height 19
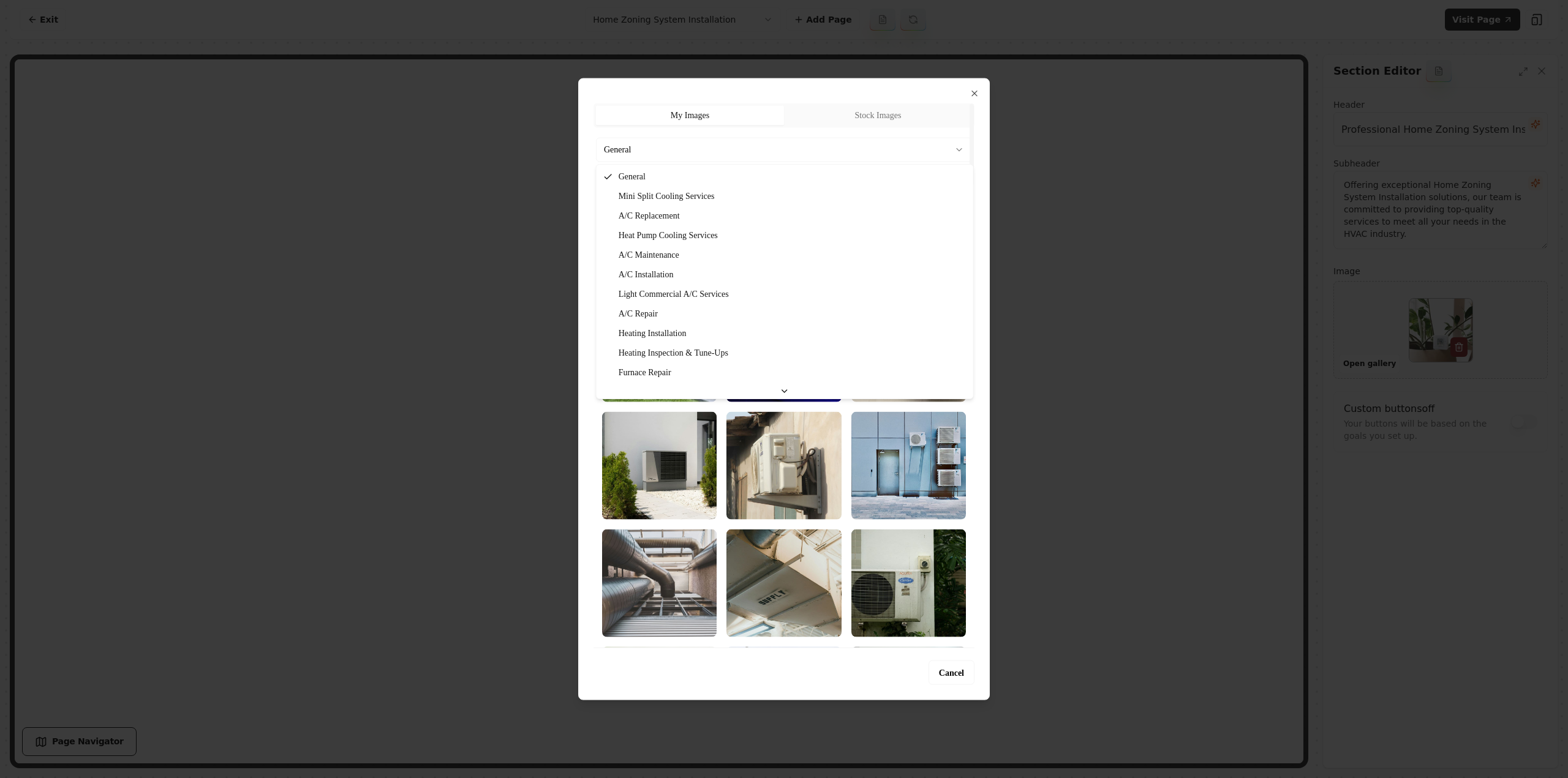
click at [737, 142] on body "Computer Required This feature is only available on a computer. Please switch t…" at bounding box center [784, 389] width 1568 height 778
click at [1035, 469] on div at bounding box center [784, 389] width 1568 height 778
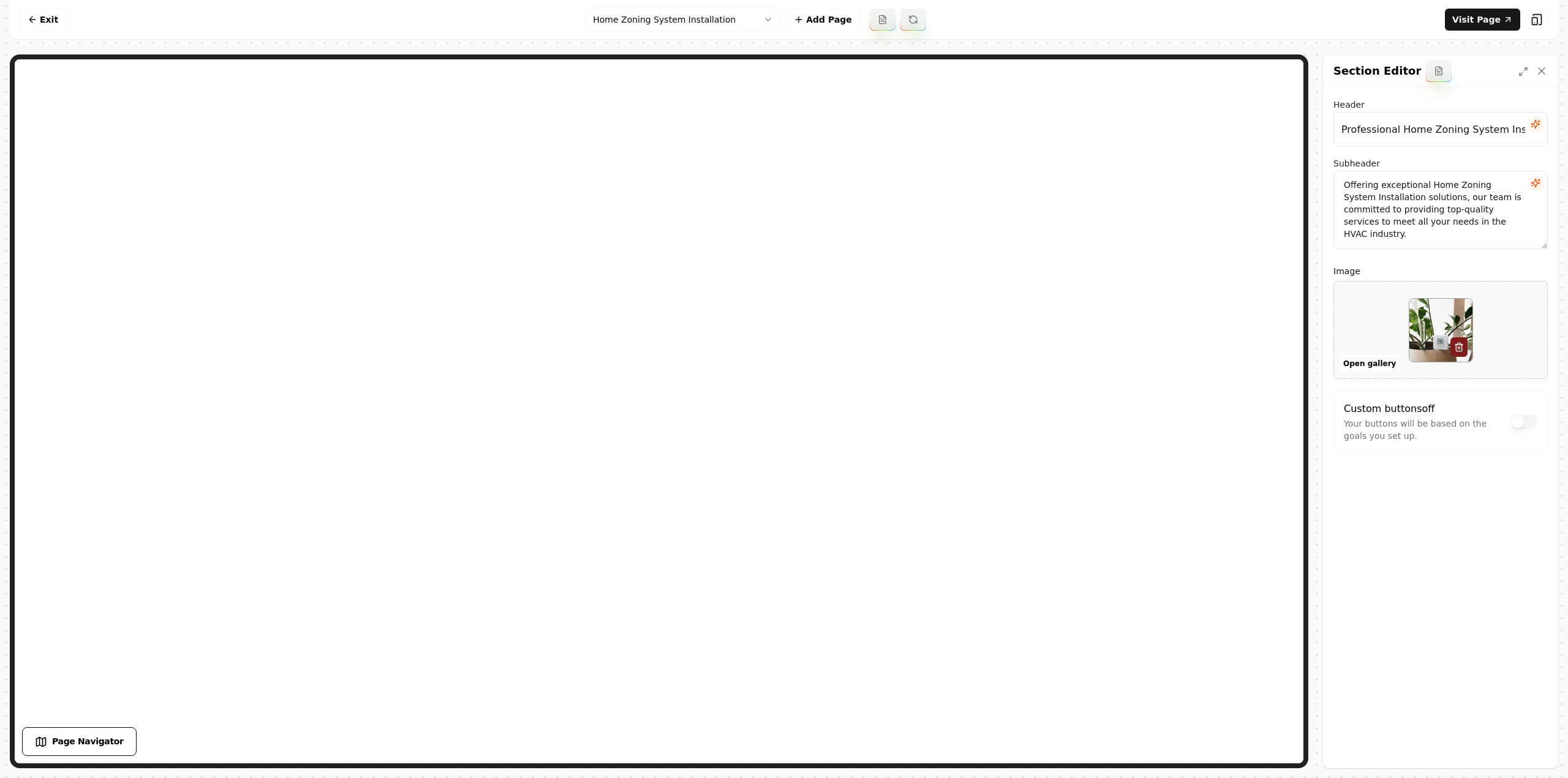
click at [595, 21] on html "Computer Required This feature is only available on a computer. Please switch t…" at bounding box center [784, 389] width 1568 height 778
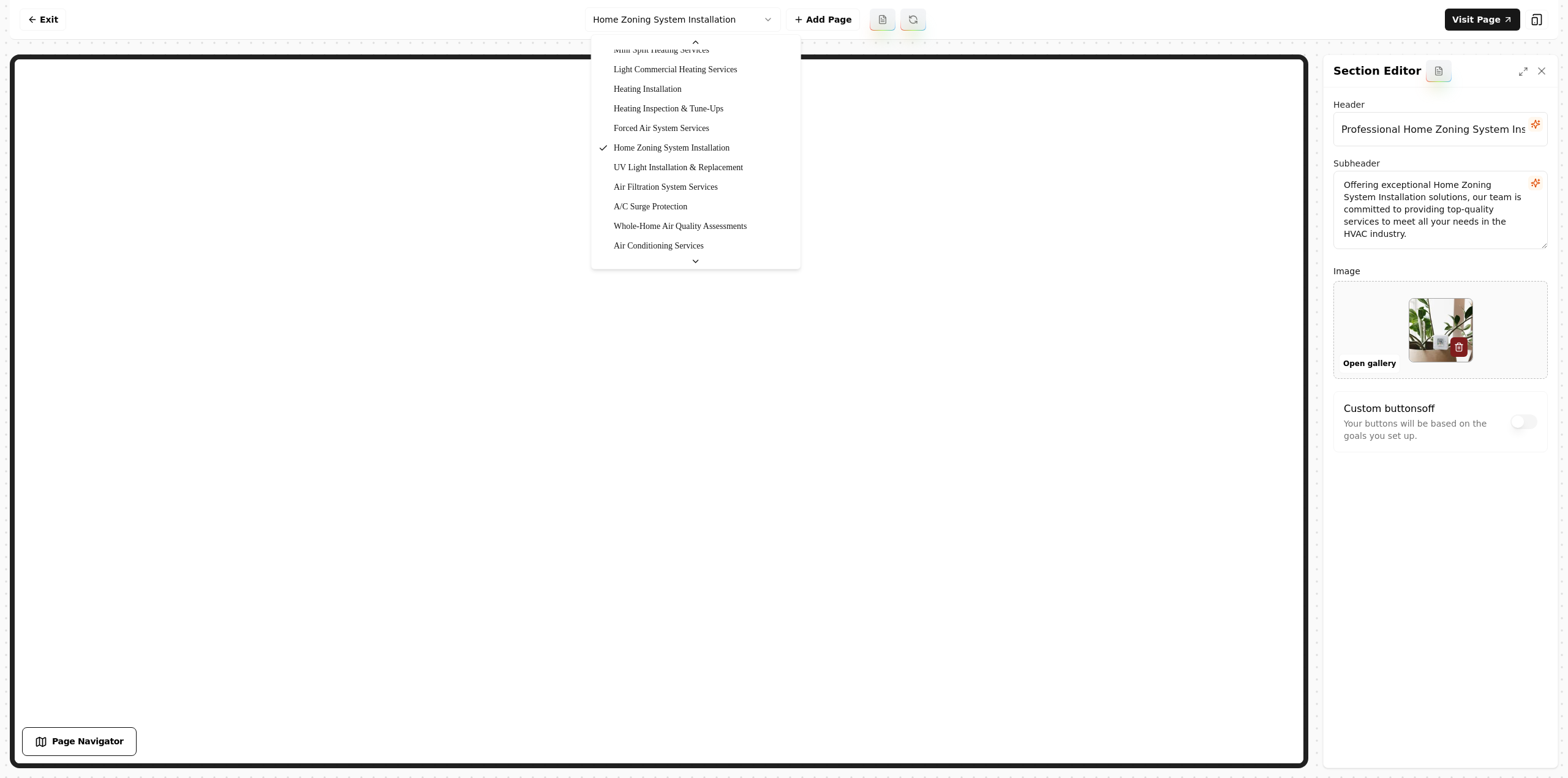
scroll to position [371, 0]
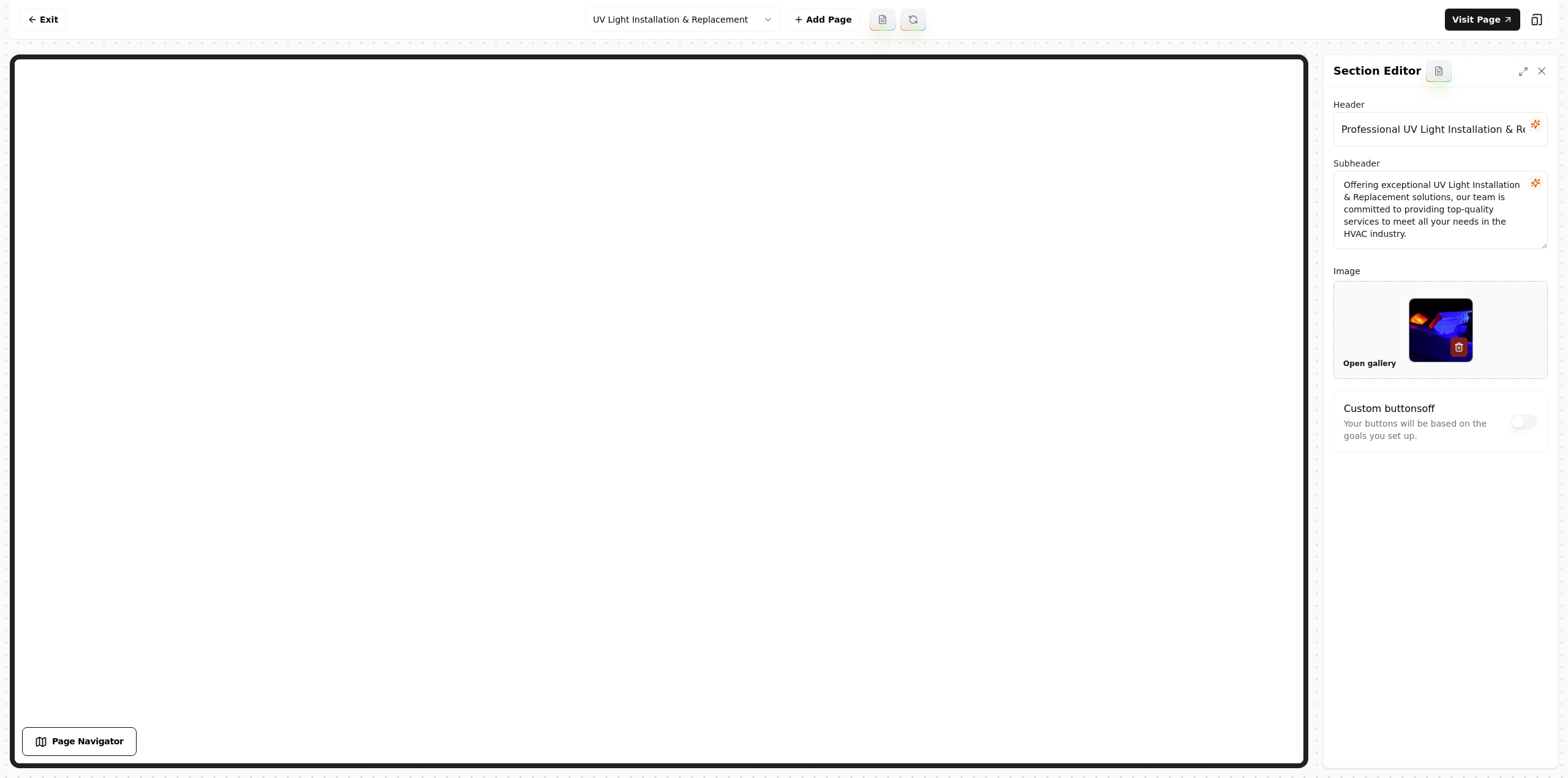
click at [1356, 365] on button "Open gallery" at bounding box center [1369, 363] width 61 height 19
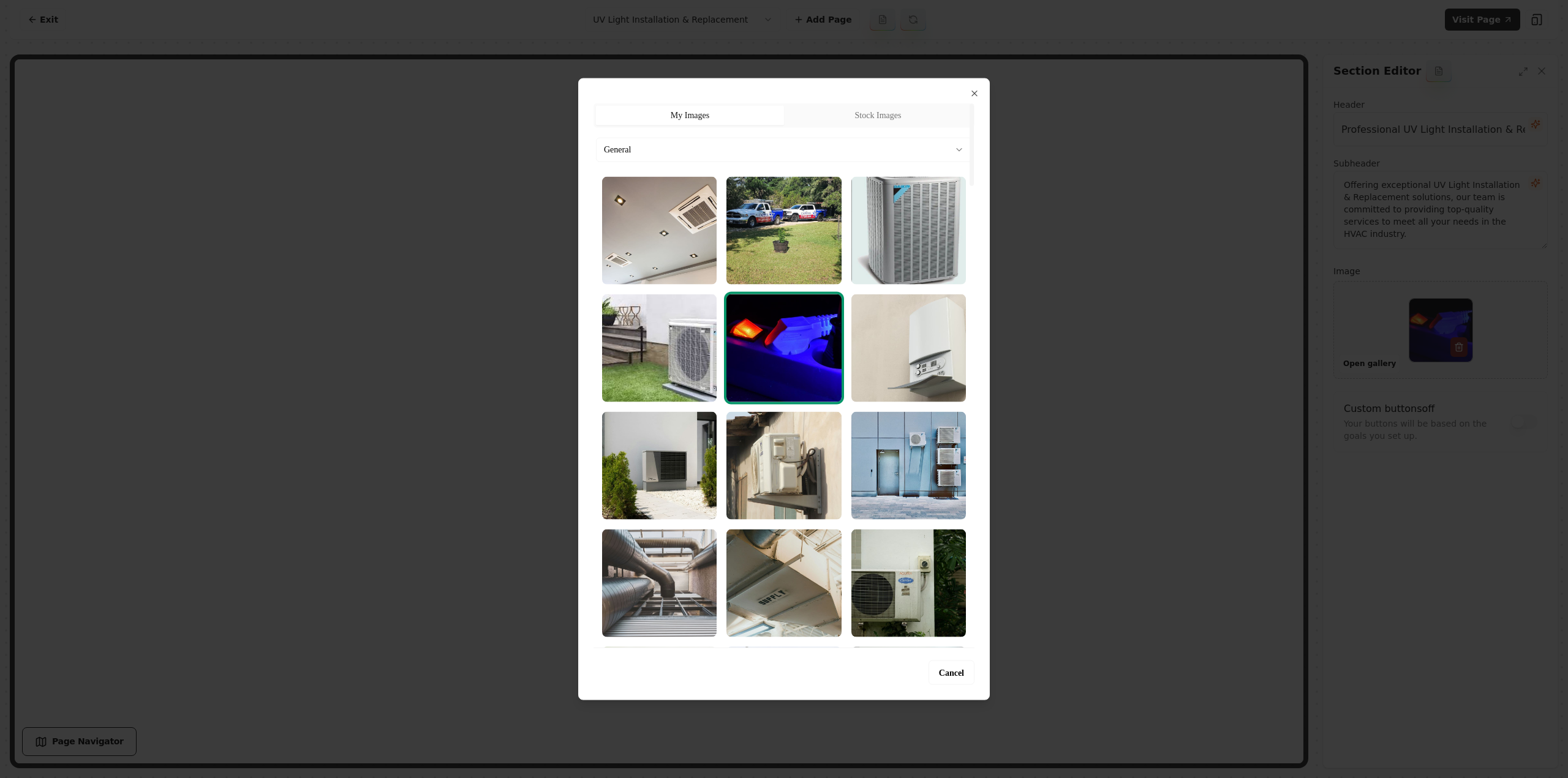
click at [804, 143] on body "Computer Required This feature is only available on a computer. Please switch t…" at bounding box center [784, 389] width 1568 height 778
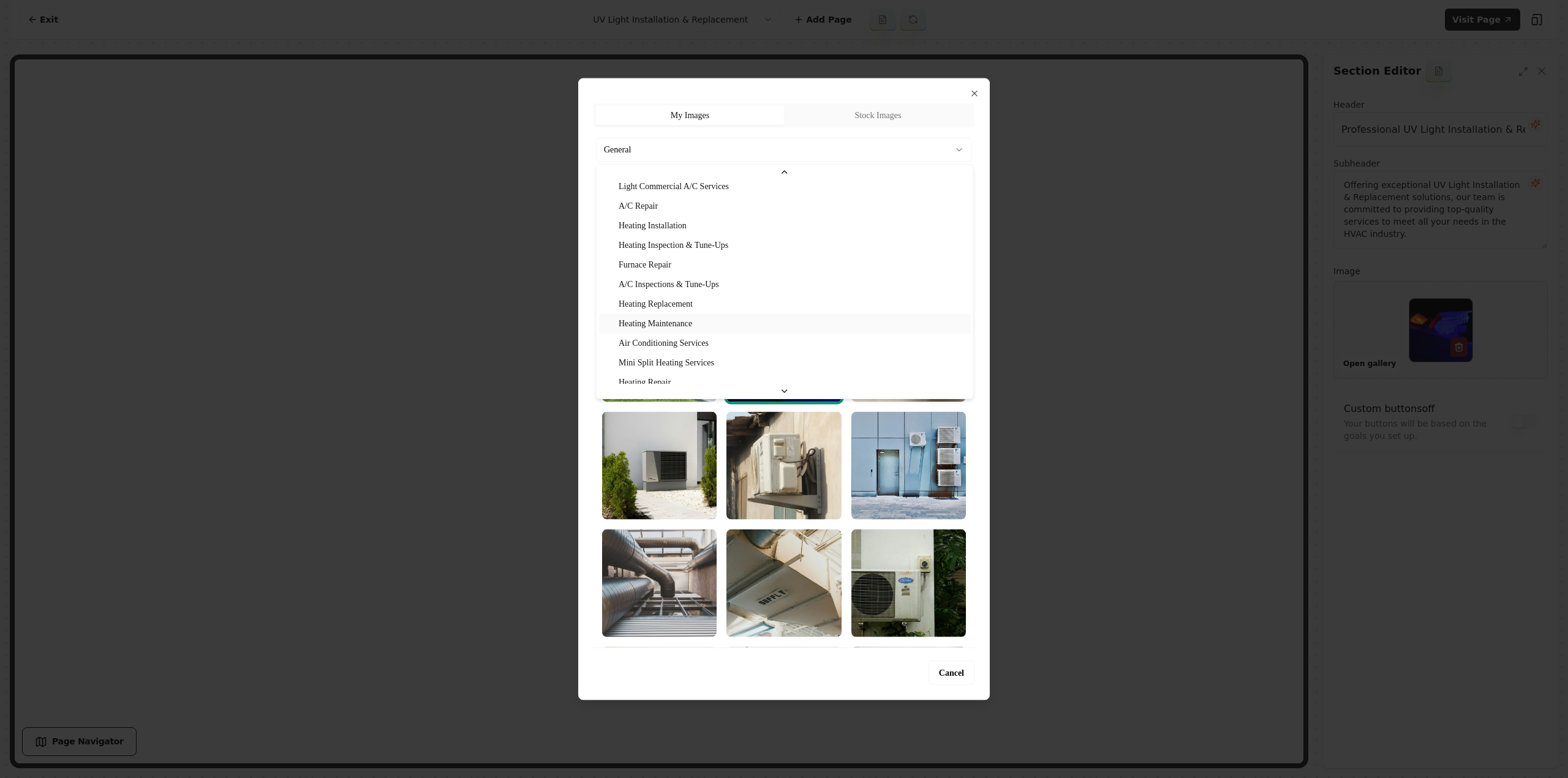
scroll to position [118, 0]
click at [1146, 477] on div at bounding box center [784, 389] width 1568 height 778
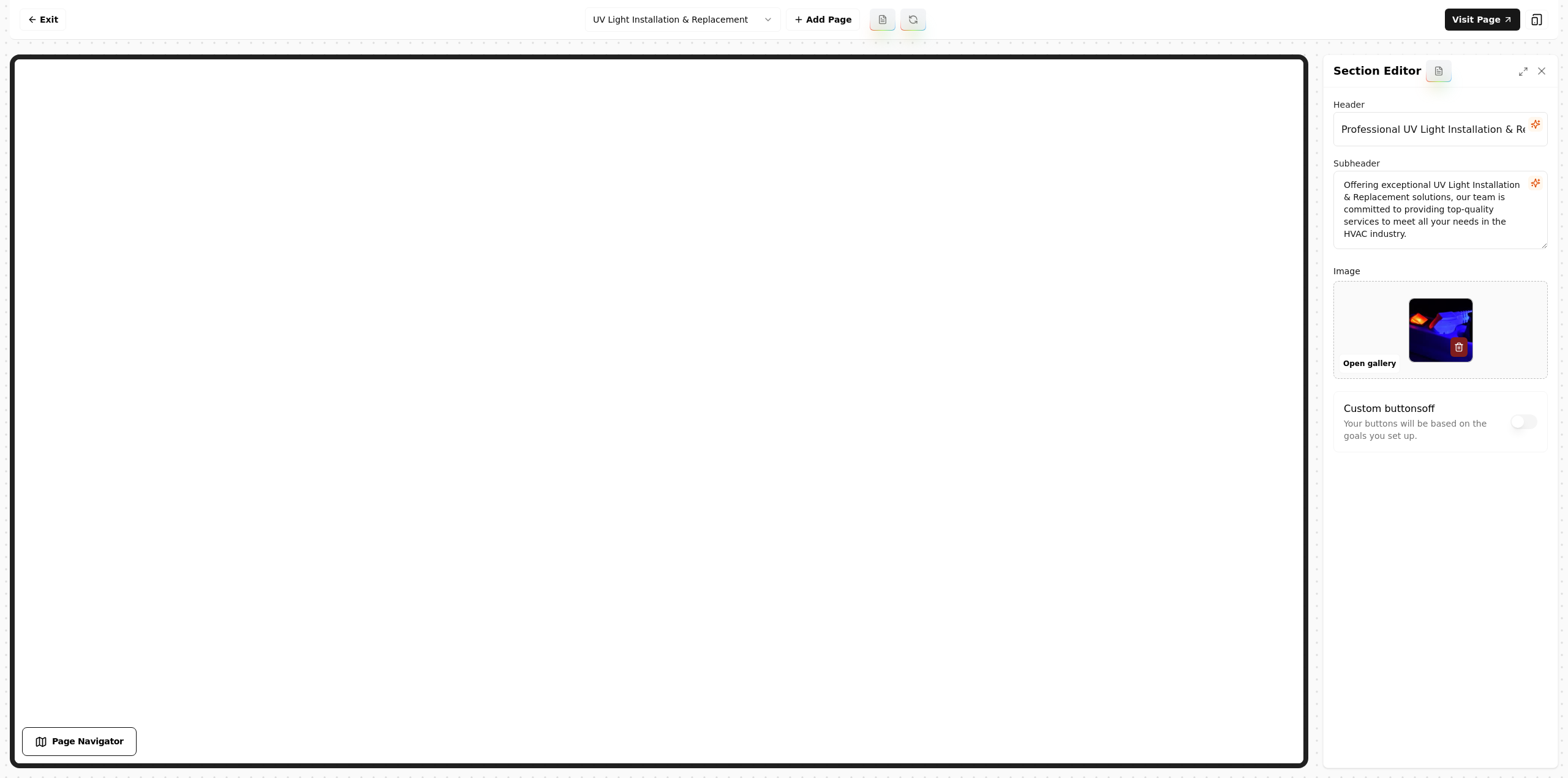
click at [651, 21] on html "Computer Required This feature is only available on a computer. Please switch t…" at bounding box center [784, 389] width 1568 height 778
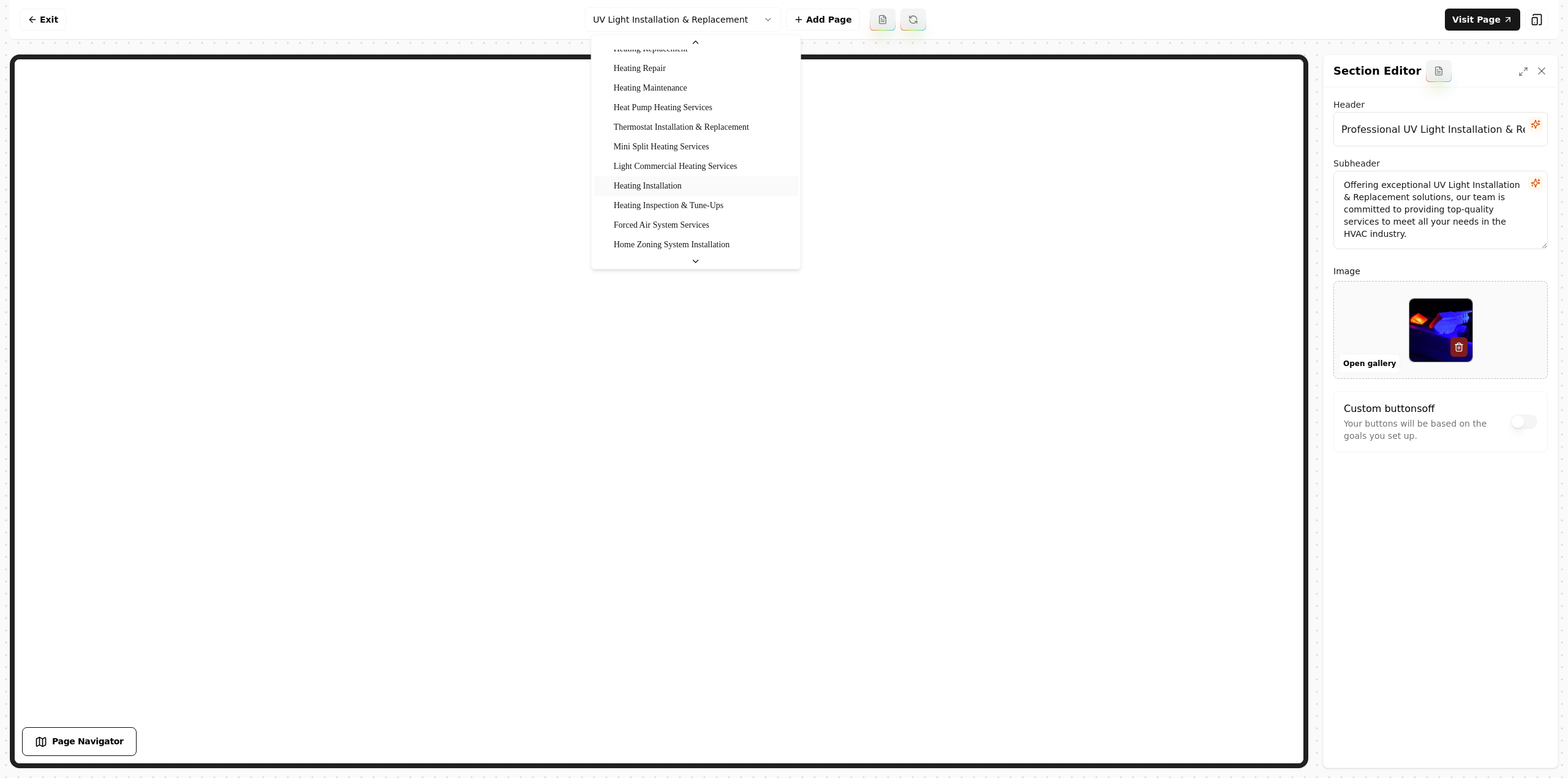
scroll to position [371, 0]
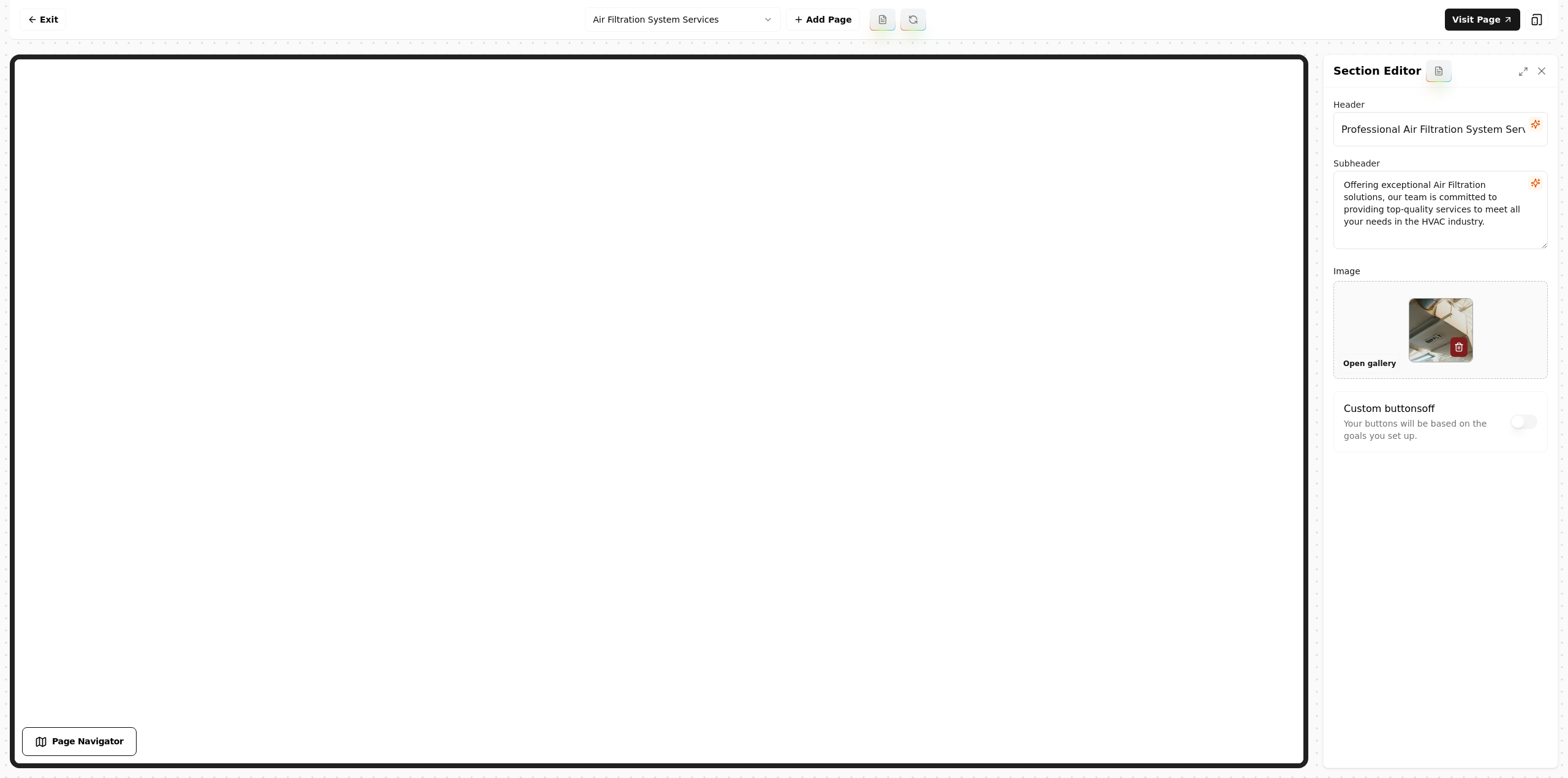
click at [1350, 364] on button "Open gallery" at bounding box center [1369, 363] width 61 height 19
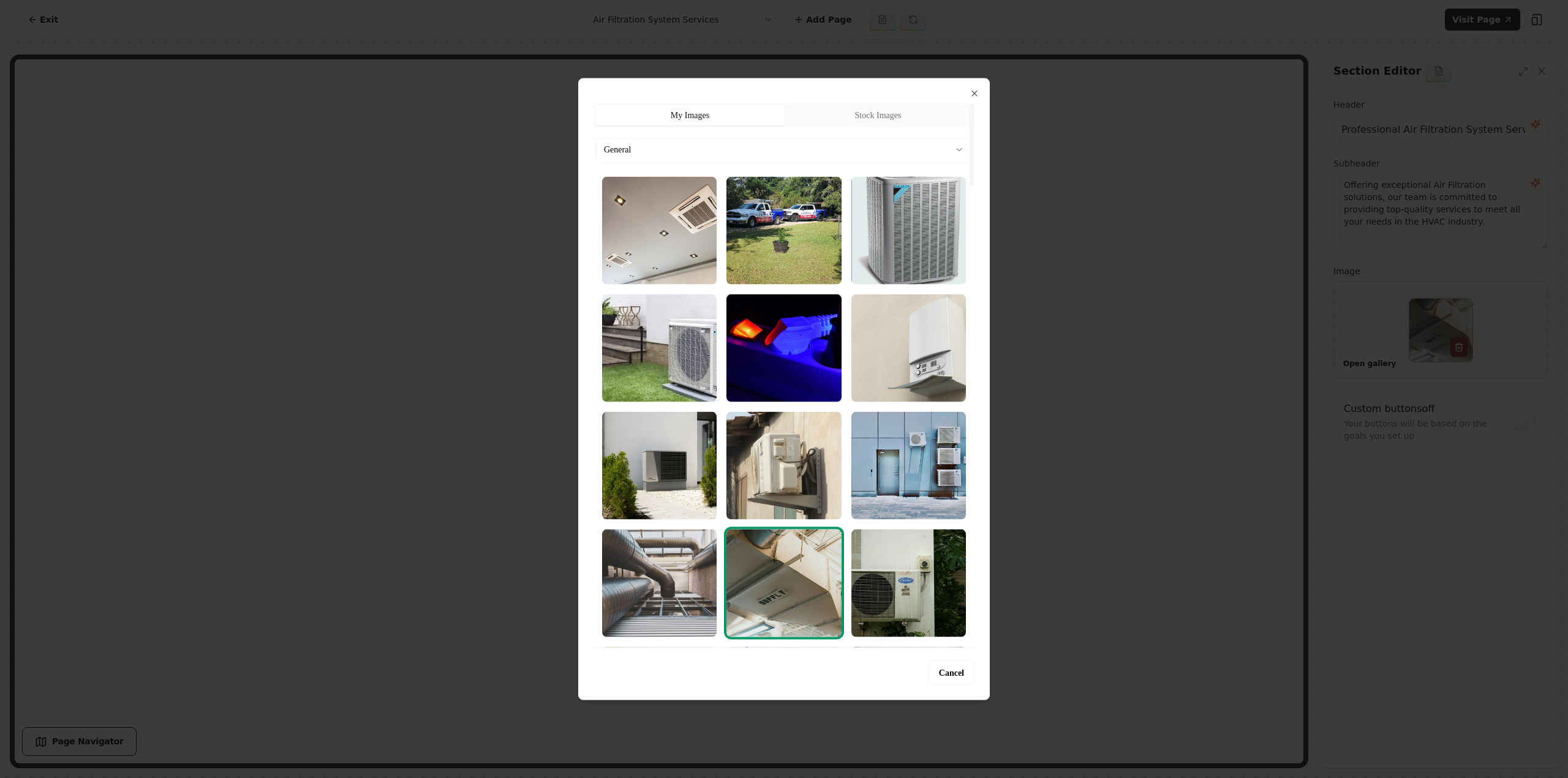
click at [862, 142] on body "Computer Required This feature is only available on a computer. Please switch t…" at bounding box center [784, 389] width 1568 height 778
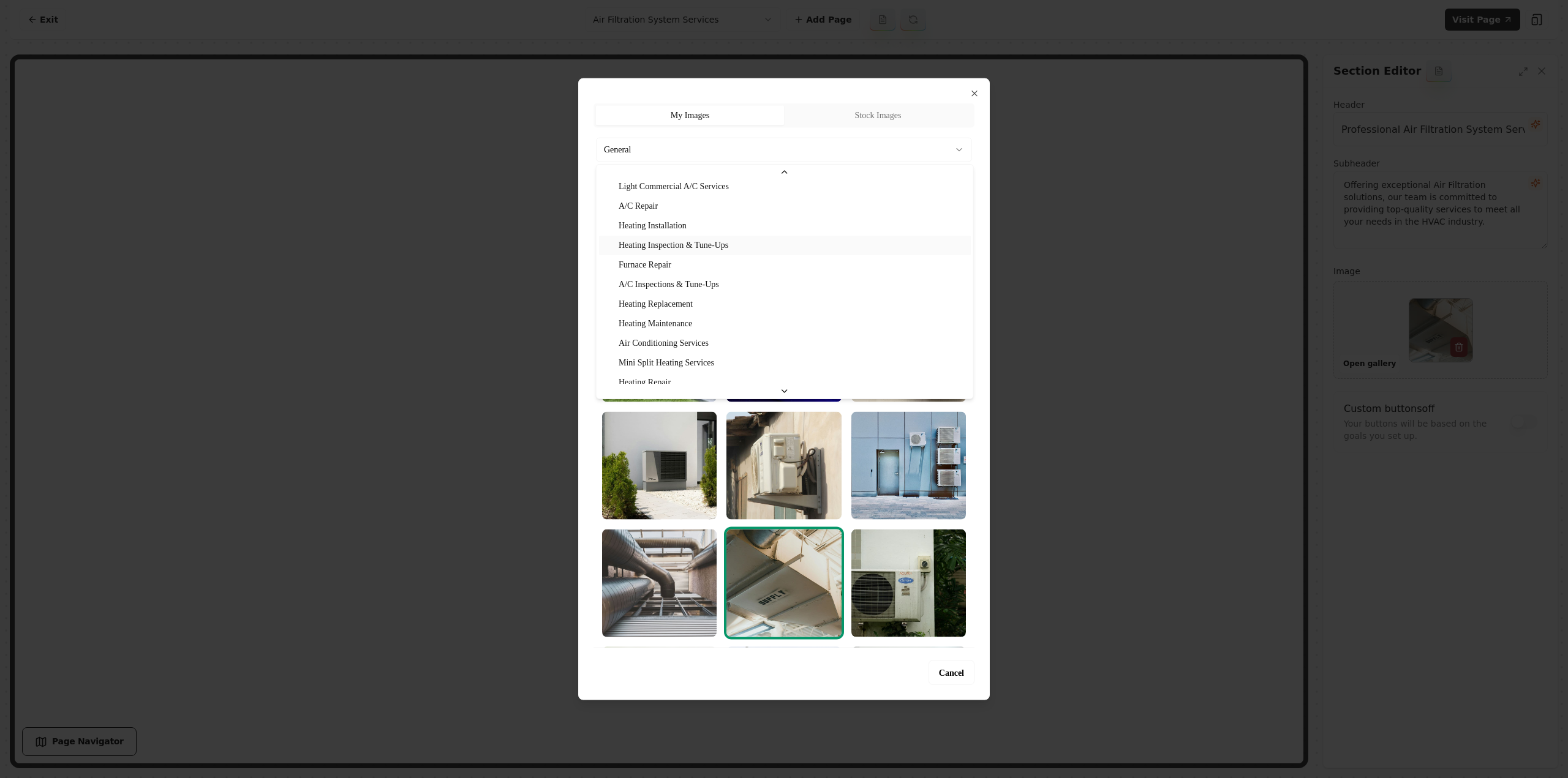
scroll to position [118, 0]
click at [1130, 388] on div at bounding box center [784, 389] width 1568 height 778
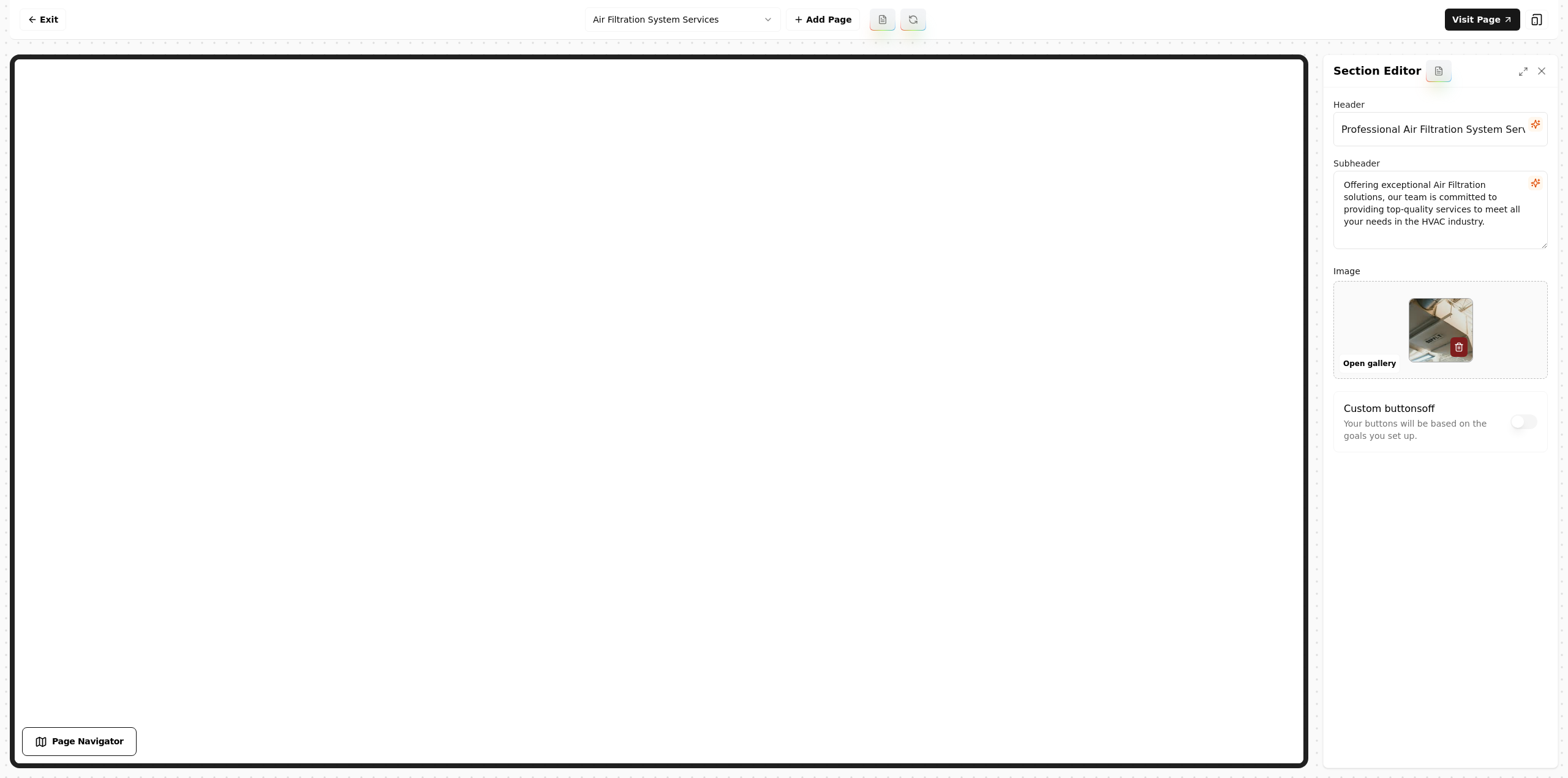
click at [642, 21] on html "Computer Required This feature is only available on a computer. Please switch t…" at bounding box center [784, 389] width 1568 height 778
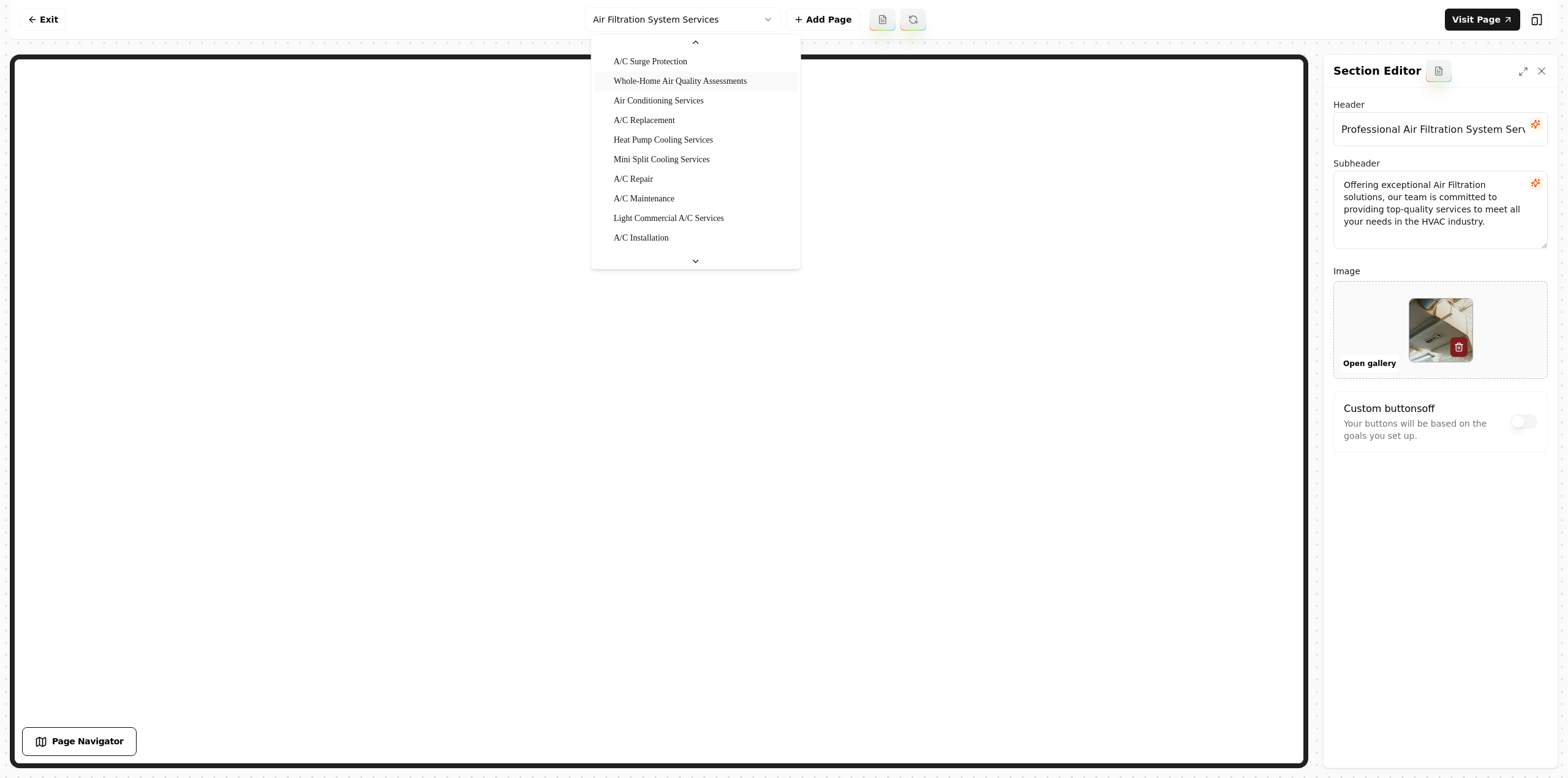
scroll to position [471, 0]
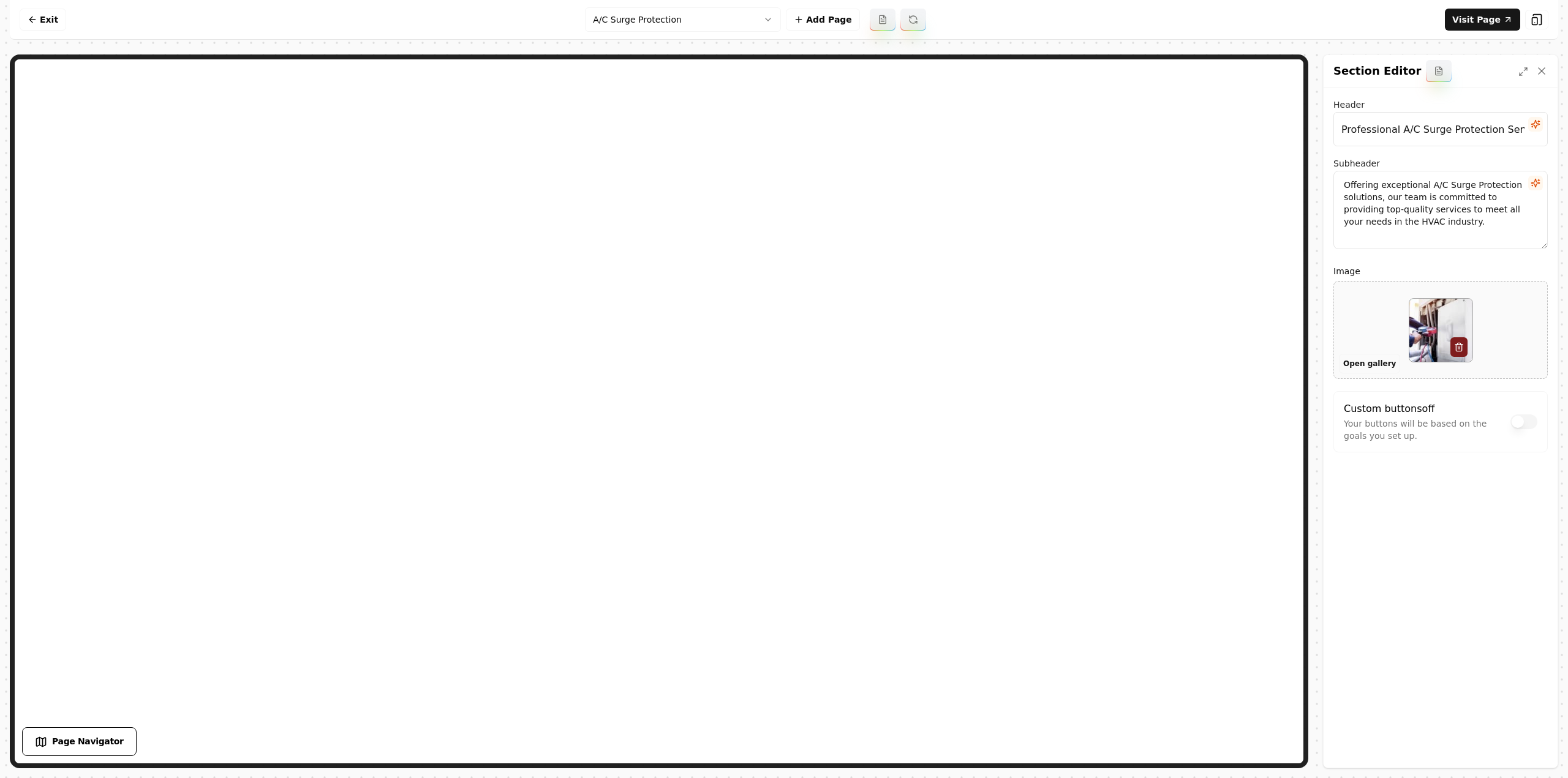
click at [1358, 363] on button "Open gallery" at bounding box center [1369, 363] width 61 height 19
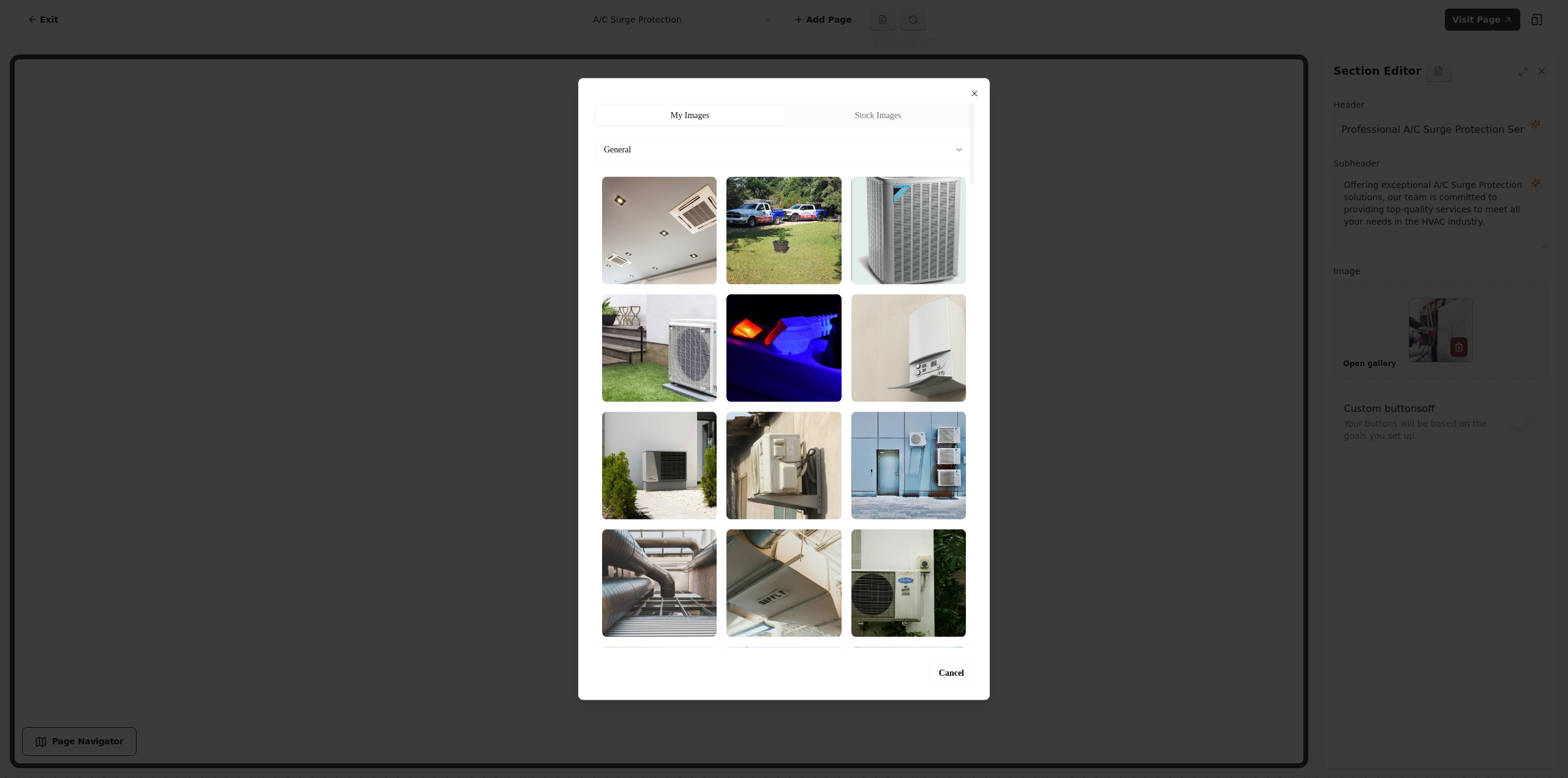
click at [678, 151] on body "Computer Required This feature is only available on a computer. Please switch t…" at bounding box center [784, 389] width 1568 height 778
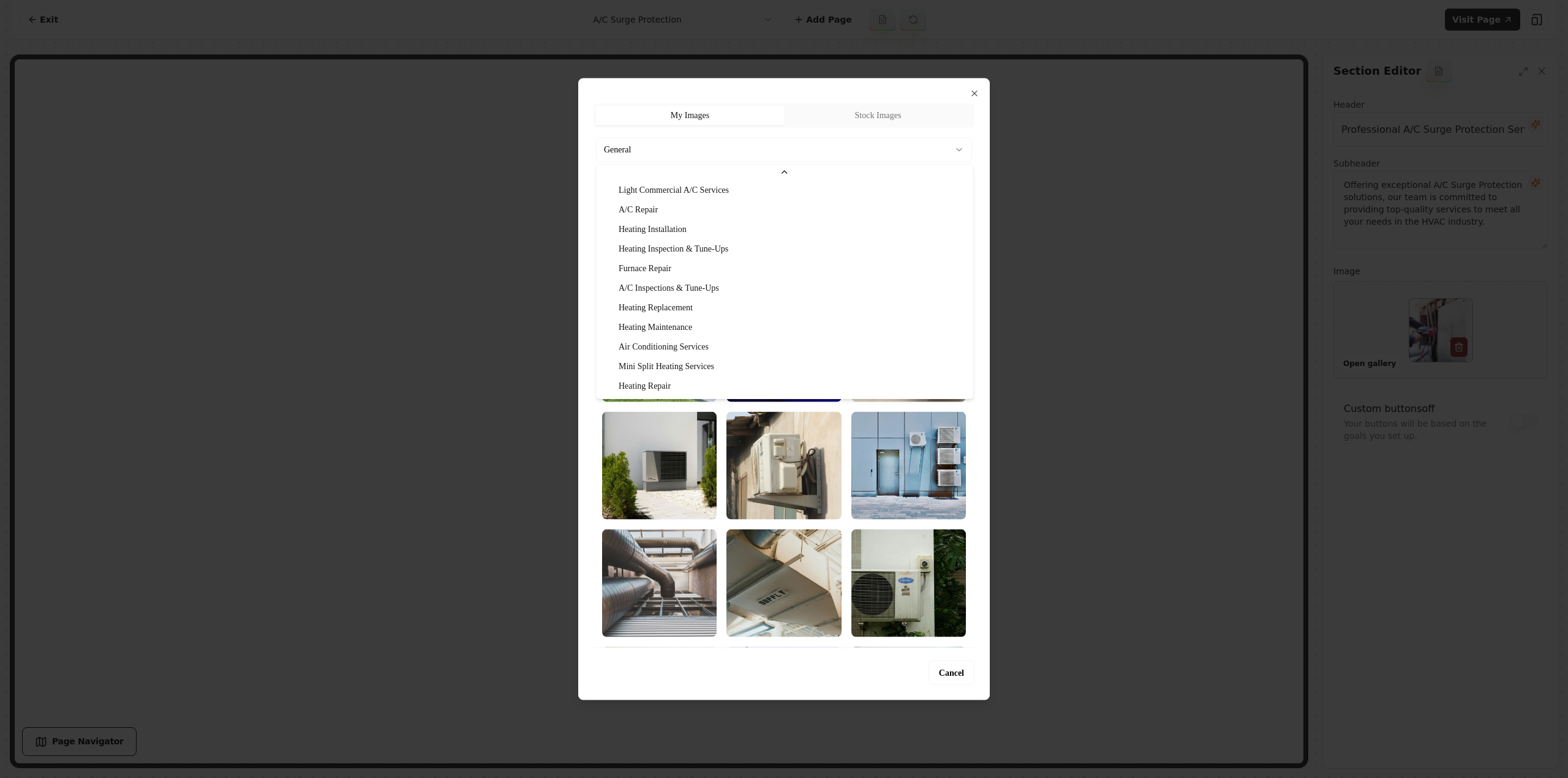
scroll to position [118, 0]
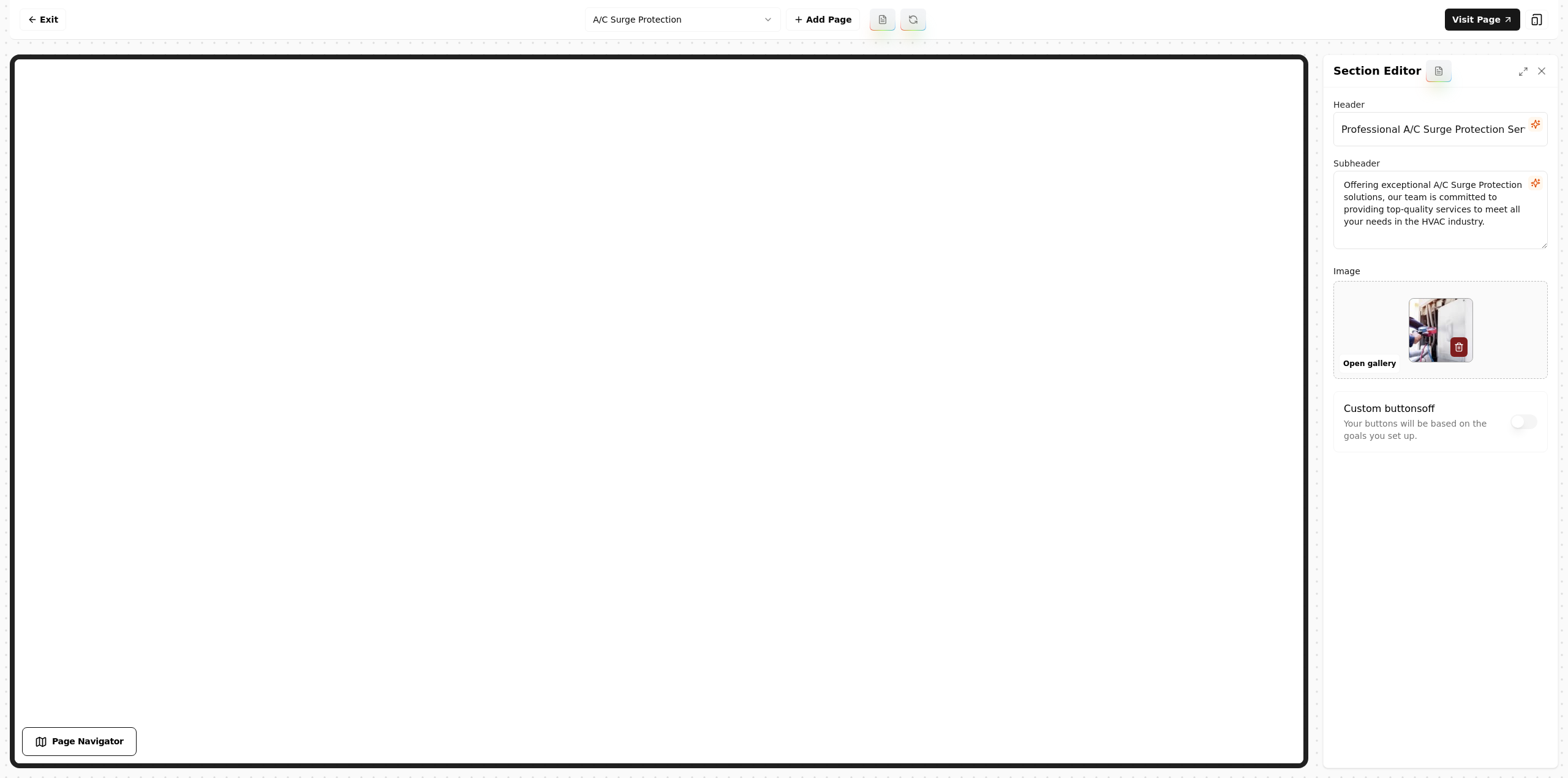
click at [637, 27] on html "Computer Required This feature is only available on a computer. Please switch t…" at bounding box center [784, 389] width 1568 height 778
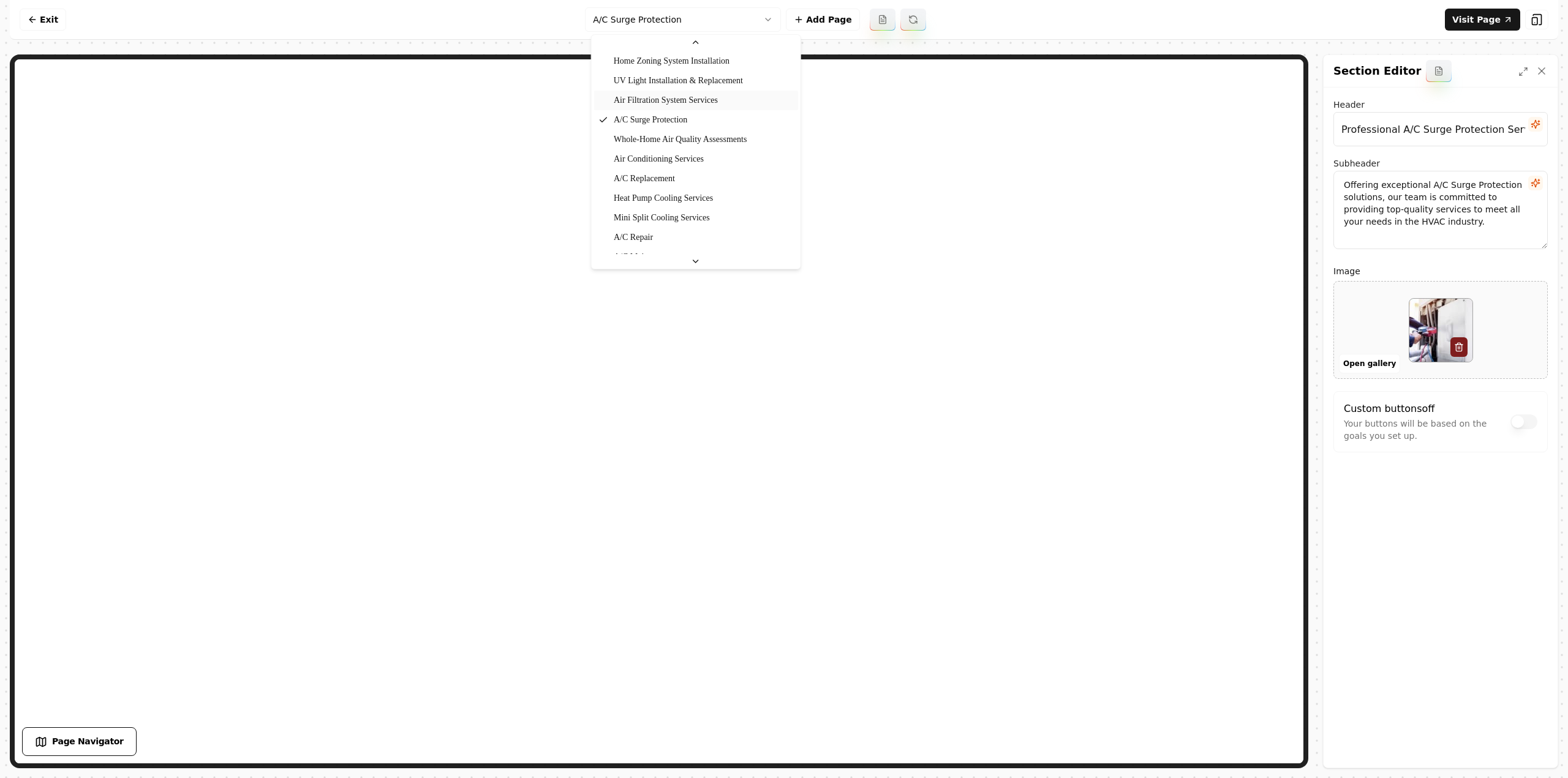
scroll to position [451, 0]
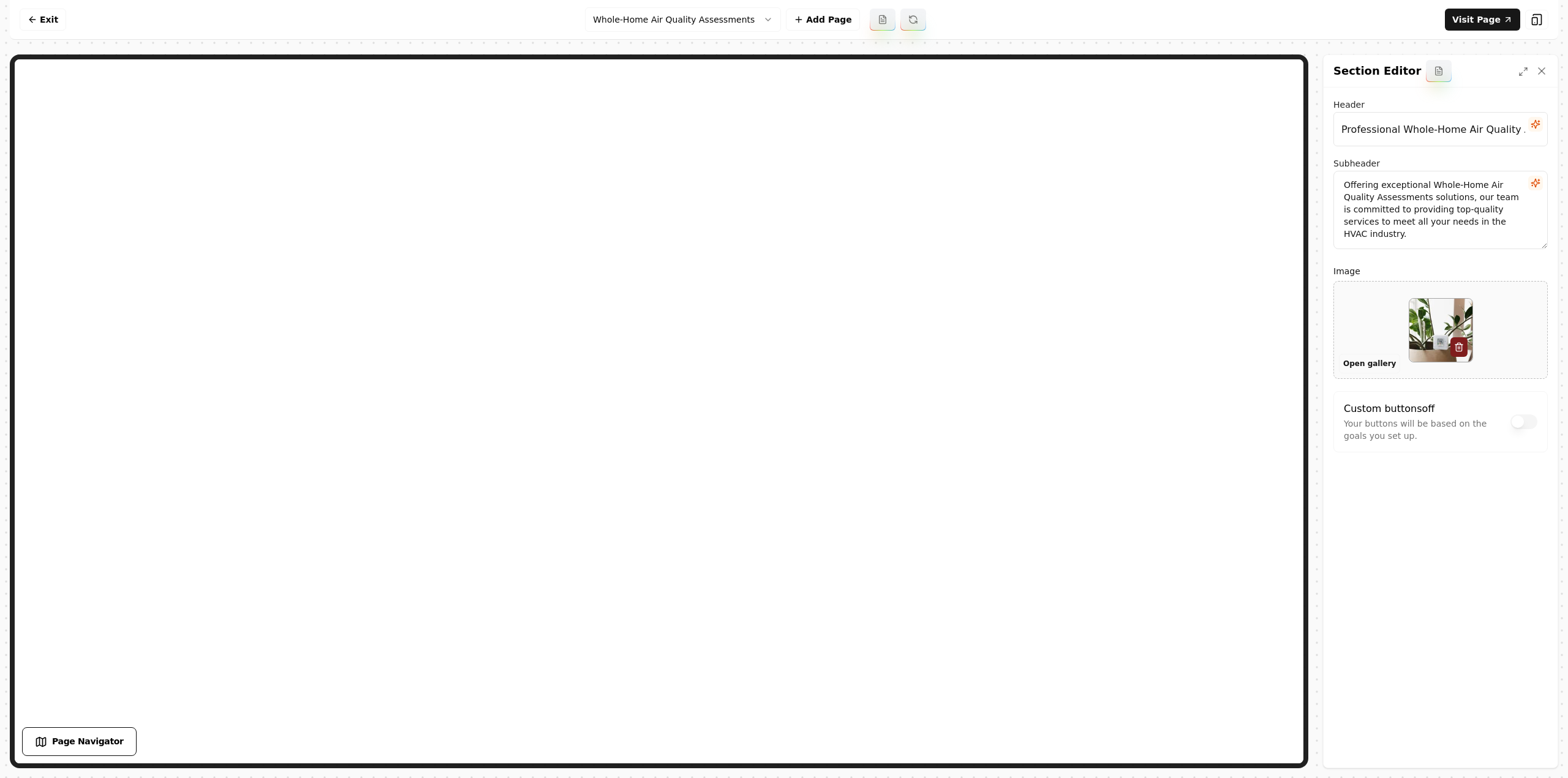
click at [1363, 366] on button "Open gallery" at bounding box center [1369, 363] width 61 height 19
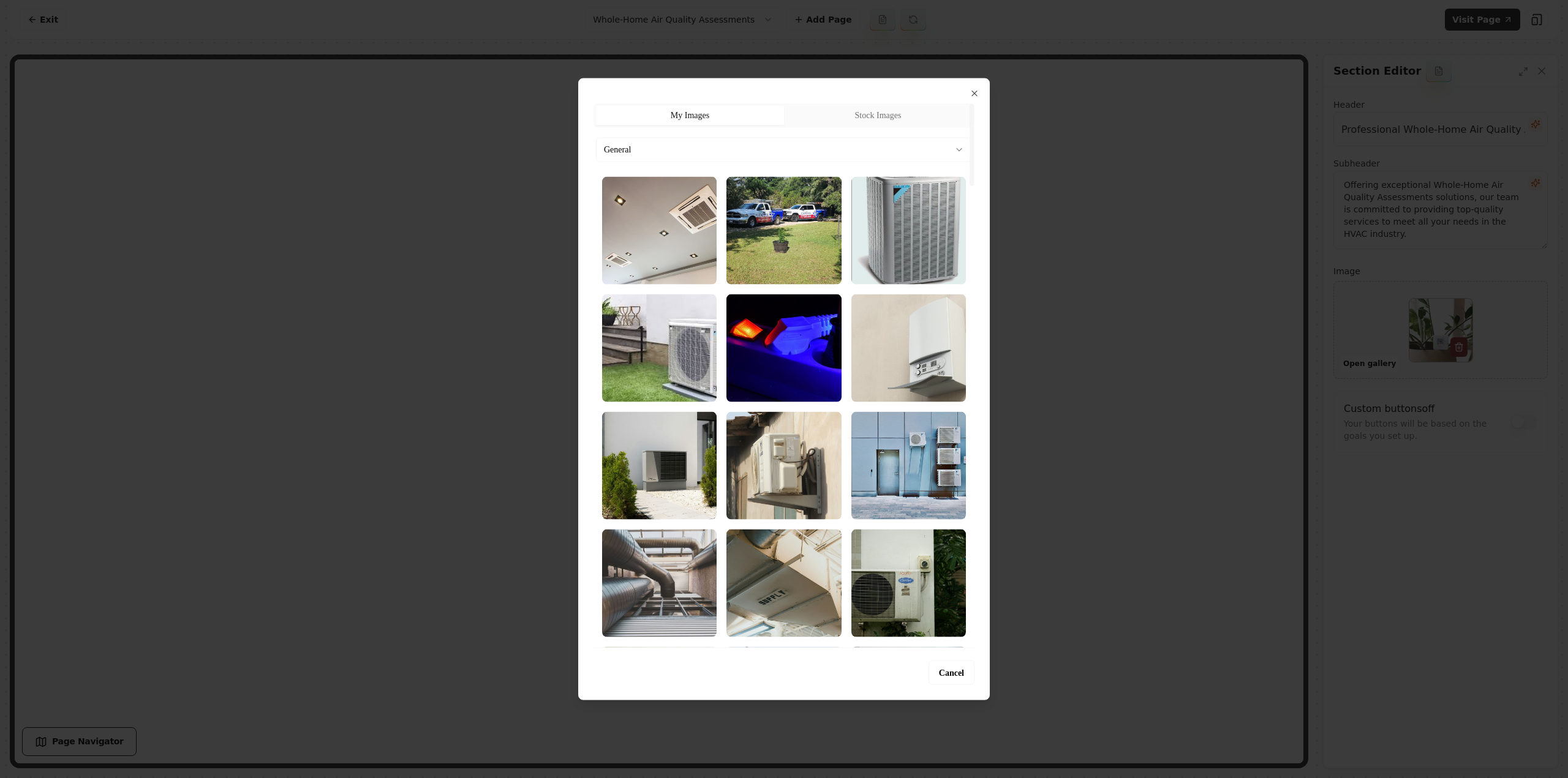
click at [799, 151] on body "Computer Required This feature is only available on a computer. Please switch t…" at bounding box center [784, 389] width 1568 height 778
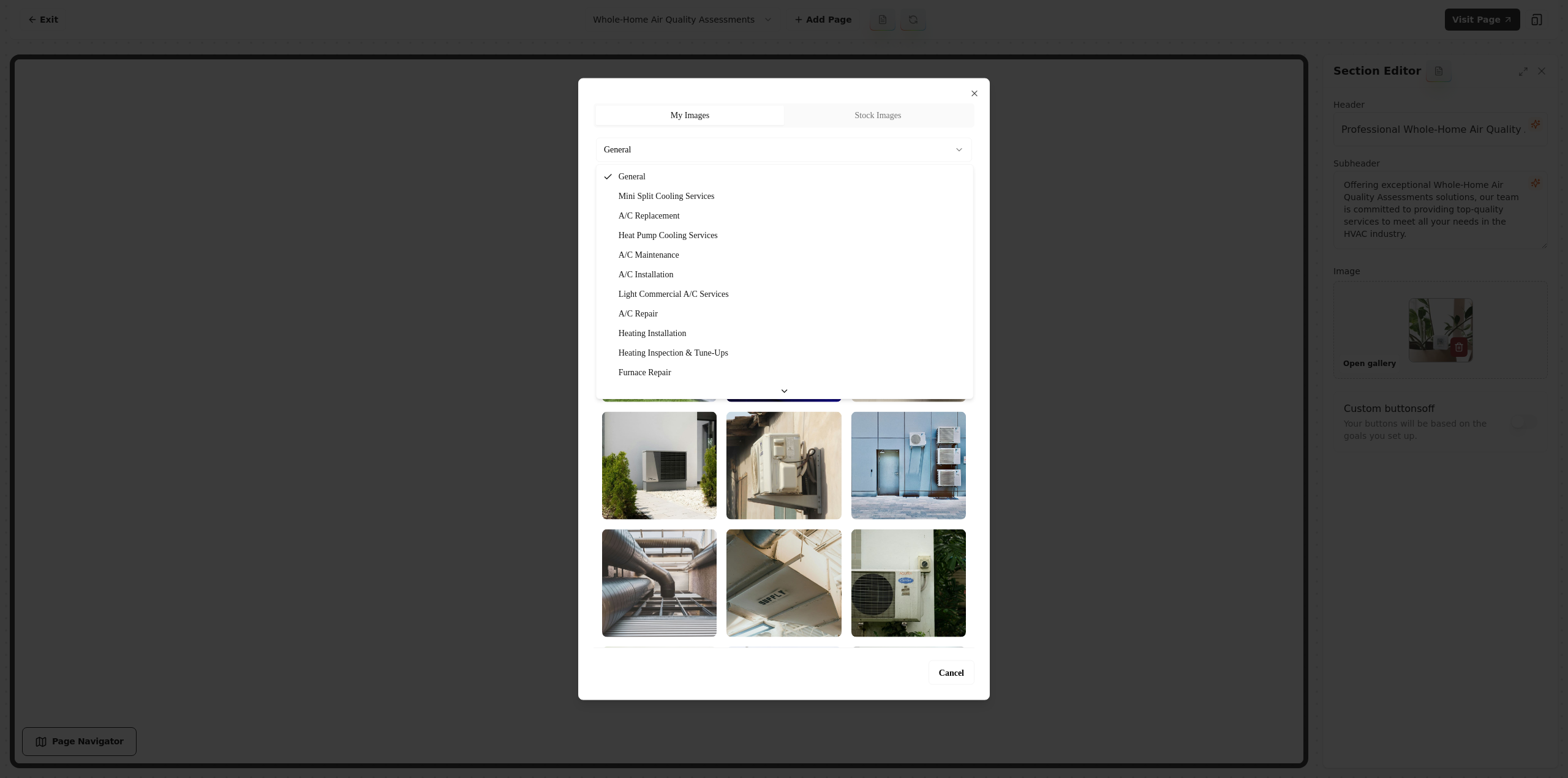
click at [1066, 362] on div at bounding box center [784, 389] width 1568 height 778
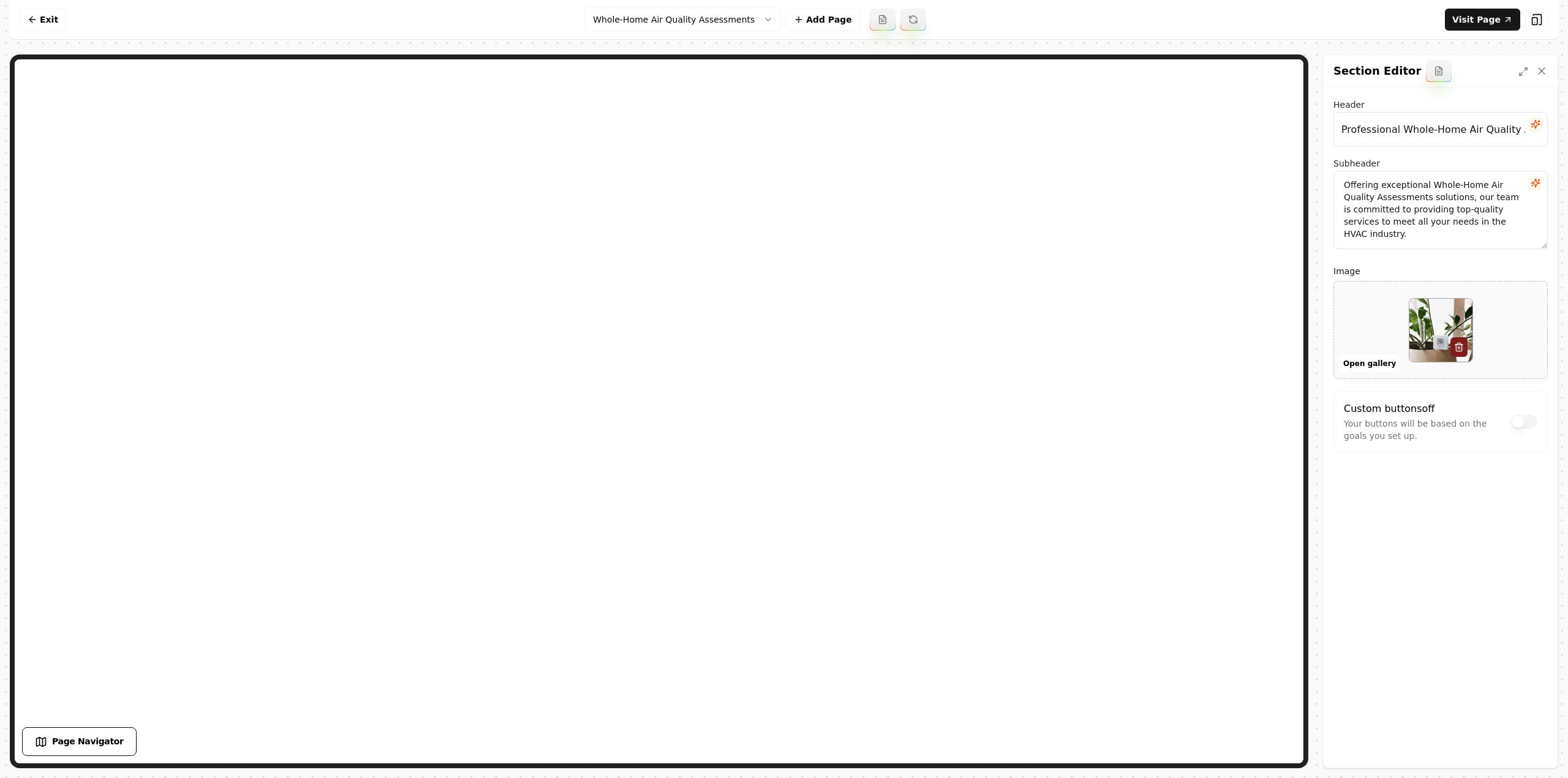
click at [668, 16] on html "Computer Required This feature is only available on a computer. Please switch t…" at bounding box center [784, 389] width 1568 height 778
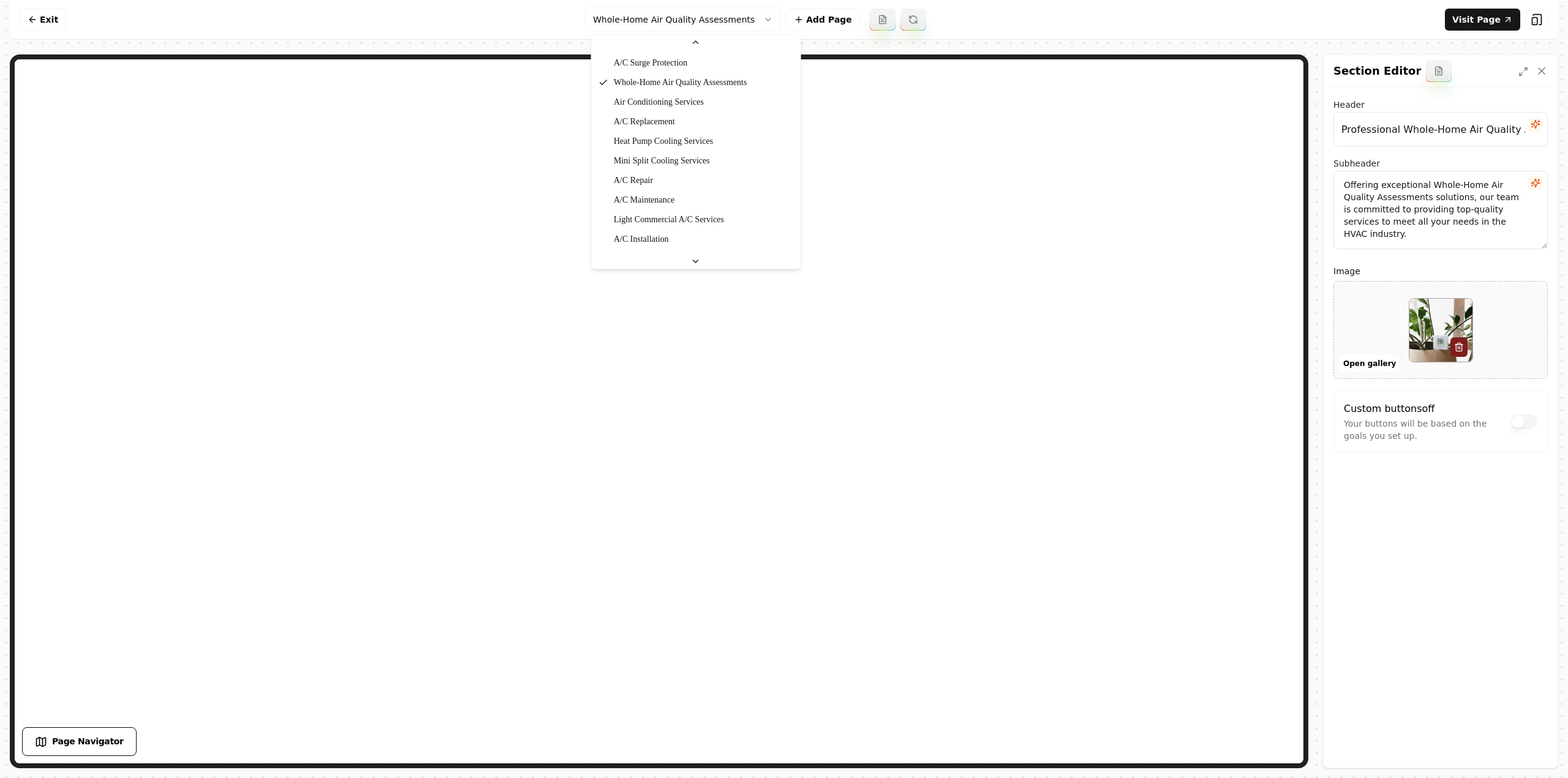
scroll to position [510, 0]
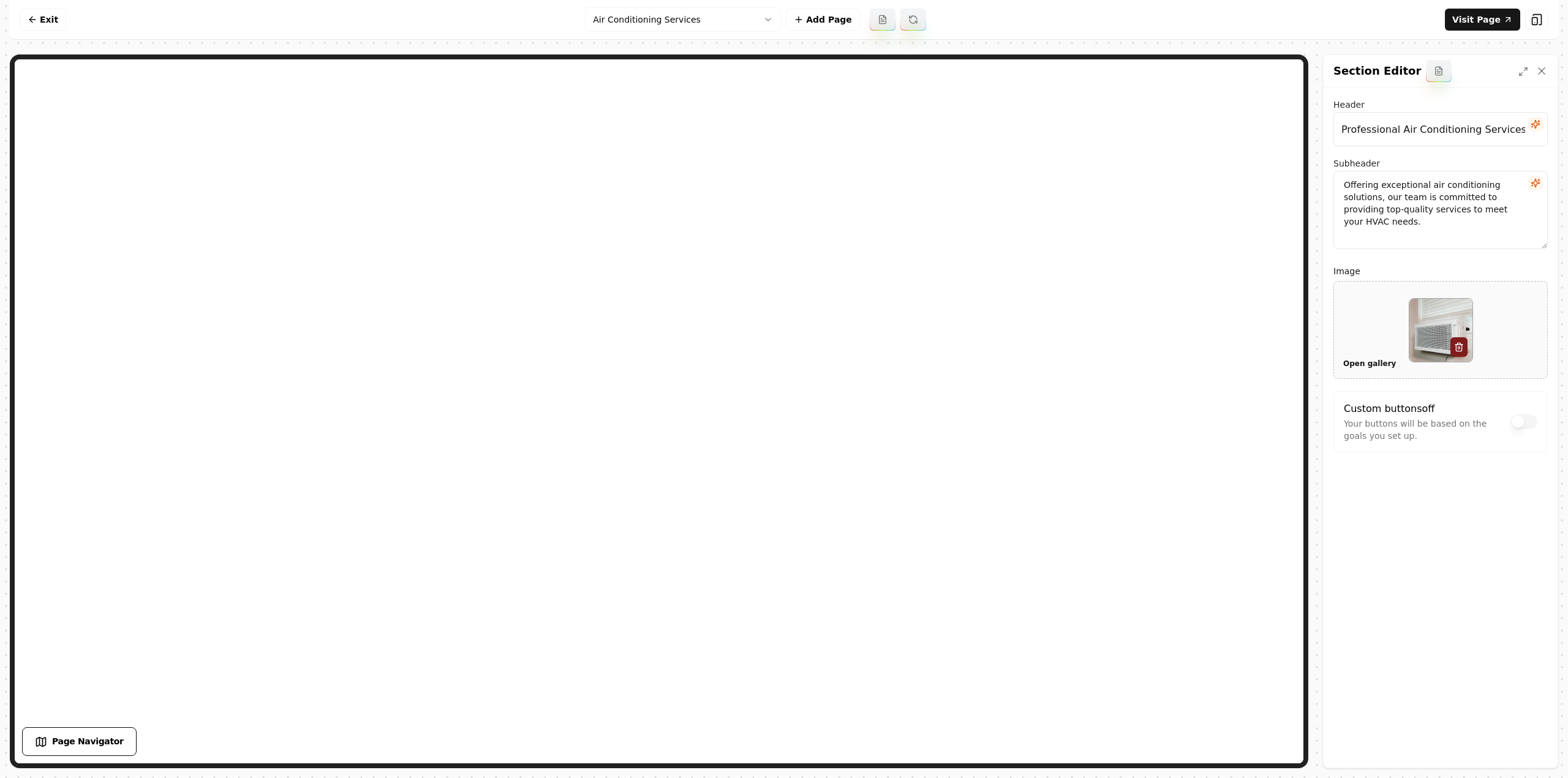
click at [1351, 365] on button "Open gallery" at bounding box center [1369, 363] width 61 height 19
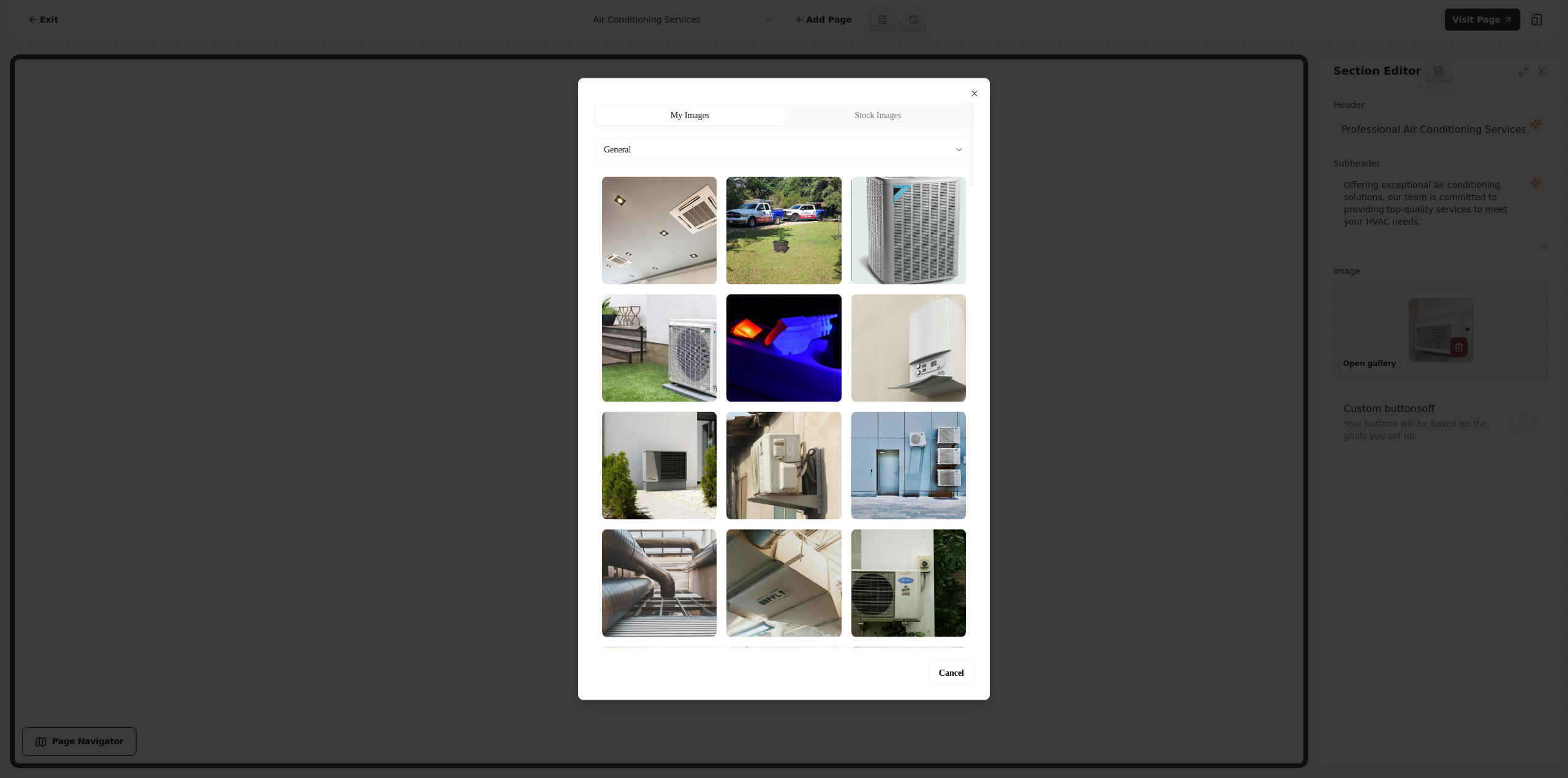
click at [900, 118] on button "Stock Images" at bounding box center [878, 114] width 188 height 19
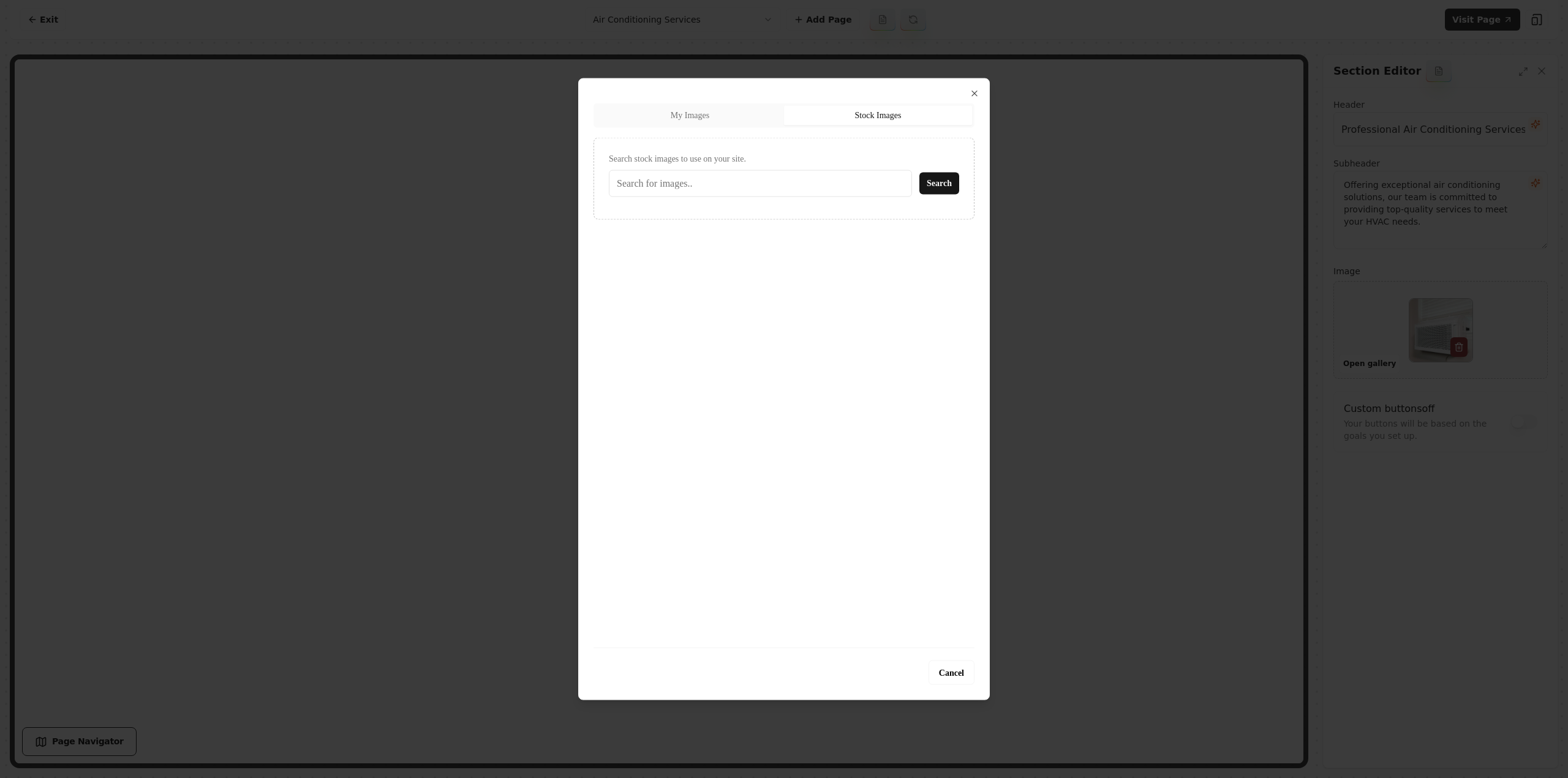
click at [696, 119] on button "My Images" at bounding box center [689, 114] width 188 height 19
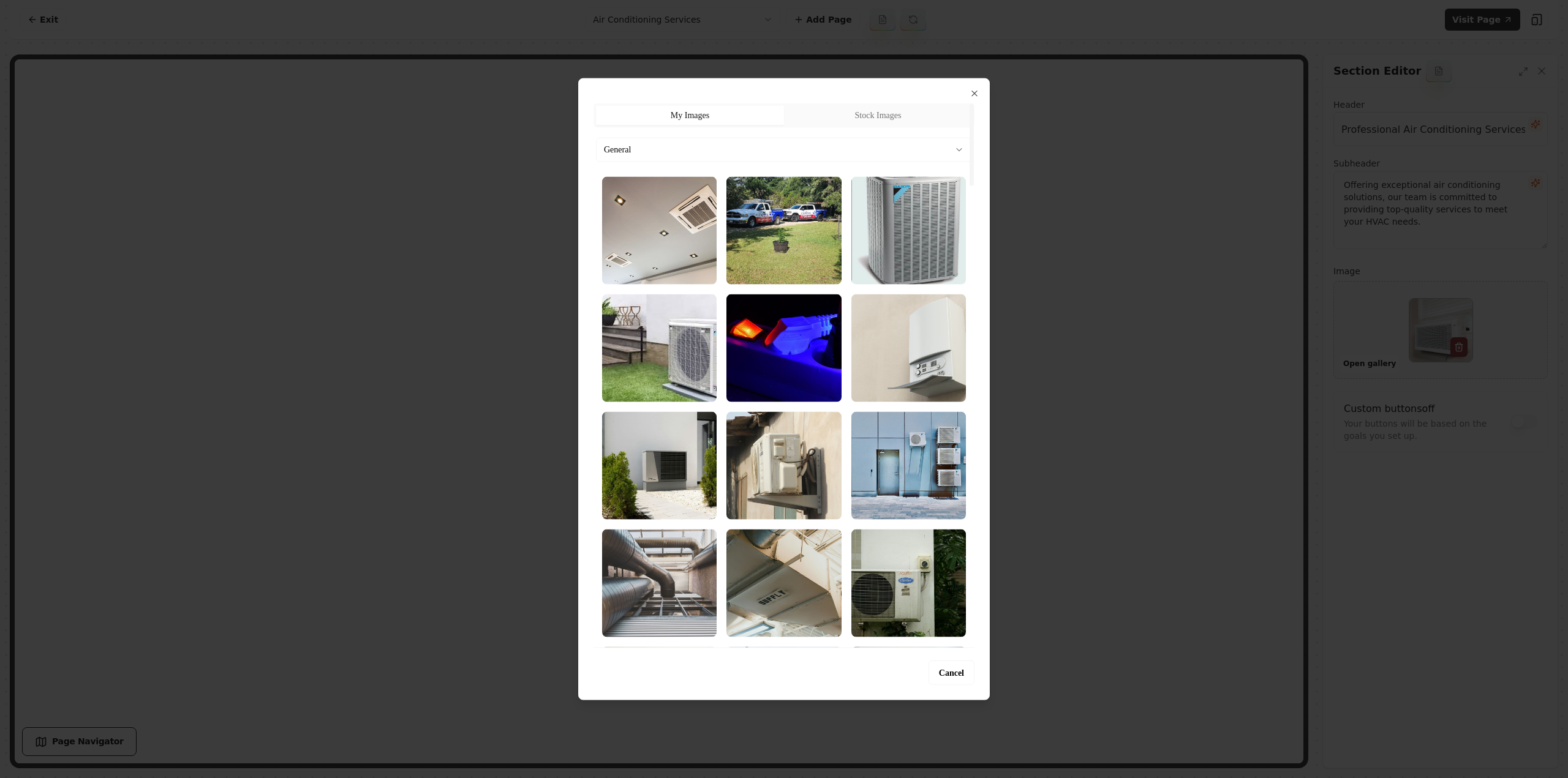
click at [690, 157] on button "General" at bounding box center [784, 149] width 376 height 25
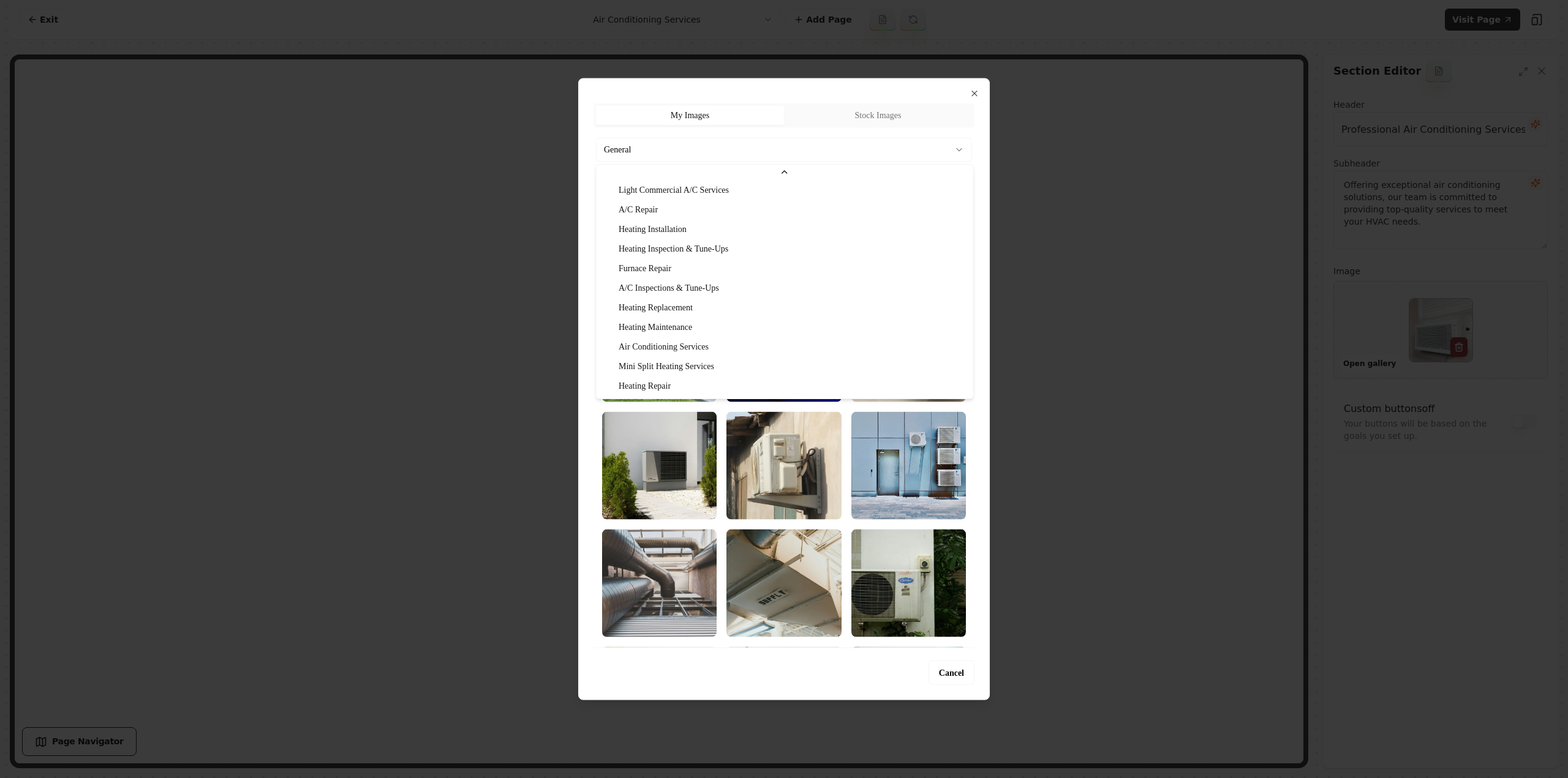
scroll to position [118, 0]
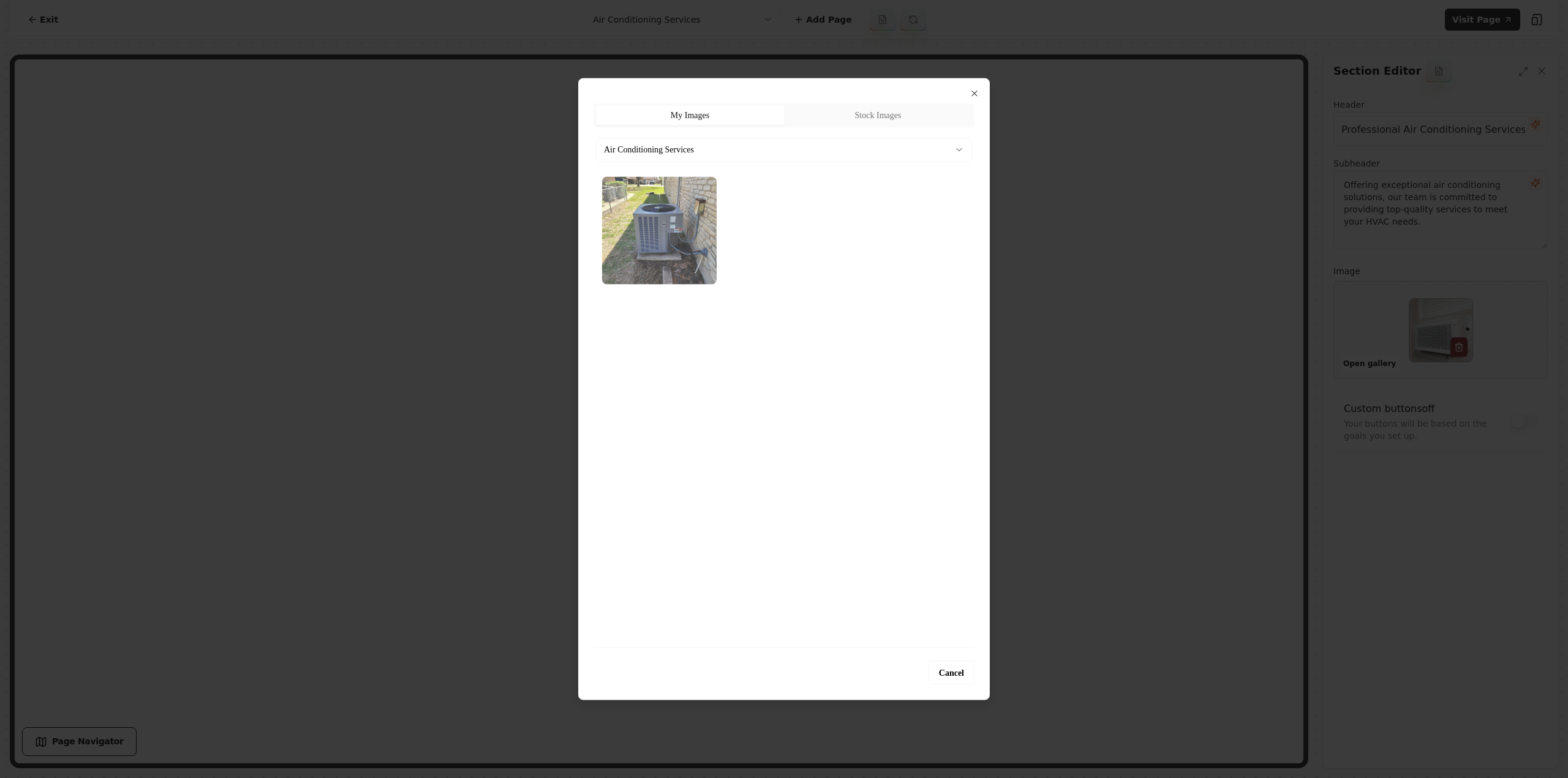
click at [676, 237] on img "Select image image_689cb3985c7cd75eb81dfeac.webp" at bounding box center [658, 230] width 114 height 108
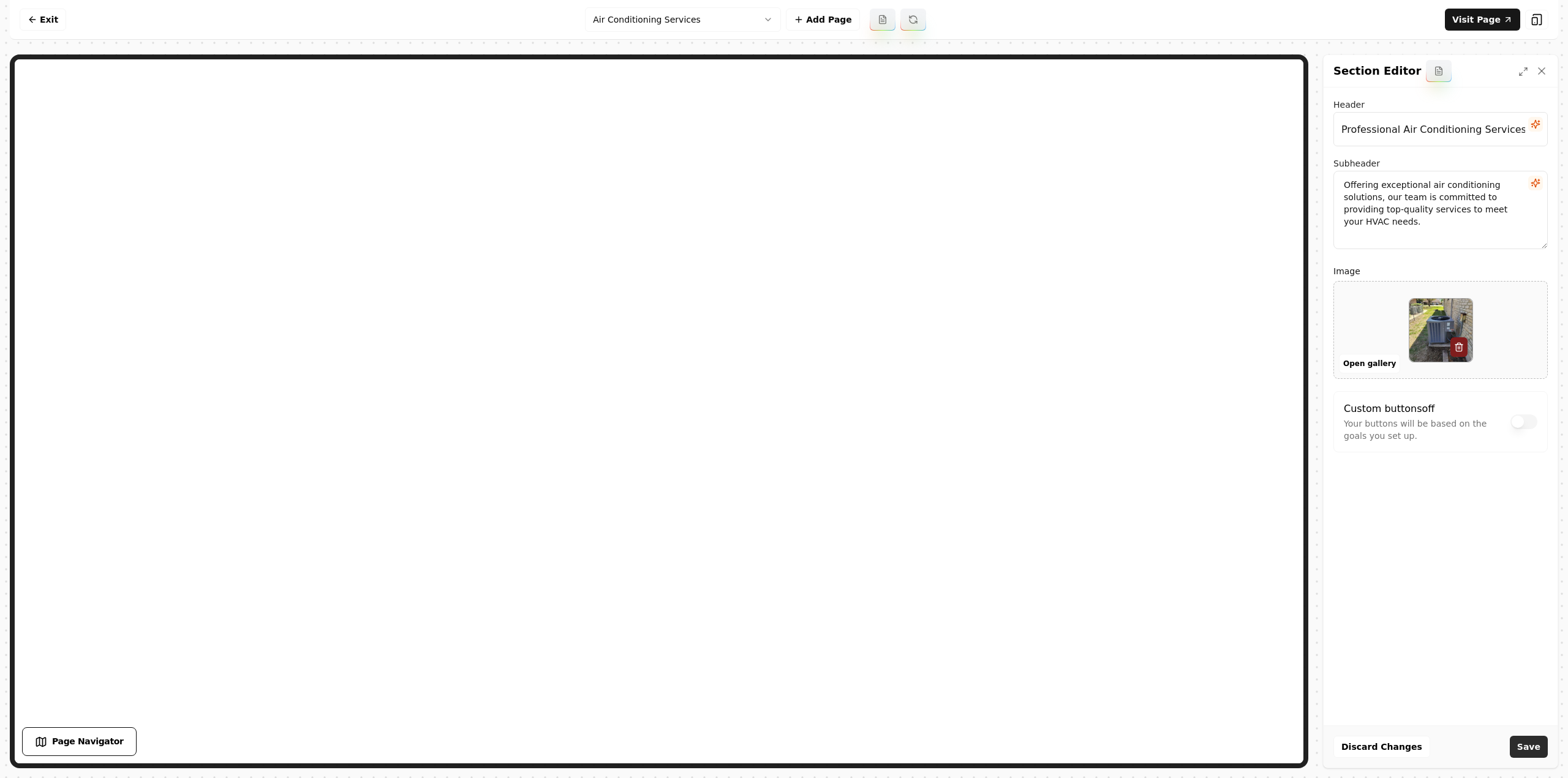
click at [1540, 755] on button "Save" at bounding box center [1529, 747] width 38 height 22
click at [701, 35] on nav "Exit Air Conditioning Services Add Page Visit Page" at bounding box center [784, 20] width 1548 height 40
click at [690, 19] on html "Computer Required This feature is only available on a computer. Please switch t…" at bounding box center [784, 389] width 1568 height 778
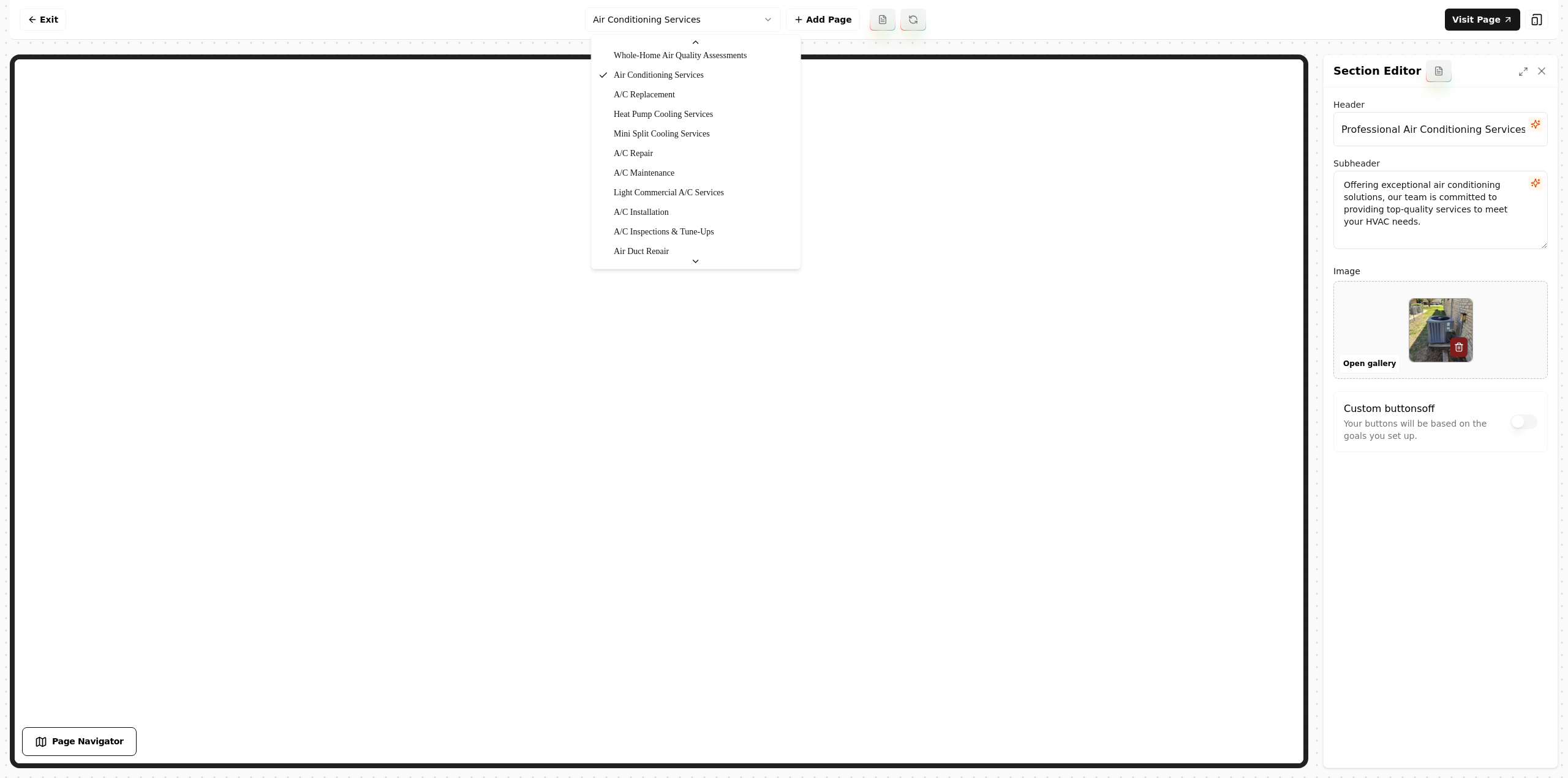
scroll to position [530, 0]
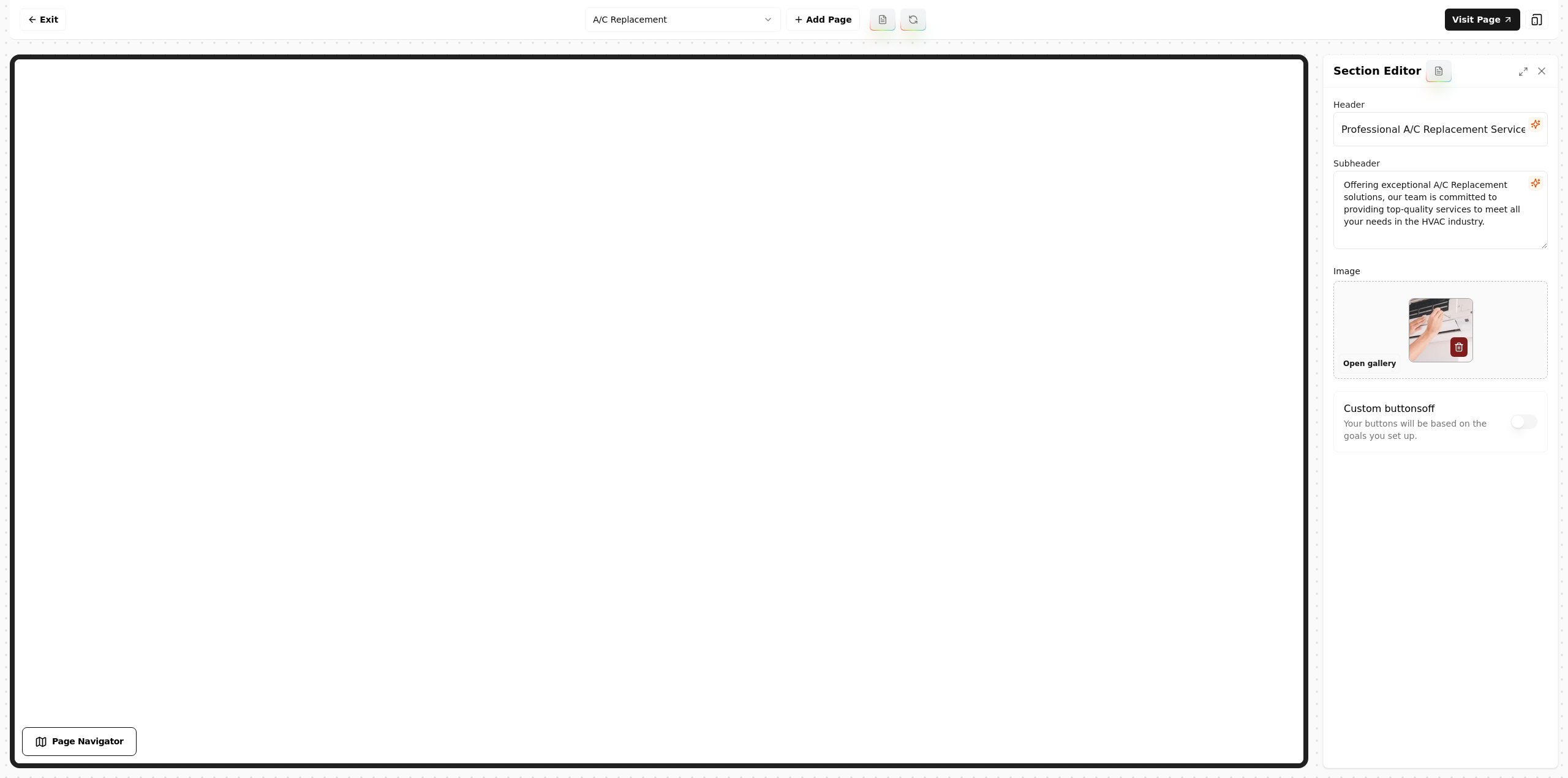
click at [1353, 362] on button "Open gallery" at bounding box center [1369, 363] width 61 height 19
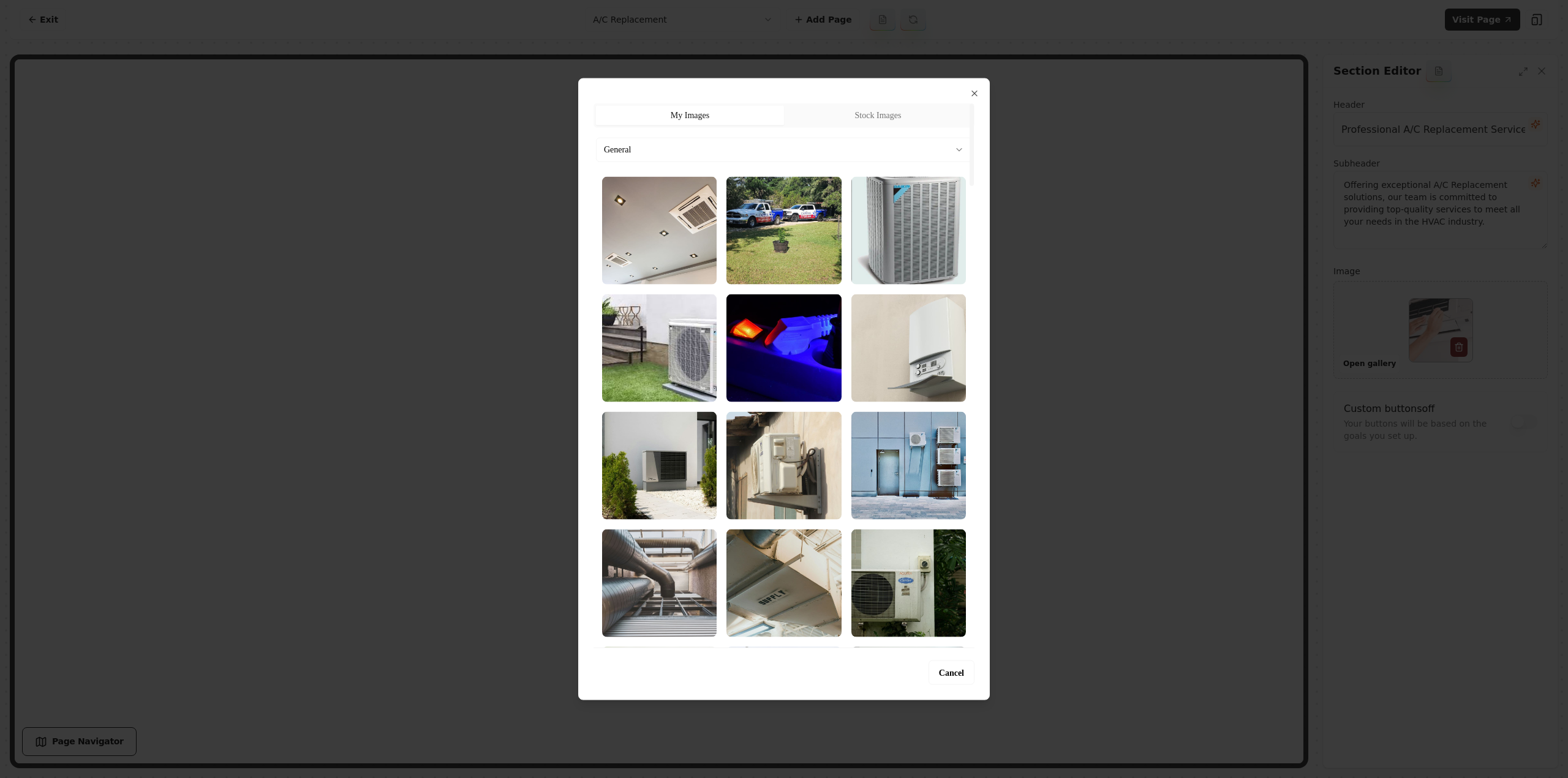
click at [732, 144] on body "Computer Required This feature is only available on a computer. Please switch t…" at bounding box center [784, 389] width 1568 height 778
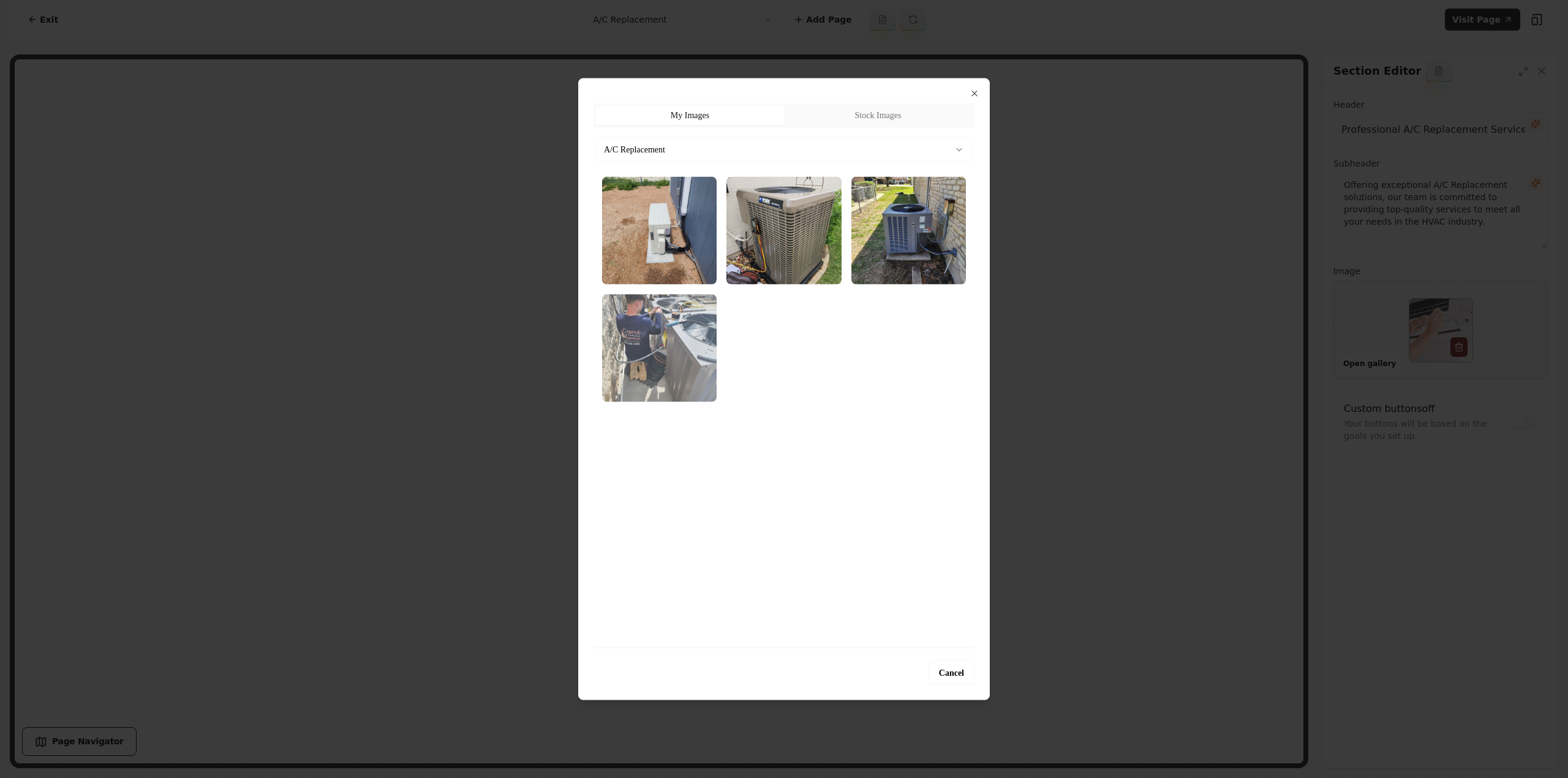
click at [668, 356] on img "Select image image_689cb38e5c7cd75eb81dc072.webp" at bounding box center [658, 348] width 114 height 108
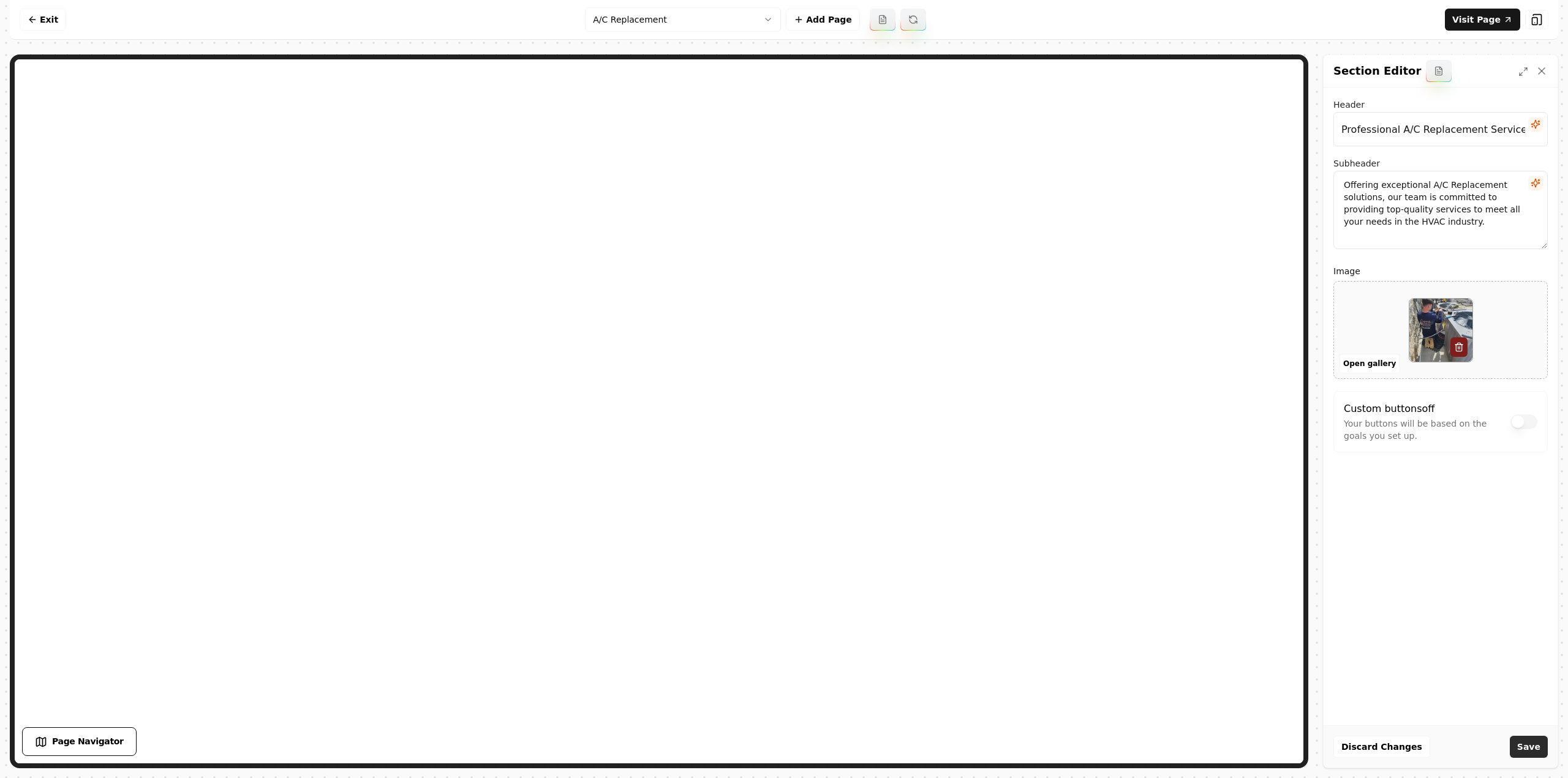
click at [1536, 750] on button "Save" at bounding box center [1529, 747] width 38 height 22
click at [731, 16] on html "Computer Required This feature is only available on a computer. Please switch t…" at bounding box center [784, 389] width 1568 height 778
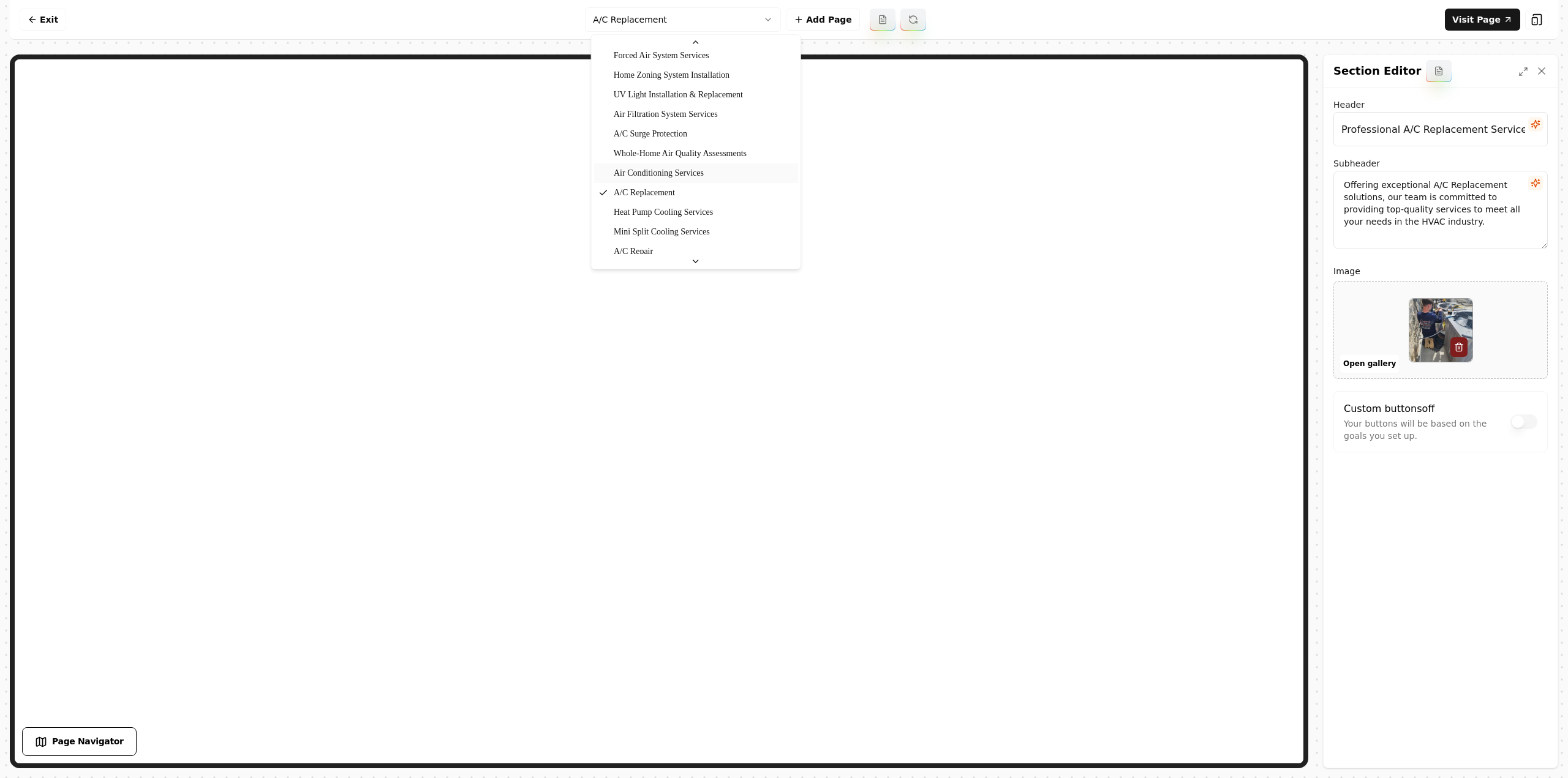
scroll to position [488, 0]
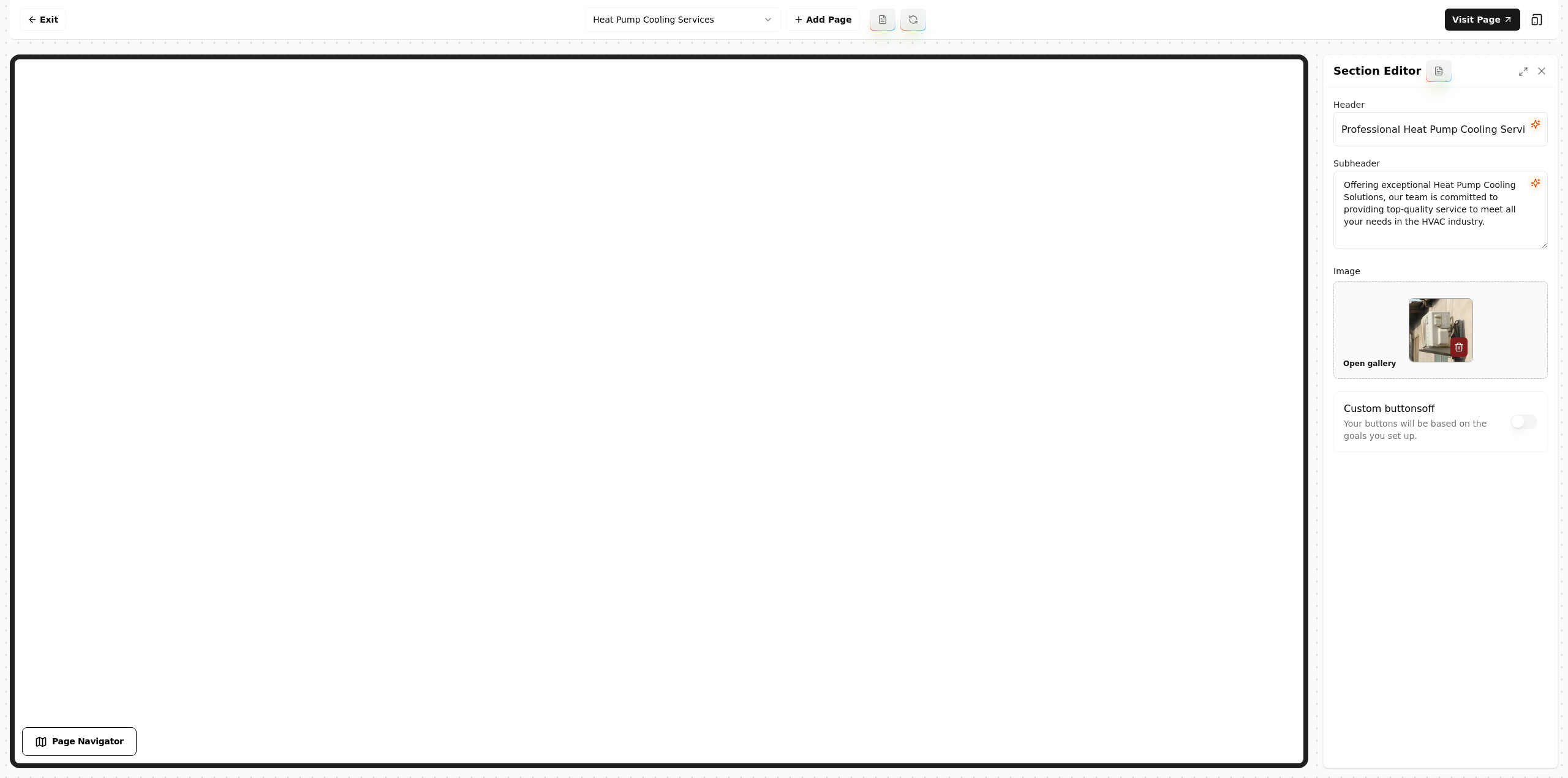
click at [1347, 366] on button "Open gallery" at bounding box center [1369, 363] width 61 height 19
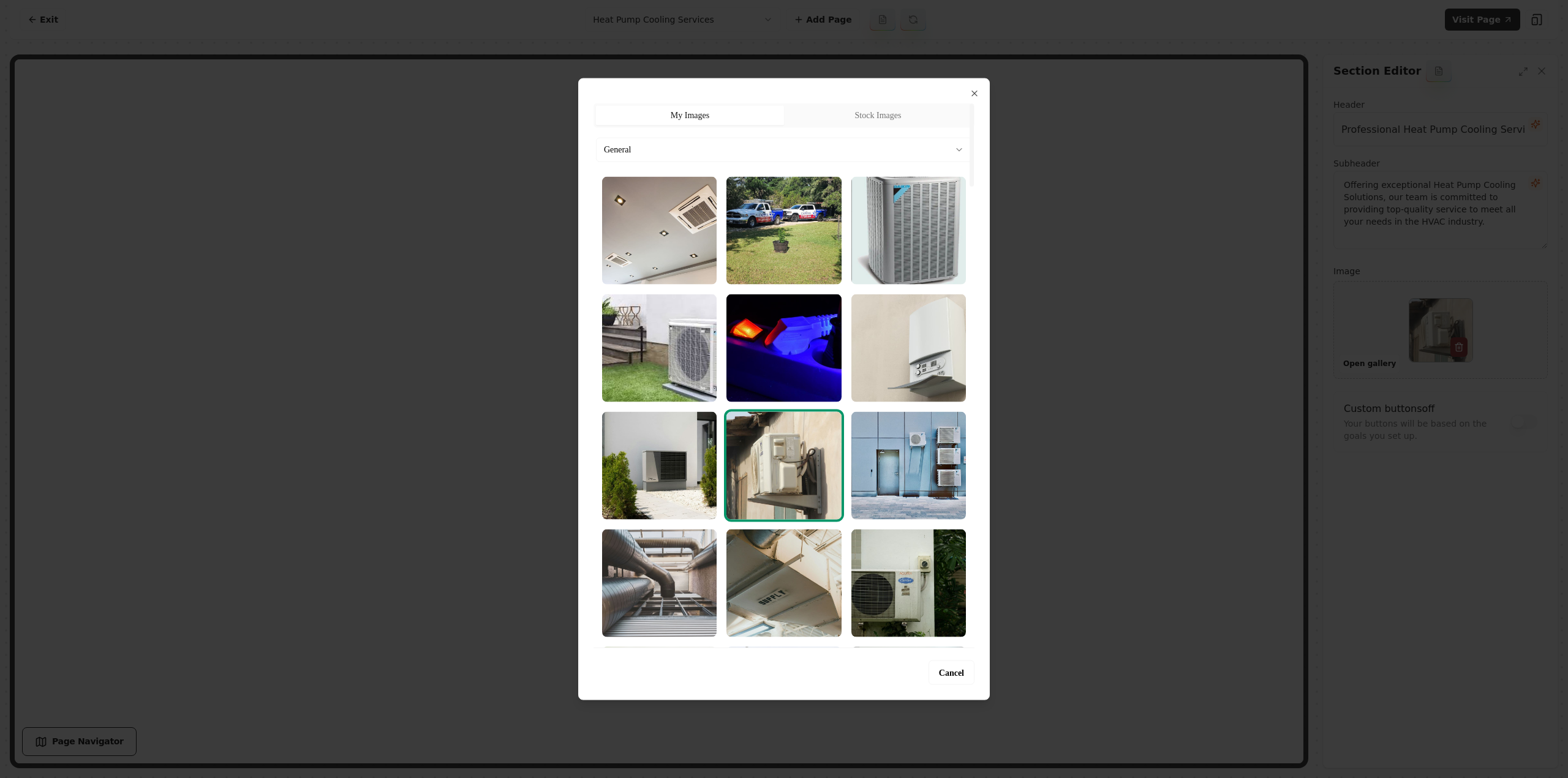
click at [682, 152] on body "Computer Required This feature is only available on a computer. Please switch t…" at bounding box center [784, 389] width 1568 height 778
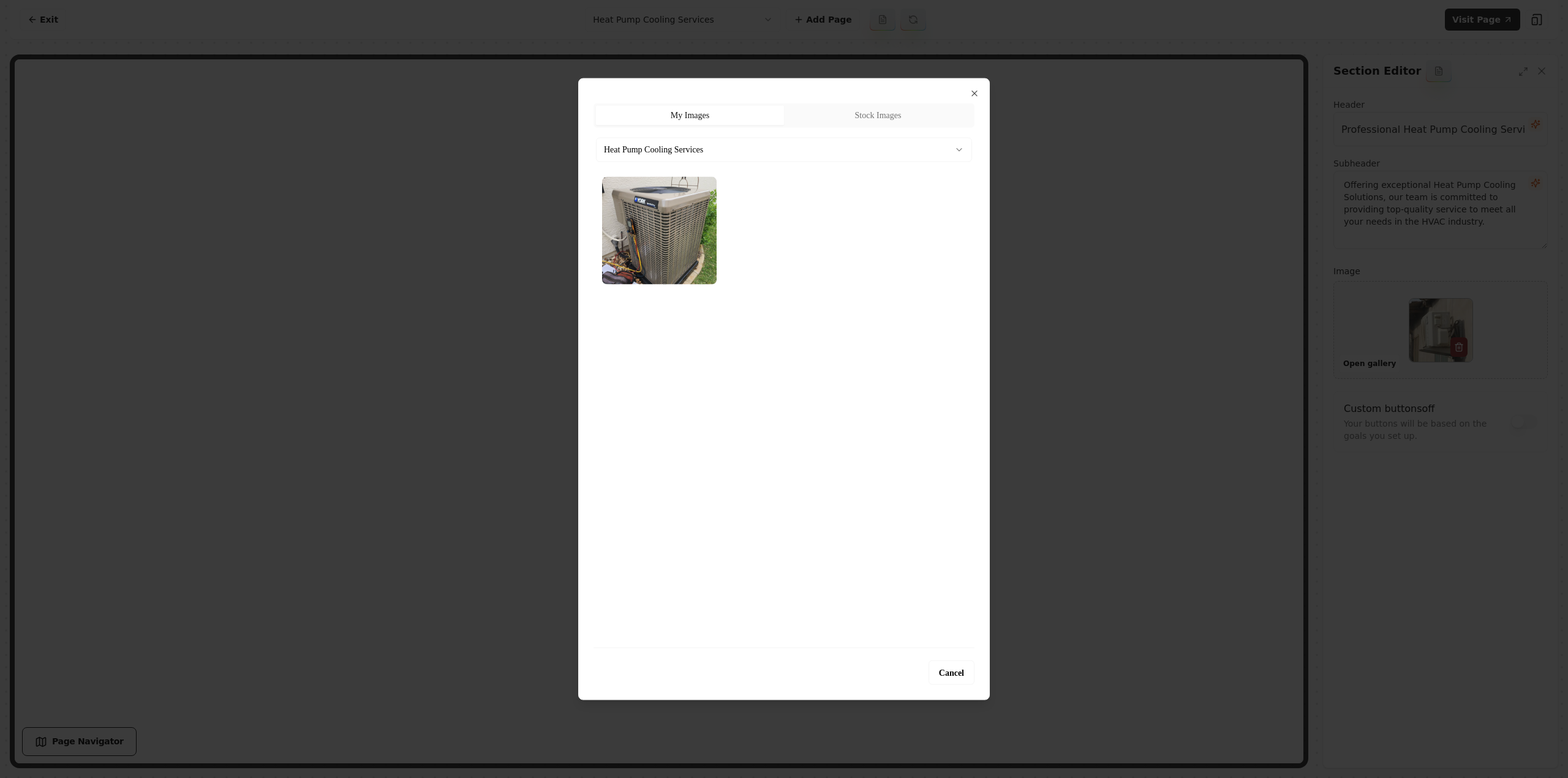
click at [690, 261] on img "Select image image_689cb3985c7cd75eb81dfe33.webp" at bounding box center [658, 230] width 114 height 108
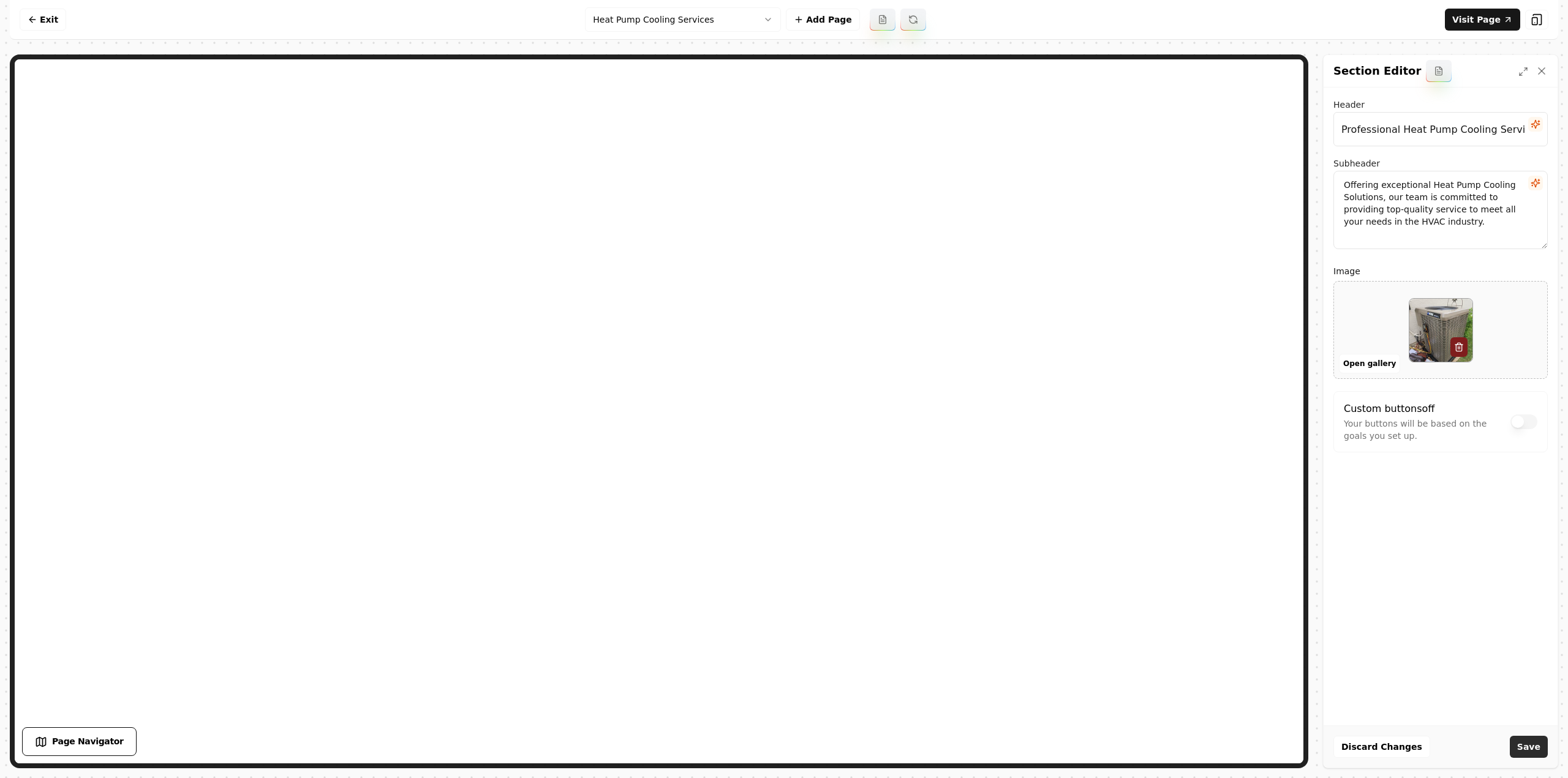
click at [1532, 751] on button "Save" at bounding box center [1529, 747] width 38 height 22
click at [1368, 358] on button "Open gallery" at bounding box center [1369, 363] width 61 height 19
click at [605, 29] on html "Computer Required This feature is only available on a computer. Please switch t…" at bounding box center [784, 389] width 1568 height 778
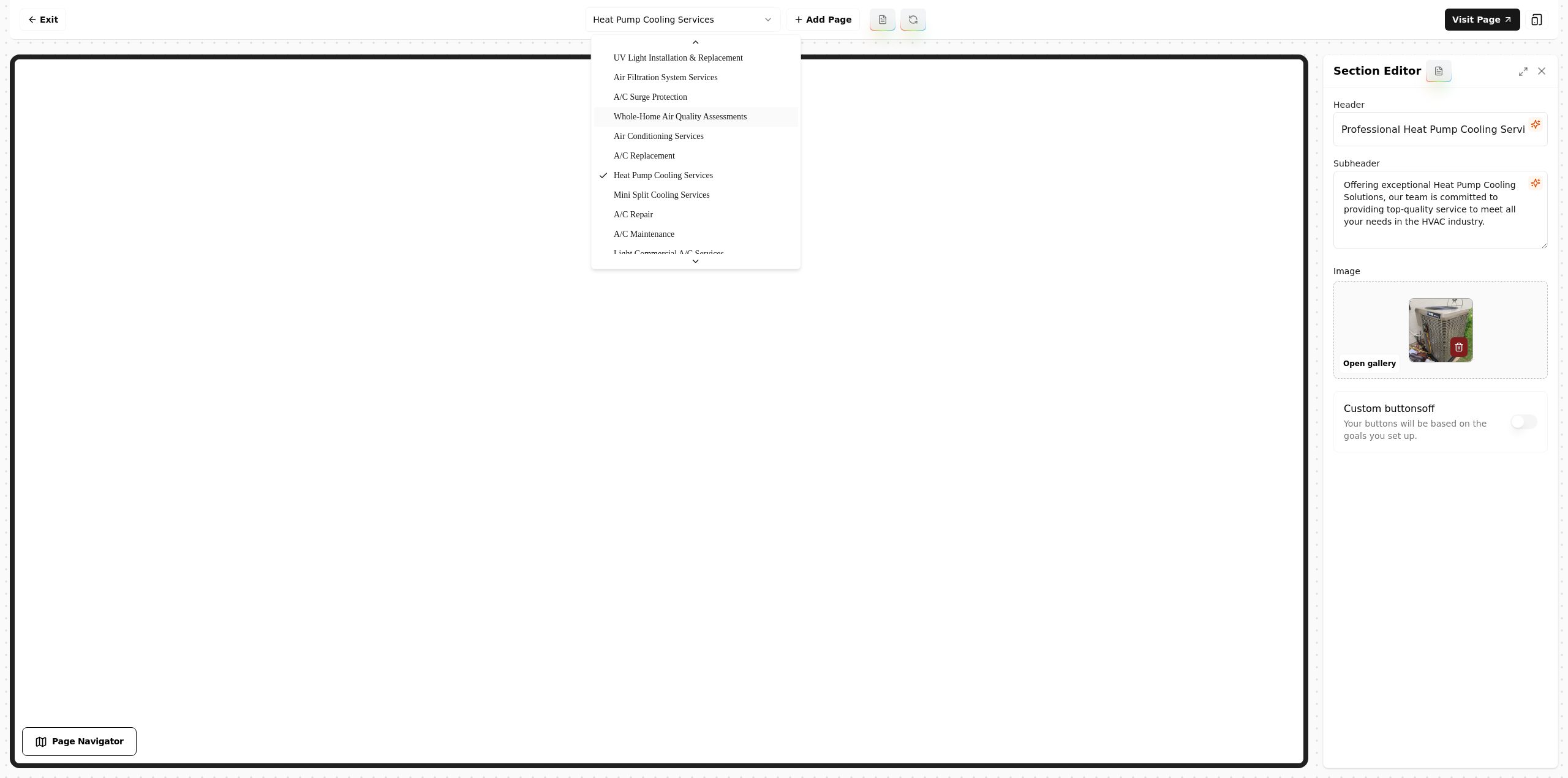
scroll to position [508, 0]
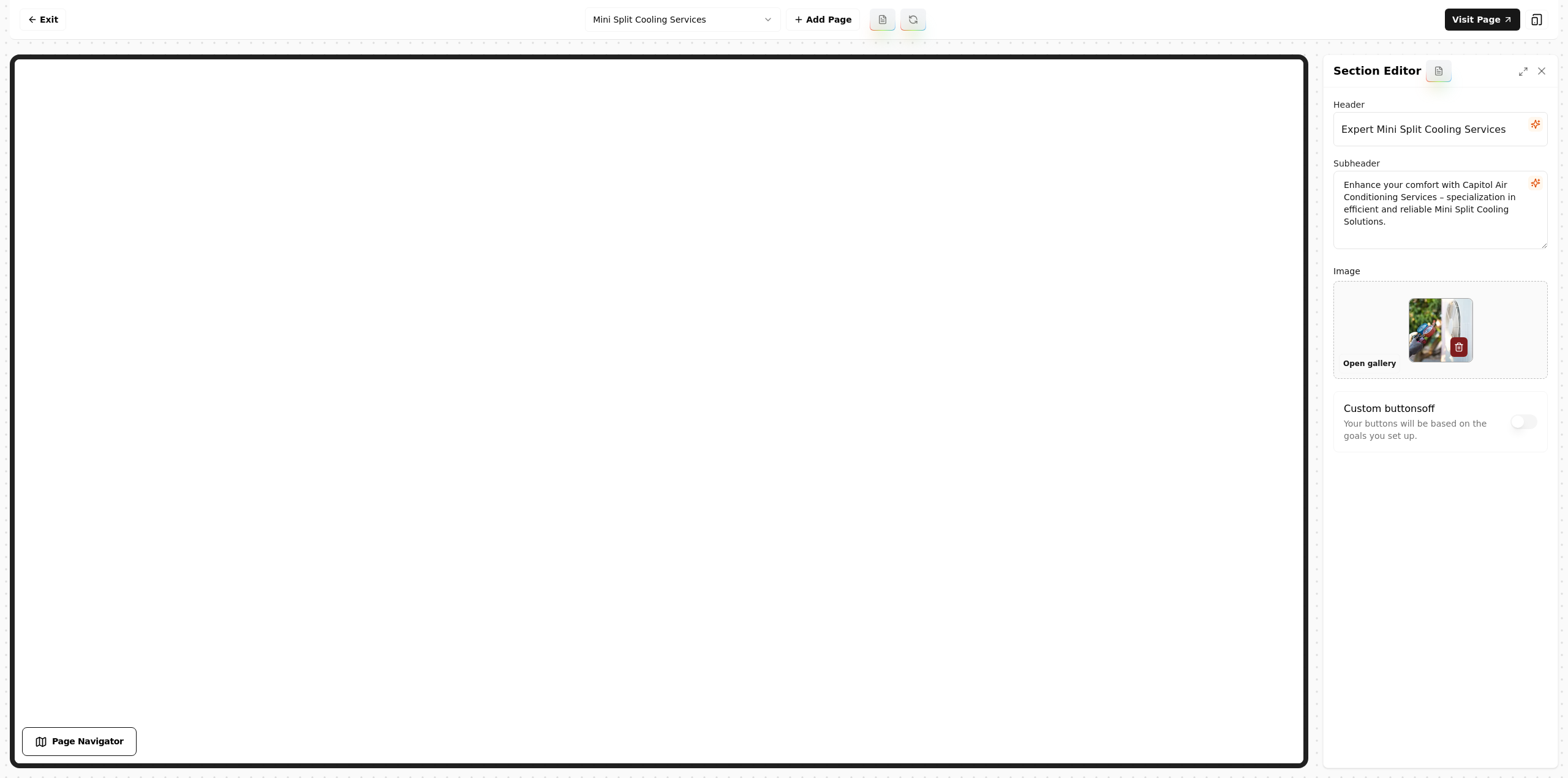
click at [1350, 363] on button "Open gallery" at bounding box center [1369, 363] width 61 height 19
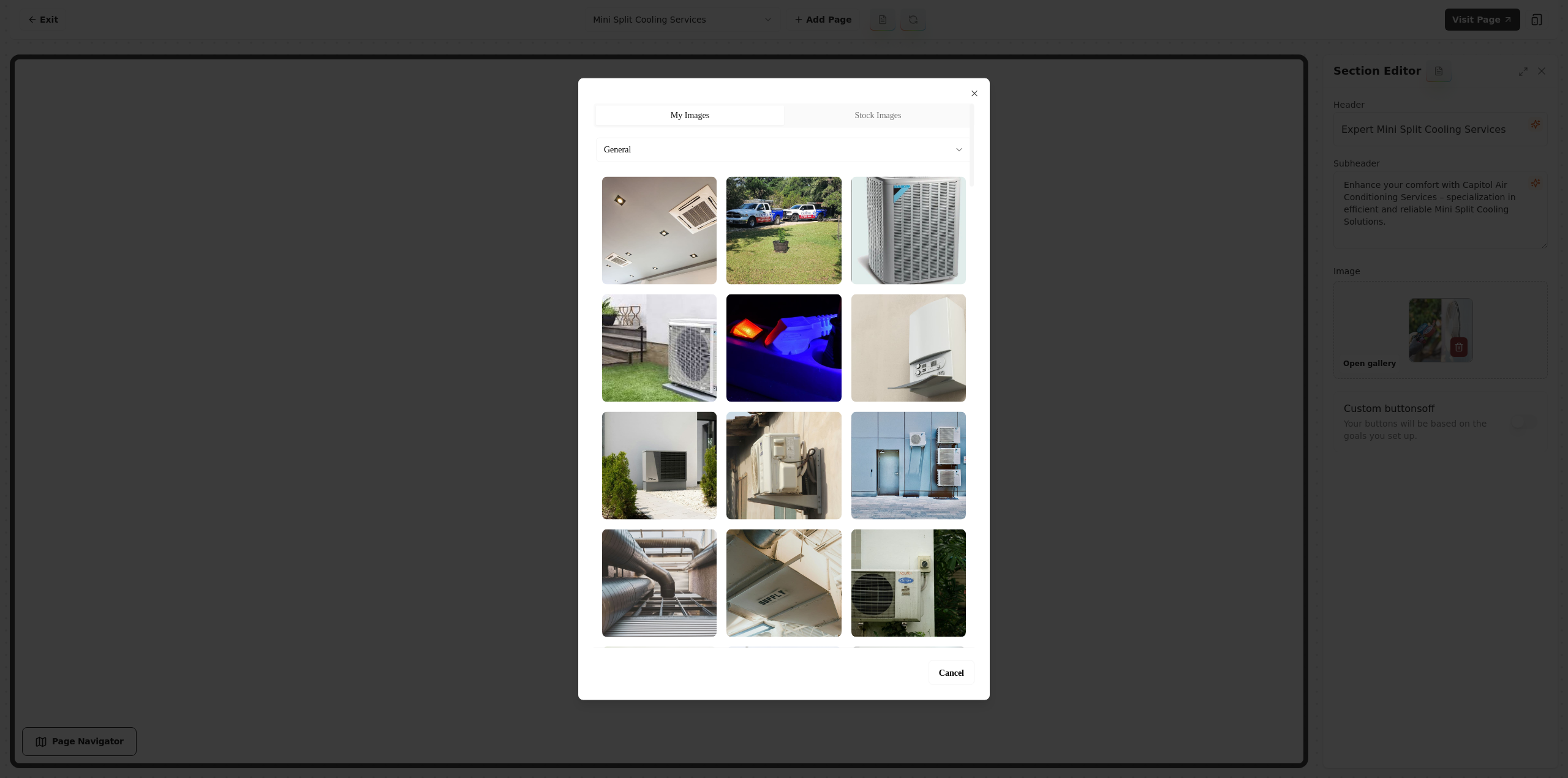
click at [689, 148] on body "Computer Required This feature is only available on a computer. Please switch t…" at bounding box center [784, 389] width 1568 height 778
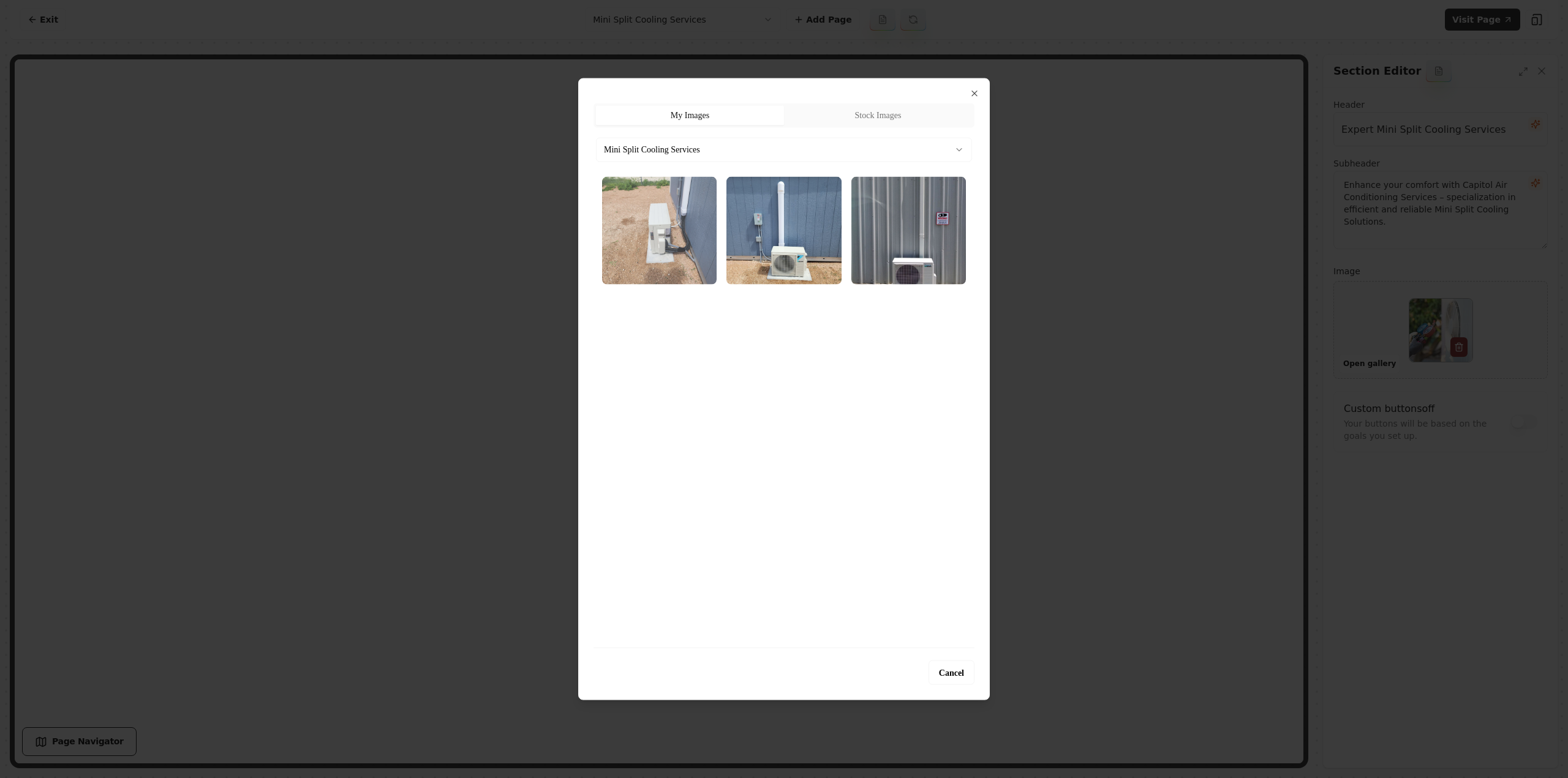
click at [655, 254] on img "Select image image_689cb39a5c7cd75eb81e08da.webp" at bounding box center [658, 230] width 114 height 108
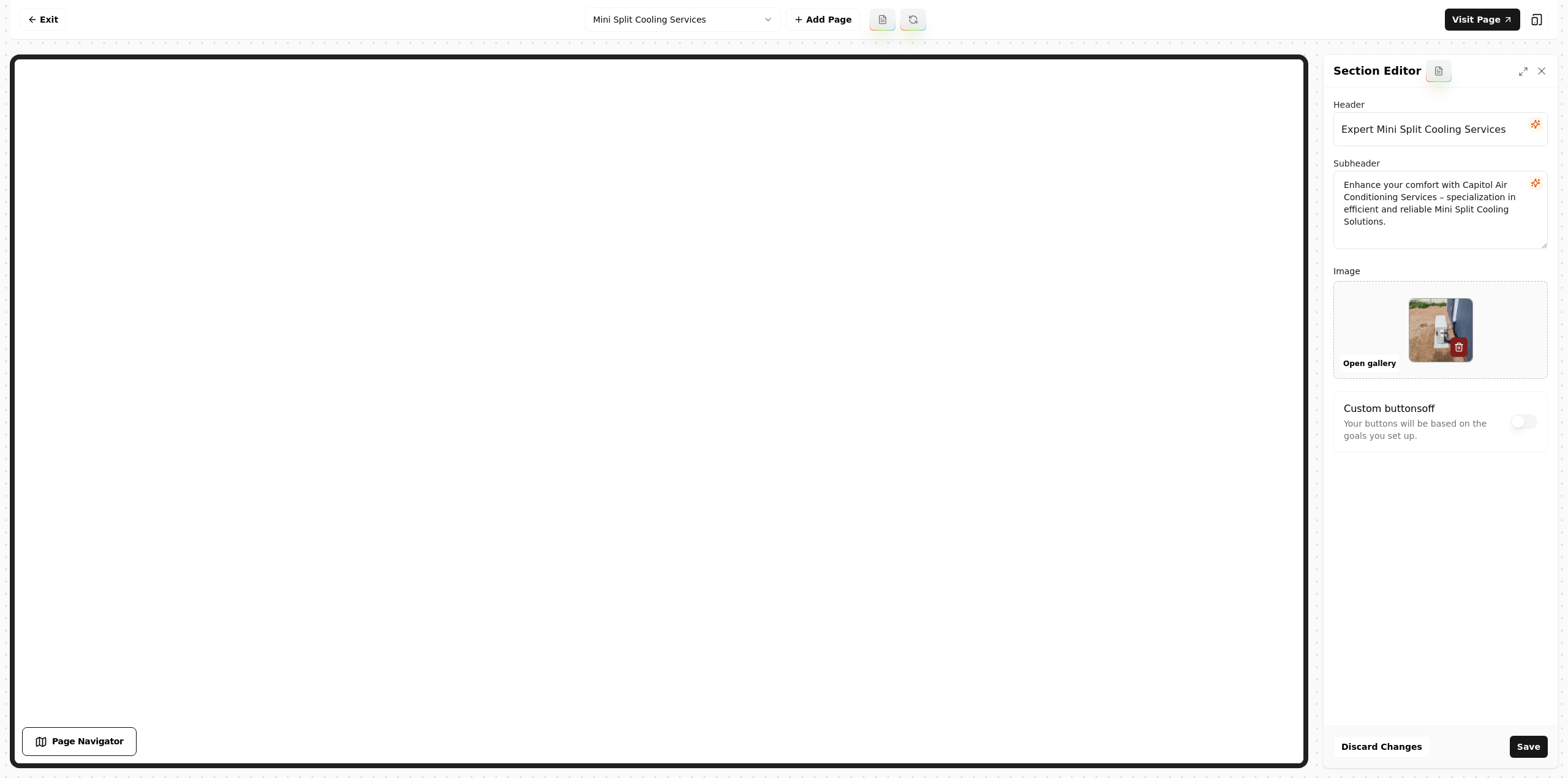
click at [1526, 753] on button "Save" at bounding box center [1529, 747] width 38 height 22
click at [616, 19] on html "Computer Required This feature is only available on a computer. Please switch t…" at bounding box center [784, 389] width 1568 height 778
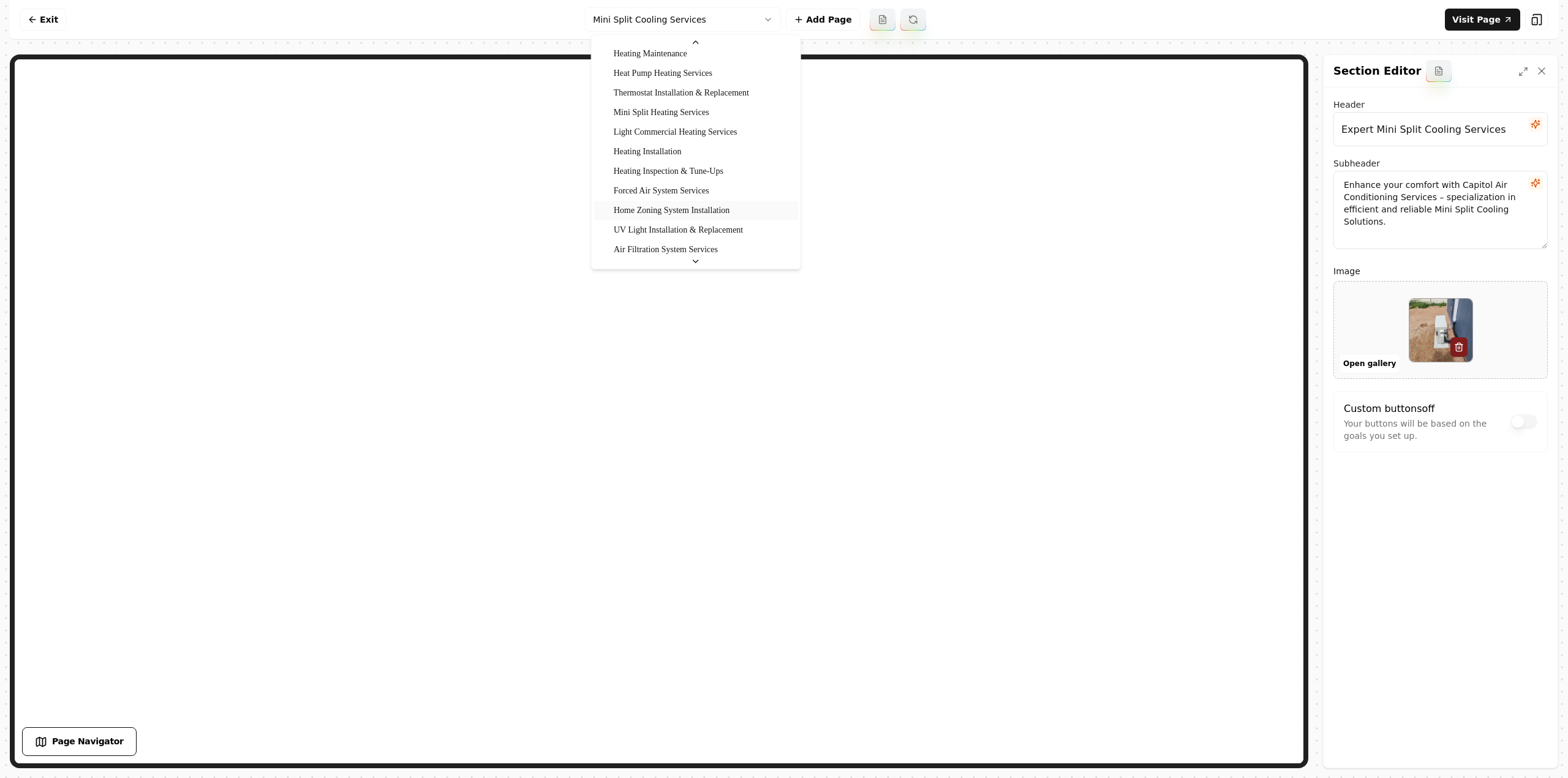
scroll to position [221, 0]
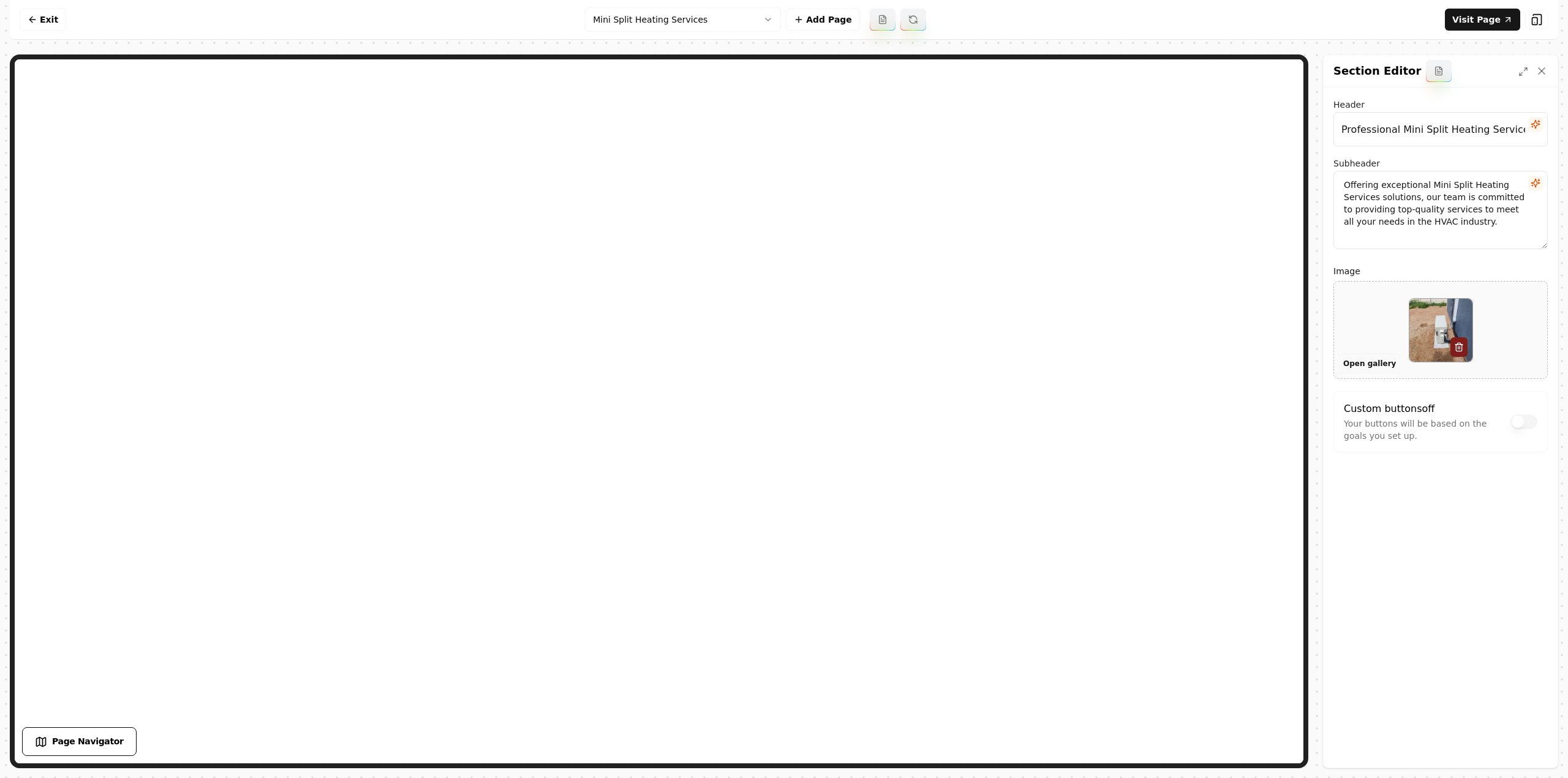
click at [1376, 365] on button "Open gallery" at bounding box center [1369, 363] width 61 height 19
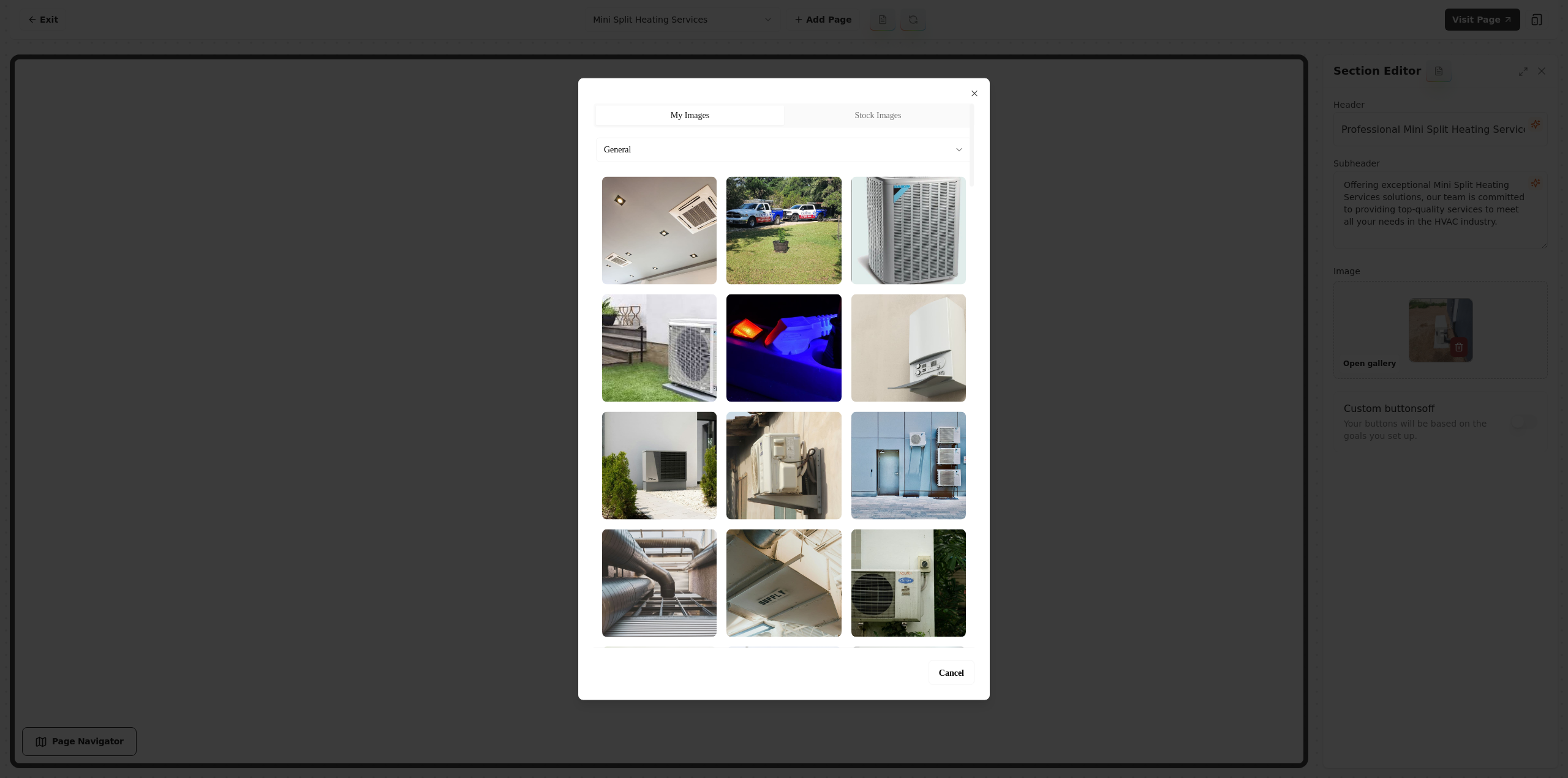
click at [700, 146] on body "Computer Required This feature is only available on a computer. Please switch t…" at bounding box center [784, 389] width 1568 height 778
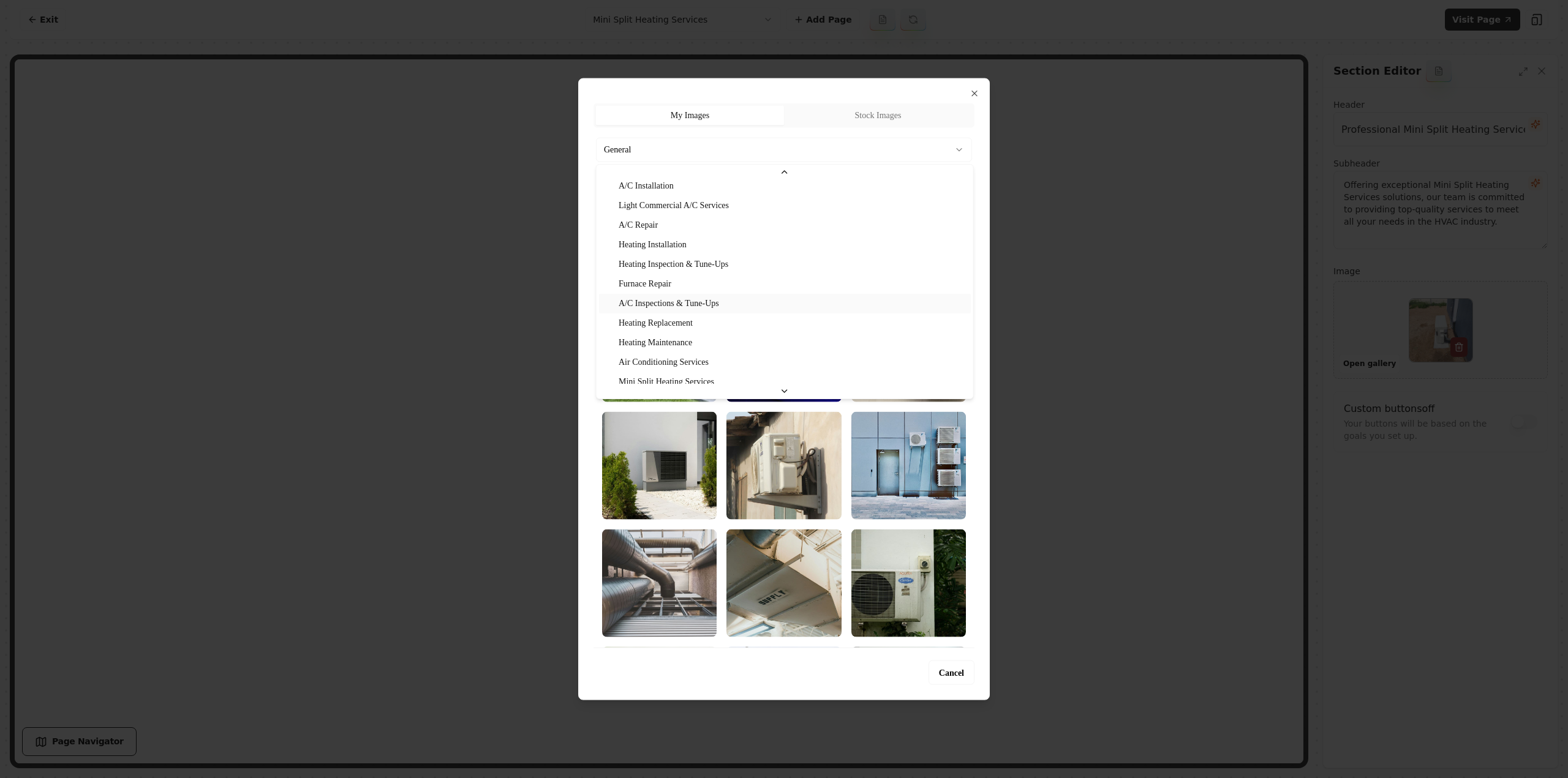
scroll to position [122, 0]
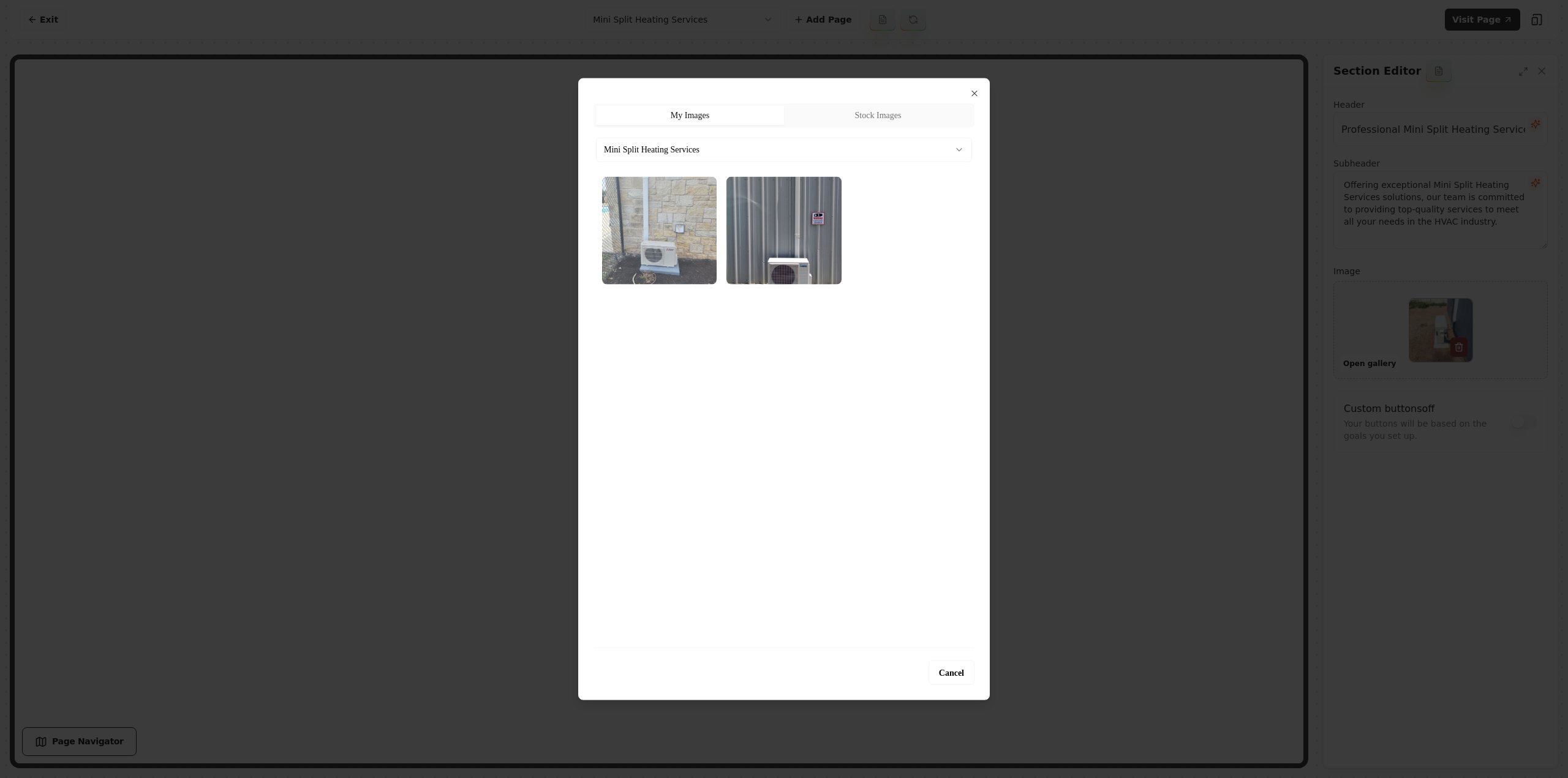
click at [626, 245] on img "Select image image_689cb3955c7cd75eb81df261.webp" at bounding box center [658, 230] width 114 height 108
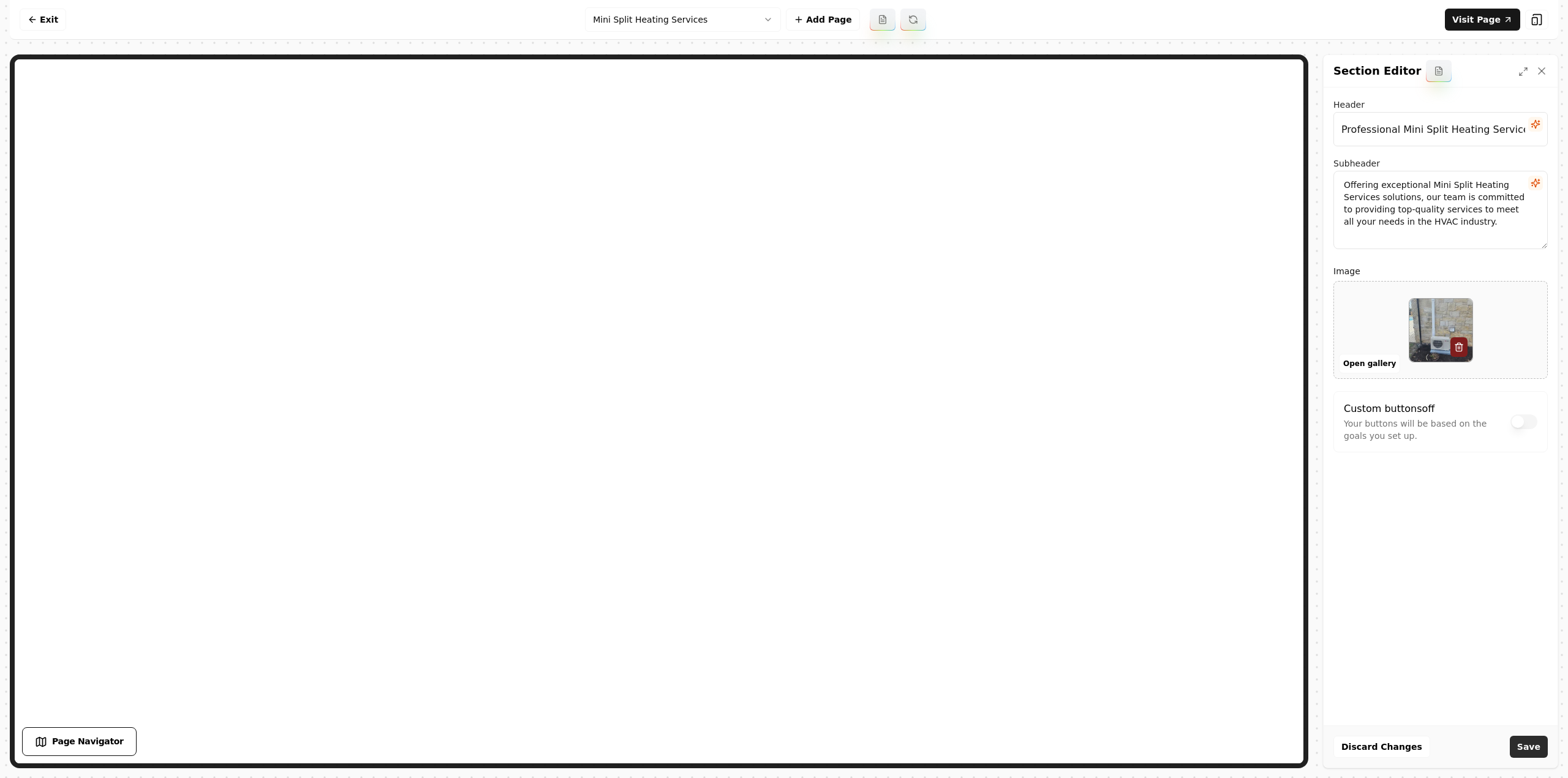
click at [1527, 741] on button "Save" at bounding box center [1529, 747] width 38 height 22
click at [676, 16] on html "Computer Required This feature is only available on a computer. Please switch t…" at bounding box center [784, 389] width 1568 height 778
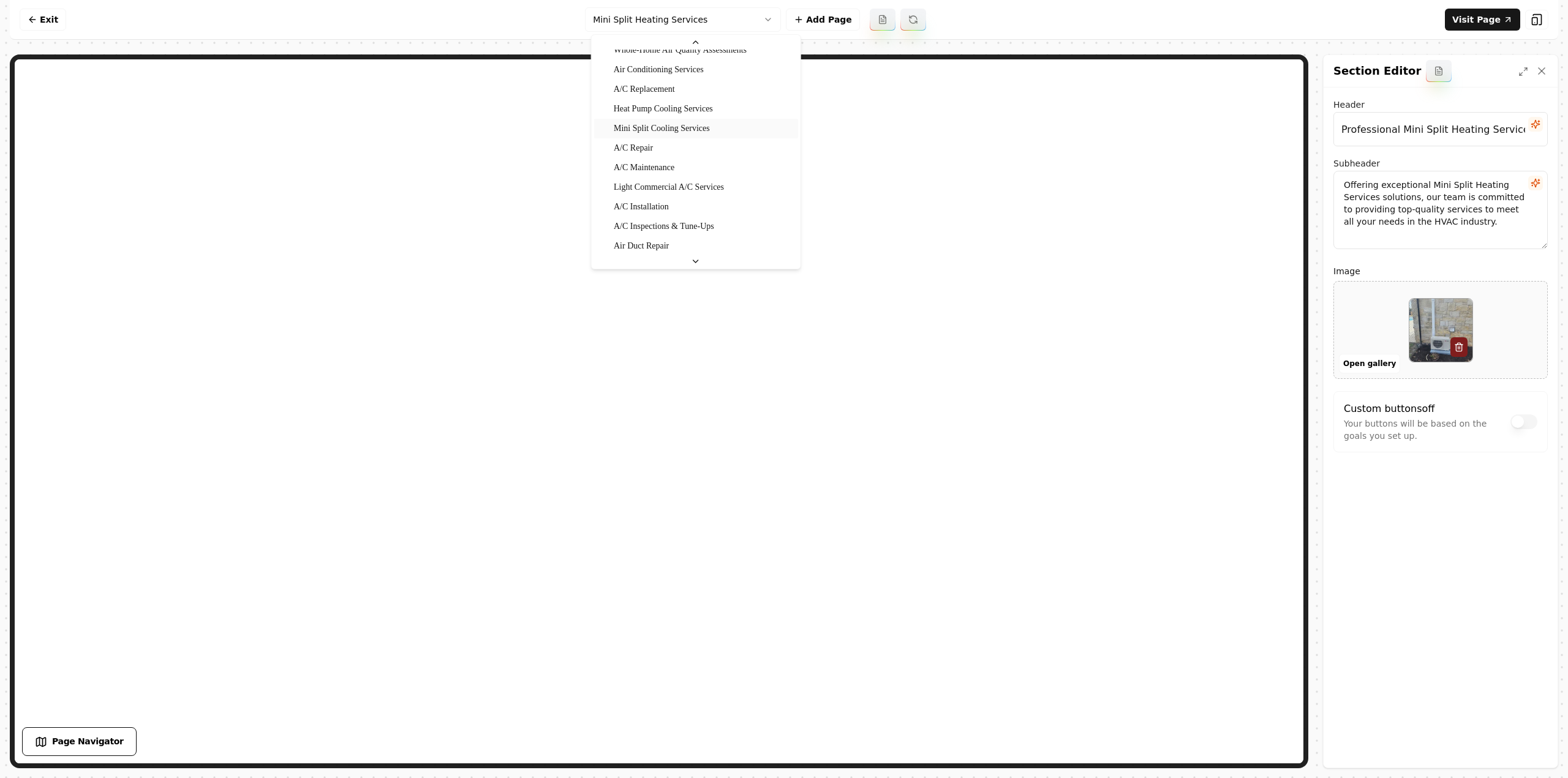
scroll to position [564, 0]
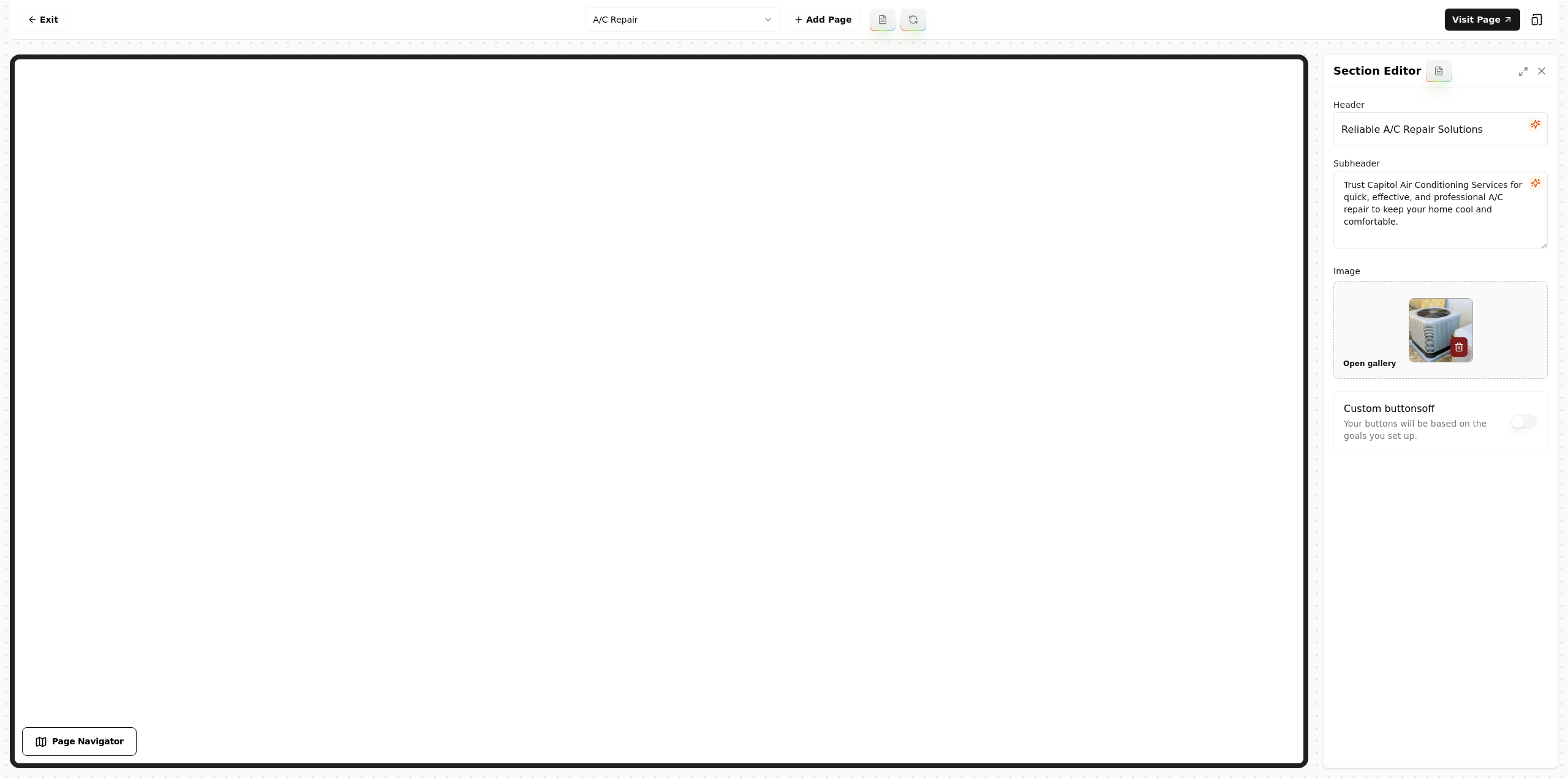
click at [1357, 364] on button "Open gallery" at bounding box center [1369, 363] width 61 height 19
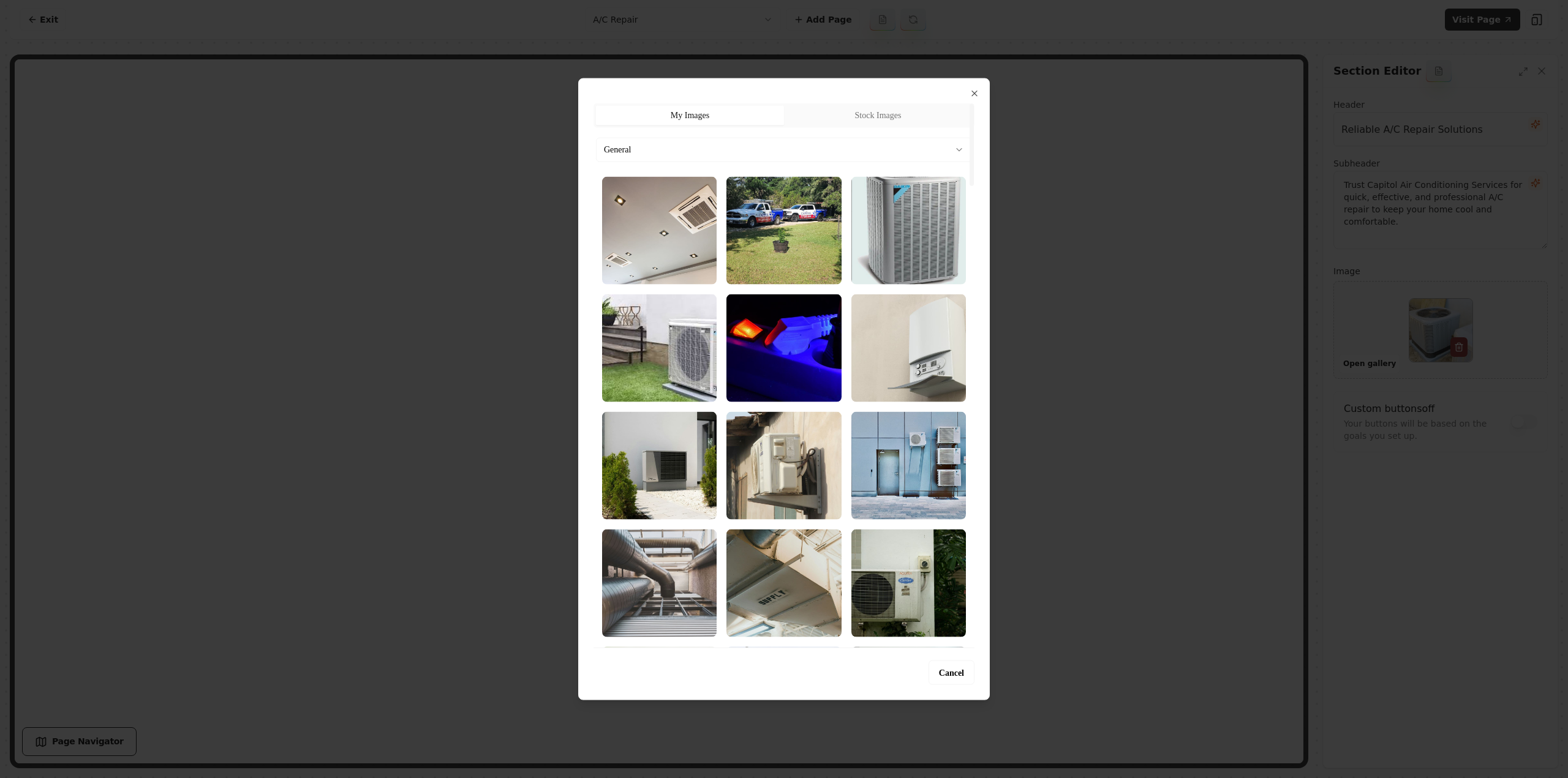
click at [699, 142] on body "Computer Required This feature is only available on a computer. Please switch t…" at bounding box center [784, 389] width 1568 height 778
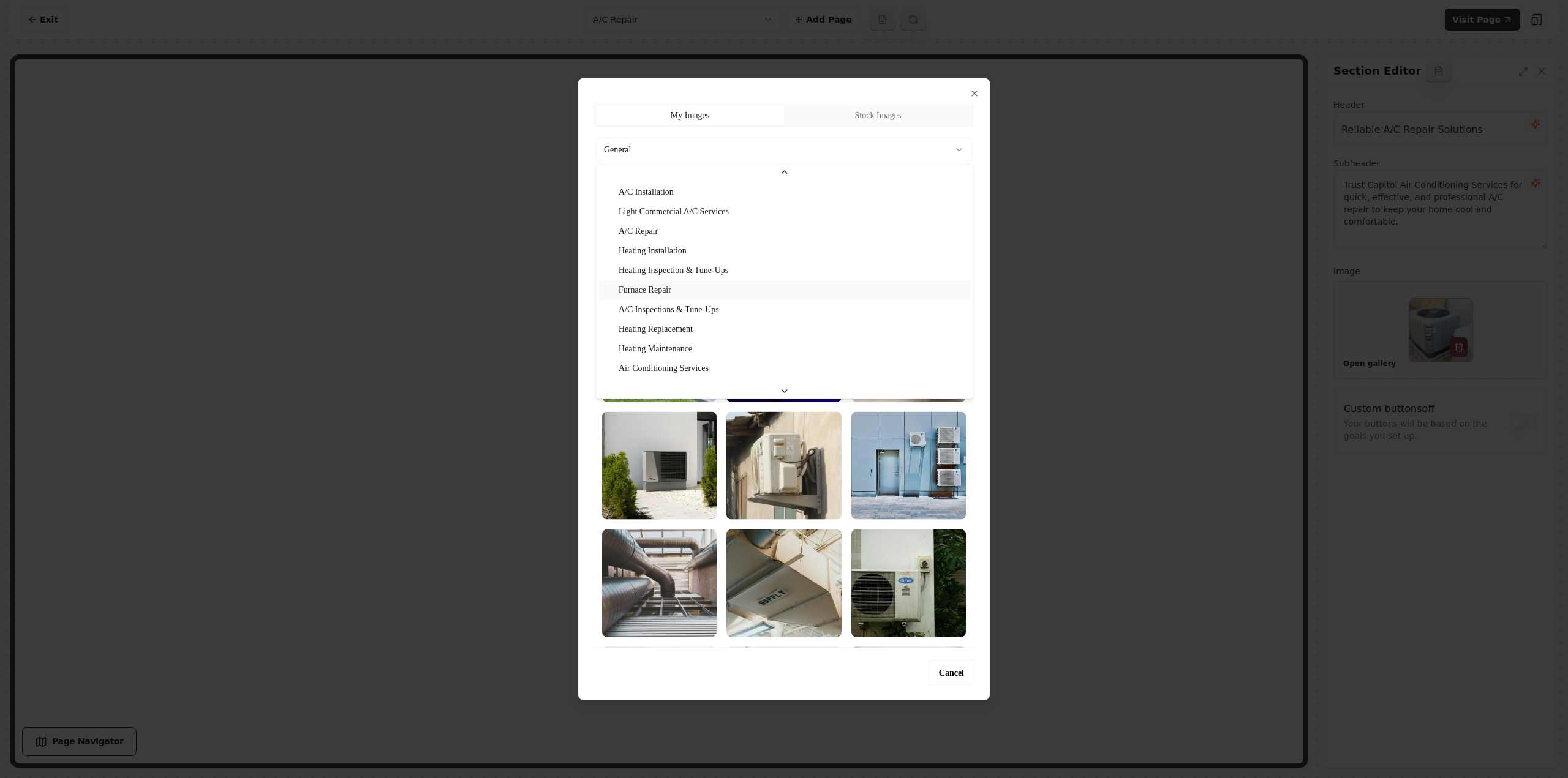
scroll to position [122, 0]
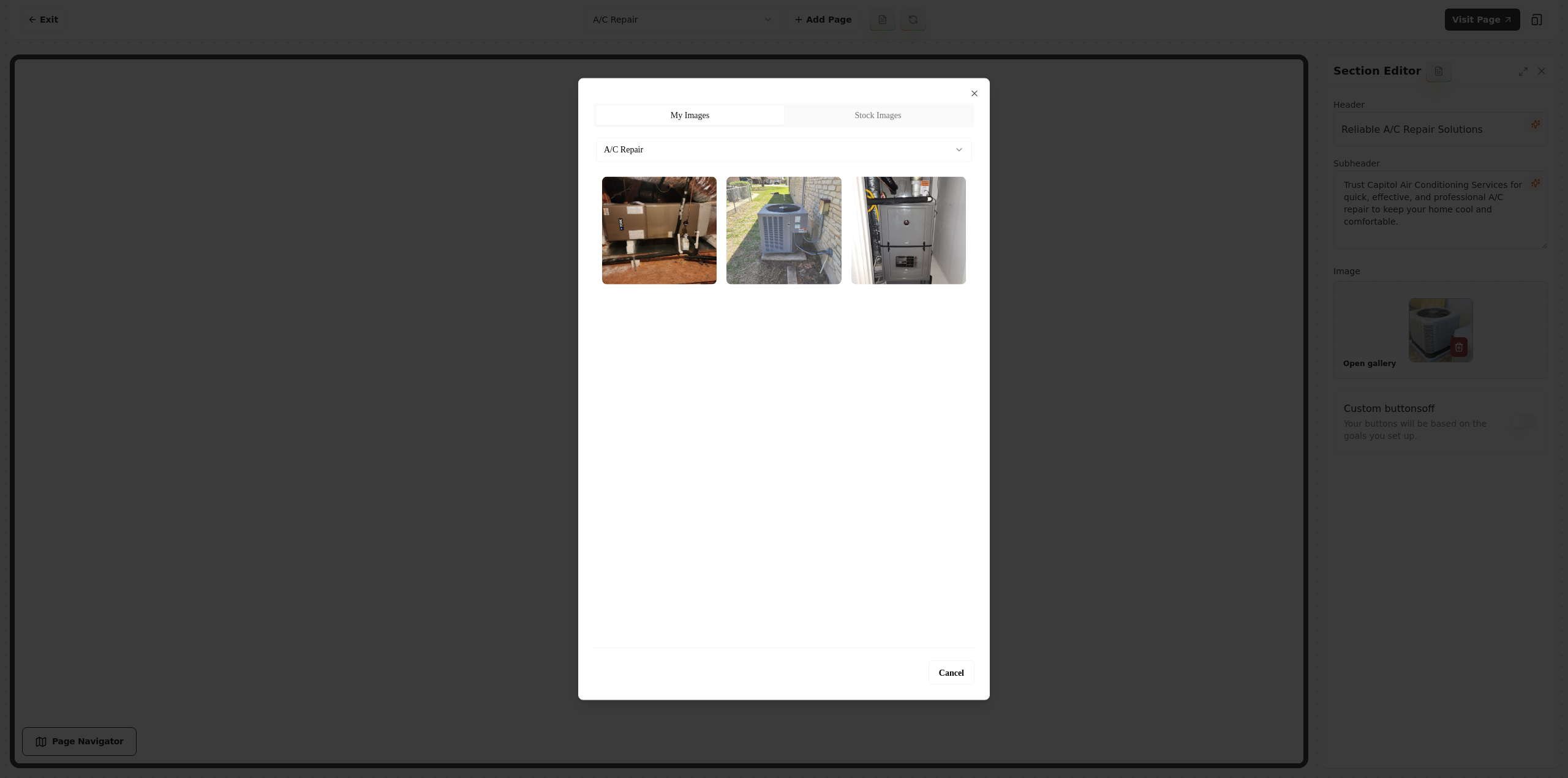
click at [800, 246] on img "Select image image_689cb3985c7cd75eb81dfeac.webp" at bounding box center [783, 230] width 114 height 108
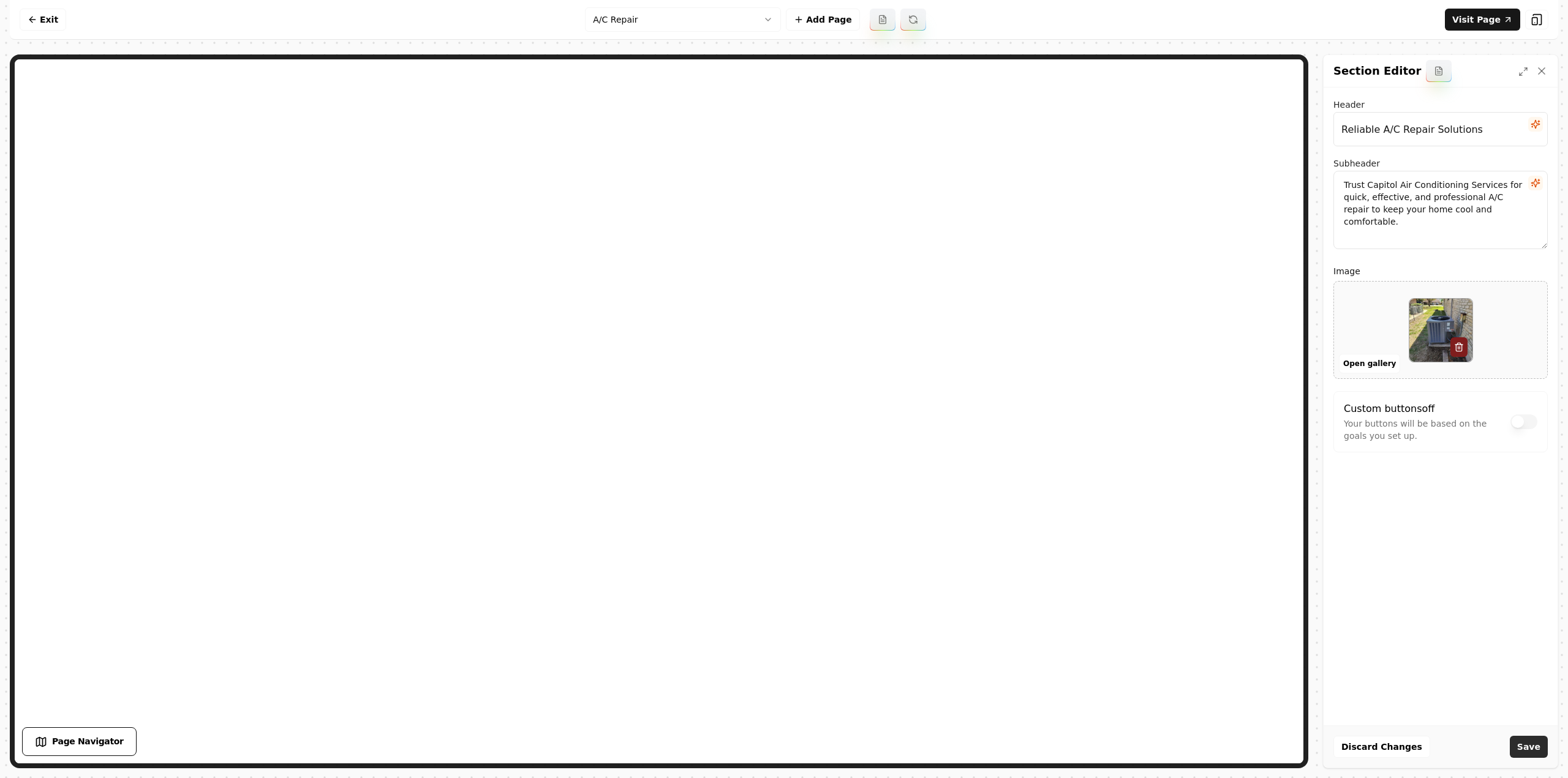
click at [1534, 741] on button "Save" at bounding box center [1529, 747] width 38 height 22
click at [727, 17] on html "Computer Required This feature is only available on a computer. Please switch t…" at bounding box center [784, 389] width 1568 height 778
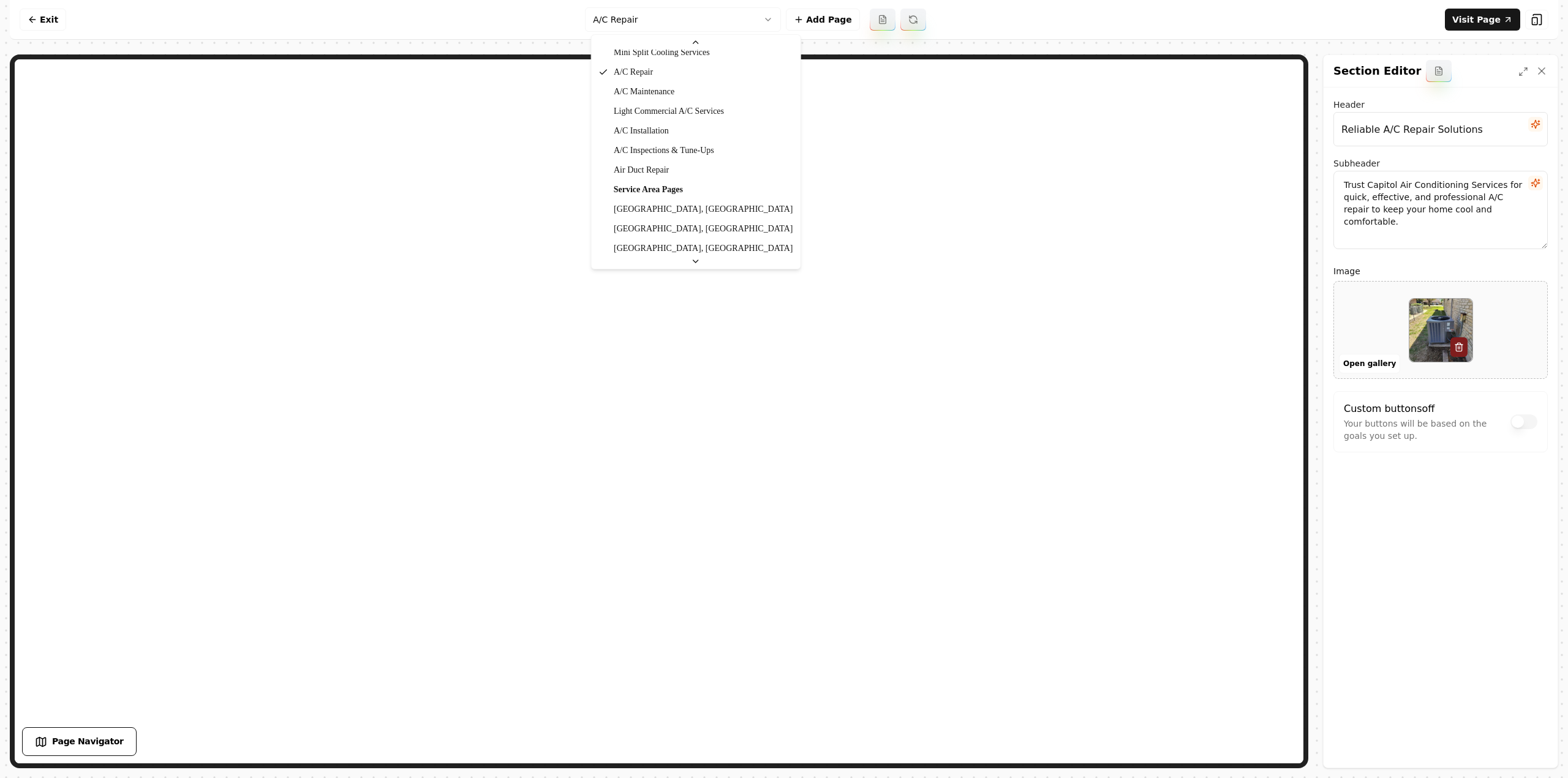
scroll to position [608, 0]
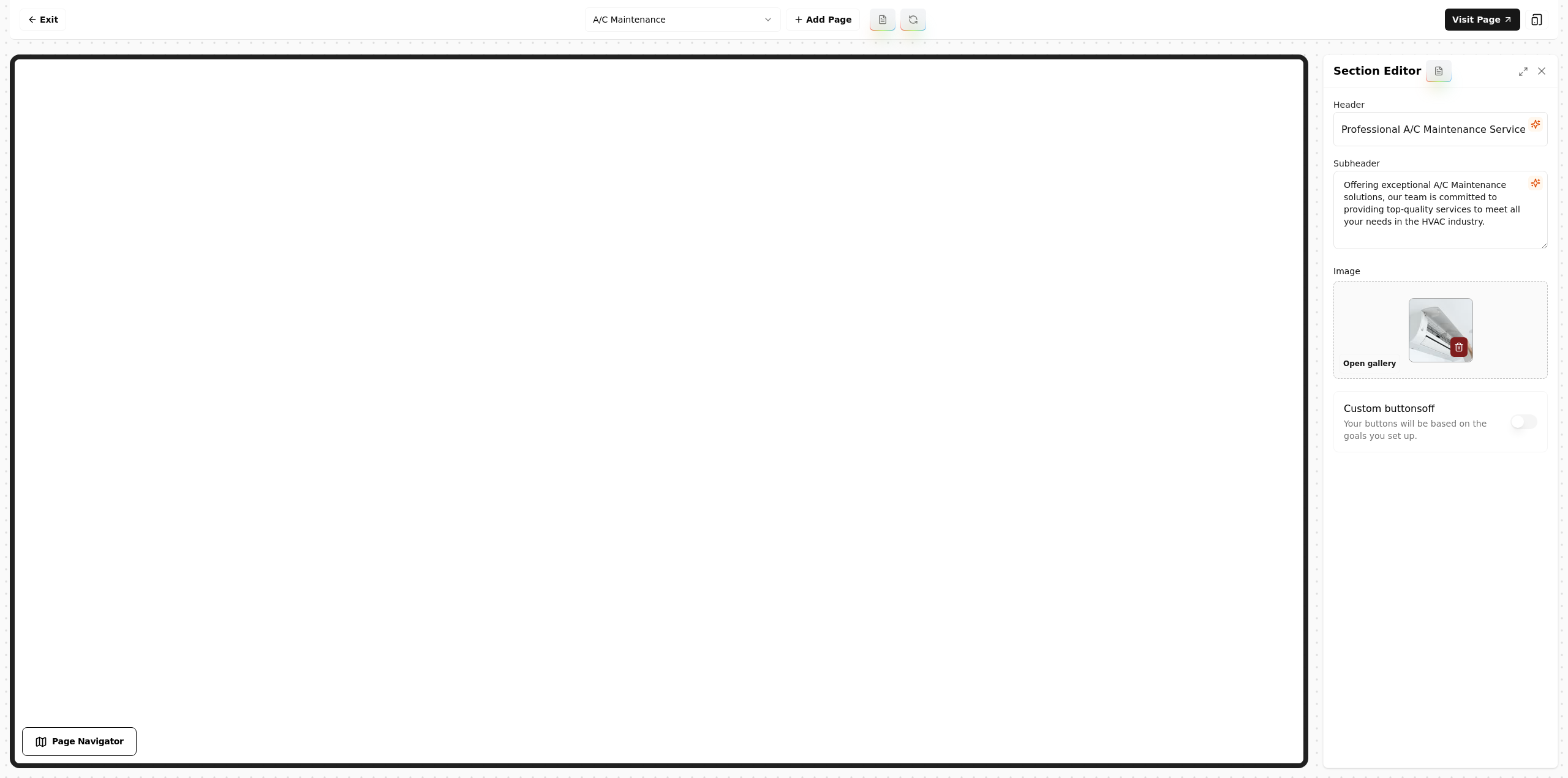
click at [1372, 363] on button "Open gallery" at bounding box center [1369, 363] width 61 height 19
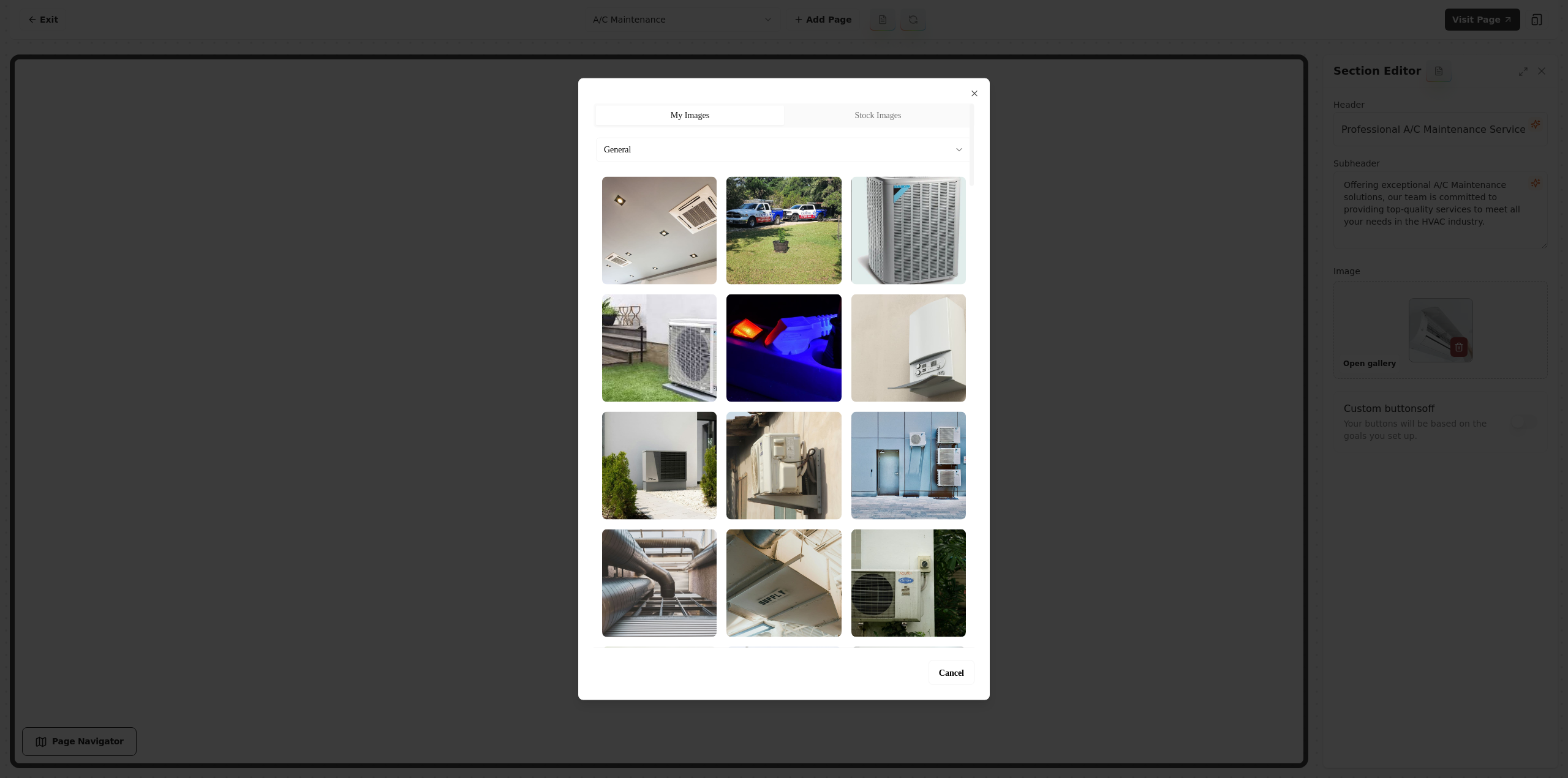
click at [634, 142] on button "General" at bounding box center [784, 149] width 376 height 25
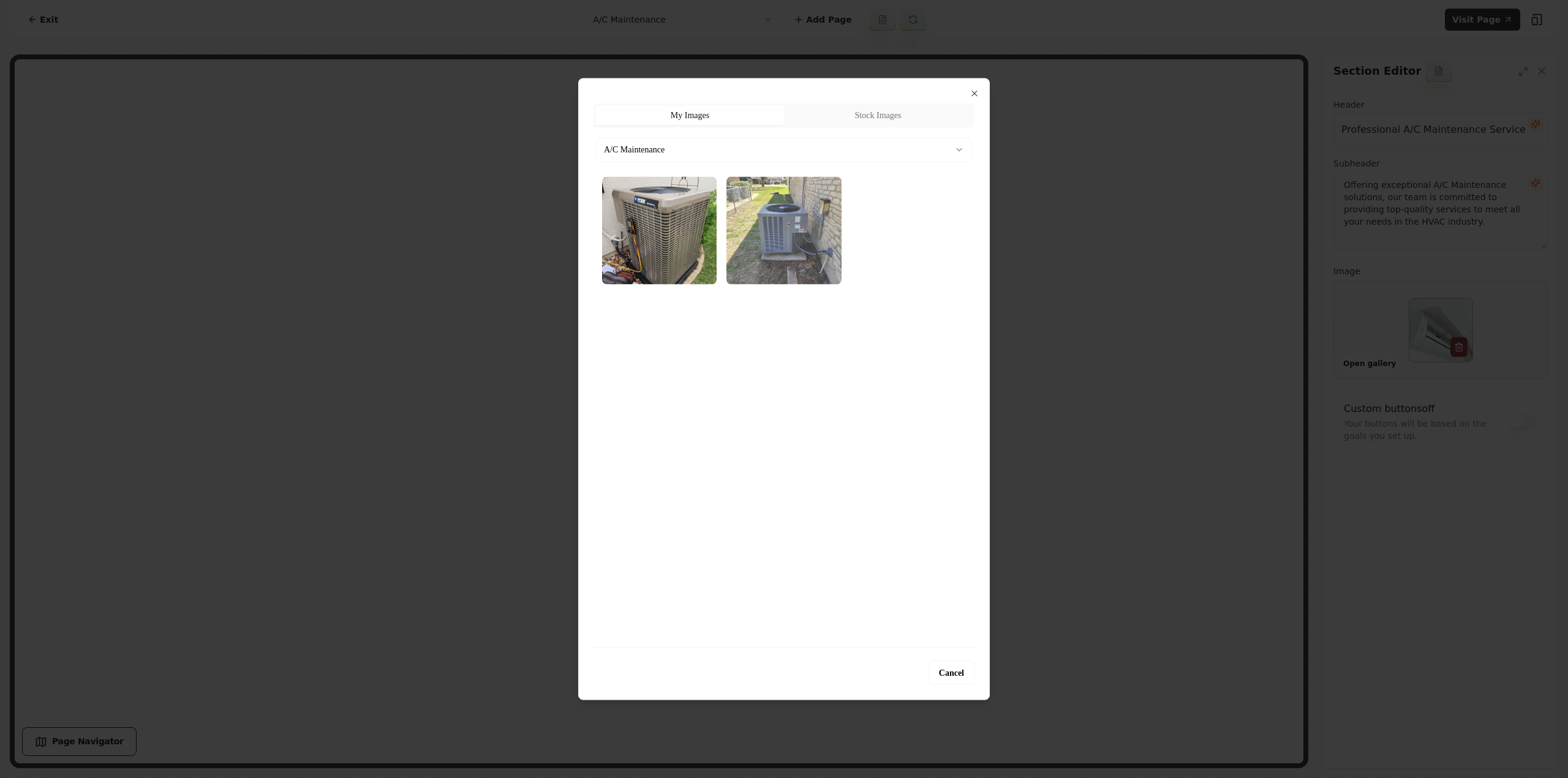
click at [827, 252] on img "Select image image_689cb3985c7cd75eb81dfeac.webp" at bounding box center [783, 230] width 114 height 108
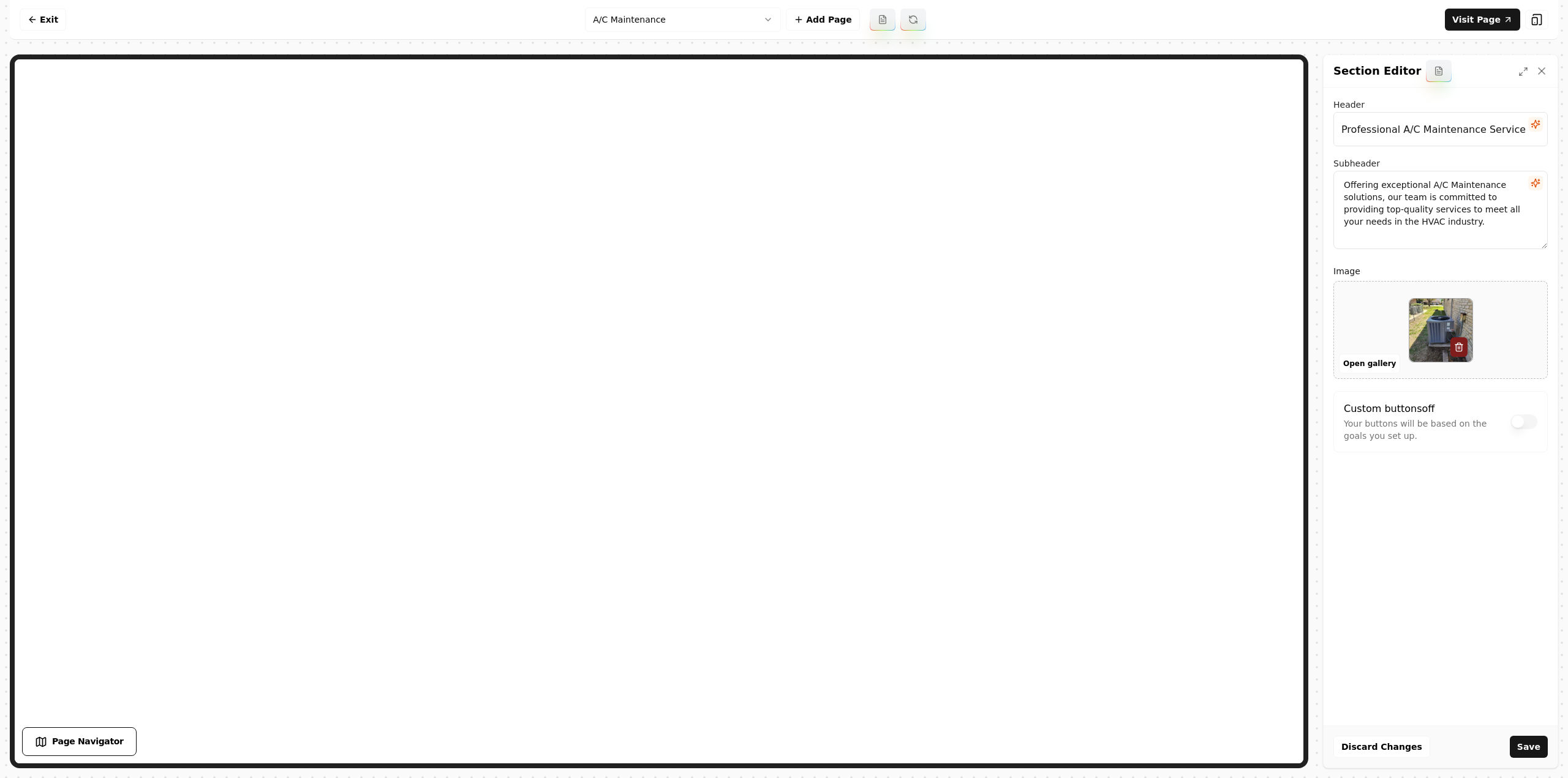
click at [1525, 744] on button "Save" at bounding box center [1529, 747] width 38 height 22
click at [616, 21] on html "Computer Required This feature is only available on a computer. Please switch t…" at bounding box center [784, 389] width 1568 height 778
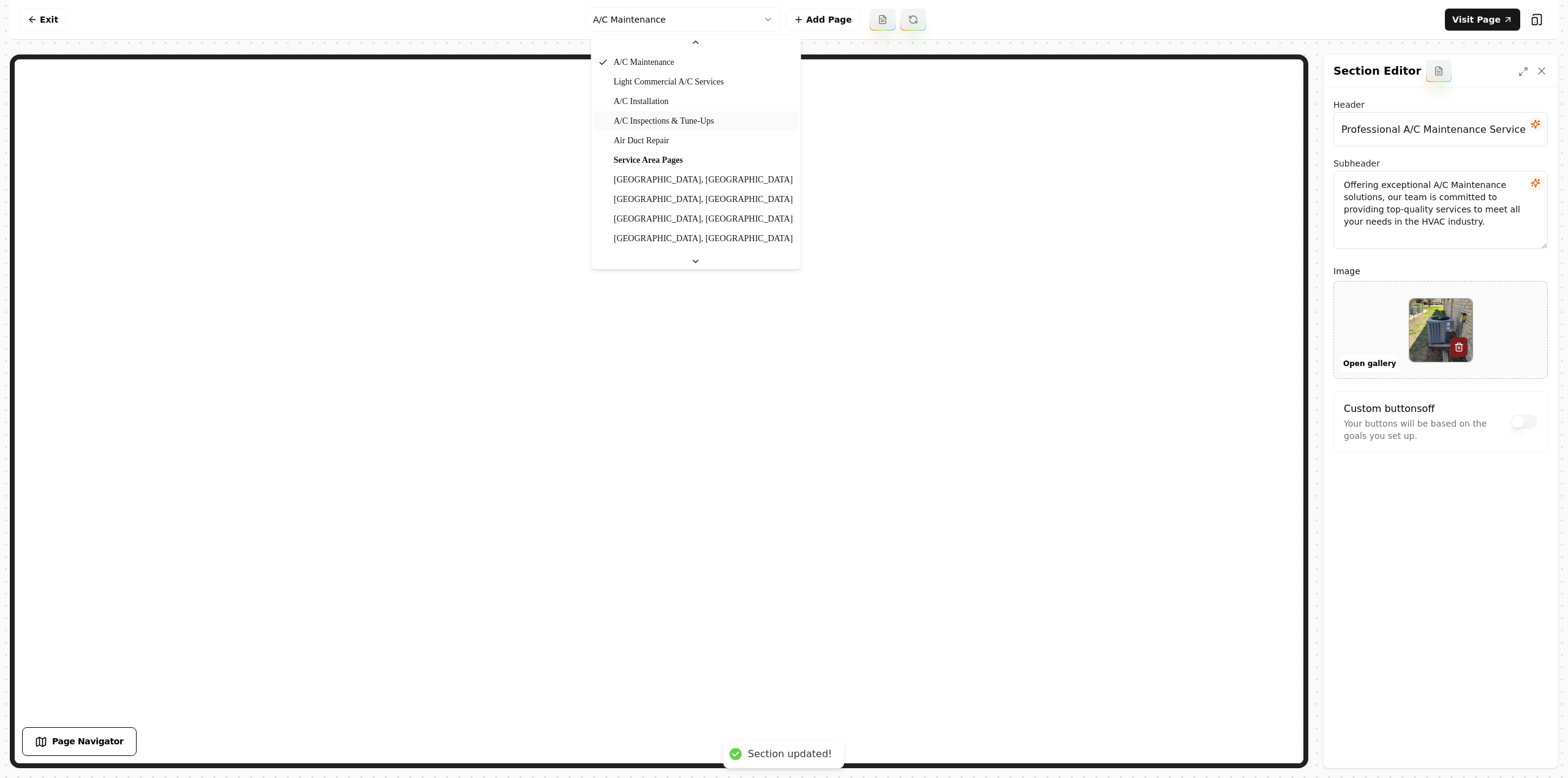
scroll to position [627, 0]
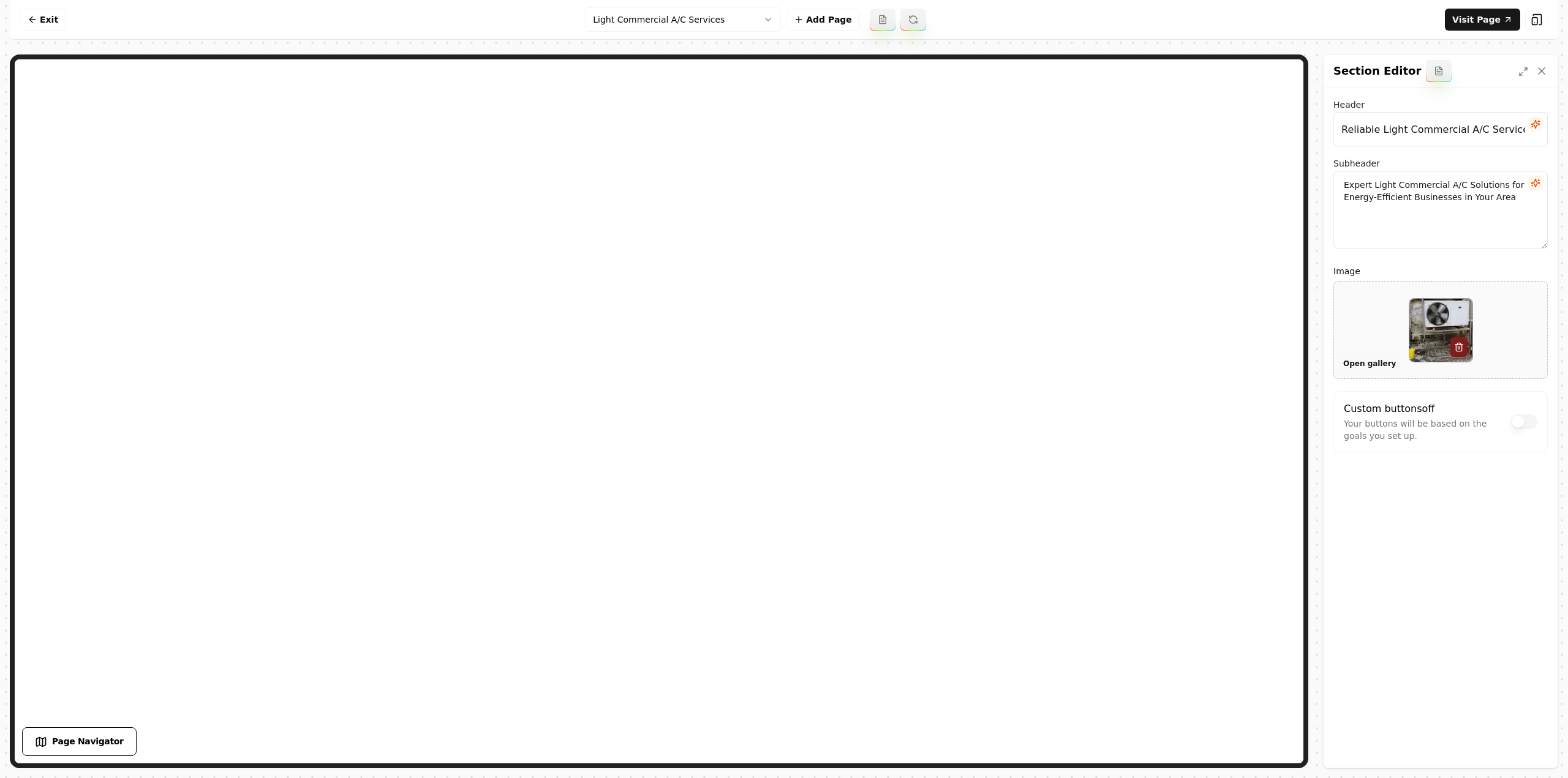
click at [1368, 361] on button "Open gallery" at bounding box center [1369, 363] width 61 height 19
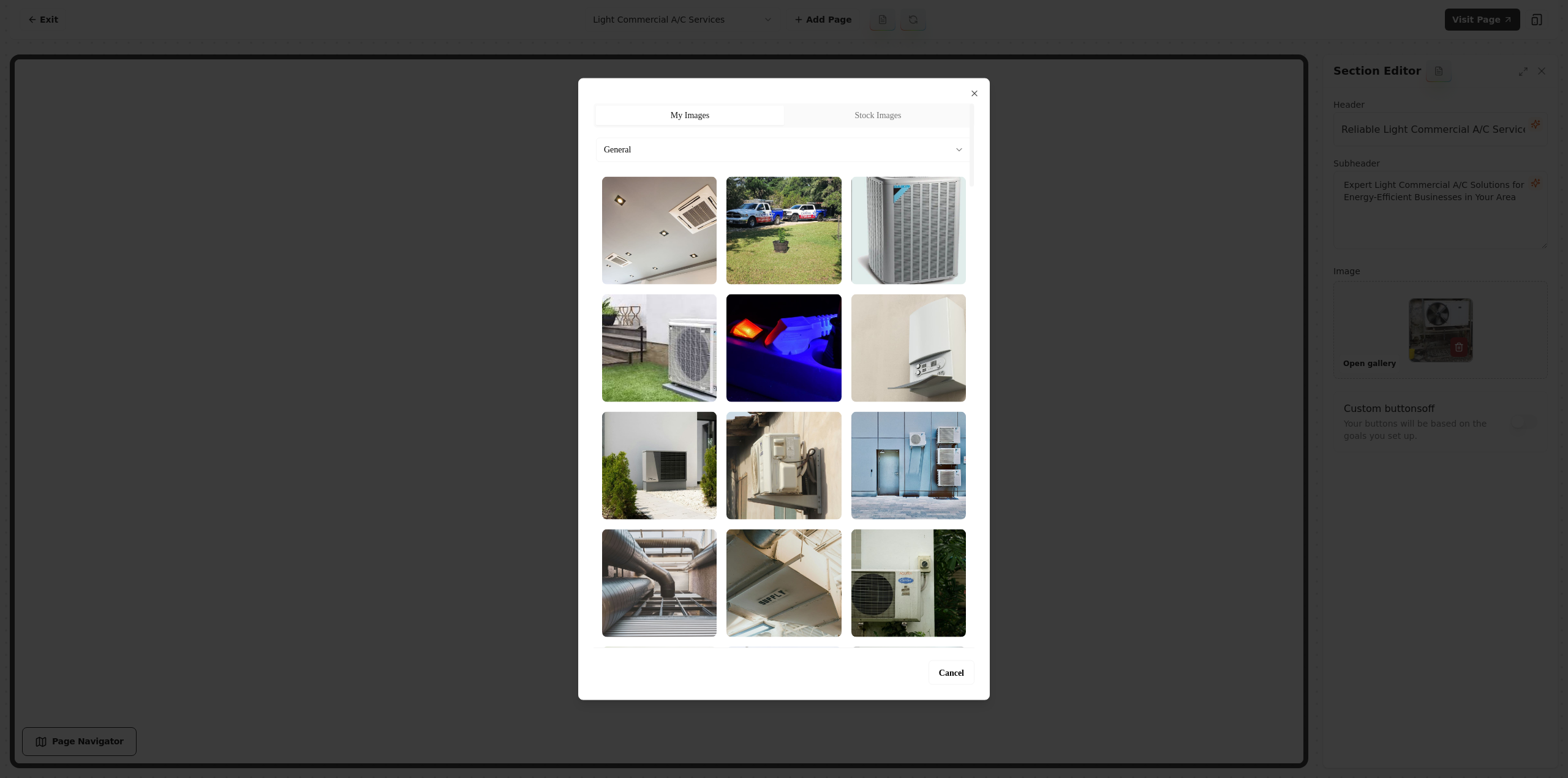
click at [698, 143] on body "Computer Required This feature is only available on a computer. Please switch t…" at bounding box center [784, 389] width 1568 height 778
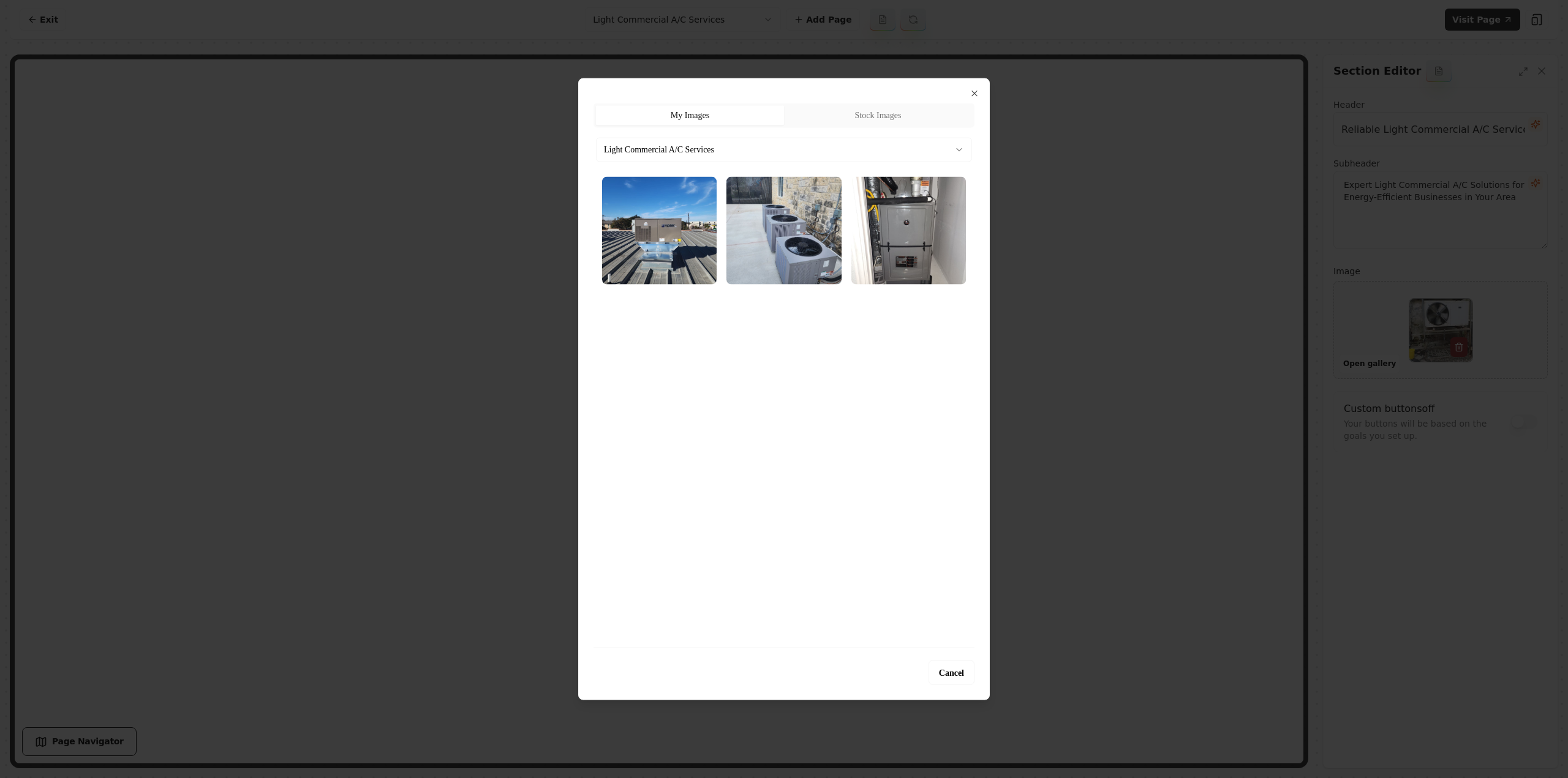
click at [805, 258] on img "Select image image_689cb3945c7cd75eb81dea70.webp" at bounding box center [783, 230] width 114 height 108
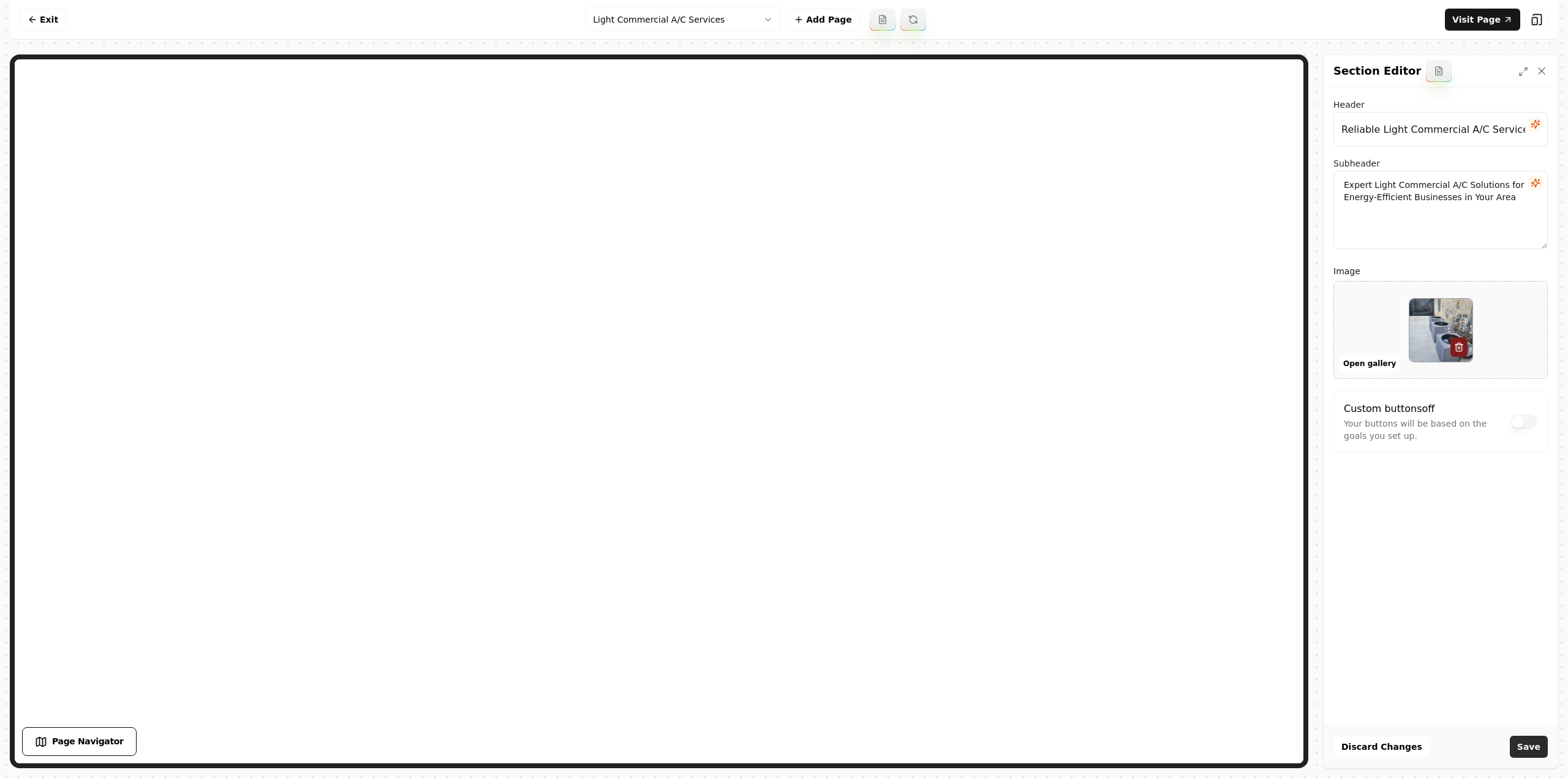
click at [1522, 747] on button "Save" at bounding box center [1529, 747] width 38 height 22
click at [637, 23] on html "Computer Required This feature is only available on a computer. Please switch t…" at bounding box center [784, 389] width 1568 height 778
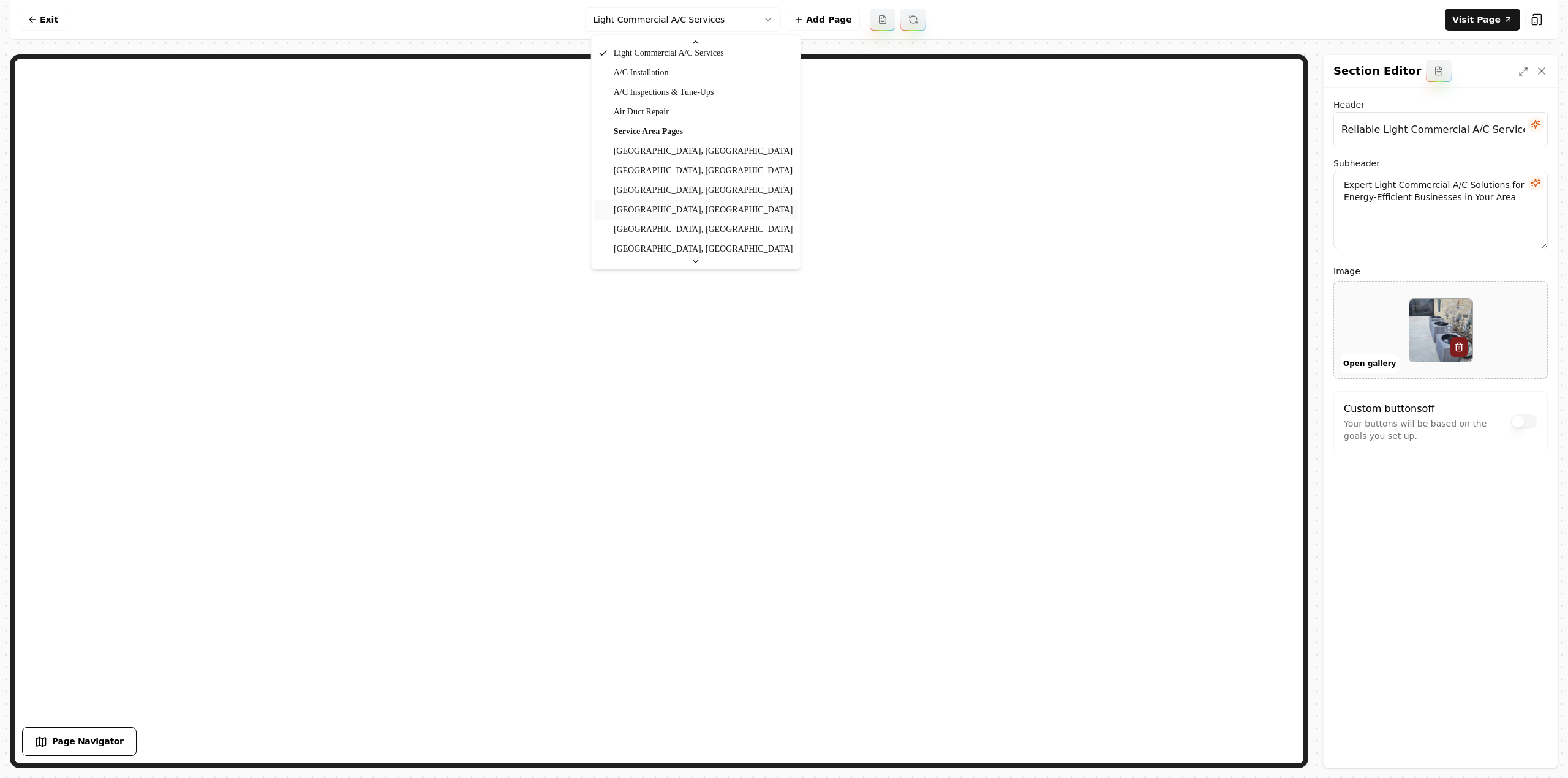
scroll to position [586, 0]
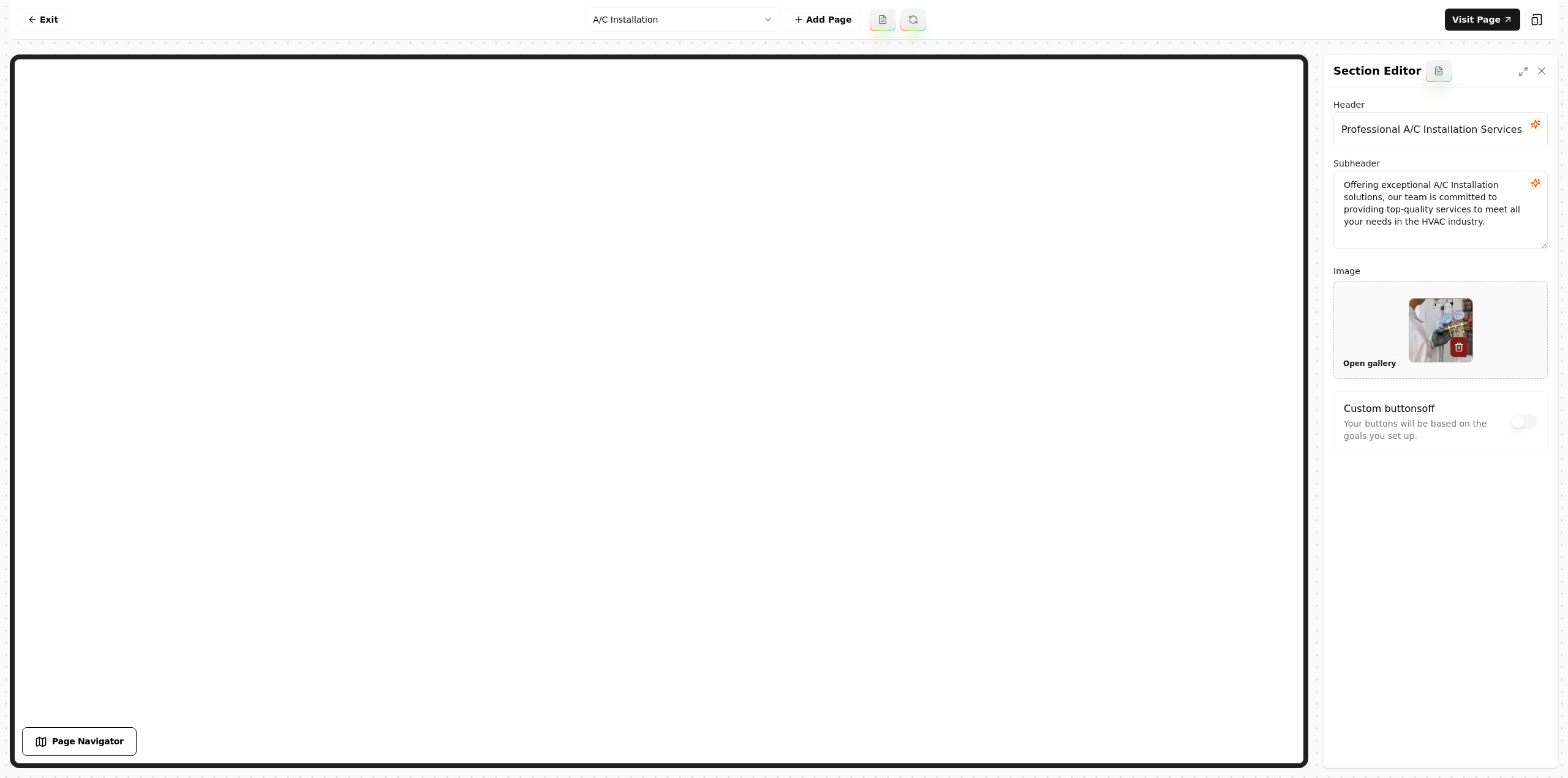
click at [1371, 362] on button "Open gallery" at bounding box center [1369, 363] width 61 height 19
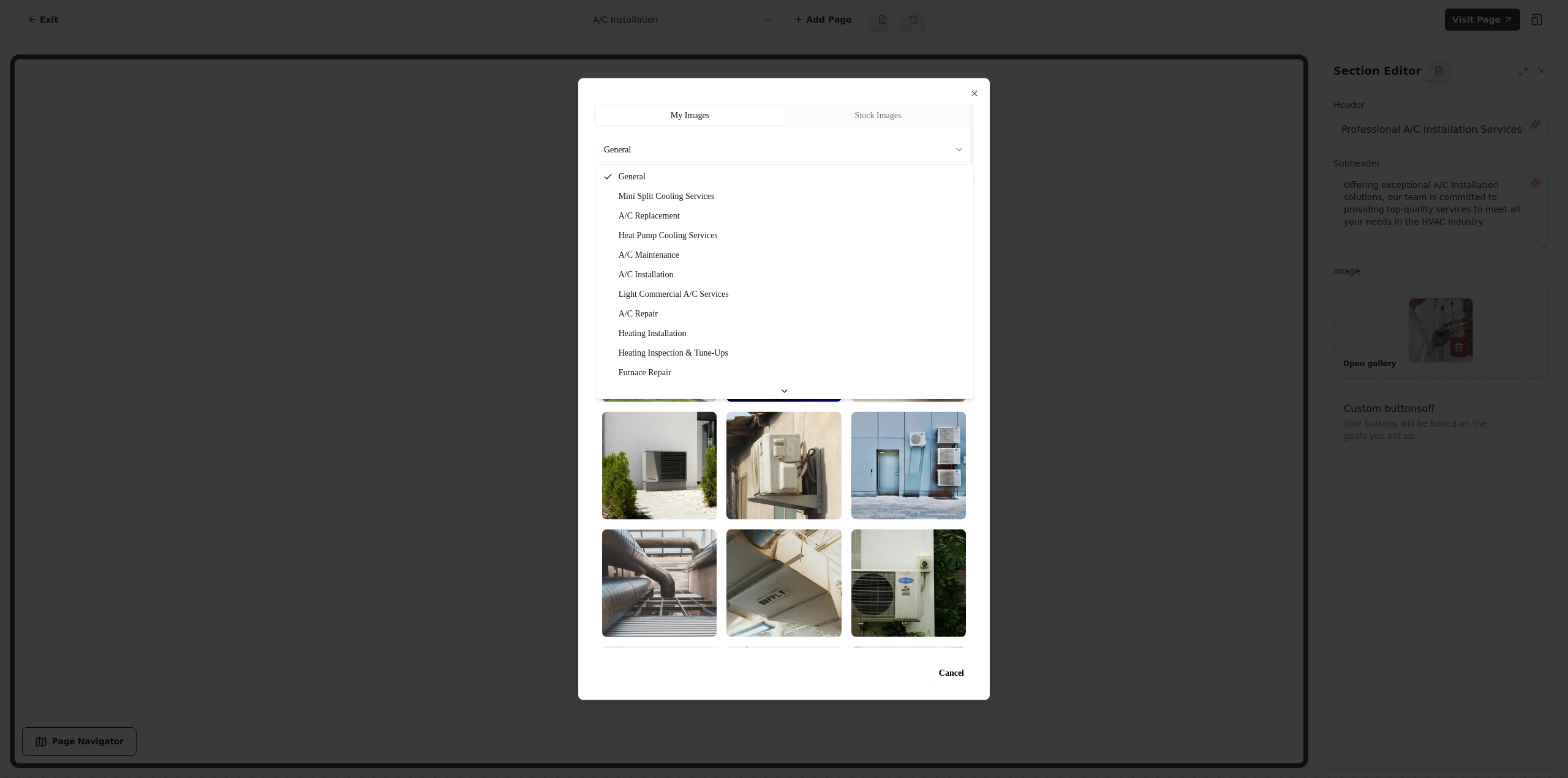
click at [686, 145] on body "Computer Required This feature is only available on a computer. Please switch t…" at bounding box center [784, 389] width 1568 height 778
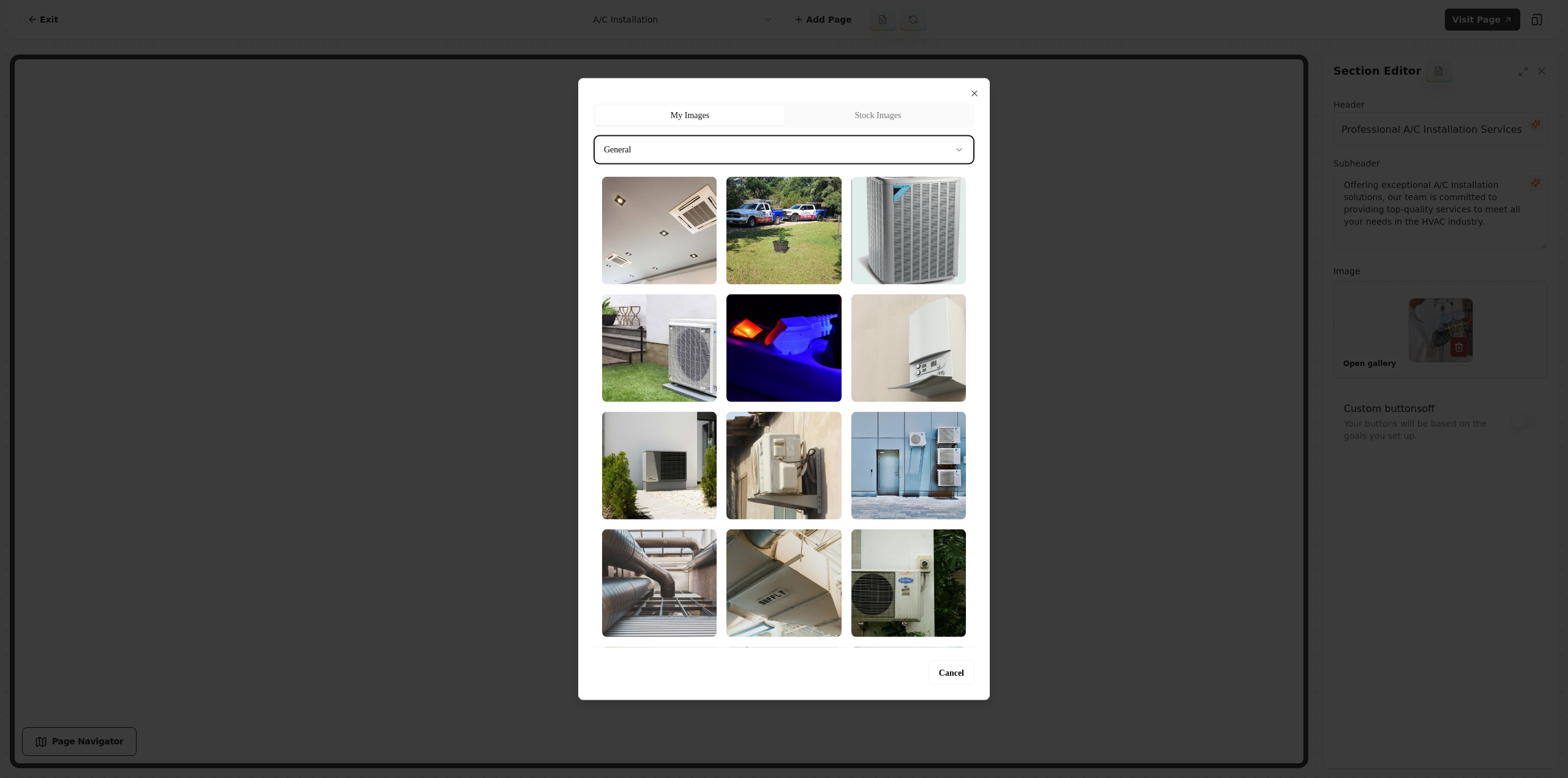
click at [531, 311] on div at bounding box center [784, 389] width 1568 height 778
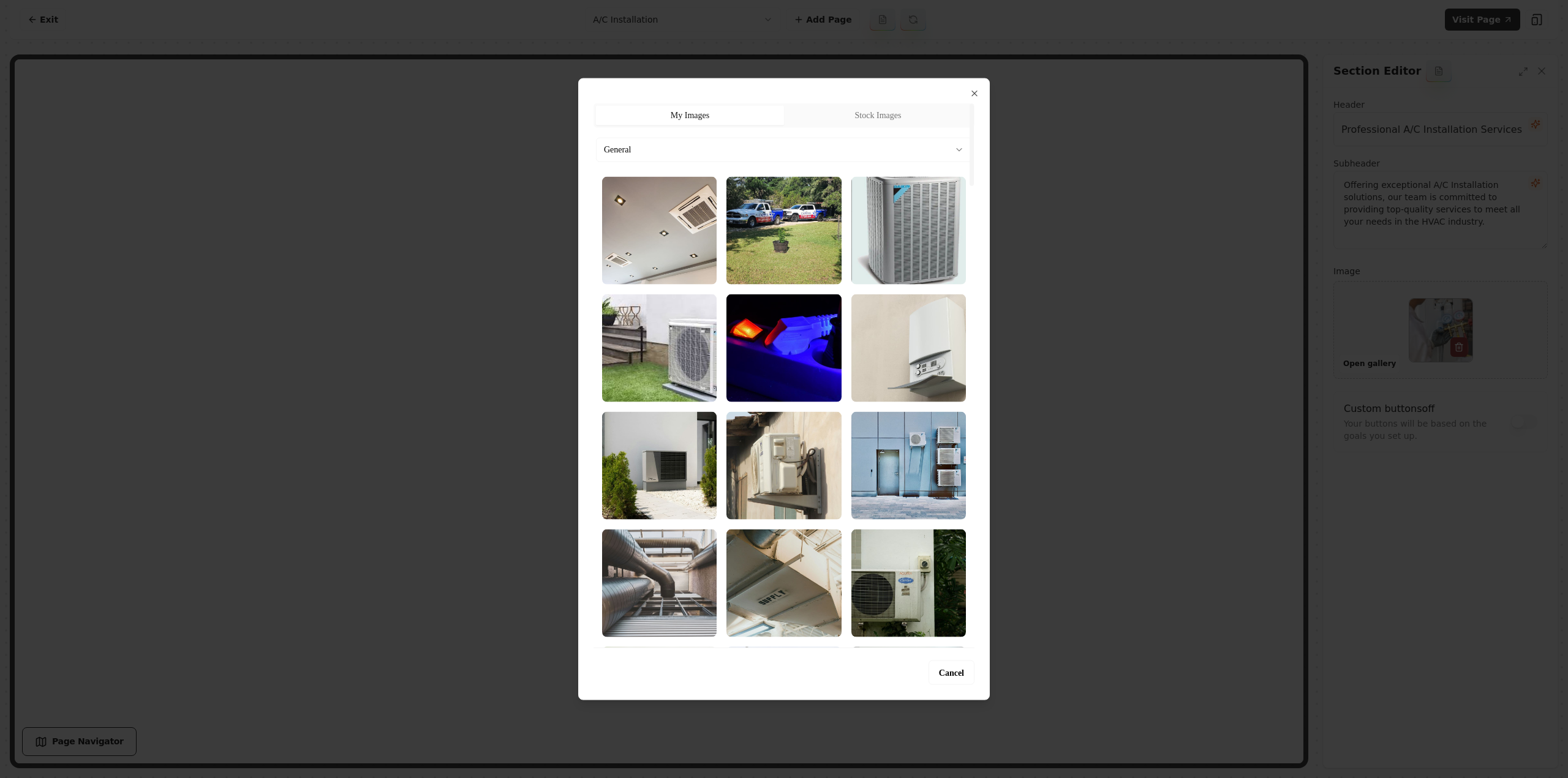
click at [676, 141] on body "Computer Required This feature is only available on a computer. Please switch t…" at bounding box center [784, 389] width 1568 height 778
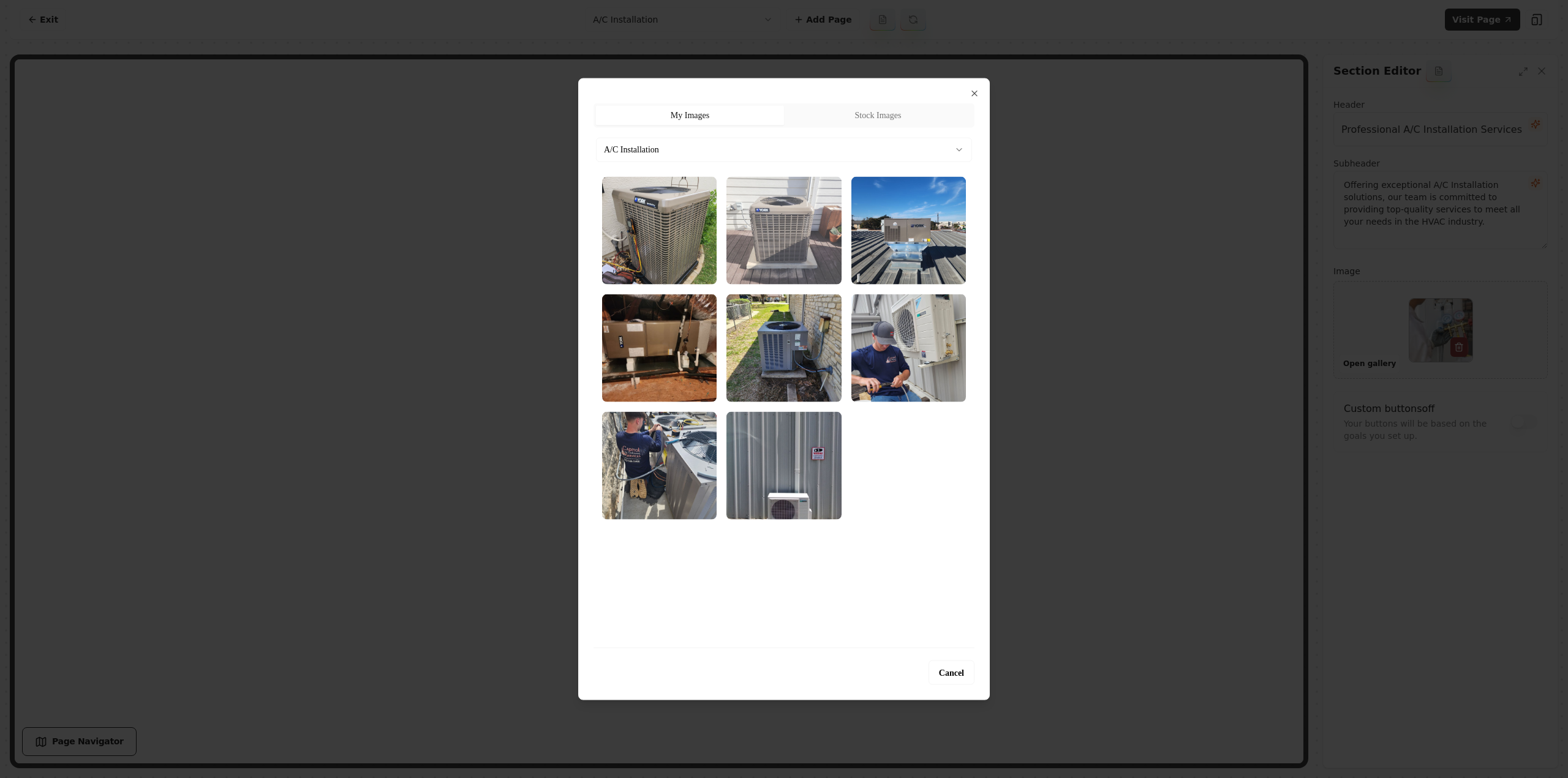
click at [763, 251] on img "Select image image_689cb3965c7cd75eb81df364.webp" at bounding box center [783, 230] width 114 height 108
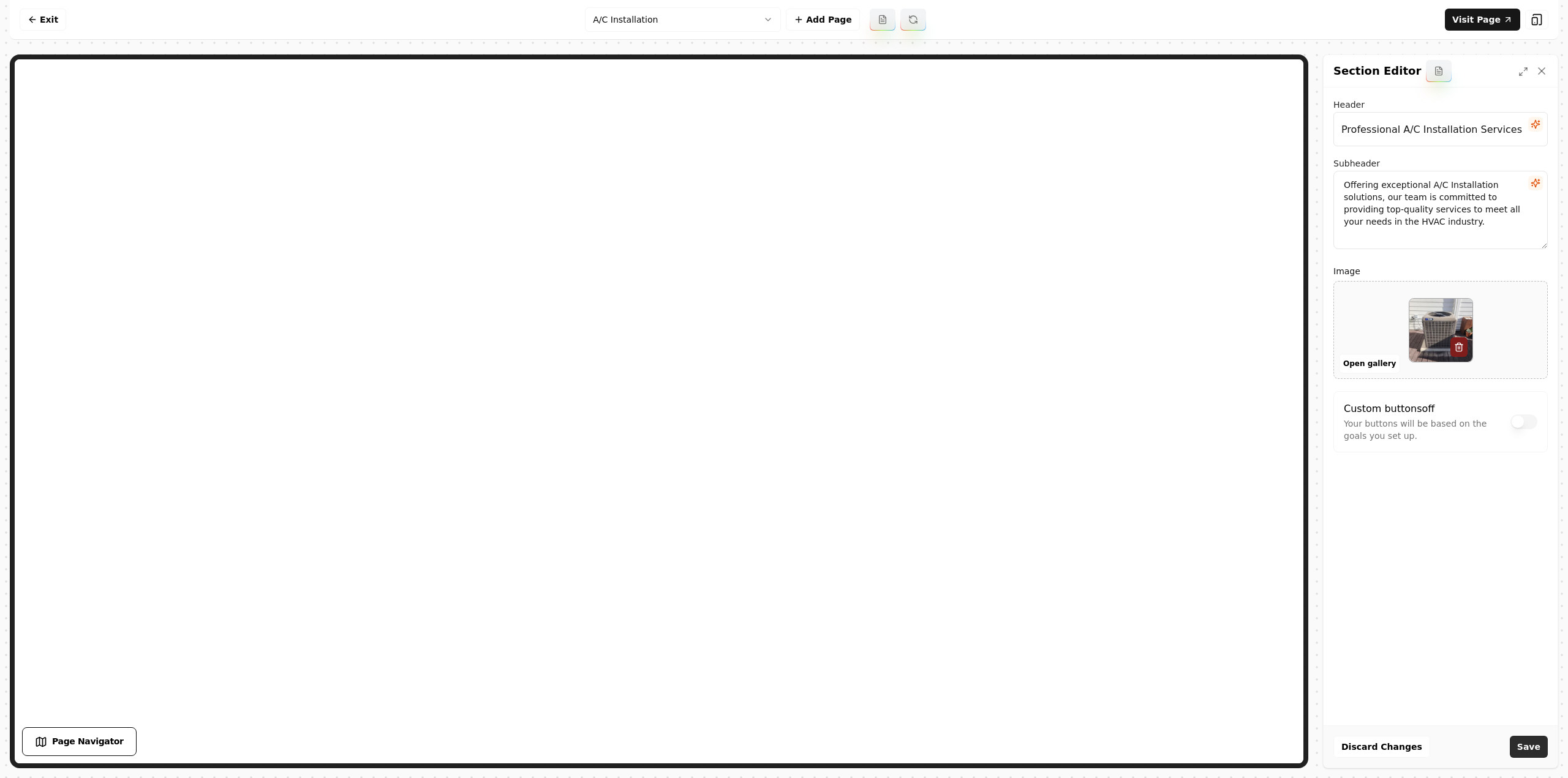
click at [1521, 738] on button "Save" at bounding box center [1529, 747] width 38 height 22
click at [616, 24] on html "Computer Required This feature is only available on a computer. Please switch t…" at bounding box center [784, 389] width 1568 height 778
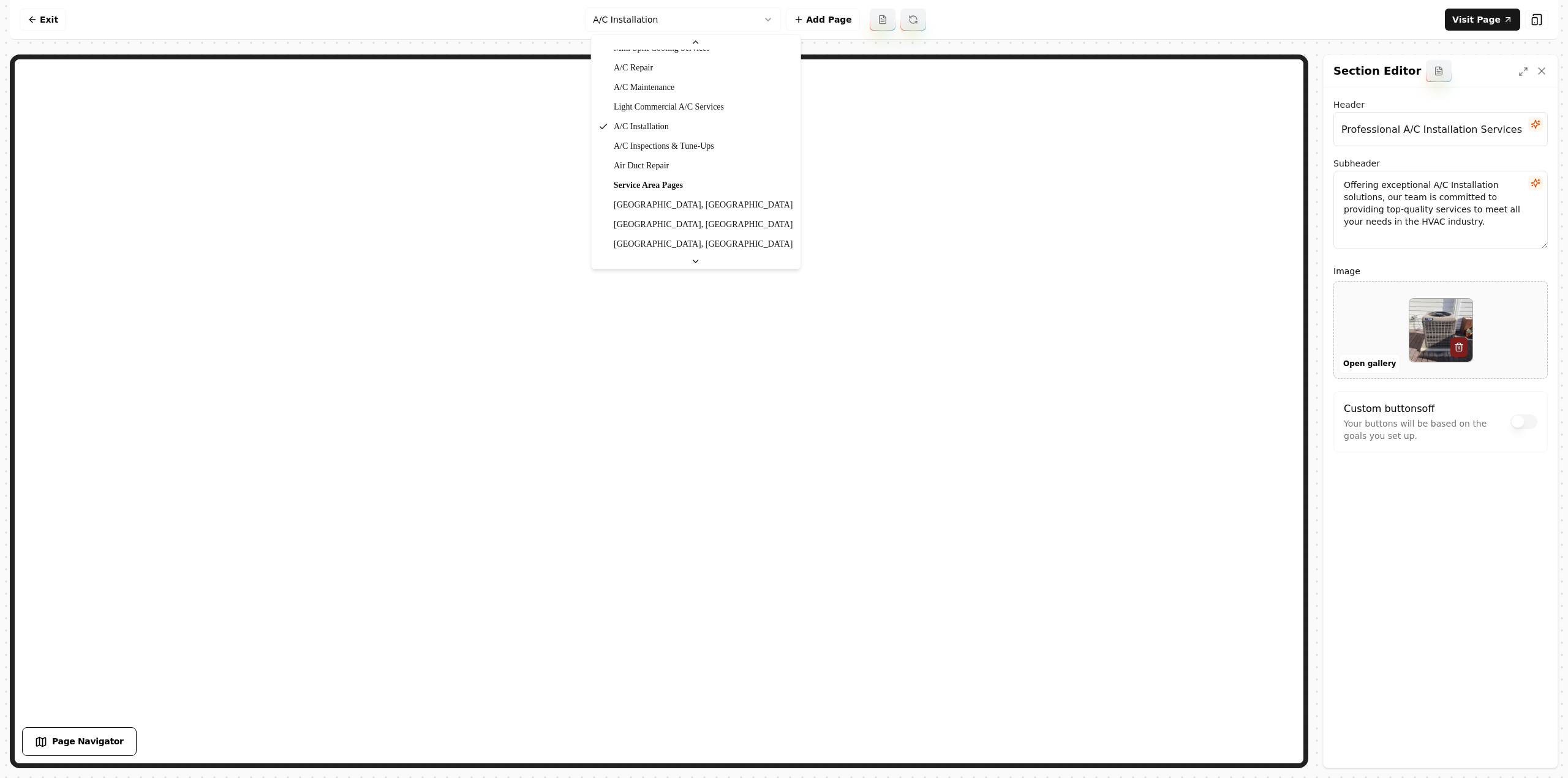
scroll to position [605, 0]
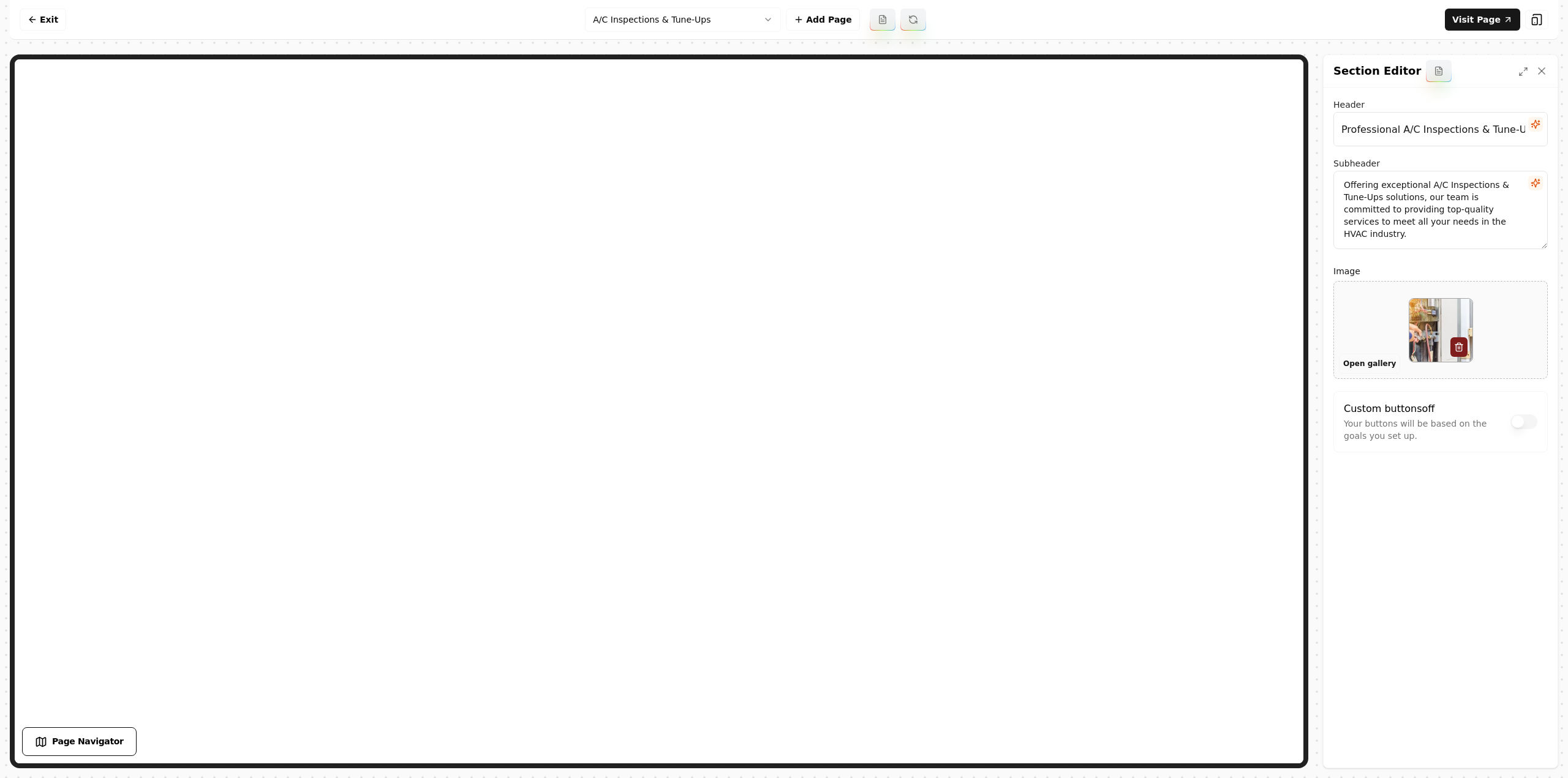
click at [1350, 360] on button "Open gallery" at bounding box center [1369, 363] width 61 height 19
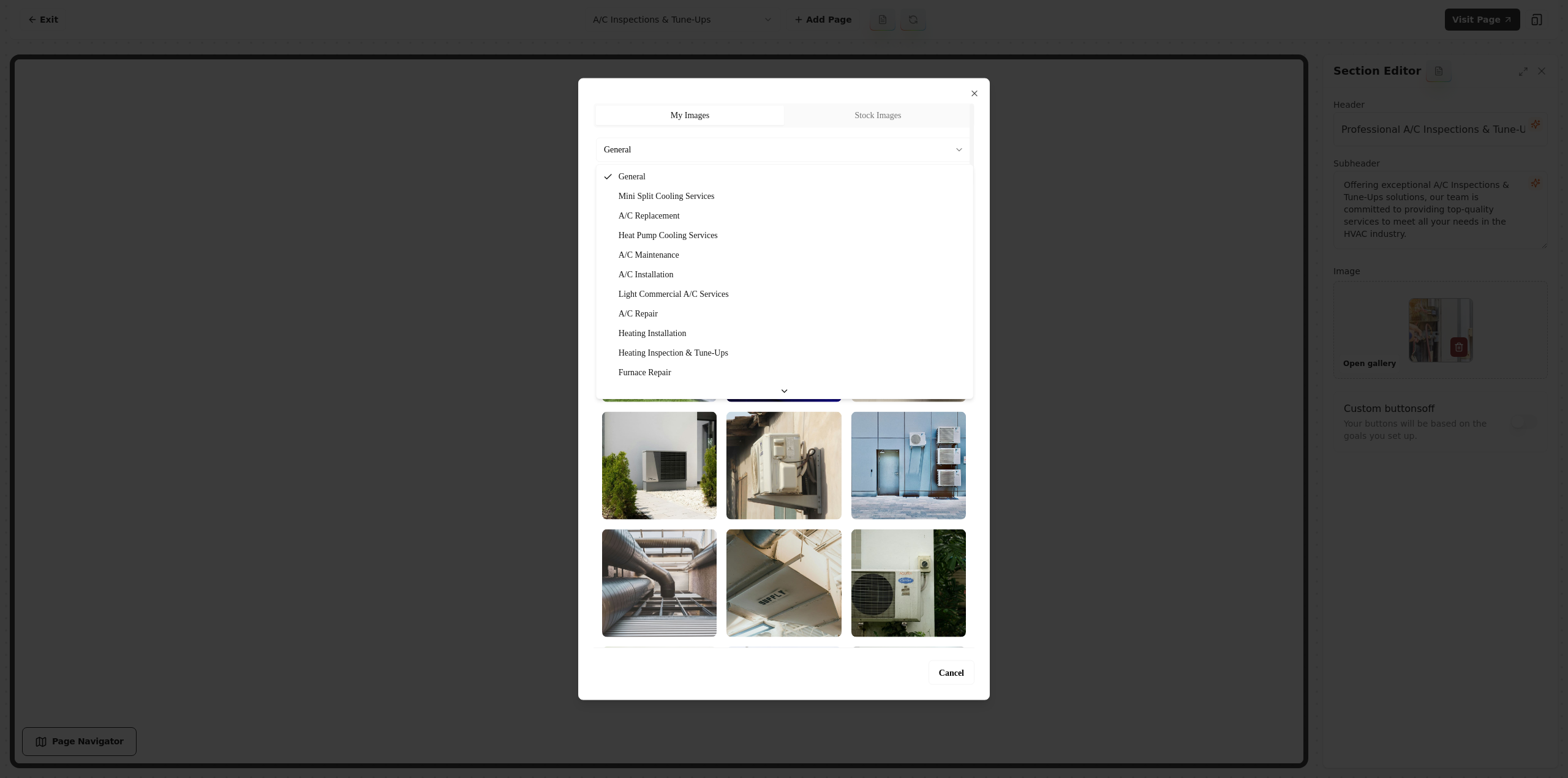
click at [800, 153] on body "Computer Required This feature is only available on a computer. Please switch t…" at bounding box center [784, 389] width 1568 height 778
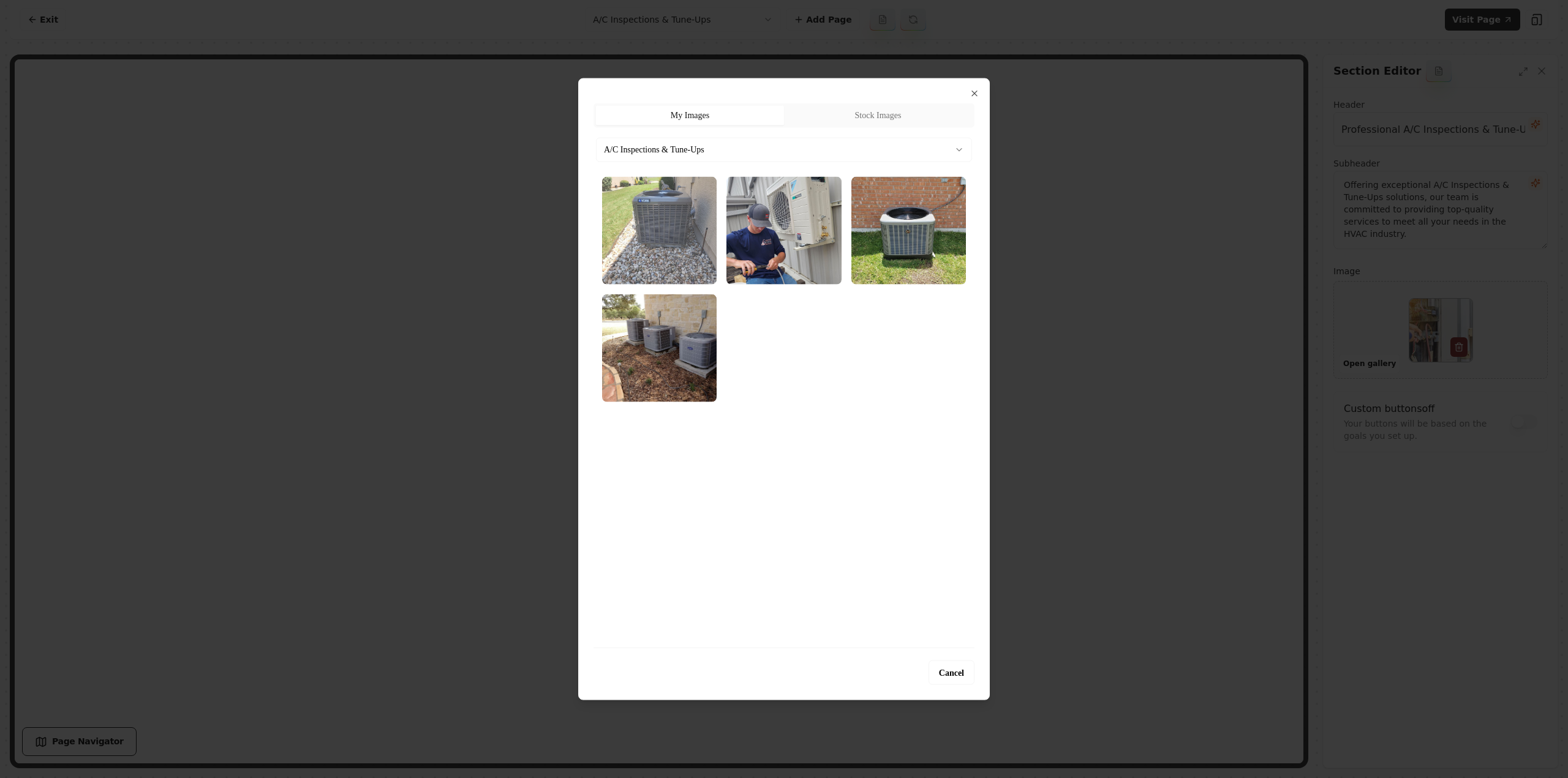
click at [619, 237] on img "Select image image_689cb3995c7cd75eb81e044e.webp" at bounding box center [658, 230] width 114 height 108
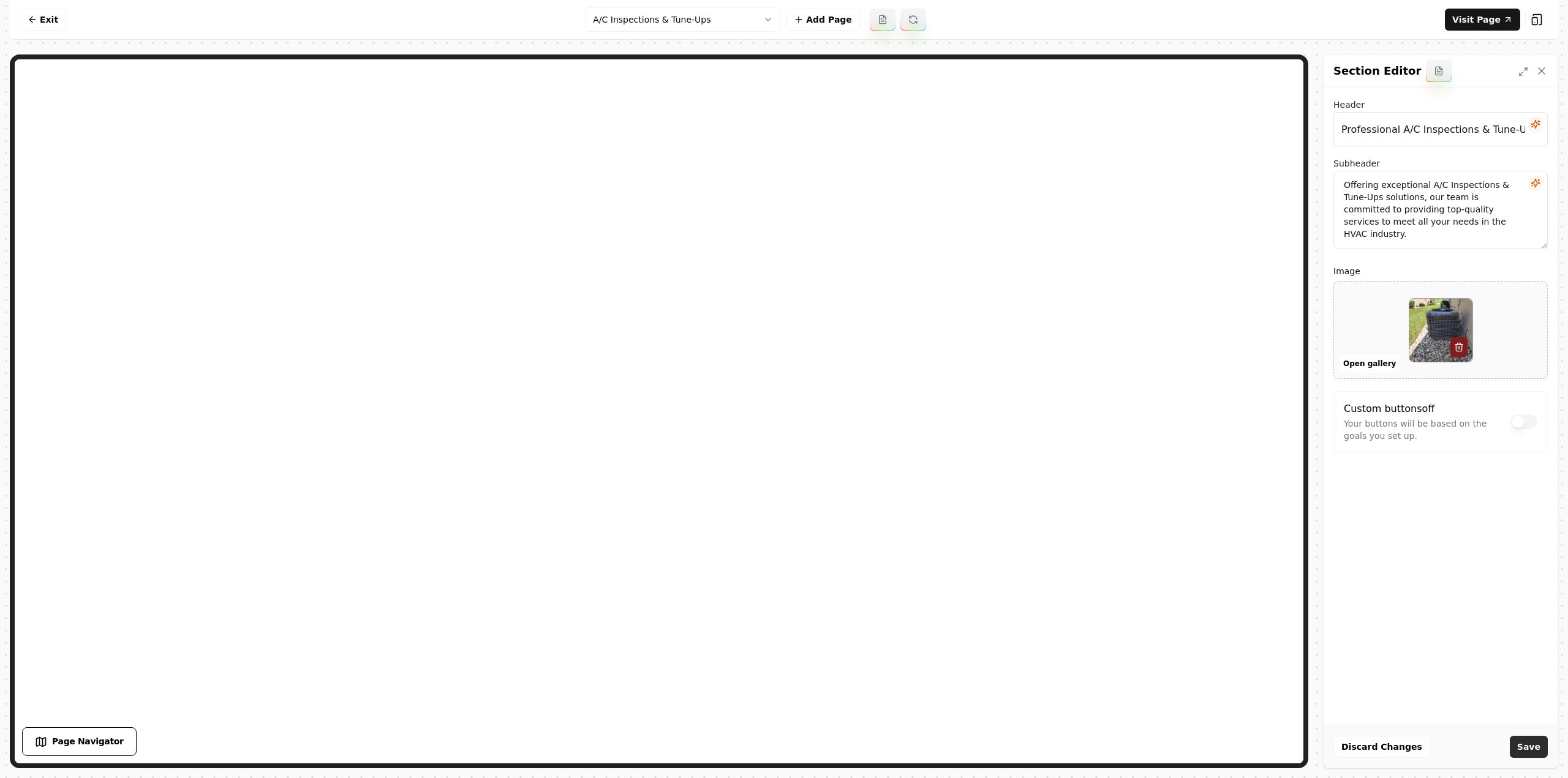
click at [1536, 752] on button "Save" at bounding box center [1529, 747] width 38 height 22
click at [672, 12] on nav "Exit A/C Inspections & Tune-Ups Add Page Visit Page" at bounding box center [784, 20] width 1548 height 40
click at [672, 14] on html "Computer Required This feature is only available on a computer. Please switch t…" at bounding box center [784, 389] width 1568 height 778
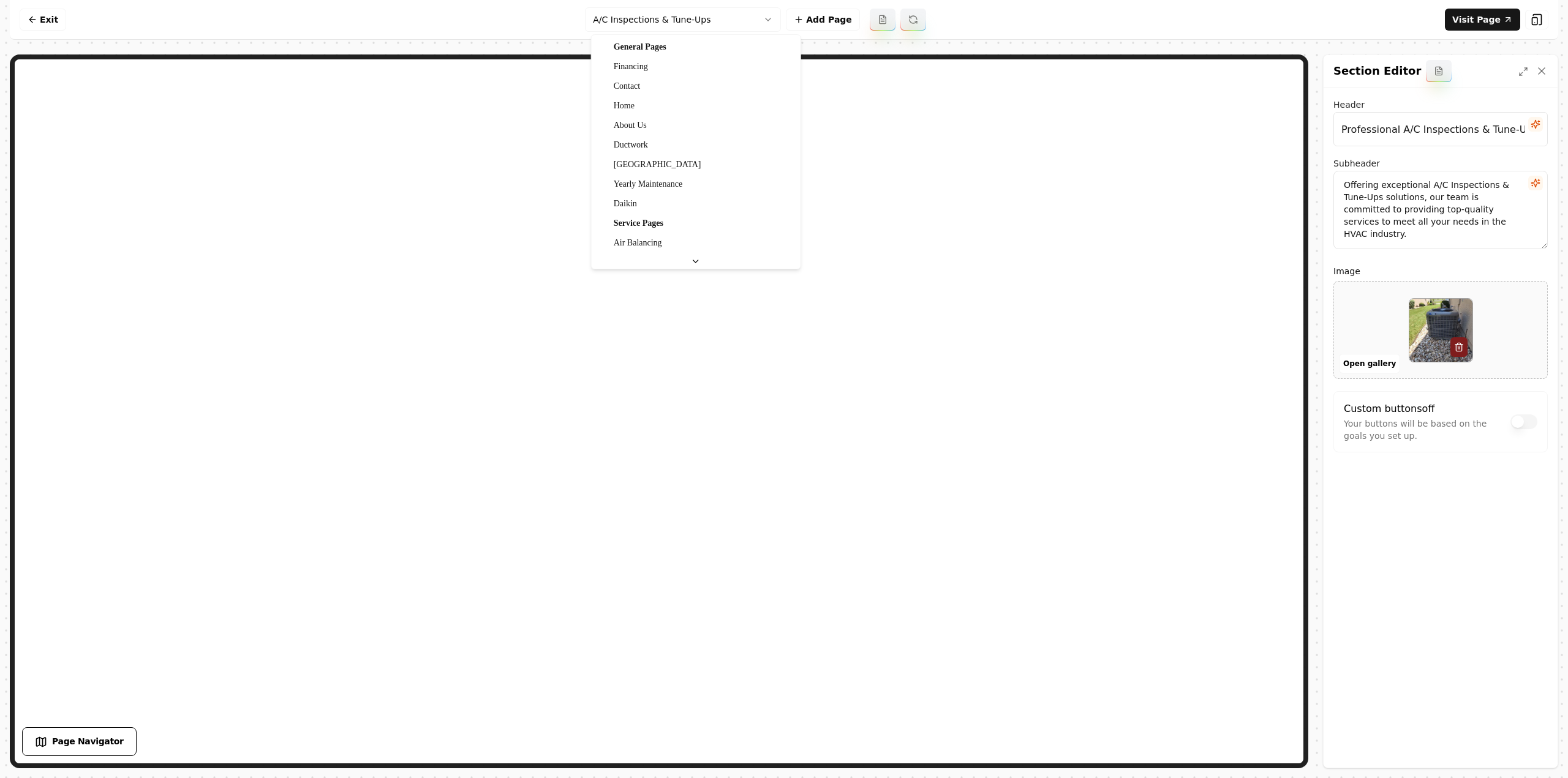
scroll to position [503, 0]
click at [668, 18] on html "Computer Required This feature is only available on a computer. Please switch t…" at bounding box center [784, 389] width 1568 height 778
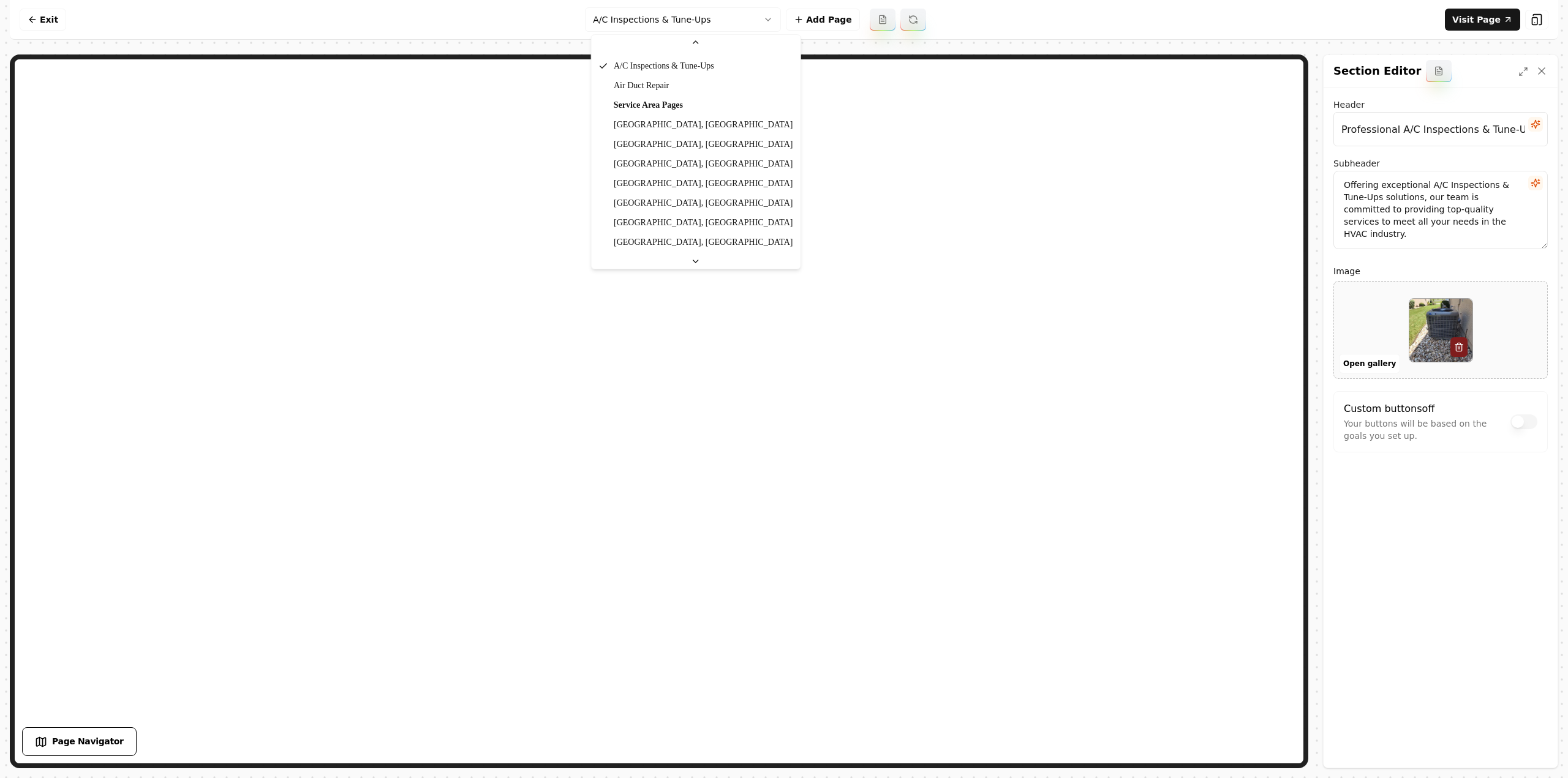
scroll to position [687, 0]
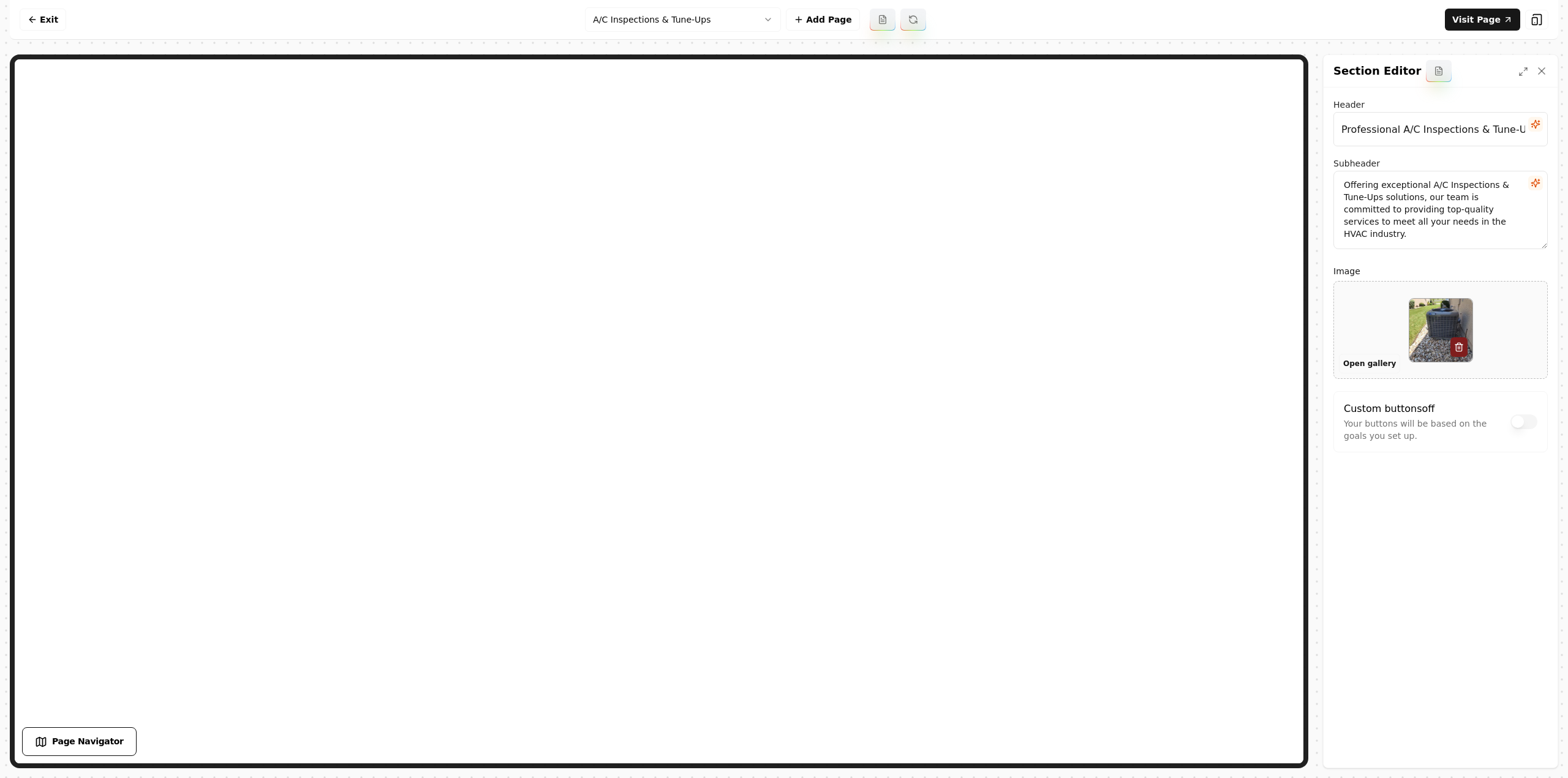
click at [1386, 365] on button "Open gallery" at bounding box center [1369, 363] width 61 height 19
click at [618, 23] on html "Computer Required This feature is only available on a computer. Please switch t…" at bounding box center [784, 389] width 1568 height 778
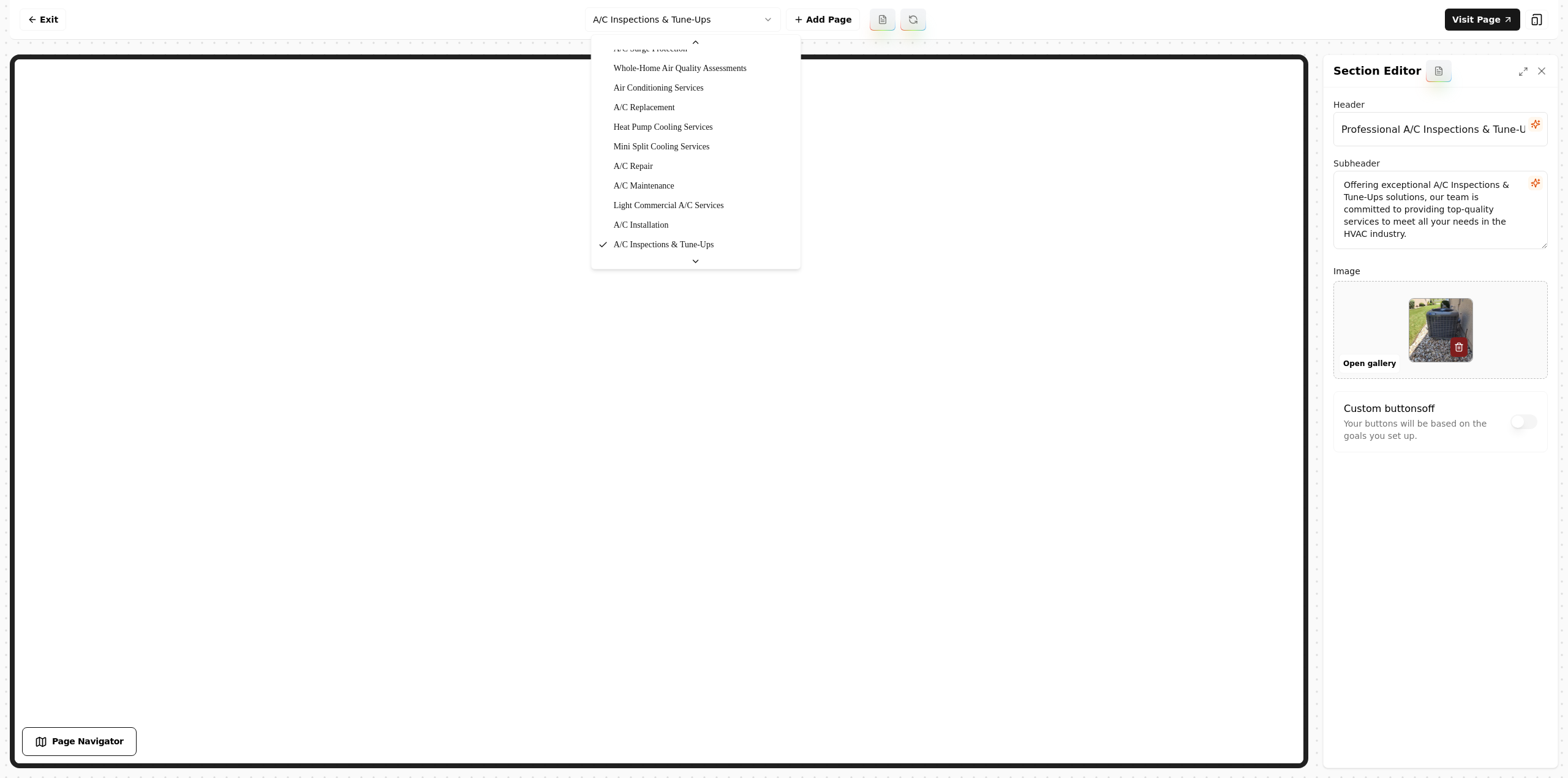
scroll to position [626, 0]
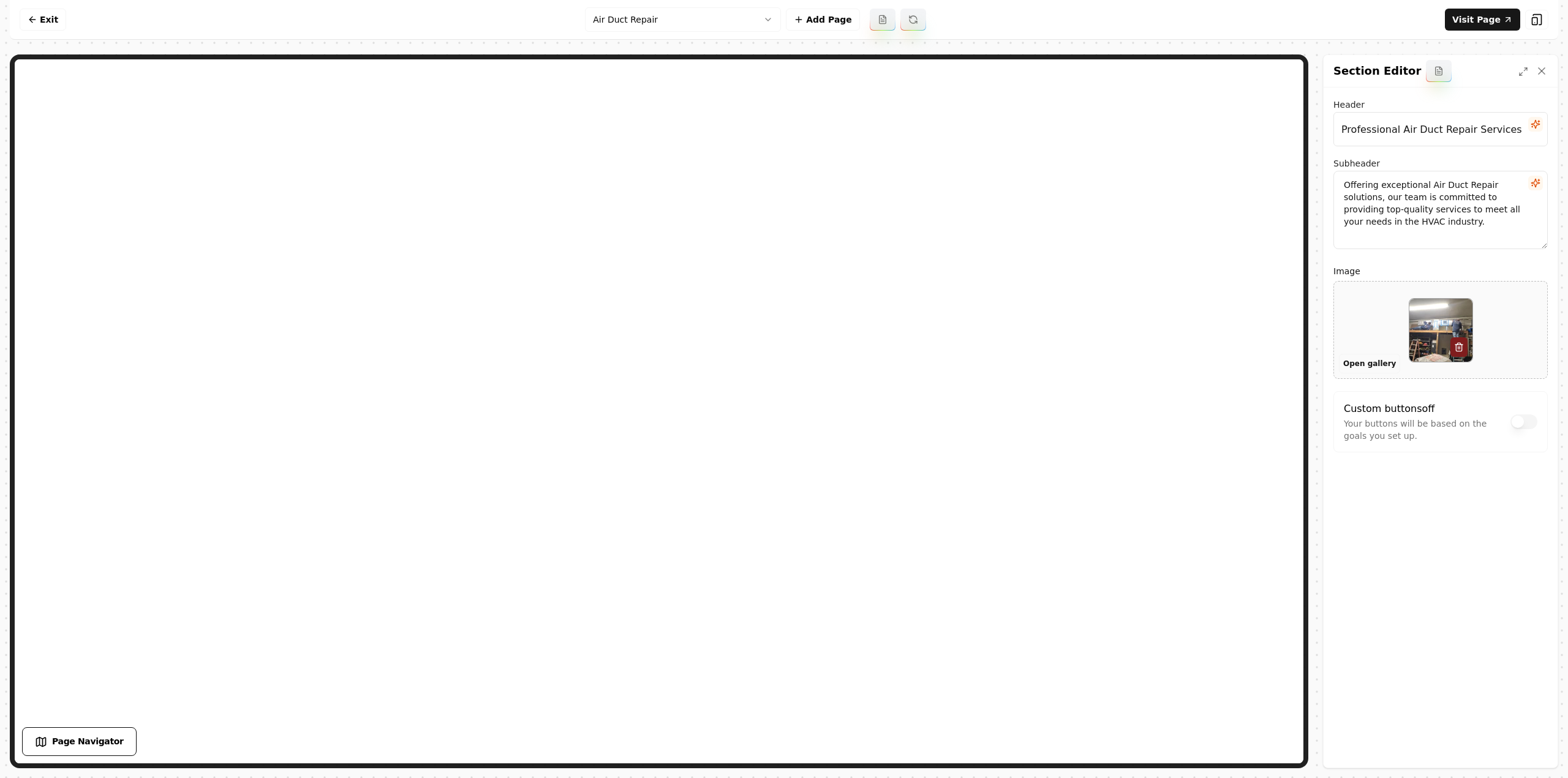
click at [1365, 357] on button "Open gallery" at bounding box center [1369, 363] width 61 height 19
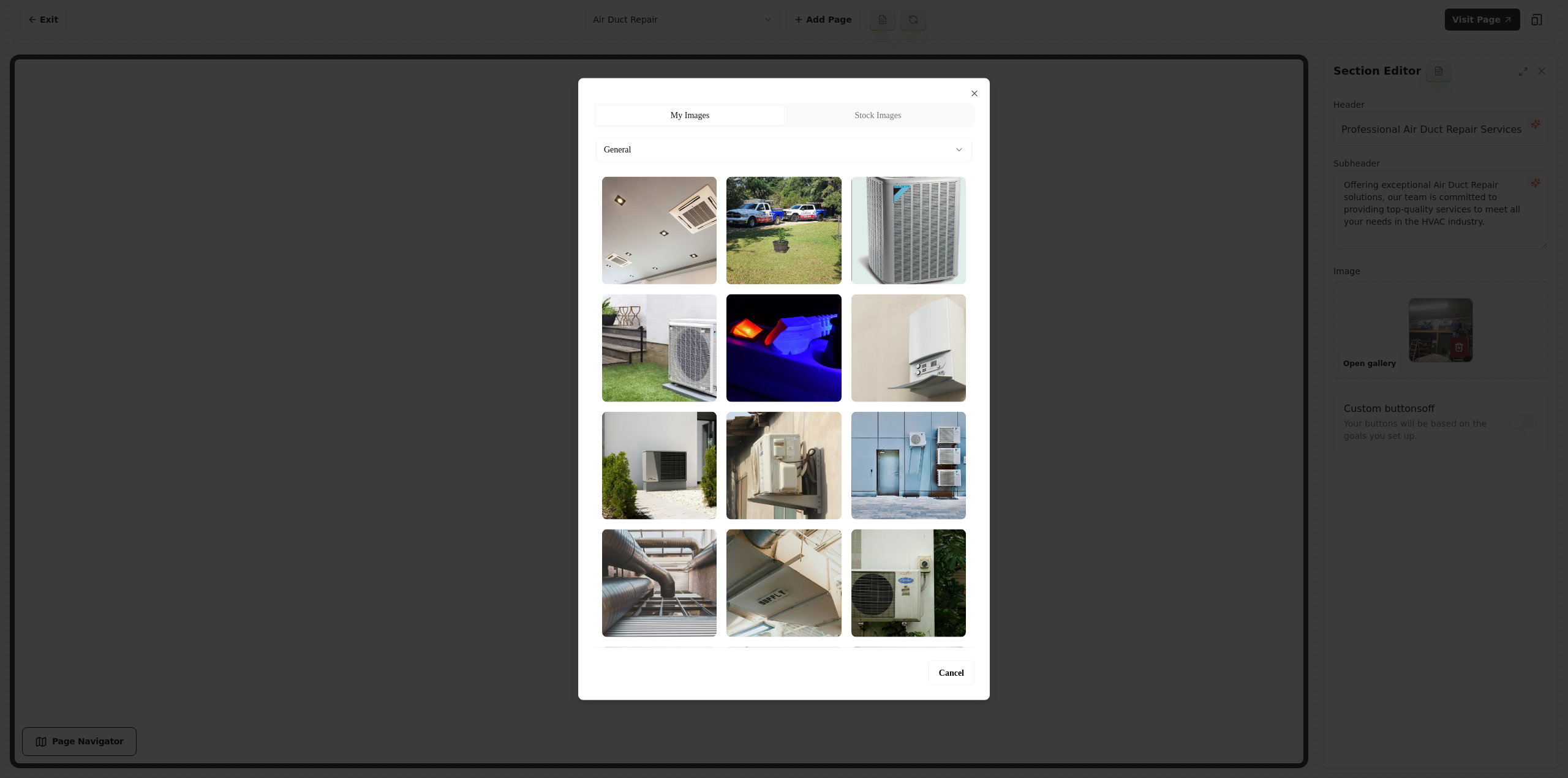
click at [690, 150] on button "General" at bounding box center [784, 149] width 376 height 25
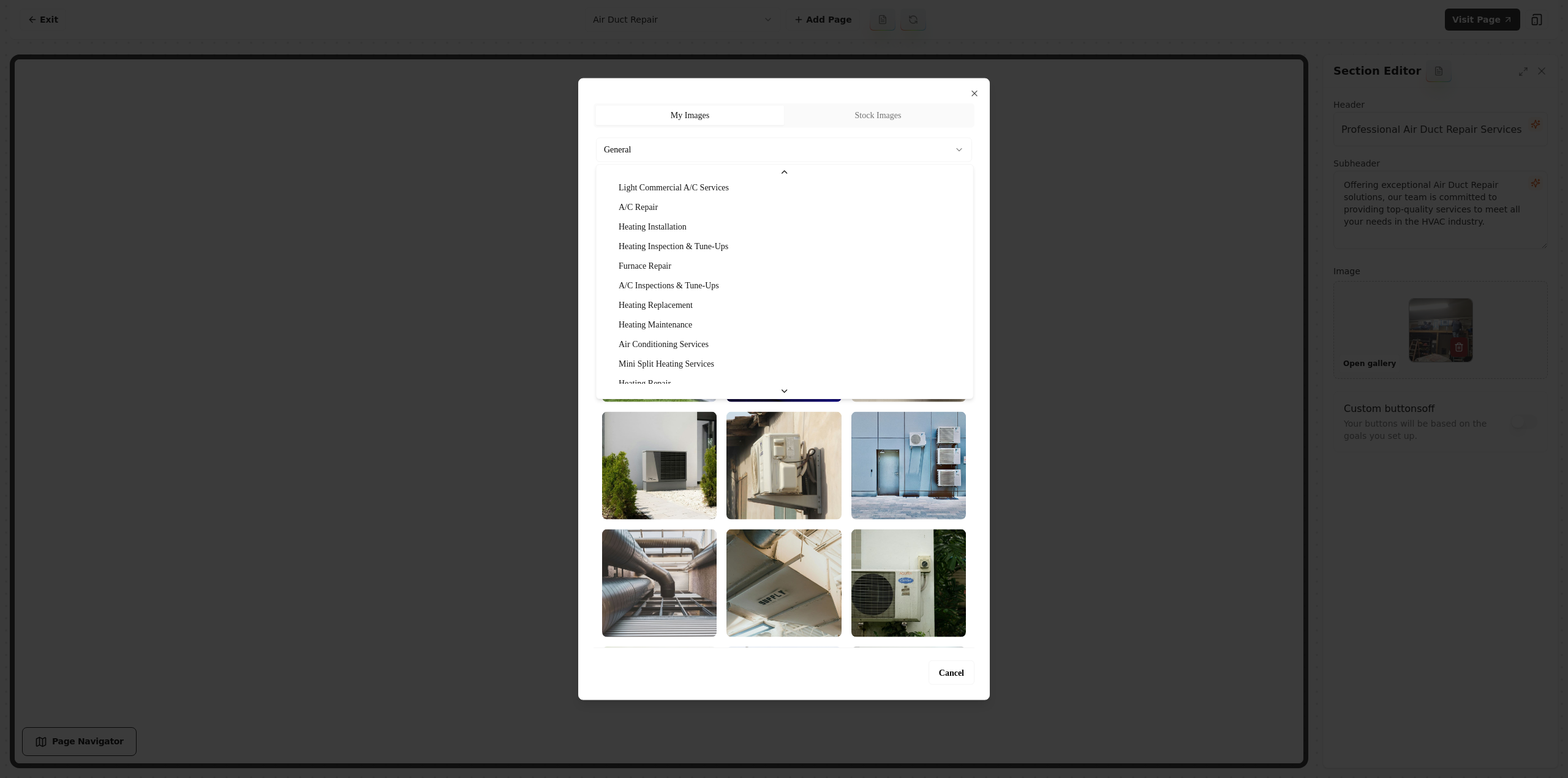
scroll to position [118, 0]
click at [531, 385] on div at bounding box center [784, 389] width 1568 height 778
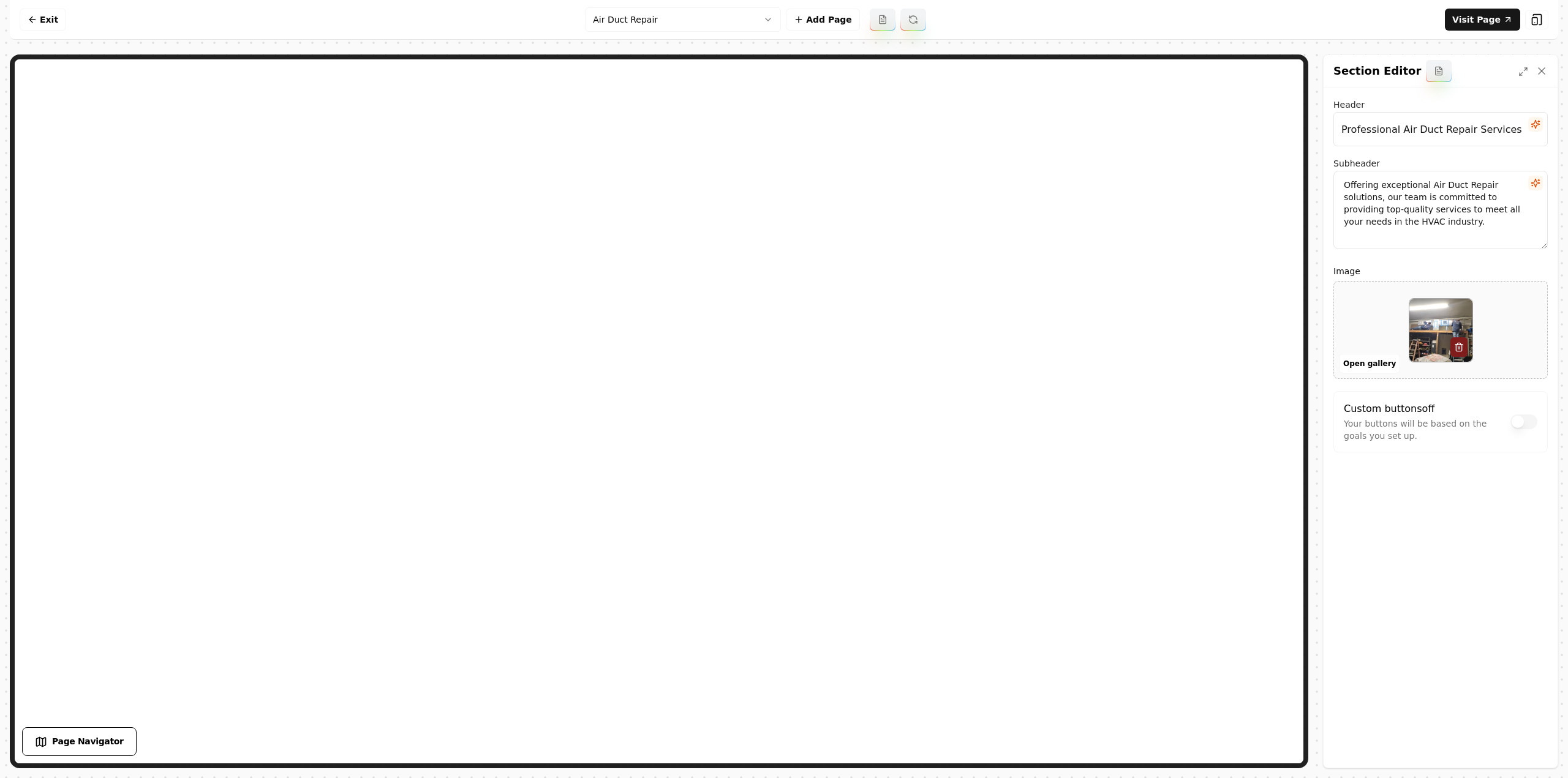
click at [1343, 549] on div "Header Professional Air Duct Repair Services Subheader Offering exceptional Air…" at bounding box center [1440, 427] width 234 height 680
click at [616, 18] on html "Computer Required This feature is only available on a computer. Please switch t…" at bounding box center [784, 389] width 1568 height 778
click at [823, 15] on html "Computer Required This feature is only available on a computer. Please switch t…" at bounding box center [784, 389] width 1568 height 778
click at [816, 21] on button "Add Page" at bounding box center [822, 19] width 74 height 22
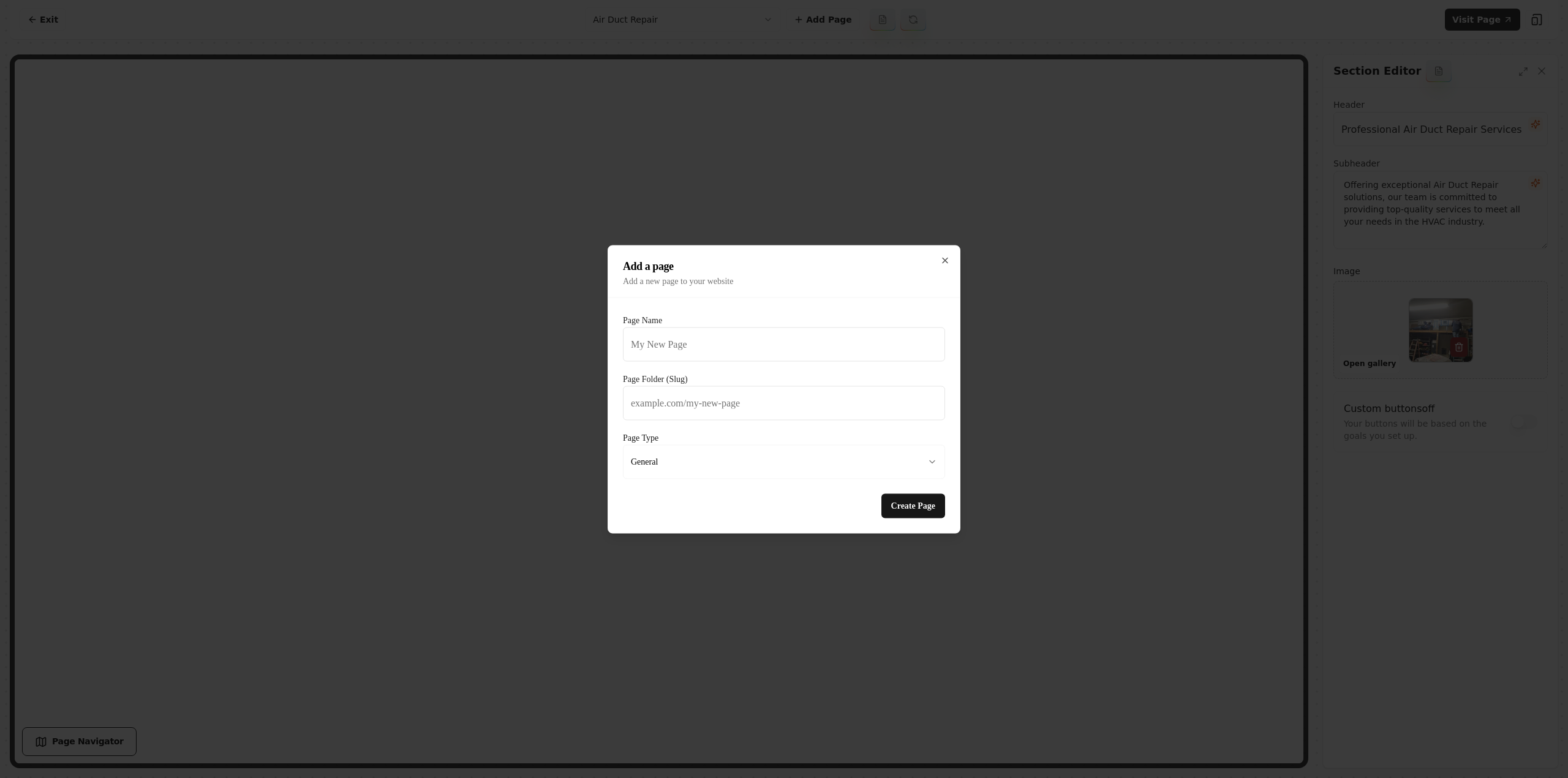
type input "G"
type input "g"
type input "Gal"
type input "gal"
type input "Gall"
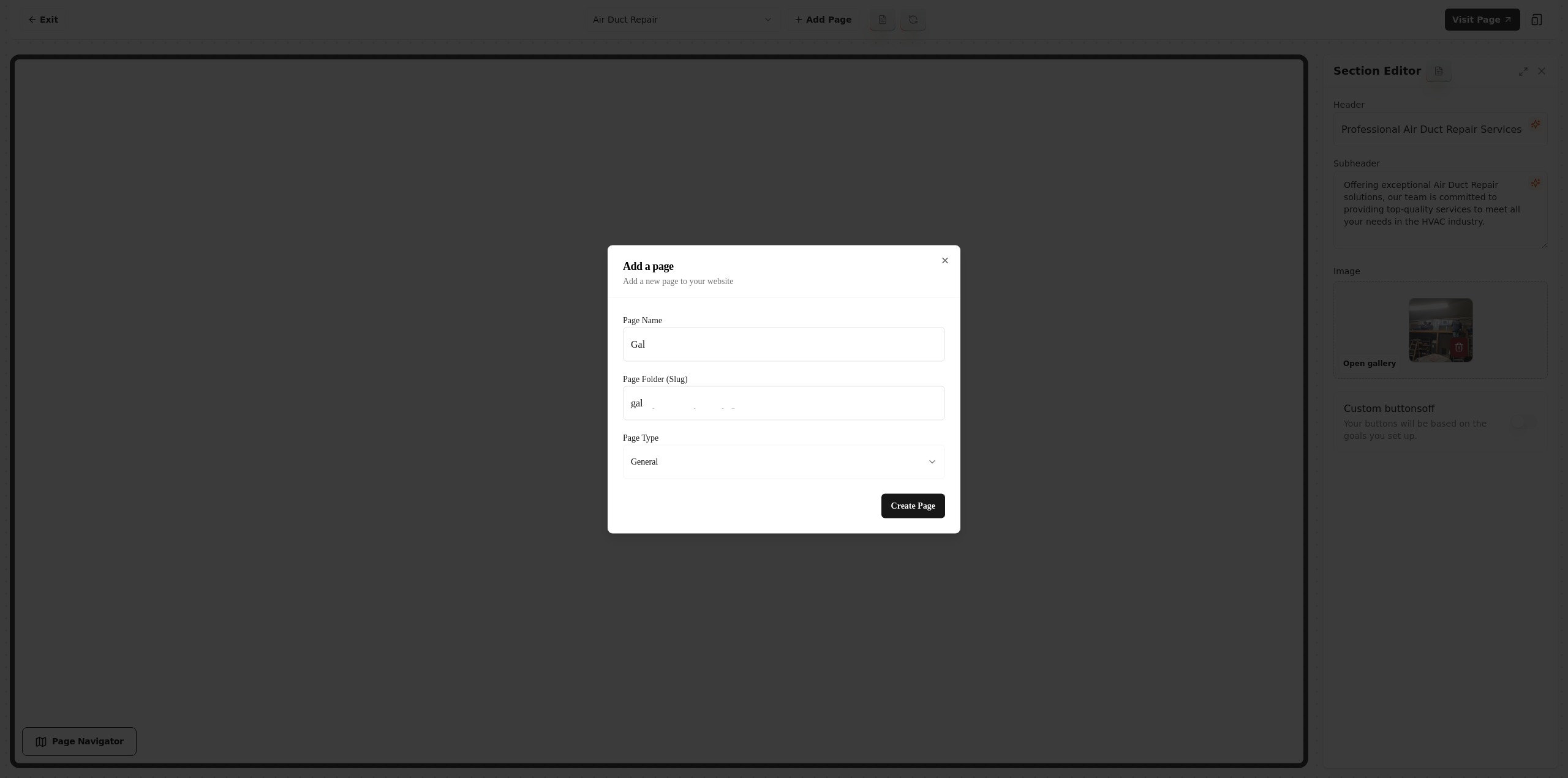
type input "gall"
type input "Galle"
type input "galle"
type input "Galler"
type input "galler"
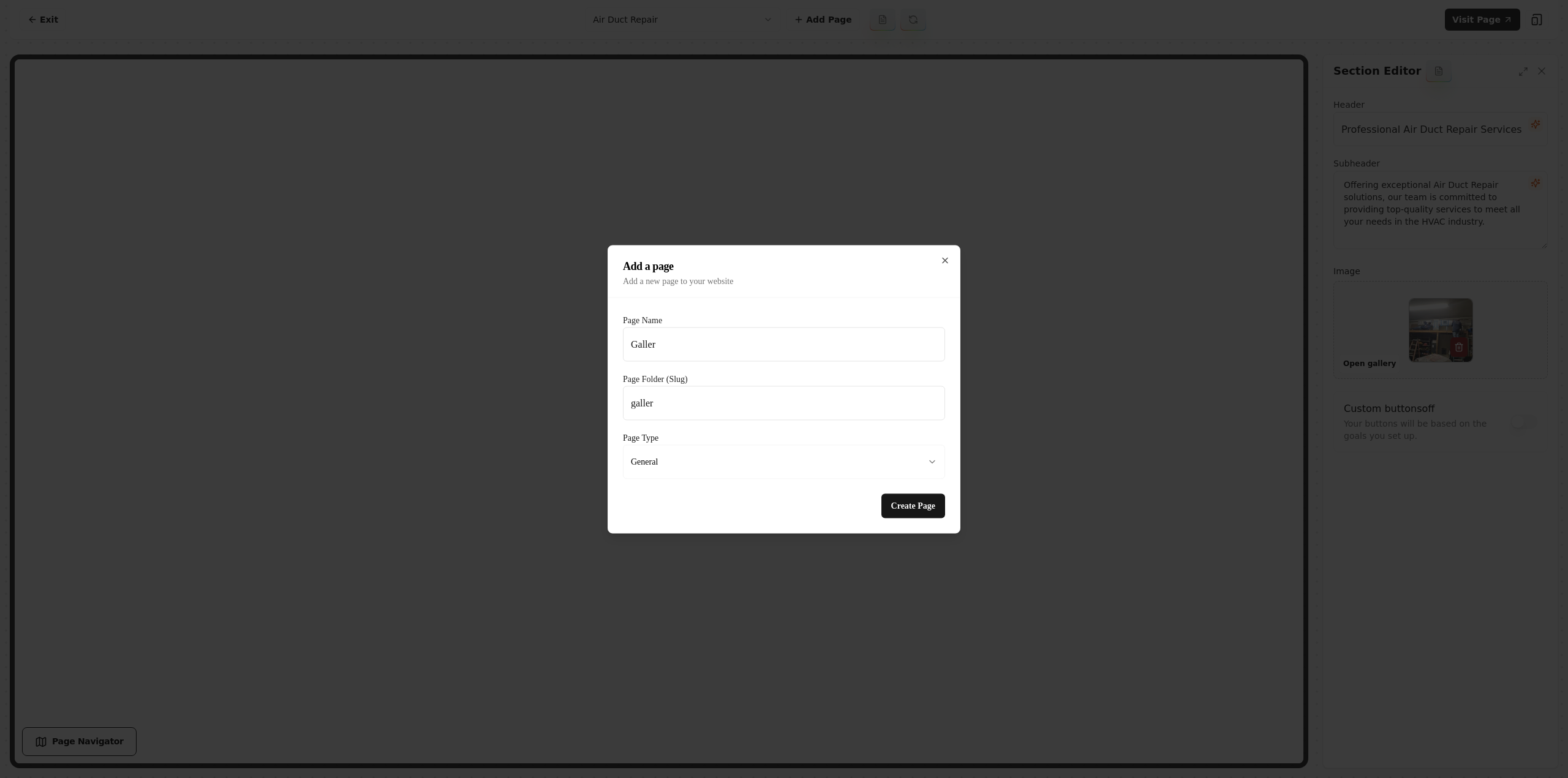
type input "Gallery"
type input "gallery"
type input "Gallery"
click at [921, 496] on button "Create Page" at bounding box center [913, 505] width 64 height 25
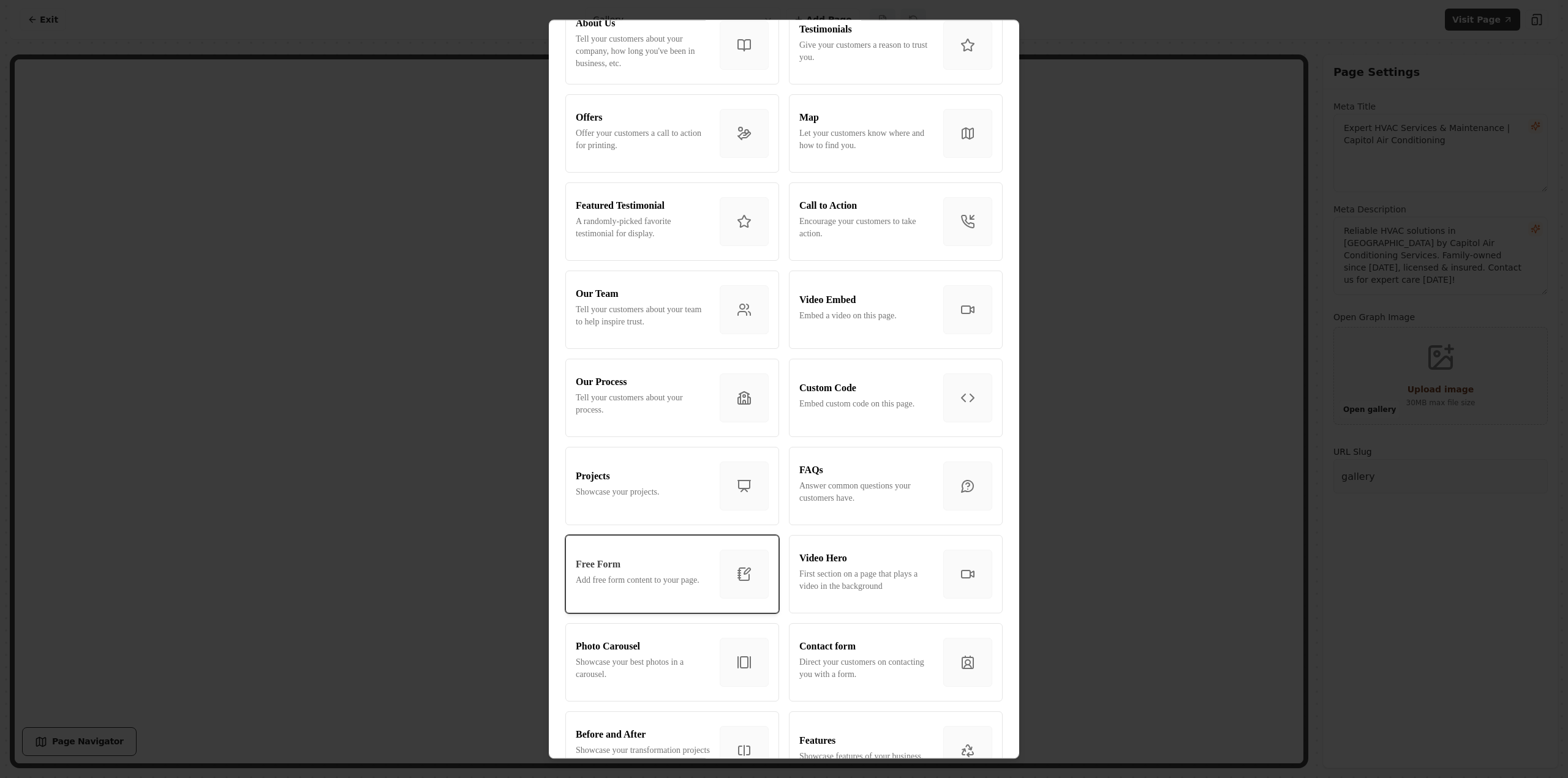
scroll to position [367, 0]
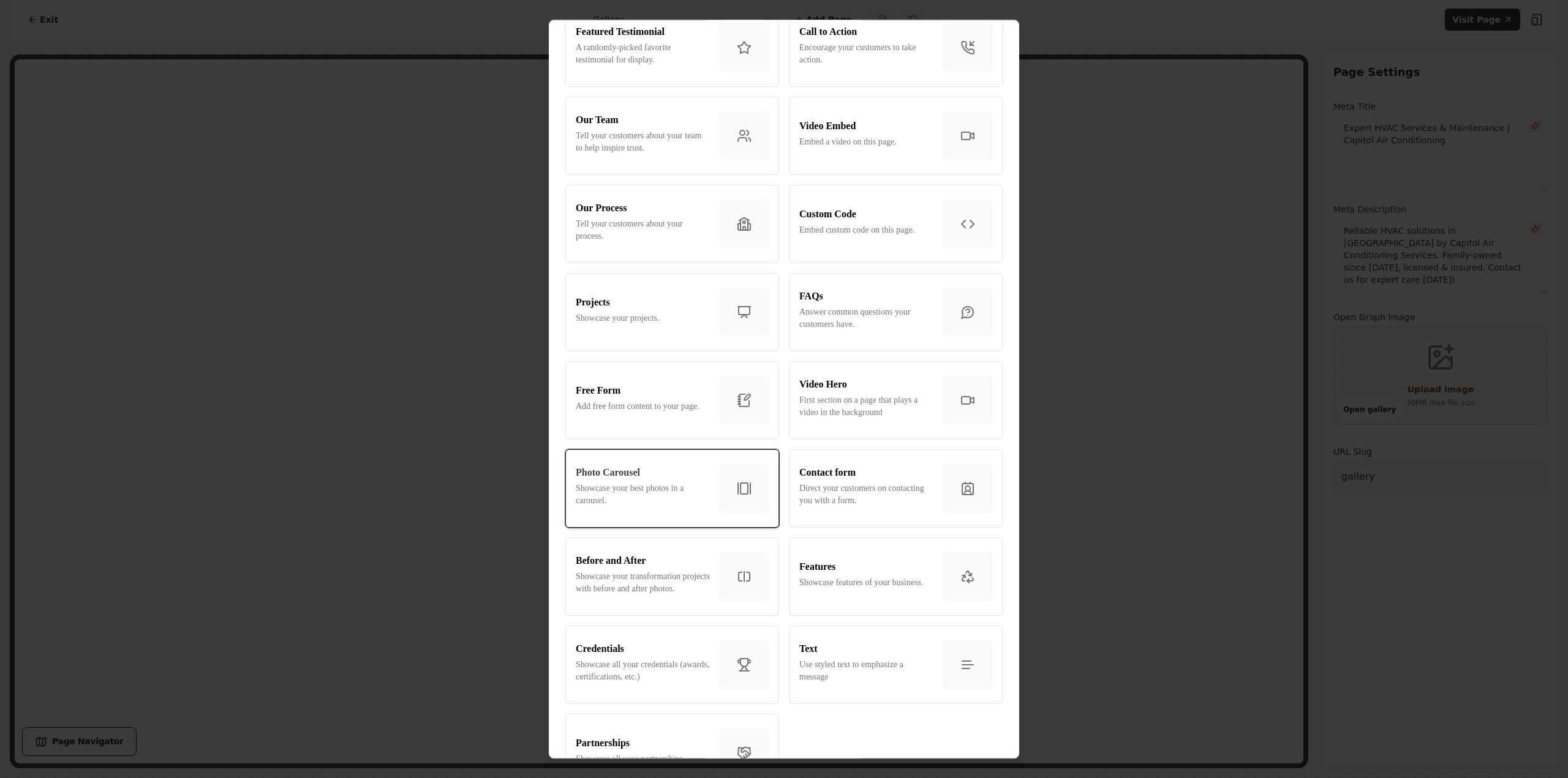
click at [635, 516] on button "Photo Carousel Showcase your best photos in a carousel." at bounding box center [672, 489] width 214 height 79
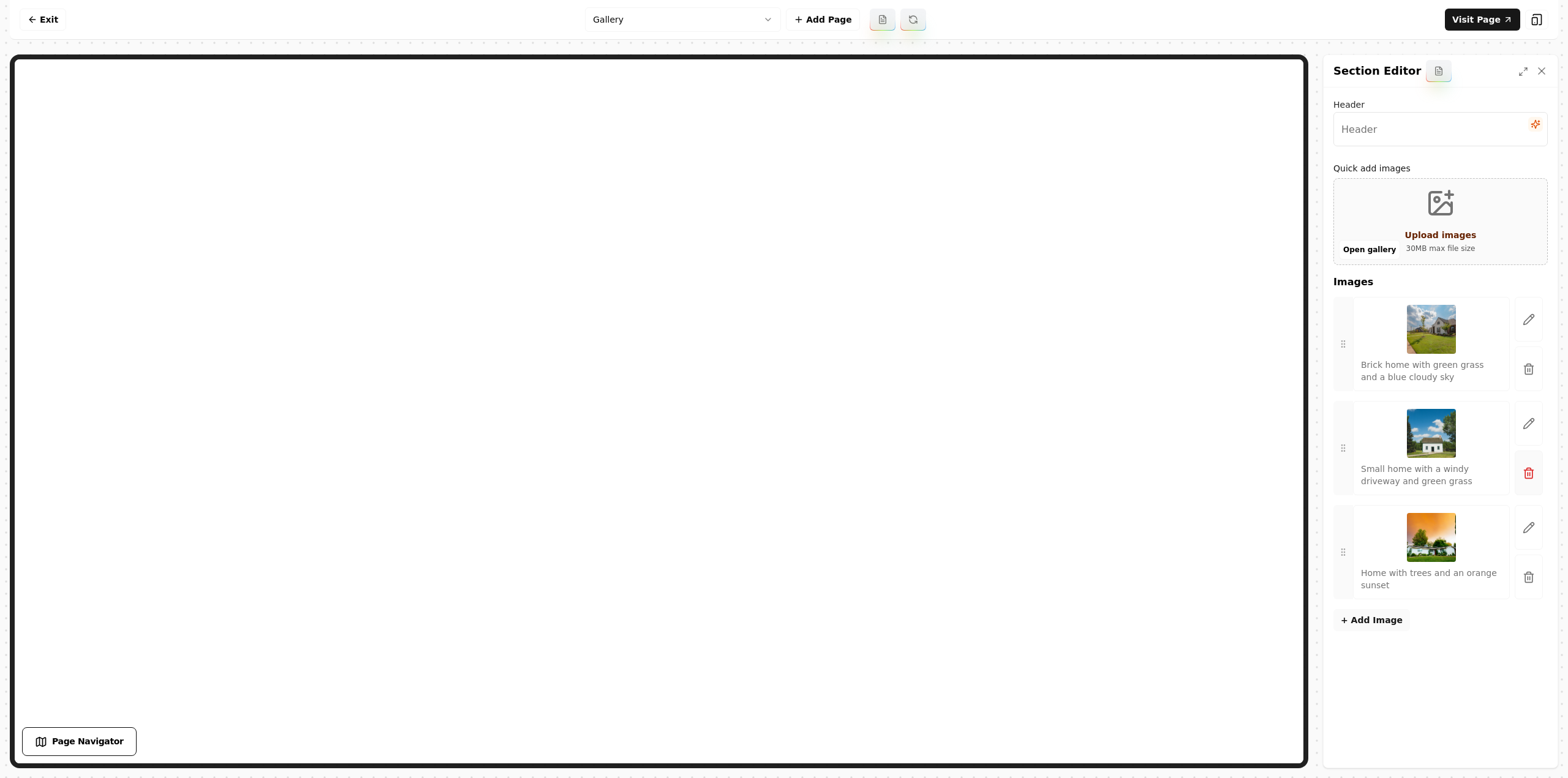
click at [1528, 371] on icon "button" at bounding box center [1528, 369] width 12 height 12
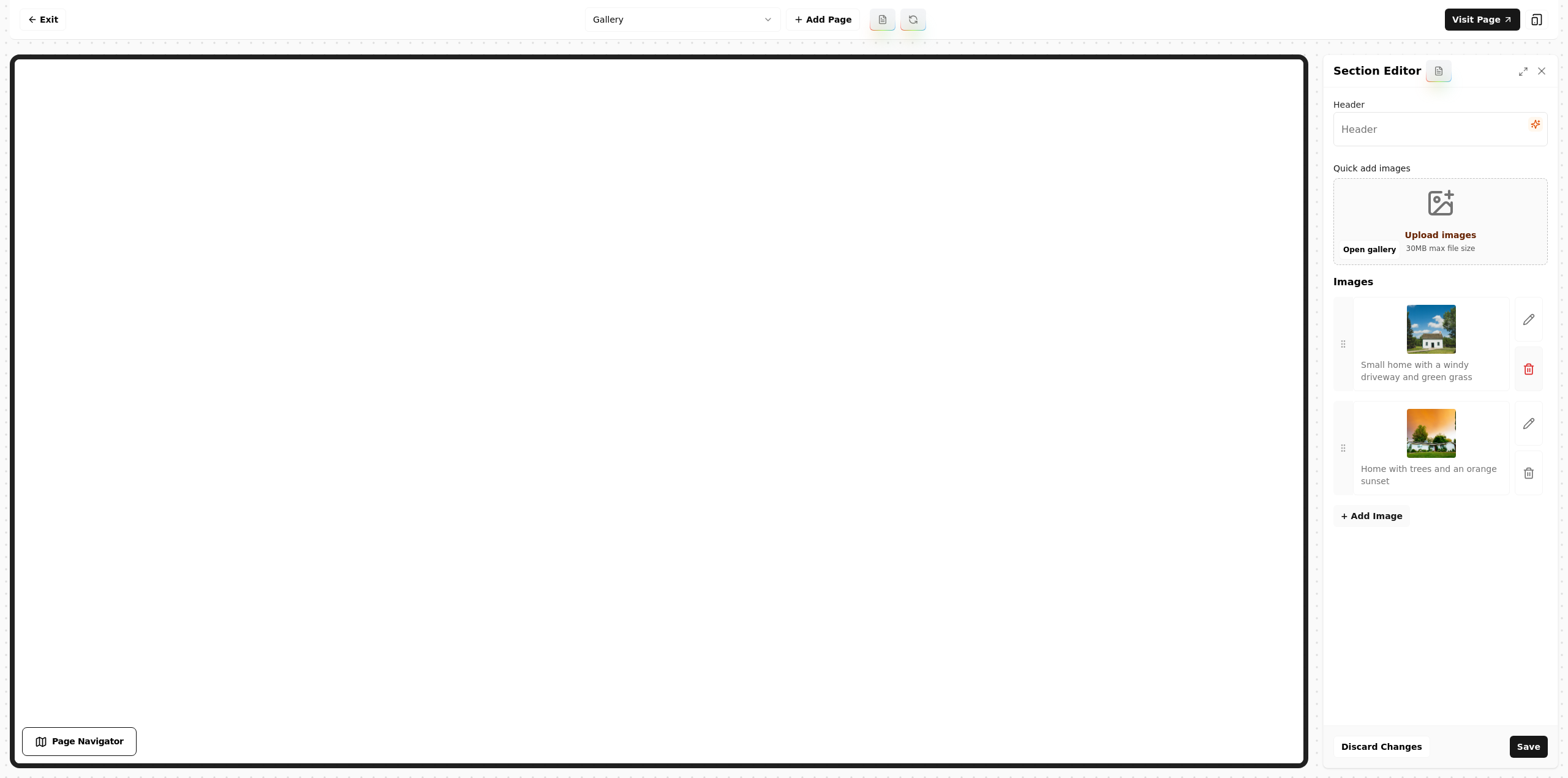
click at [1528, 371] on icon "button" at bounding box center [1528, 369] width 12 height 12
click at [1528, 371] on button "button" at bounding box center [1528, 369] width 28 height 45
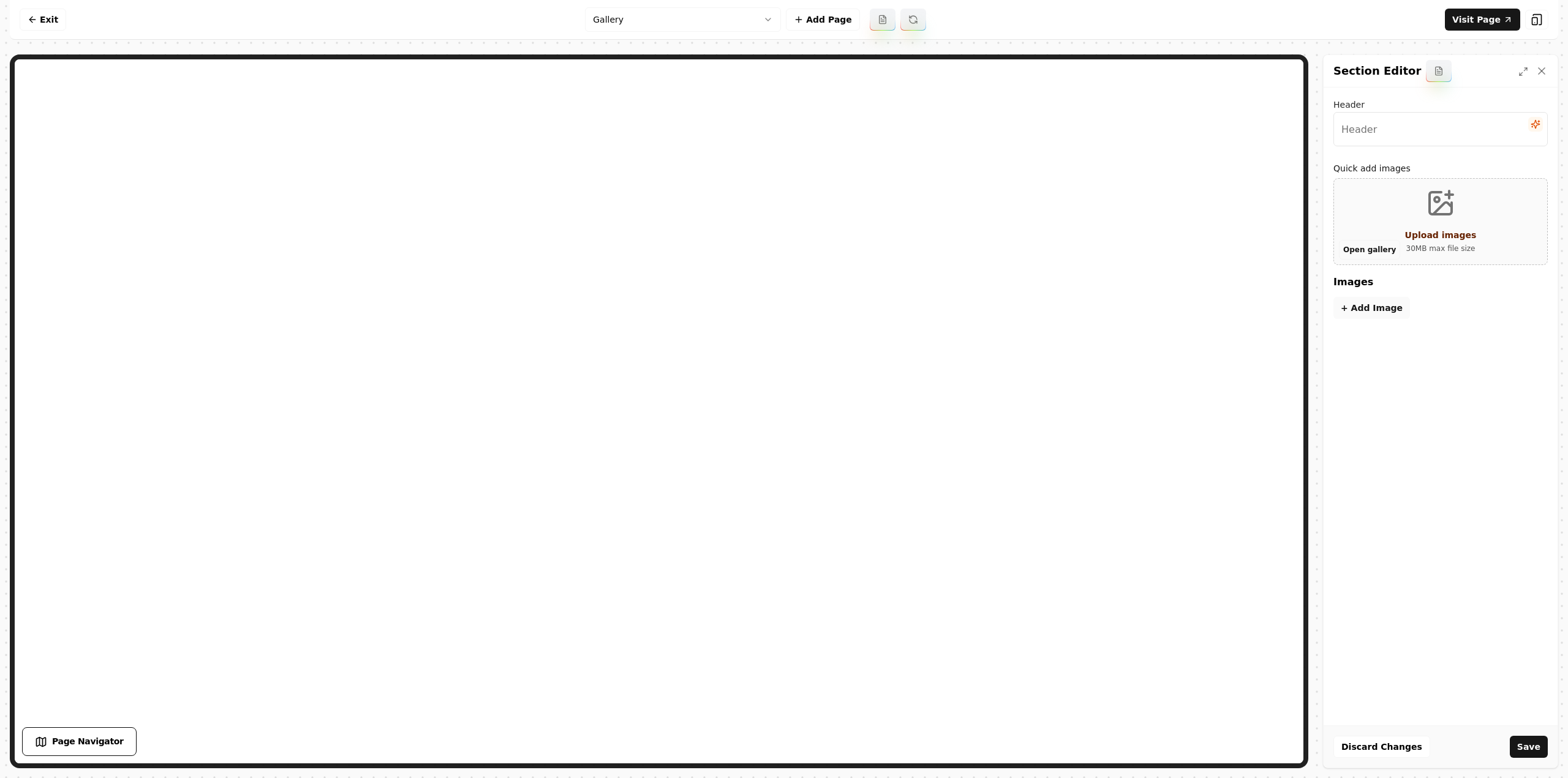
click at [1356, 247] on button "Open gallery" at bounding box center [1369, 249] width 61 height 19
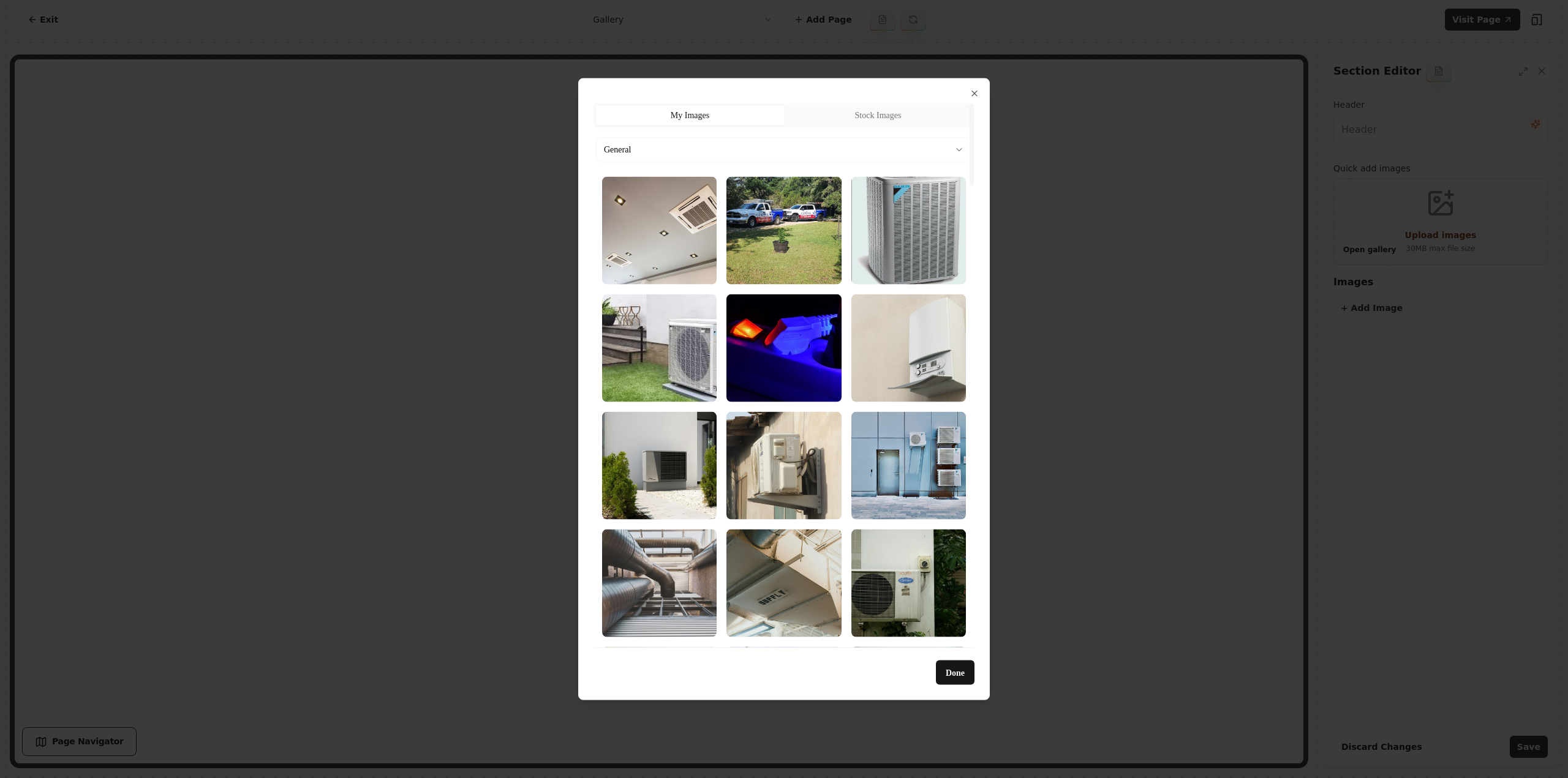
click at [689, 148] on body "Computer Required This feature is only available on a computer. Please switch t…" at bounding box center [784, 389] width 1568 height 778
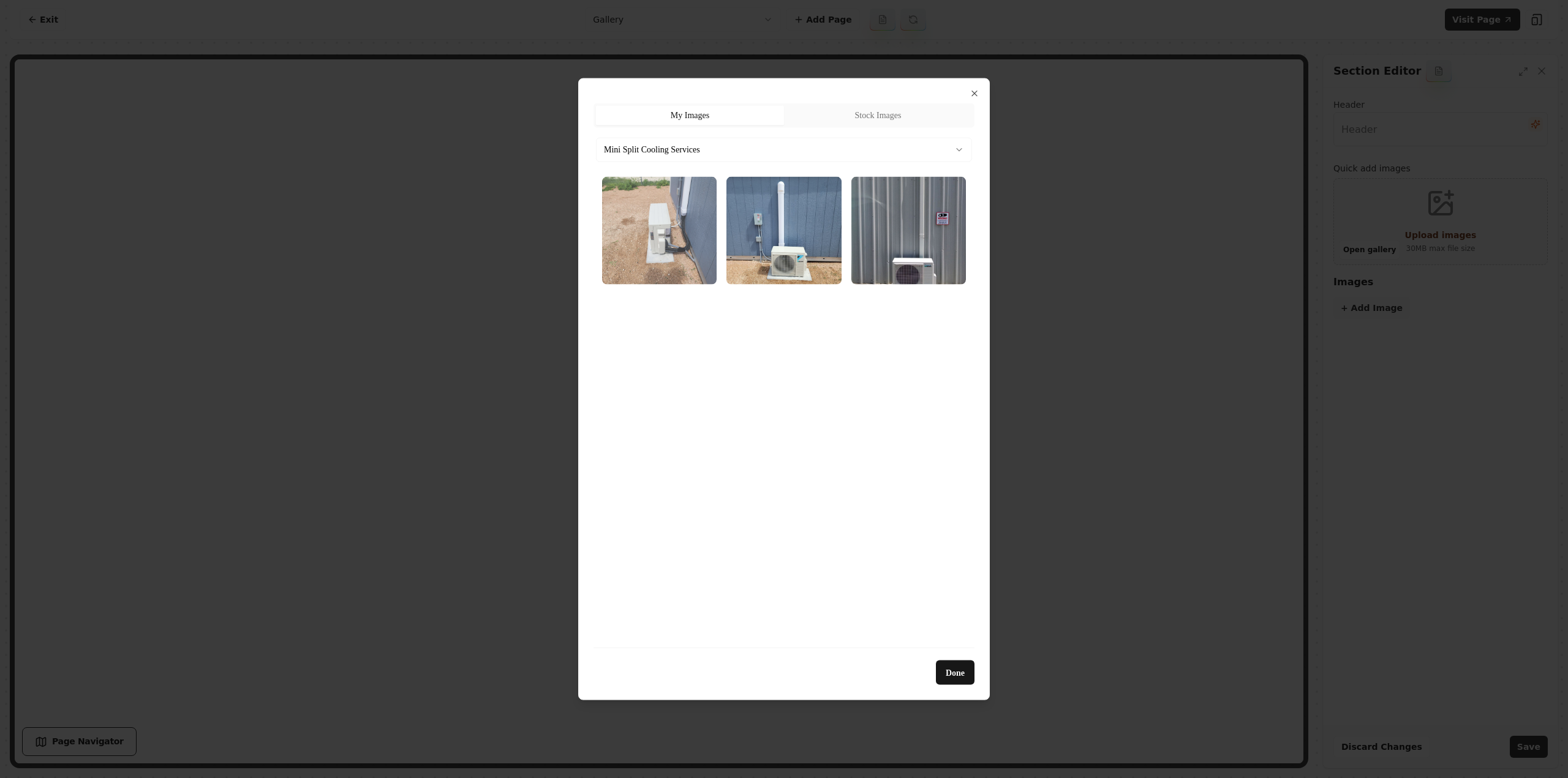
click at [679, 233] on img "Select image image_689cb39a5c7cd75eb81e08da.webp" at bounding box center [658, 230] width 114 height 108
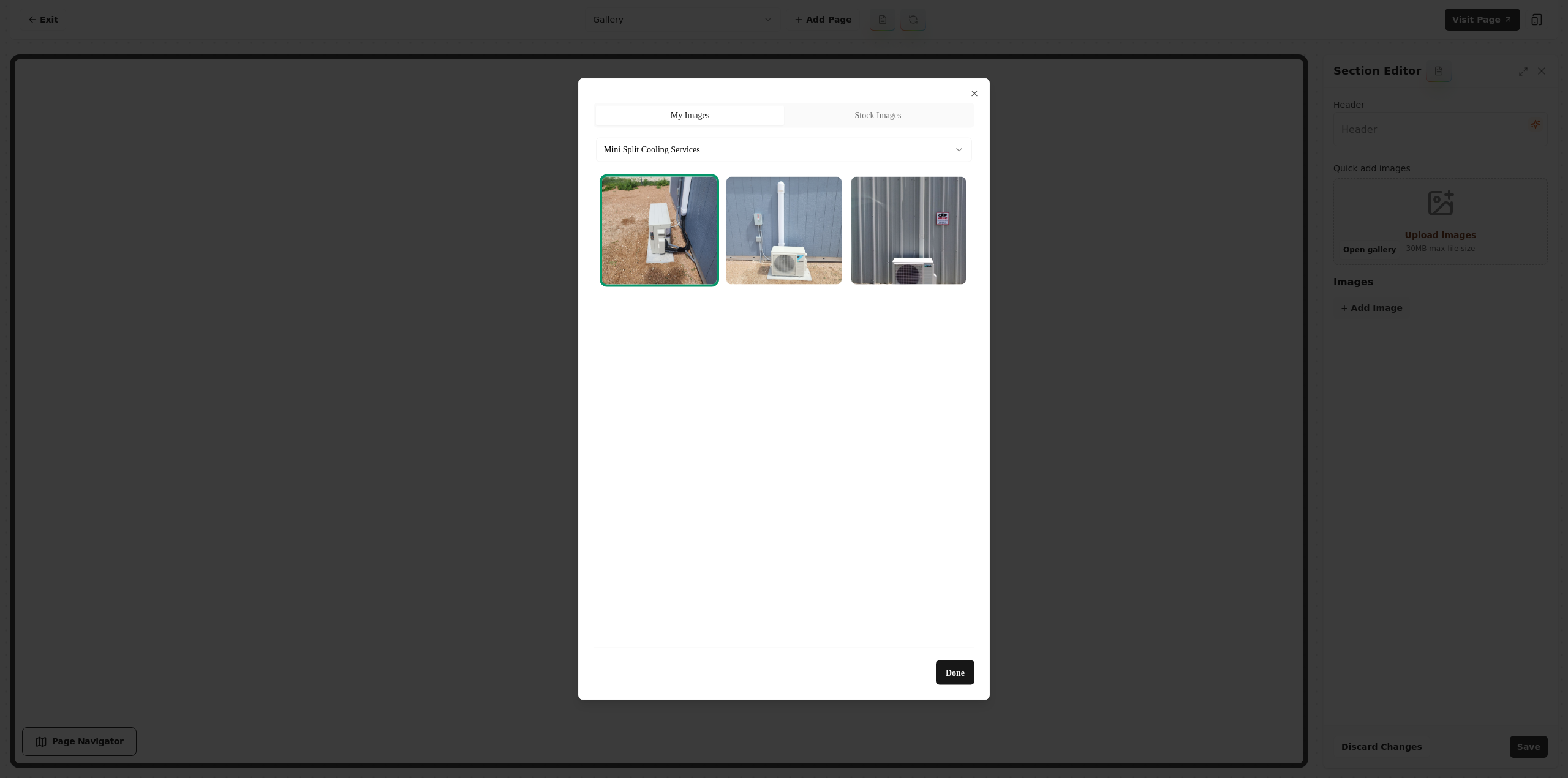
click at [773, 255] on img "Select image image_689cb3995c7cd75eb81e04dd.webp" at bounding box center [783, 230] width 114 height 108
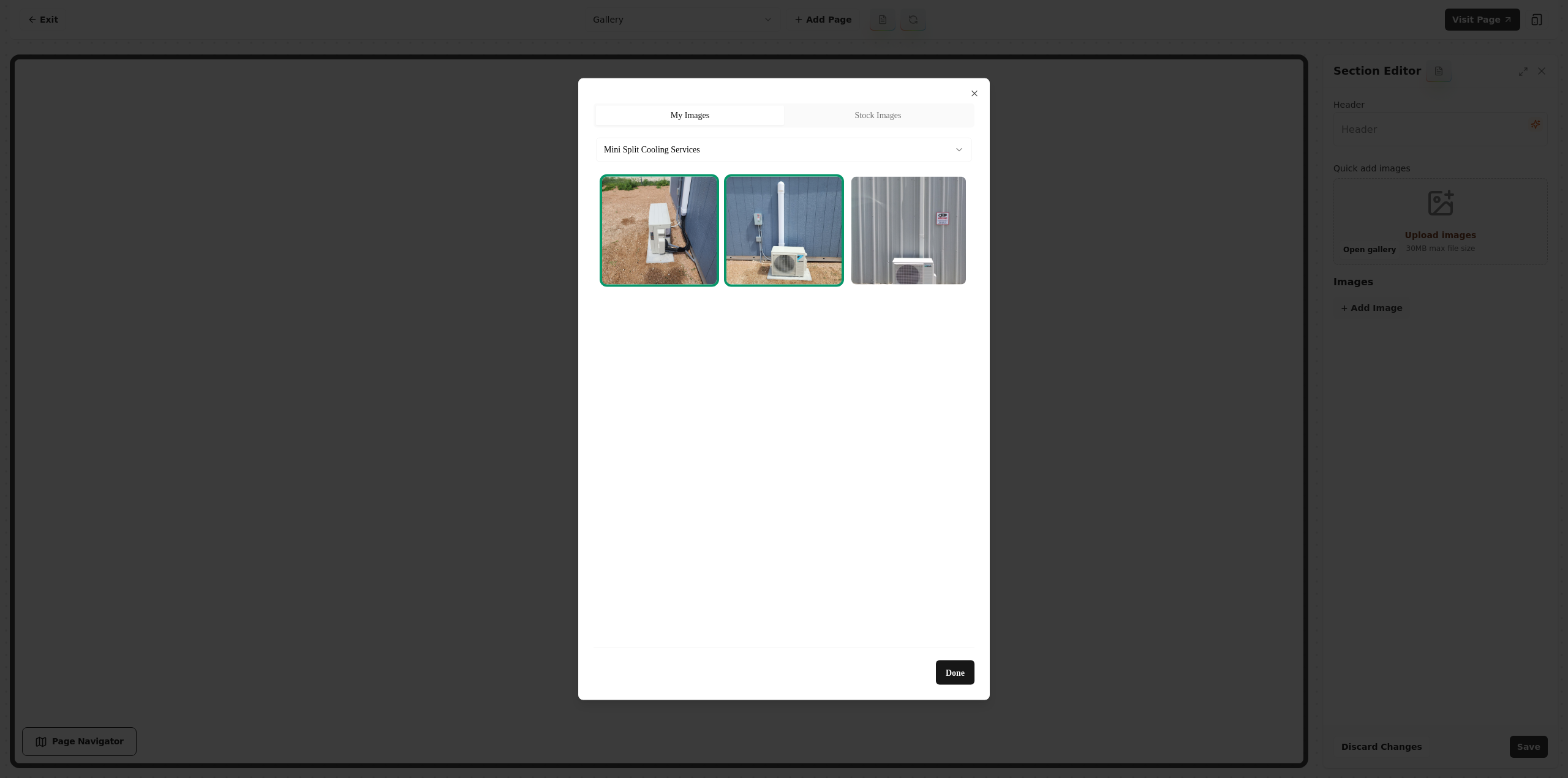
click at [902, 261] on img "Select image image_689cb3865c7cd75eb81d9d34.webp" at bounding box center [908, 230] width 114 height 108
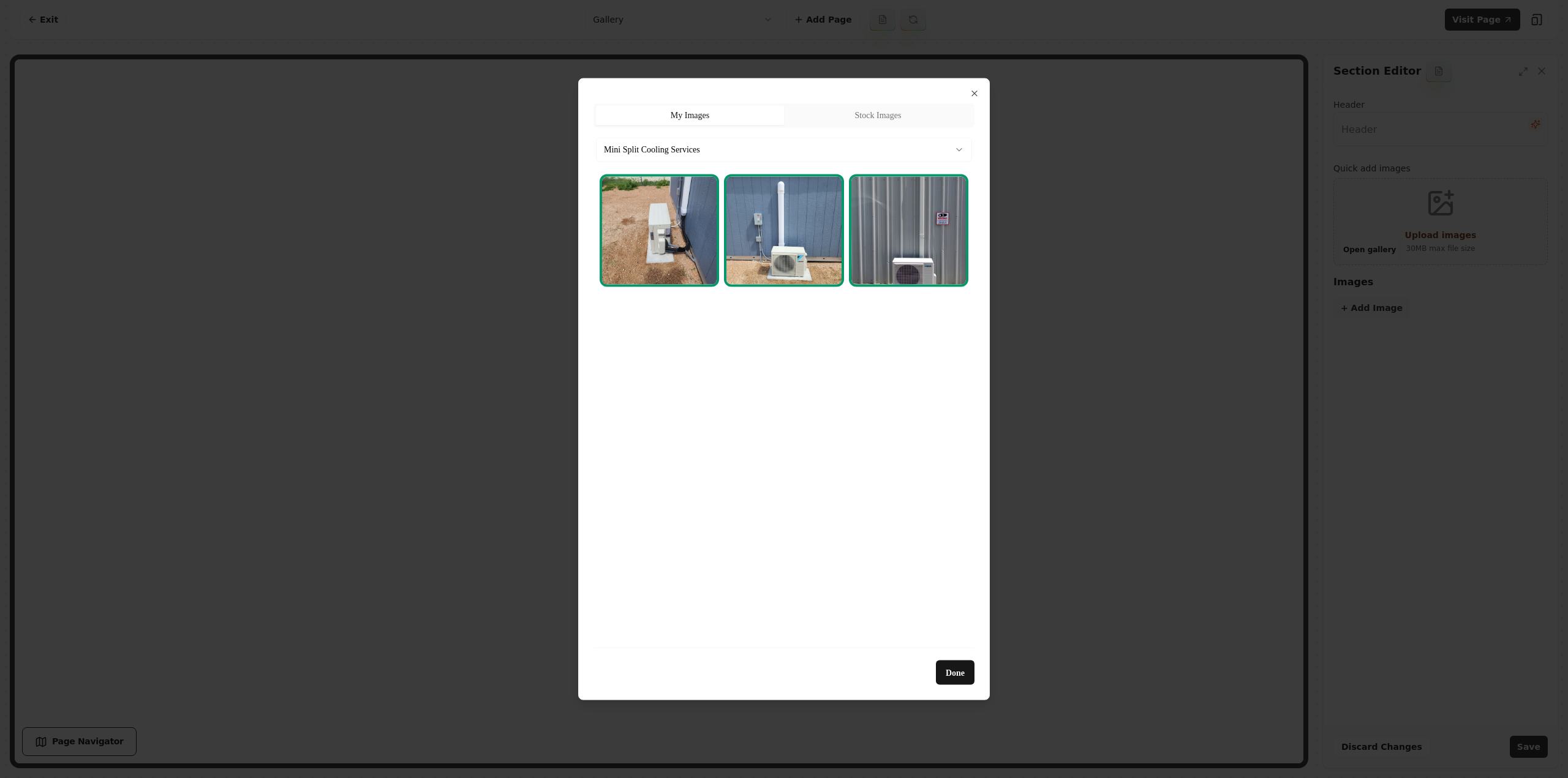
click at [802, 150] on body "Computer Required This feature is only available on a computer. Please switch t…" at bounding box center [784, 389] width 1568 height 778
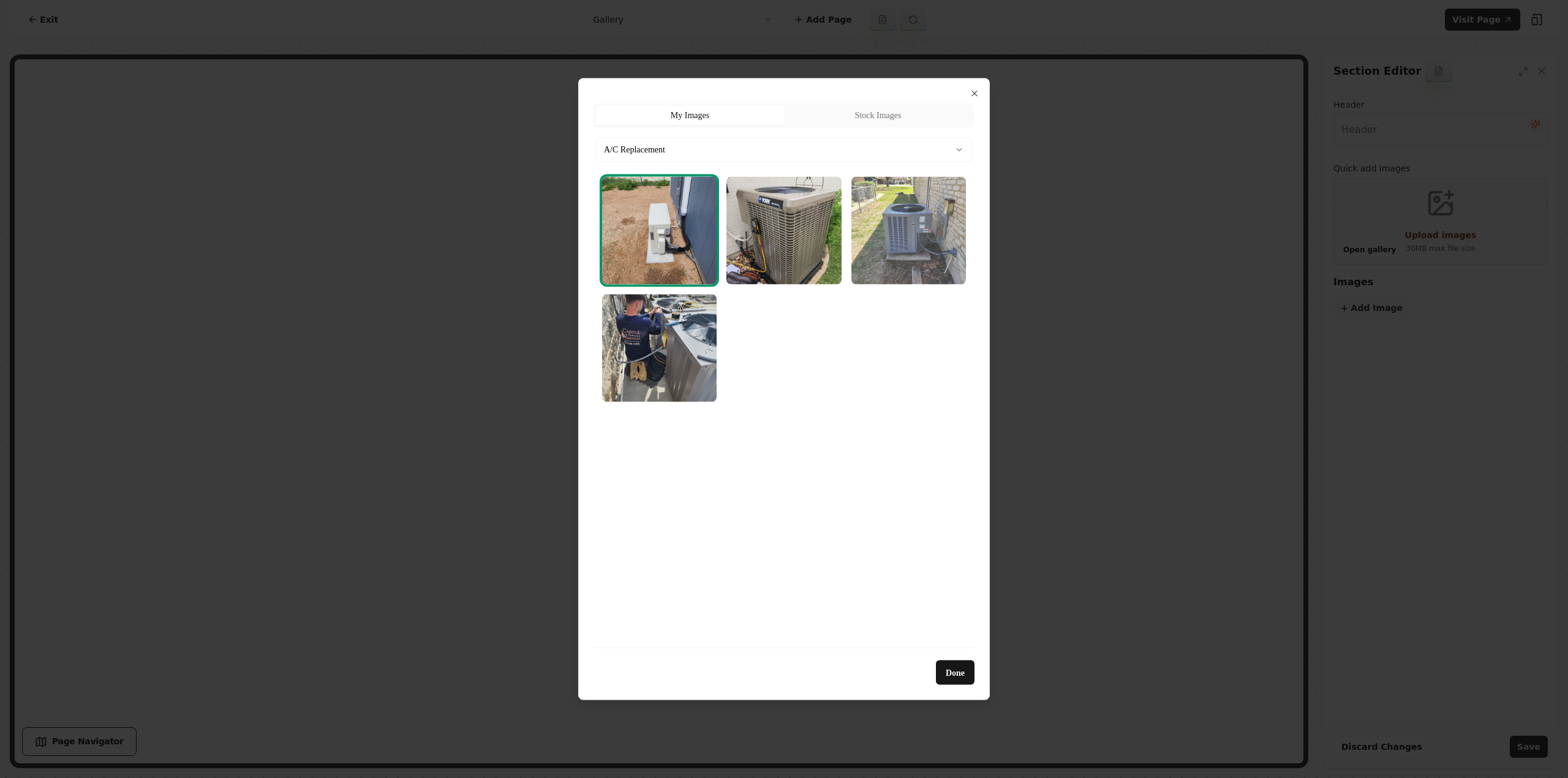
click at [905, 267] on img "Select image image_689cb3985c7cd75eb81dfeac.webp" at bounding box center [908, 230] width 114 height 108
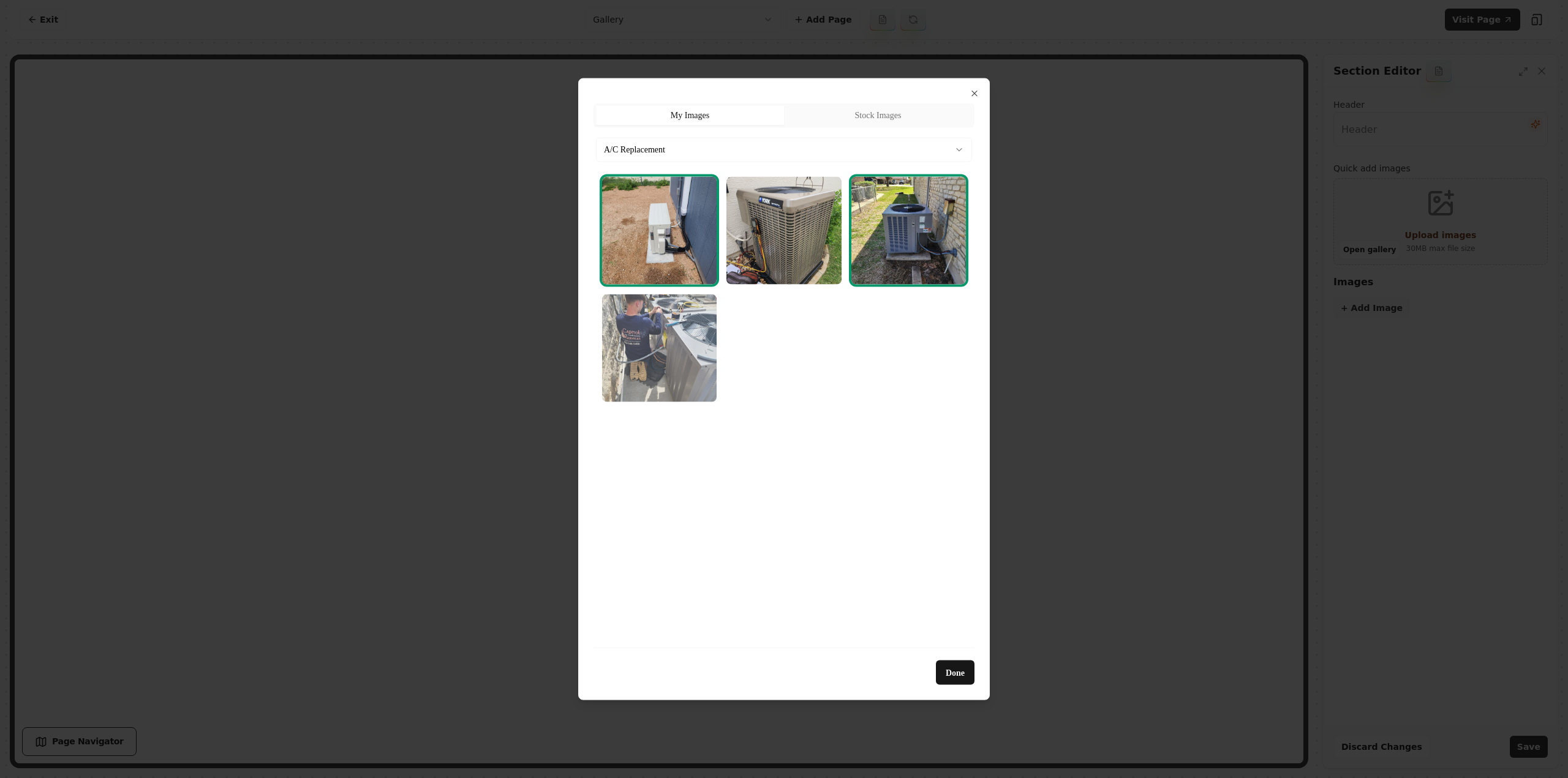
click at [697, 332] on img "Select image image_689cb38e5c7cd75eb81dc072.webp" at bounding box center [658, 348] width 114 height 108
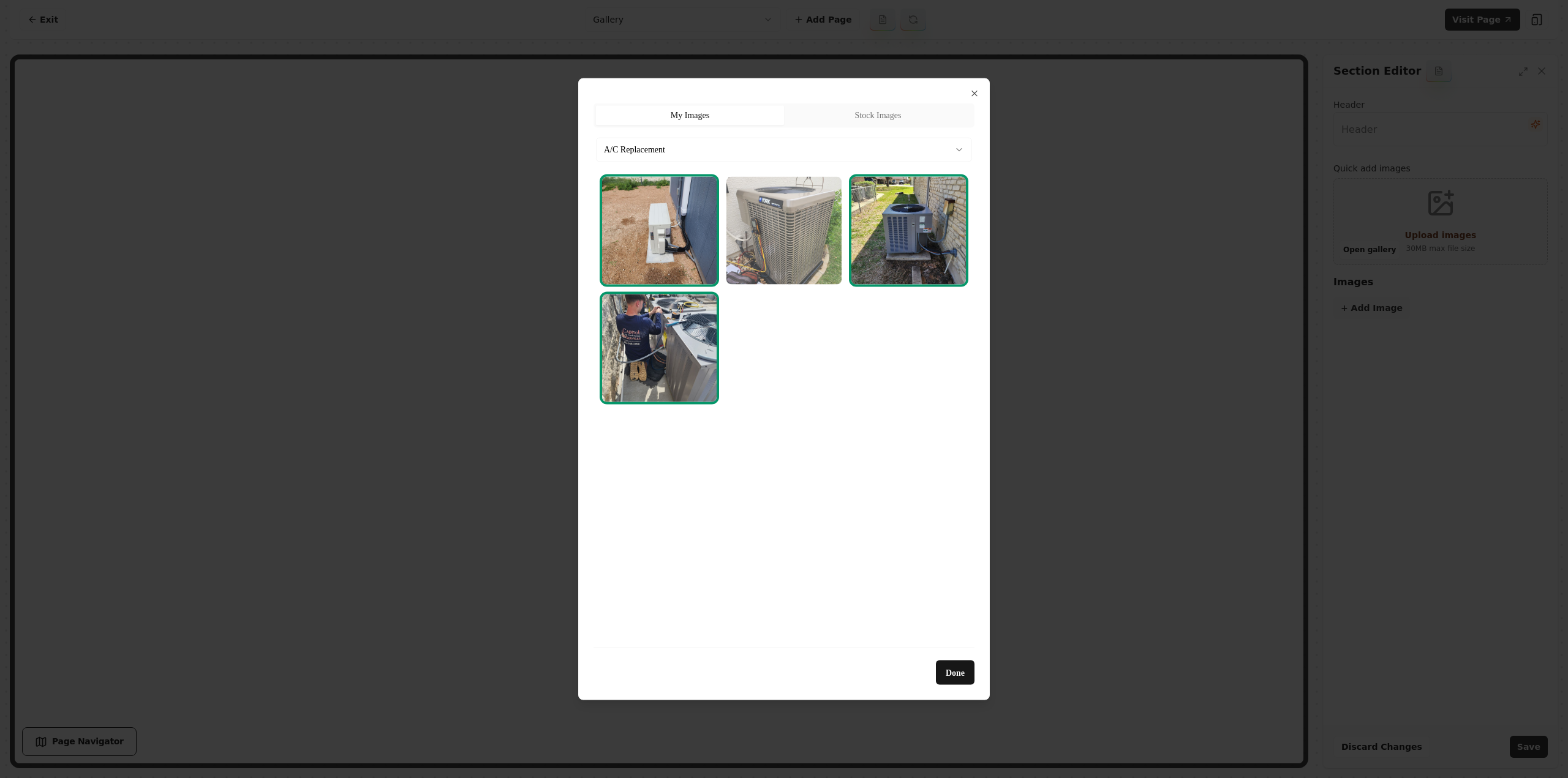
click at [755, 267] on img "Select image image_689cb3985c7cd75eb81dfe33.webp" at bounding box center [783, 230] width 114 height 108
click at [750, 146] on body "Computer Required This feature is only available on a computer. Please switch t…" at bounding box center [784, 389] width 1568 height 778
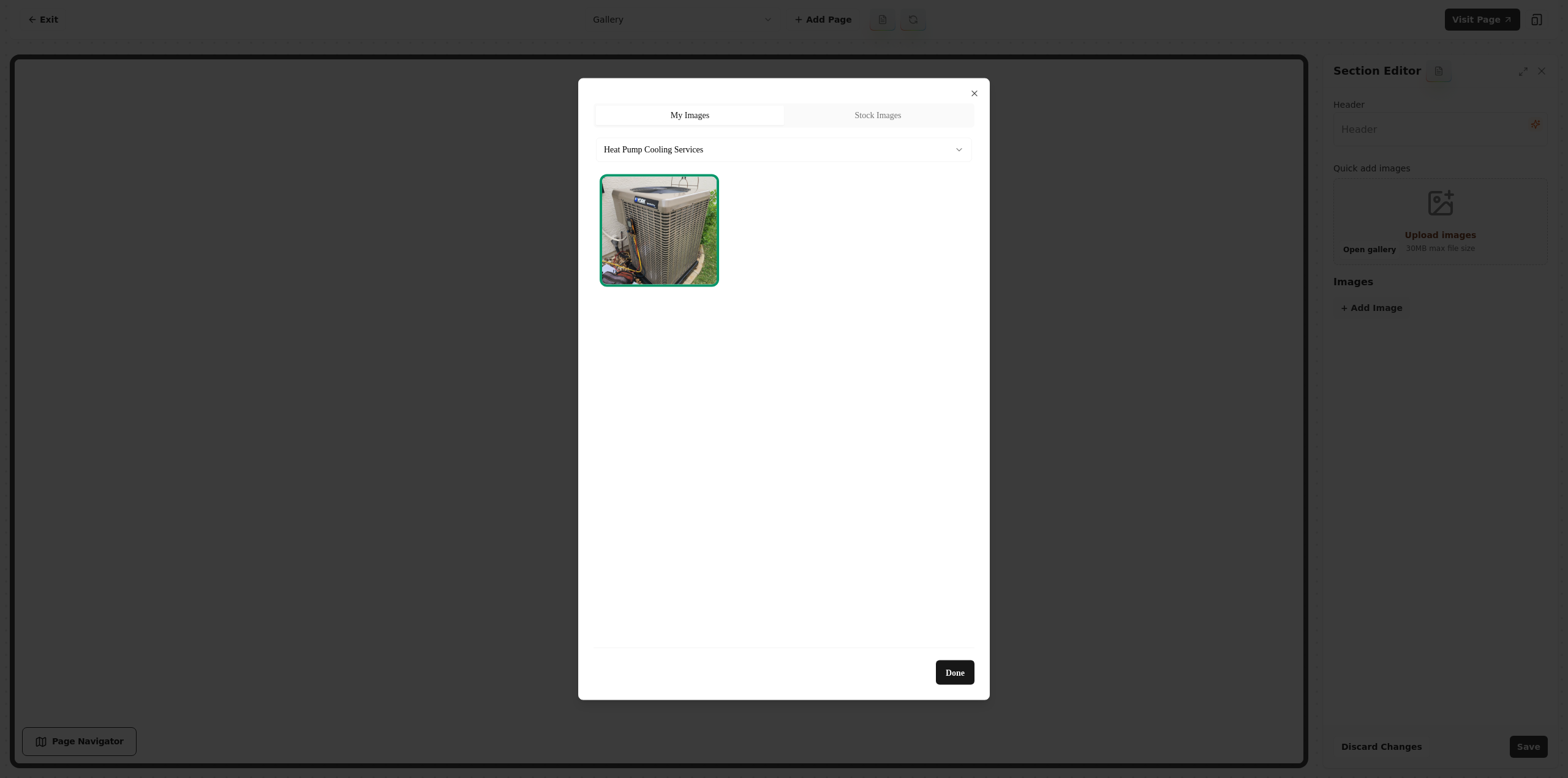
click at [768, 163] on div "Heat Pump Cooling Services" at bounding box center [784, 213] width 381 height 152
click at [764, 153] on button "Heat Pump Cooling Services" at bounding box center [784, 149] width 376 height 25
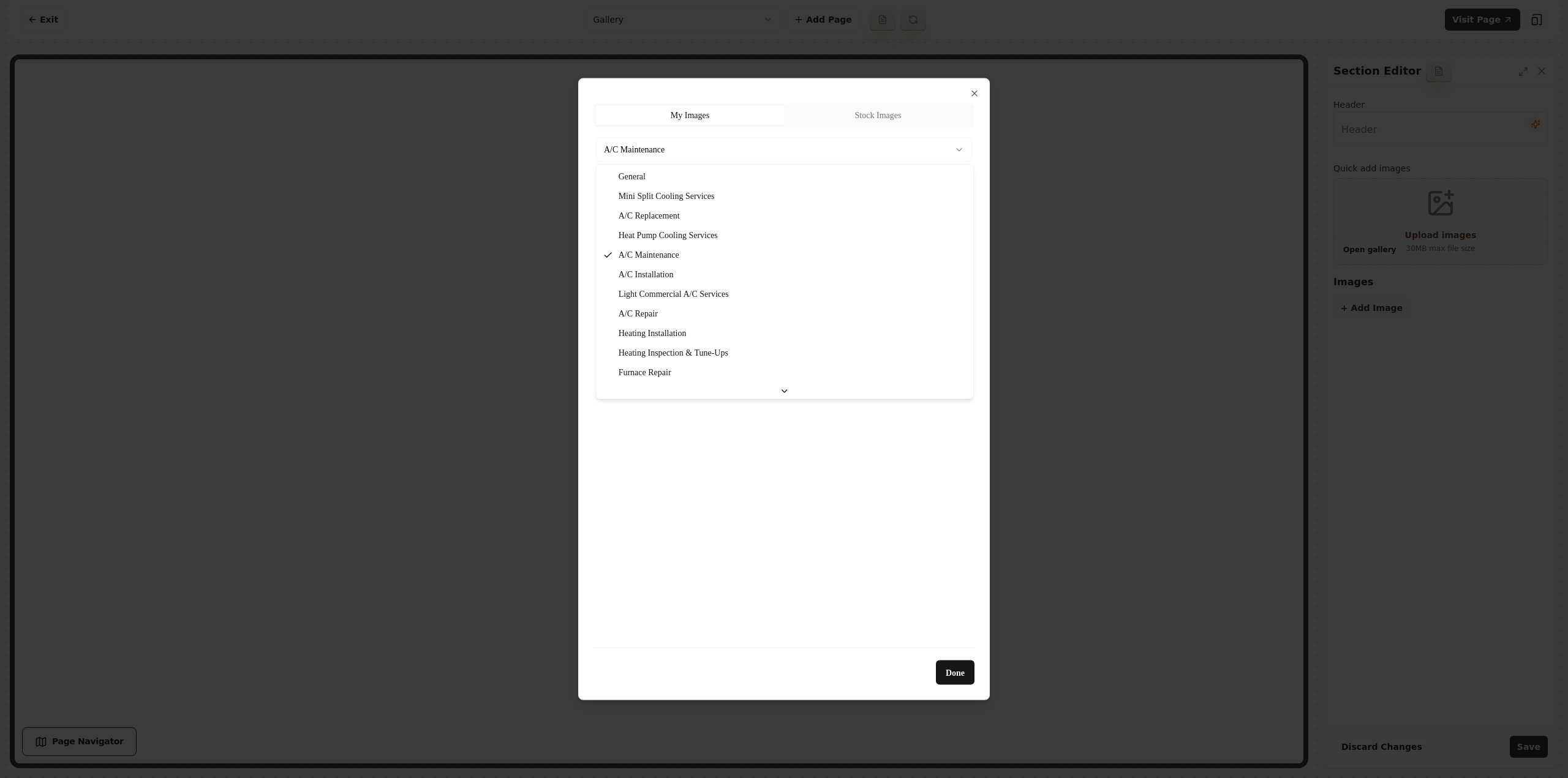
click at [765, 143] on body "Computer Required This feature is only available on a computer. Please switch t…" at bounding box center [784, 389] width 1568 height 778
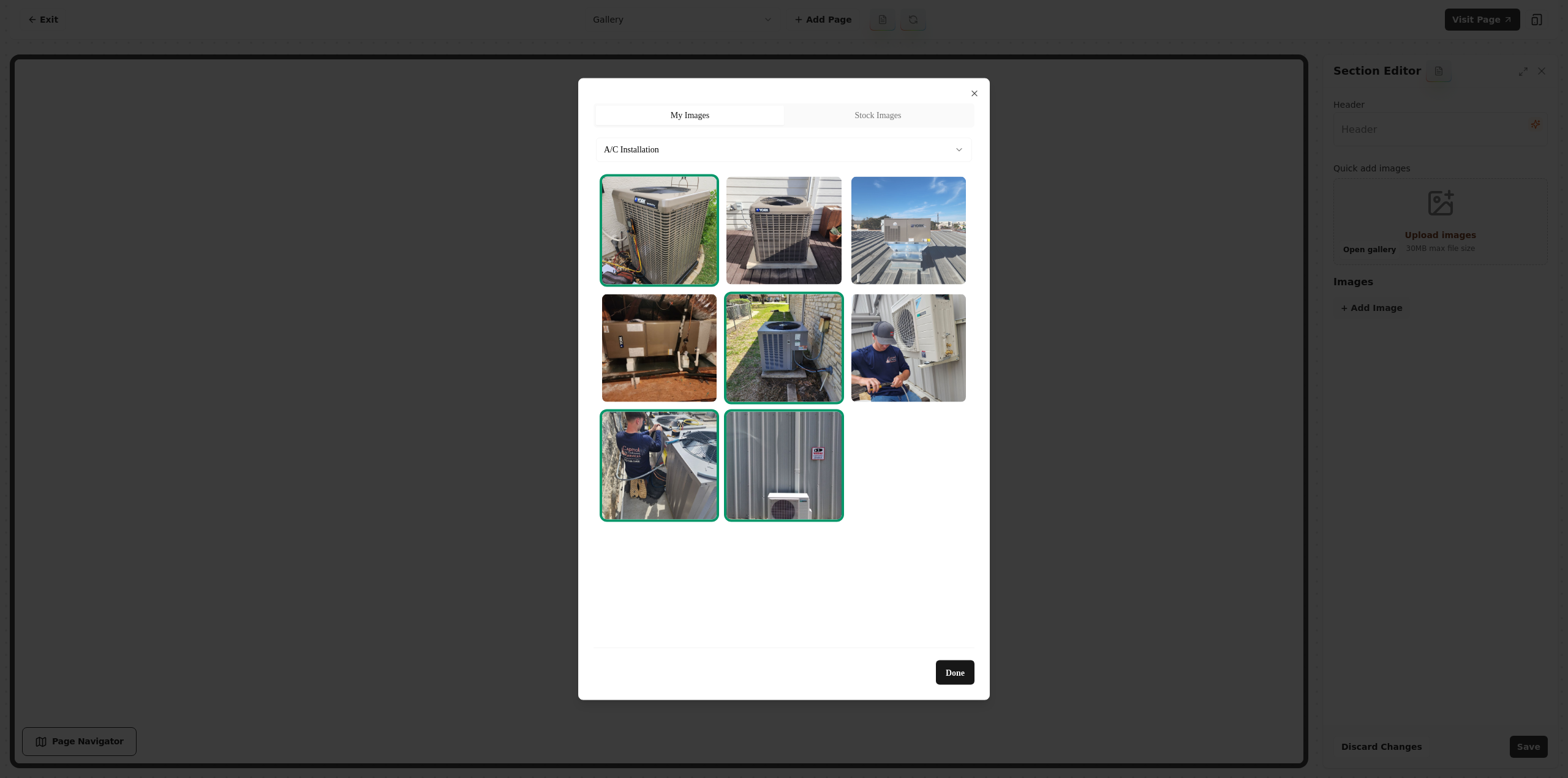
click at [905, 257] on img "Select image image_689cb38c5c7cd75eb81db882.webp" at bounding box center [908, 230] width 114 height 108
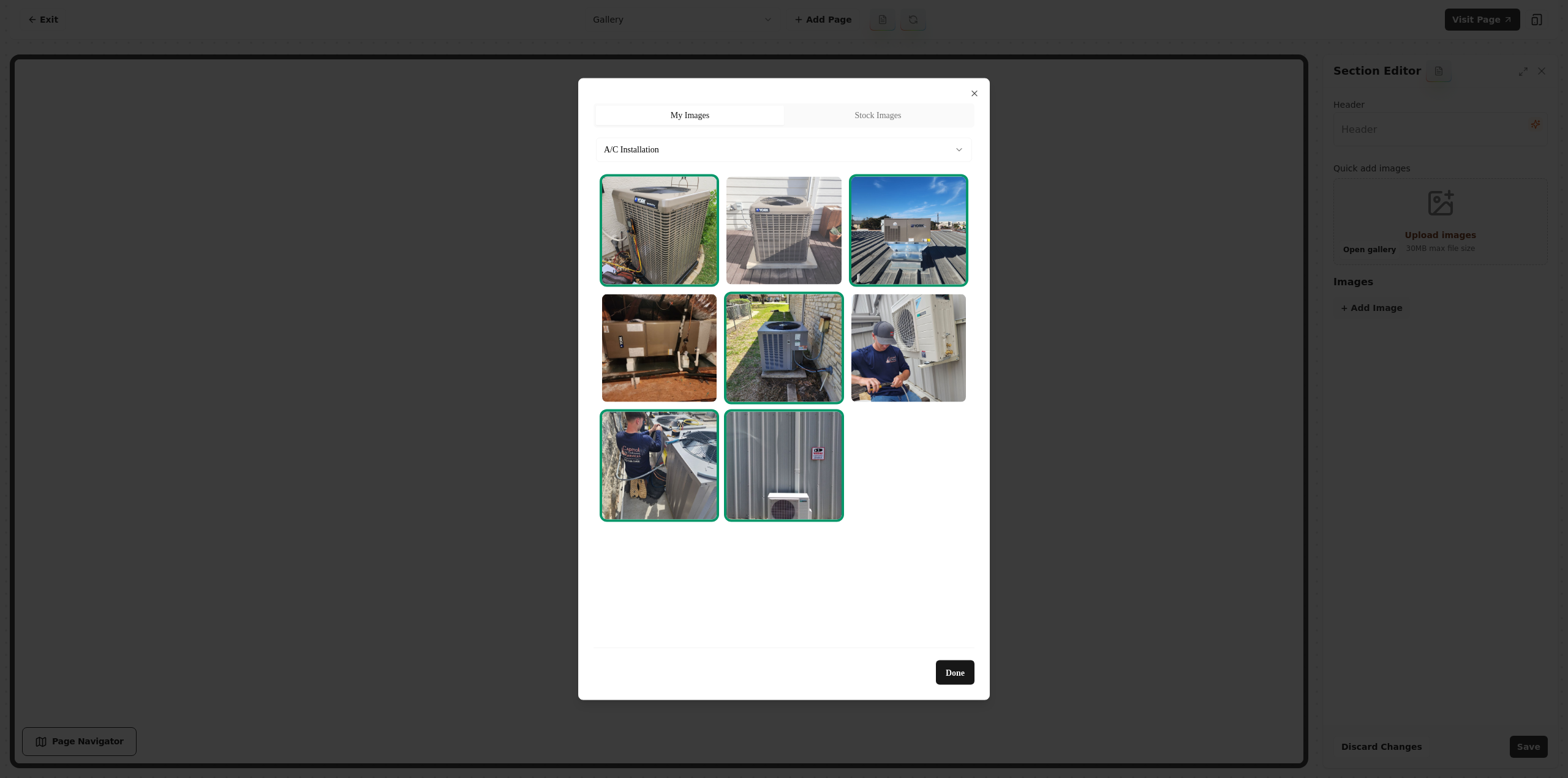
click at [793, 256] on img "Select image image_689cb3965c7cd75eb81df364.webp" at bounding box center [783, 230] width 114 height 108
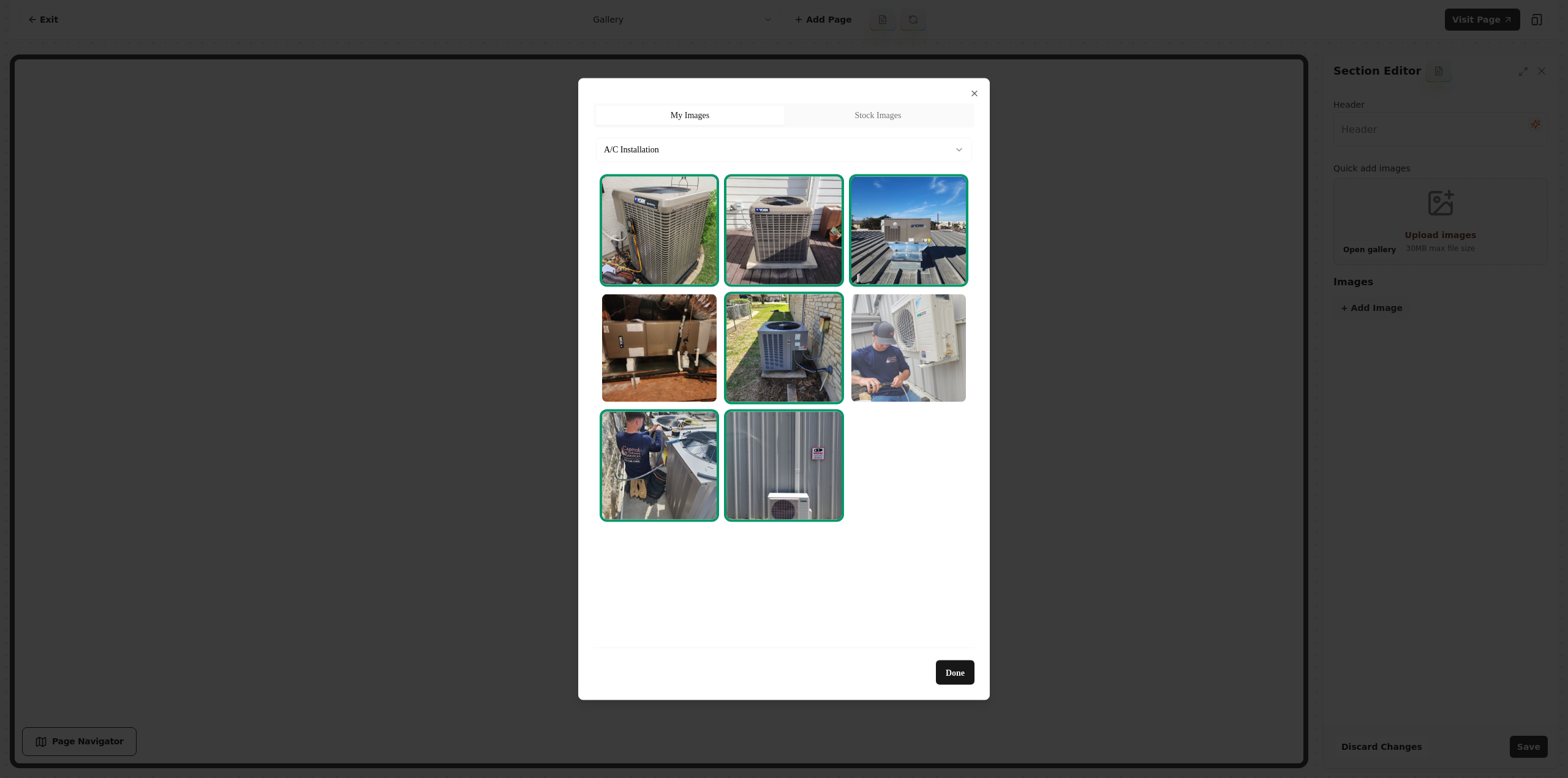
click at [891, 366] on img "Select image image_689cb3825c7cd75eb81d888c.webp" at bounding box center [908, 348] width 114 height 108
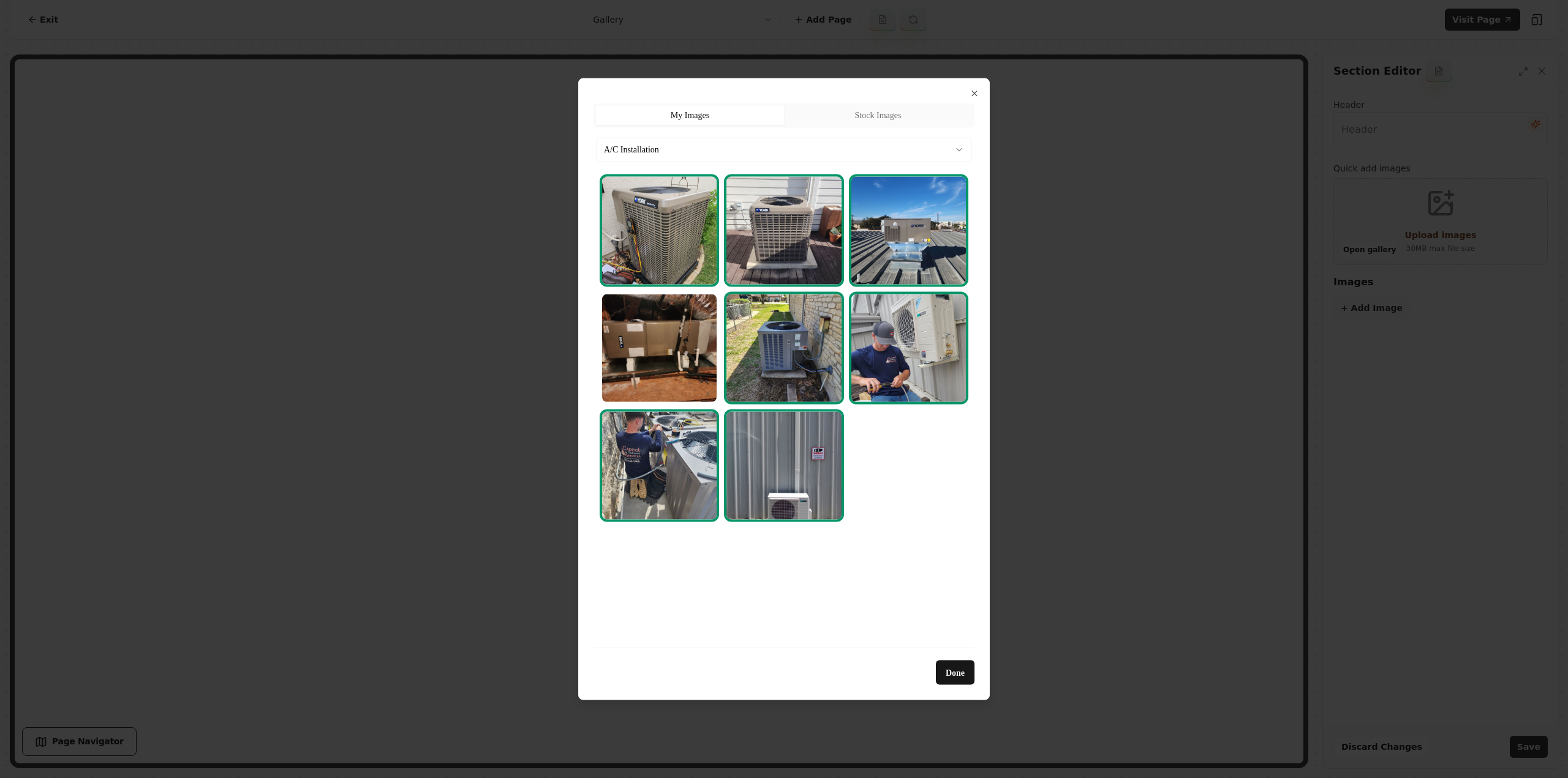
click at [727, 148] on button "A/C Installation" at bounding box center [784, 149] width 376 height 25
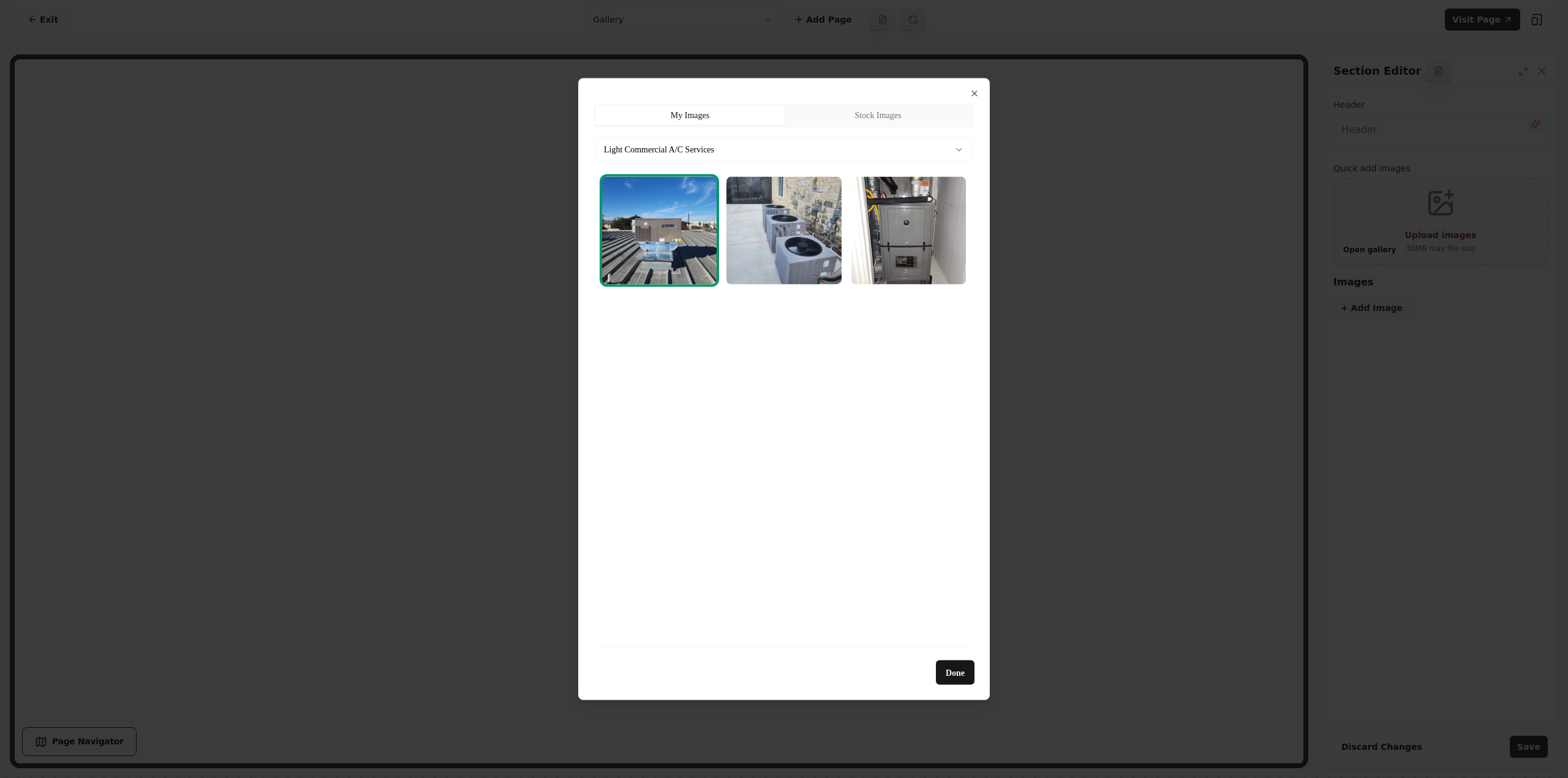
click at [842, 258] on div at bounding box center [784, 230] width 374 height 118
click at [881, 258] on img "Select image image_689cb38d5c7cd75eb81dbd39.webp" at bounding box center [908, 230] width 114 height 108
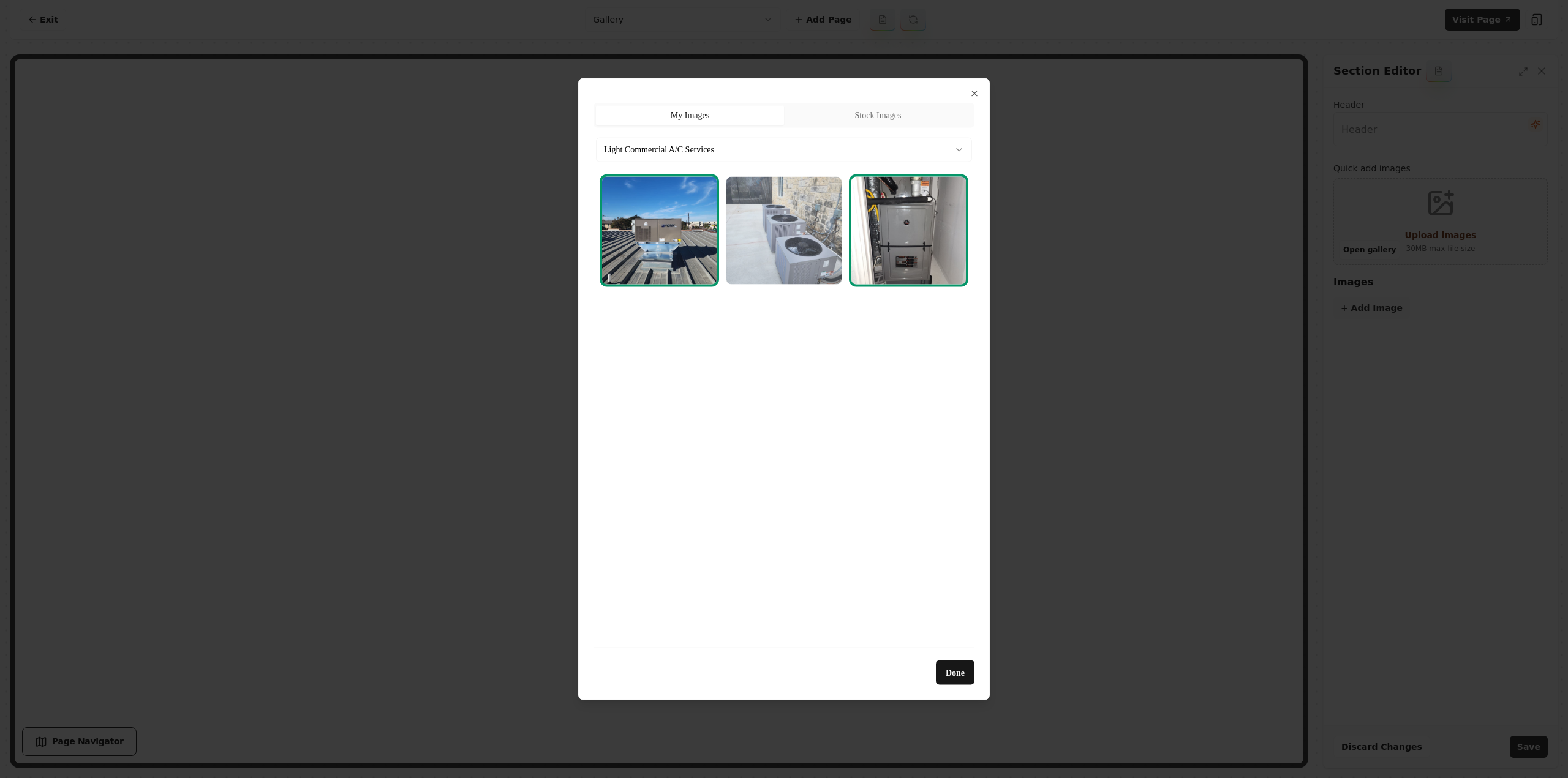
click at [783, 255] on img "Select image image_689cb3945c7cd75eb81dea70.webp" at bounding box center [783, 230] width 114 height 108
click at [776, 157] on body "Computer Required This feature is only available on a computer. Please switch t…" at bounding box center [784, 389] width 1568 height 778
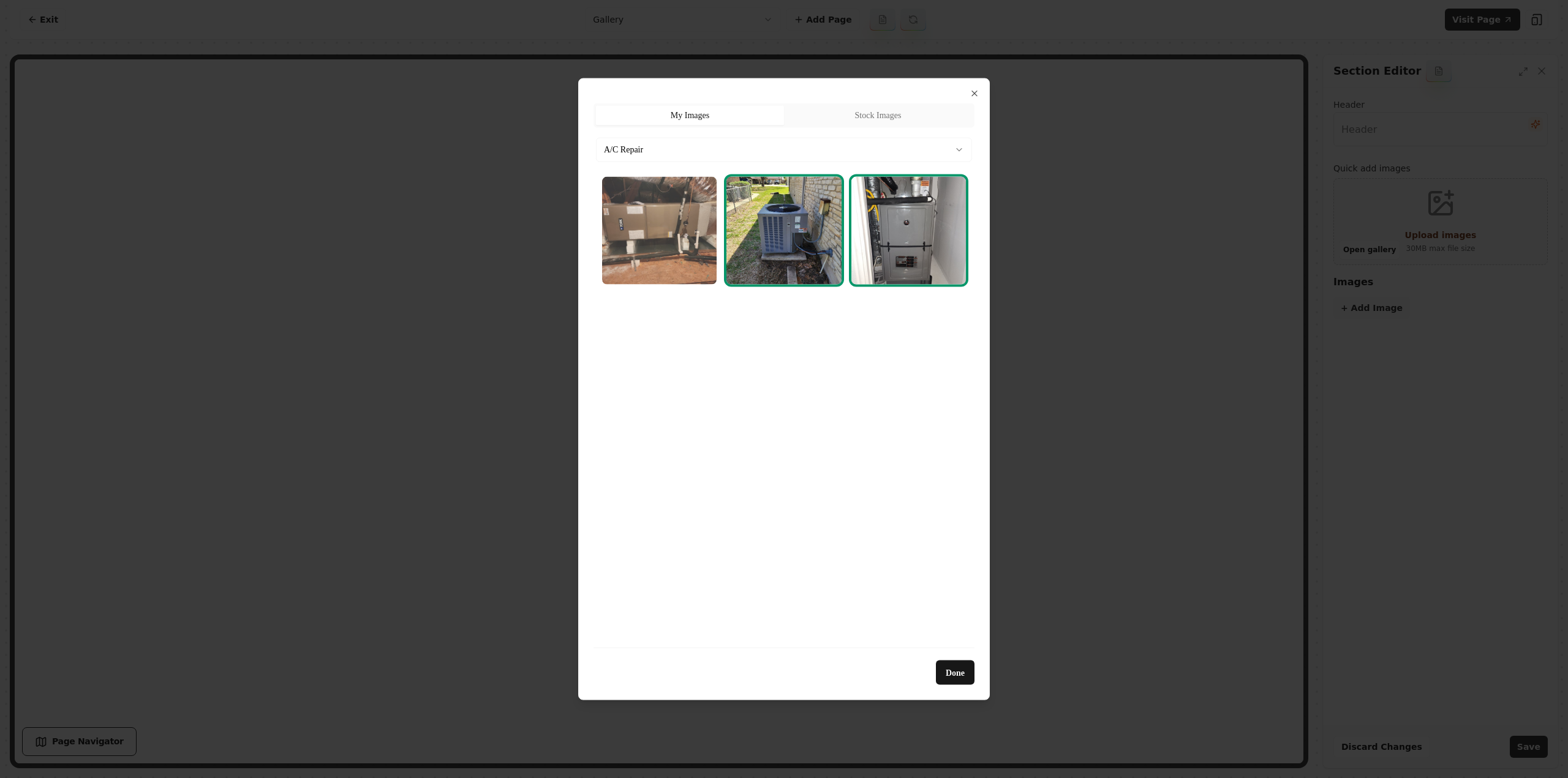
click at [707, 267] on img "Select image image_689cb3965c7cd75eb81df3b9.webp" at bounding box center [658, 230] width 114 height 108
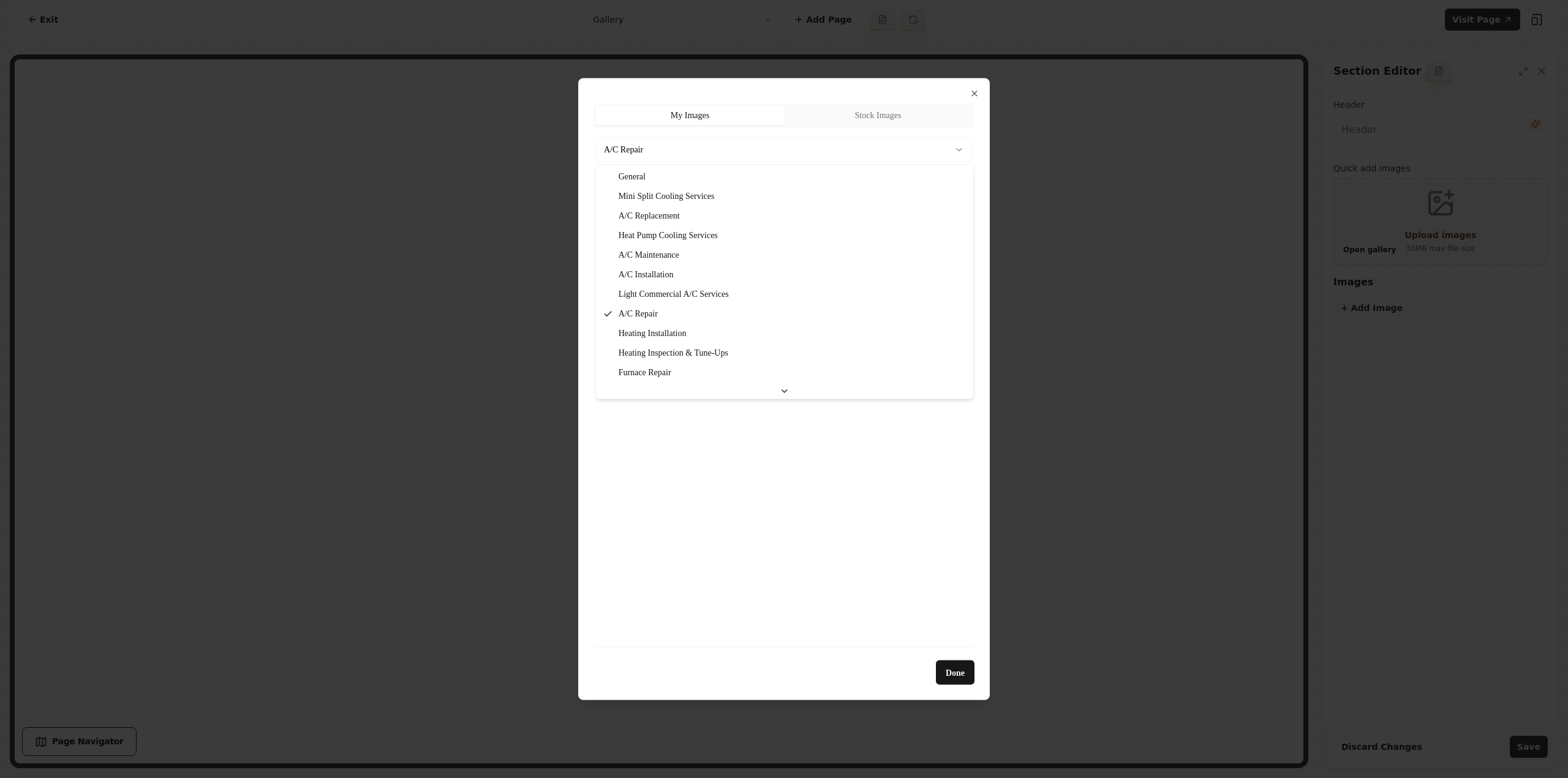
click at [678, 148] on body "Computer Required This feature is only available on a computer. Please switch t…" at bounding box center [784, 389] width 1568 height 778
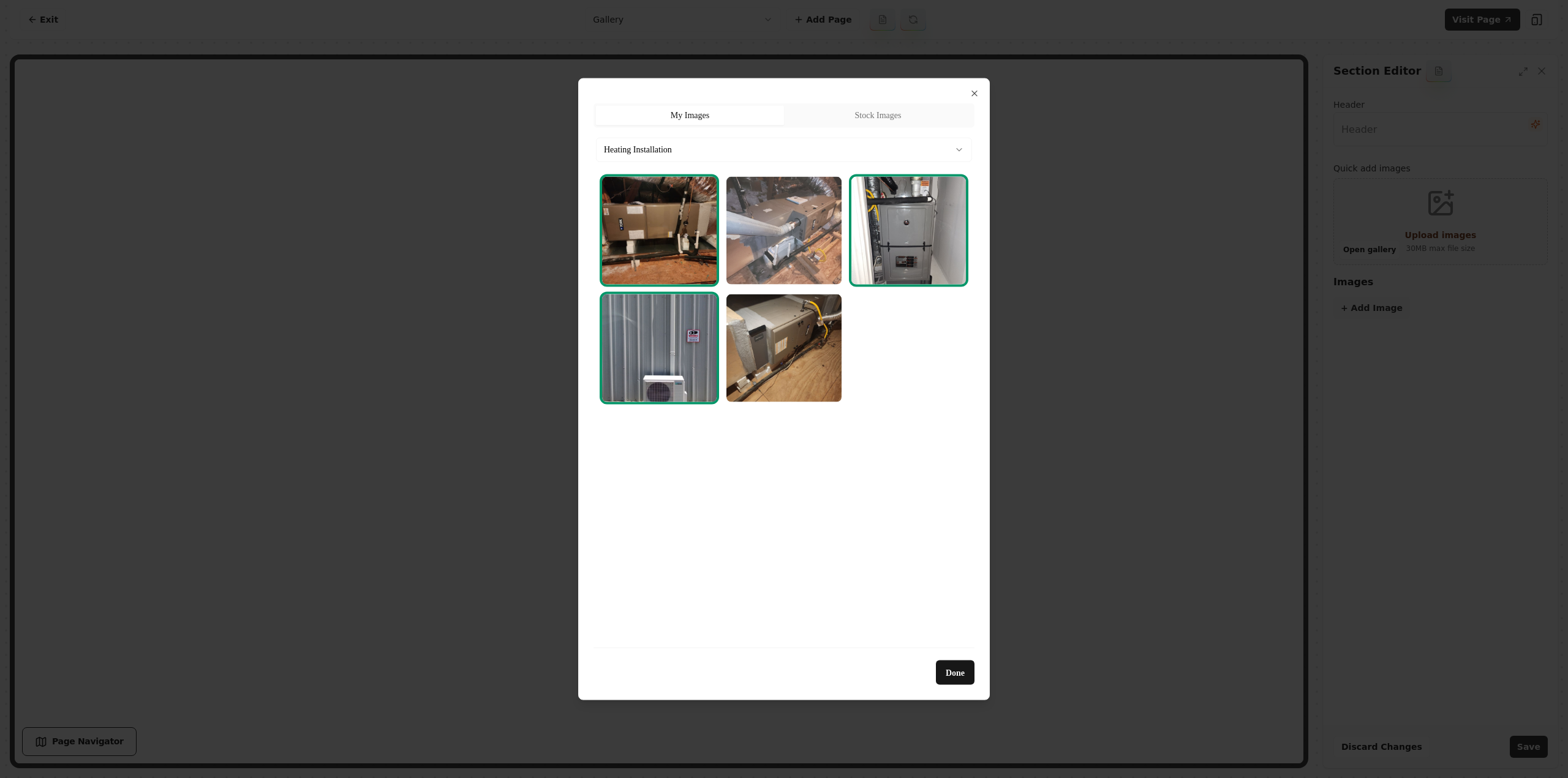
click at [759, 266] on img "Select image image_689cb3945c7cd75eb81deb6a.webp" at bounding box center [783, 230] width 114 height 108
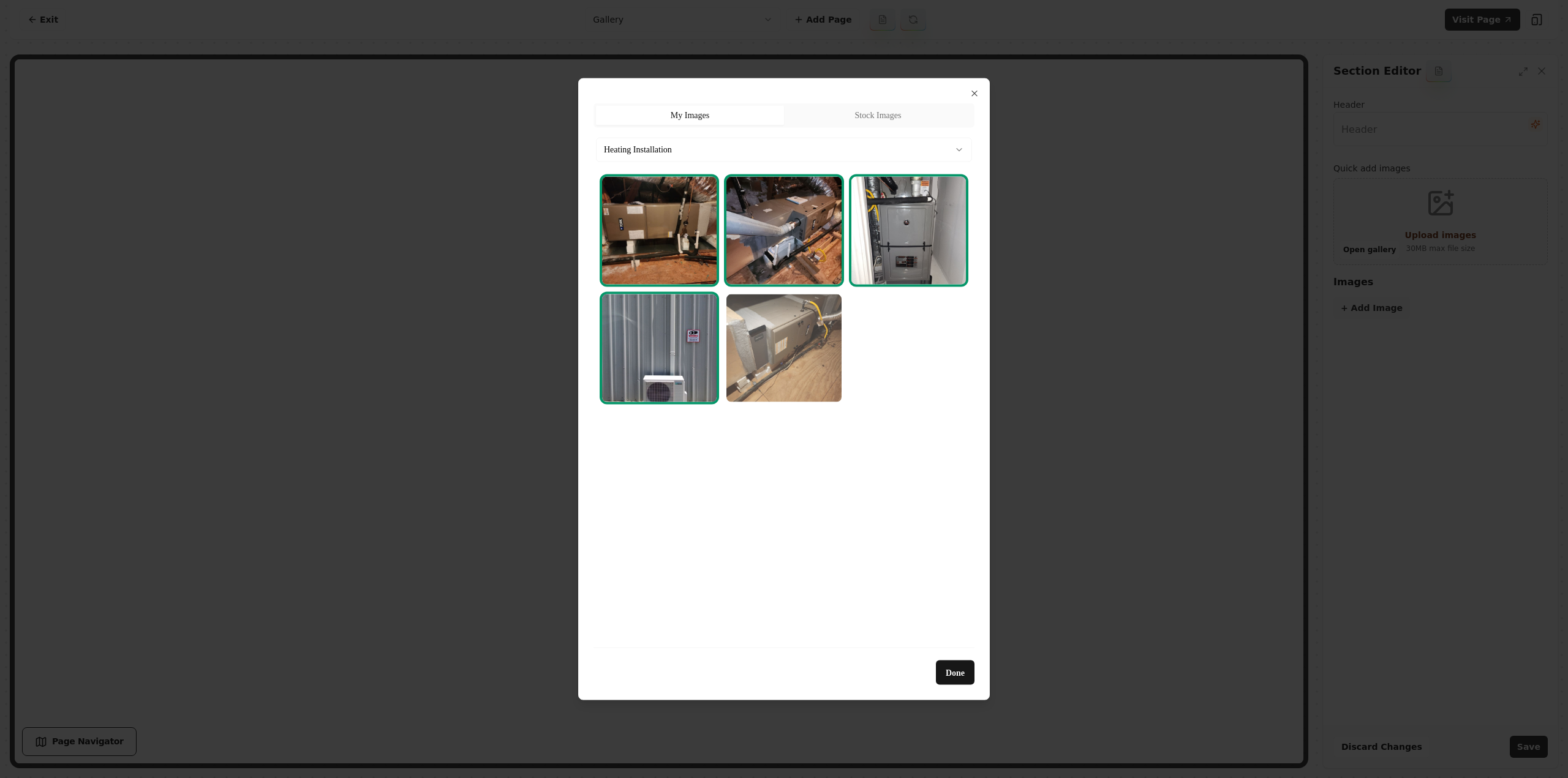
click at [780, 339] on img "Select image image_689cb3915c7cd75eb81ddb69.webp" at bounding box center [783, 348] width 114 height 108
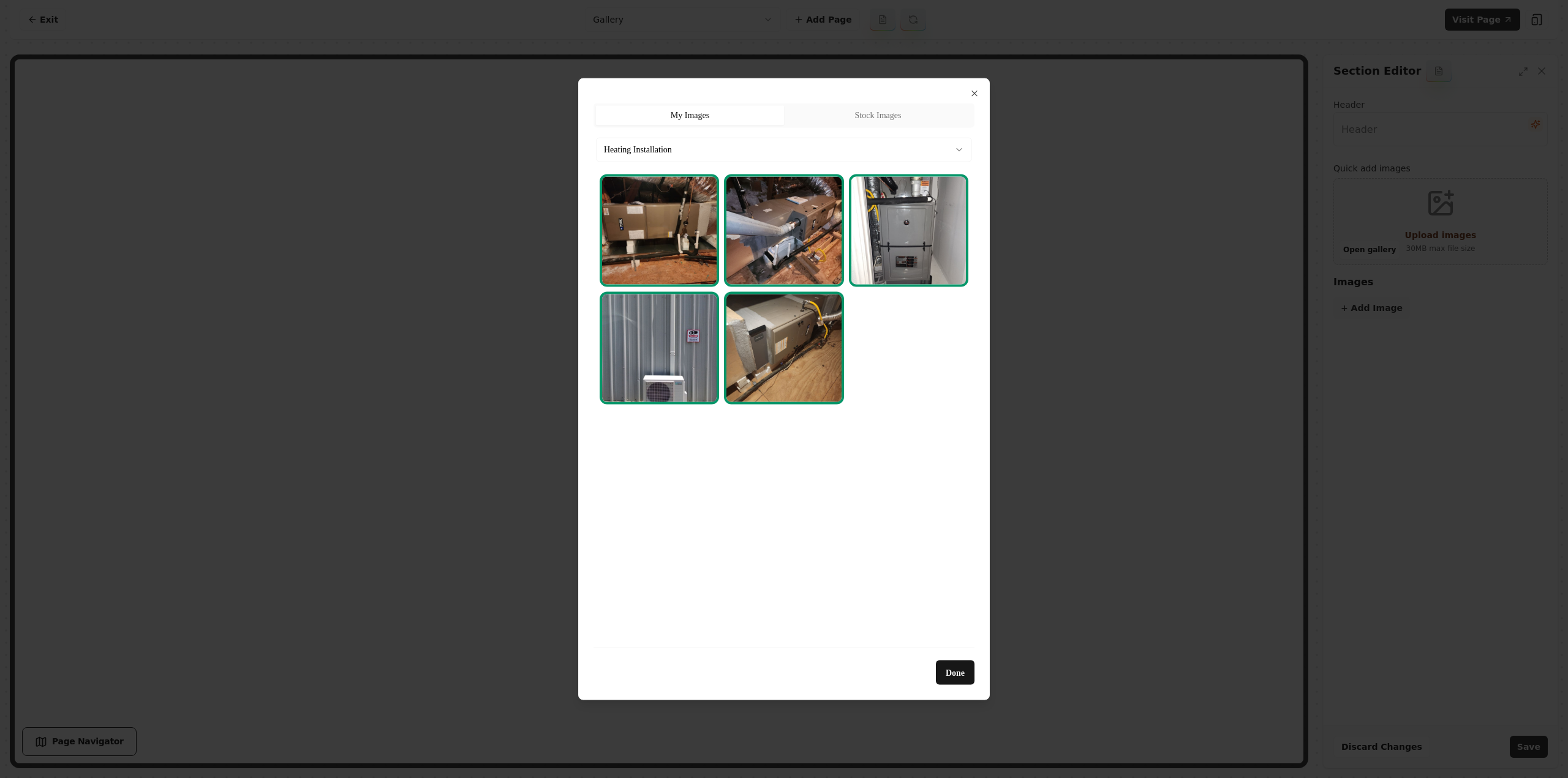
click at [696, 147] on body "Computer Required This feature is only available on a computer. Please switch t…" at bounding box center [784, 389] width 1568 height 778
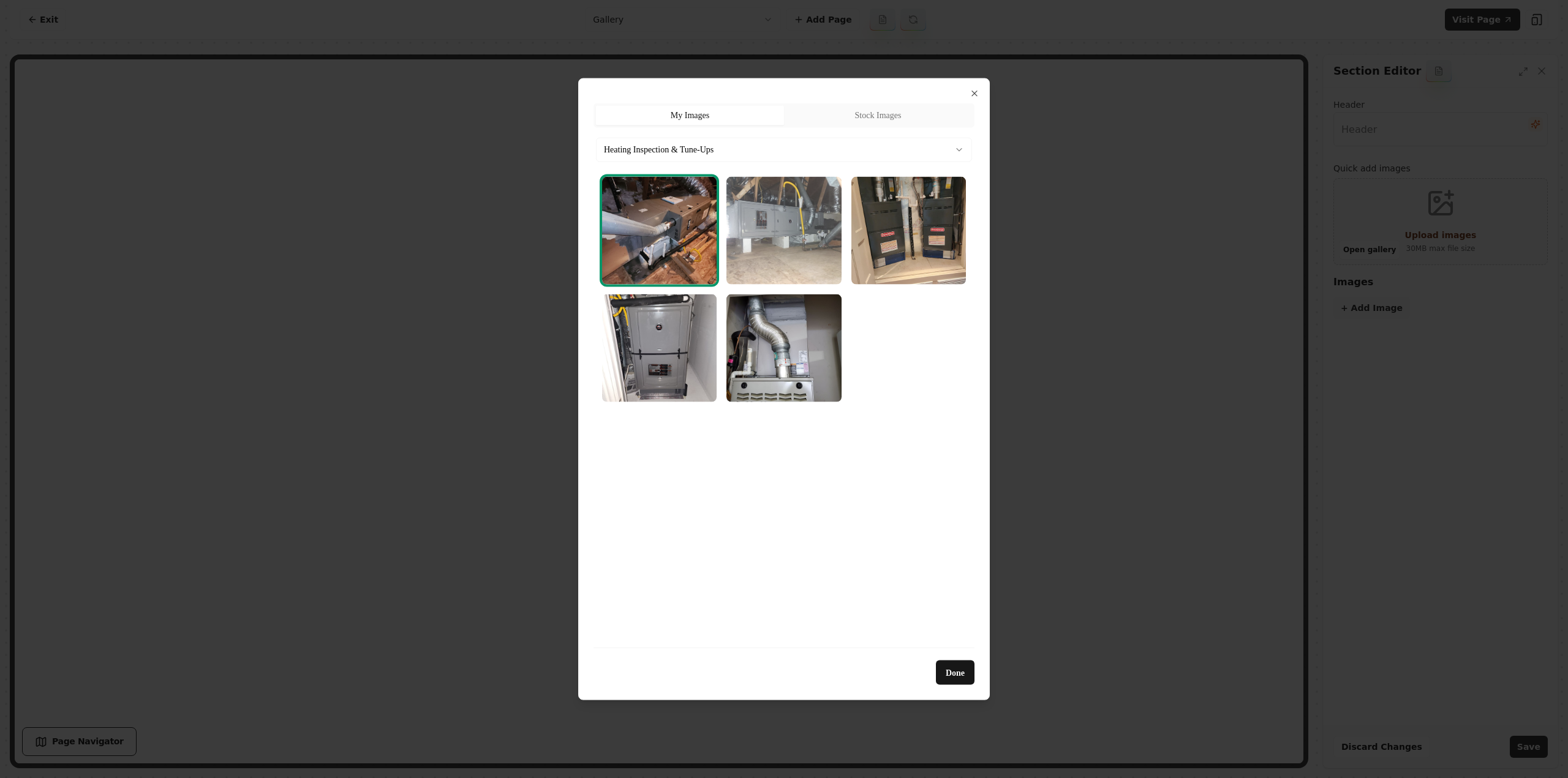
drag, startPoint x: 763, startPoint y: 226, endPoint x: 778, endPoint y: 226, distance: 15.0
click at [763, 225] on img "Select image image_689cb3905c7cd75eb81dd982.webp" at bounding box center [783, 230] width 114 height 108
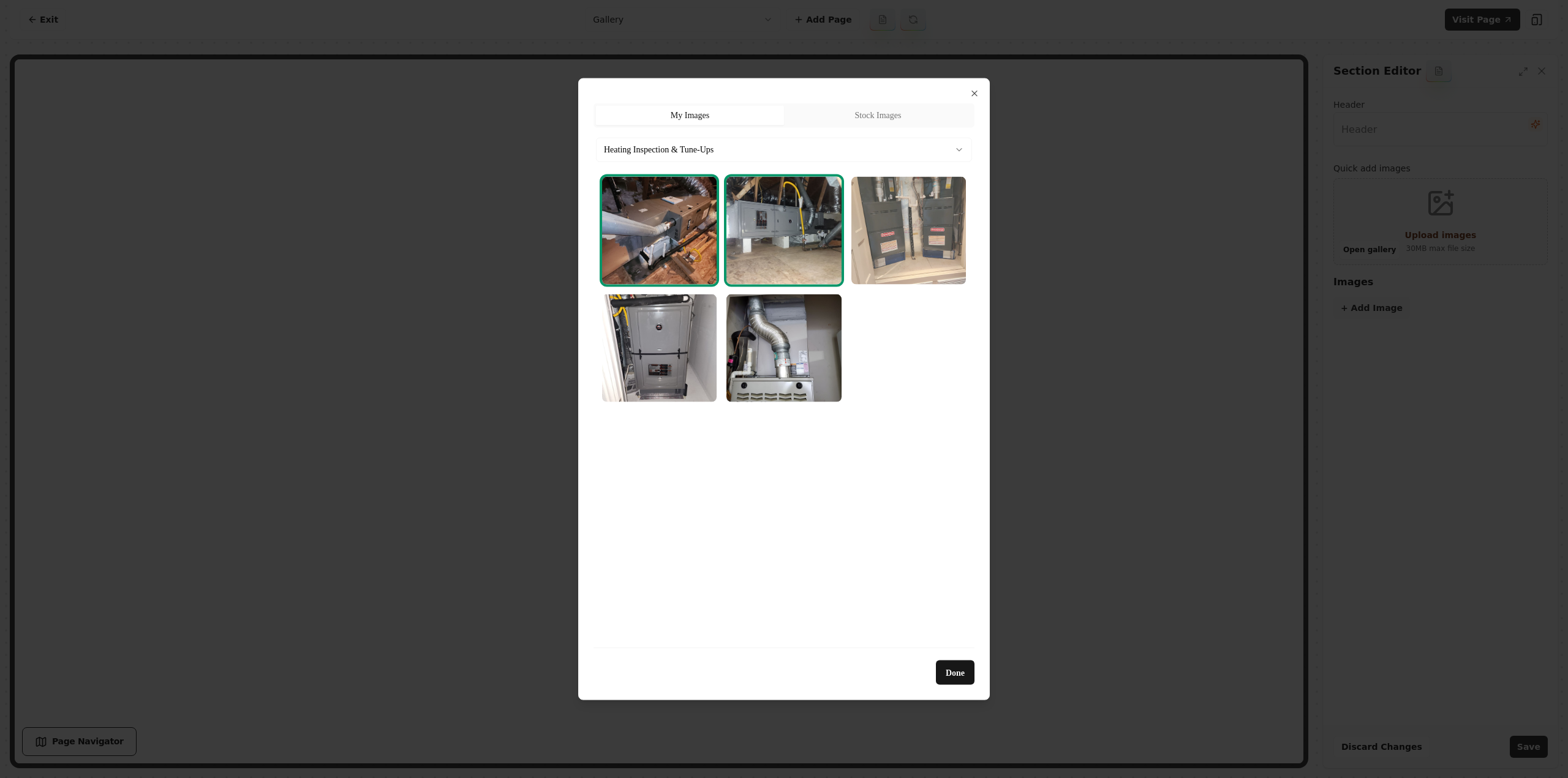
click at [876, 236] on img "Select image image_689cb3905c7cd75eb81dd53e.webp" at bounding box center [908, 230] width 114 height 108
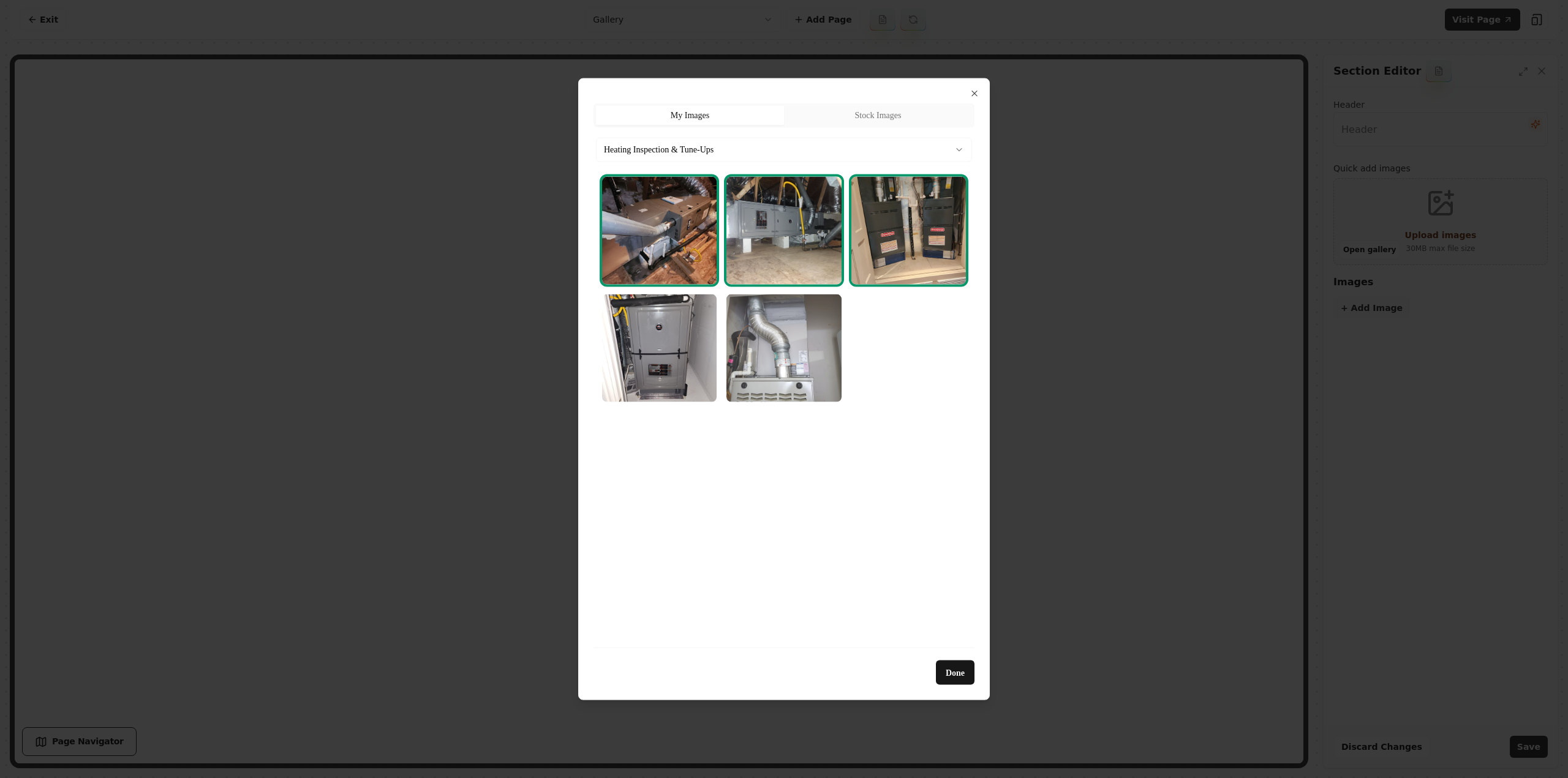
click at [752, 374] on img "Select image image_689cb3855c7cd75eb81d9578.webp" at bounding box center [783, 348] width 114 height 108
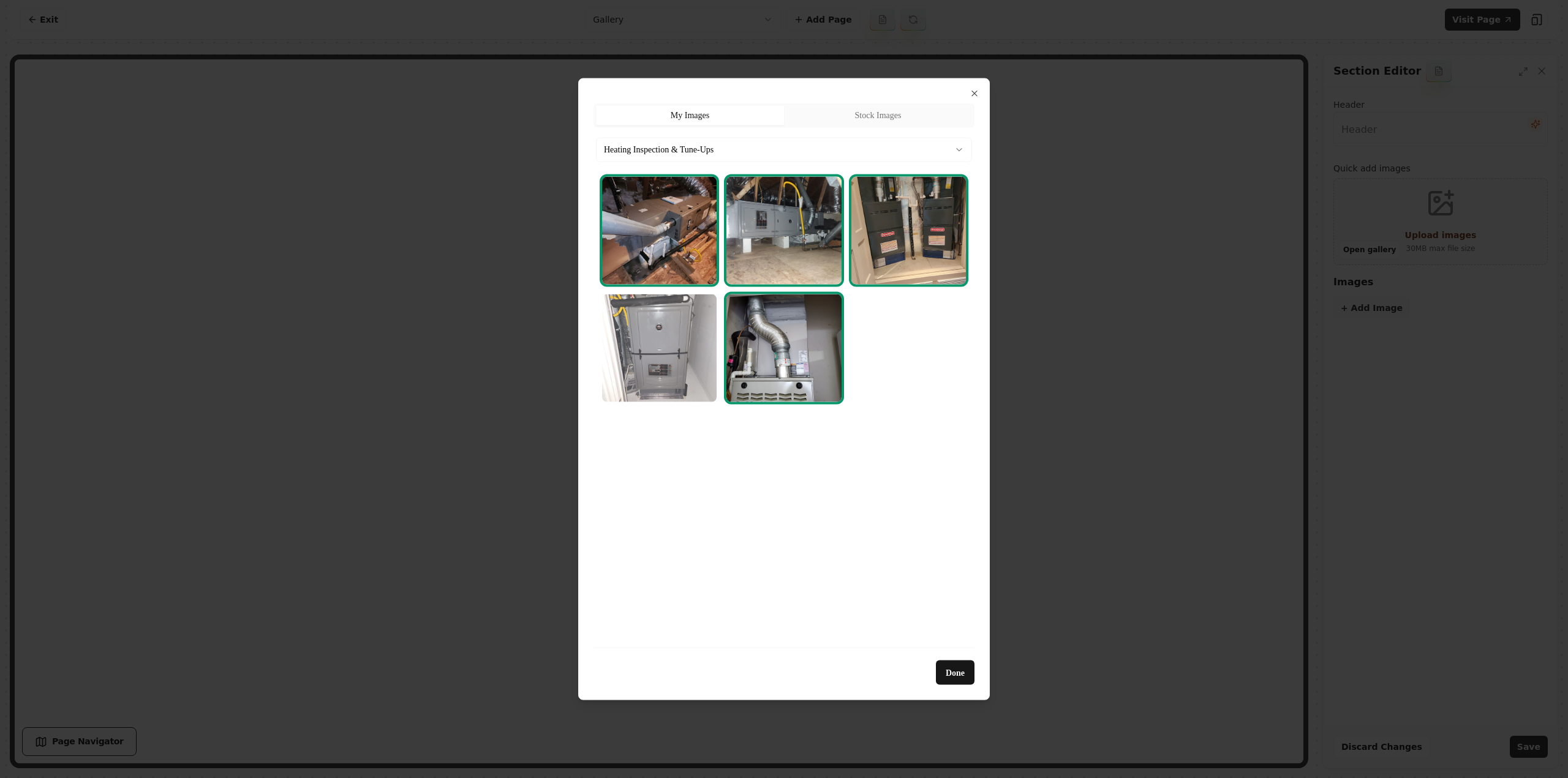
click at [621, 351] on img "Select image image_689cb38e5c7cd75eb81dc160.webp" at bounding box center [658, 348] width 114 height 108
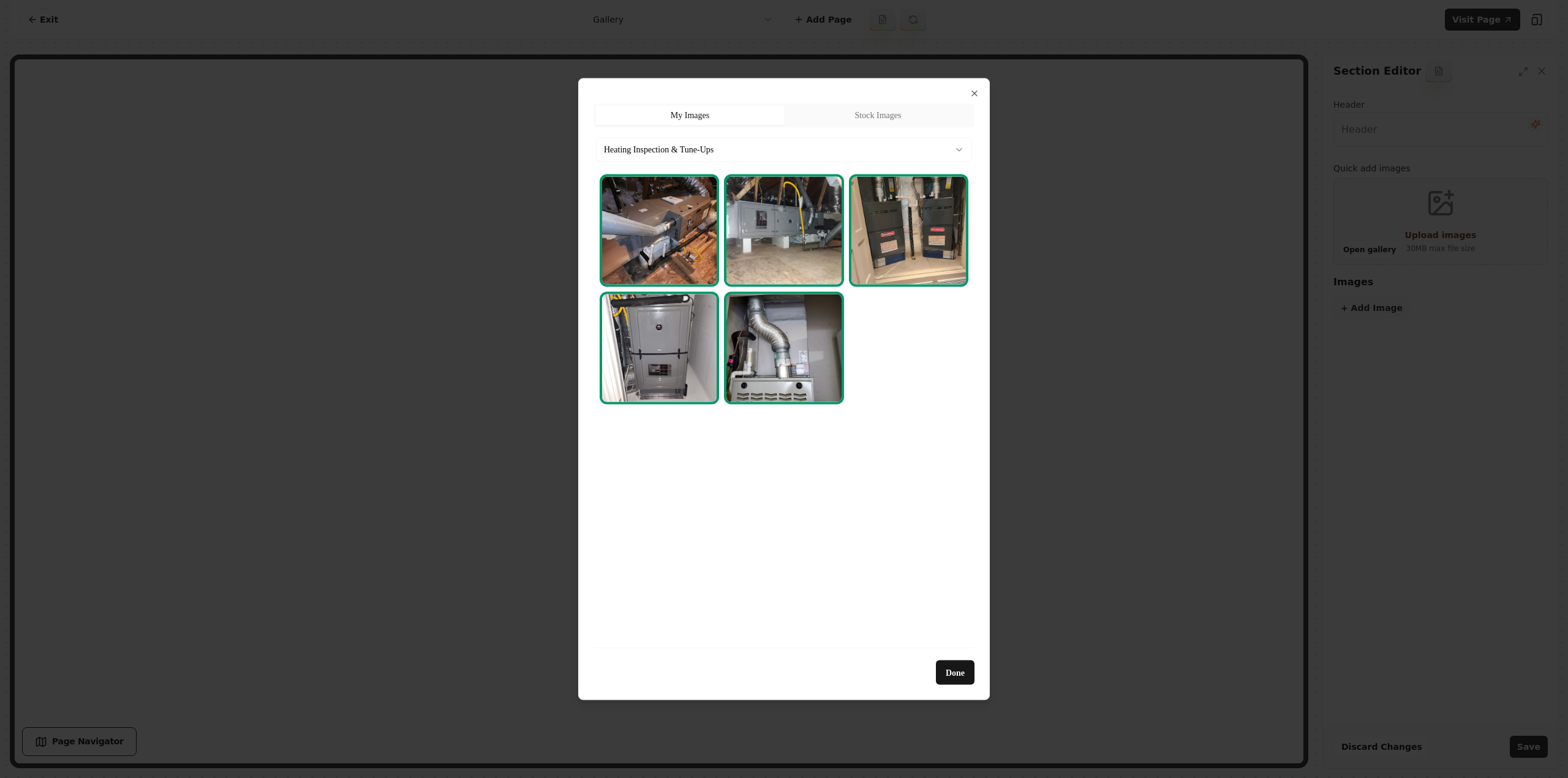
click at [730, 150] on body "Computer Required This feature is only available on a computer. Please switch t…" at bounding box center [784, 389] width 1568 height 778
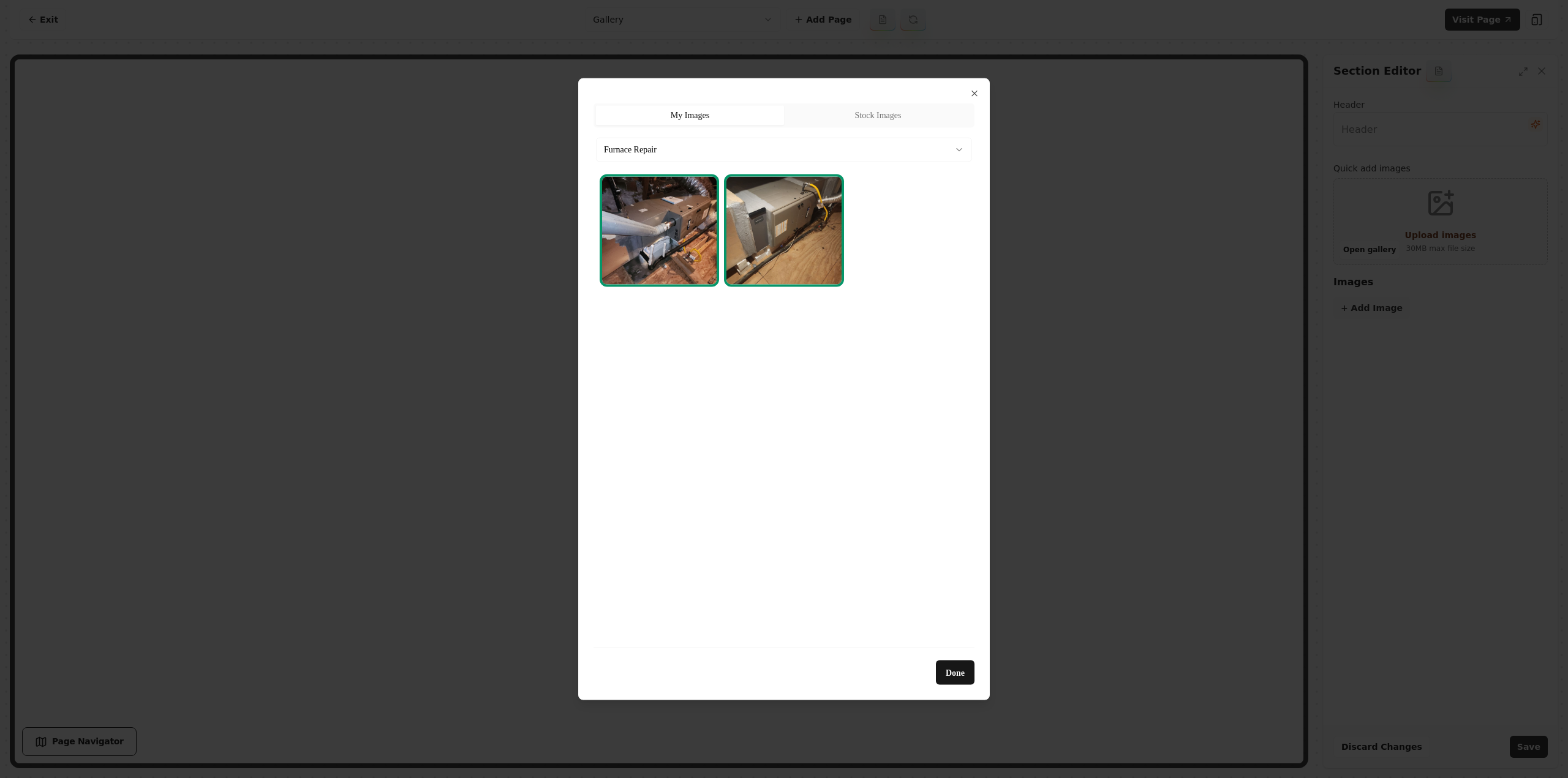
click at [719, 142] on body "Computer Required This feature is only available on a computer. Please switch t…" at bounding box center [784, 389] width 1568 height 778
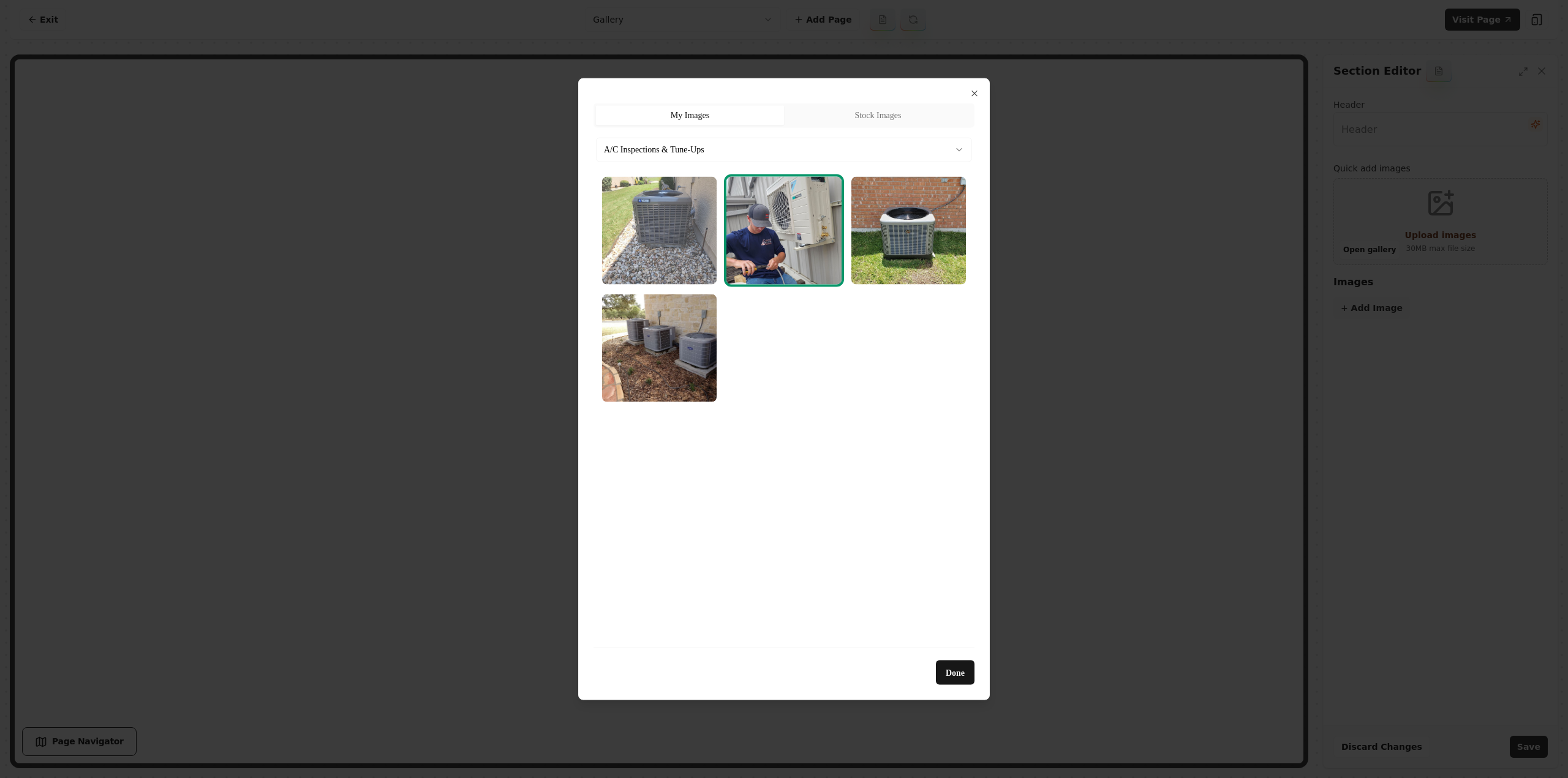
drag, startPoint x: 681, startPoint y: 243, endPoint x: 717, endPoint y: 247, distance: 36.2
click at [681, 242] on img "Select image image_689cb3995c7cd75eb81e044e.webp" at bounding box center [658, 230] width 114 height 108
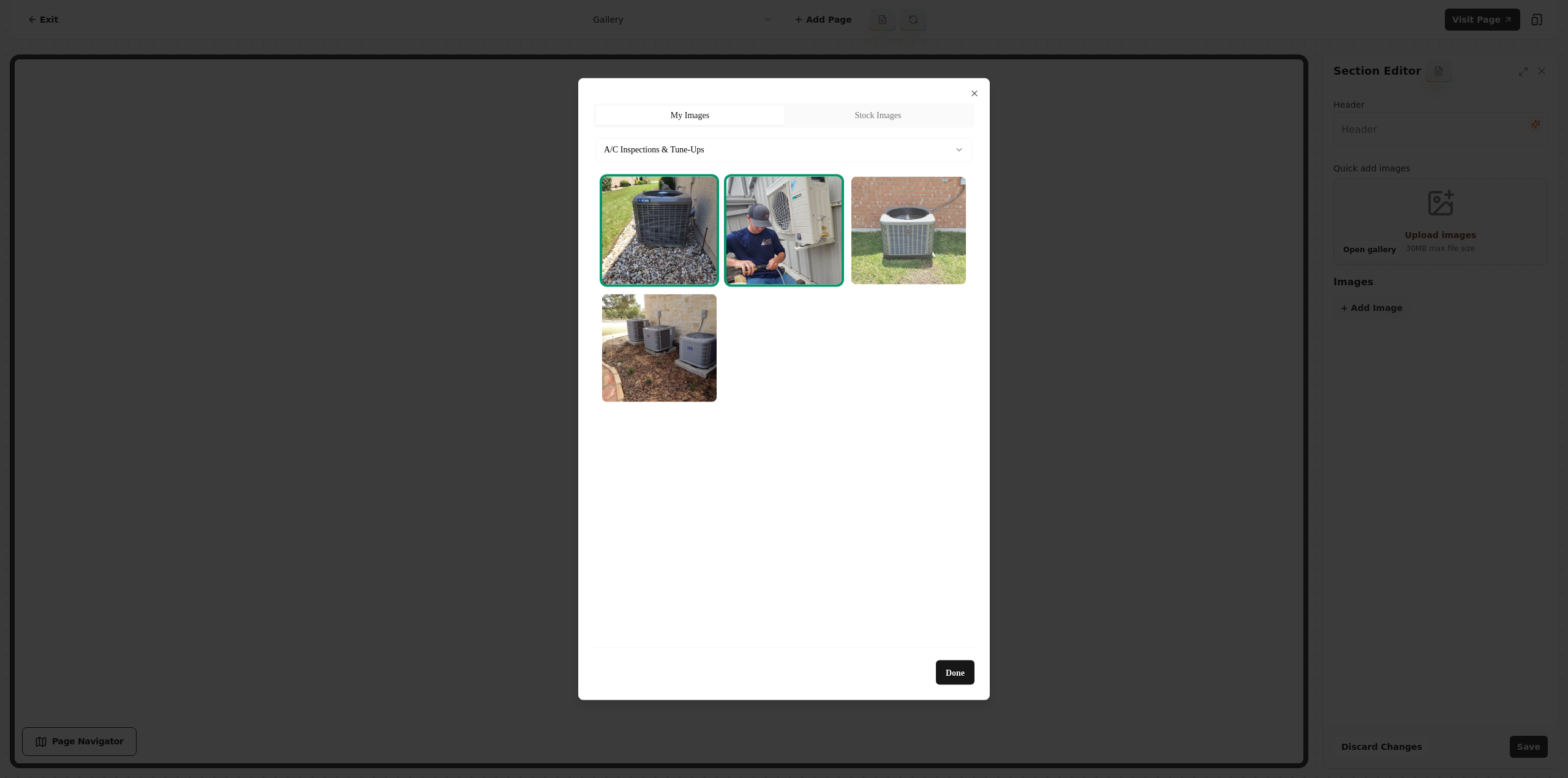
click at [889, 248] on img "Select image image_689cb38c5c7cd75eb81db8ca.webp" at bounding box center [908, 230] width 114 height 108
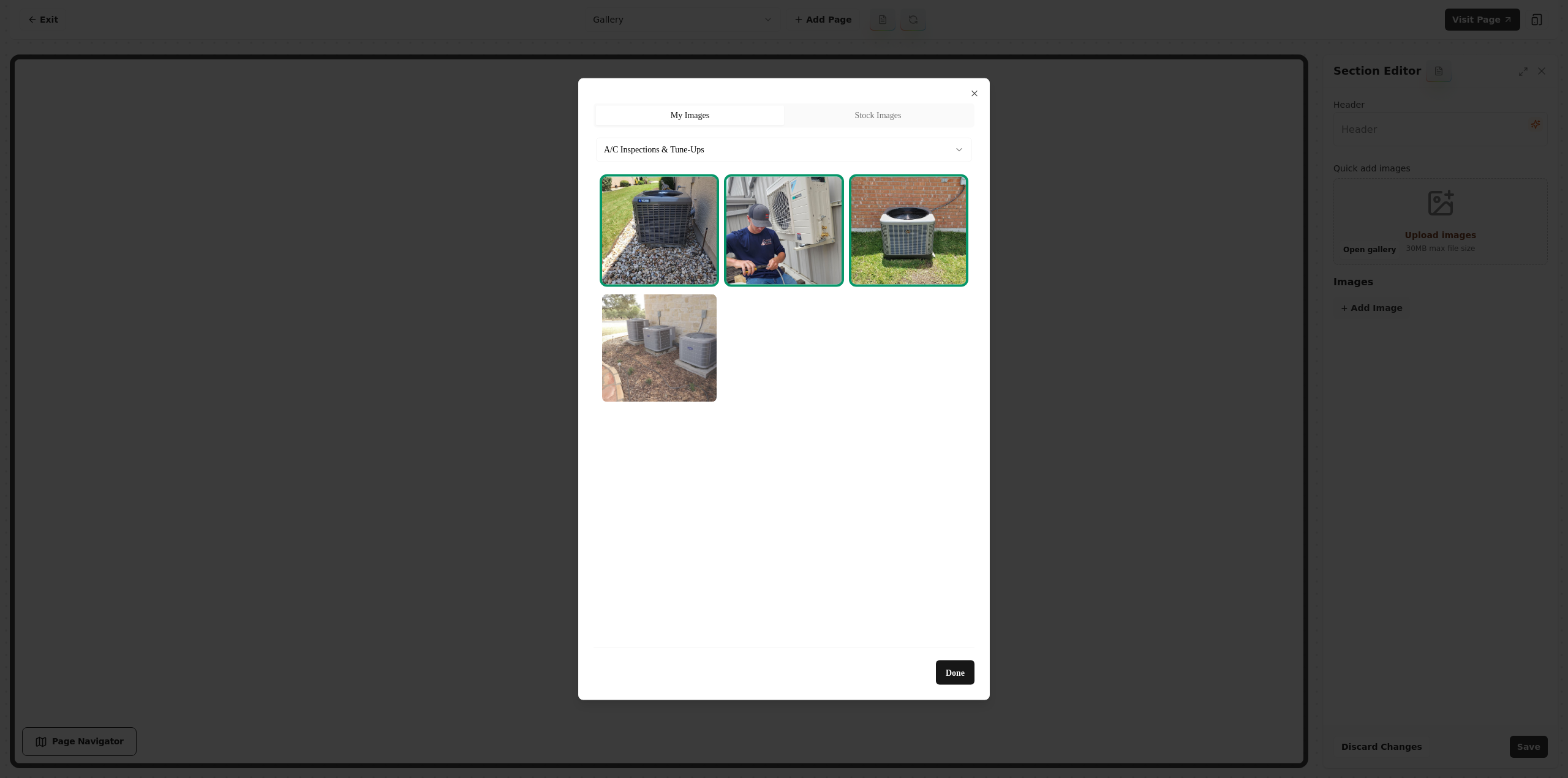
click at [675, 375] on img "Select image image_689cb38a5c7cd75eb81dafb3.webp" at bounding box center [658, 348] width 114 height 108
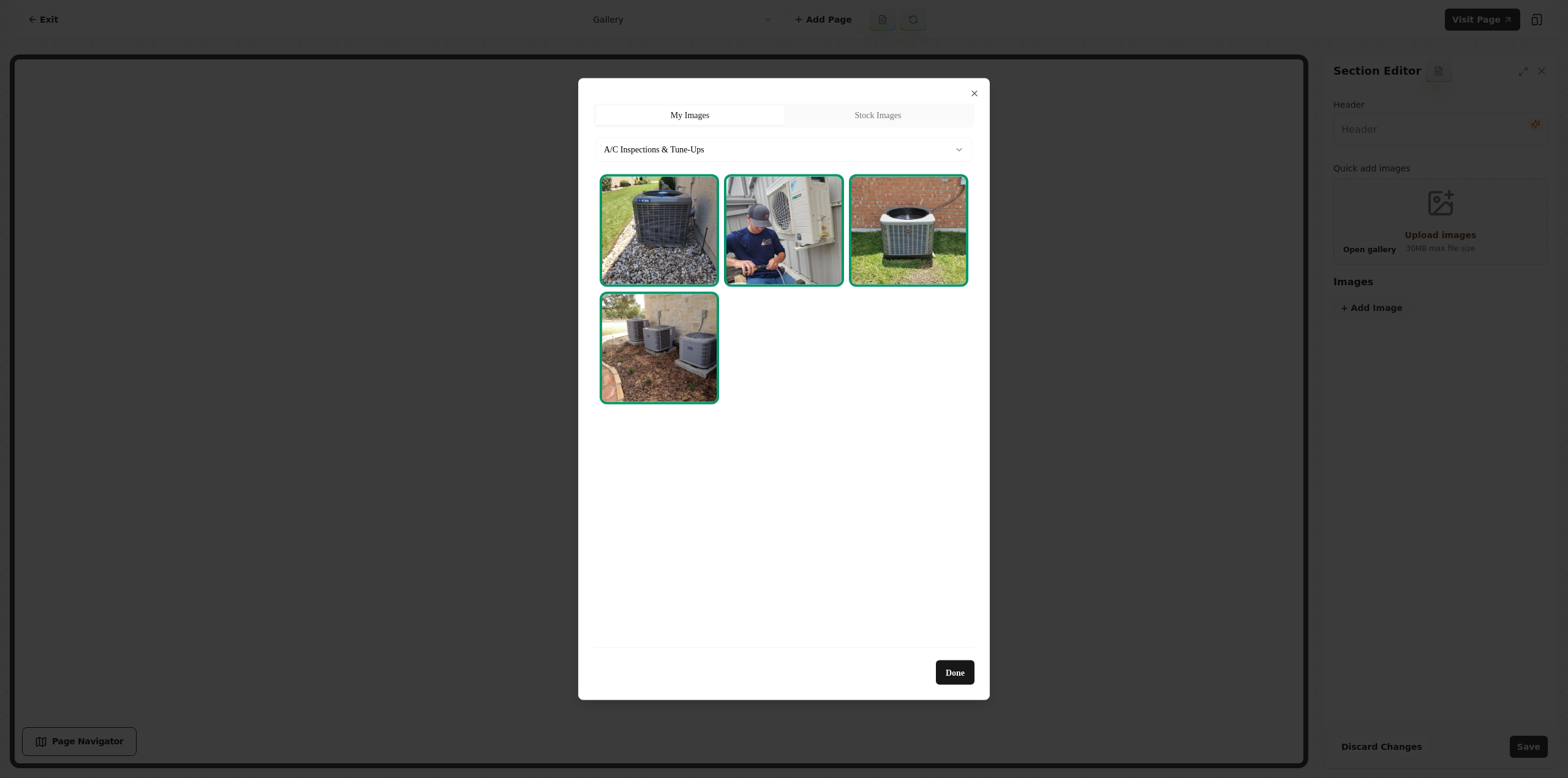
click at [691, 152] on body "Computer Required This feature is only available on a computer. Please switch t…" at bounding box center [784, 389] width 1568 height 778
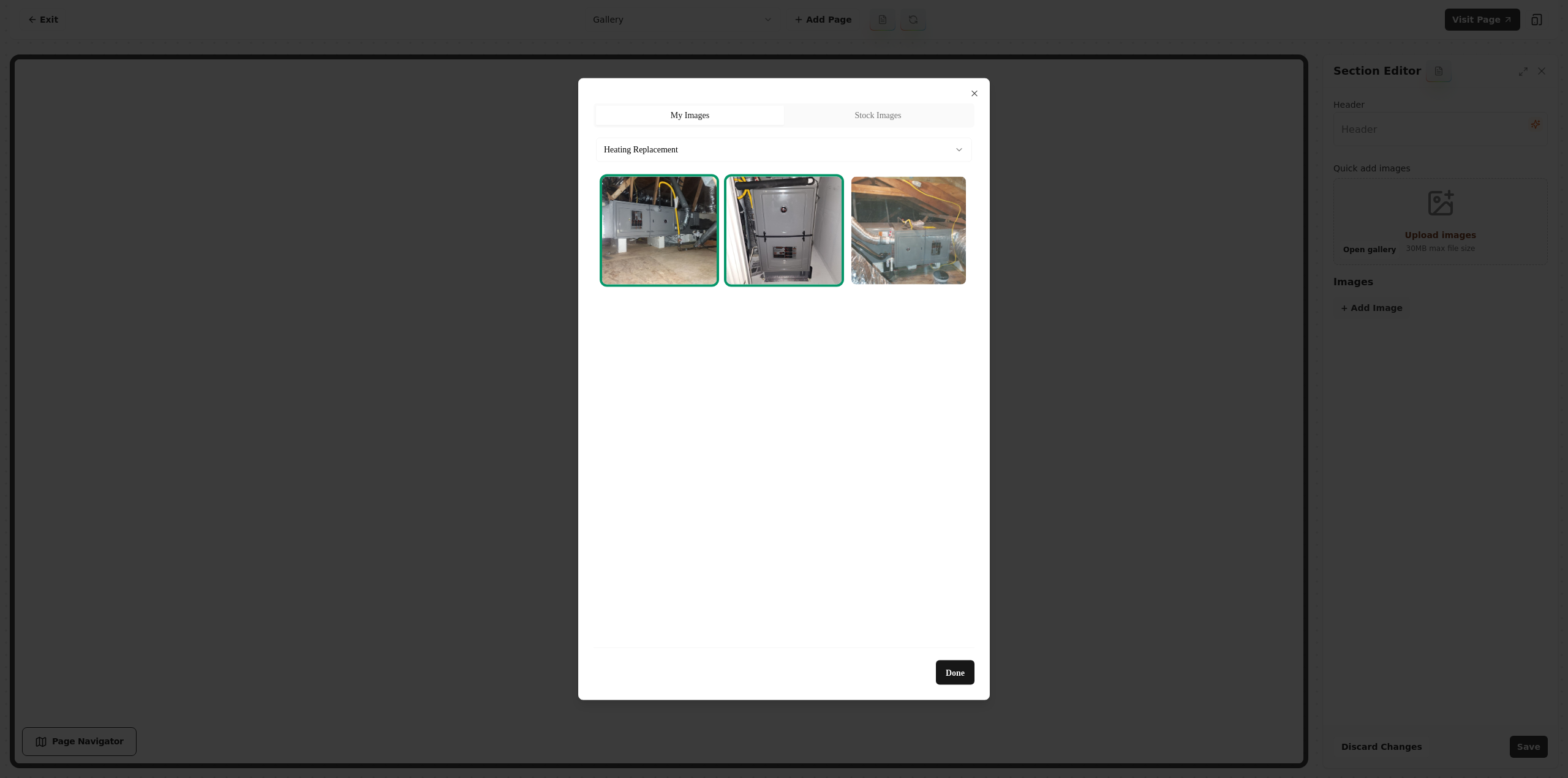
drag, startPoint x: 909, startPoint y: 250, endPoint x: 859, endPoint y: 181, distance: 85.2
click at [909, 249] on img "Select image image_689cb3995c7cd75eb81e0649.webp" at bounding box center [908, 230] width 114 height 108
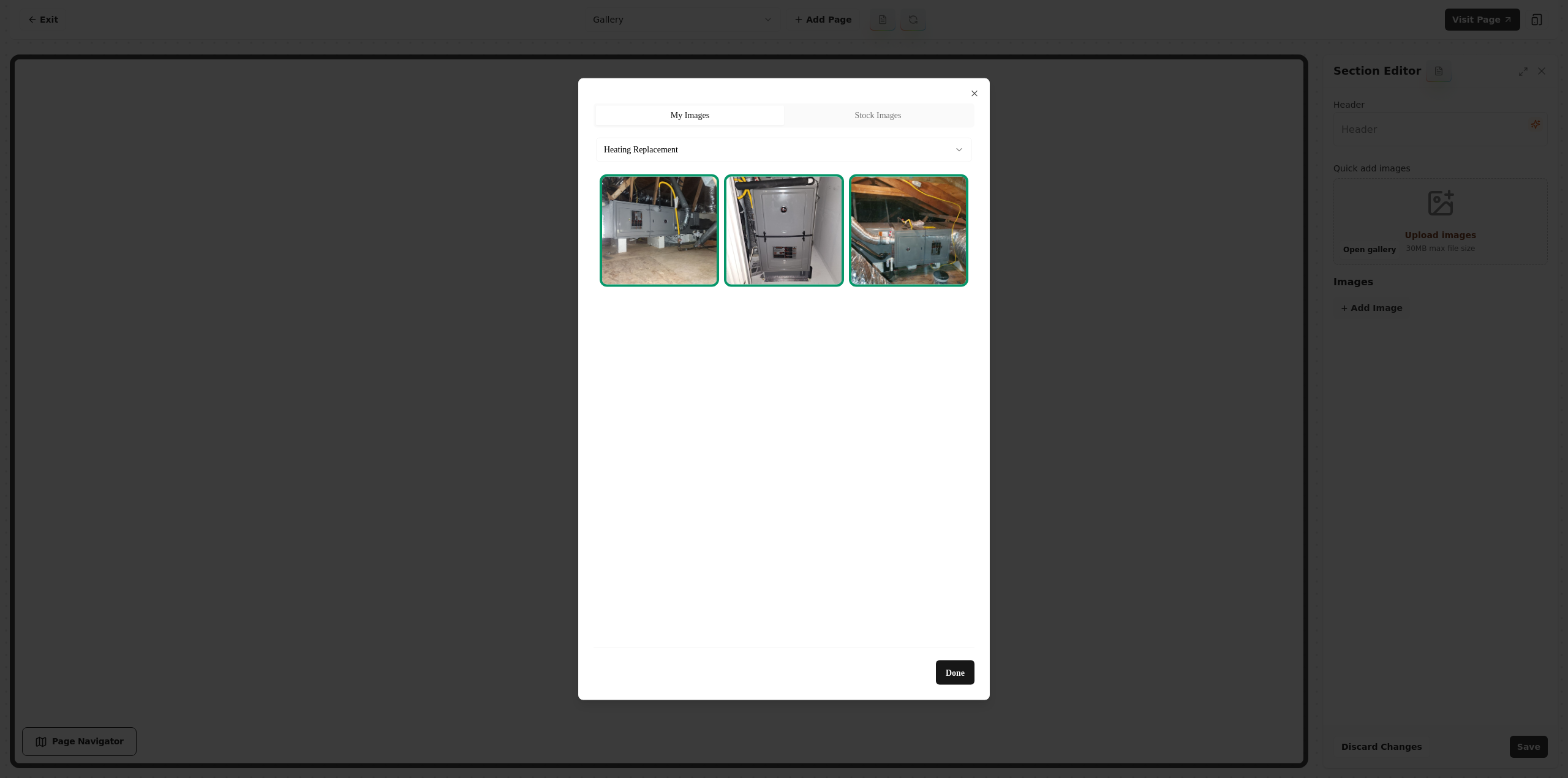
click at [824, 152] on body "Computer Required This feature is only available on a computer. Please switch t…" at bounding box center [784, 389] width 1568 height 778
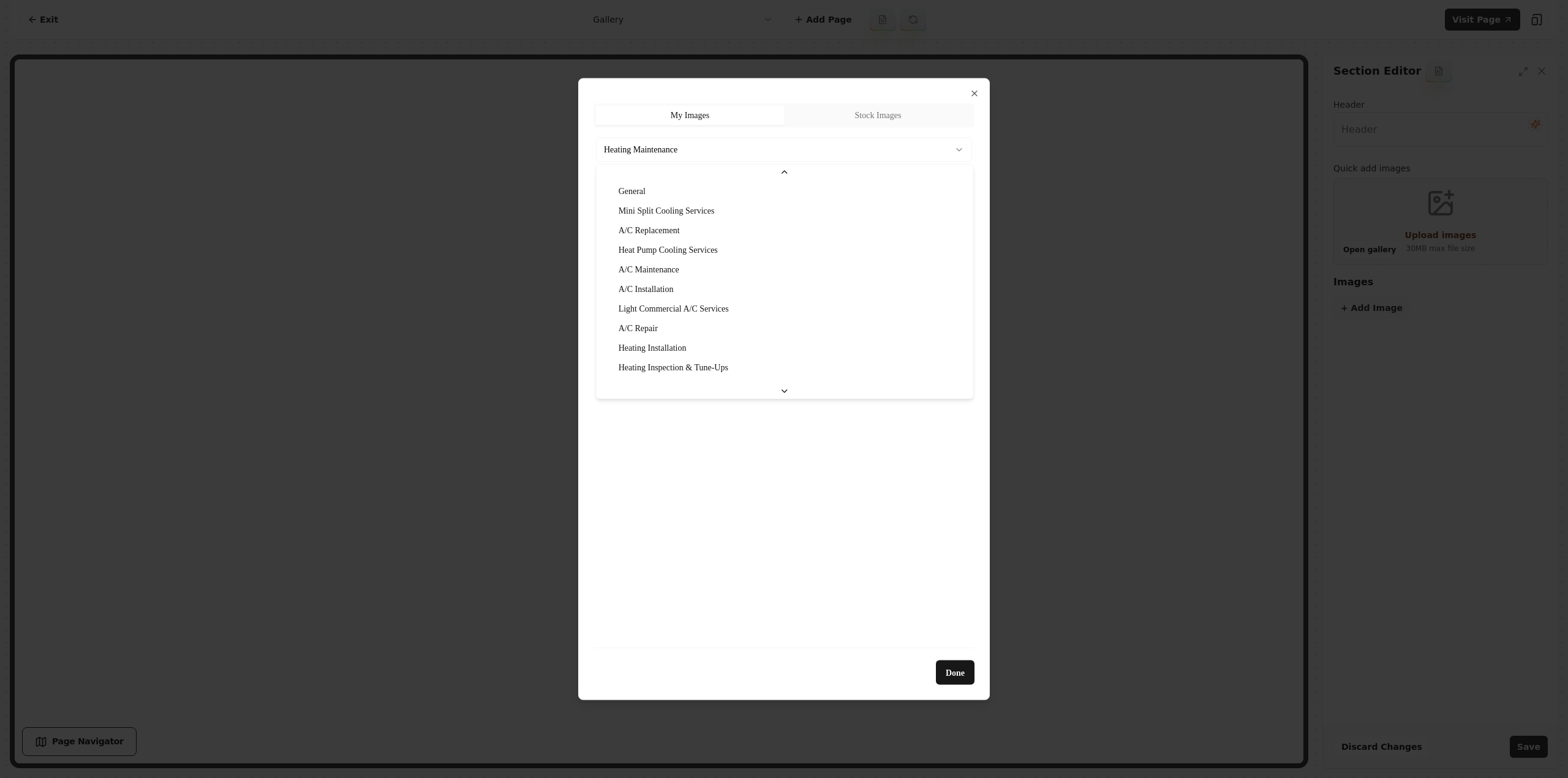
click at [682, 146] on body "Computer Required This feature is only available on a computer. Please switch t…" at bounding box center [784, 389] width 1568 height 778
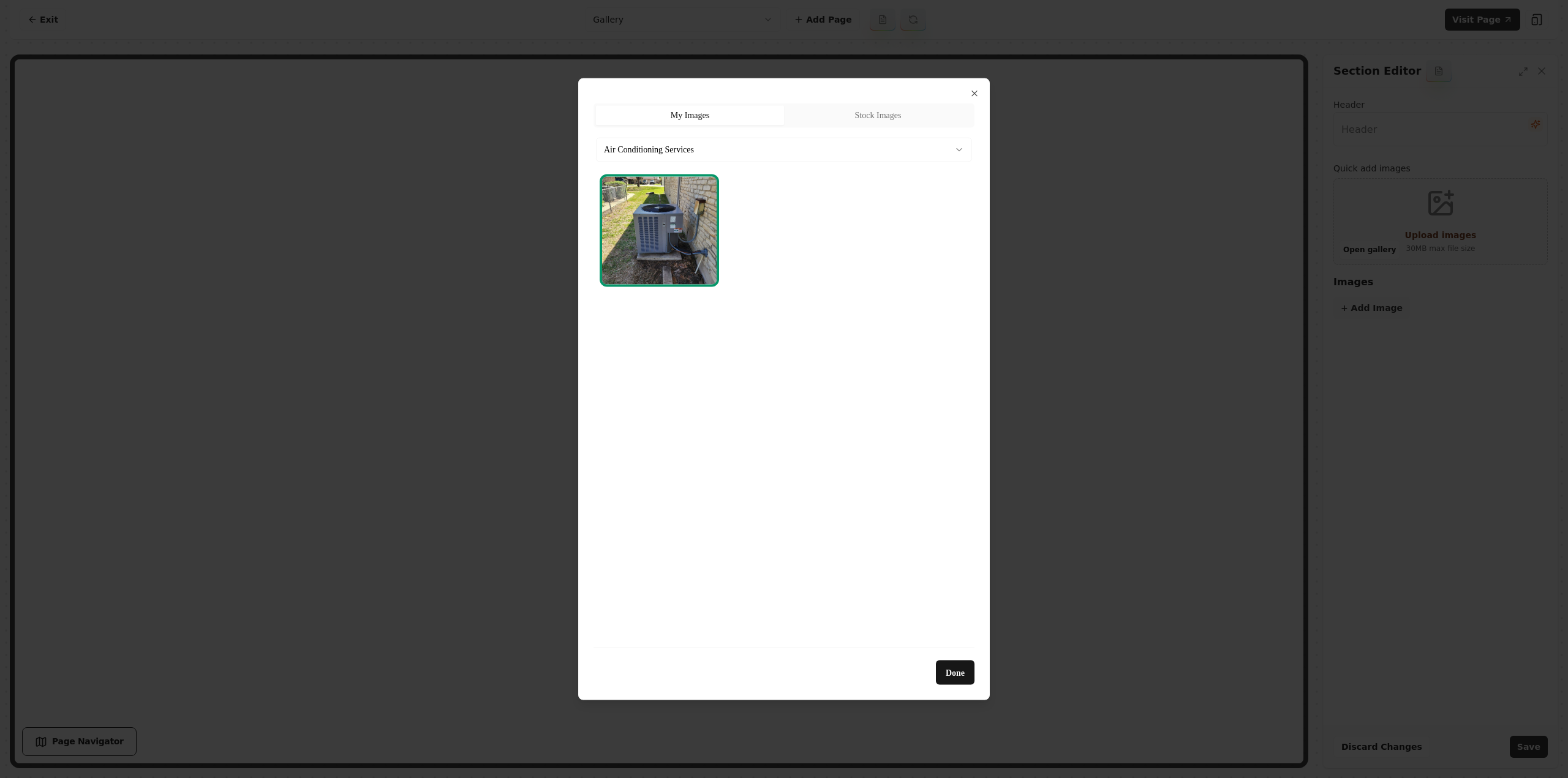
click at [736, 143] on body "Computer Required This feature is only available on a computer. Please switch t…" at bounding box center [784, 389] width 1568 height 778
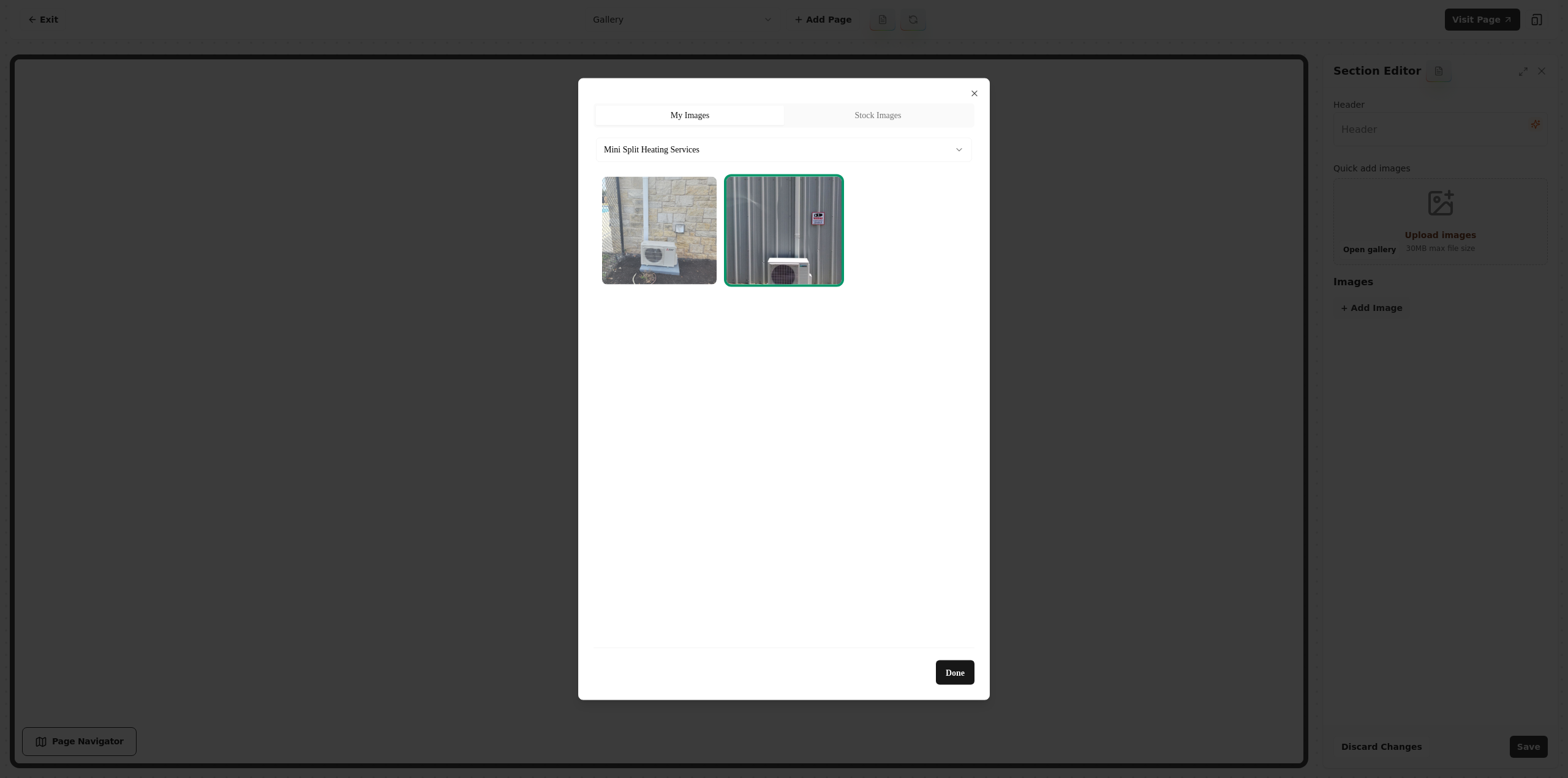
click at [664, 252] on img "Select image image_689cb3955c7cd75eb81df261.webp" at bounding box center [658, 230] width 114 height 108
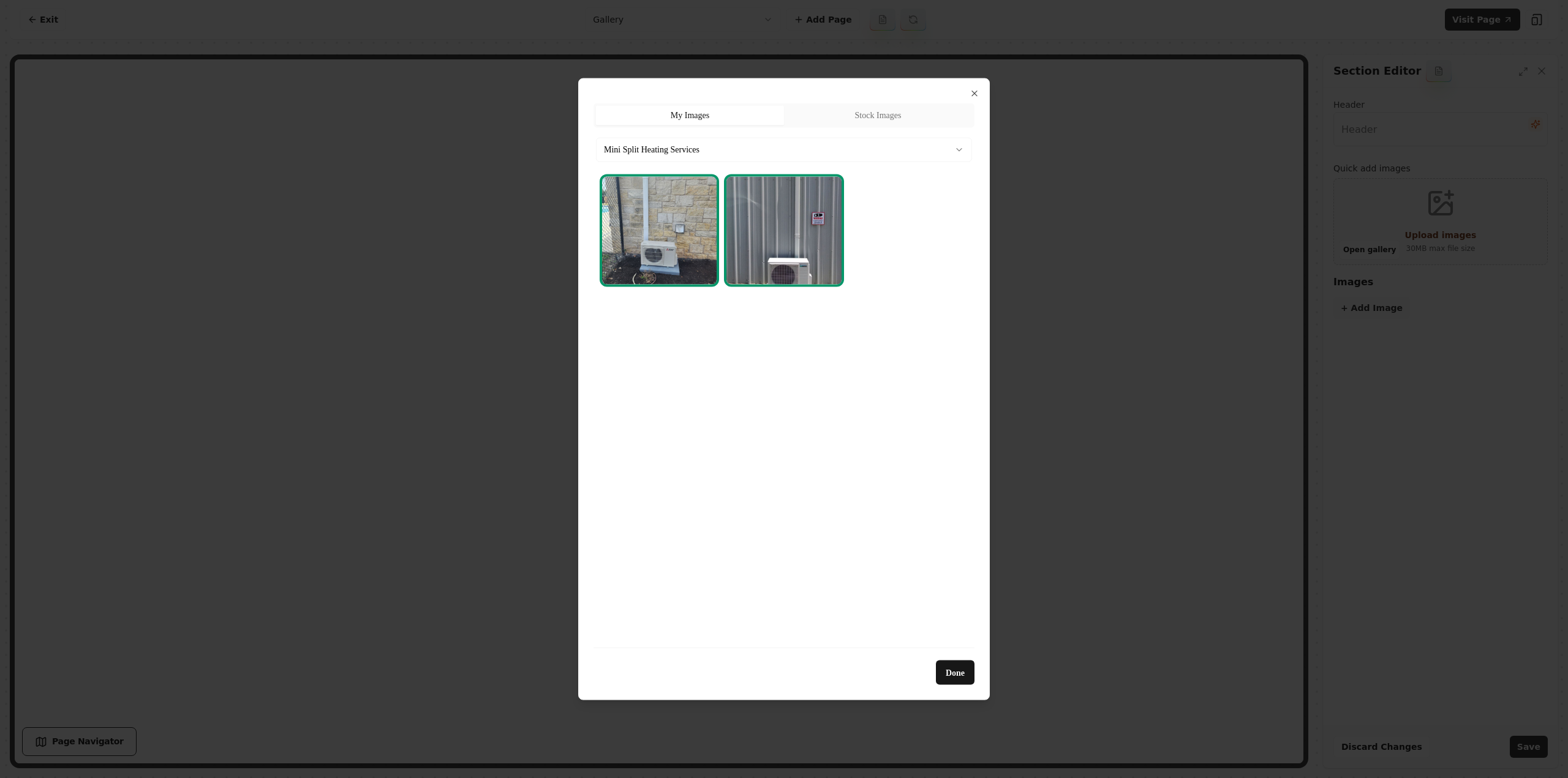
click at [665, 156] on body "Computer Required This feature is only available on a computer. Please switch t…" at bounding box center [784, 389] width 1568 height 778
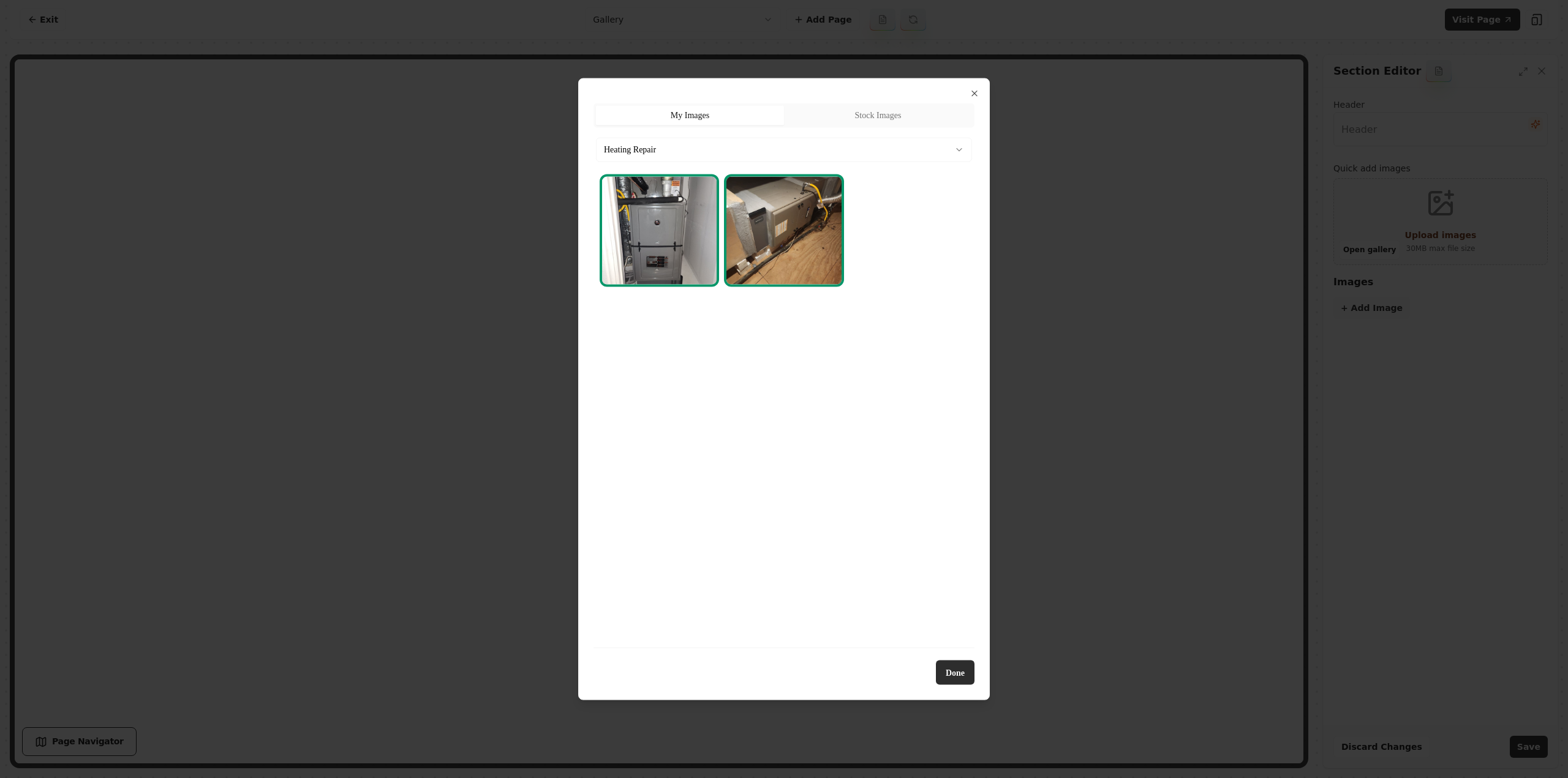
click at [950, 665] on button "Done" at bounding box center [955, 673] width 38 height 25
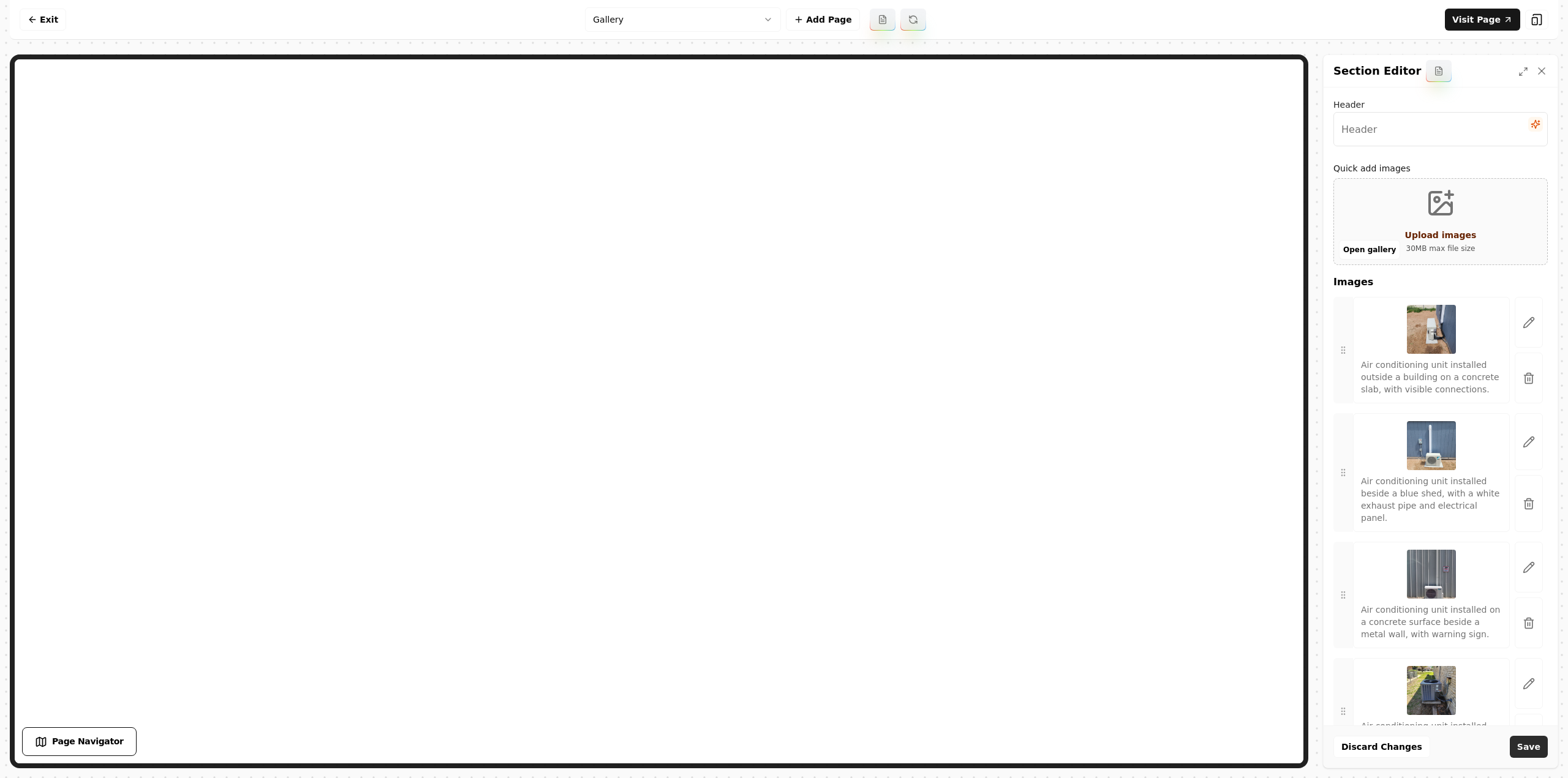
click at [1526, 752] on button "Save" at bounding box center [1529, 747] width 38 height 22
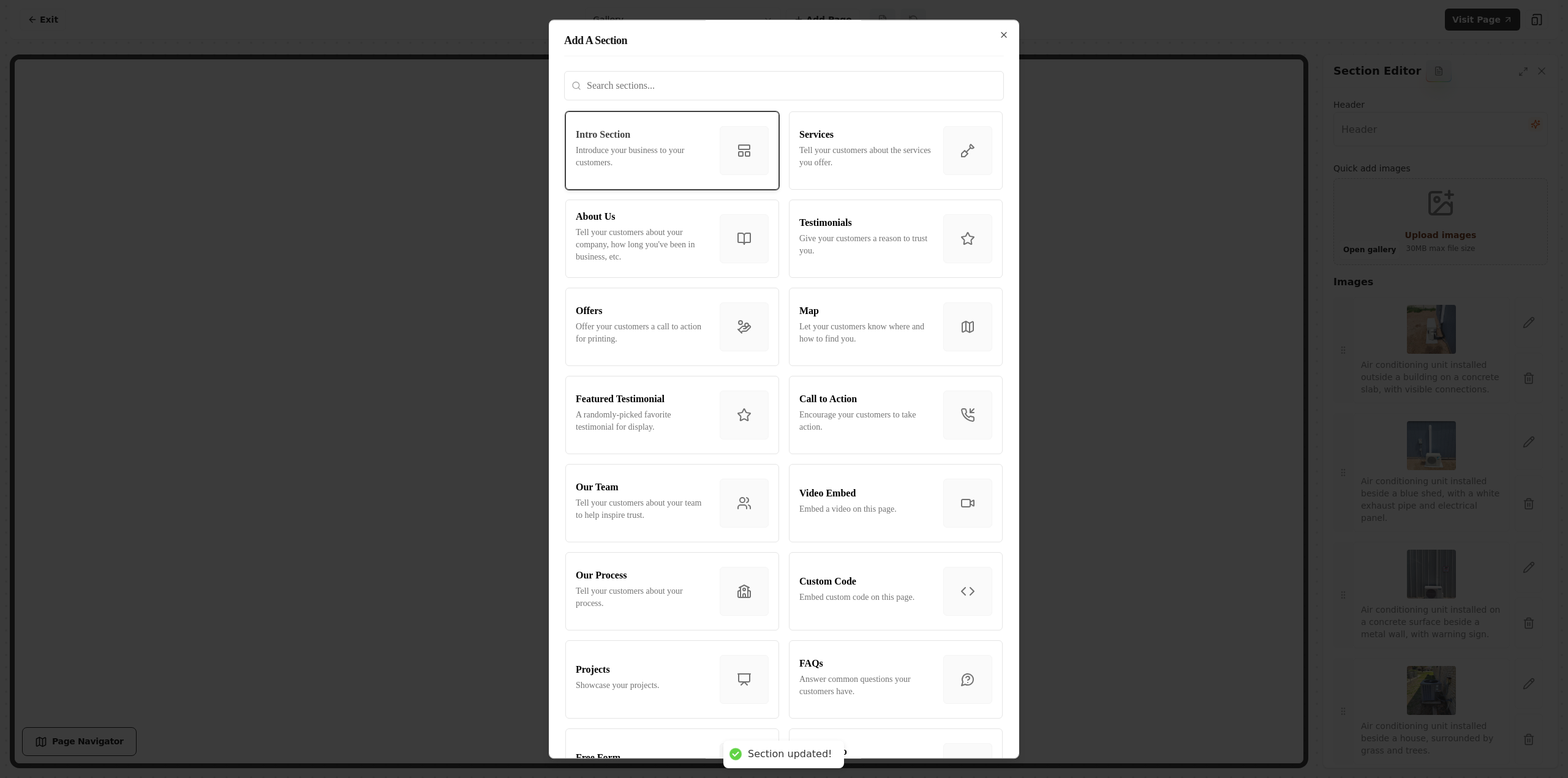
click at [627, 156] on p "Introduce your business to your customers." at bounding box center [642, 156] width 134 height 25
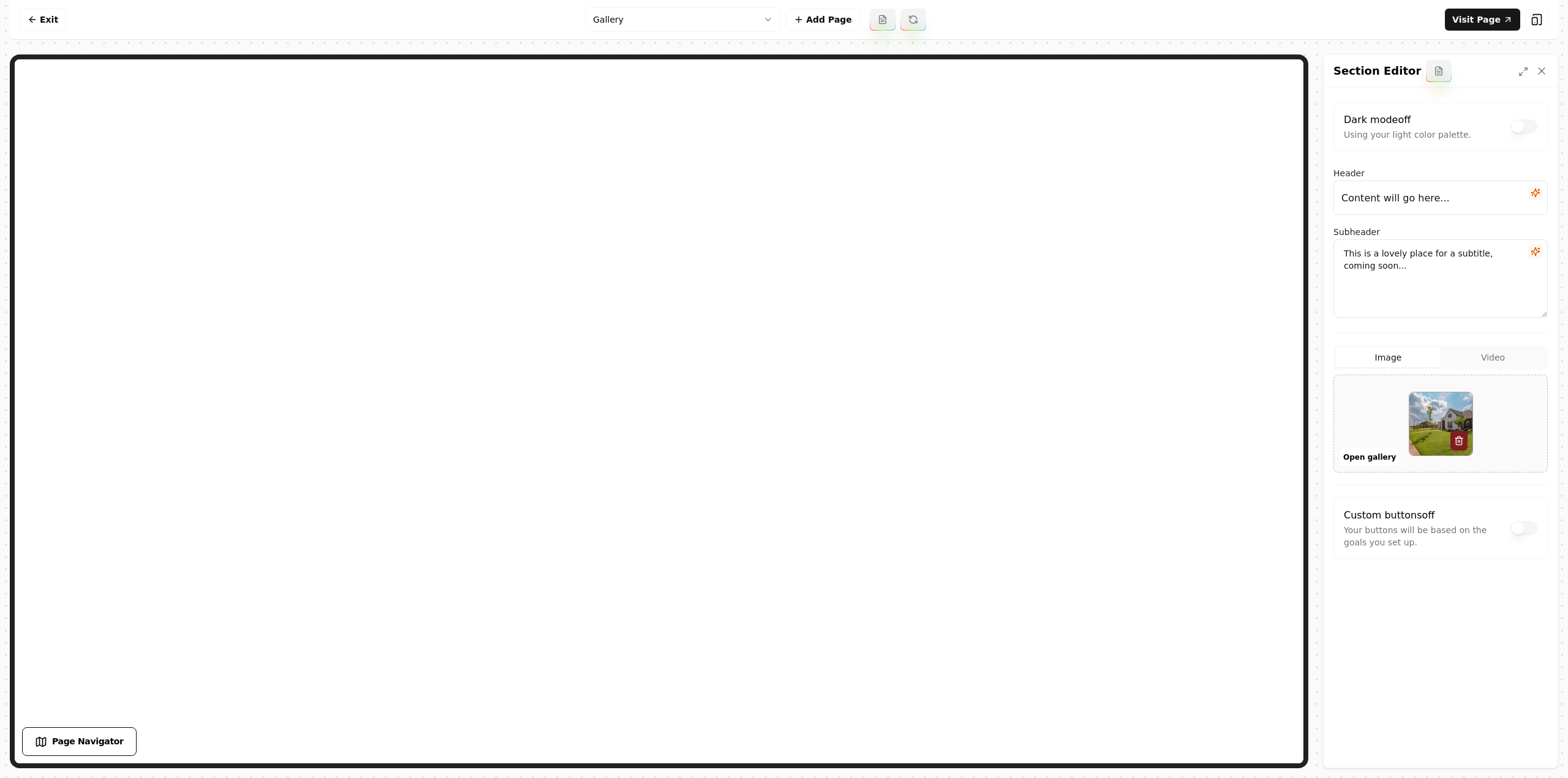
click at [1464, 185] on input "Content will go here..." at bounding box center [1440, 198] width 215 height 35
click at [1464, 186] on input "Content will go here..." at bounding box center [1440, 198] width 215 height 35
click at [1465, 193] on input "Content will go here..." at bounding box center [1440, 198] width 215 height 35
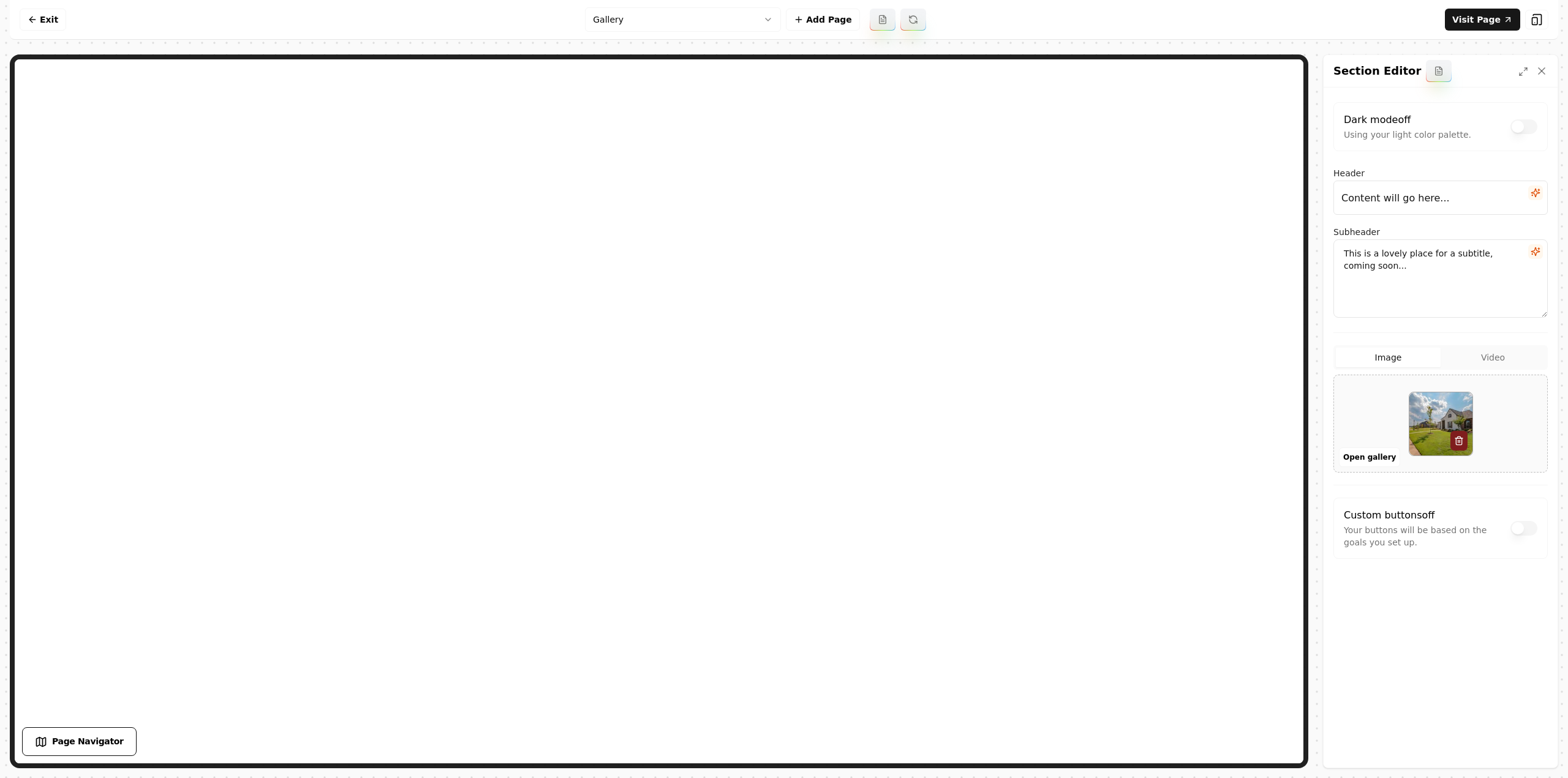
click at [1465, 193] on input "Content will go here..." at bounding box center [1440, 198] width 215 height 35
type input "Gallery"
click at [1405, 276] on textarea "This is a lovely place for a subtitle, coming soon..." at bounding box center [1440, 279] width 215 height 79
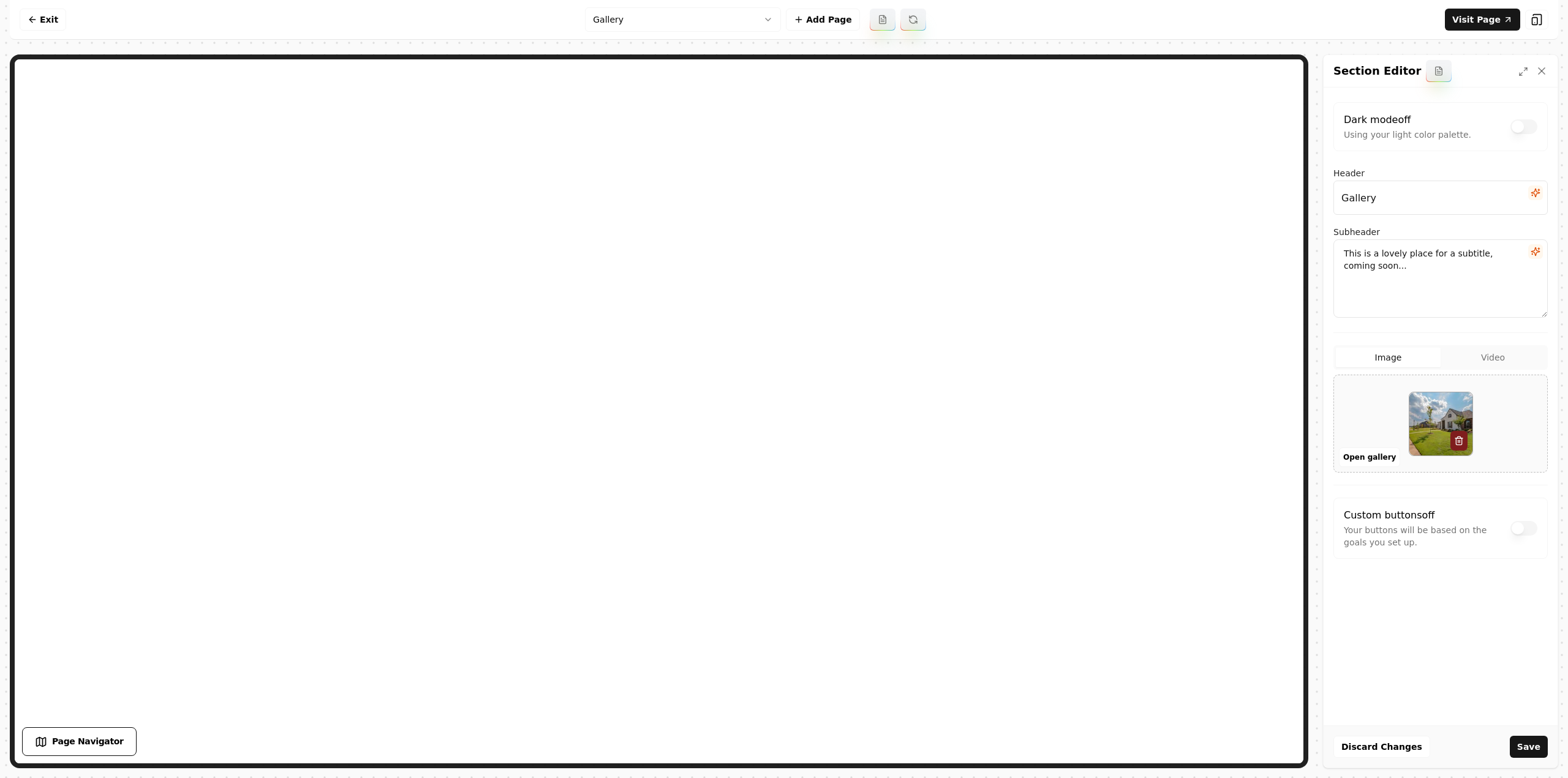
click at [1405, 276] on textarea "This is a lovely place for a subtitle, coming soon..." at bounding box center [1440, 279] width 215 height 79
click at [1373, 450] on button "Open gallery" at bounding box center [1369, 457] width 61 height 19
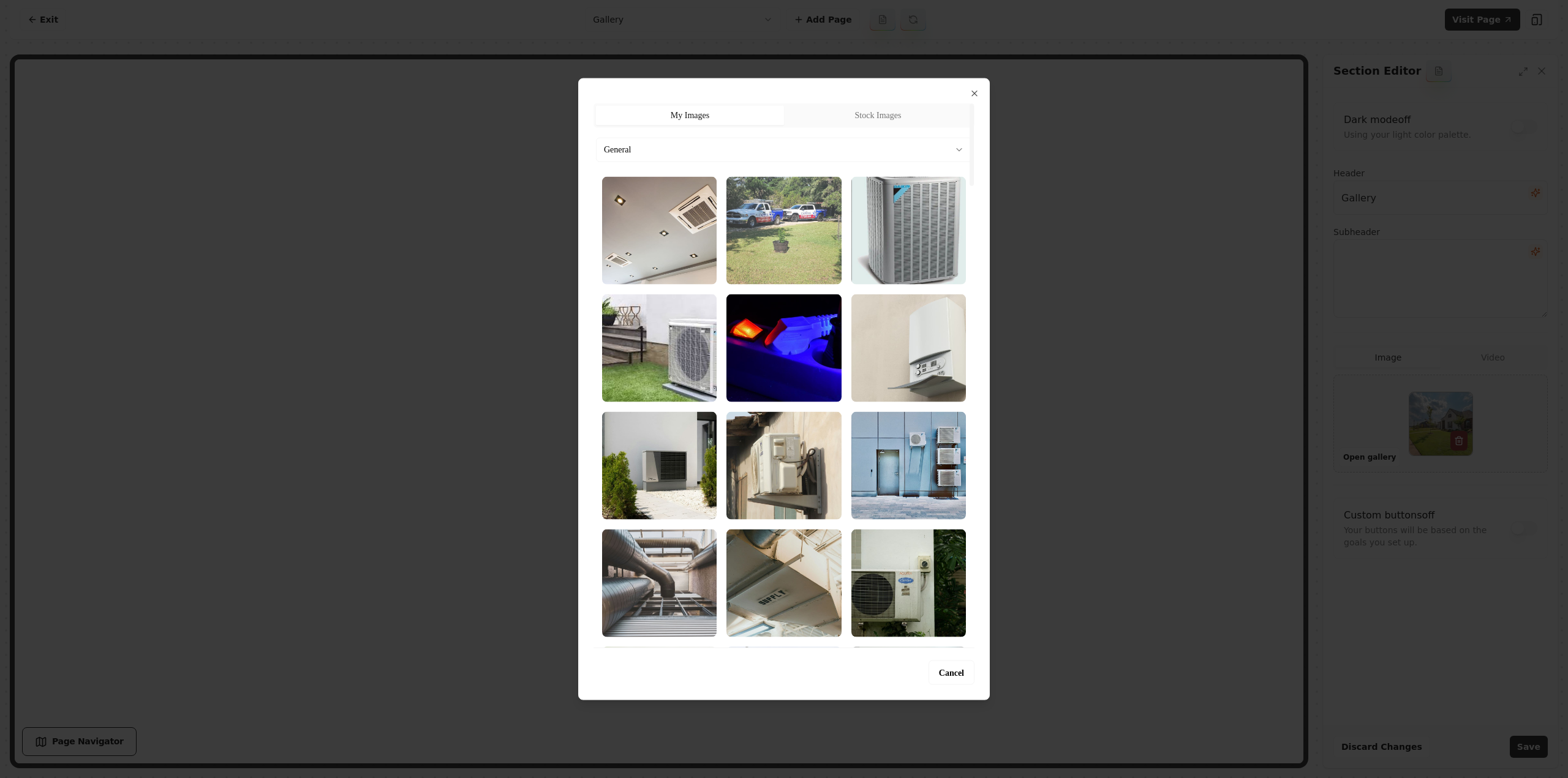
click at [767, 218] on img "Select image image_689a6ece5c7cd75eb88de8e5.jpg" at bounding box center [783, 230] width 114 height 108
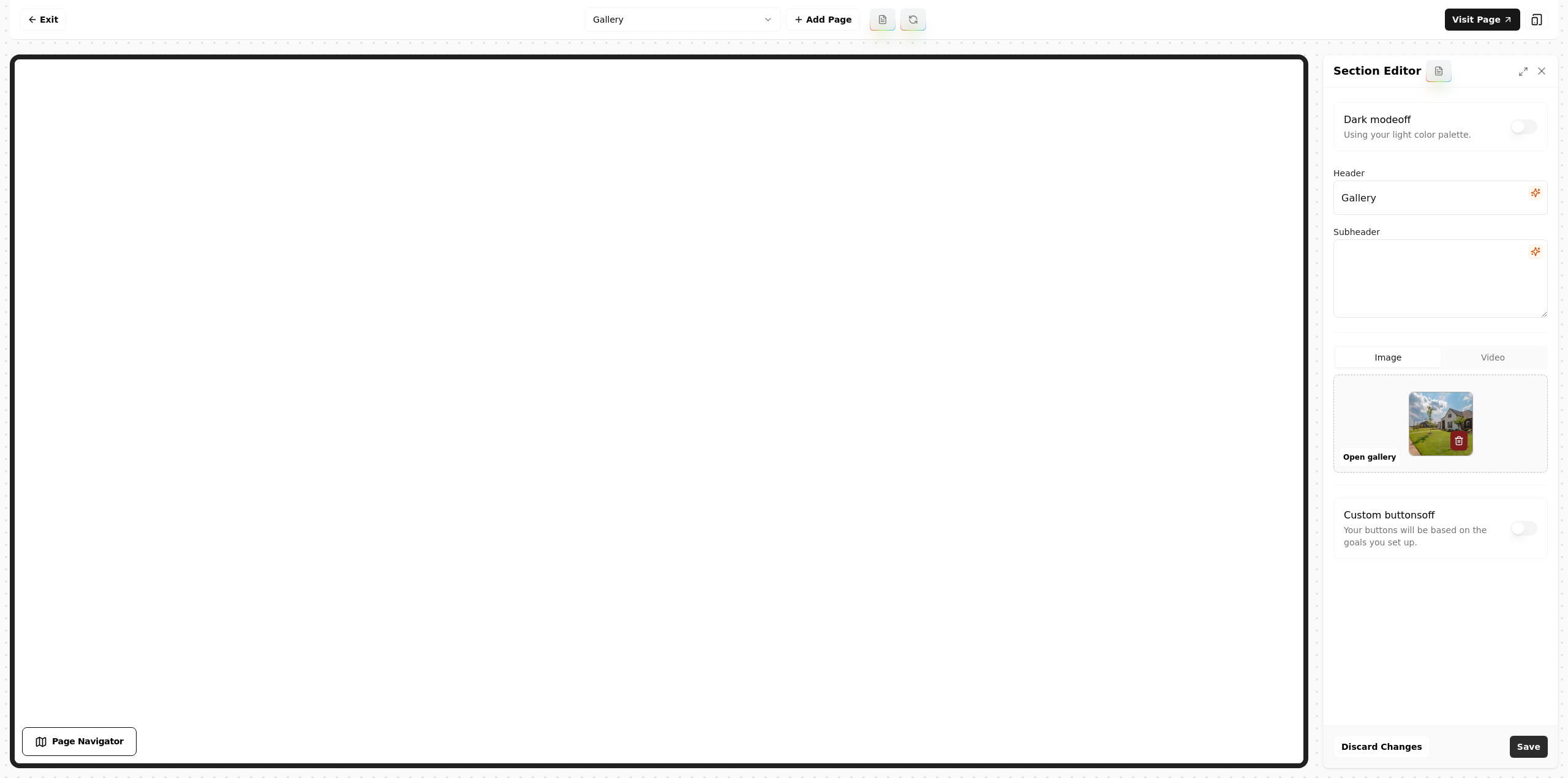
click at [1537, 741] on button "Save" at bounding box center [1529, 747] width 38 height 22
click at [1373, 456] on button "Open gallery" at bounding box center [1369, 457] width 61 height 19
click at [1345, 455] on button "Open gallery" at bounding box center [1369, 457] width 61 height 19
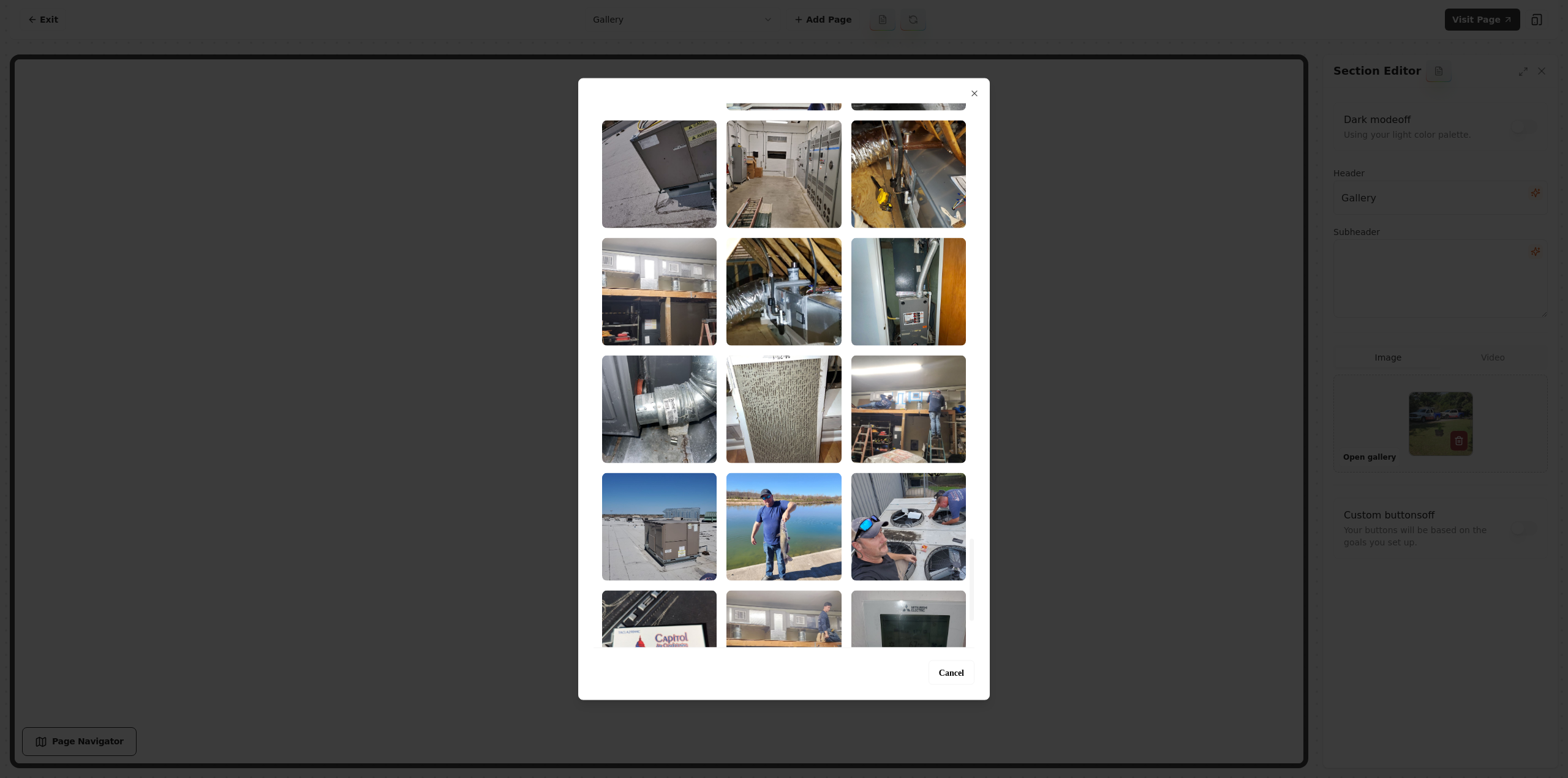
scroll to position [2694, 0]
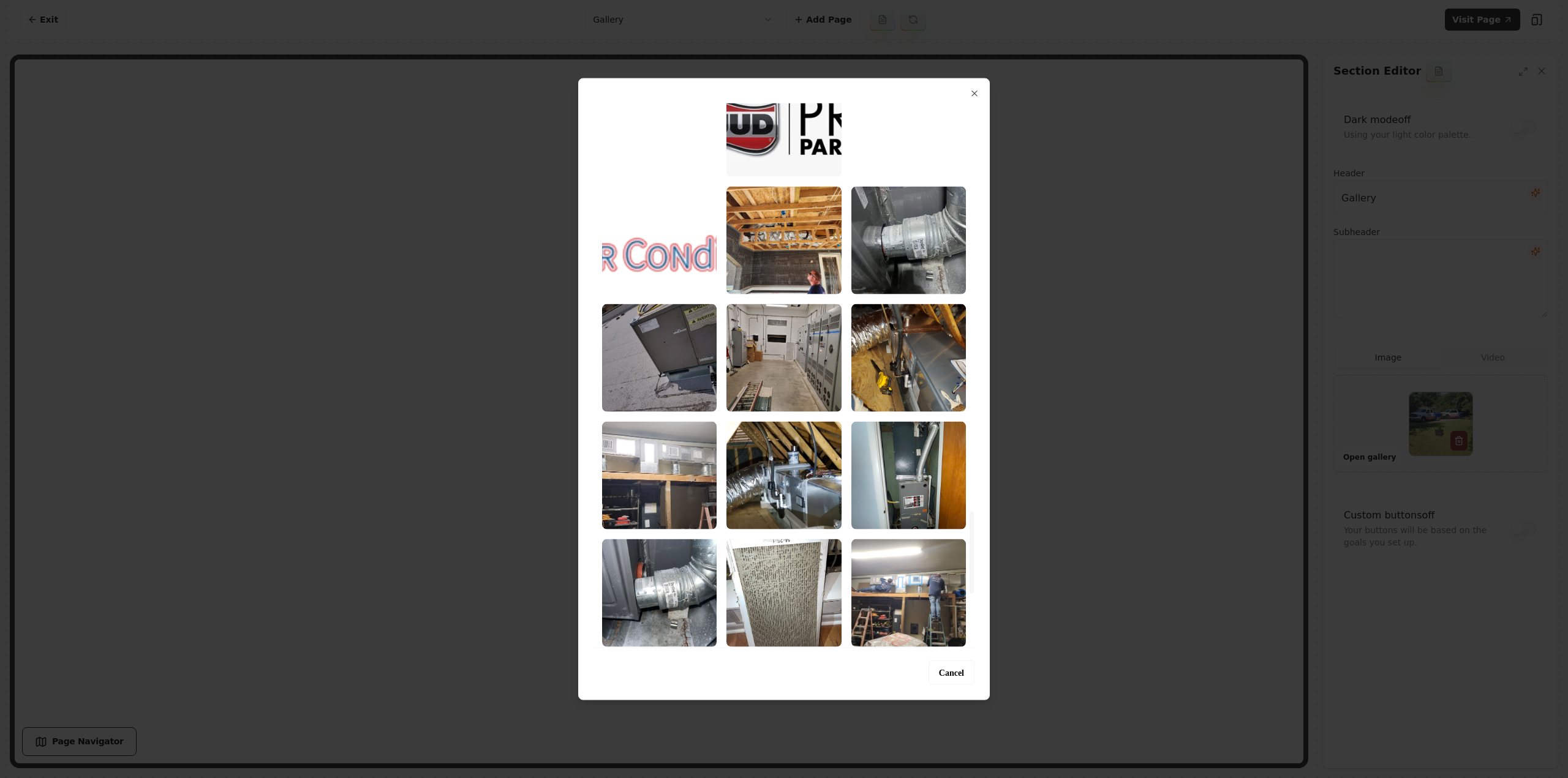
drag, startPoint x: 795, startPoint y: 360, endPoint x: 799, endPoint y: 368, distance: 8.9
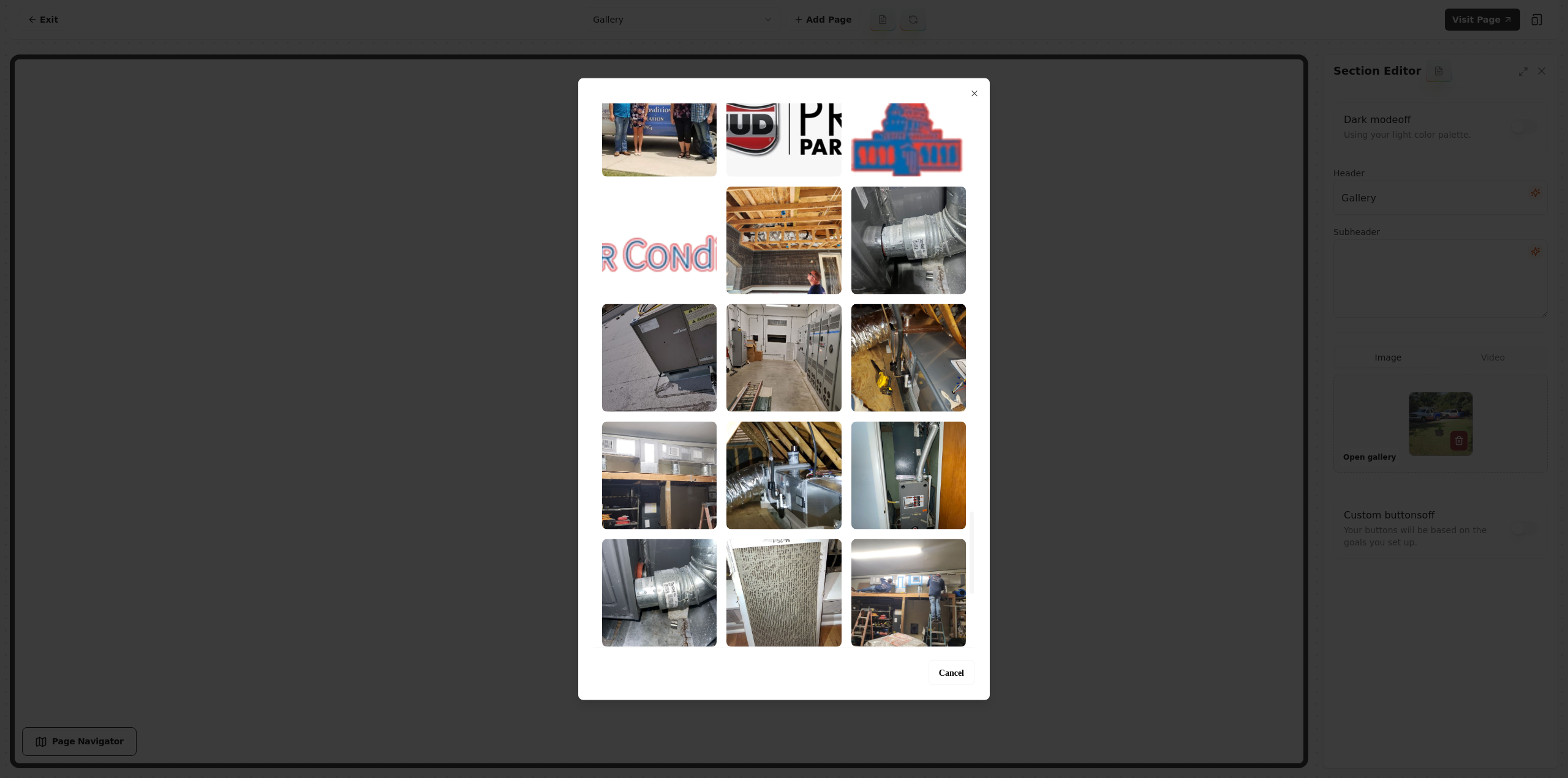
click at [795, 359] on img "Select image image_6890ea2e5c7cd75eb8d1db80.jpeg" at bounding box center [783, 358] width 114 height 108
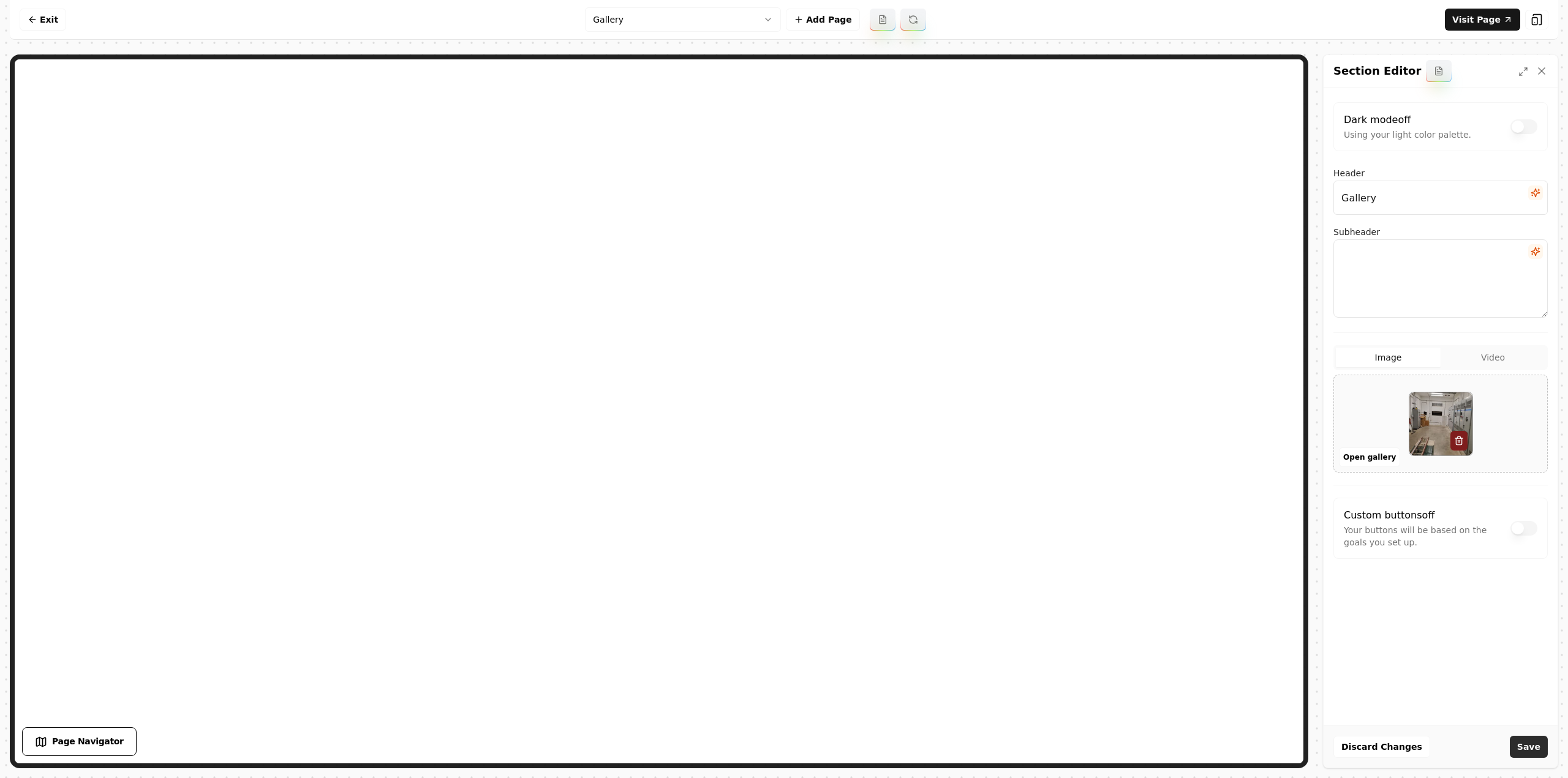
click at [1529, 749] on button "Save" at bounding box center [1529, 747] width 38 height 22
click at [1483, 26] on link "Visit Page" at bounding box center [1482, 19] width 75 height 22
click at [50, 16] on link "Exit" at bounding box center [42, 19] width 47 height 22
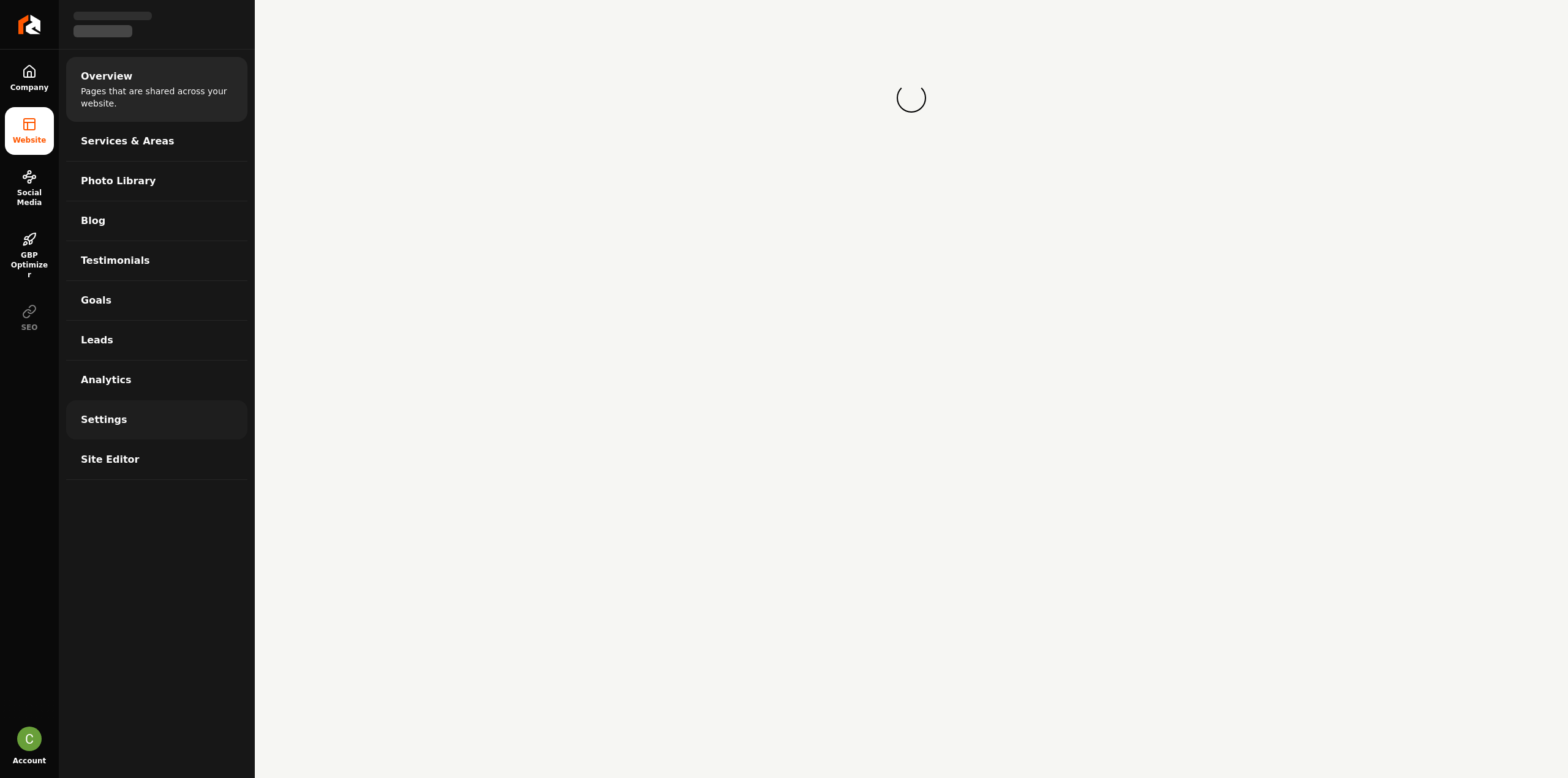
click at [92, 425] on span "Settings" at bounding box center [104, 420] width 47 height 15
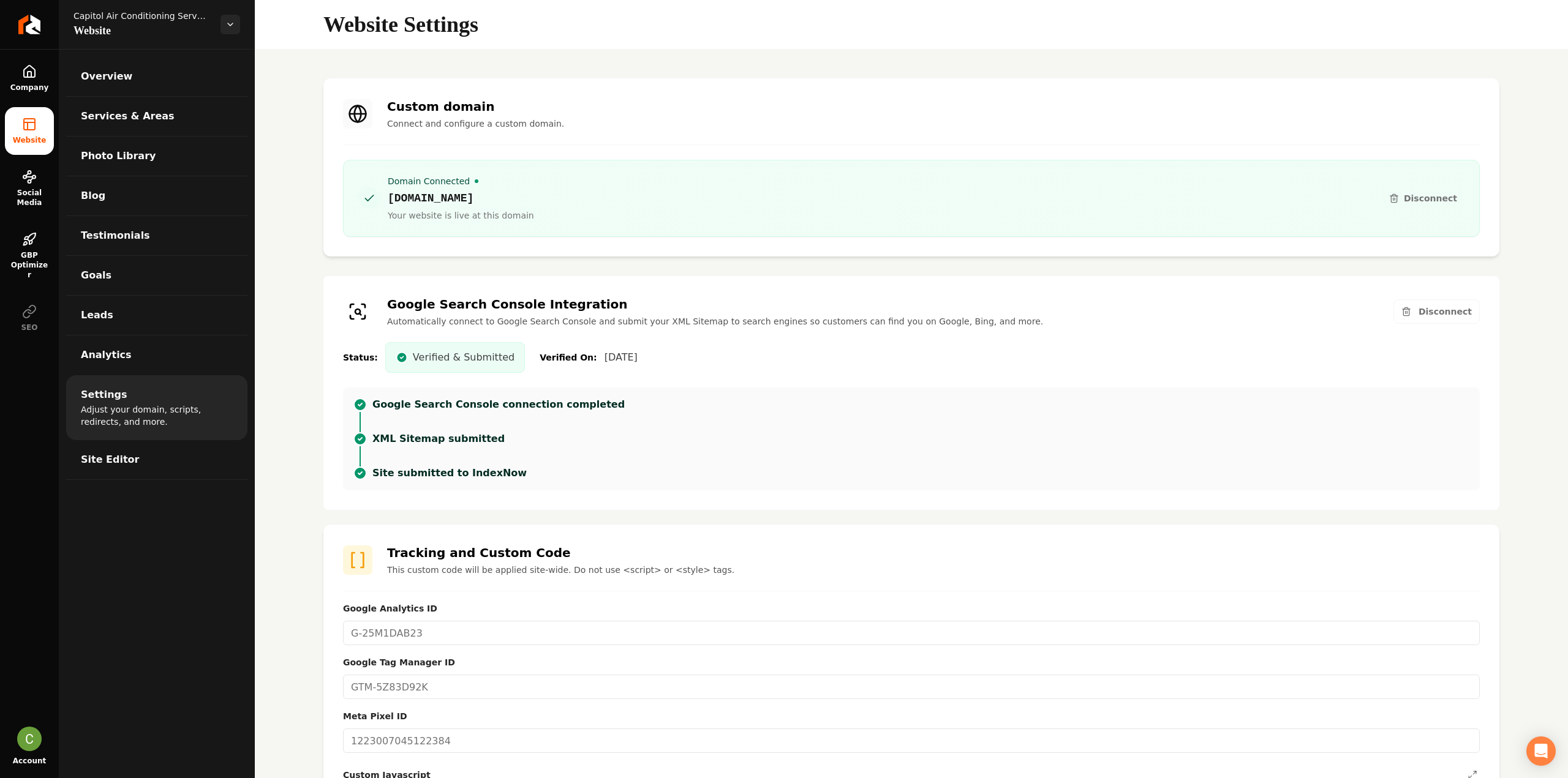
scroll to position [489, 0]
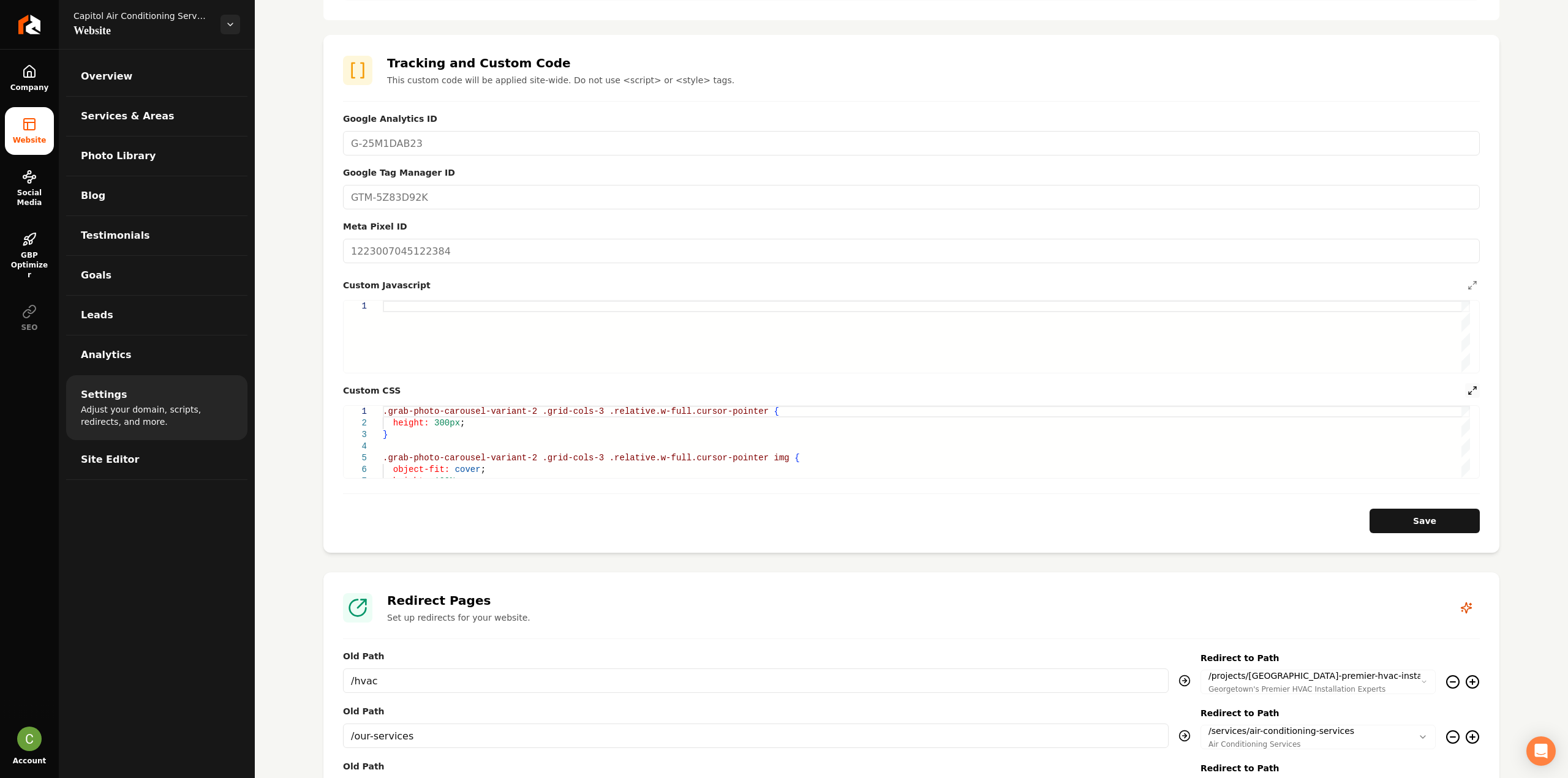
click at [1468, 393] on icon "Main content area" at bounding box center [1472, 390] width 10 height 10
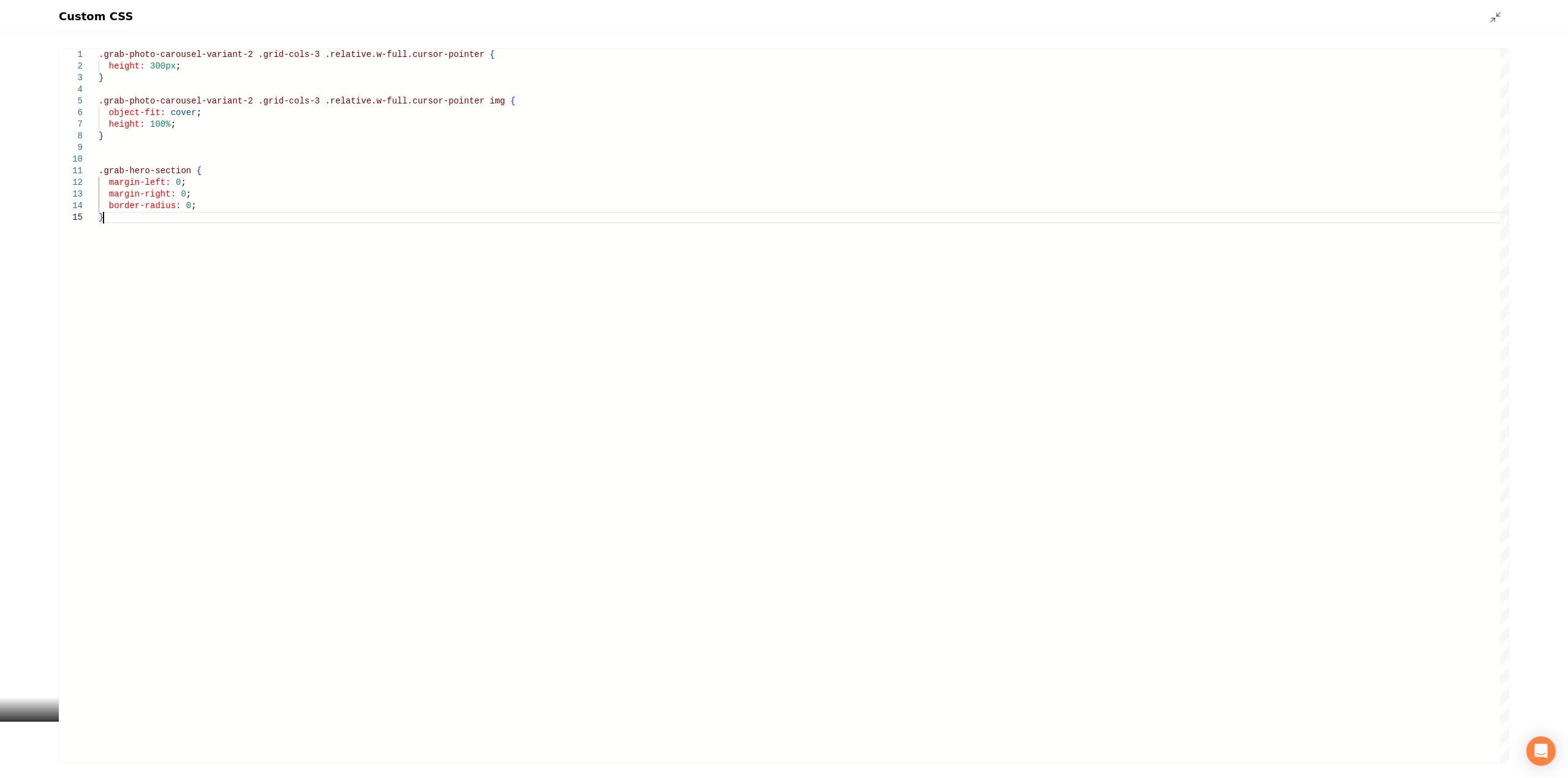
click at [227, 359] on div ".grab-photo-carousel-variant-2 .grid-cols-3 .relative.w-full.cursor-pointer { h…" at bounding box center [804, 406] width 1410 height 714
drag, startPoint x: 159, startPoint y: 243, endPoint x: 218, endPoint y: 246, distance: 59.1
click at [159, 243] on div ".grab-photo-carousel-variant-2 .grid-cols-3 .relative.w-full.cursor-pointer { h…" at bounding box center [804, 406] width 1410 height 714
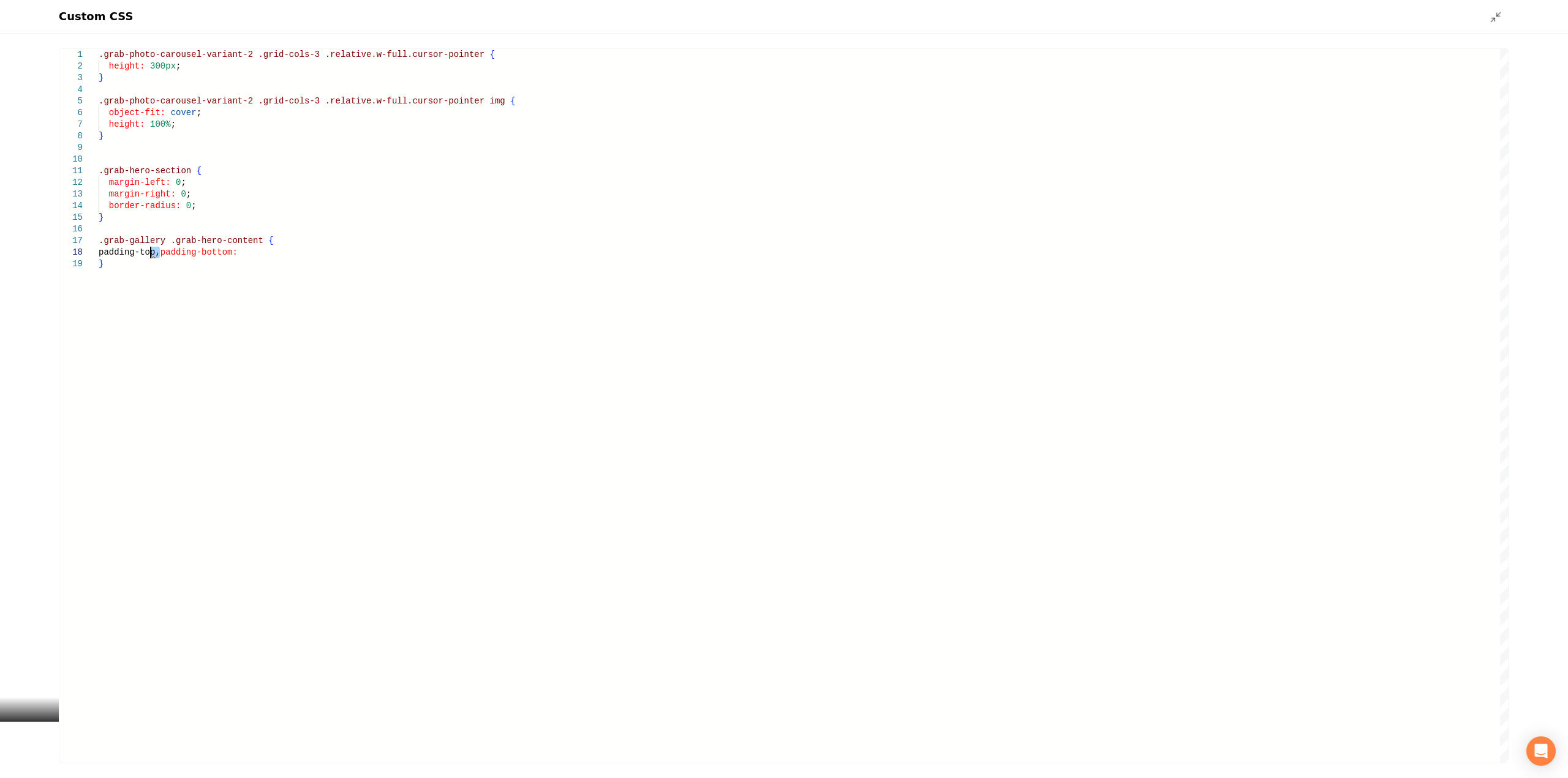
drag, startPoint x: 157, startPoint y: 258, endPoint x: 152, endPoint y: 257, distance: 5.1
click at [152, 257] on div ".grab-photo-carousel-variant-2 .grid-cols-3 .relative.w-full.cursor-pointer { h…" at bounding box center [804, 406] width 1410 height 714
click at [204, 256] on div ".grab-photo-carousel-variant-2 .grid-cols-3 .relative.w-full.cursor-pointer { h…" at bounding box center [804, 406] width 1410 height 714
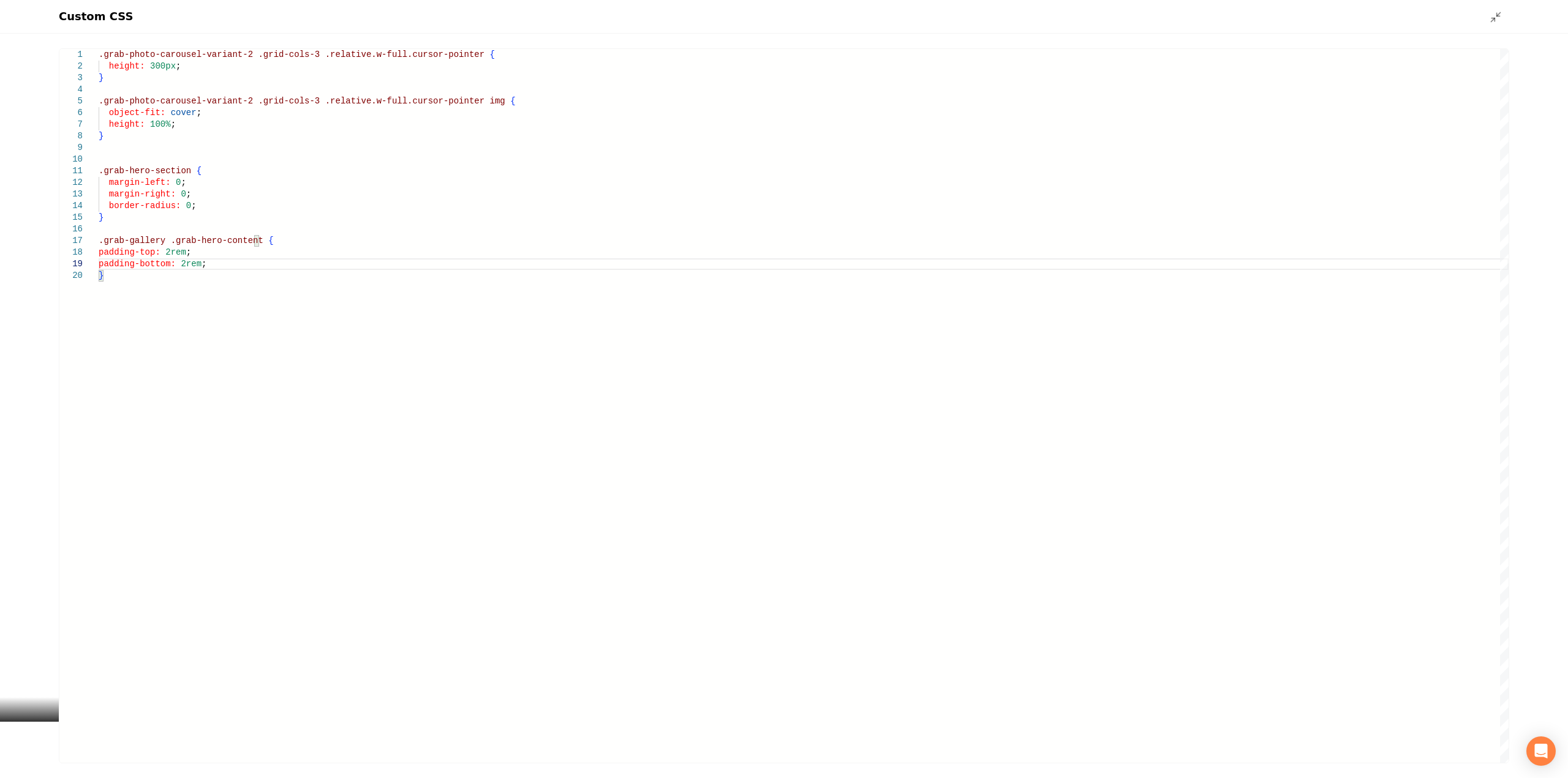
type textarea "**********"
click at [1495, 27] on div "Custom CSS" at bounding box center [784, 16] width 1568 height 34
click at [1495, 21] on icon "Main content area" at bounding box center [1495, 16] width 12 height 12
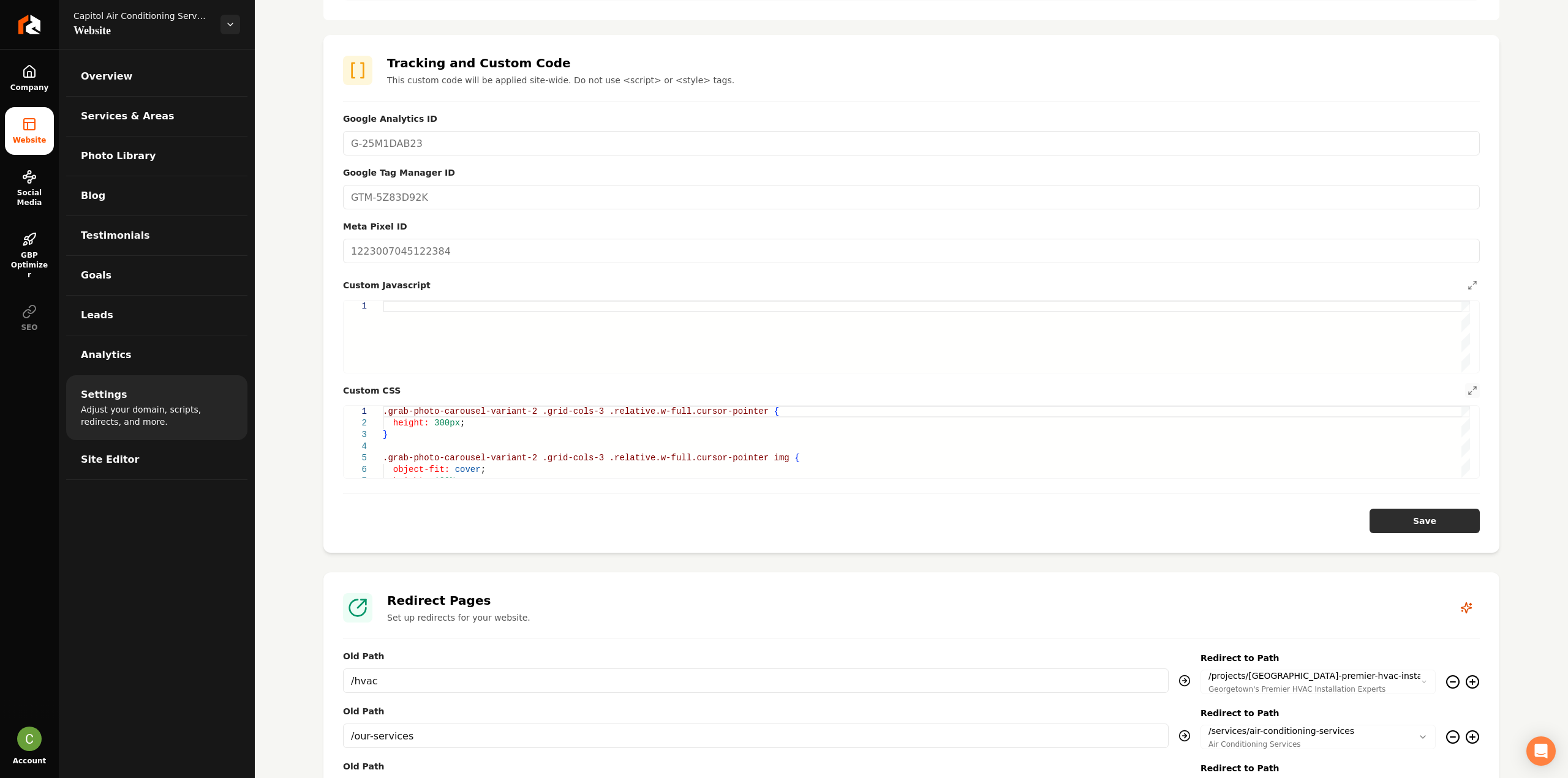
click at [1427, 525] on button "Save" at bounding box center [1424, 520] width 110 height 25
click at [460, 471] on div ".grab-photo-carousel-variant-2 .grid-cols-3 .relative.w-full.cursor-pointer { h…" at bounding box center [926, 522] width 1087 height 233
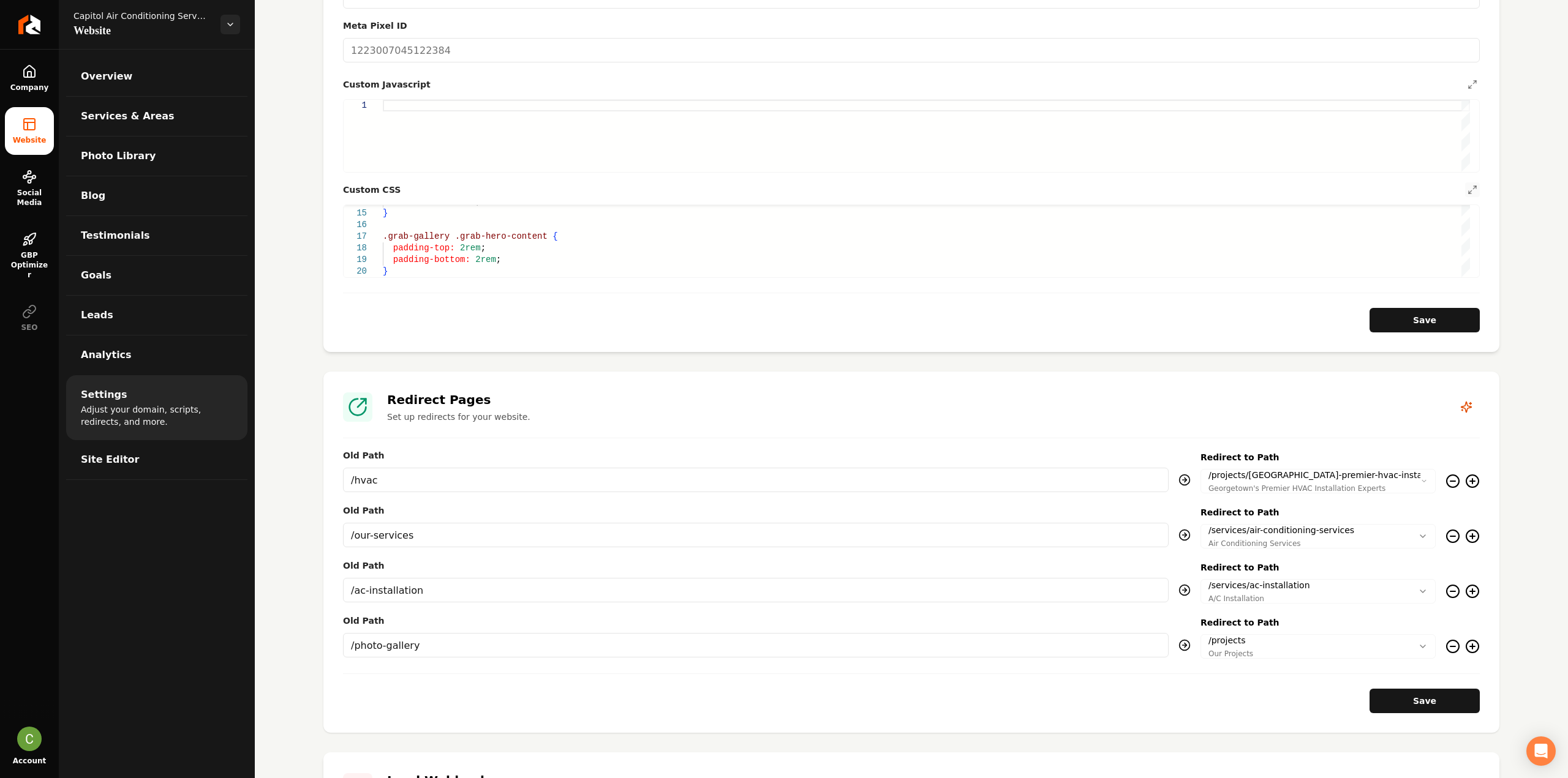
scroll to position [735, 0]
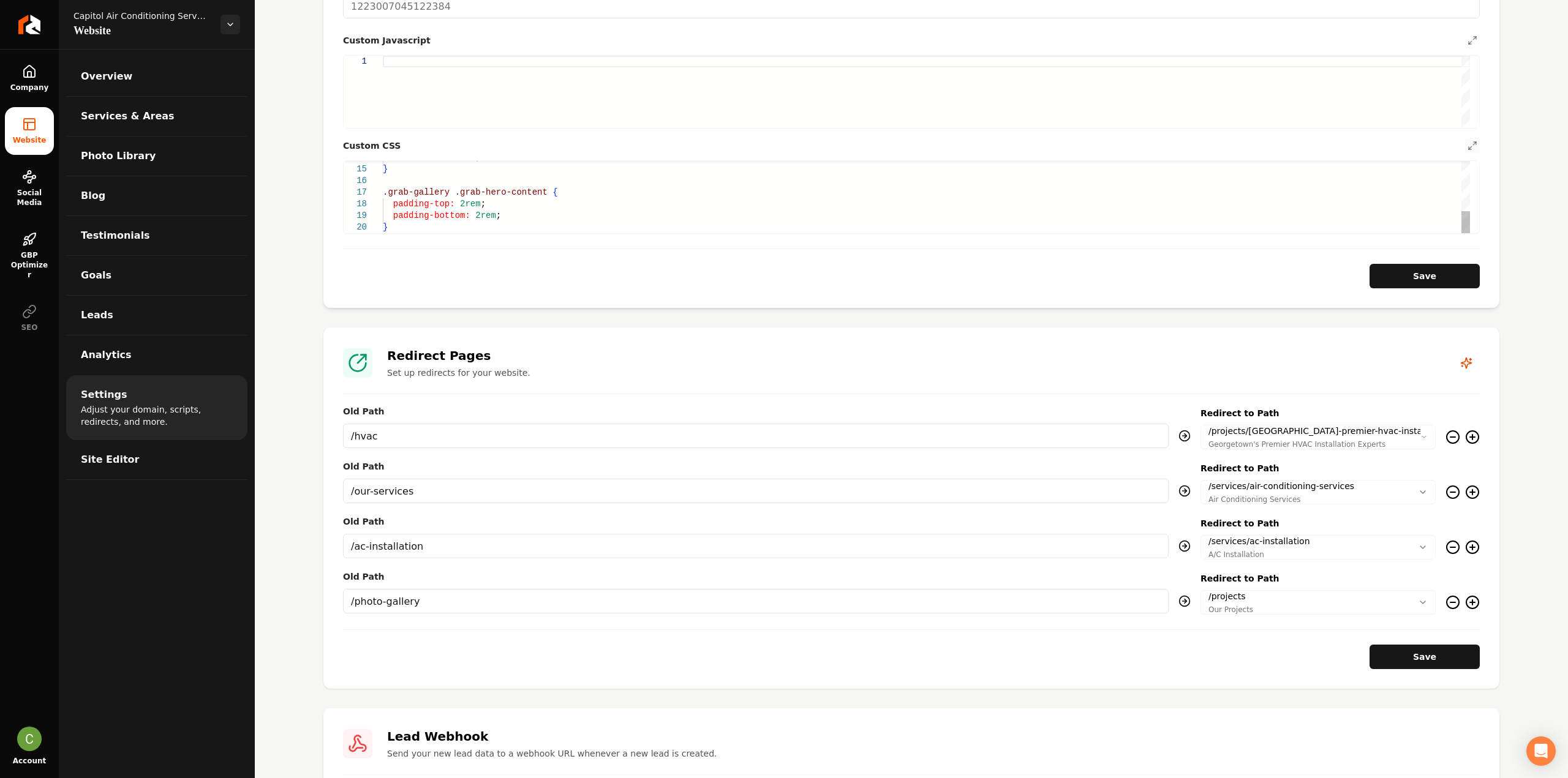
type textarea "**********"
click at [446, 215] on div "border-radius: 0 ; } .grab-gallery .grab-hero-content { padding-top: 2rem ; pad…" at bounding box center [926, 117] width 1087 height 233
click at [446, 226] on div "border-radius: 0 ; } .grab-gallery .grab-hero-content { padding-top: 2rem ; pad…" at bounding box center [926, 117] width 1087 height 233
click at [550, 227] on div ".grab-gallery .grab-hero-content { padding-top: 2rem ; padding-bottom: 2rem ; }…" at bounding box center [926, 105] width 1087 height 256
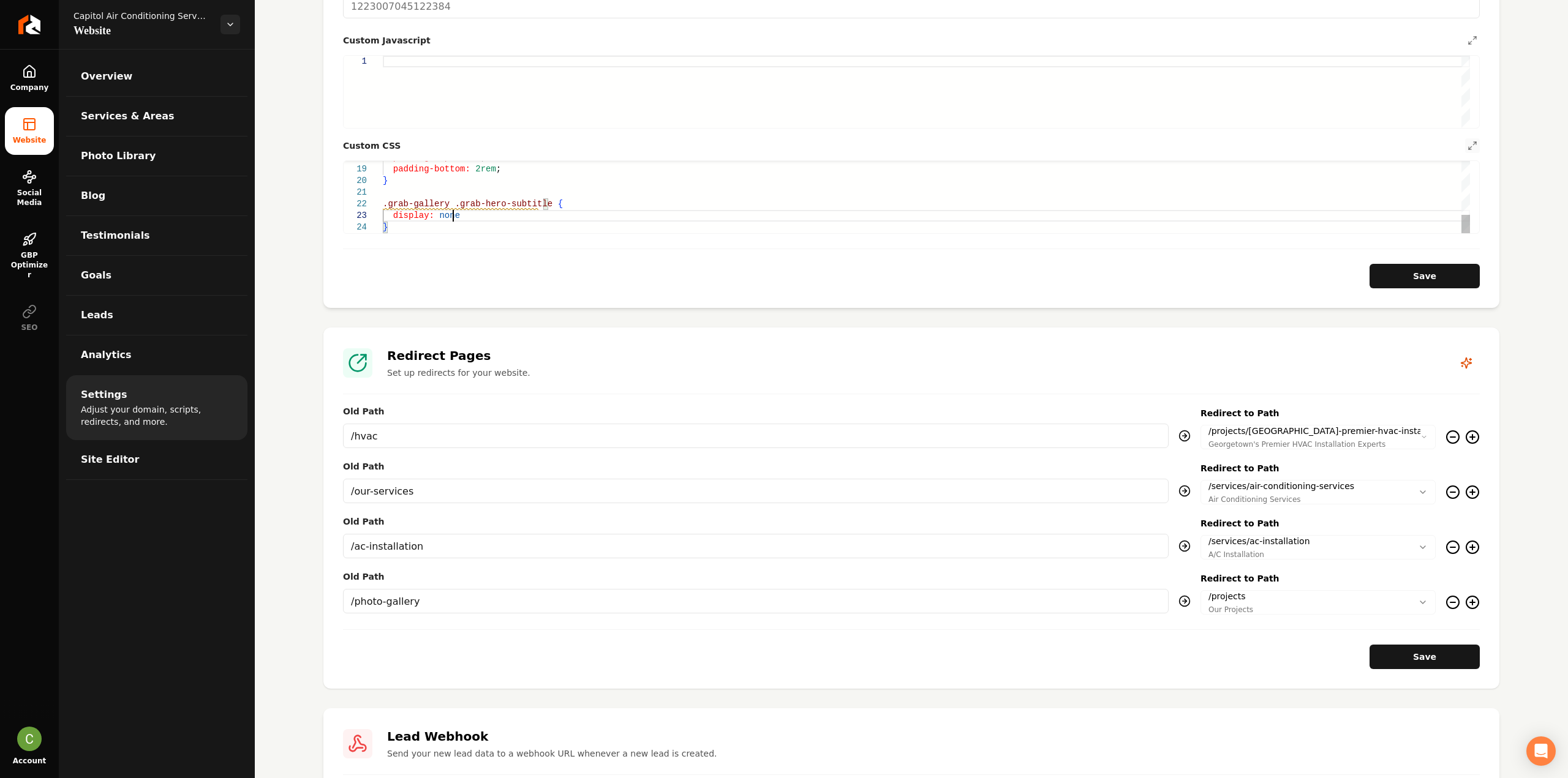
scroll to position [24, 79]
click at [1446, 279] on button "Save" at bounding box center [1424, 276] width 110 height 25
click at [469, 200] on div "padding-top: 2rem ; padding-bottom: 2rem ; } .grab-gallery .grab-hero-subtitle …" at bounding box center [926, 124] width 1087 height 279
click at [452, 189] on div "padding-top: 2rem ; padding-bottom: 2rem ; } .grab-gallery .grab-hero-subtitle …" at bounding box center [926, 124] width 1087 height 279
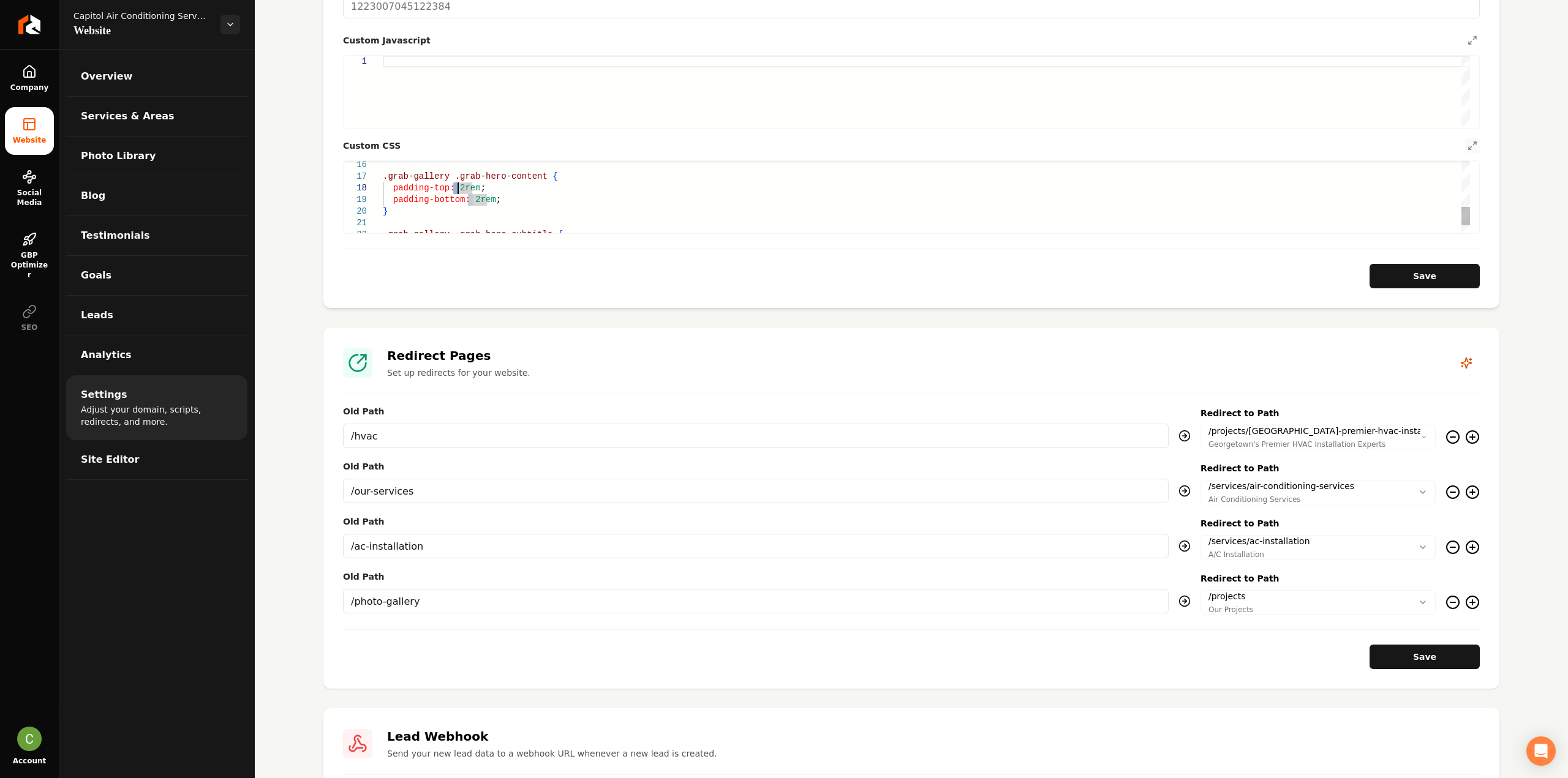
drag, startPoint x: 453, startPoint y: 187, endPoint x: 458, endPoint y: 188, distance: 5.1
click at [458, 188] on div "padding-top: 2rem ; padding-bottom: 2rem ; } .grab-gallery .grab-hero-subtitle …" at bounding box center [926, 124] width 1087 height 279
type textarea "**********"
click at [1397, 268] on button "Save" at bounding box center [1424, 276] width 110 height 25
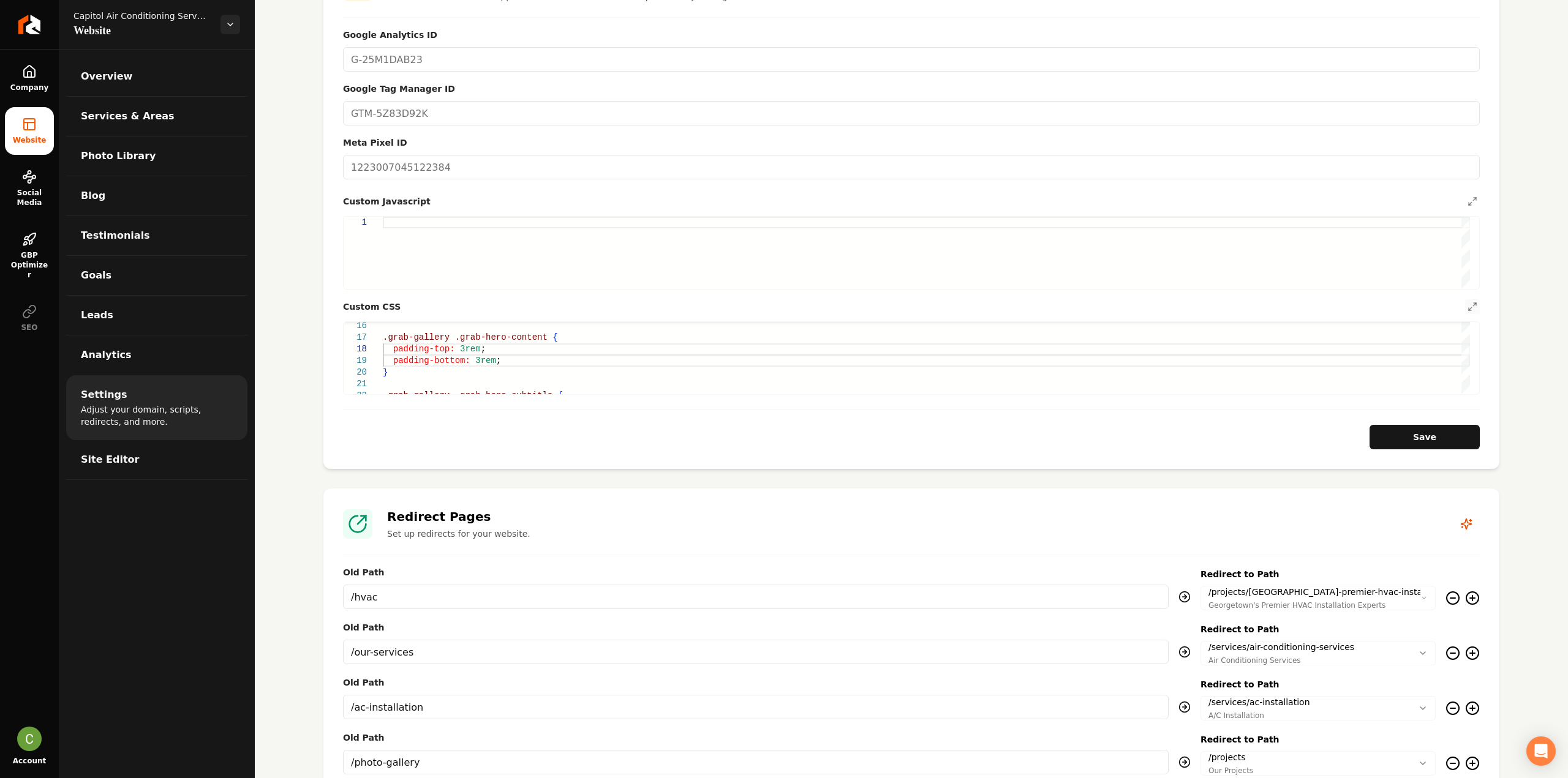
scroll to position [489, 0]
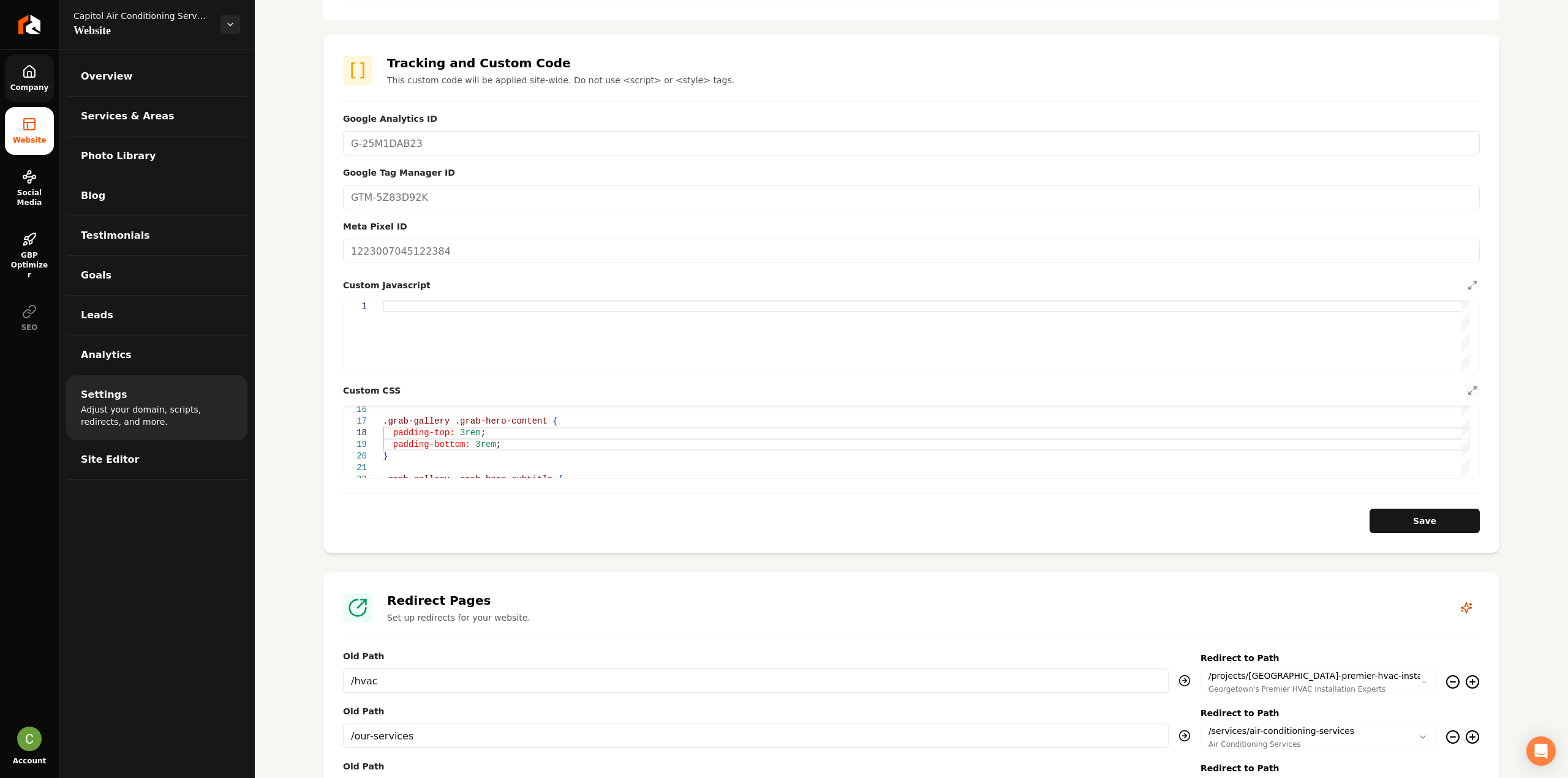
drag, startPoint x: 39, startPoint y: 85, endPoint x: 35, endPoint y: 101, distance: 16.5
click at [39, 85] on span "Company" at bounding box center [29, 88] width 48 height 10
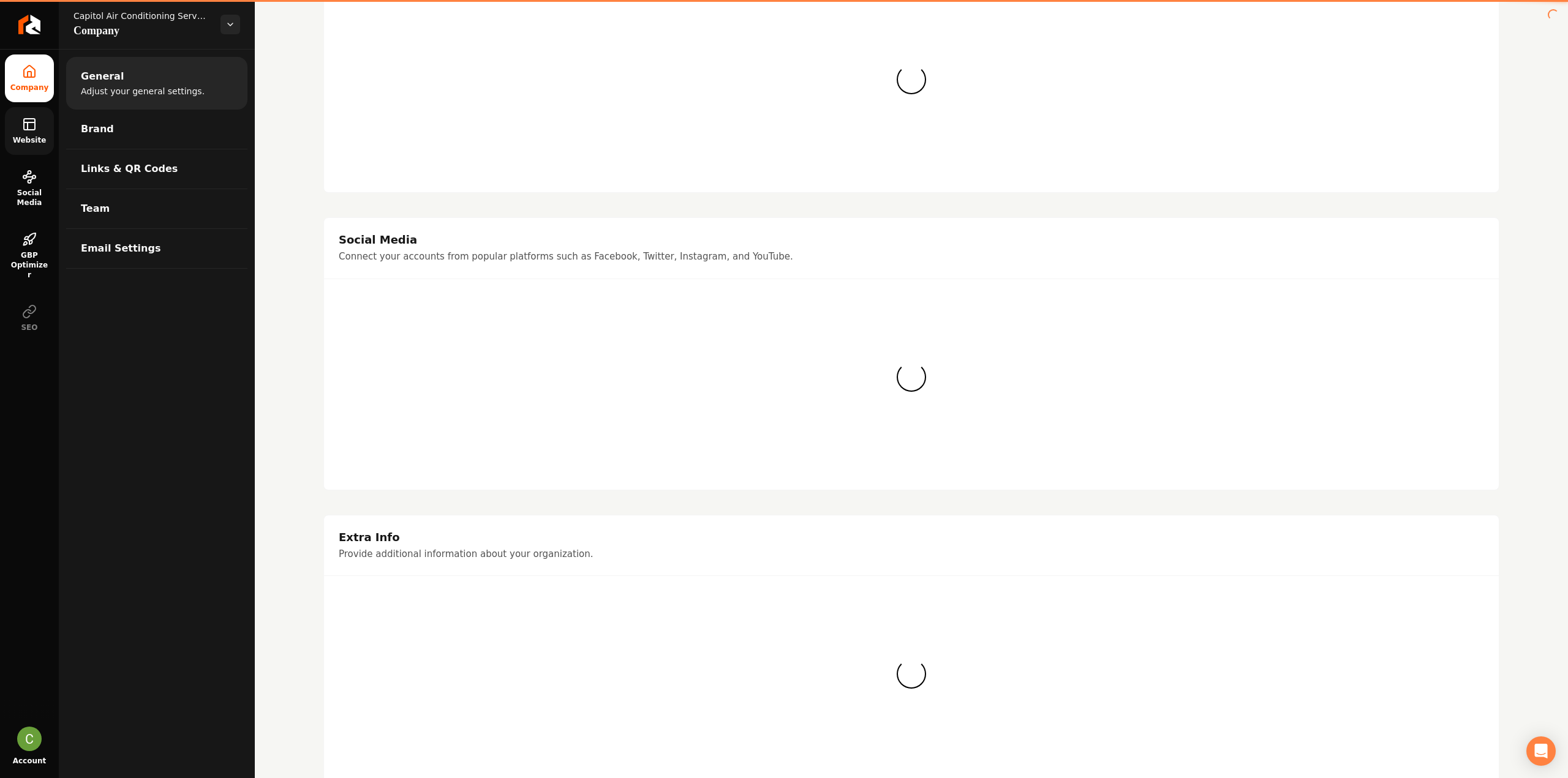
click at [31, 128] on icon at bounding box center [29, 124] width 15 height 15
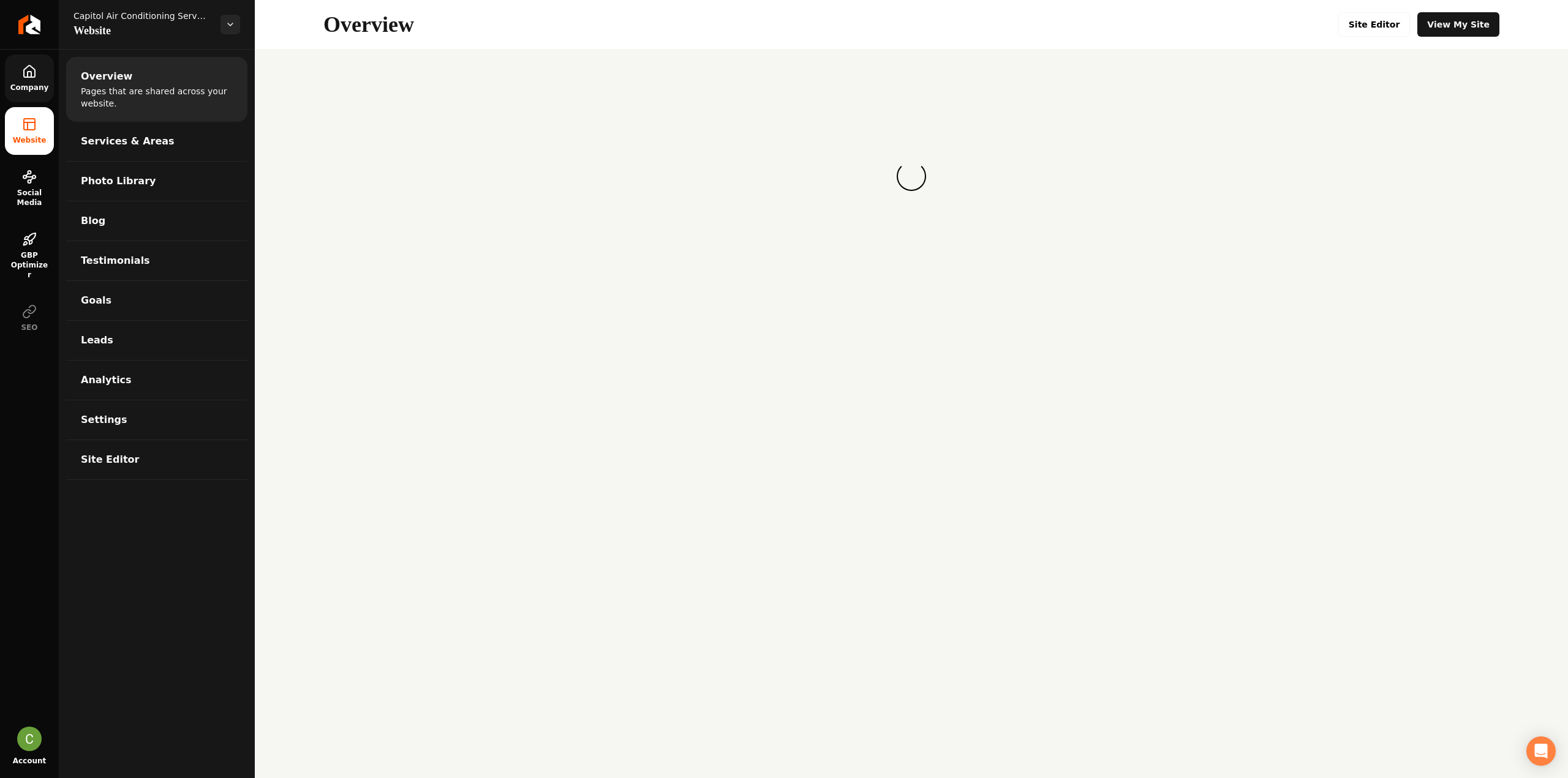
click at [1384, 10] on div "Overview Site Editor View My Site" at bounding box center [911, 25] width 1313 height 49
click at [1383, 27] on link "Site Editor" at bounding box center [1373, 24] width 72 height 25
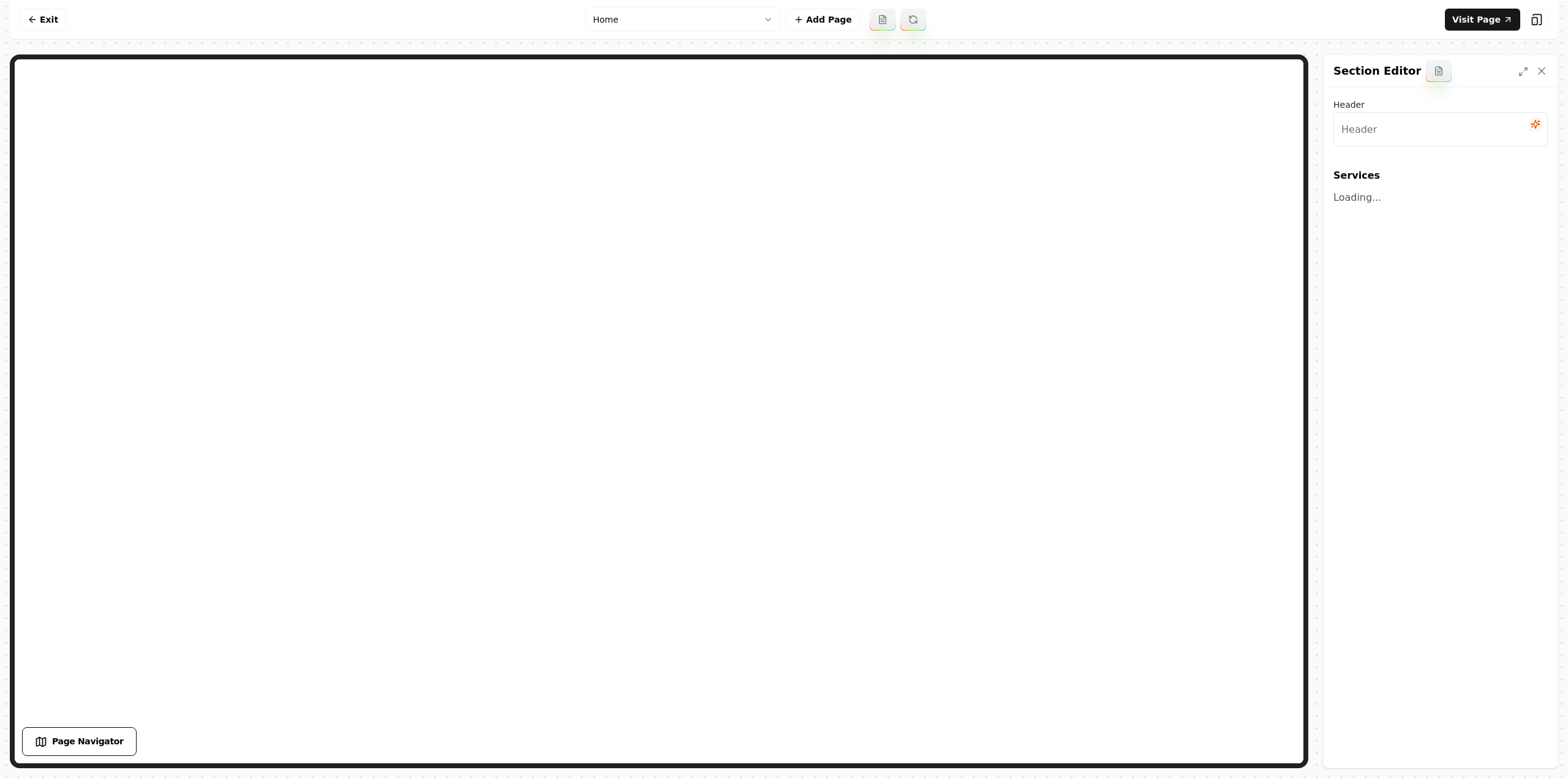
type input "Expert Air Conditioning & Heating Solutions"
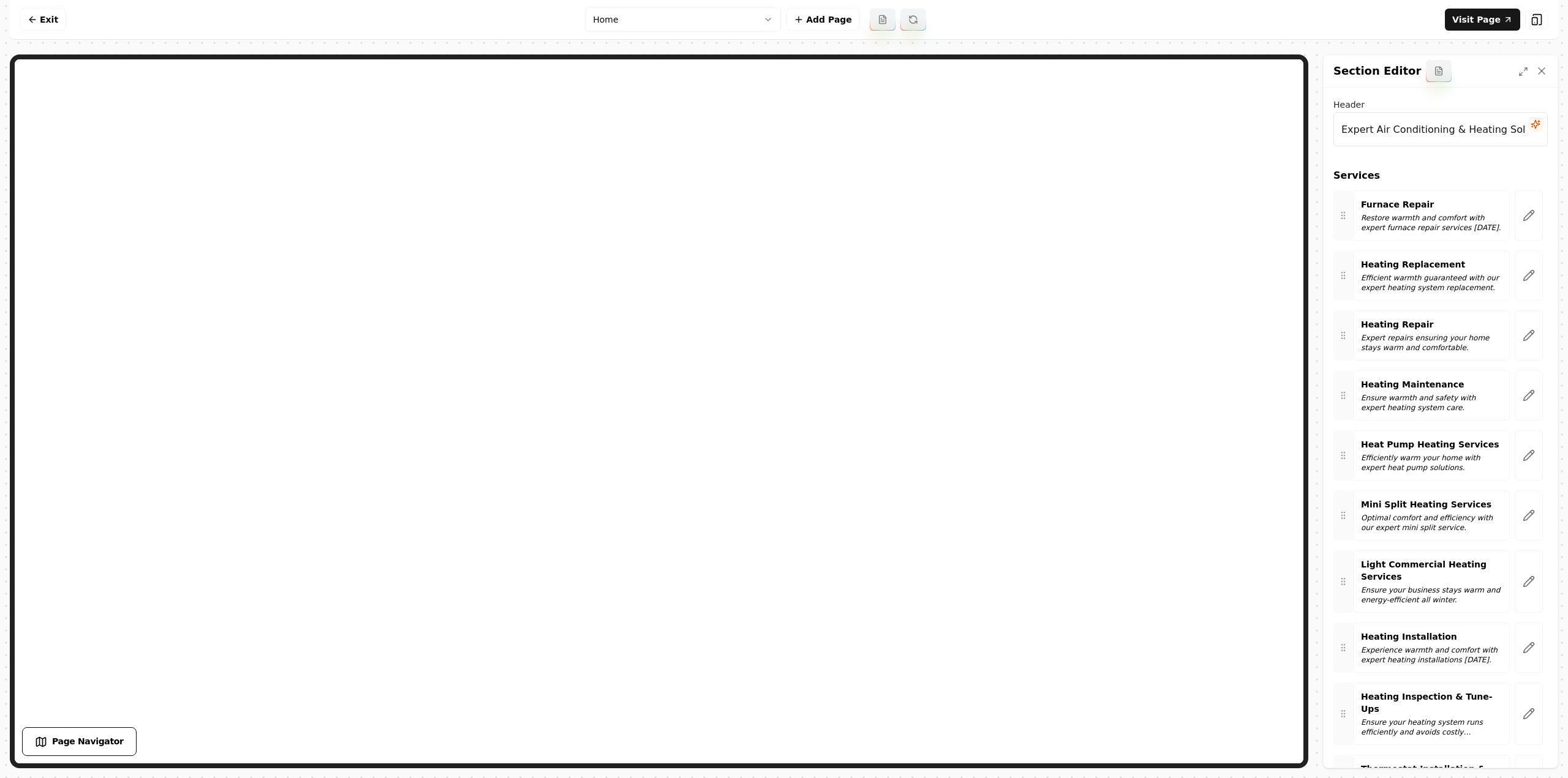
click at [1510, 216] on div at bounding box center [1529, 216] width 38 height 50
click at [1514, 222] on button "button" at bounding box center [1528, 216] width 28 height 50
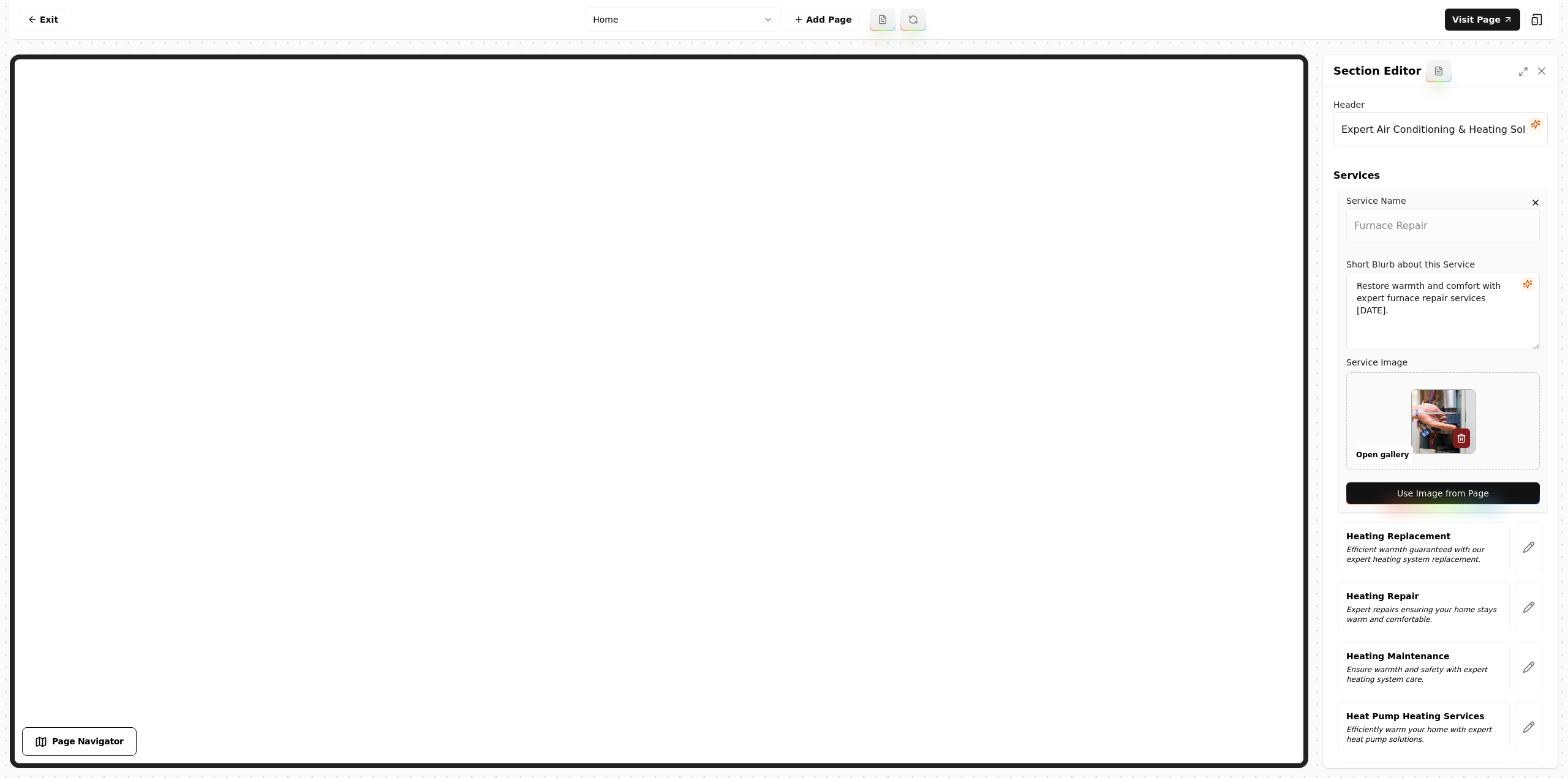
click at [1415, 485] on button "Use Image from Page" at bounding box center [1443, 493] width 194 height 22
click at [1514, 533] on button "button" at bounding box center [1528, 547] width 28 height 50
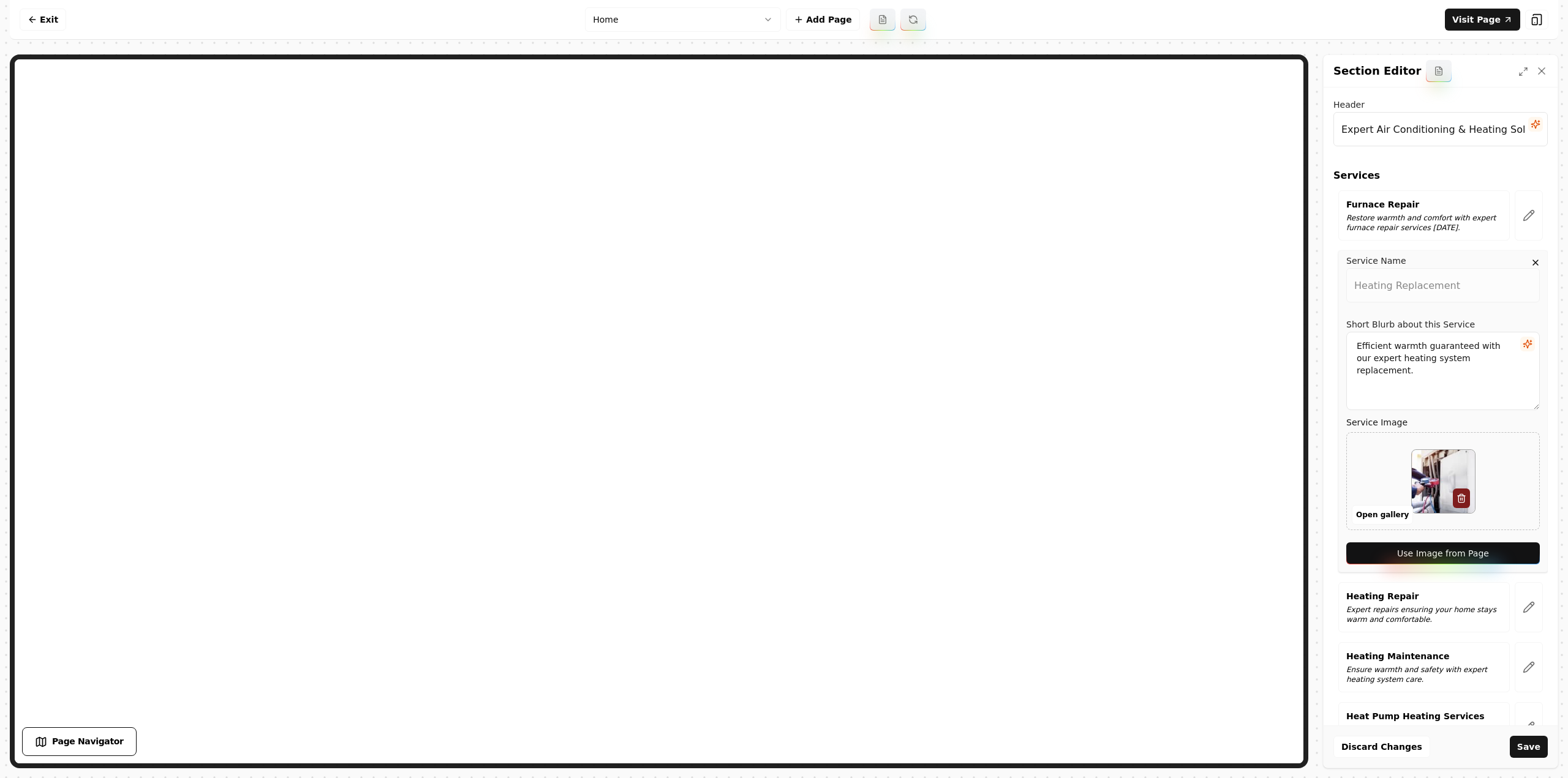
click at [1501, 549] on button "Use Image from Page" at bounding box center [1443, 553] width 194 height 22
click at [1522, 605] on icon "button" at bounding box center [1528, 606] width 12 height 12
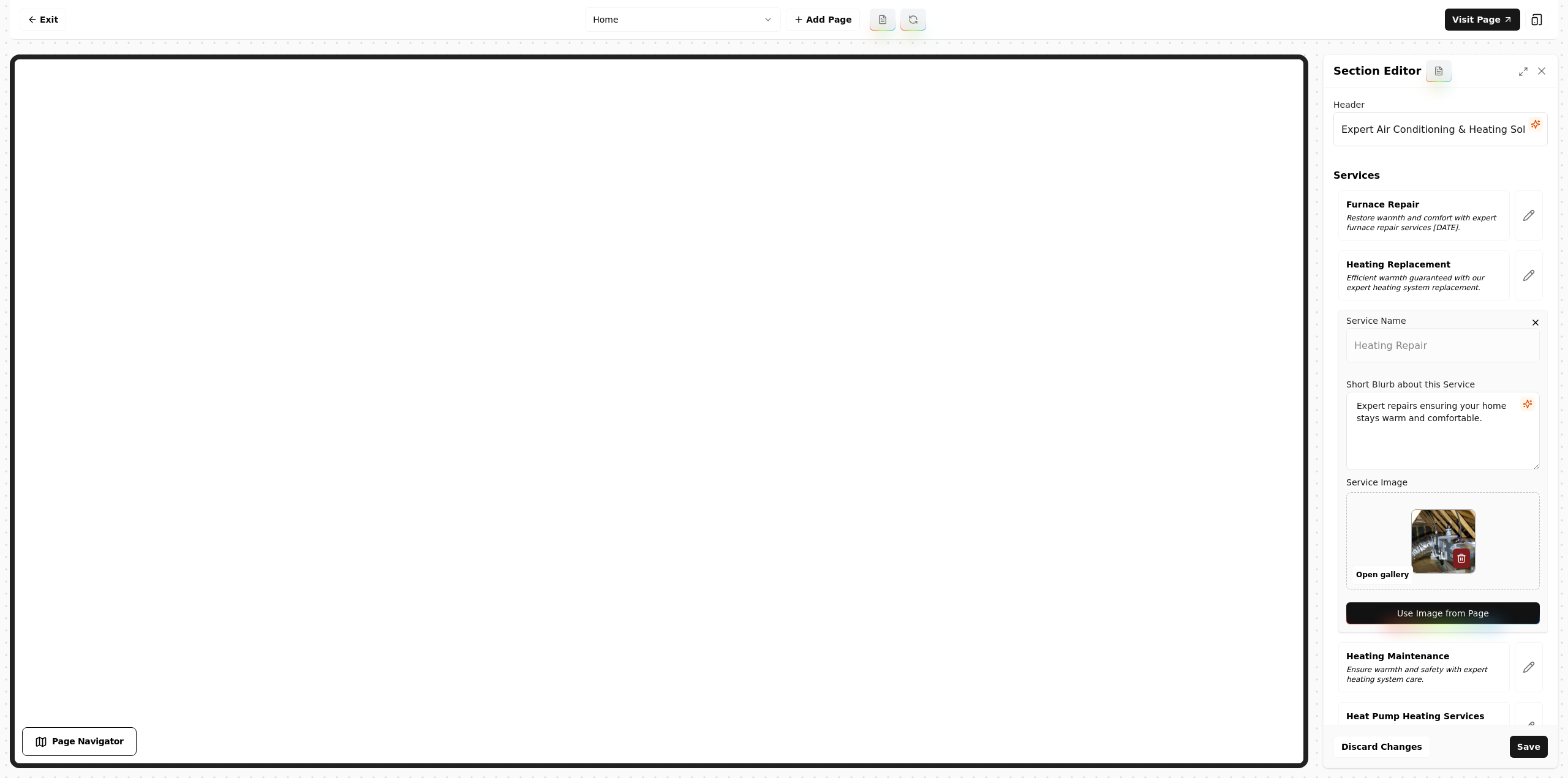
click at [1512, 615] on button "Use Image from Page" at bounding box center [1443, 614] width 194 height 22
click at [1522, 663] on icon "button" at bounding box center [1528, 667] width 12 height 12
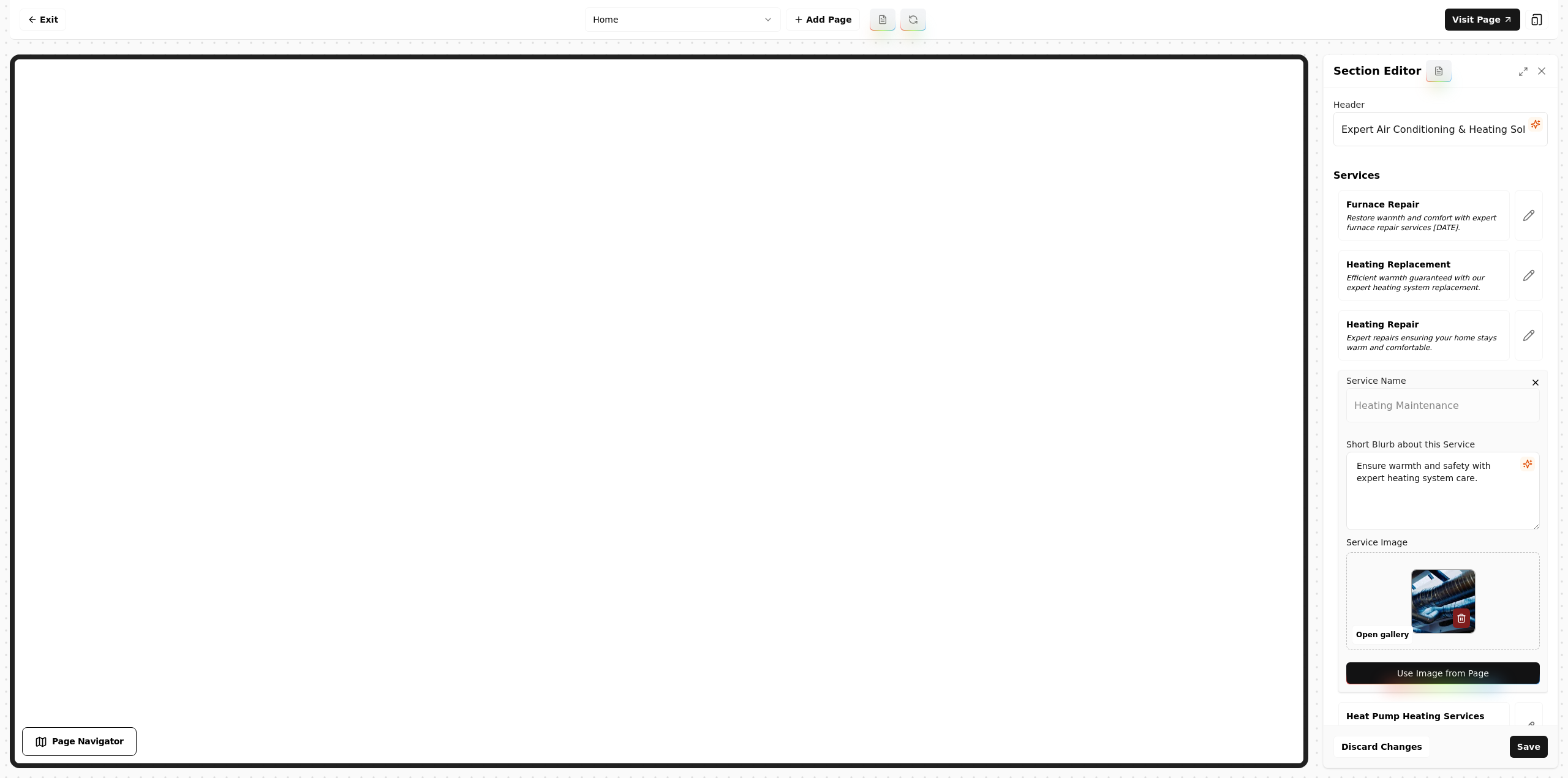
click at [1512, 663] on button "Use Image from Page" at bounding box center [1443, 674] width 194 height 22
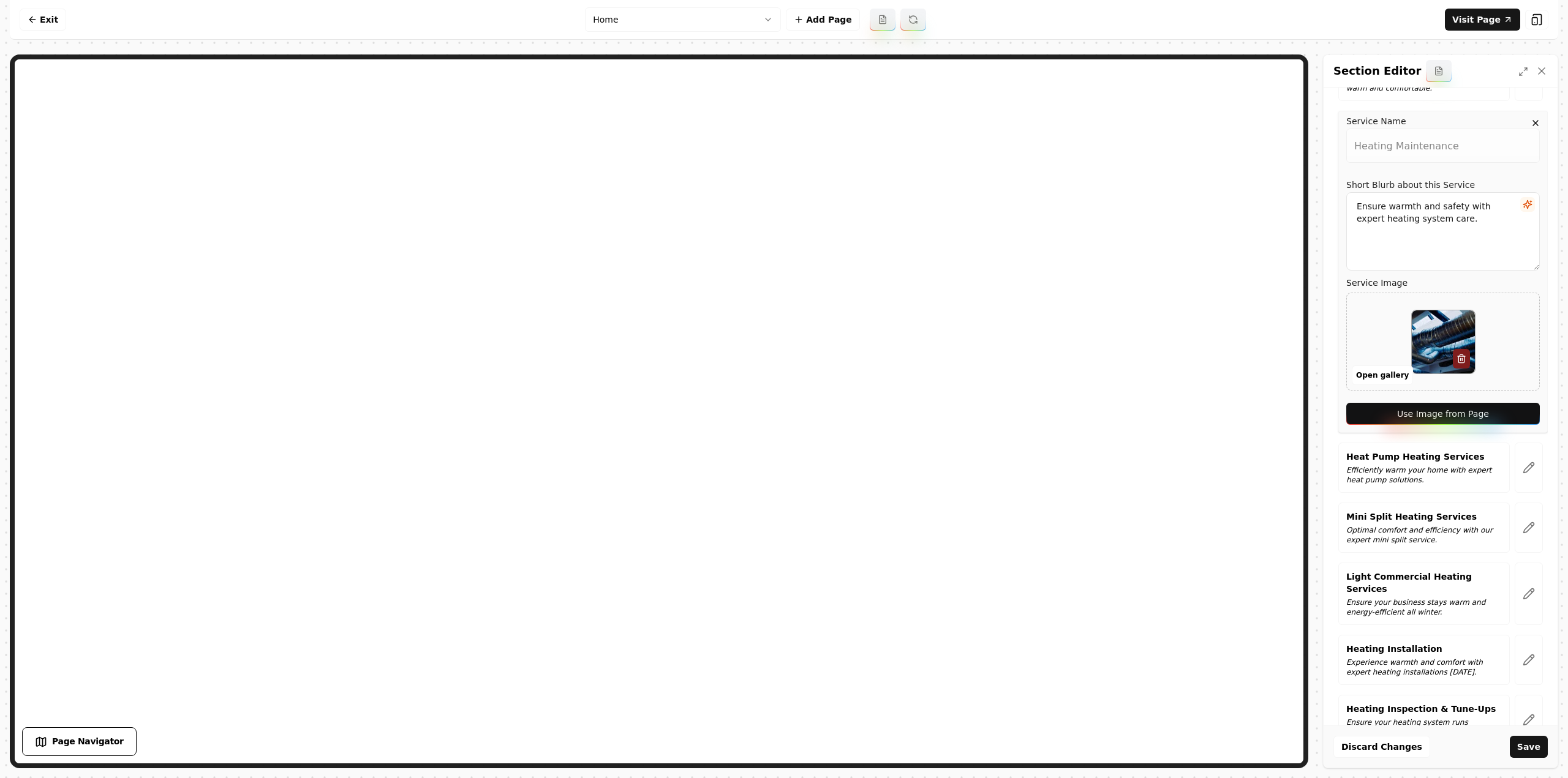
scroll to position [367, 0]
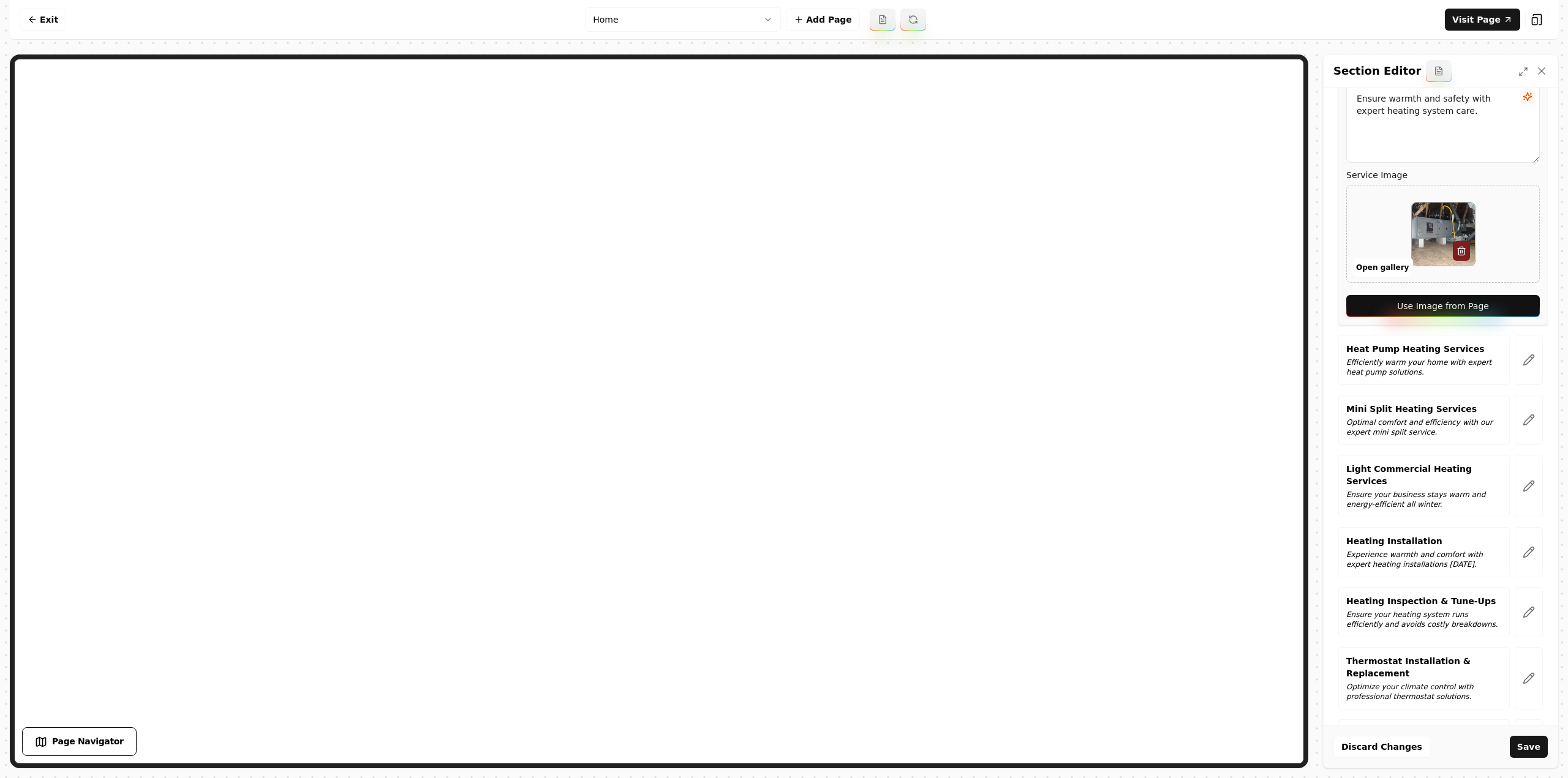
click at [1519, 351] on button "button" at bounding box center [1528, 360] width 28 height 50
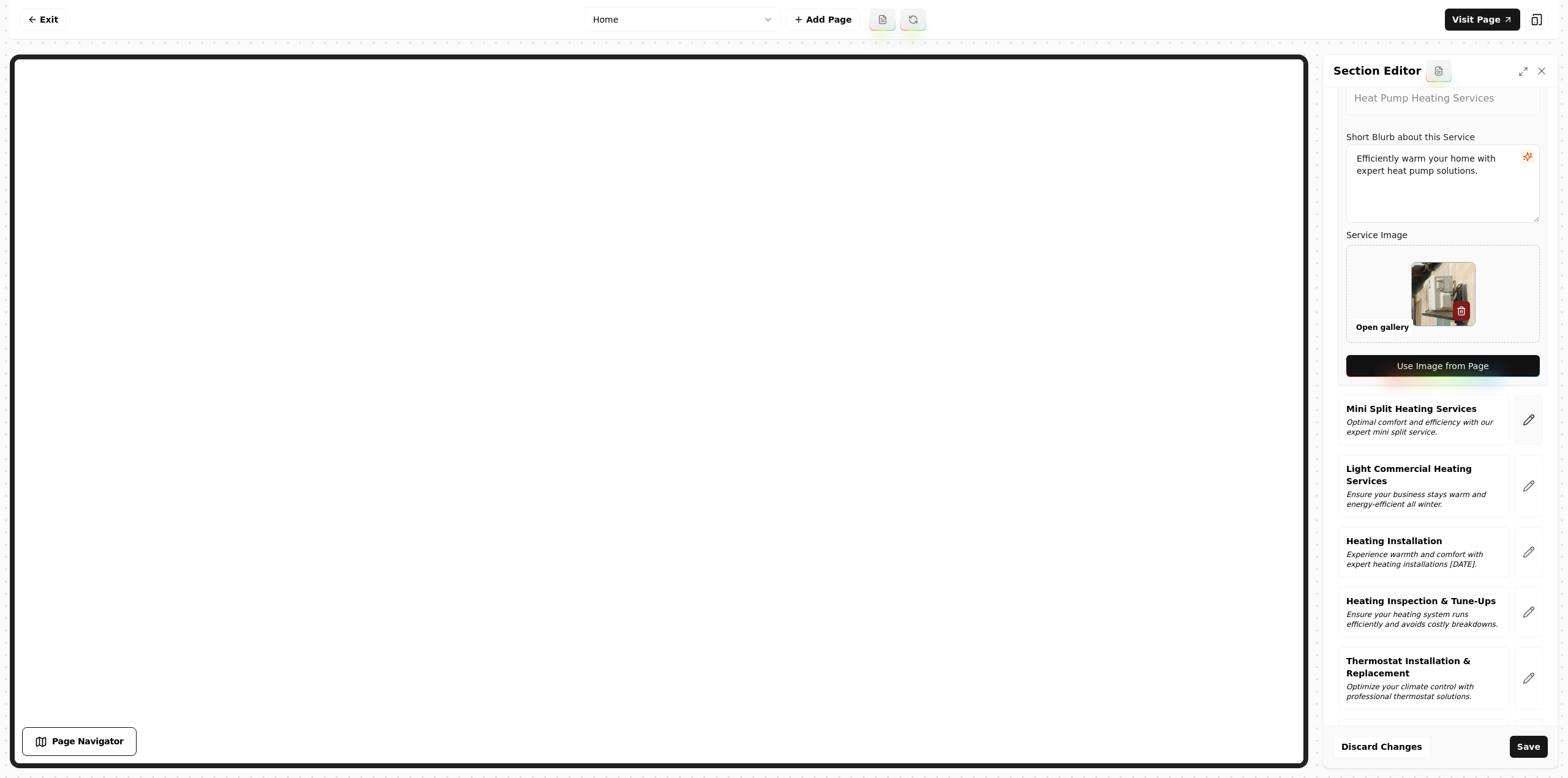
drag, startPoint x: 1500, startPoint y: 365, endPoint x: 1523, endPoint y: 421, distance: 60.5
click at [1500, 365] on button "Use Image from Page" at bounding box center [1443, 366] width 194 height 22
click at [1529, 425] on button "button" at bounding box center [1528, 420] width 28 height 50
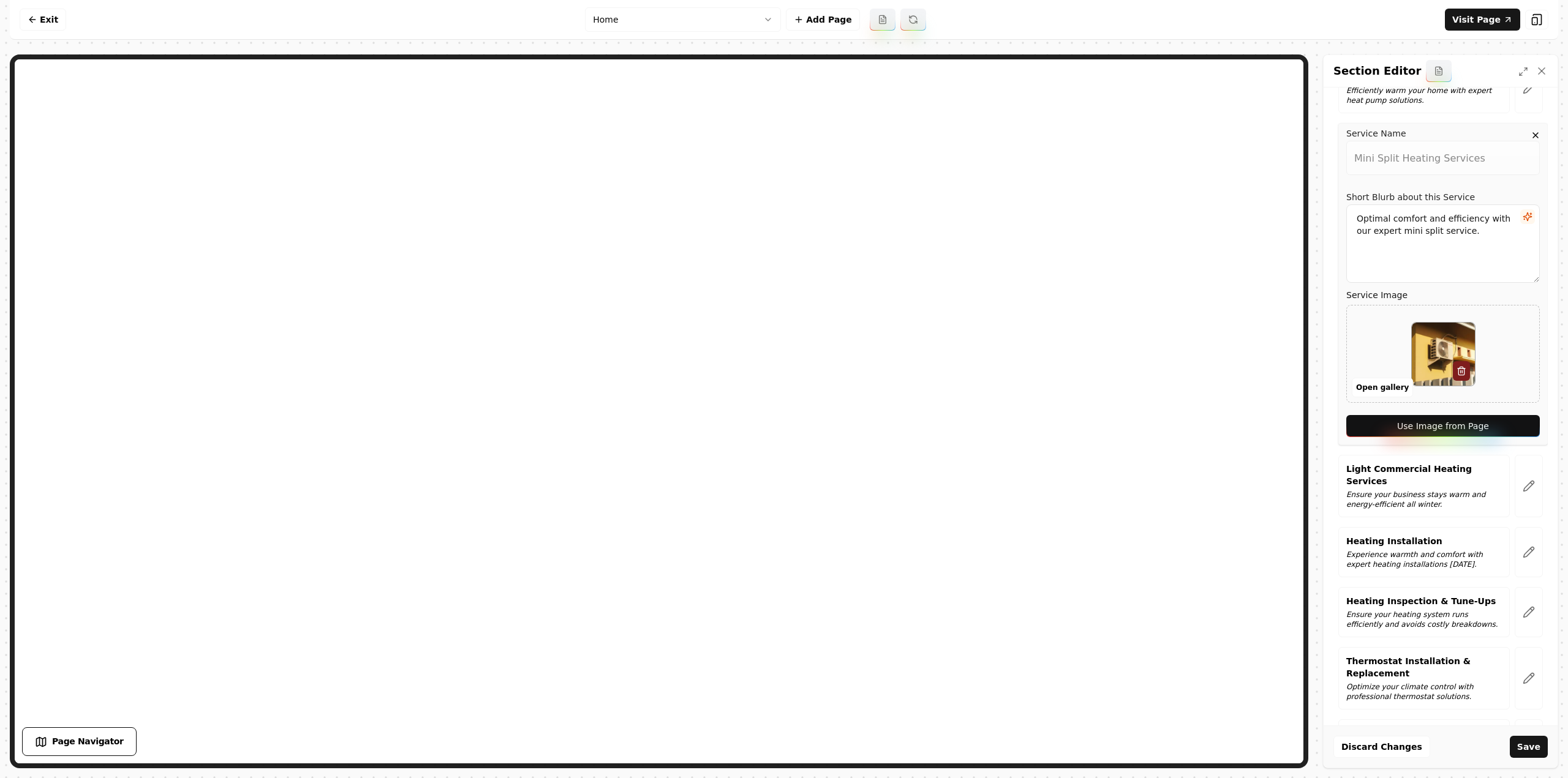
click at [1520, 424] on button "Use Image from Page" at bounding box center [1443, 426] width 194 height 22
click at [1523, 481] on icon "button" at bounding box center [1528, 486] width 10 height 10
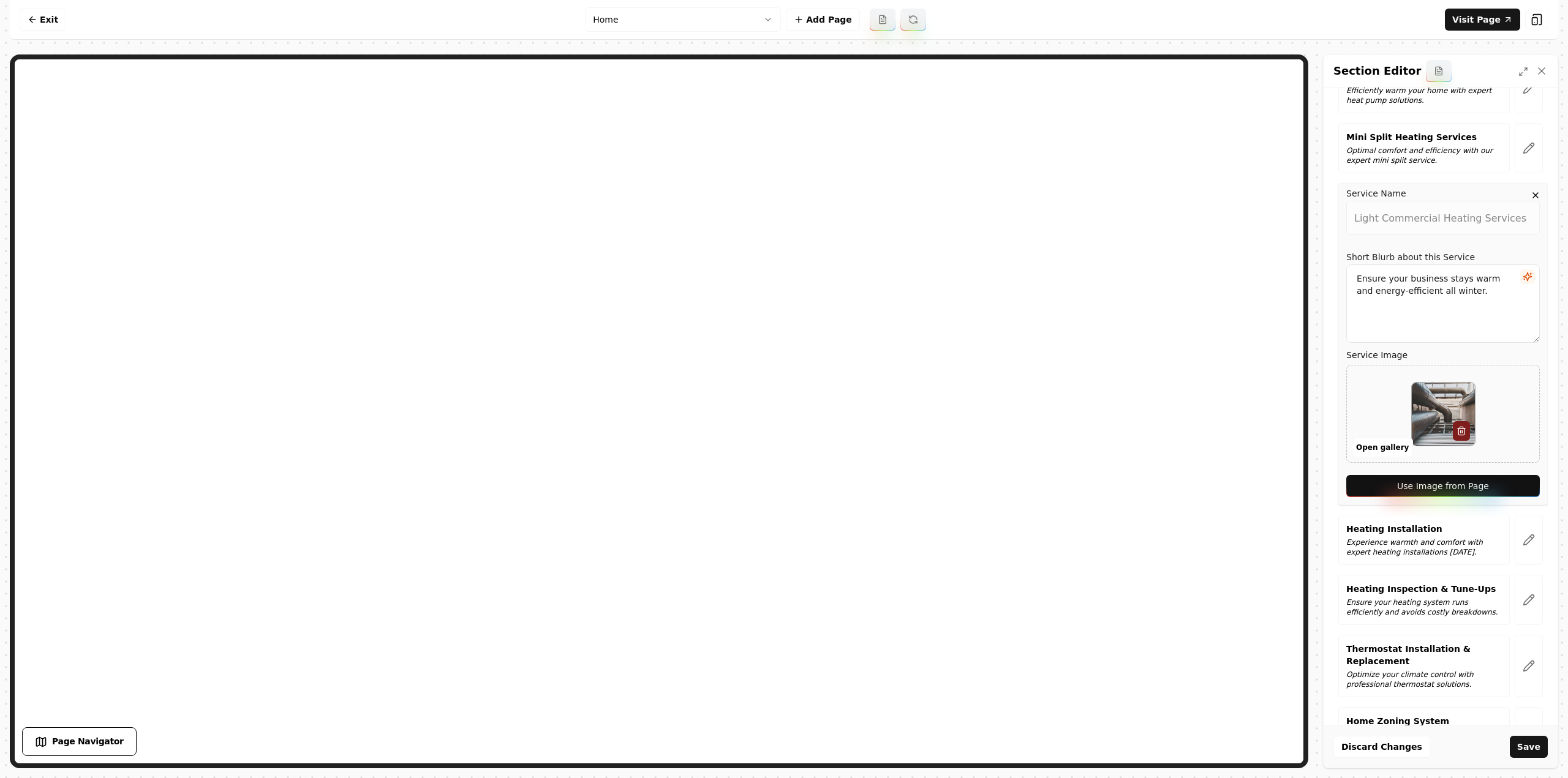
click at [1512, 480] on button "Use Image from Page" at bounding box center [1443, 486] width 194 height 22
click at [1522, 535] on icon "button" at bounding box center [1528, 540] width 12 height 12
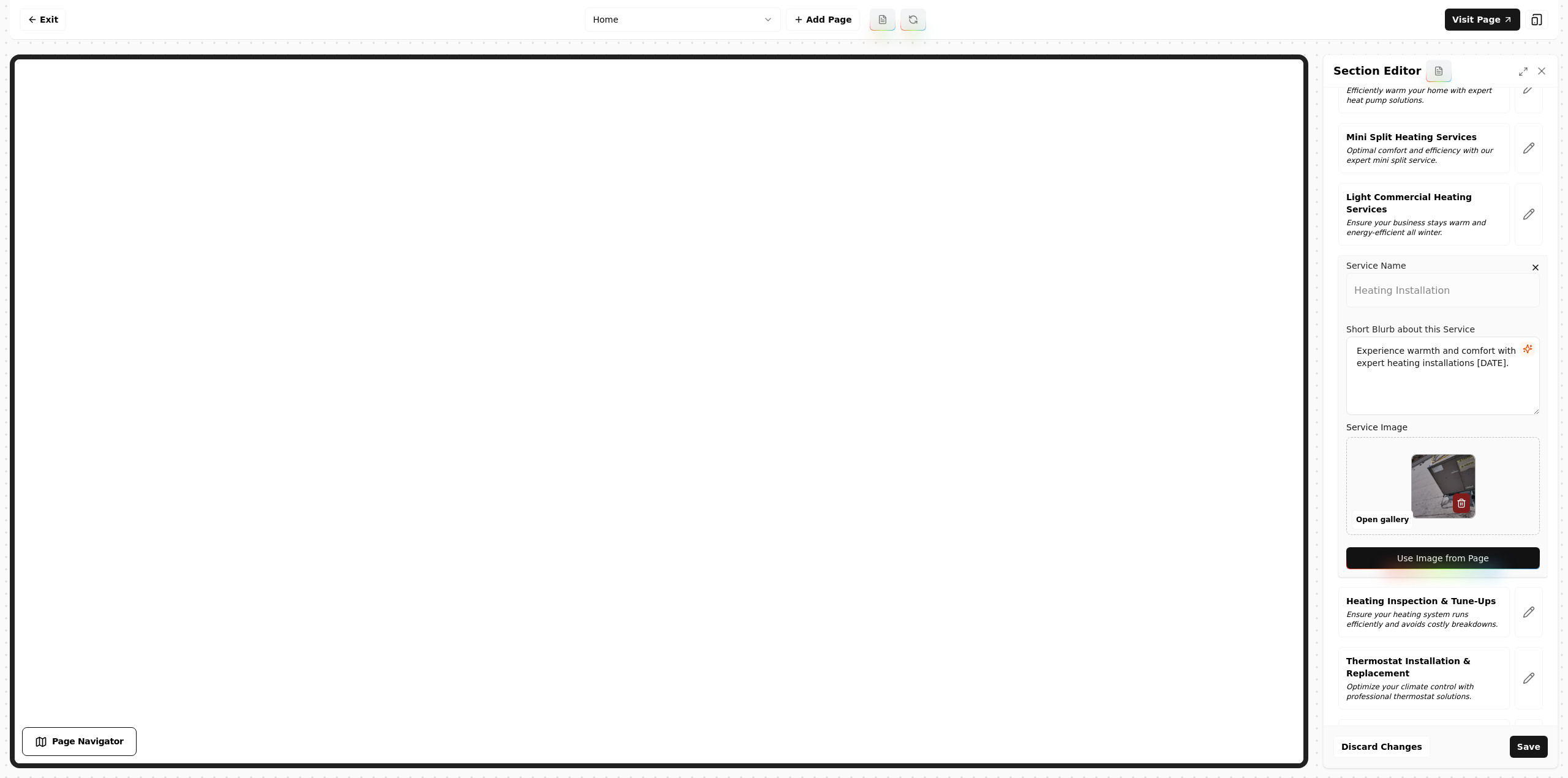
click at [1515, 547] on button "Use Image from Page" at bounding box center [1443, 558] width 194 height 22
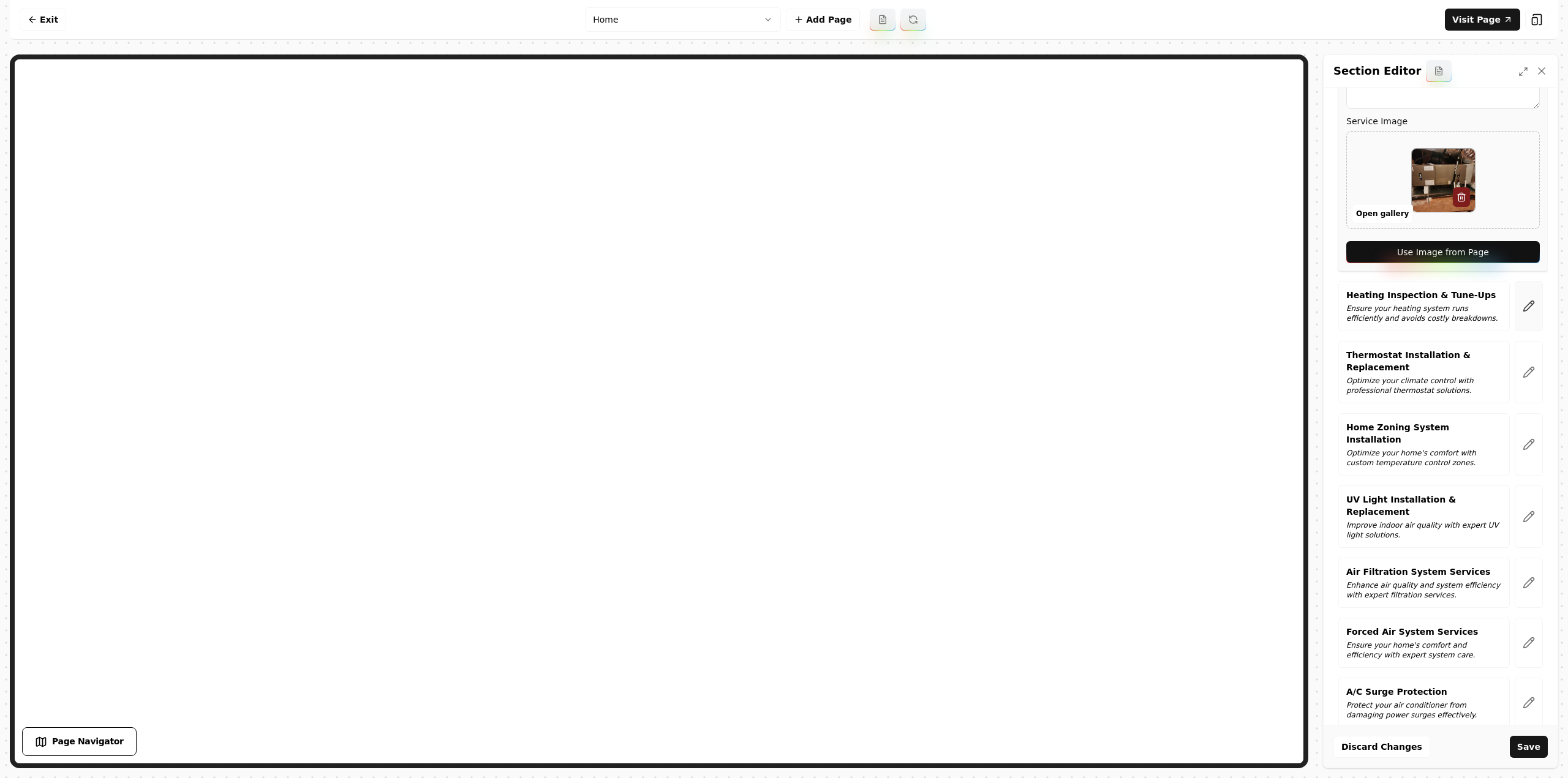
click at [1522, 300] on icon "button" at bounding box center [1528, 306] width 12 height 12
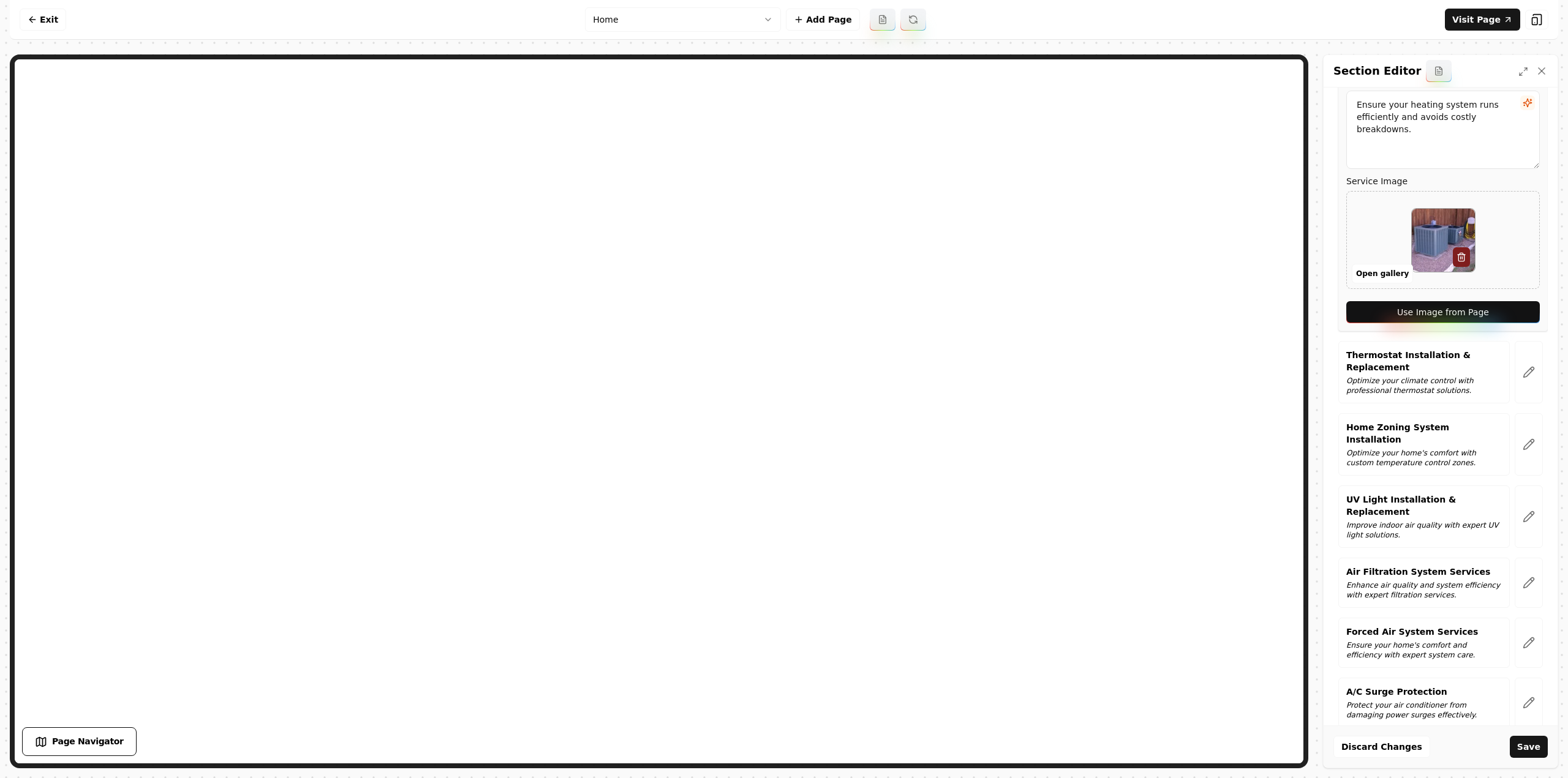
click at [1512, 301] on button "Use Image from Page" at bounding box center [1443, 312] width 194 height 22
drag, startPoint x: 1528, startPoint y: 343, endPoint x: 1525, endPoint y: 351, distance: 8.5
click at [1528, 344] on button "button" at bounding box center [1528, 373] width 28 height 62
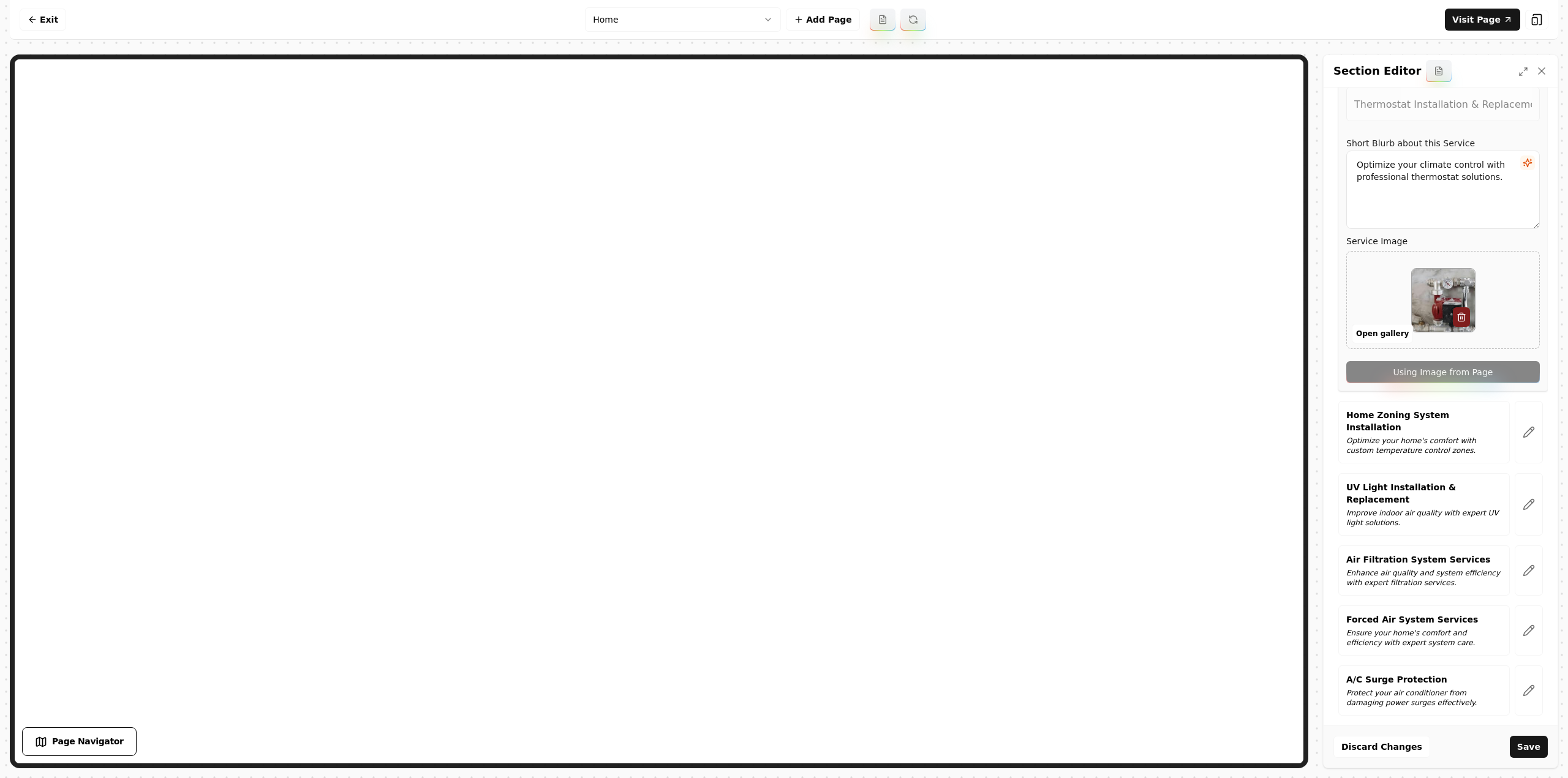
click at [1515, 364] on div "Service Name Thermostat Installation & Replacement Short Blurb about this Servi…" at bounding box center [1442, 230] width 209 height 322
click at [1522, 426] on icon "button" at bounding box center [1528, 432] width 12 height 12
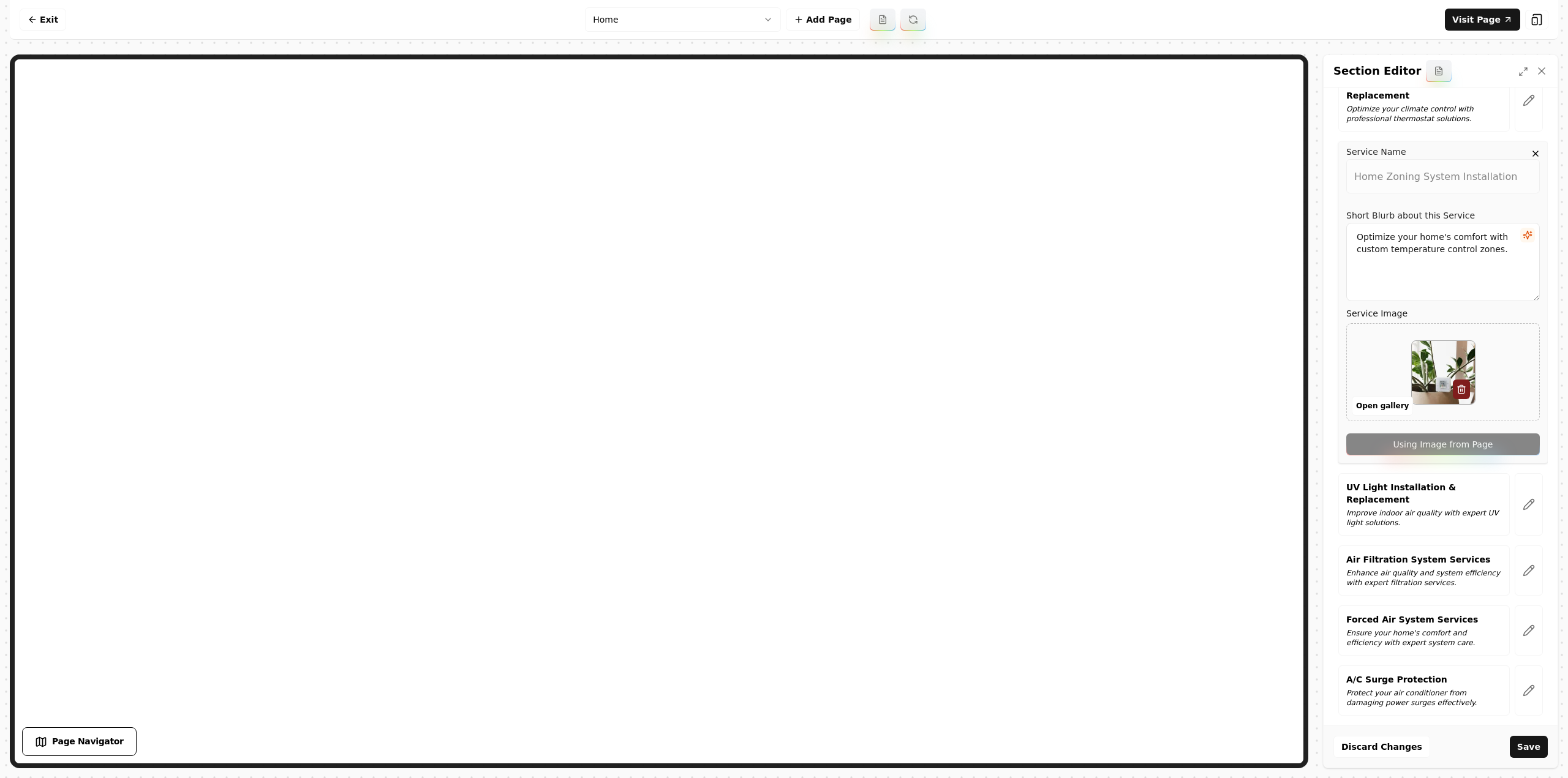
click at [1506, 428] on div "Service Name Home Zoning System Installation Short Blurb about this Service Opt…" at bounding box center [1442, 302] width 209 height 322
click at [1514, 499] on button "button" at bounding box center [1528, 504] width 28 height 62
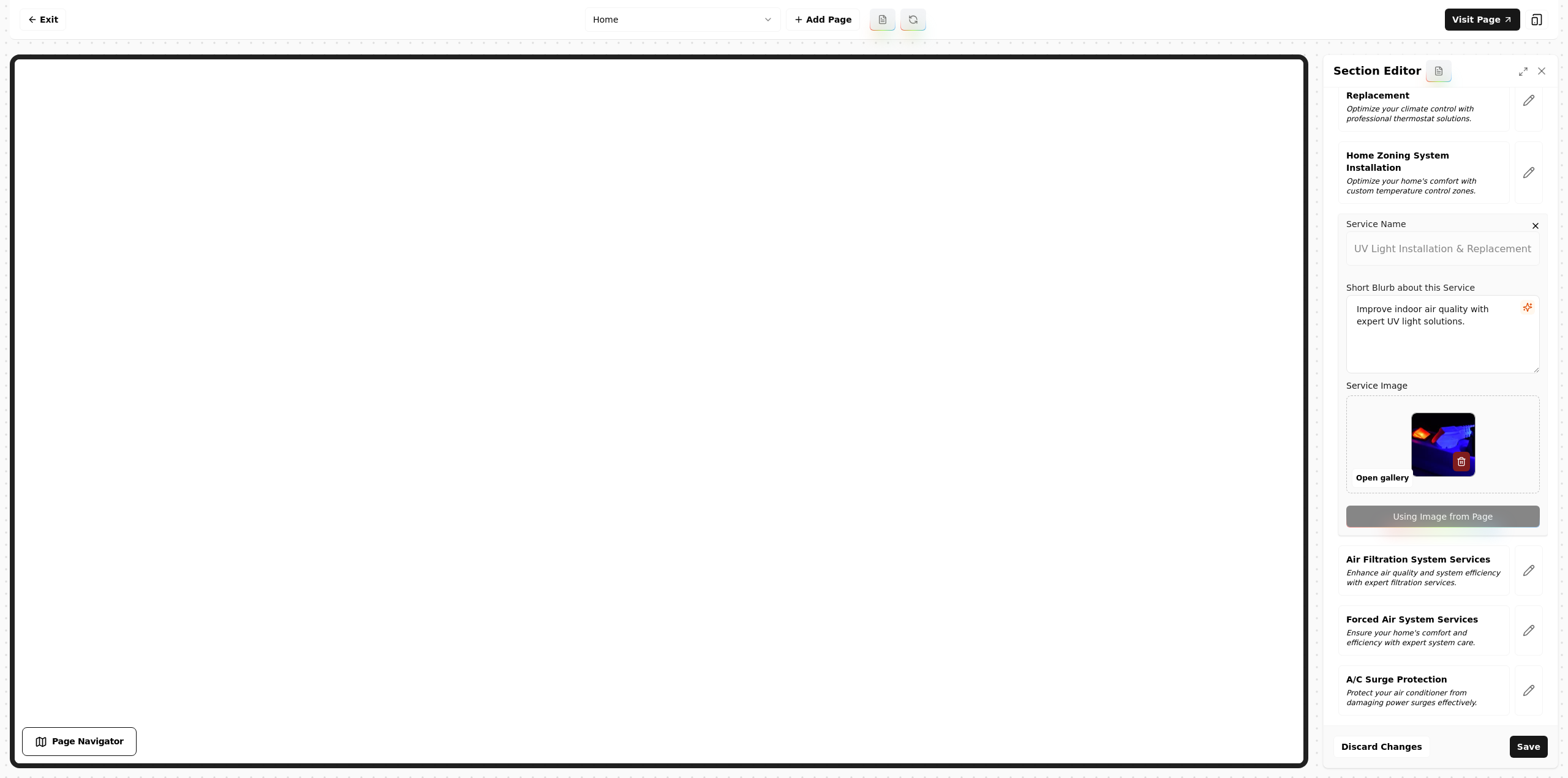
drag, startPoint x: 1509, startPoint y: 500, endPoint x: 1500, endPoint y: 482, distance: 20.1
click at [1507, 498] on div "Service Name UV Light Installation & Replacement Short Blurb about this Service…" at bounding box center [1442, 374] width 209 height 322
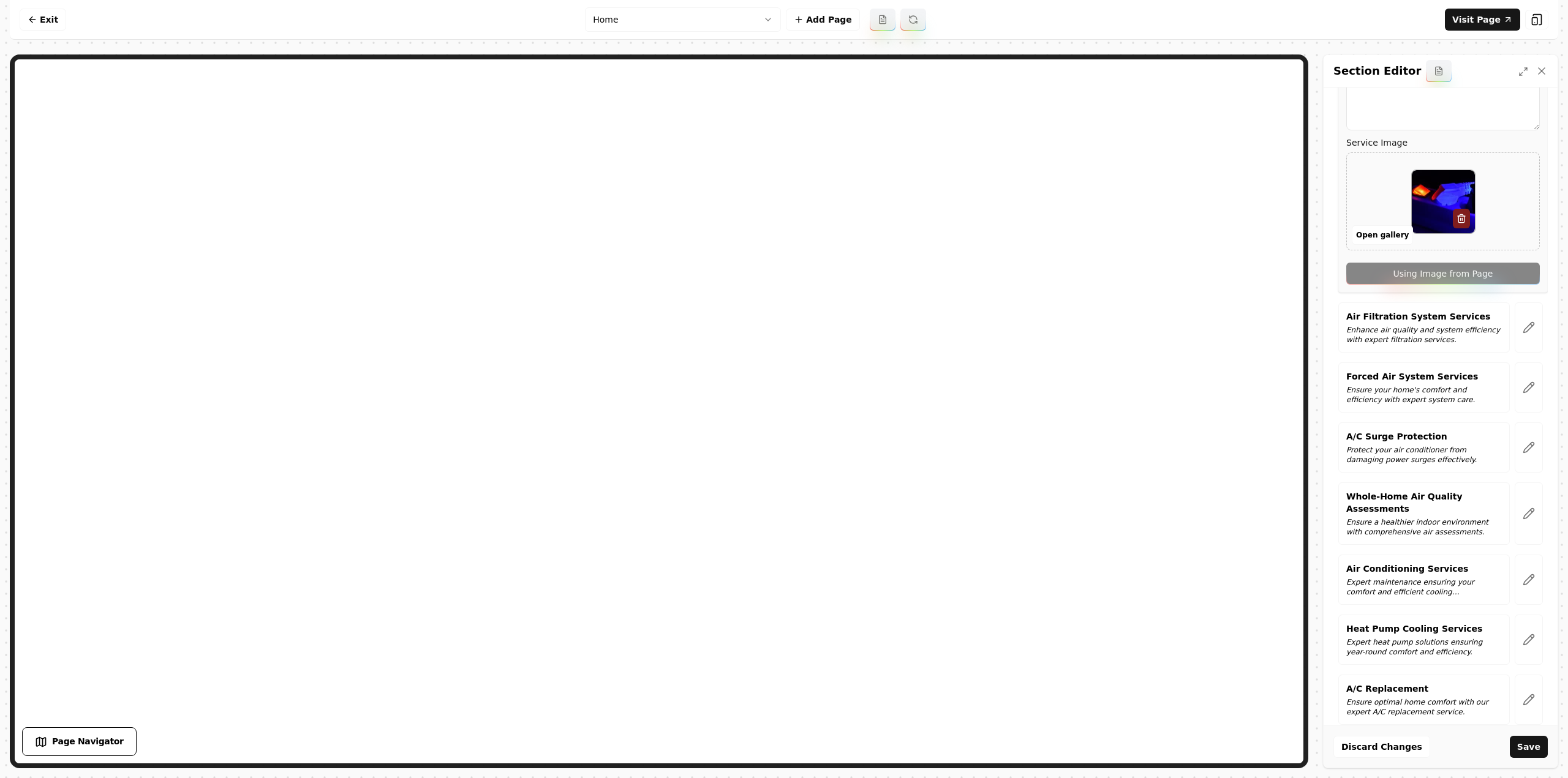
scroll to position [919, 0]
click at [1519, 321] on div "Services Furnace Repair Restore warmth and comfort with expert furnace repair s…" at bounding box center [1440, 232] width 215 height 1961
click at [1518, 312] on button "button" at bounding box center [1528, 325] width 28 height 50
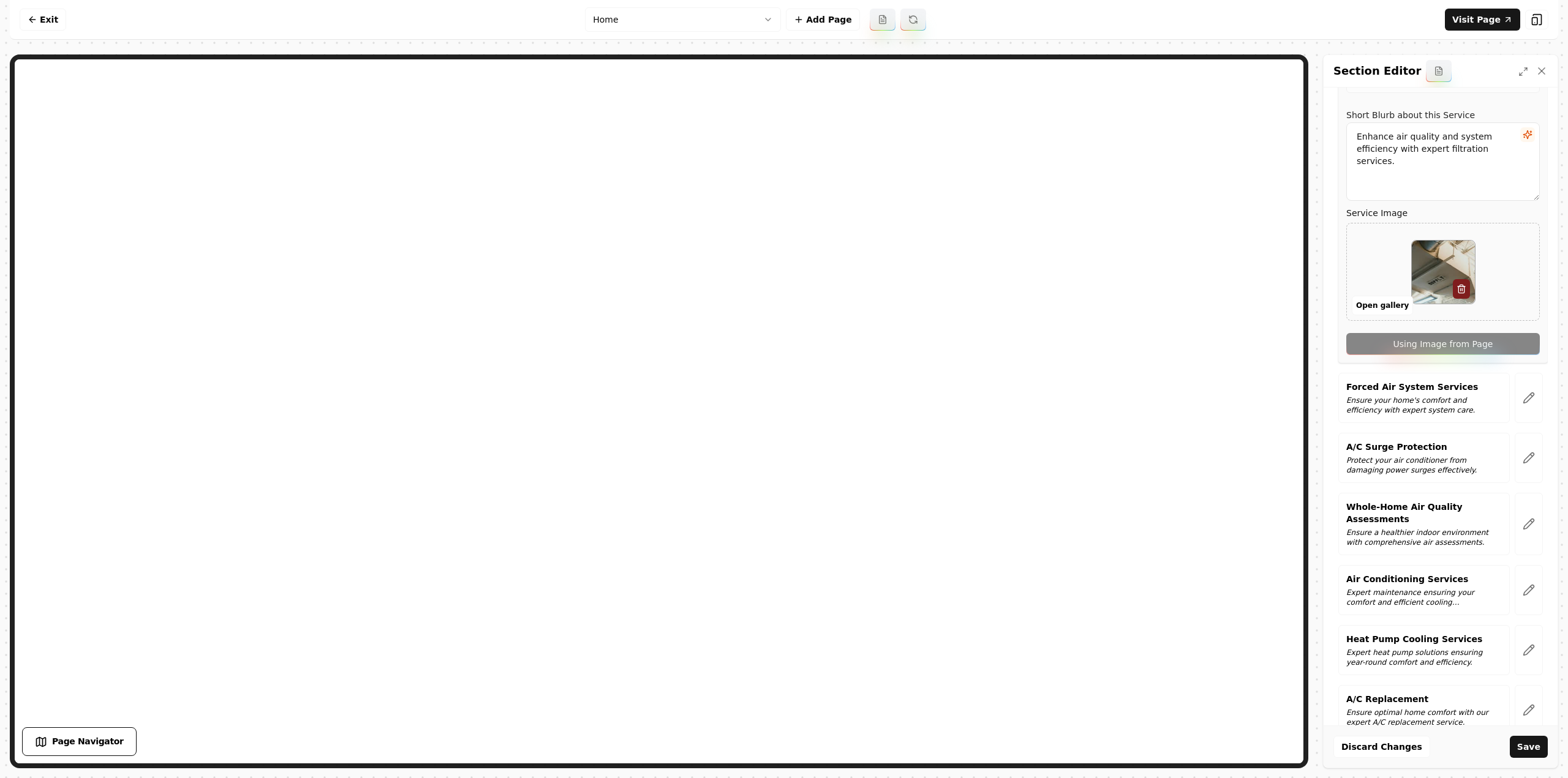
click at [1515, 379] on button "button" at bounding box center [1528, 397] width 28 height 50
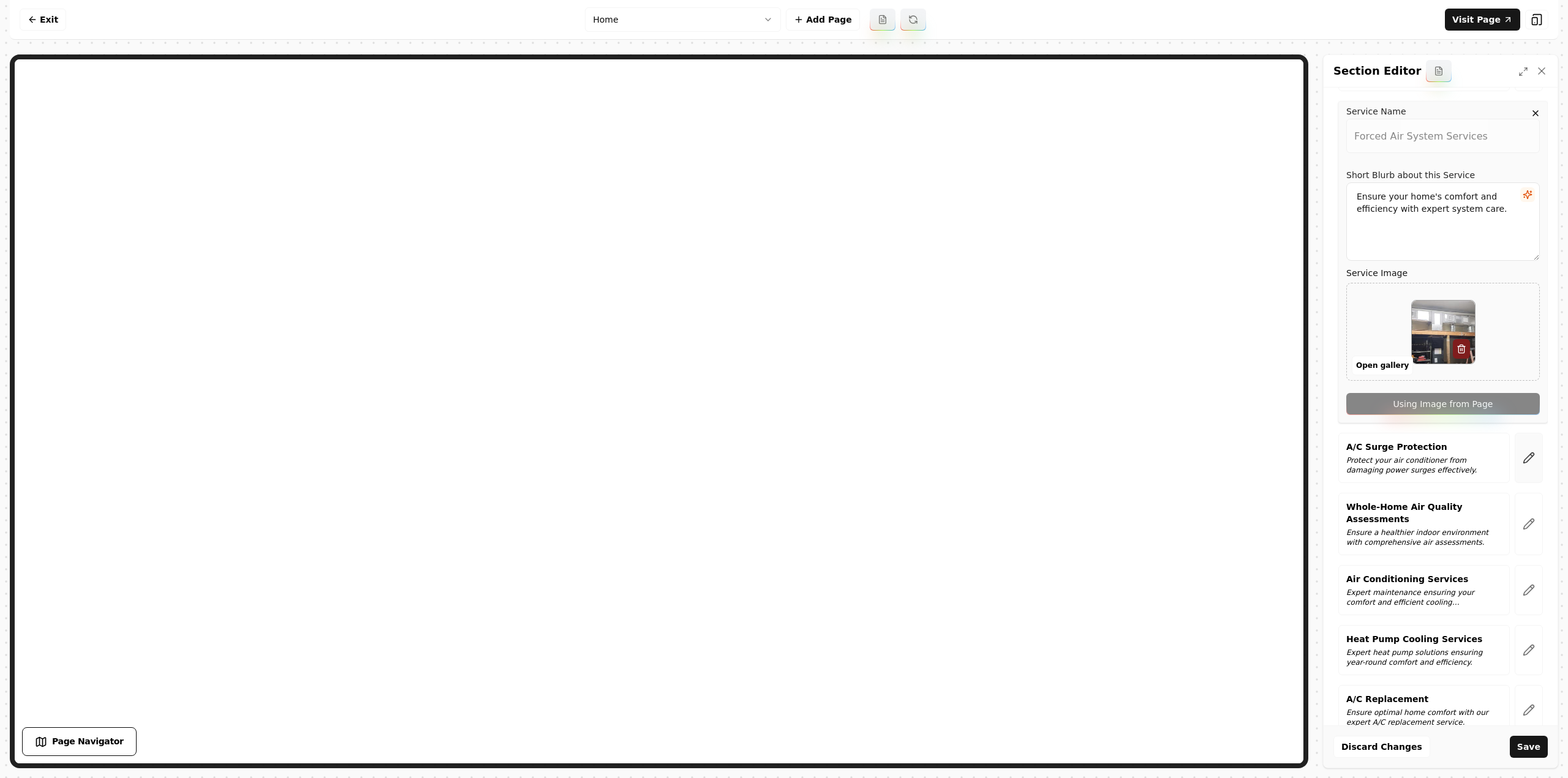
click at [1531, 434] on button "button" at bounding box center [1528, 457] width 28 height 50
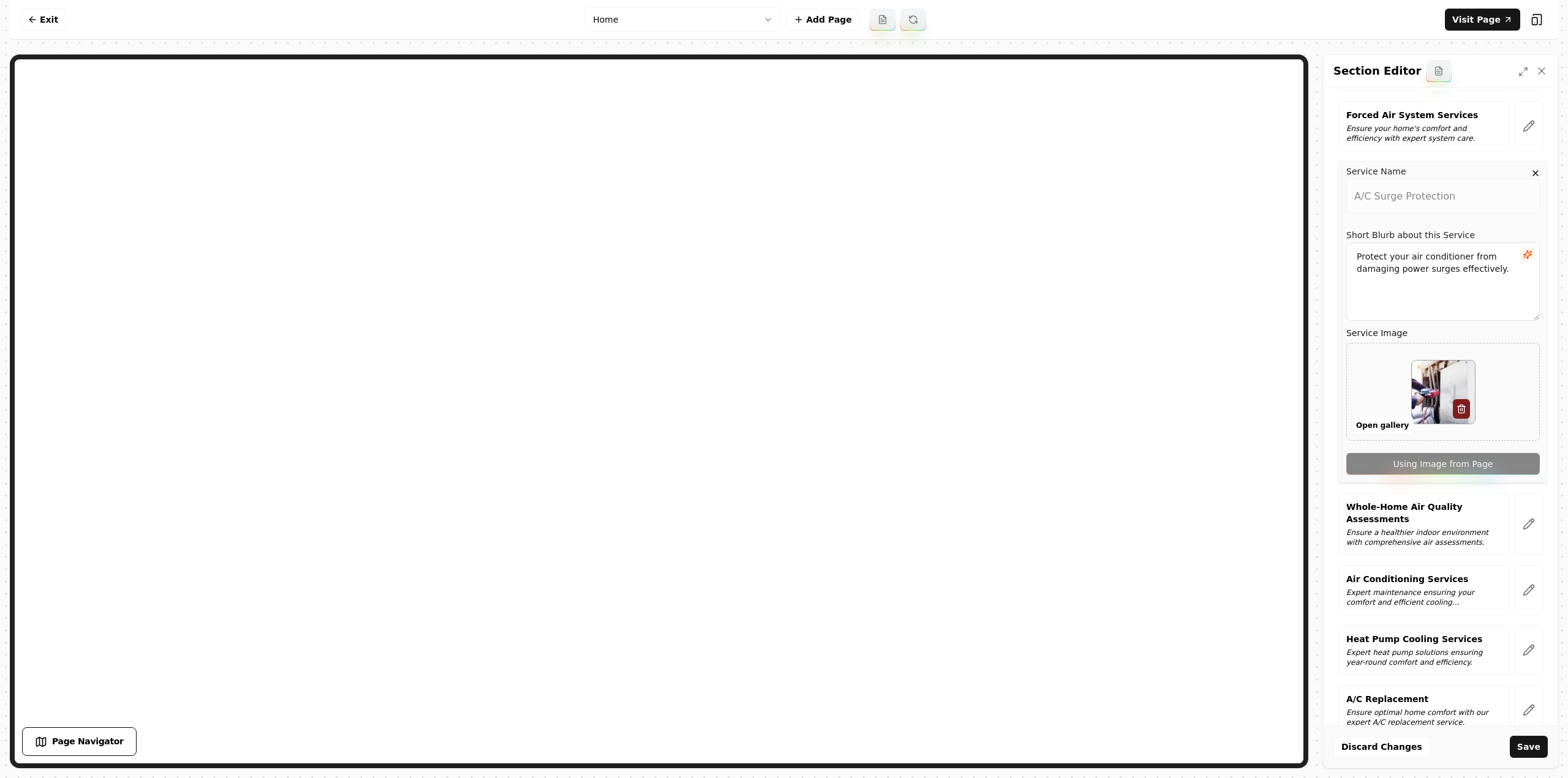
click at [1522, 518] on icon "button" at bounding box center [1528, 523] width 12 height 12
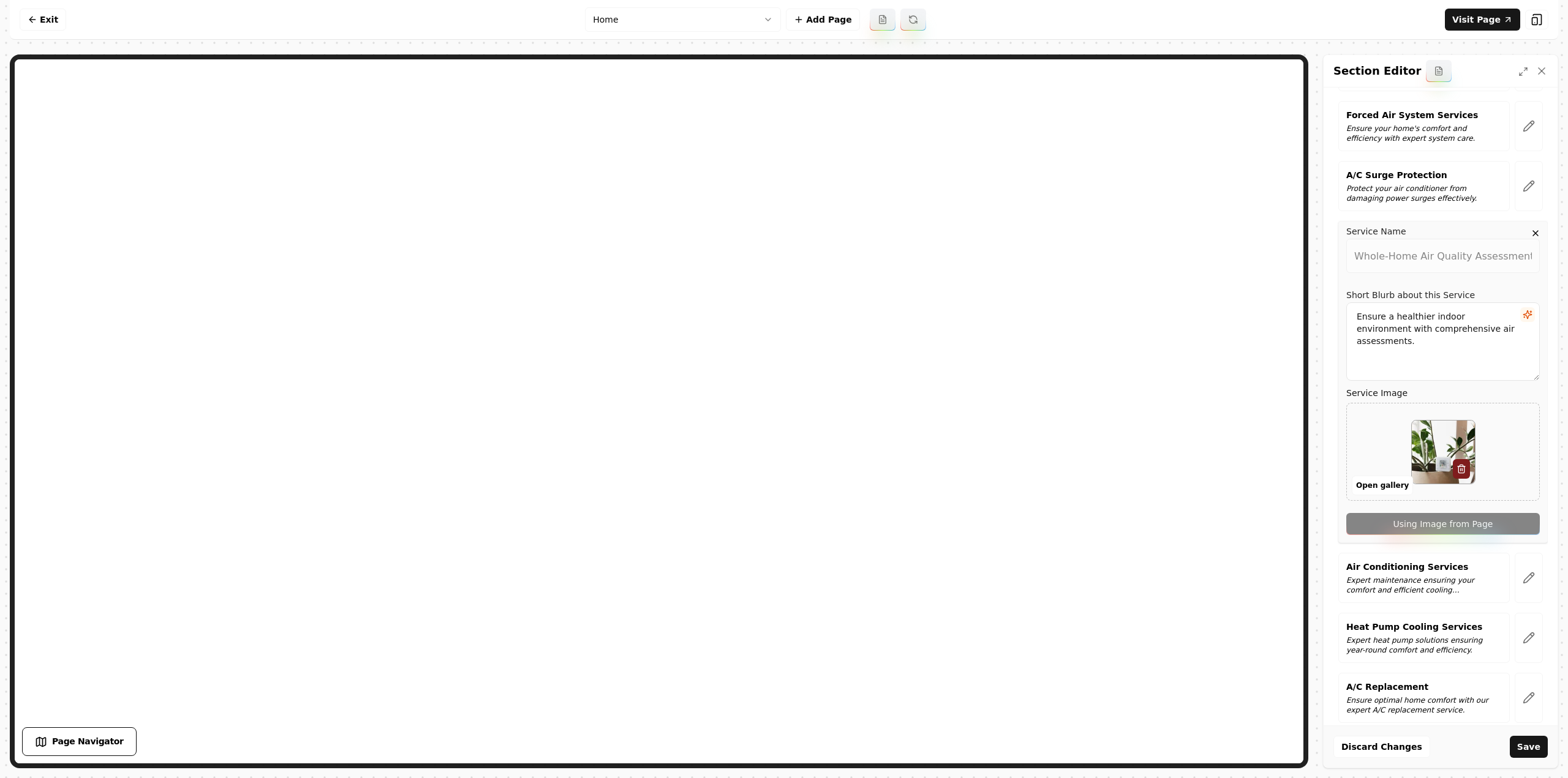
click at [1514, 553] on button "button" at bounding box center [1528, 578] width 28 height 50
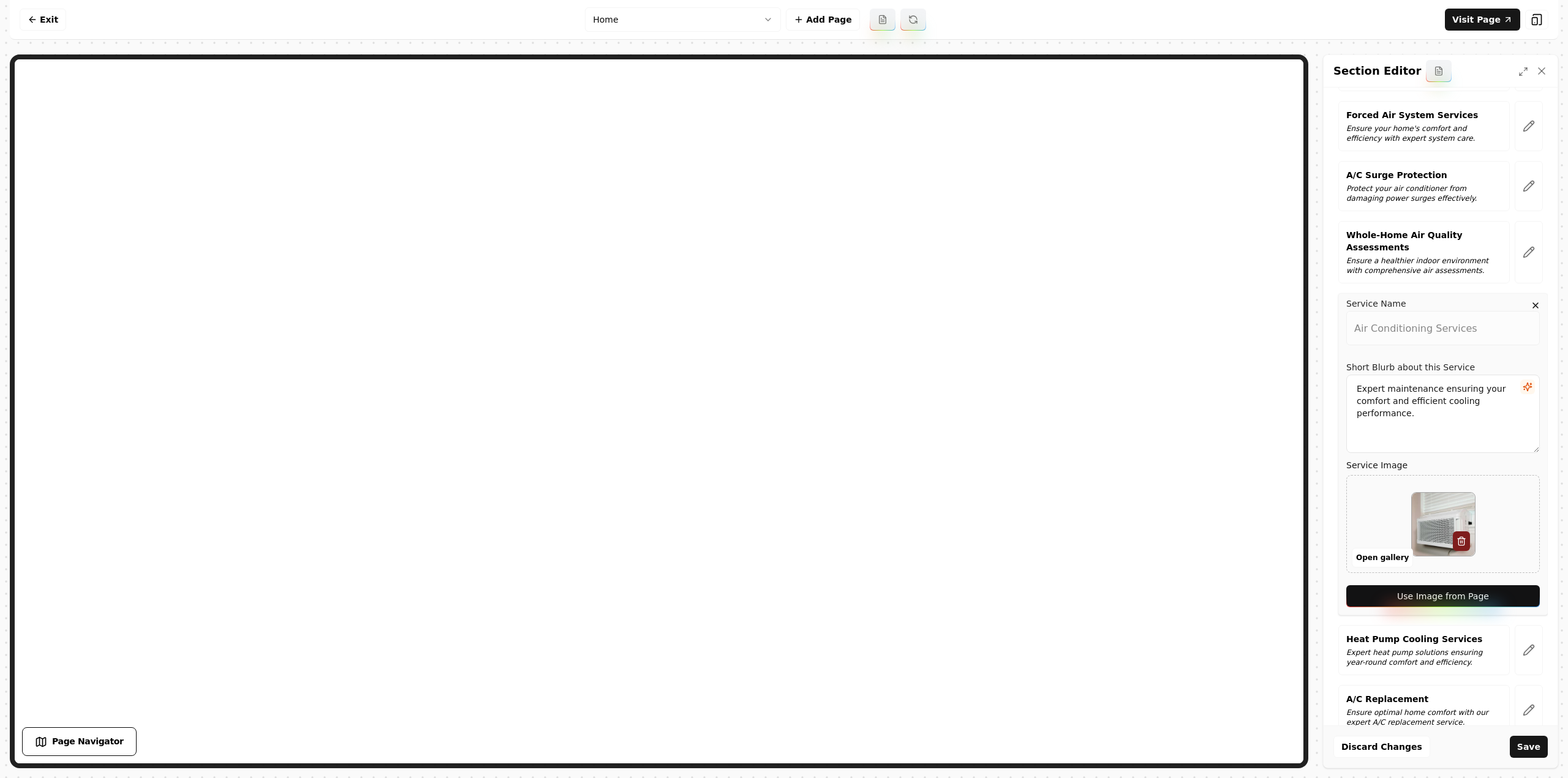
scroll to position [1163, 0]
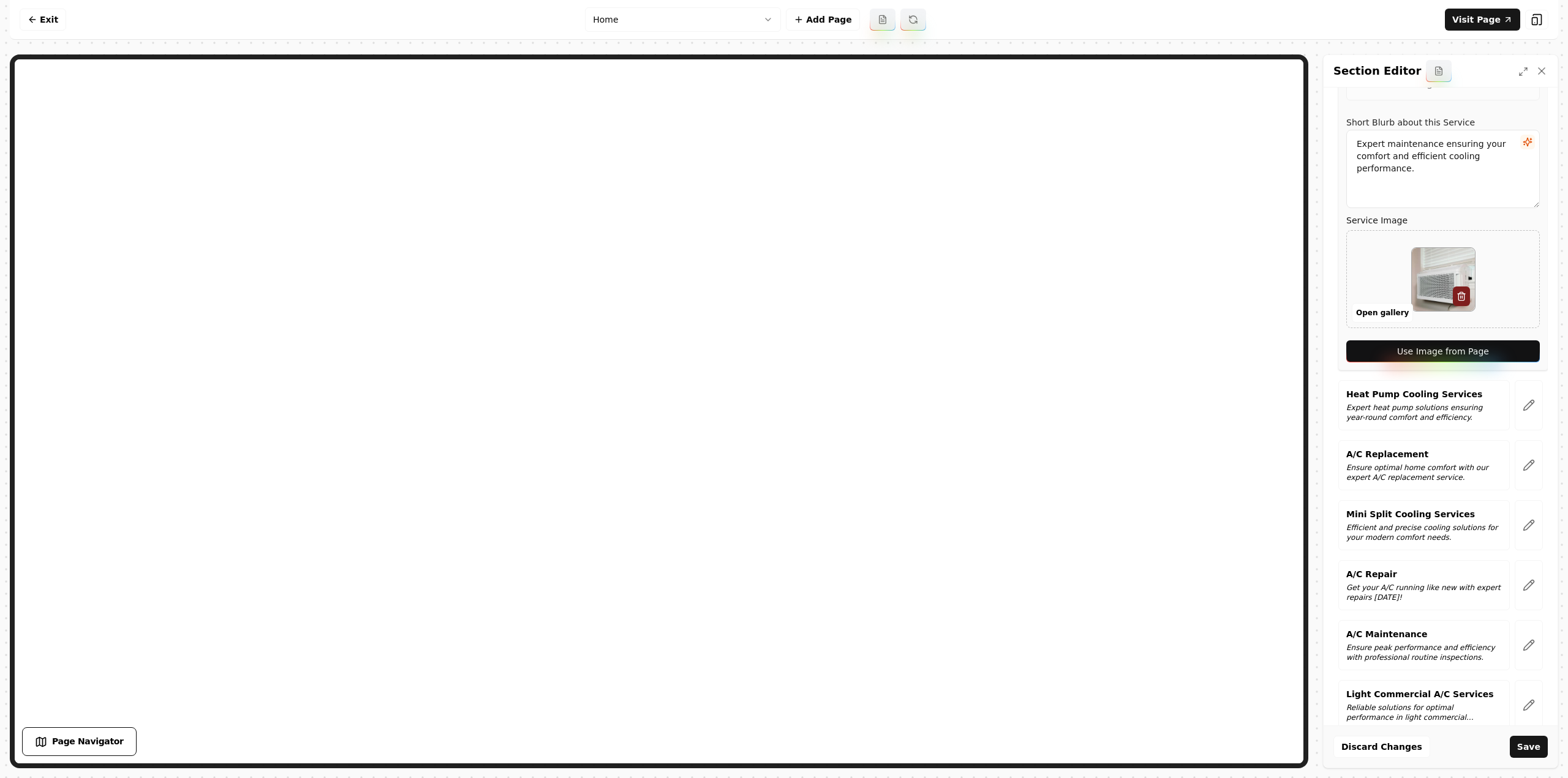
click at [1443, 341] on button "Use Image from Page" at bounding box center [1443, 352] width 194 height 22
click at [1522, 399] on icon "button" at bounding box center [1528, 405] width 12 height 12
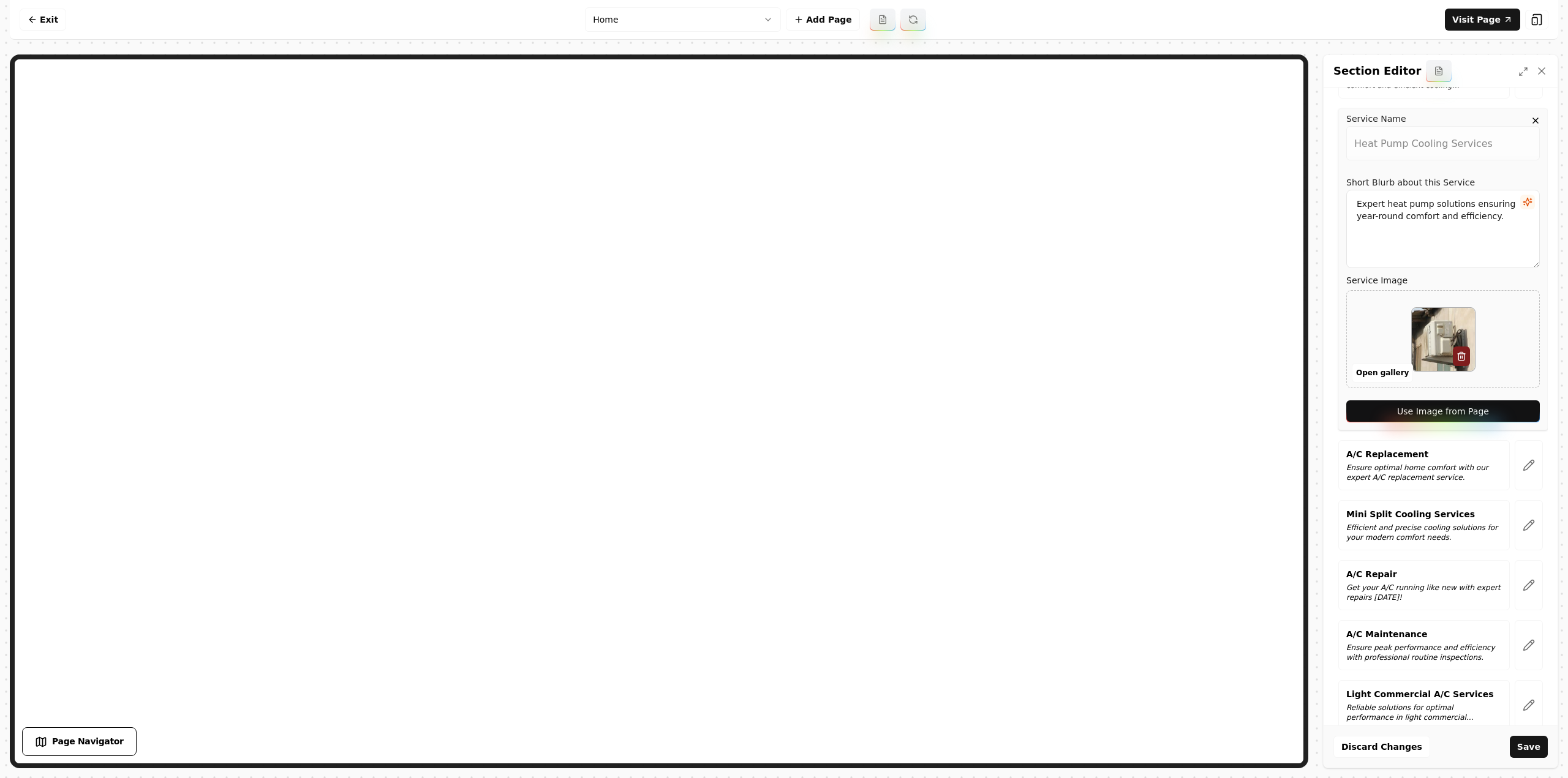
click at [1505, 397] on div "Service Name Heat Pump Cooling Services Short Blurb about this Service Expert h…" at bounding box center [1442, 269] width 209 height 322
click at [1505, 401] on button "Use Image from Page" at bounding box center [1443, 412] width 194 height 22
click at [1514, 440] on button "button" at bounding box center [1528, 465] width 28 height 50
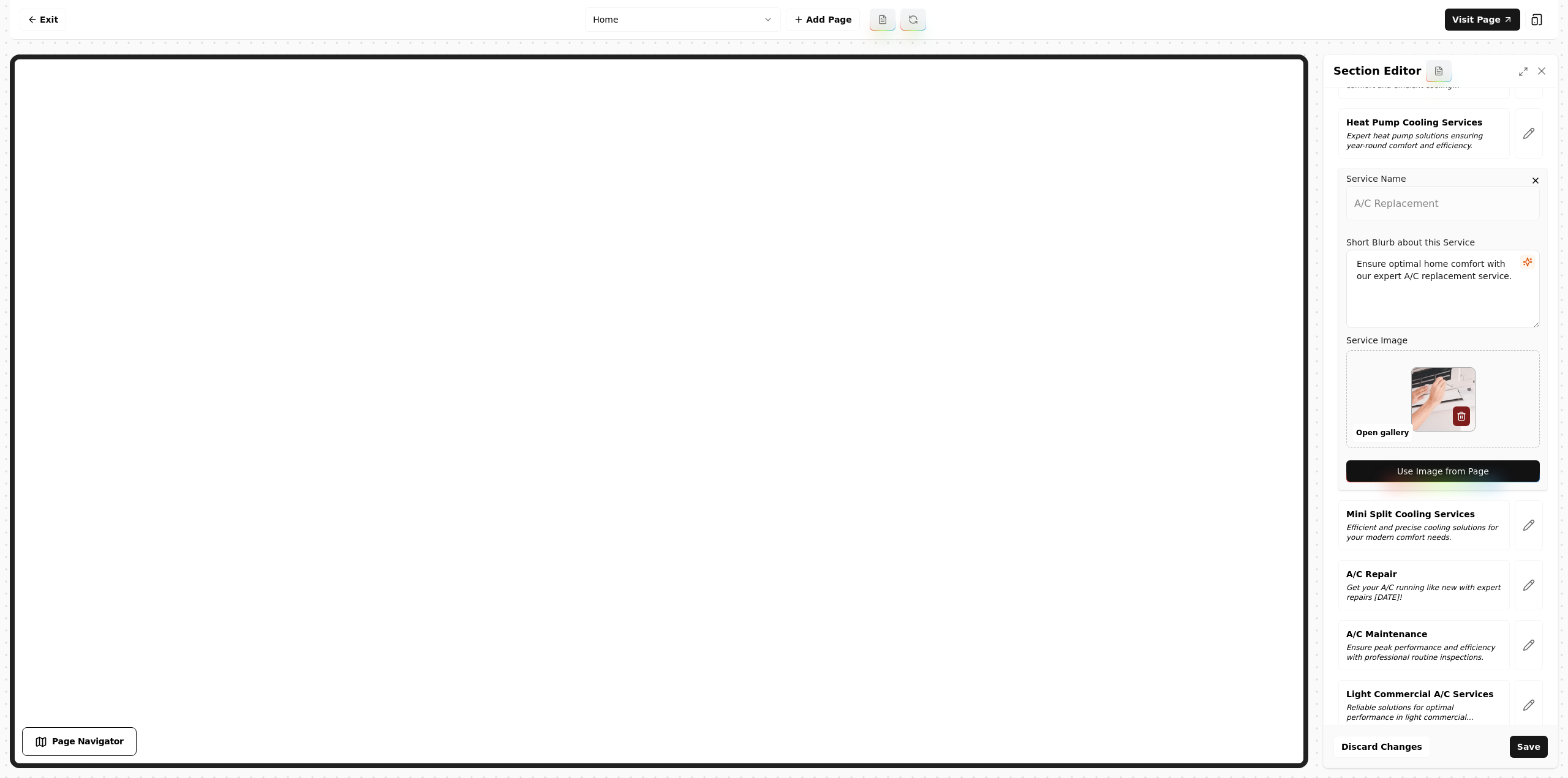
click at [1511, 460] on button "Use Image from Page" at bounding box center [1443, 471] width 194 height 22
click at [1518, 500] on button "button" at bounding box center [1528, 525] width 28 height 50
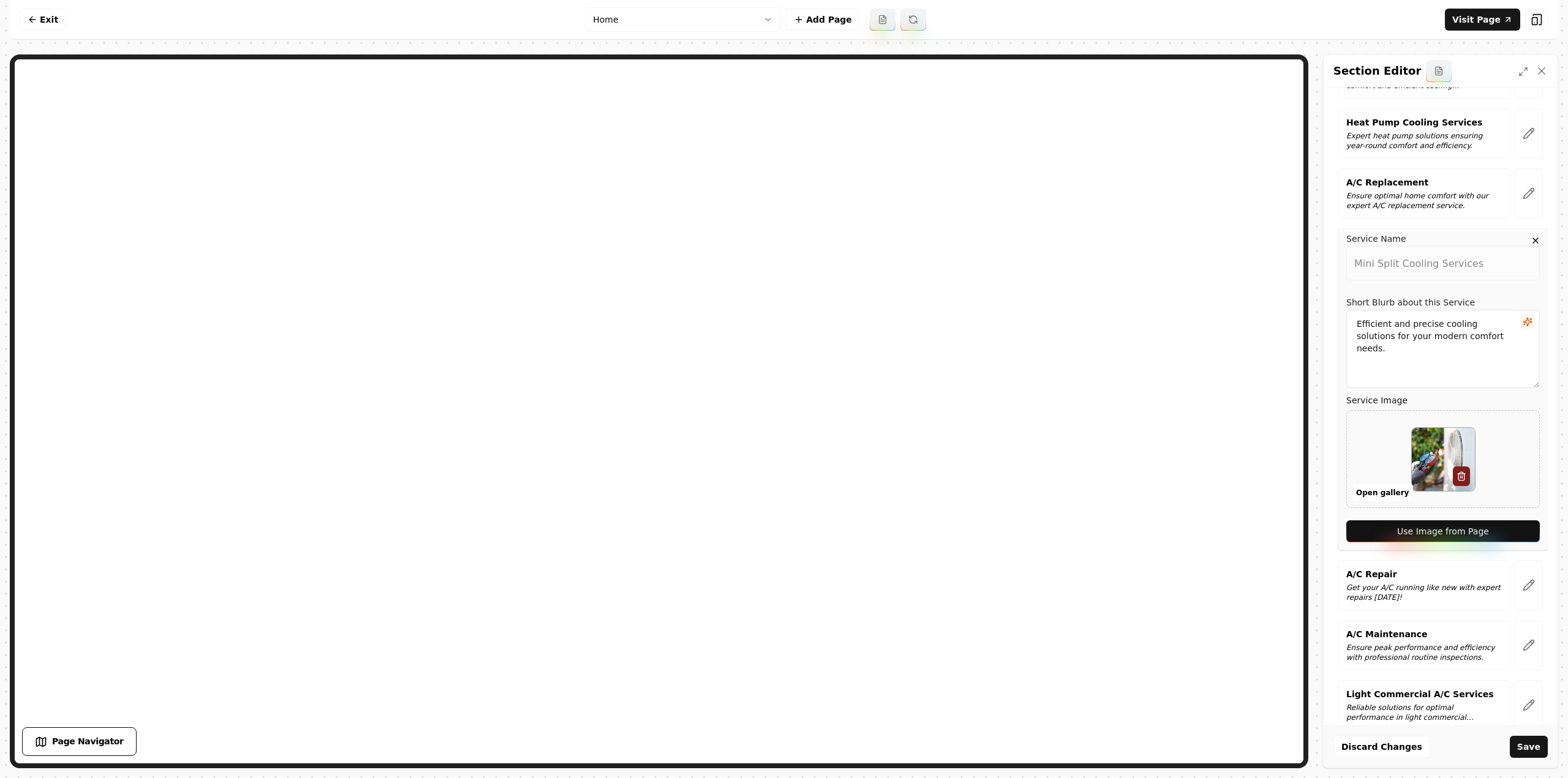
click at [1509, 520] on button "Use Image from Page" at bounding box center [1443, 531] width 194 height 22
click at [1514, 561] on button "button" at bounding box center [1528, 585] width 28 height 50
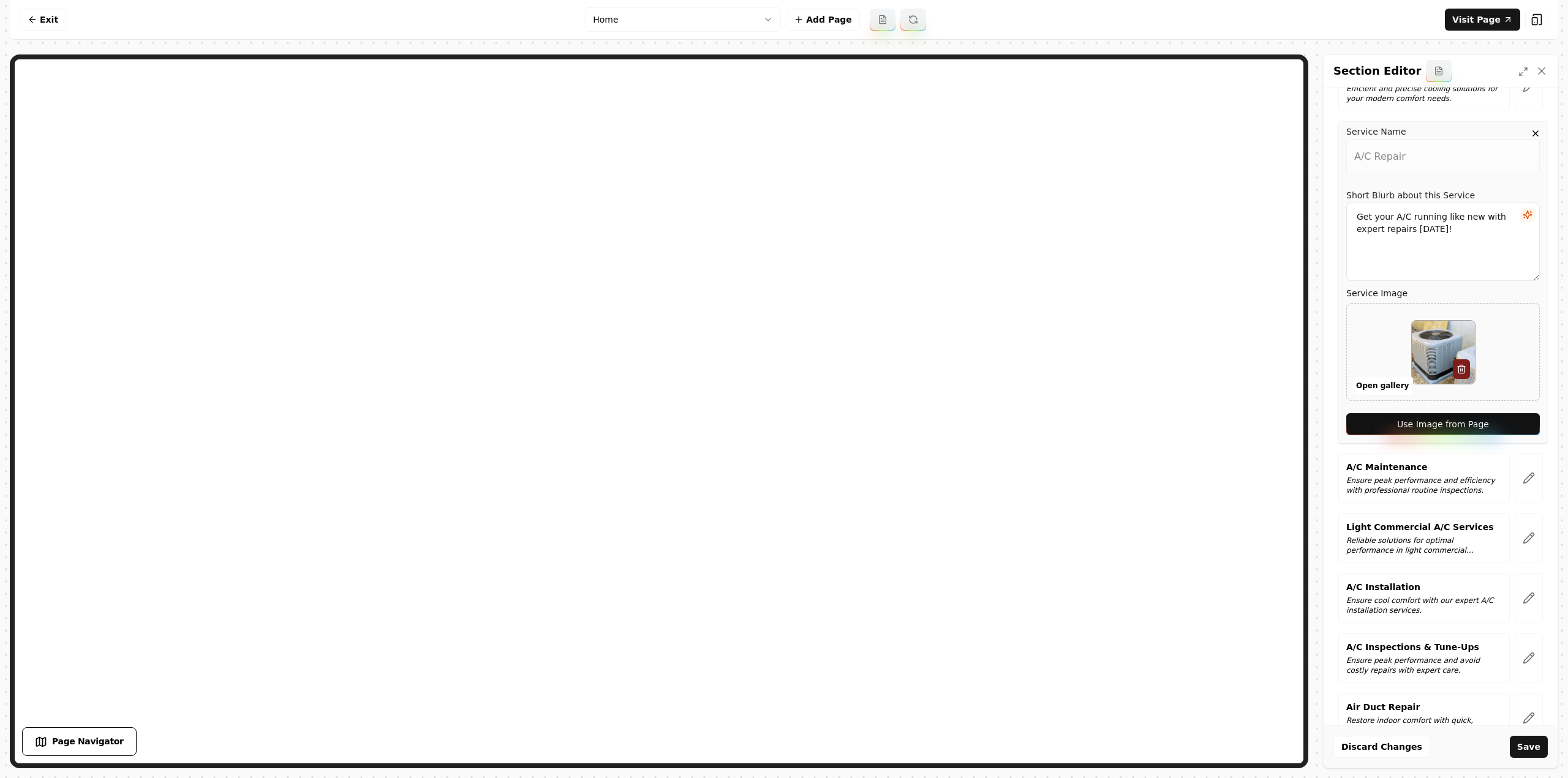
scroll to position [1386, 0]
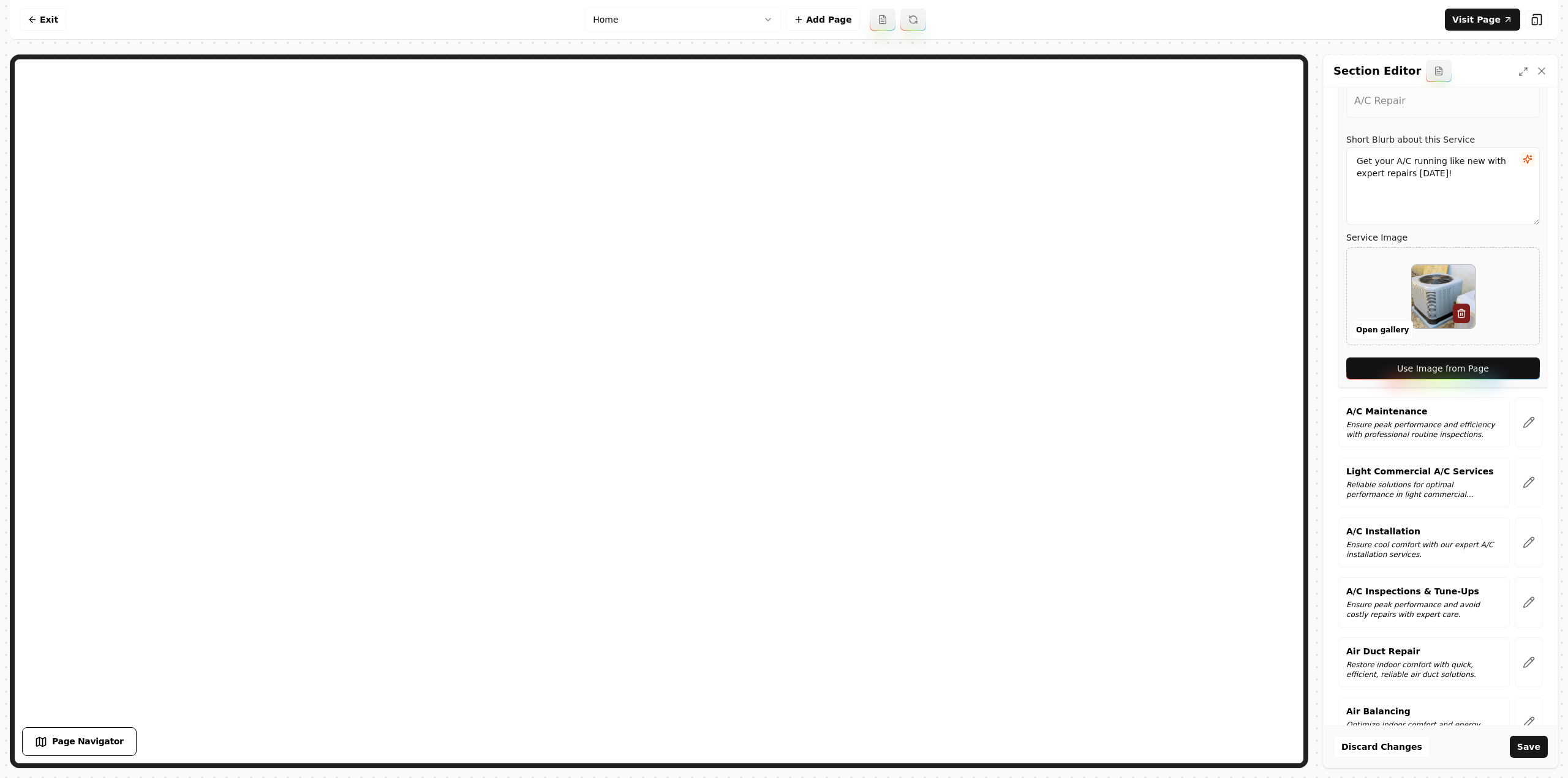
click at [1464, 358] on button "Use Image from Page" at bounding box center [1443, 369] width 194 height 22
click at [1510, 397] on div at bounding box center [1529, 422] width 38 height 50
click at [1514, 397] on button "button" at bounding box center [1528, 422] width 28 height 50
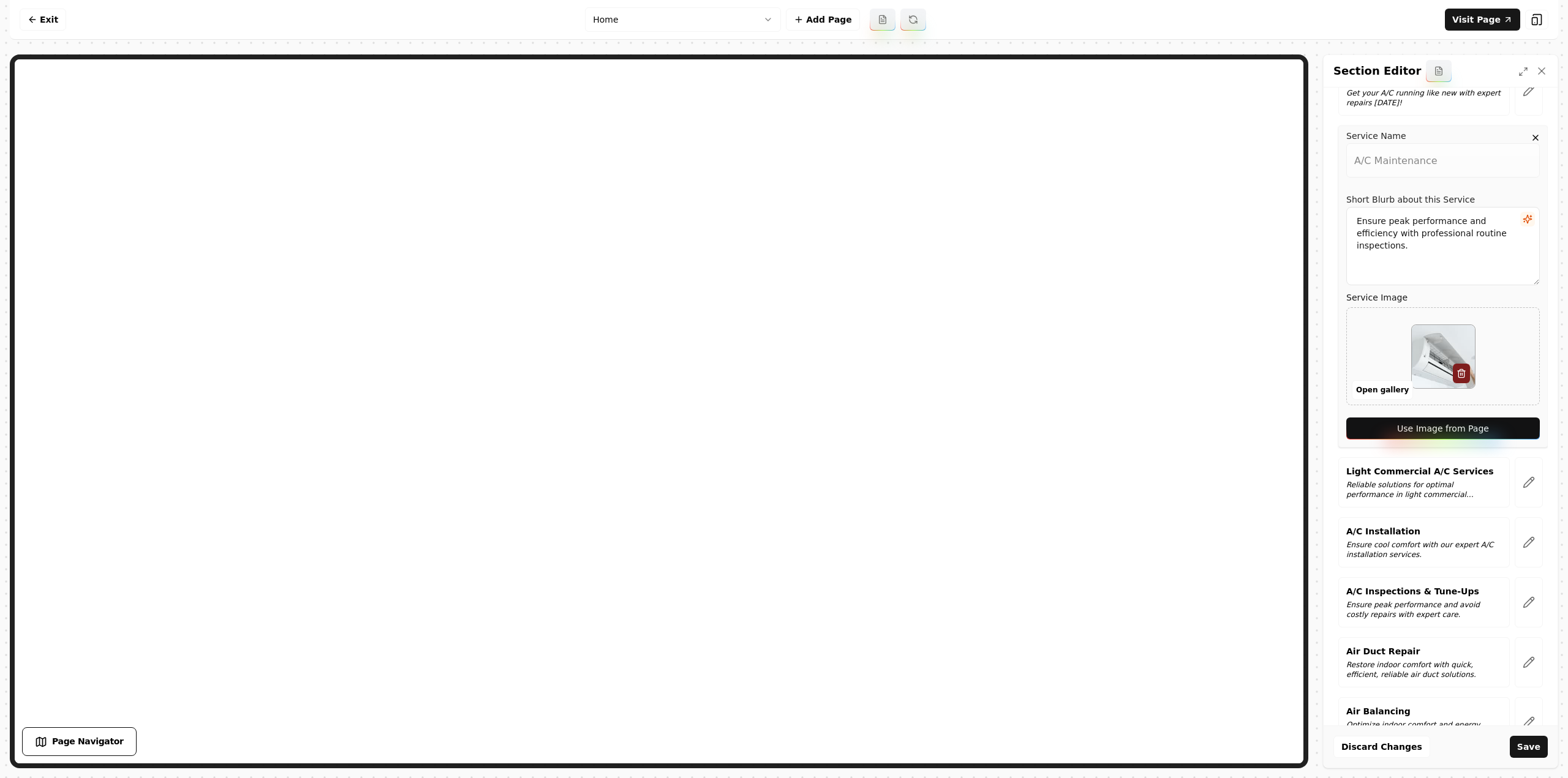
click at [1500, 417] on button "Use Image from Page" at bounding box center [1443, 428] width 194 height 22
click at [1523, 460] on button "button" at bounding box center [1528, 482] width 28 height 50
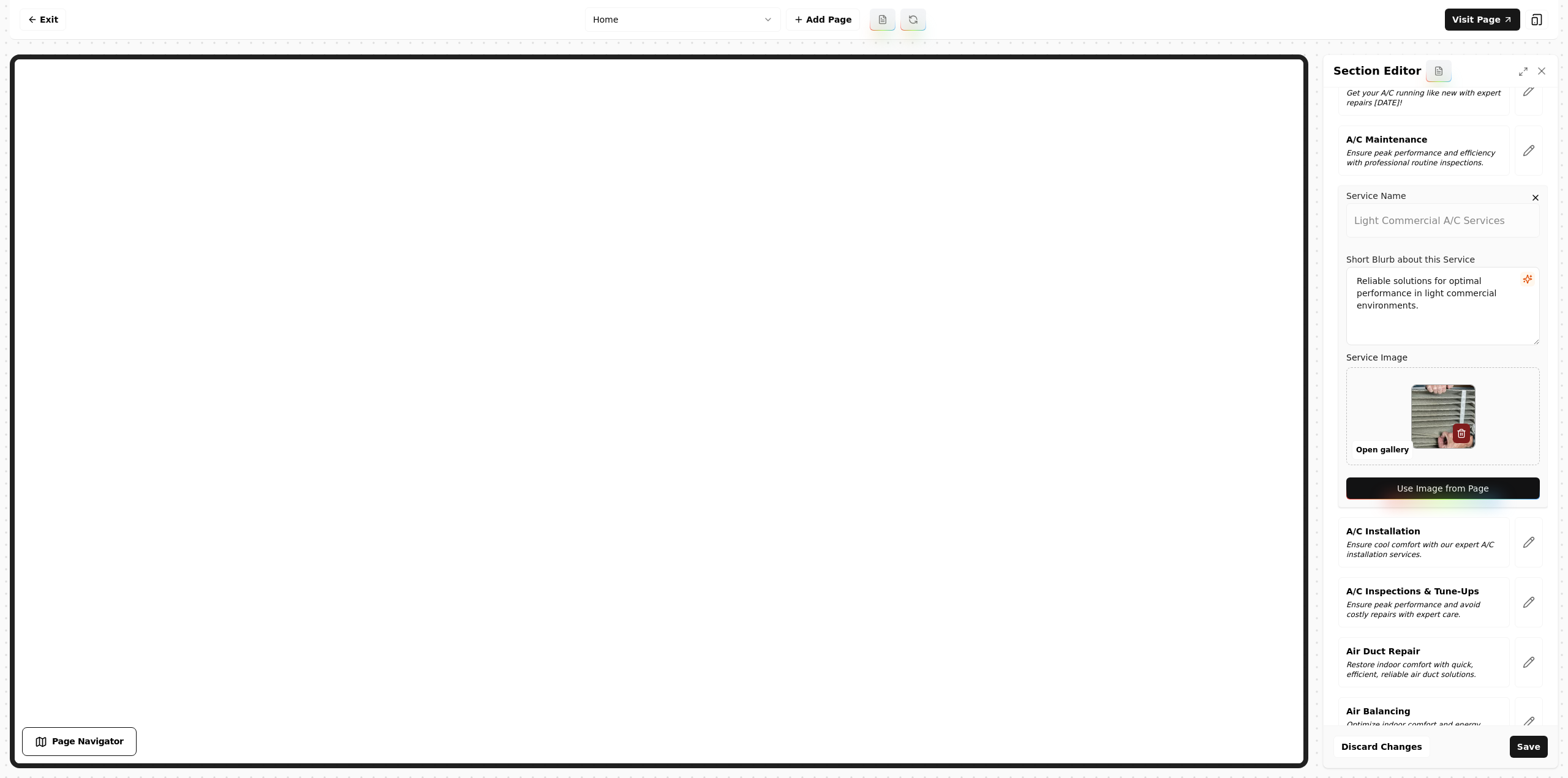
click at [1500, 478] on button "Use Image from Page" at bounding box center [1443, 489] width 194 height 22
click at [1522, 536] on icon "button" at bounding box center [1528, 541] width 12 height 12
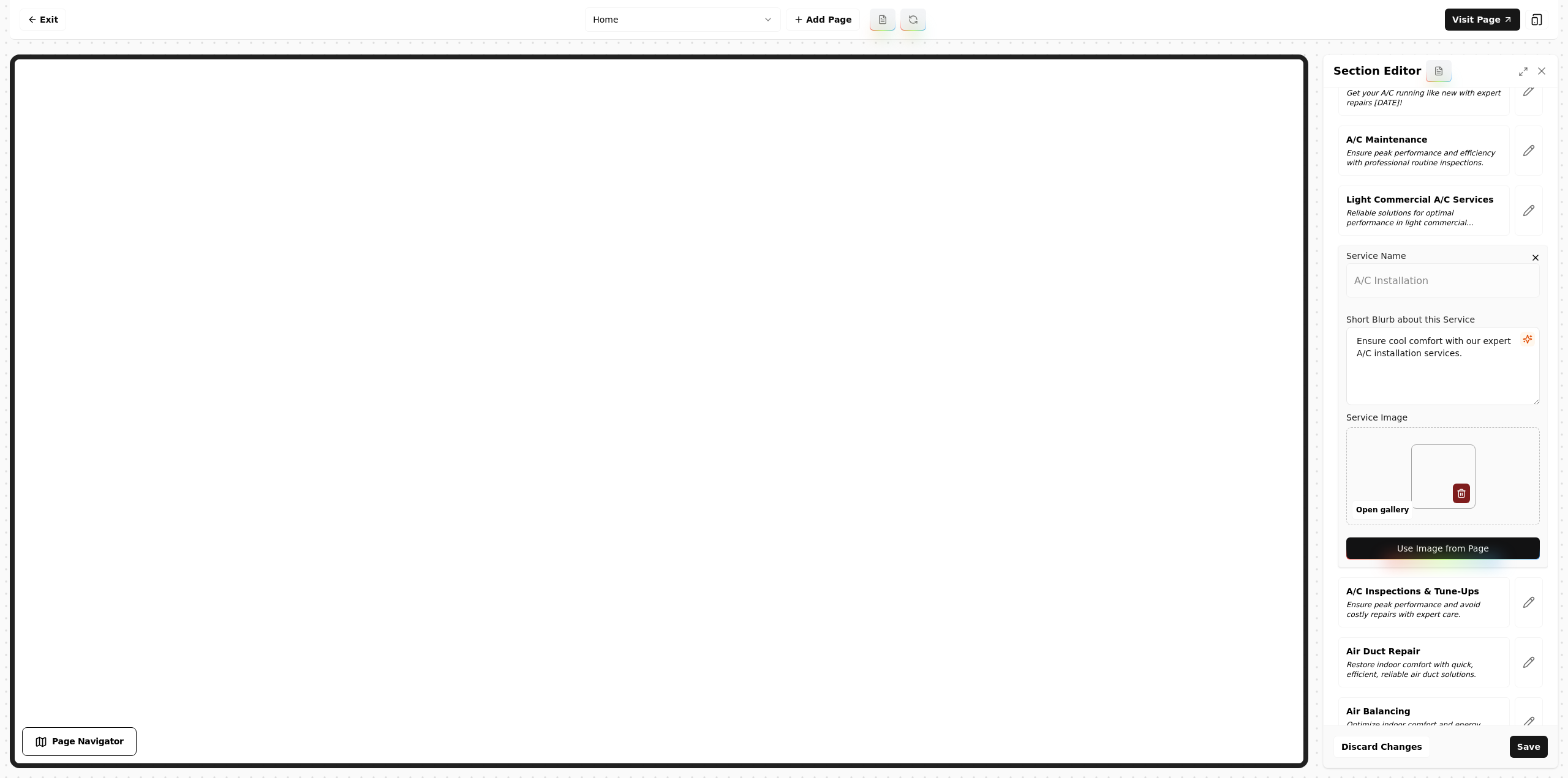
click at [1507, 538] on button "Use Image from Page" at bounding box center [1443, 549] width 194 height 22
click at [1498, 538] on button "Use Image from Page" at bounding box center [1443, 549] width 194 height 22
click at [1520, 577] on button "button" at bounding box center [1528, 602] width 28 height 50
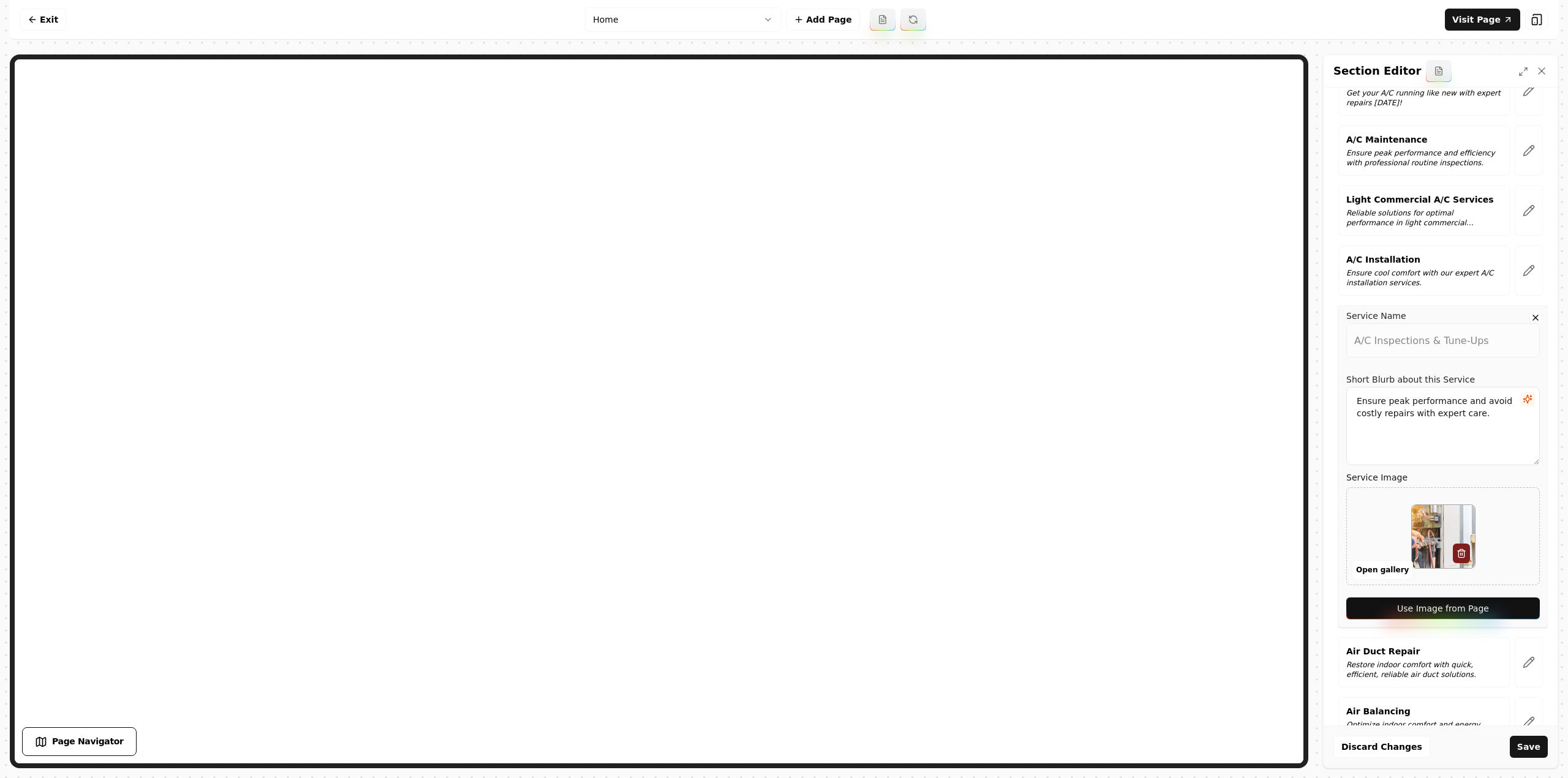
click at [1508, 597] on button "Use Image from Page" at bounding box center [1443, 608] width 194 height 22
click at [1523, 657] on icon "button" at bounding box center [1528, 662] width 12 height 12
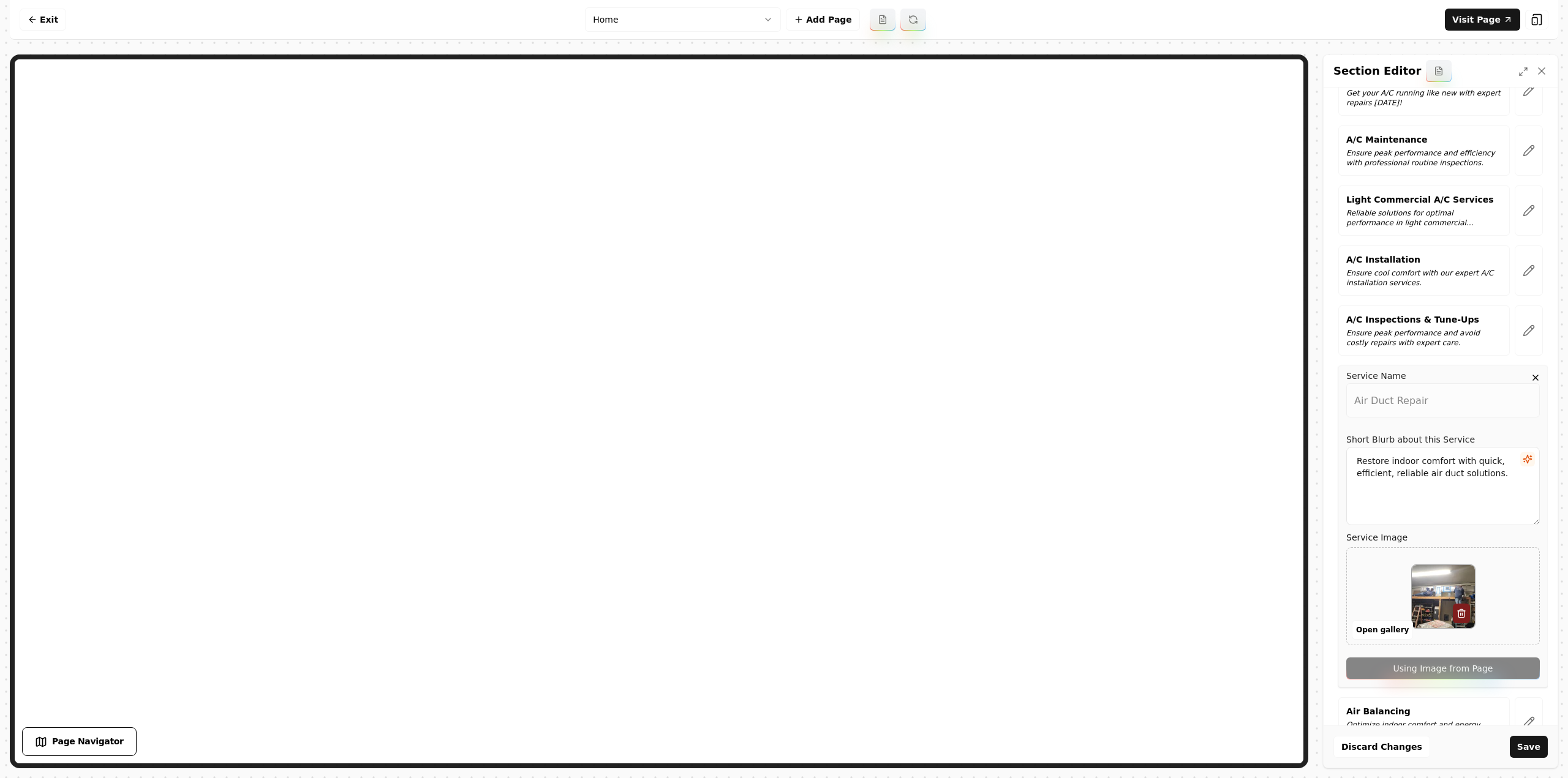
click at [1514, 620] on div "Service Name Air Duct Repair Short Blurb about this Service Restore indoor comf…" at bounding box center [1442, 526] width 209 height 322
click at [1521, 698] on button "button" at bounding box center [1528, 722] width 28 height 50
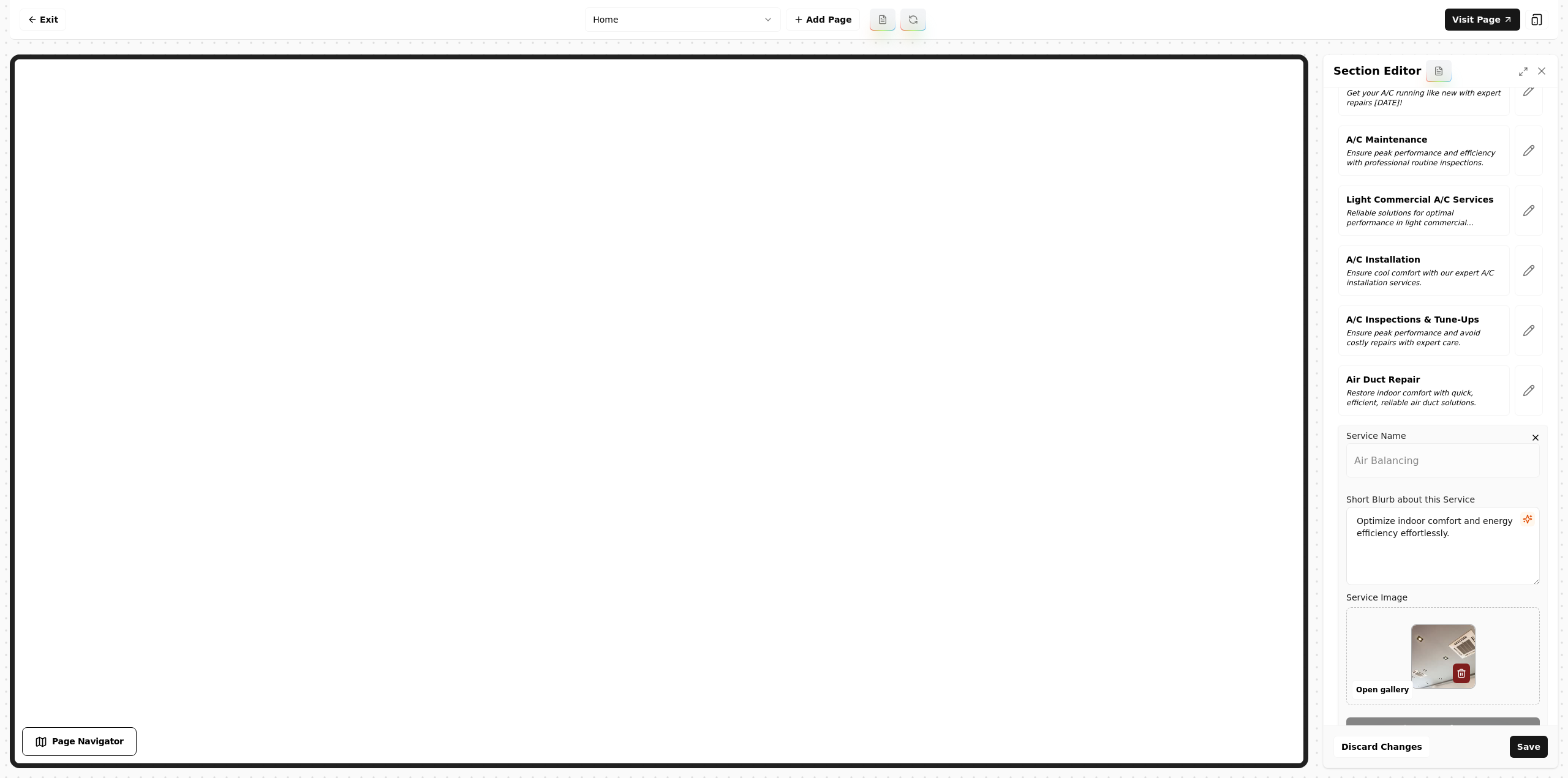
click at [1527, 770] on div "Computer Required This feature is only available on a computer. Please switch t…" at bounding box center [784, 389] width 1568 height 778
click at [1523, 748] on button "Save" at bounding box center [1529, 747] width 38 height 22
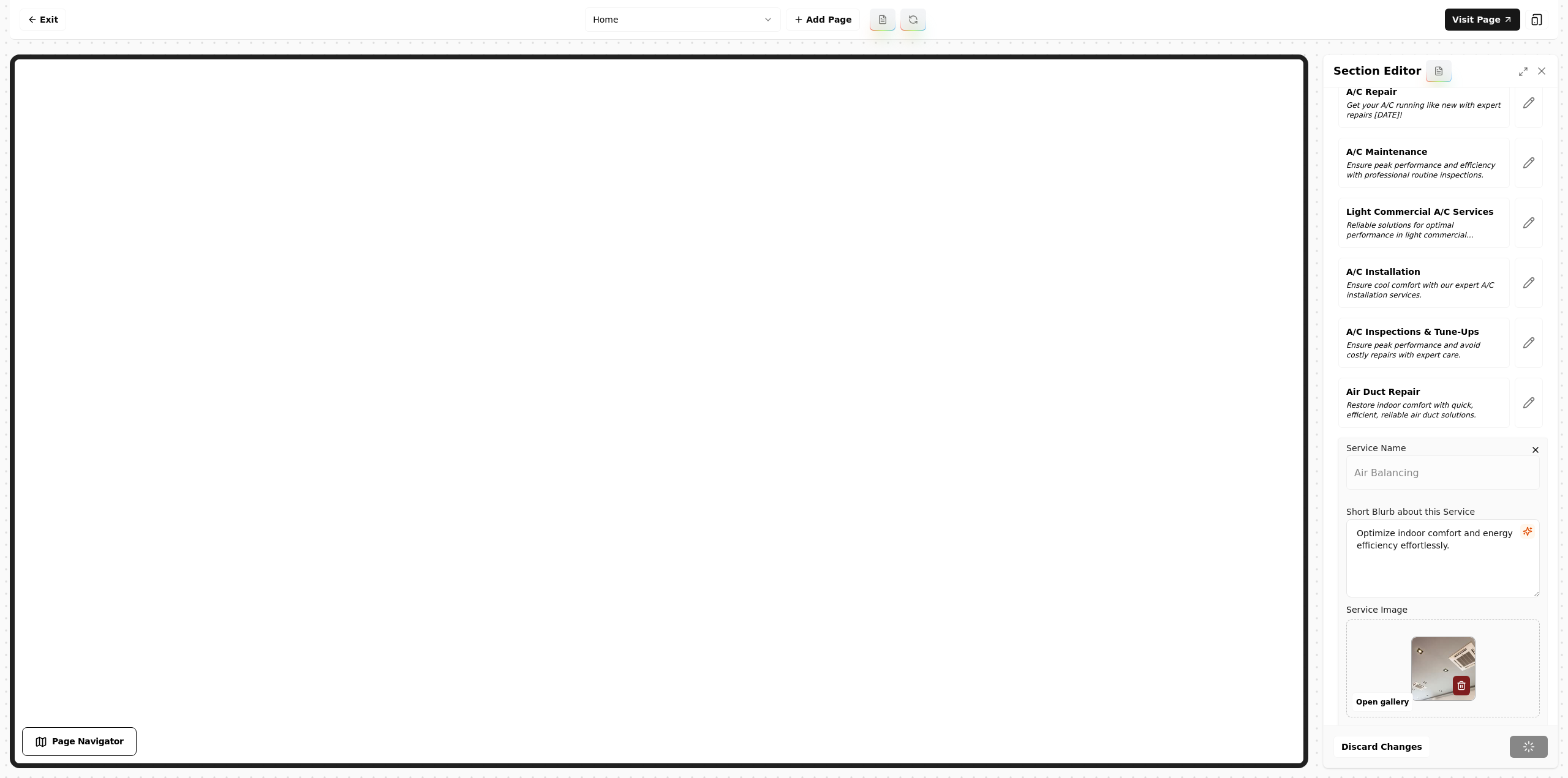
click at [694, 23] on html "Computer Required This feature is only available on a computer. Please switch t…" at bounding box center [784, 389] width 1568 height 778
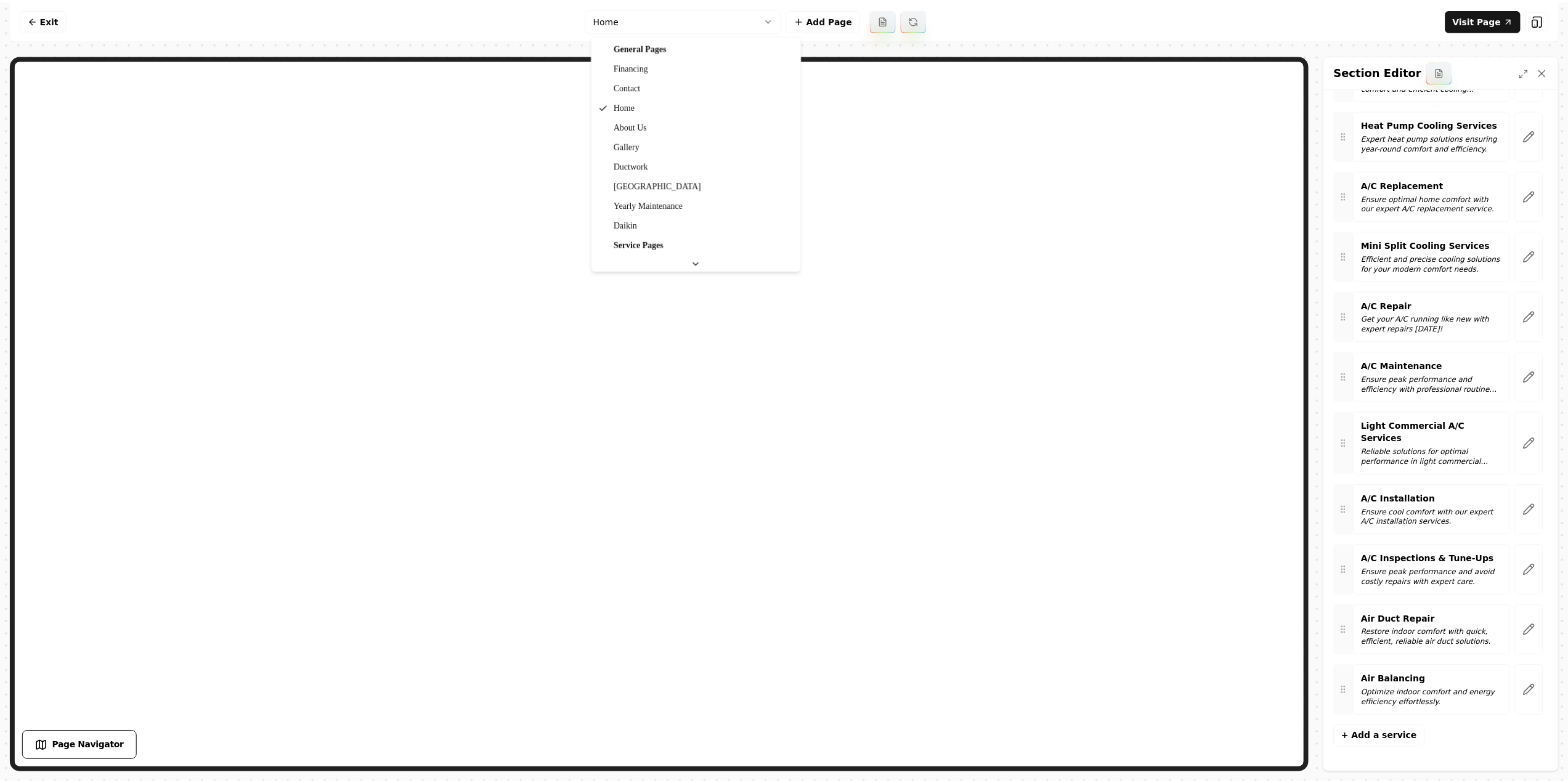
scroll to position [1146, 0]
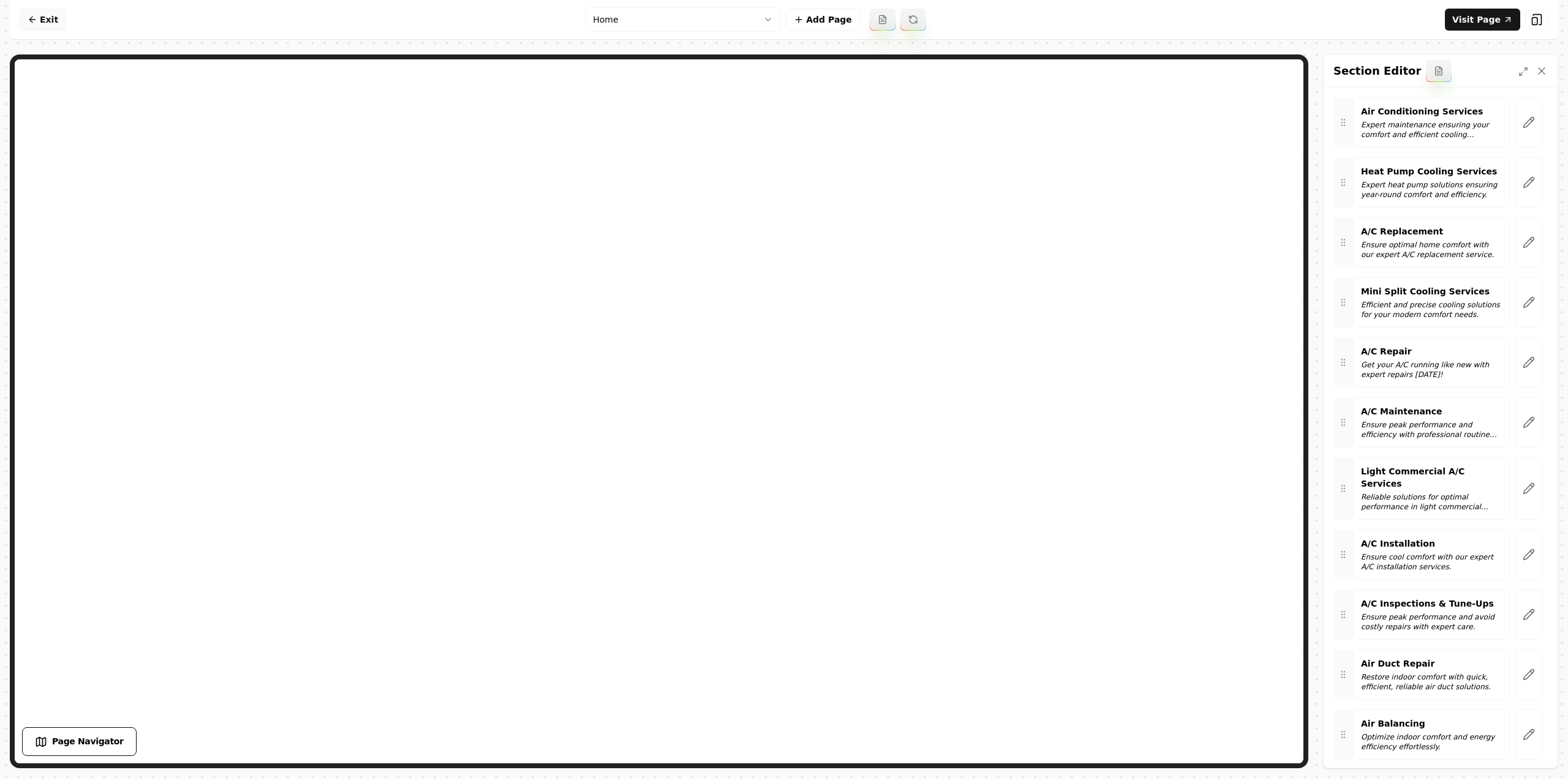
click at [47, 27] on link "Exit" at bounding box center [42, 19] width 47 height 22
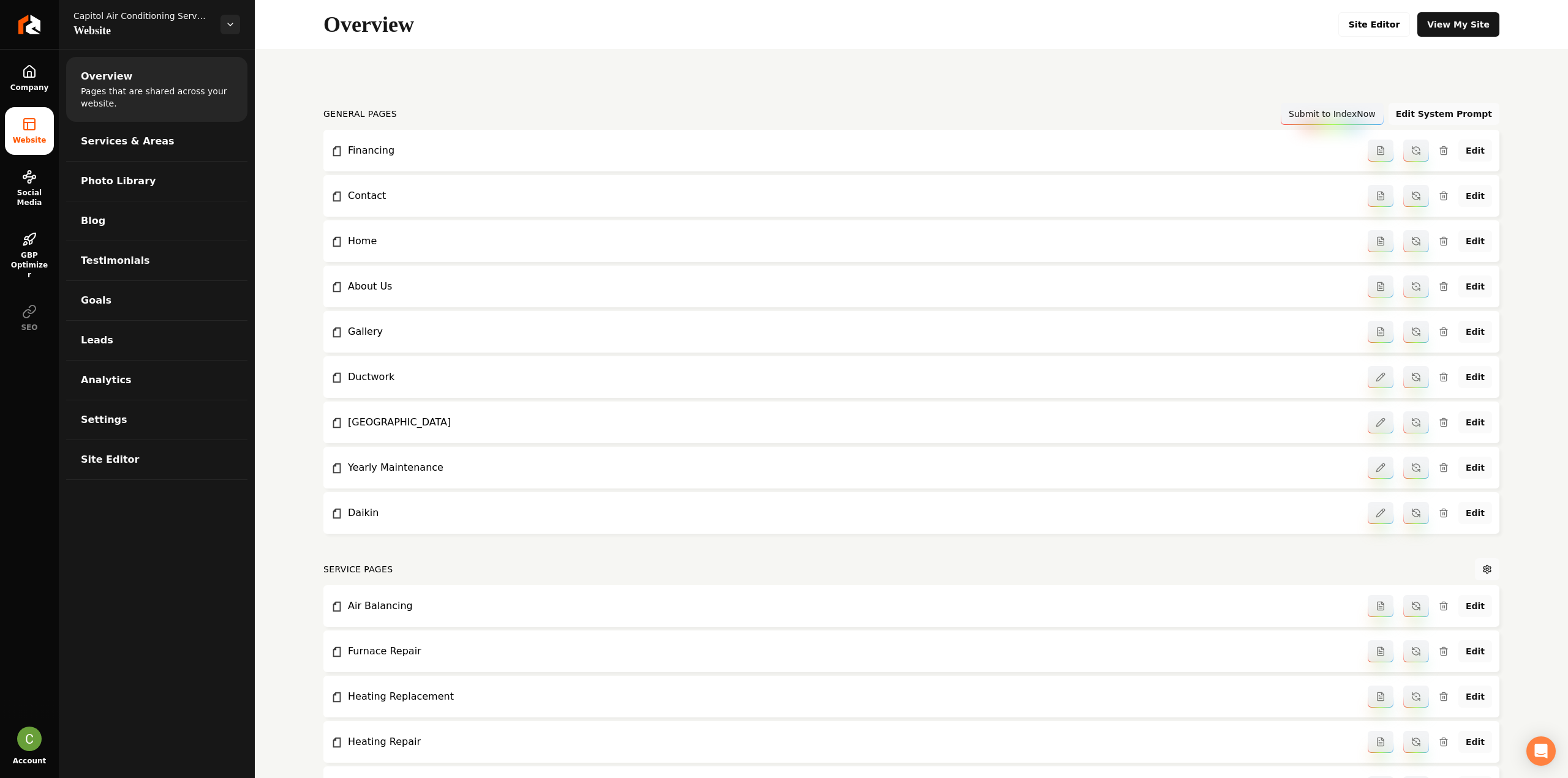
drag, startPoint x: 47, startPoint y: 27, endPoint x: 78, endPoint y: 44, distance: 35.4
click at [47, 26] on link "Return to dashboard" at bounding box center [29, 25] width 58 height 49
